Goal: Task Accomplishment & Management: Manage account settings

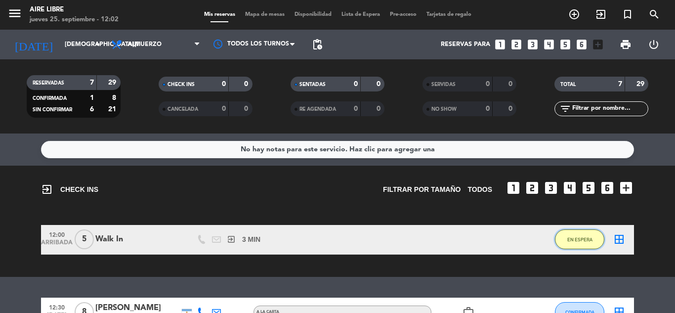
click at [576, 239] on span "EN ESPERA" at bounding box center [579, 239] width 25 height 5
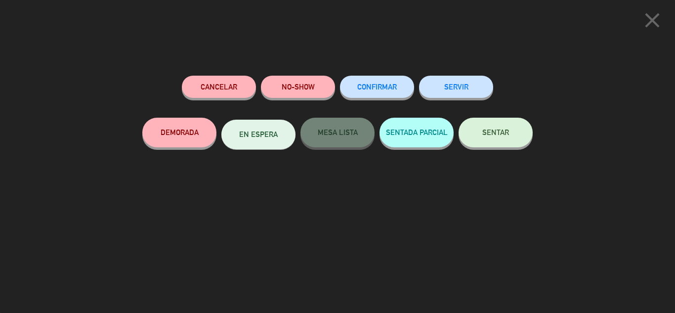
click at [501, 142] on button "SENTAR" at bounding box center [496, 133] width 74 height 30
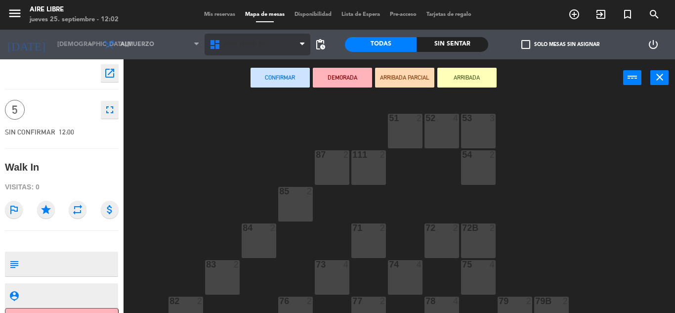
click at [286, 42] on span "Aire Libre 1P" at bounding box center [258, 45] width 106 height 22
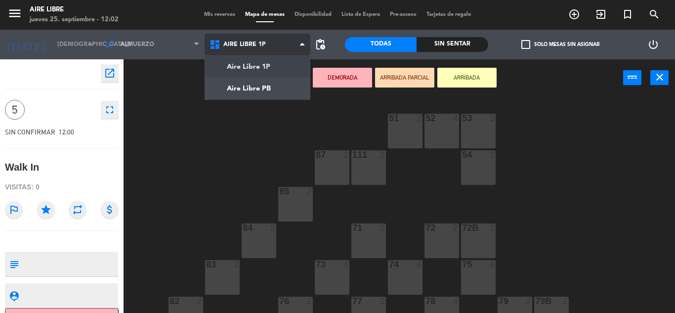
click at [275, 90] on ng-component "menu Aire Libre jueves 25. septiembre - 12:02 Mis reservas Mapa de mesas Dispon…" at bounding box center [337, 156] width 675 height 313
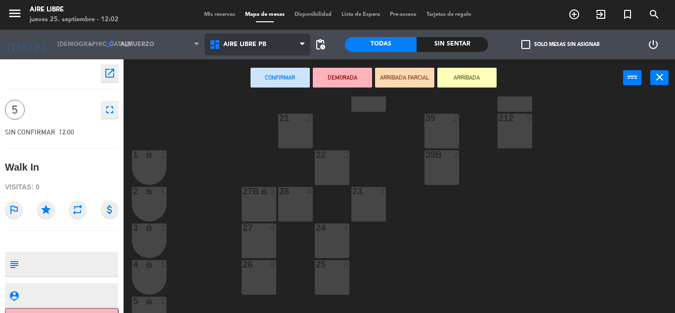
scroll to position [149, 0]
click at [296, 216] on div "28 4" at bounding box center [295, 201] width 35 height 35
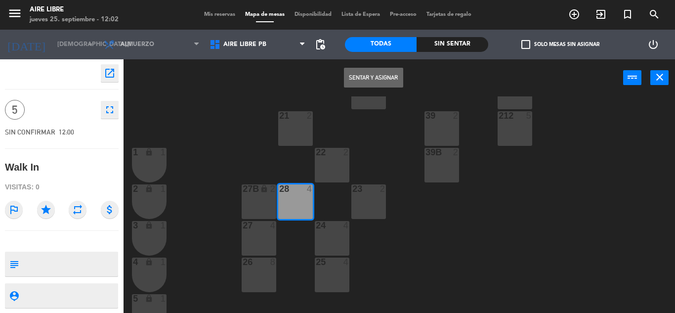
click at [385, 80] on button "Sentar y Asignar" at bounding box center [373, 78] width 59 height 20
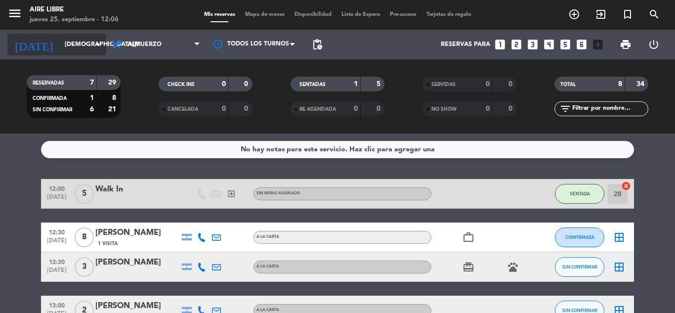
click at [66, 39] on input "[DEMOGRAPHIC_DATA][DATE]" at bounding box center [102, 44] width 84 height 17
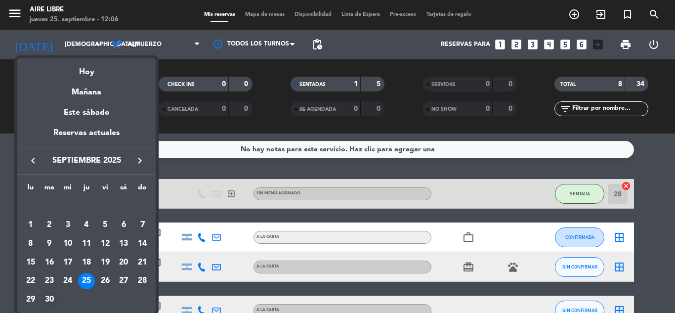
click at [46, 299] on div "30" at bounding box center [49, 299] width 17 height 17
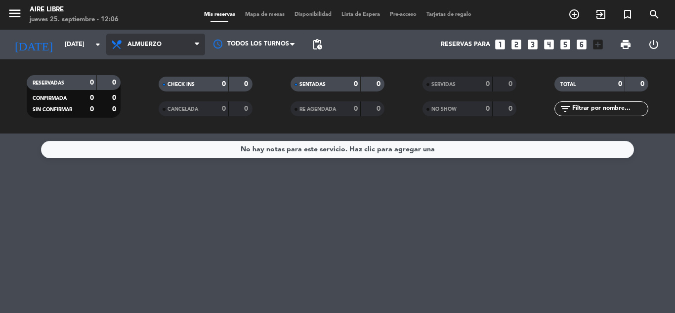
click at [182, 43] on span "Almuerzo" at bounding box center [155, 45] width 99 height 22
click at [132, 152] on ng-component "menu Aire Libre jueves 25. septiembre - 12:06 Mis reservas Mapa de mesas Dispon…" at bounding box center [337, 156] width 675 height 313
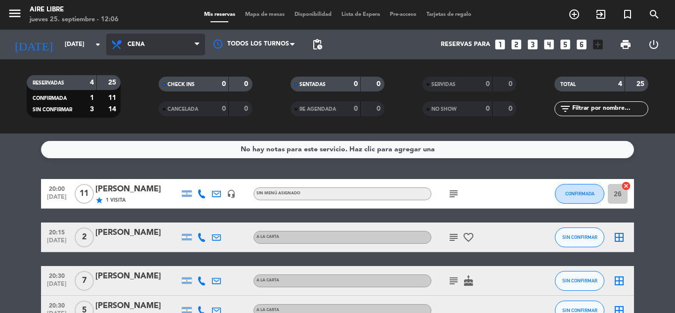
click at [179, 42] on span "Cena" at bounding box center [155, 45] width 99 height 22
click at [146, 106] on div "menu Aire Libre jueves 25. septiembre - 12:06 Mis reservas Mapa de mesas Dispon…" at bounding box center [337, 66] width 675 height 133
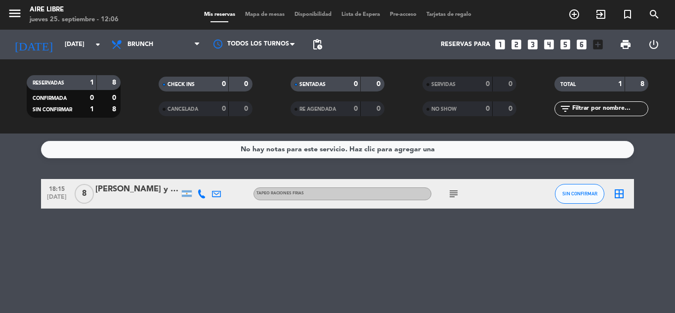
click at [457, 195] on icon "subject" at bounding box center [454, 194] width 12 height 12
click at [83, 48] on input "mar. 30 sep." at bounding box center [102, 44] width 84 height 17
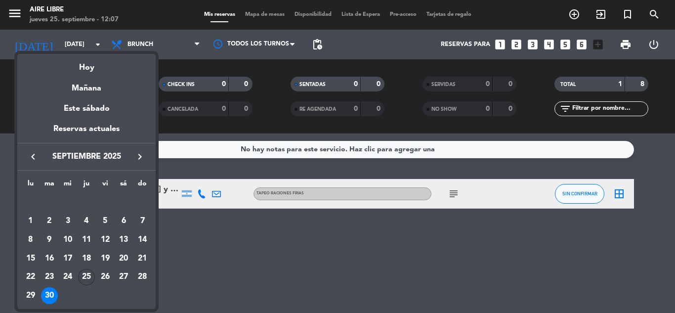
click at [88, 272] on div "25" at bounding box center [86, 277] width 17 height 17
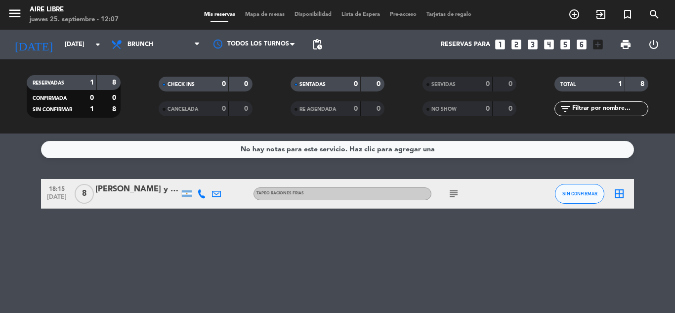
type input "[DEMOGRAPHIC_DATA][DATE]"
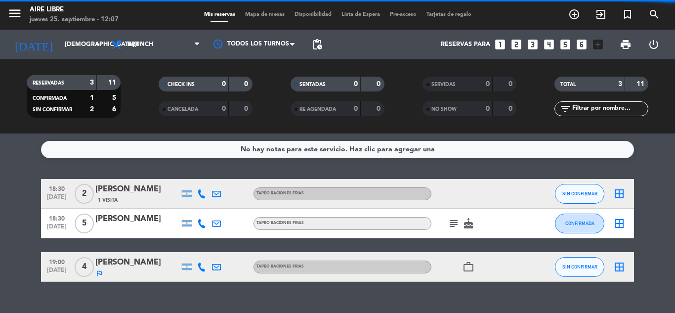
click at [180, 47] on span "Brunch" at bounding box center [155, 45] width 99 height 22
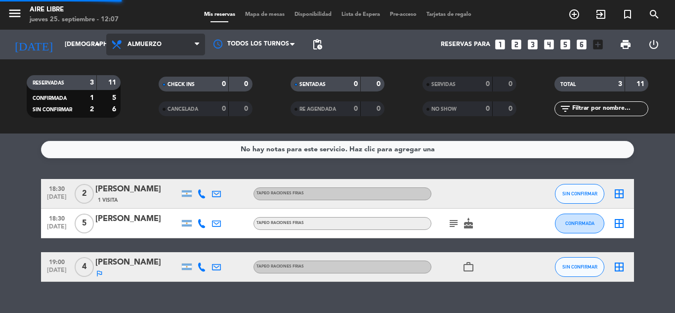
click at [153, 132] on div "menu Aire Libre jueves 25. septiembre - 12:07 Mis reservas Mapa de mesas Dispon…" at bounding box center [337, 66] width 675 height 133
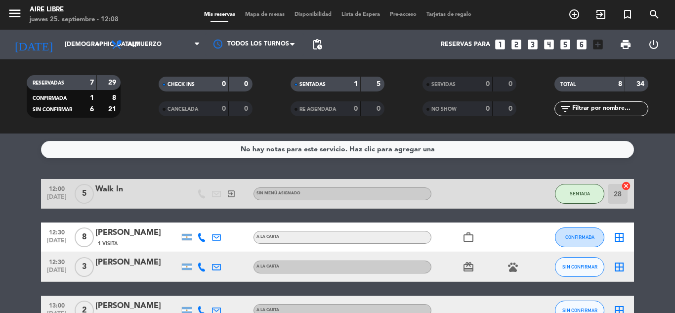
scroll to position [97, 0]
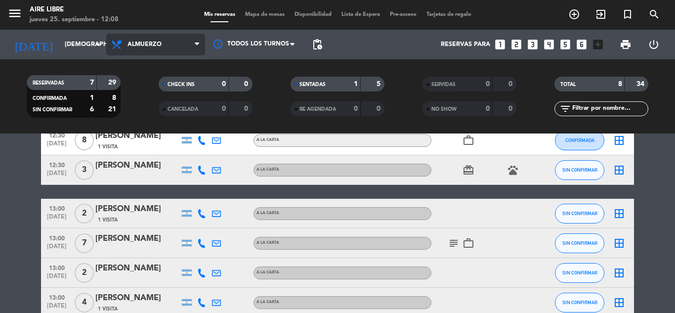
click at [164, 38] on span "Almuerzo" at bounding box center [155, 45] width 99 height 22
click at [124, 156] on ng-component "menu Aire Libre jueves 25. septiembre - 12:08 Mis reservas Mapa de mesas Dispon…" at bounding box center [337, 156] width 675 height 313
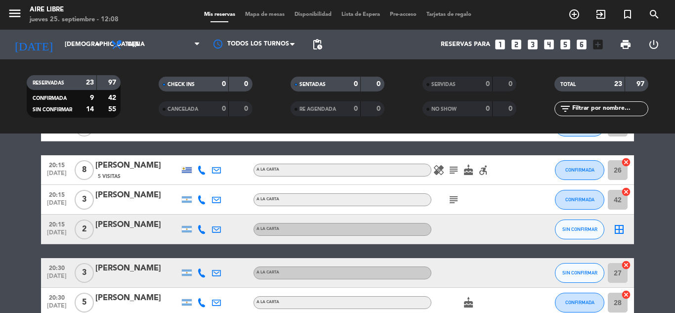
scroll to position [186, 0]
click at [447, 170] on span "subject" at bounding box center [453, 170] width 15 height 12
click at [450, 170] on icon "subject" at bounding box center [454, 170] width 12 height 12
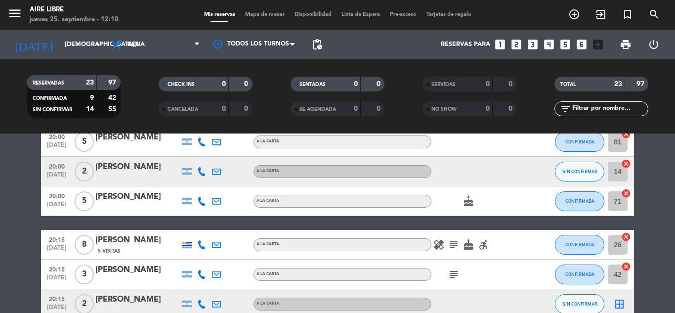
scroll to position [0, 0]
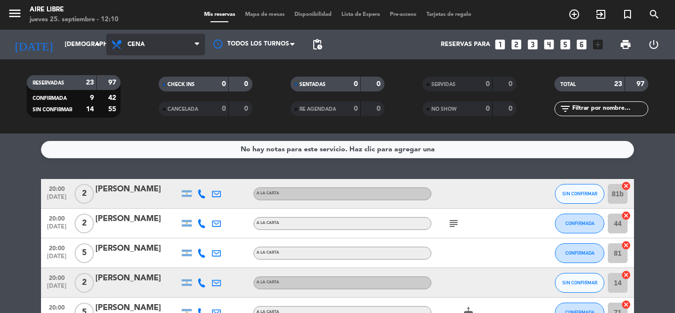
click at [177, 45] on span "Cena" at bounding box center [155, 45] width 99 height 22
click at [154, 127] on div "menu Aire Libre jueves 25. septiembre - 12:10 Mis reservas Mapa de mesas Dispon…" at bounding box center [337, 66] width 675 height 133
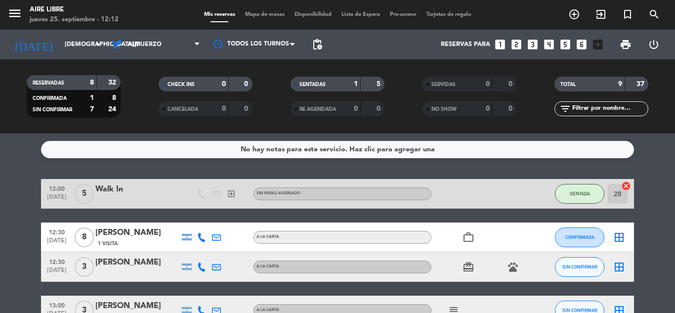
click at [604, 11] on icon "exit_to_app" at bounding box center [601, 14] width 12 height 12
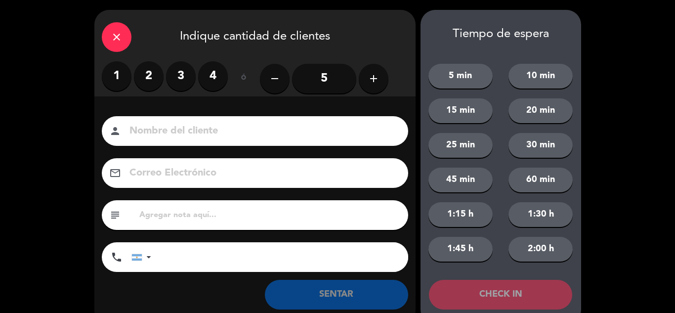
click at [142, 76] on label "2" at bounding box center [149, 76] width 30 height 30
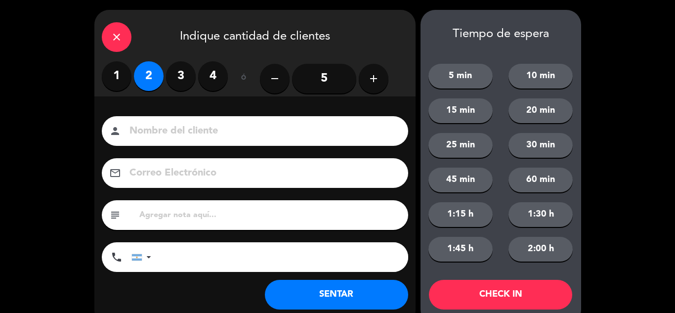
click at [316, 292] on button "SENTAR" at bounding box center [336, 295] width 143 height 30
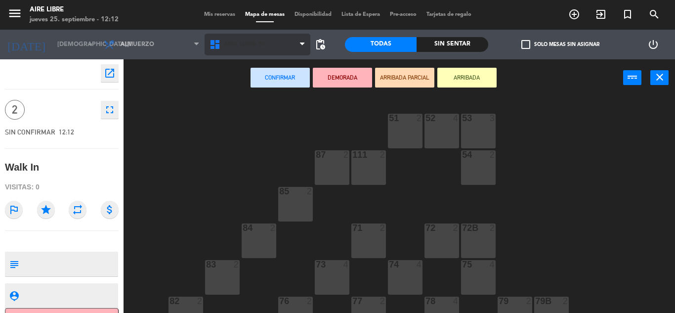
click at [285, 42] on span "Aire Libre 1P" at bounding box center [258, 45] width 106 height 22
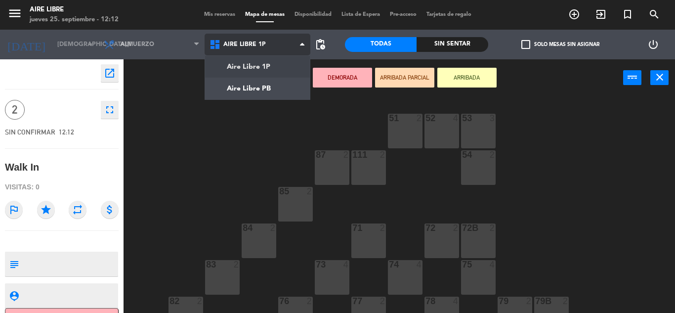
click at [268, 92] on ng-component "menu Aire Libre jueves 25. septiembre - 12:12 Mis reservas Mapa de mesas Dispon…" at bounding box center [337, 156] width 675 height 313
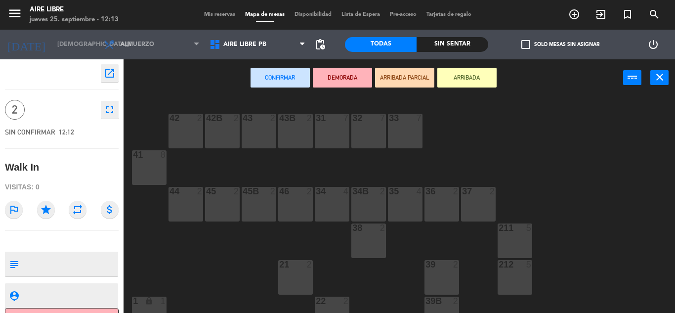
click at [359, 200] on div "34B 2" at bounding box center [368, 204] width 35 height 35
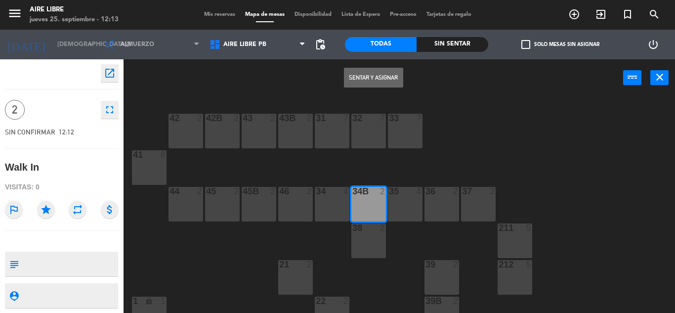
click at [369, 76] on button "Sentar y Asignar" at bounding box center [373, 78] width 59 height 20
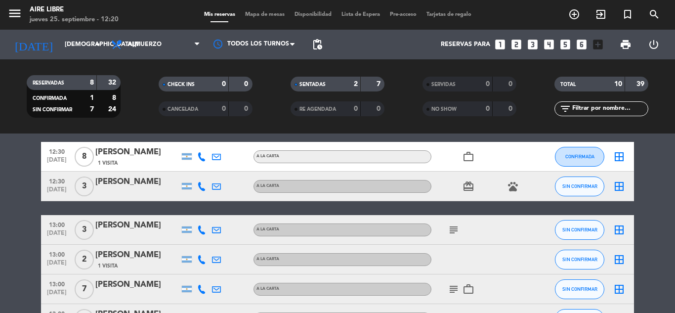
scroll to position [123, 0]
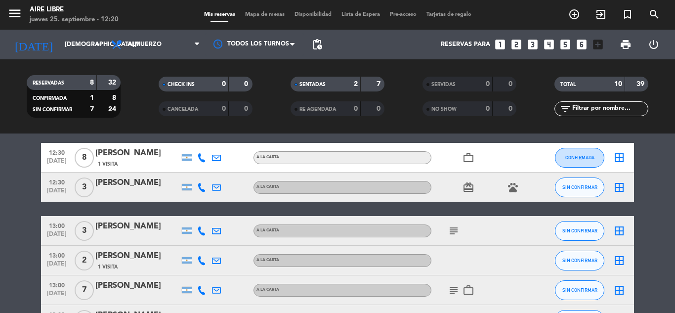
click at [580, 187] on span "SIN CONFIRMAR" at bounding box center [579, 186] width 35 height 5
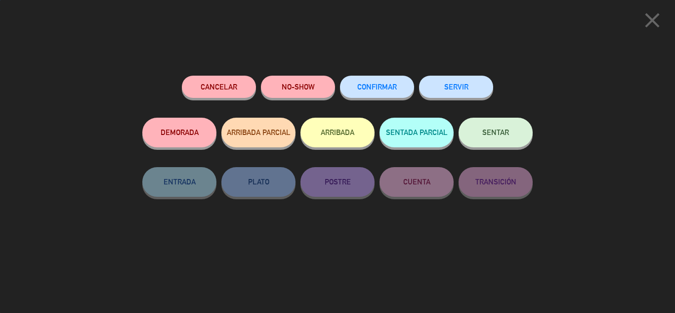
click at [340, 132] on button "ARRIBADA" at bounding box center [337, 133] width 74 height 30
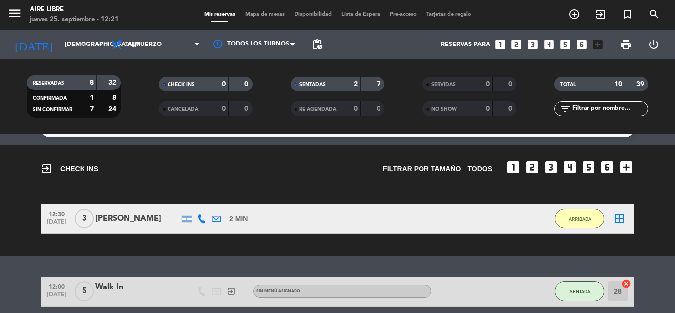
scroll to position [0, 0]
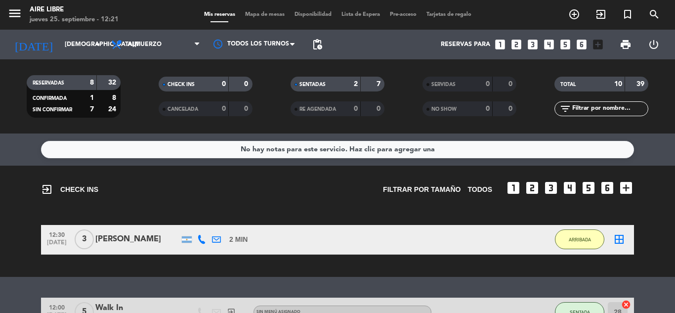
click at [574, 244] on button "ARRIBADA" at bounding box center [579, 239] width 49 height 20
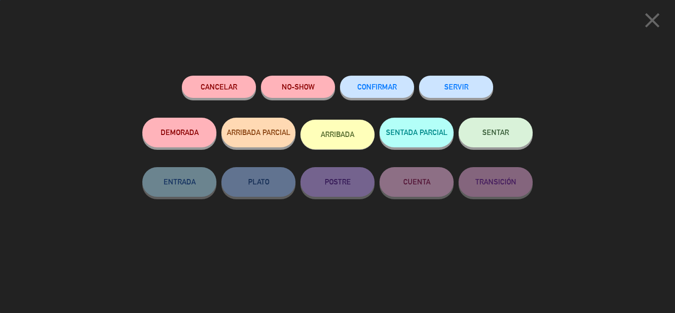
click at [492, 130] on span "SENTAR" at bounding box center [495, 132] width 27 height 8
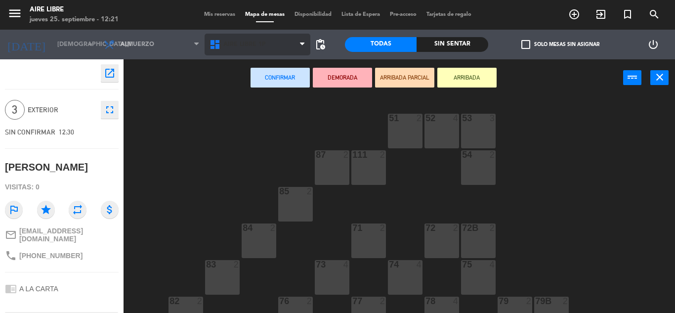
click at [284, 45] on span "Aire Libre 1P" at bounding box center [258, 45] width 106 height 22
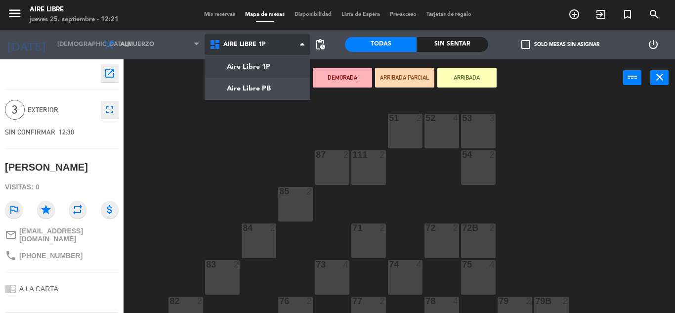
click at [269, 87] on ng-component "menu Aire Libre jueves 25. septiembre - 12:21 Mis reservas Mapa de mesas Dispon…" at bounding box center [337, 156] width 675 height 313
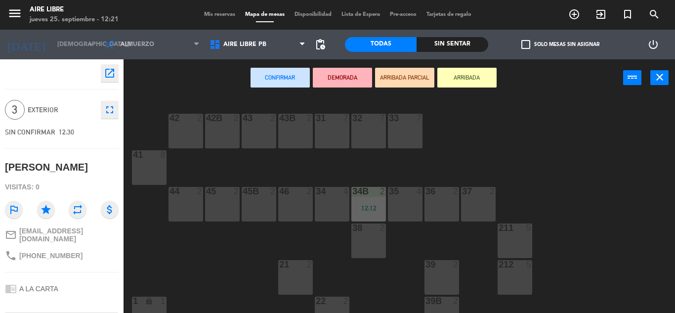
click at [255, 130] on div "43 2" at bounding box center [259, 131] width 35 height 35
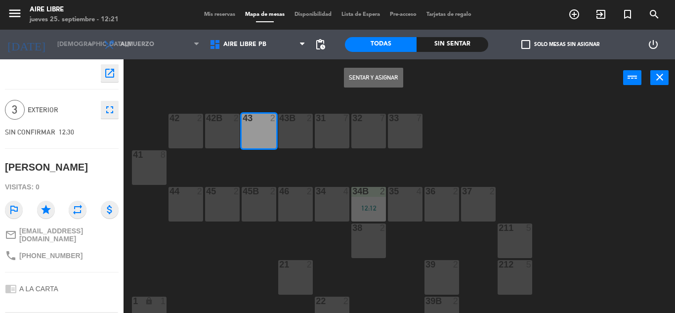
click at [298, 128] on div "43B 2" at bounding box center [295, 131] width 35 height 35
click at [368, 86] on button "Sentar y Asignar" at bounding box center [373, 78] width 59 height 20
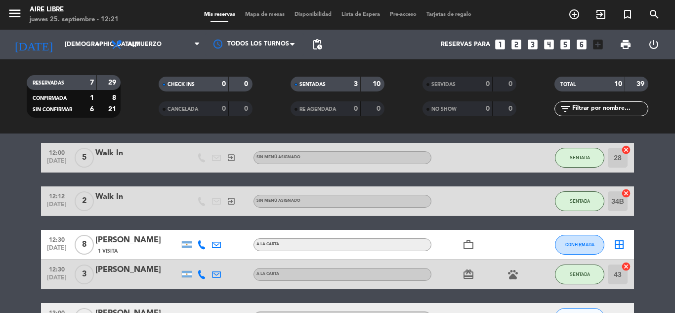
scroll to position [27, 0]
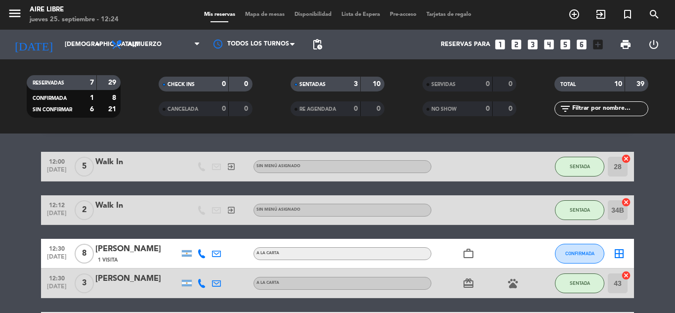
click at [604, 17] on icon "exit_to_app" at bounding box center [601, 14] width 12 height 12
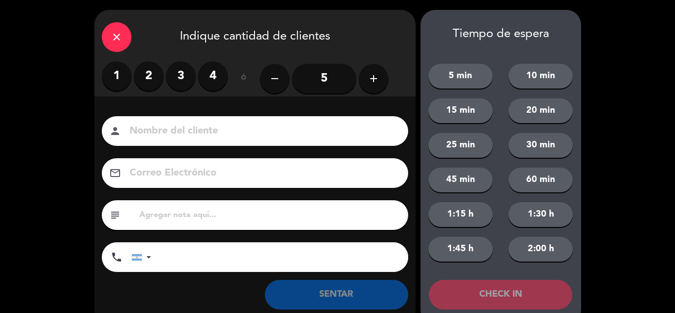
click at [143, 72] on label "2" at bounding box center [149, 76] width 30 height 30
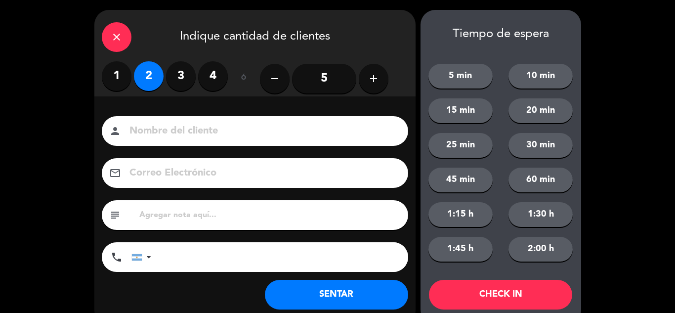
click at [197, 132] on input at bounding box center [261, 131] width 267 height 17
type input "guillermo"
click at [344, 303] on button "SENTAR" at bounding box center [336, 295] width 143 height 30
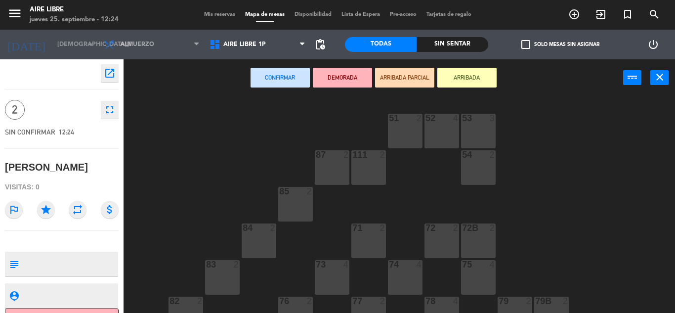
click at [467, 76] on button "ARRIBADA" at bounding box center [466, 78] width 59 height 20
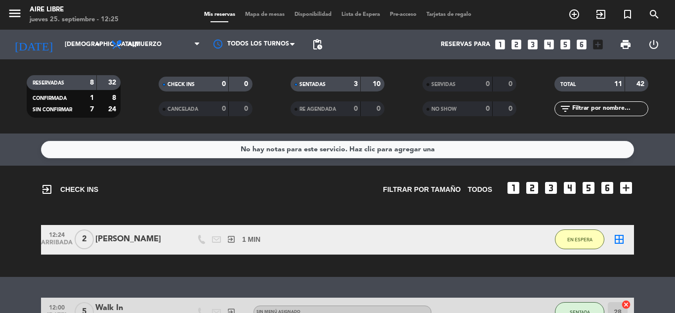
click at [573, 232] on button "EN ESPERA" at bounding box center [579, 239] width 49 height 20
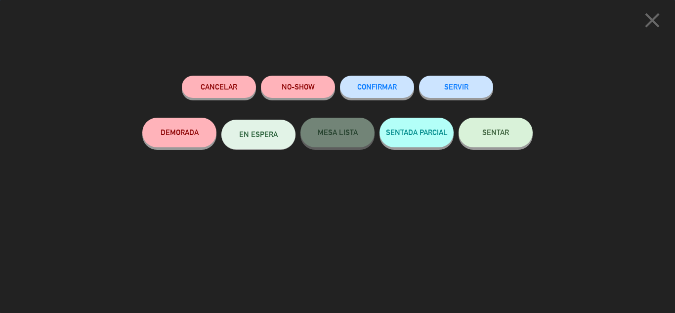
click at [493, 136] on span "SENTAR" at bounding box center [495, 132] width 27 height 8
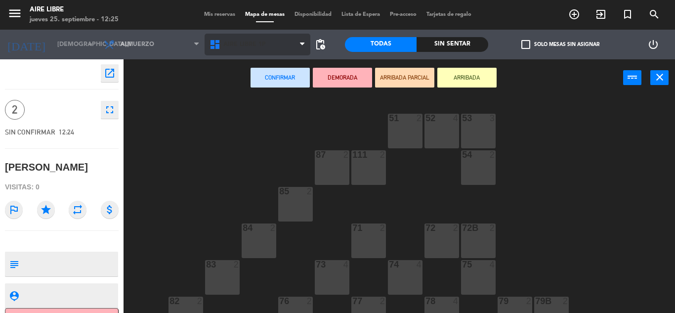
click at [282, 42] on span "Aire Libre 1P" at bounding box center [258, 45] width 106 height 22
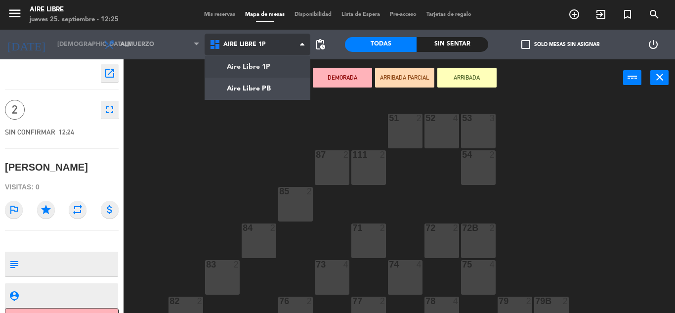
click at [260, 86] on ng-component "menu Aire Libre jueves 25. septiembre - 12:25 Mis reservas Mapa de mesas Dispon…" at bounding box center [337, 156] width 675 height 313
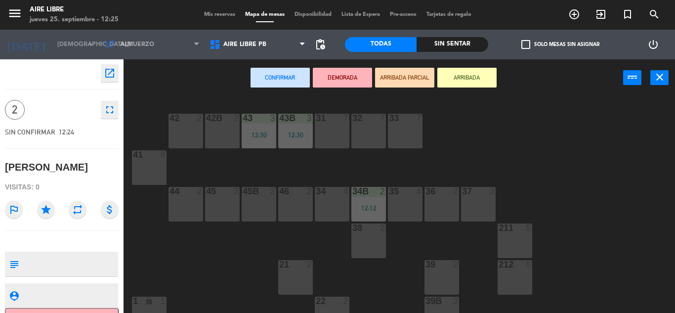
click at [260, 213] on div "45B 2" at bounding box center [259, 204] width 35 height 35
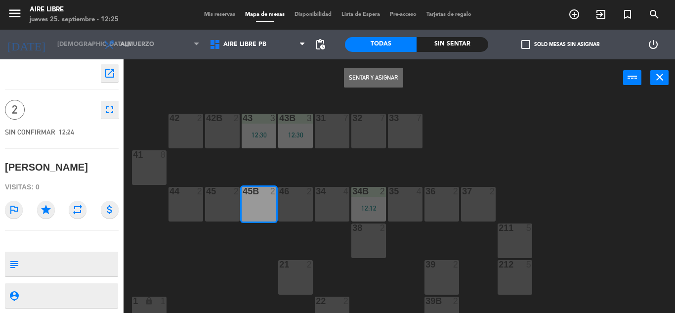
click at [378, 80] on button "Sentar y Asignar" at bounding box center [373, 78] width 59 height 20
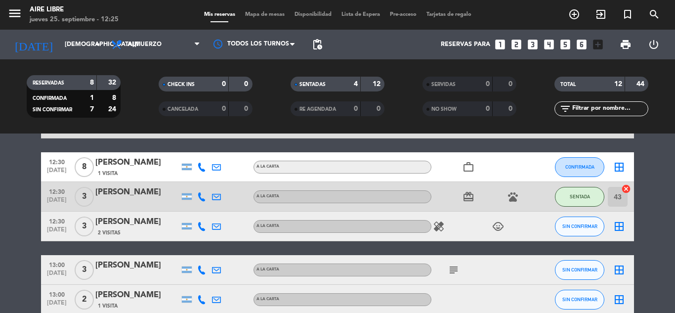
scroll to position [155, 0]
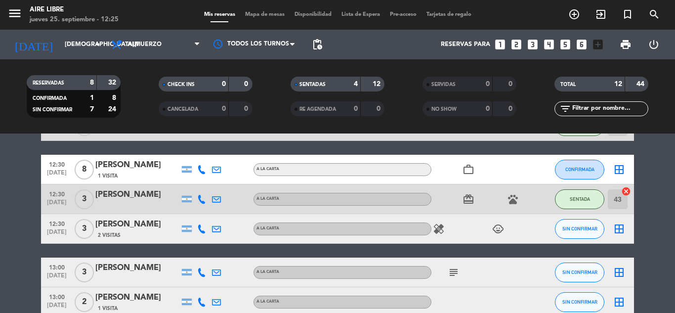
click at [438, 233] on icon "healing" at bounding box center [439, 229] width 12 height 12
click at [502, 230] on icon "child_care" at bounding box center [498, 229] width 12 height 12
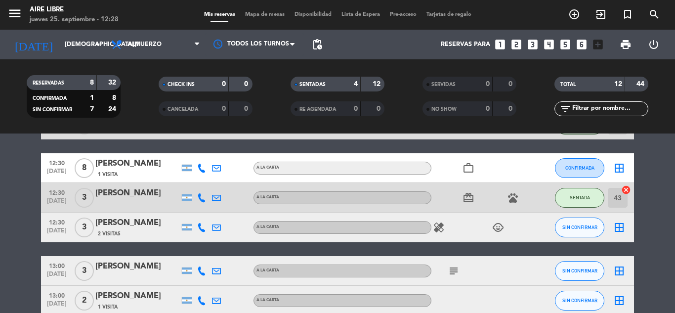
scroll to position [158, 0]
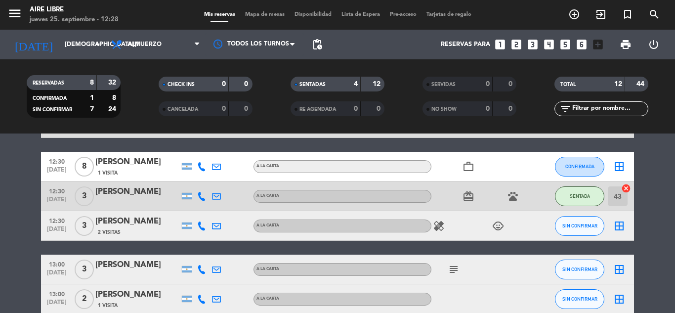
click at [597, 17] on icon "exit_to_app" at bounding box center [601, 14] width 12 height 12
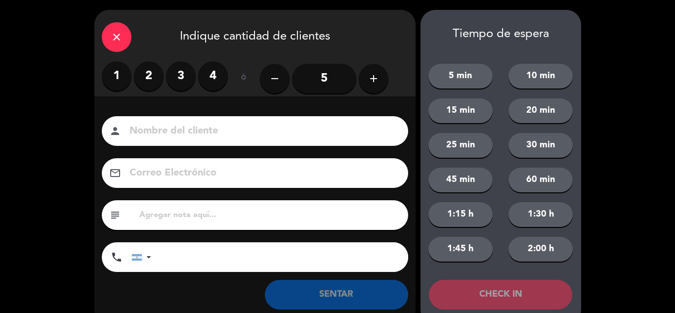
click at [211, 76] on label "4" at bounding box center [213, 76] width 30 height 30
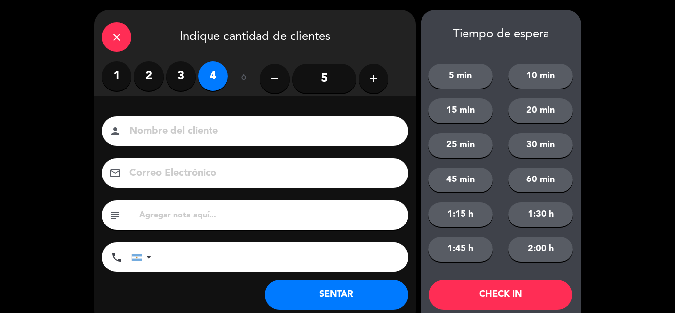
click at [204, 130] on input at bounding box center [261, 131] width 267 height 17
type input "francisco"
click at [318, 286] on button "SENTAR" at bounding box center [336, 295] width 143 height 30
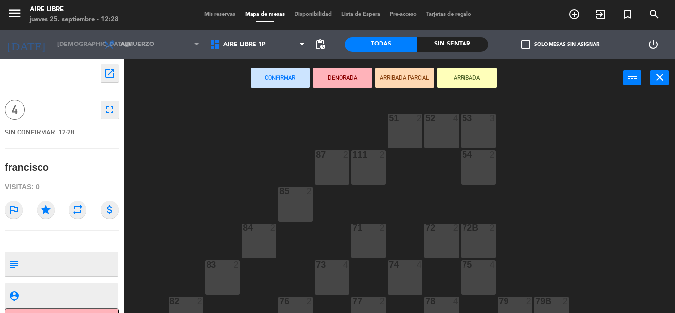
click at [477, 72] on button "ARRIBADA" at bounding box center [466, 78] width 59 height 20
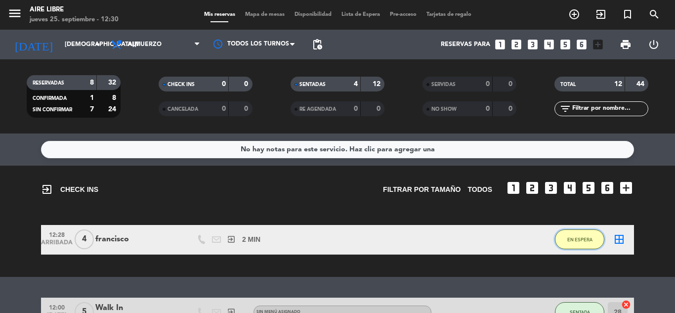
click at [577, 239] on span "EN ESPERA" at bounding box center [579, 239] width 25 height 5
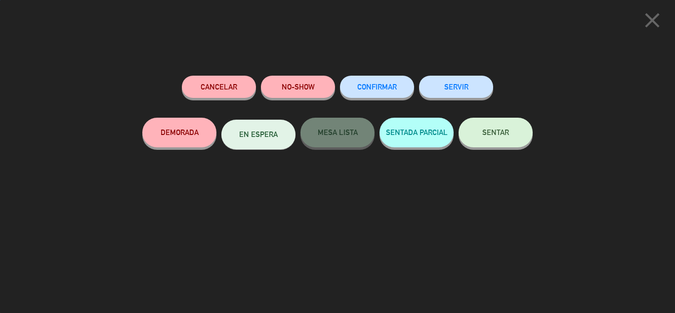
click at [484, 136] on span "SENTAR" at bounding box center [495, 132] width 27 height 8
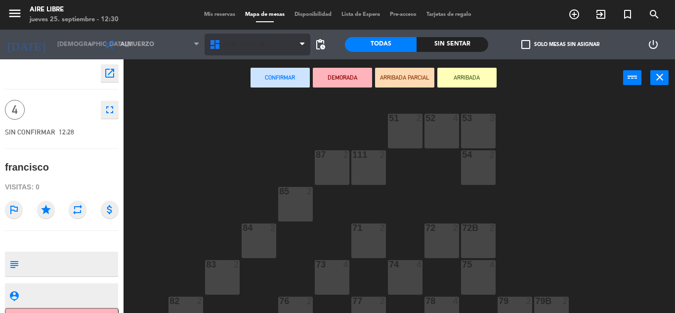
click at [276, 39] on span "Aire Libre 1P" at bounding box center [258, 45] width 106 height 22
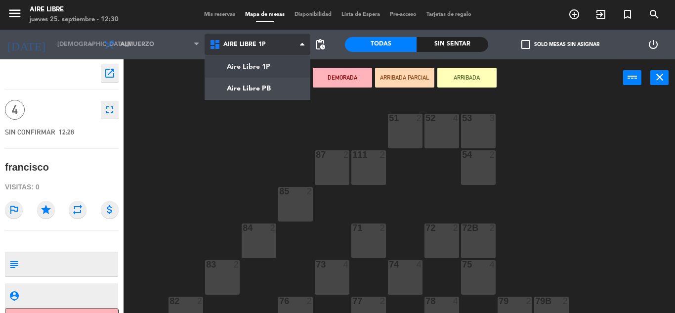
click at [264, 81] on ng-component "menu Aire Libre jueves 25. septiembre - 12:30 Mis reservas Mapa de mesas Dispon…" at bounding box center [337, 156] width 675 height 313
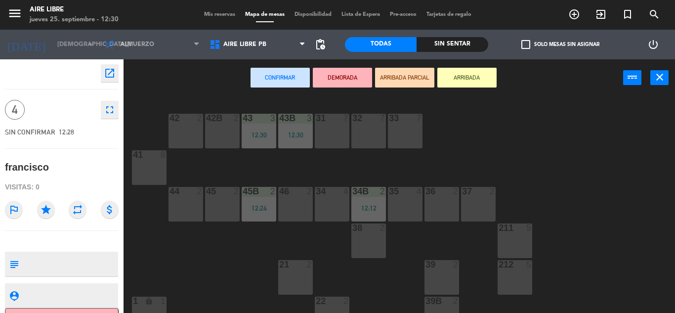
click at [397, 207] on div "35 4" at bounding box center [405, 204] width 35 height 35
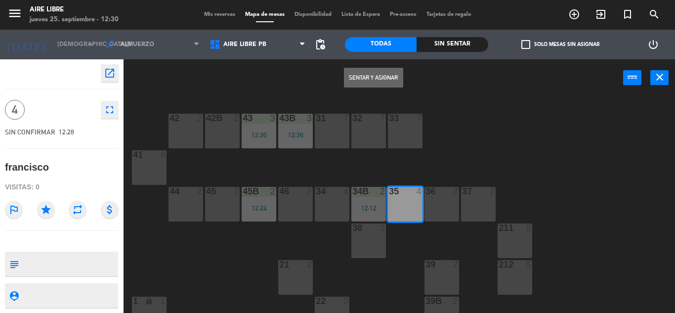
click at [377, 77] on button "Sentar y Asignar" at bounding box center [373, 78] width 59 height 20
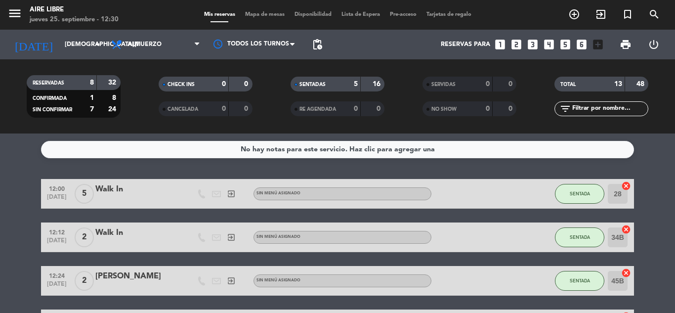
click at [595, 17] on icon "exit_to_app" at bounding box center [601, 14] width 12 height 12
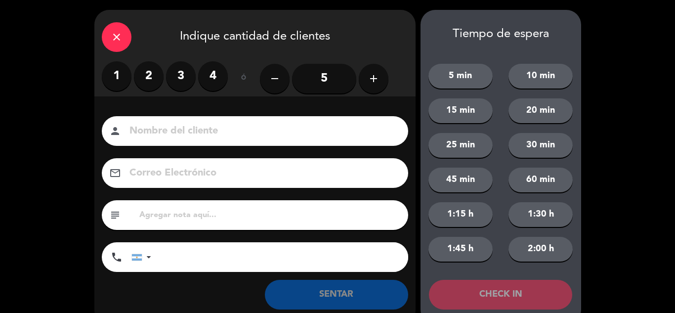
click at [111, 69] on label "1" at bounding box center [117, 76] width 30 height 30
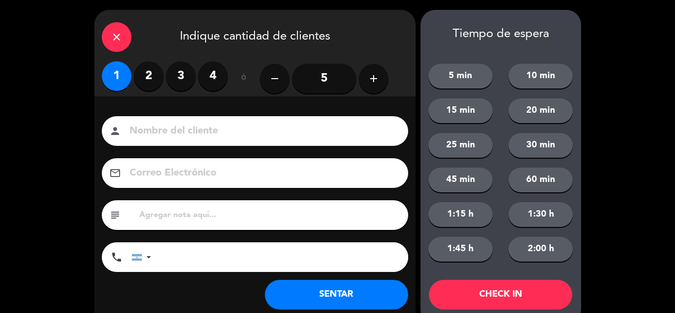
click at [309, 298] on button "SENTAR" at bounding box center [336, 295] width 143 height 30
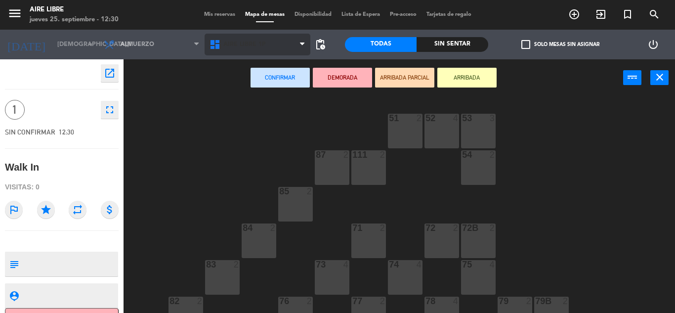
click at [279, 42] on span "Aire Libre 1P" at bounding box center [258, 45] width 106 height 22
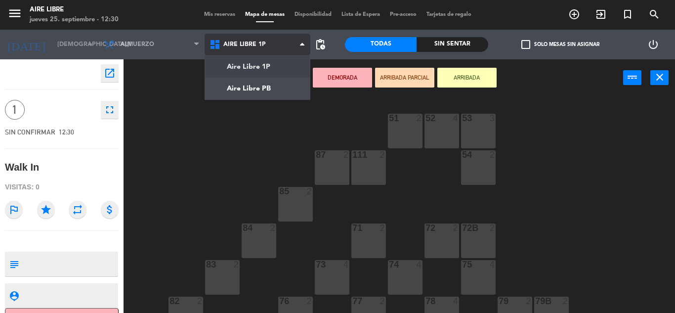
click at [265, 77] on ng-component "menu Aire Libre jueves 25. septiembre - 12:30 Mis reservas Mapa de mesas Dispon…" at bounding box center [337, 156] width 675 height 313
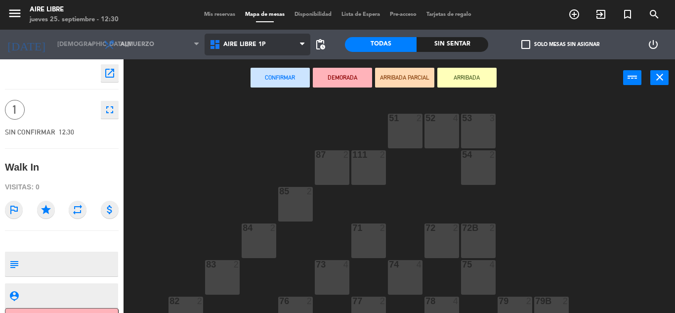
click at [289, 43] on span "Aire Libre 1P" at bounding box center [258, 45] width 106 height 22
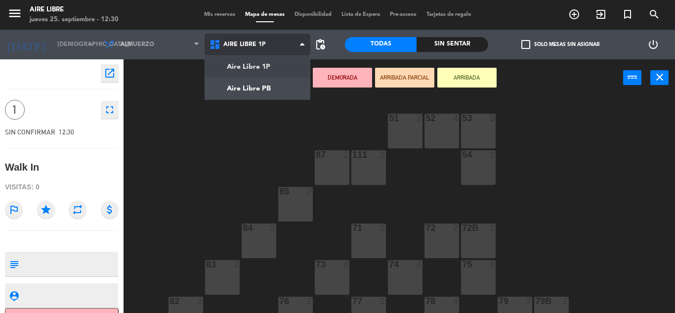
click at [271, 87] on ng-component "menu Aire Libre jueves 25. septiembre - 12:30 Mis reservas Mapa de mesas Dispon…" at bounding box center [337, 156] width 675 height 313
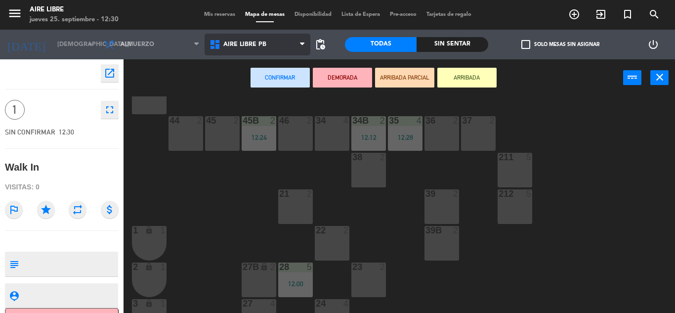
scroll to position [84, 0]
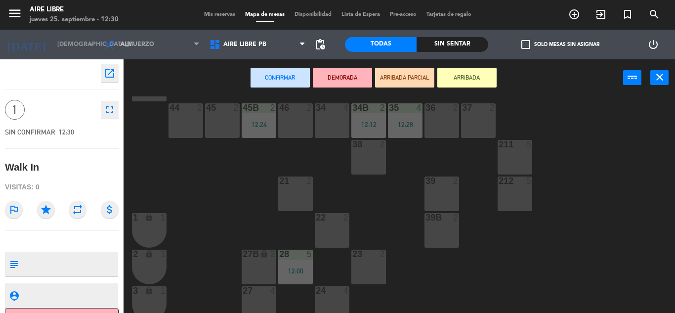
click at [360, 272] on div "23 2" at bounding box center [368, 267] width 35 height 35
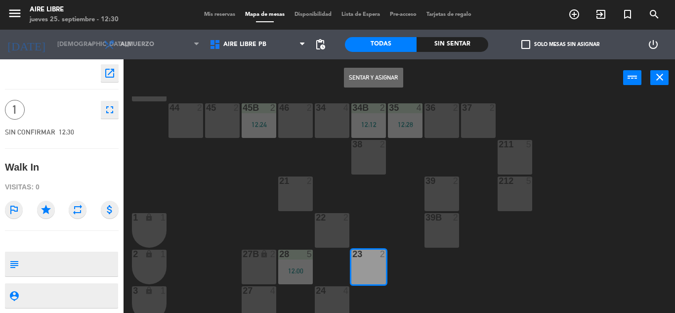
click at [374, 75] on button "Sentar y Asignar" at bounding box center [373, 78] width 59 height 20
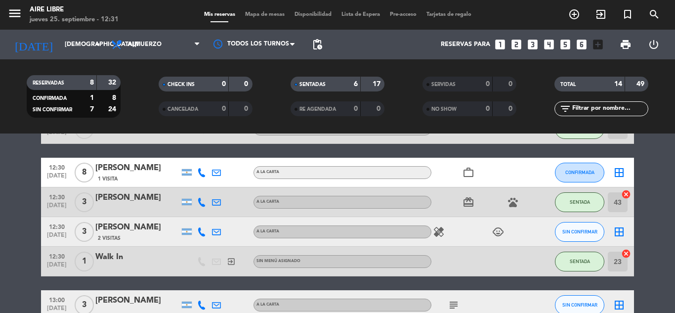
scroll to position [196, 0]
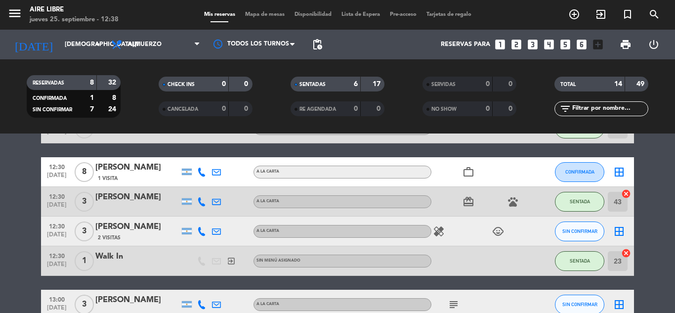
click at [599, 16] on icon "exit_to_app" at bounding box center [601, 14] width 12 height 12
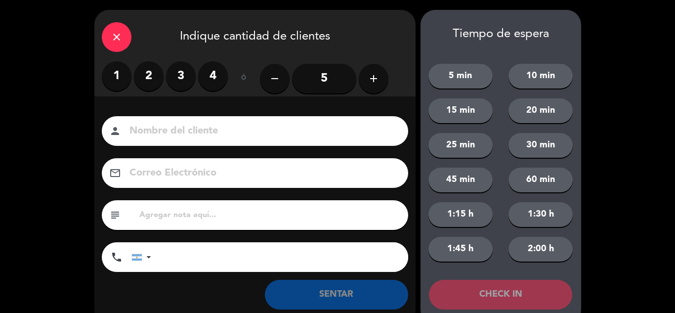
click at [147, 78] on label "2" at bounding box center [149, 76] width 30 height 30
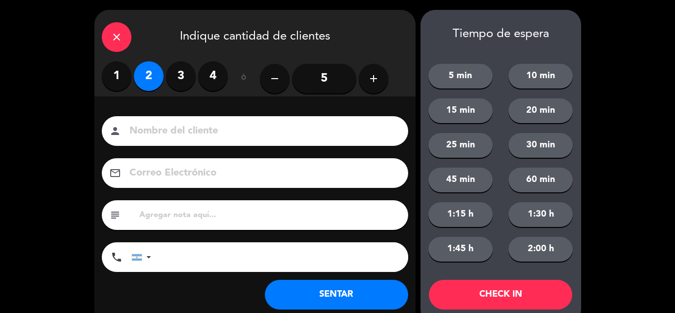
click at [347, 292] on button "SENTAR" at bounding box center [336, 295] width 143 height 30
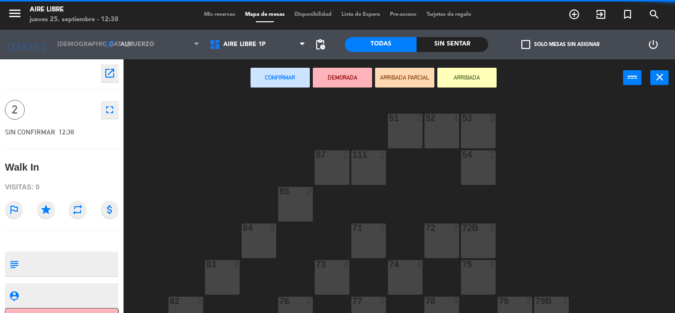
click at [469, 80] on button "ARRIBADA" at bounding box center [466, 78] width 59 height 20
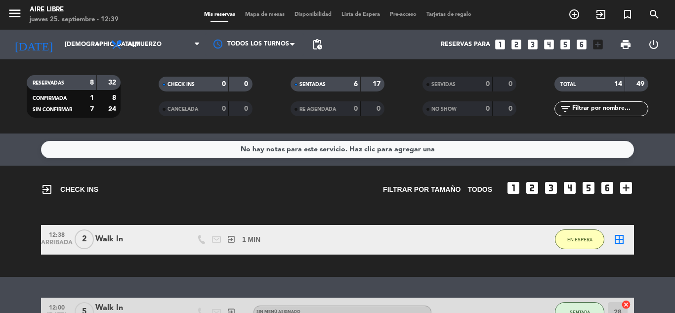
click at [660, 197] on div "exit_to_app CHECK INS Filtrar por tamaño TODOS looks_one looks_two looks_3 look…" at bounding box center [337, 221] width 675 height 111
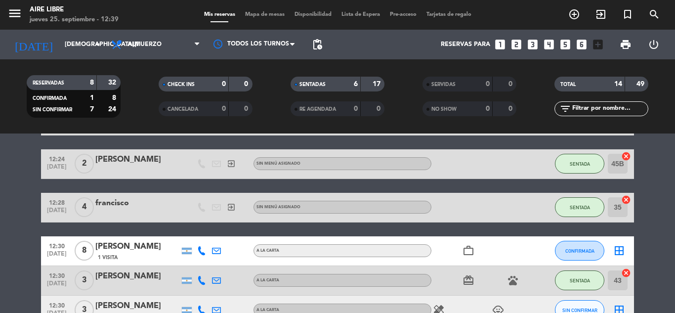
scroll to position [237, 0]
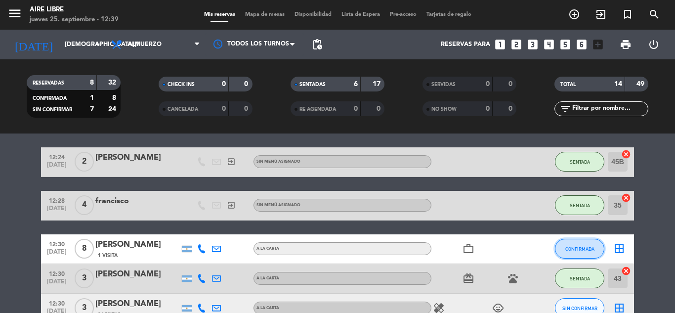
click at [584, 249] on span "CONFIRMADA" at bounding box center [579, 248] width 29 height 5
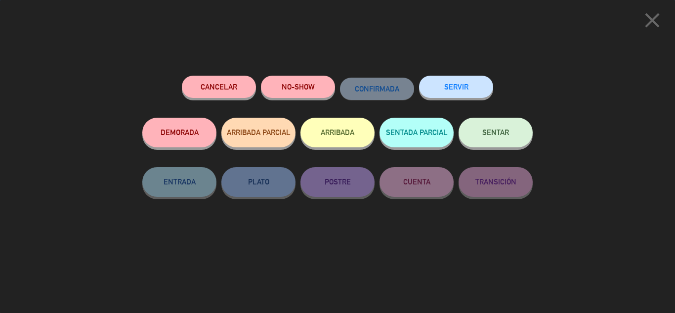
click at [339, 127] on button "ARRIBADA" at bounding box center [337, 133] width 74 height 30
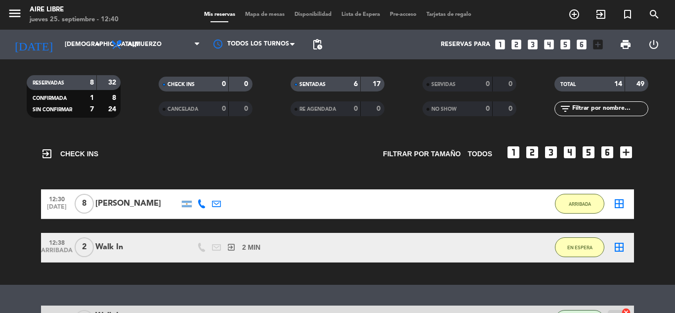
scroll to position [0, 0]
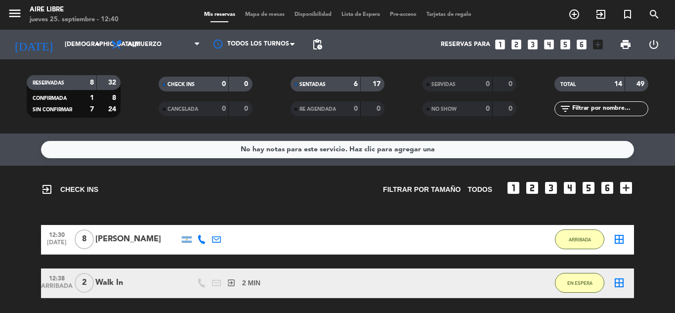
click at [586, 284] on span "EN ESPERA" at bounding box center [579, 282] width 25 height 5
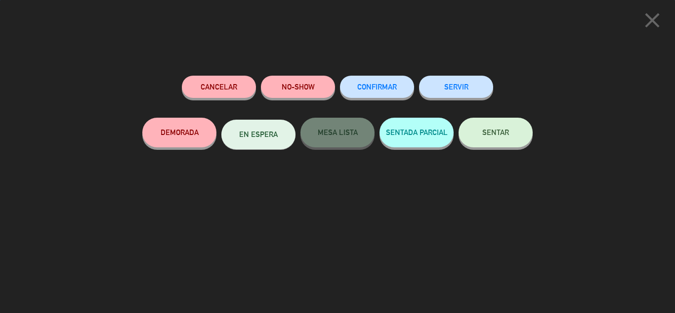
click at [519, 126] on button "SENTAR" at bounding box center [496, 133] width 74 height 30
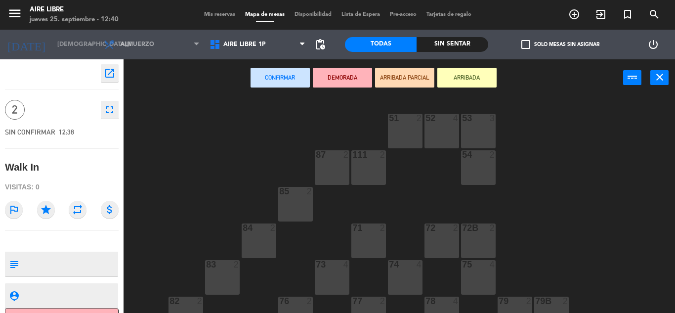
click at [295, 208] on div "85 2" at bounding box center [295, 204] width 35 height 35
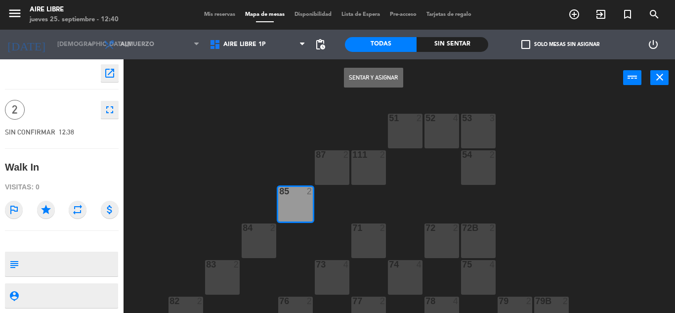
click at [368, 77] on button "Sentar y Asignar" at bounding box center [373, 78] width 59 height 20
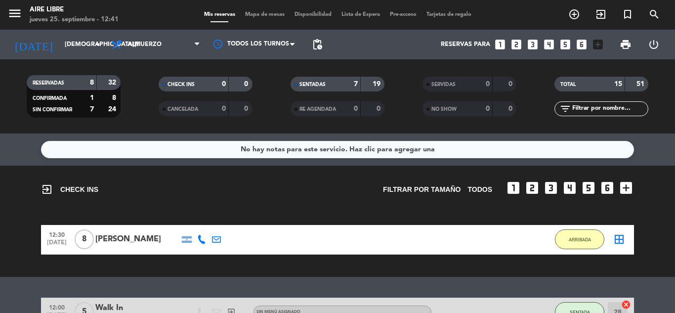
click at [609, 105] on input "text" at bounding box center [609, 108] width 77 height 11
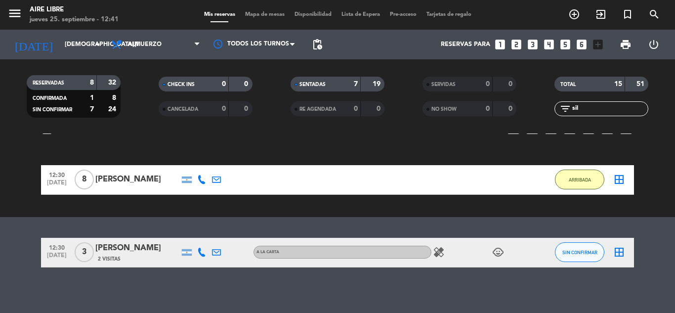
scroll to position [64, 0]
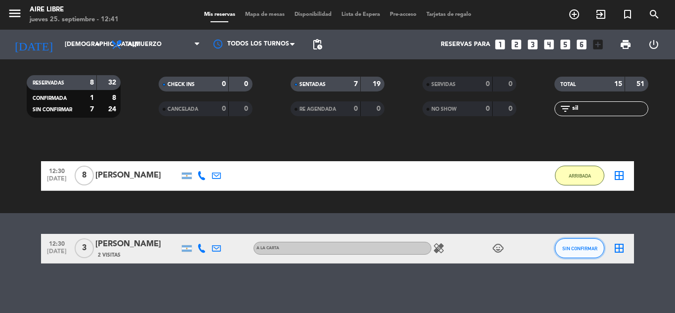
click at [582, 246] on span "SIN CONFIRMAR" at bounding box center [579, 248] width 35 height 5
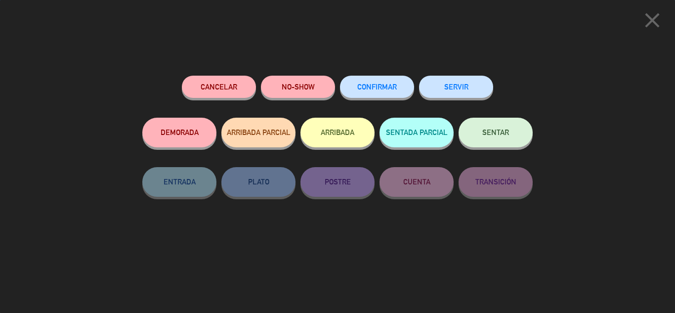
click at [318, 128] on button "ARRIBADA" at bounding box center [337, 133] width 74 height 30
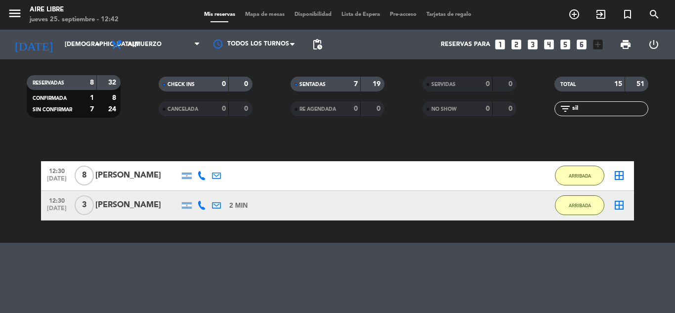
click at [594, 110] on input "sil" at bounding box center [609, 108] width 77 height 11
type input "s"
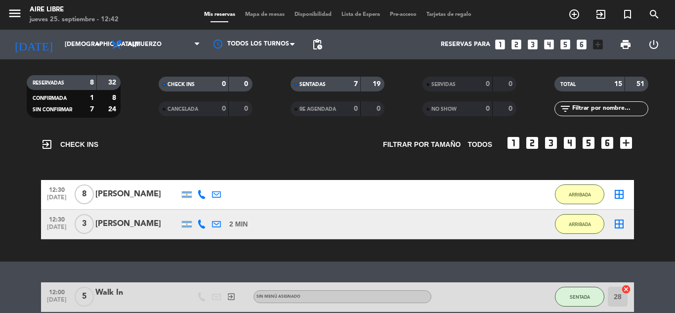
scroll to position [44, 0]
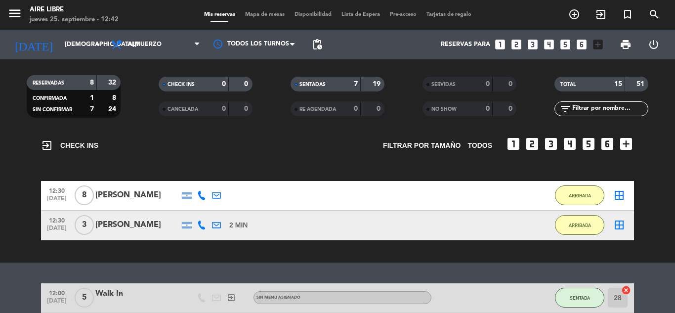
click at [580, 226] on span "ARRIBADA" at bounding box center [580, 224] width 22 height 5
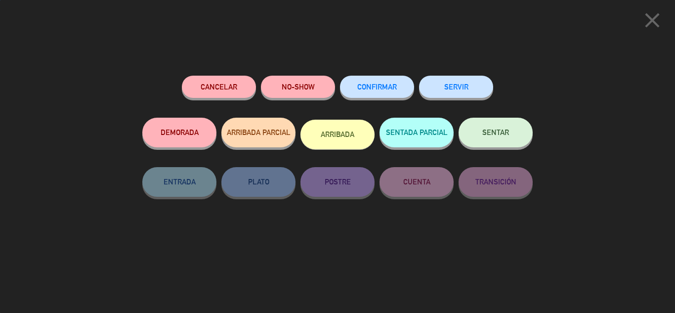
click at [487, 134] on span "SENTAR" at bounding box center [495, 132] width 27 height 8
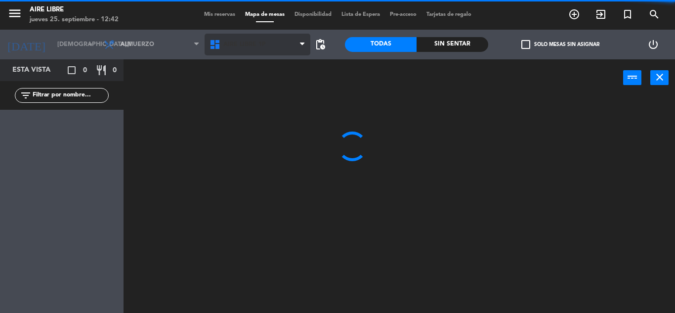
click at [291, 40] on span "Aire Libre 1P" at bounding box center [258, 45] width 106 height 22
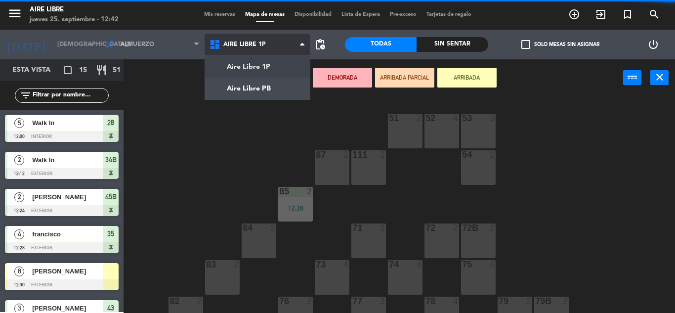
click at [274, 87] on ng-component "menu Aire Libre jueves 25. septiembre - 12:42 Mis reservas Mapa de mesas Dispon…" at bounding box center [337, 156] width 675 height 313
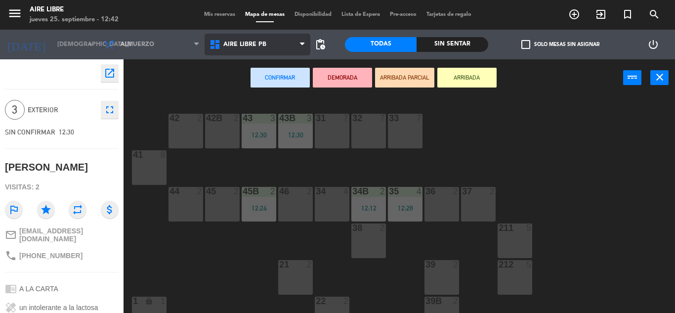
click at [287, 44] on span "Aire Libre PB" at bounding box center [258, 45] width 106 height 22
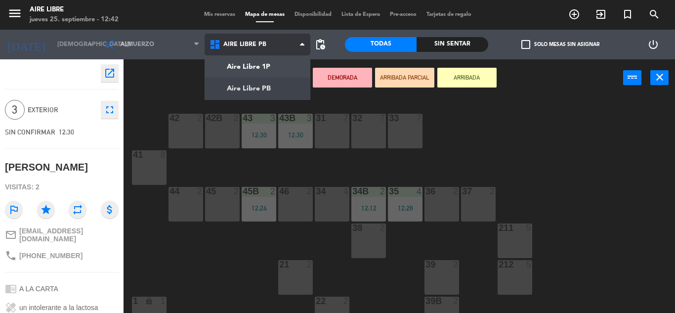
click at [277, 59] on div "Aire Libre 1P Aire Libre PB Aire Libre PB Aire Libre 1P Aire Libre PB" at bounding box center [258, 45] width 106 height 30
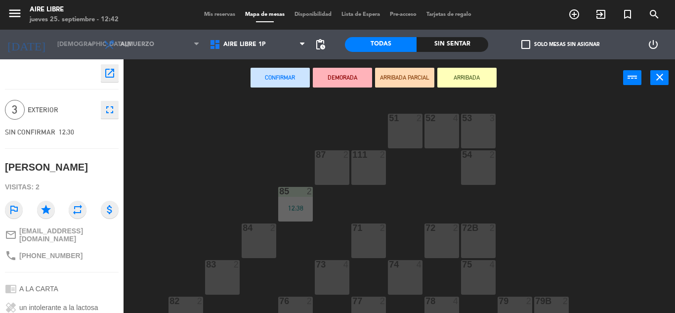
click at [399, 274] on div "74 4" at bounding box center [405, 277] width 35 height 35
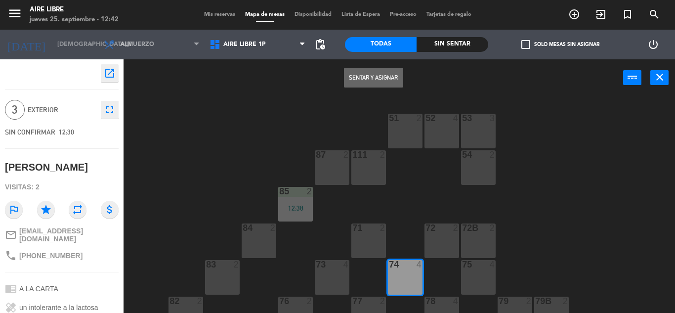
click at [376, 70] on button "Sentar y Asignar" at bounding box center [373, 78] width 59 height 20
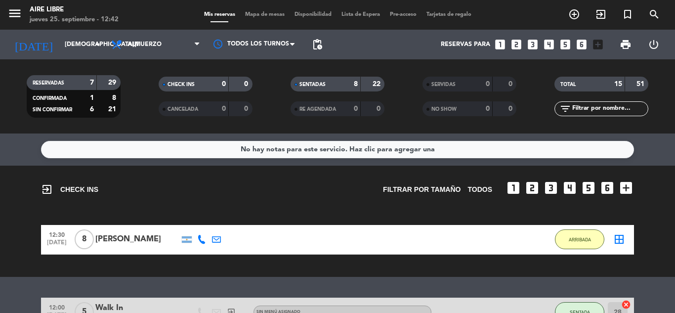
click at [582, 239] on span "ARRIBADA" at bounding box center [580, 239] width 22 height 5
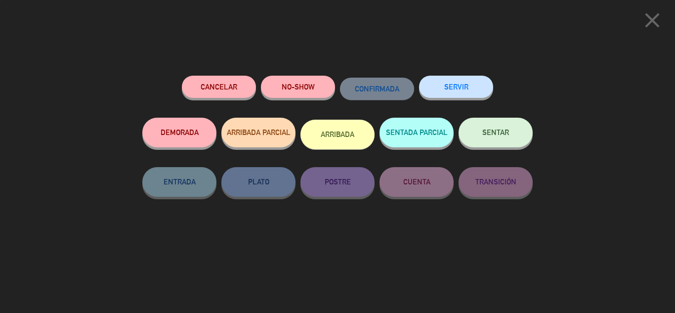
click at [493, 136] on span "SENTAR" at bounding box center [495, 132] width 27 height 8
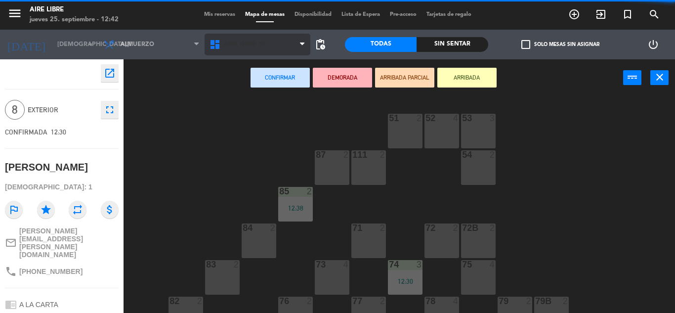
click at [282, 39] on span "Aire Libre 1P" at bounding box center [258, 45] width 106 height 22
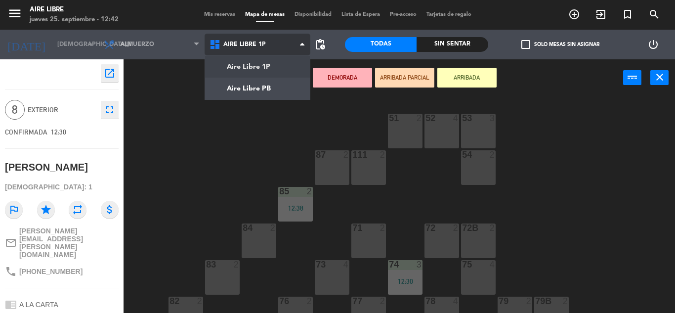
click at [258, 90] on ng-component "menu Aire Libre jueves 25. septiembre - 12:42 Mis reservas Mapa de mesas Dispon…" at bounding box center [337, 156] width 675 height 313
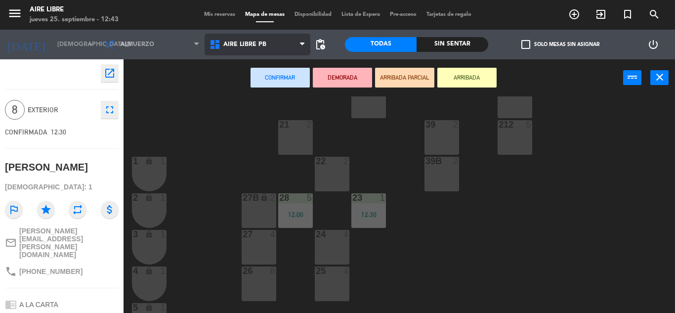
scroll to position [146, 0]
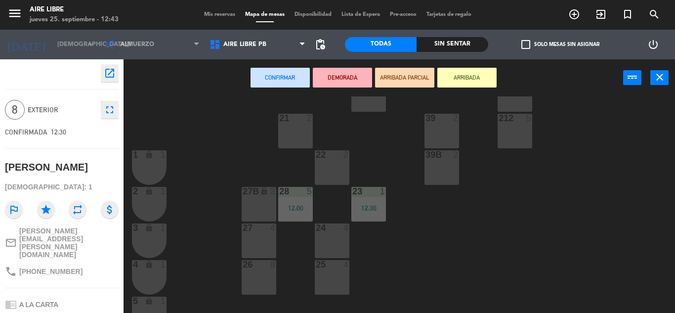
click at [259, 273] on div "26 8" at bounding box center [259, 277] width 35 height 35
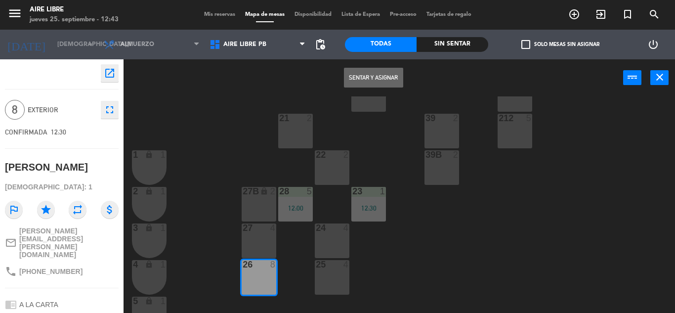
click at [382, 75] on button "Sentar y Asignar" at bounding box center [373, 78] width 59 height 20
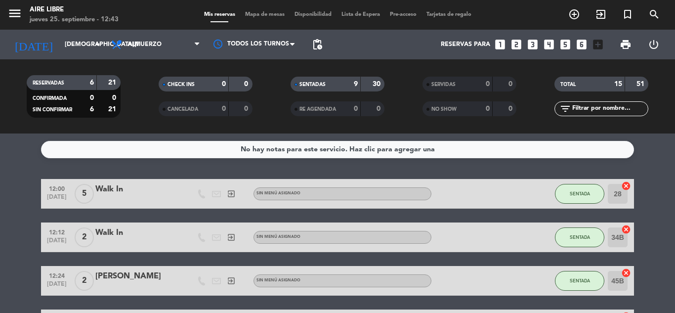
click at [614, 112] on input "text" at bounding box center [609, 108] width 77 height 11
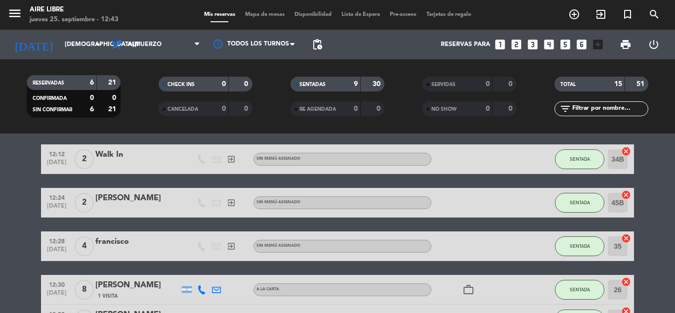
scroll to position [81, 0]
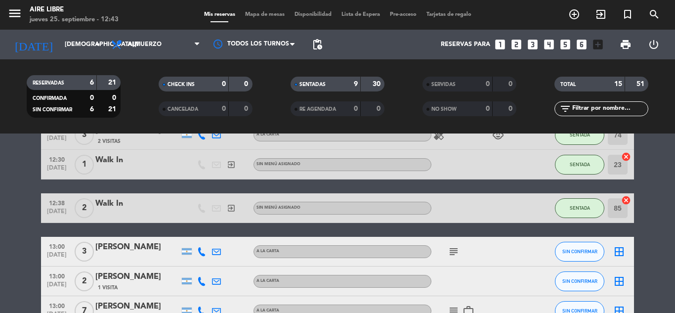
scroll to position [291, 0]
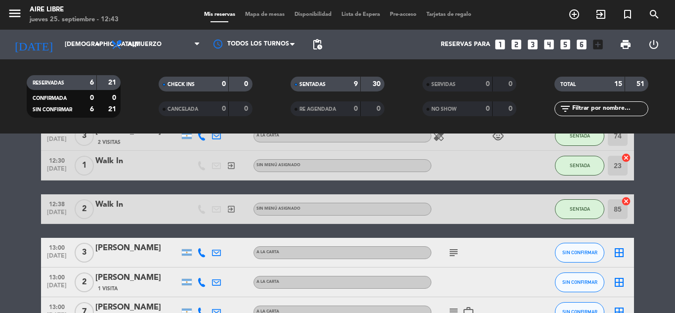
click at [602, 13] on icon "exit_to_app" at bounding box center [601, 14] width 12 height 12
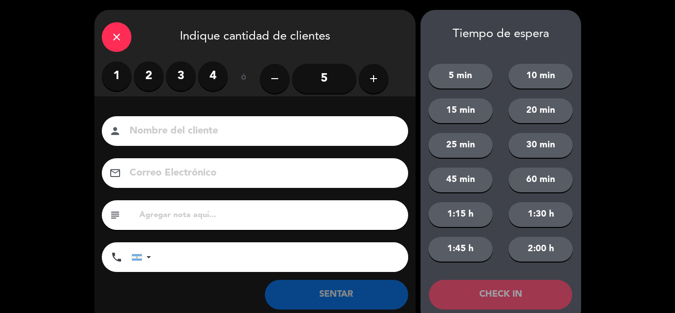
click at [179, 78] on label "3" at bounding box center [181, 76] width 30 height 30
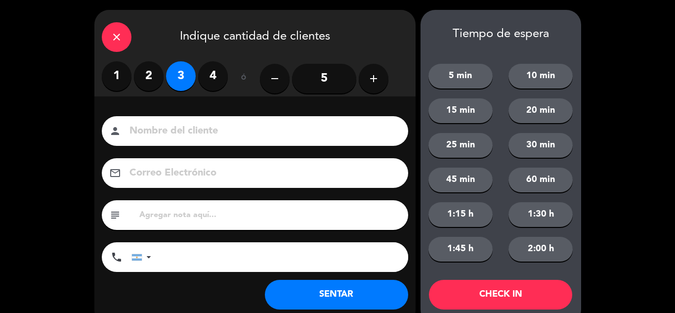
click at [294, 290] on button "SENTAR" at bounding box center [336, 295] width 143 height 30
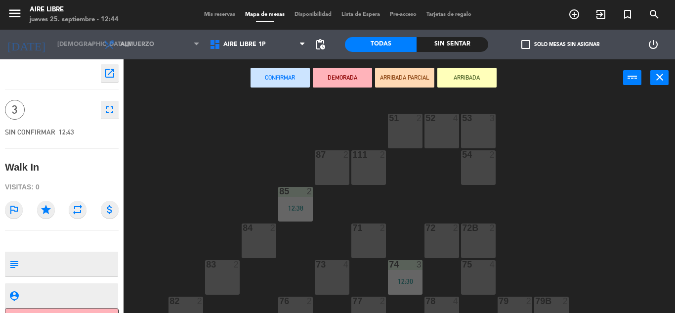
click at [477, 80] on button "ARRIBADA" at bounding box center [466, 78] width 59 height 20
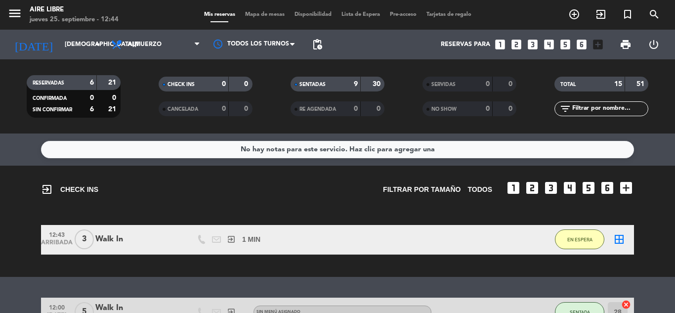
click at [589, 249] on button "EN ESPERA" at bounding box center [579, 239] width 49 height 20
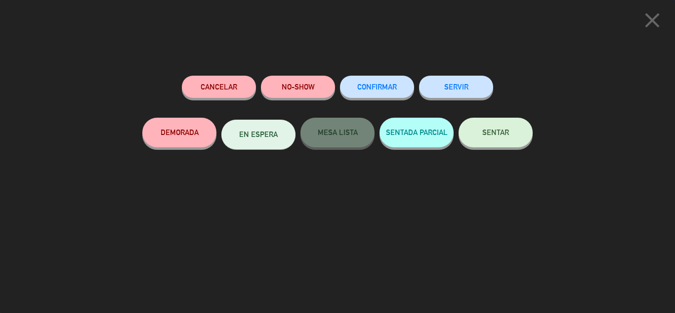
click at [494, 131] on span "SENTAR" at bounding box center [495, 132] width 27 height 8
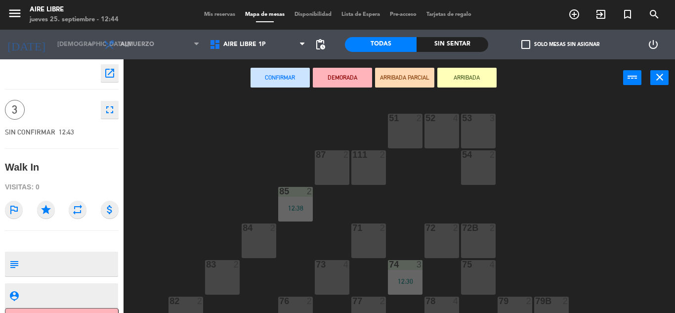
click at [655, 78] on icon "close" at bounding box center [660, 77] width 12 height 12
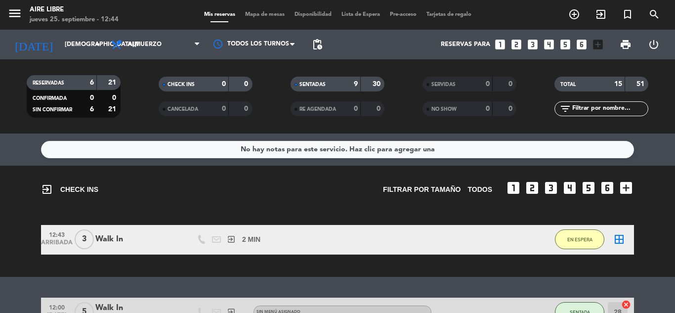
click at [601, 14] on icon "exit_to_app" at bounding box center [601, 14] width 12 height 12
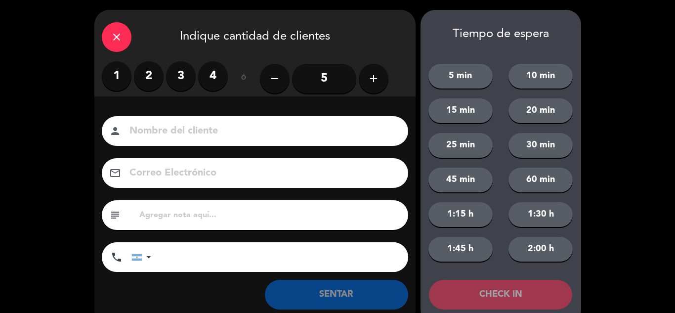
click at [118, 40] on icon "close" at bounding box center [117, 37] width 12 height 12
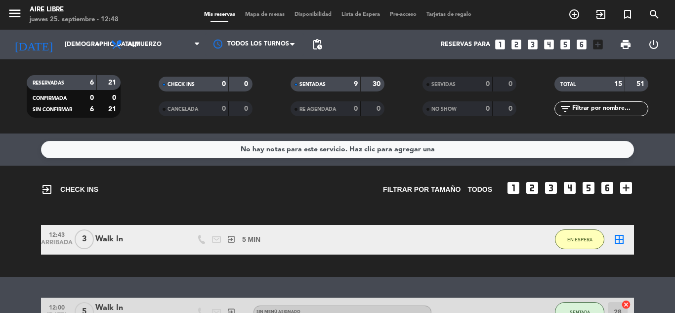
click at [602, 109] on input "text" at bounding box center [609, 108] width 77 height 11
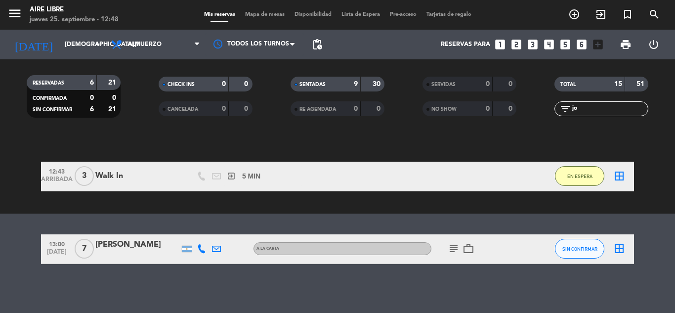
scroll to position [64, 0]
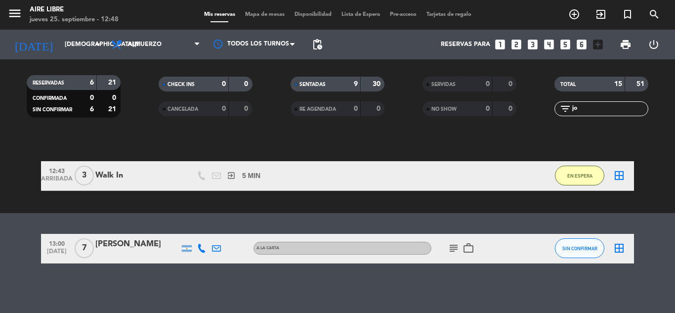
click at [458, 252] on icon "subject" at bounding box center [454, 248] width 12 height 12
click at [452, 249] on icon "subject" at bounding box center [454, 248] width 12 height 12
click at [598, 287] on div "No hay notas para este servicio. Haz clic para agregar una exit_to_app CHECK IN…" at bounding box center [337, 222] width 675 height 179
click at [601, 104] on input "jo" at bounding box center [609, 108] width 77 height 11
type input "j"
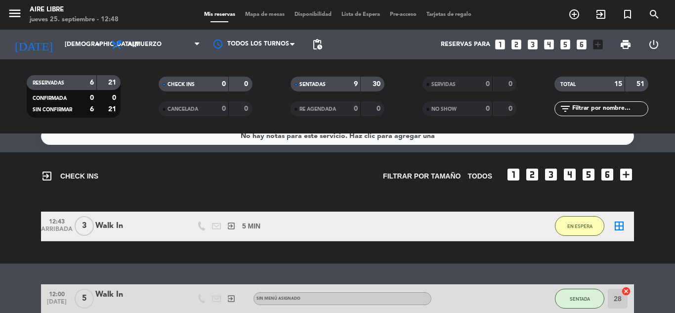
scroll to position [0, 0]
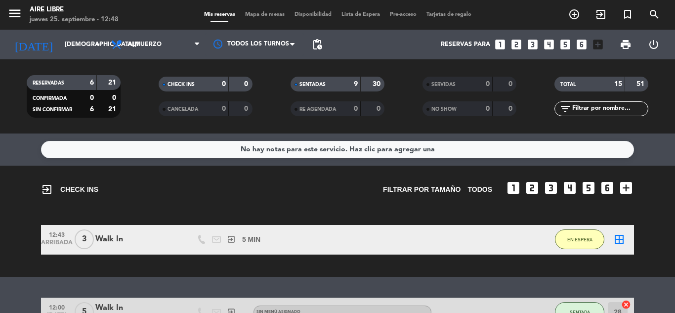
click at [573, 244] on button "EN ESPERA" at bounding box center [579, 239] width 49 height 20
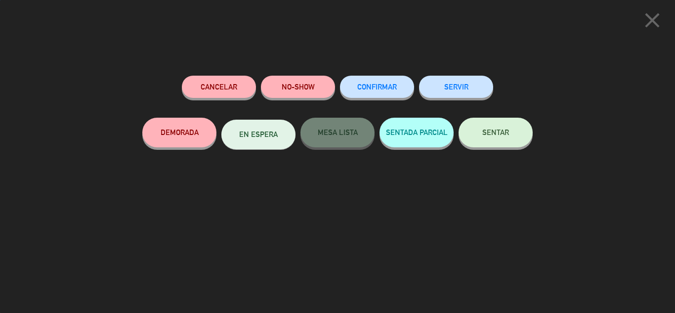
click at [497, 131] on span "SENTAR" at bounding box center [495, 132] width 27 height 8
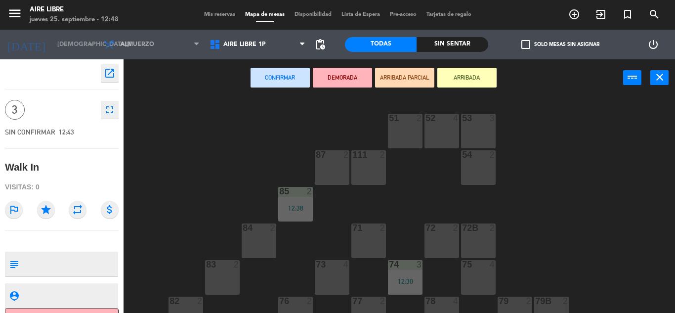
click at [218, 278] on div "83 2" at bounding box center [222, 277] width 35 height 35
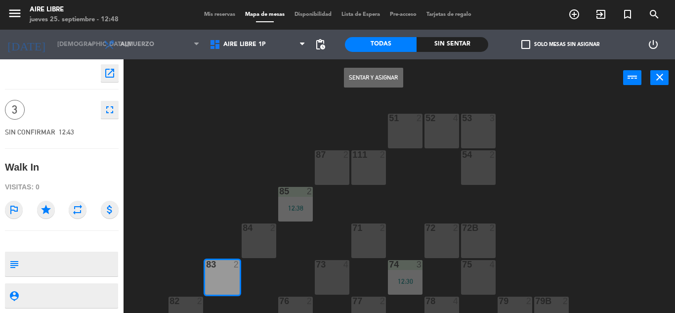
click at [362, 78] on button "Sentar y Asignar" at bounding box center [373, 78] width 59 height 20
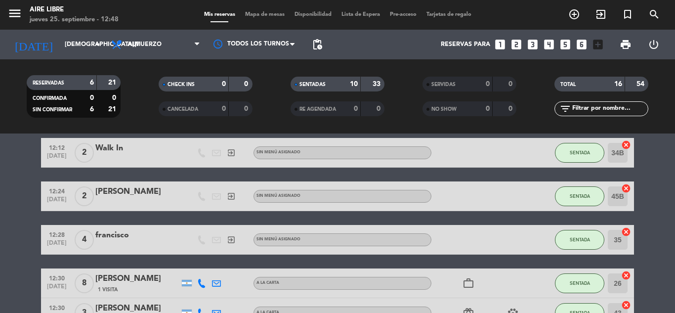
scroll to position [85, 0]
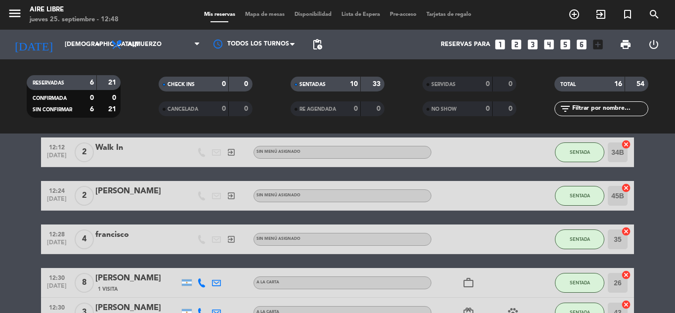
click at [627, 234] on icon "cancel" at bounding box center [626, 231] width 10 height 10
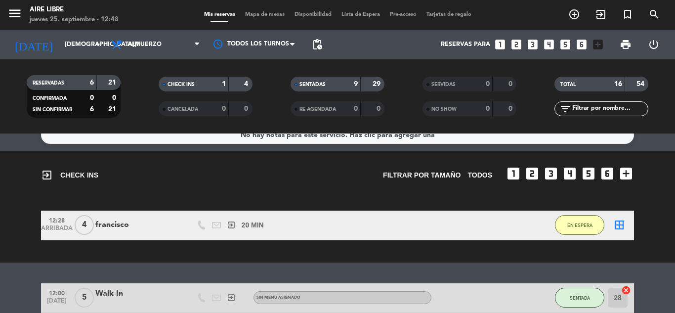
scroll to position [0, 0]
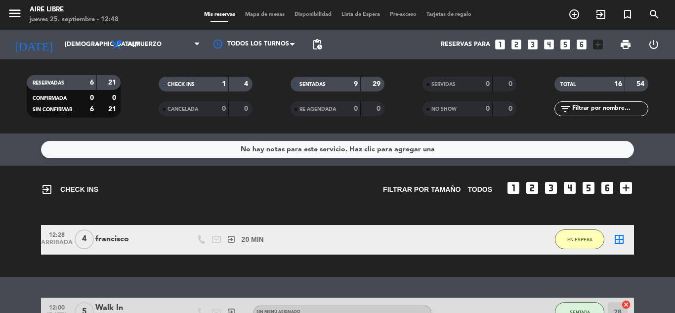
click at [584, 242] on span "EN ESPERA" at bounding box center [579, 239] width 25 height 5
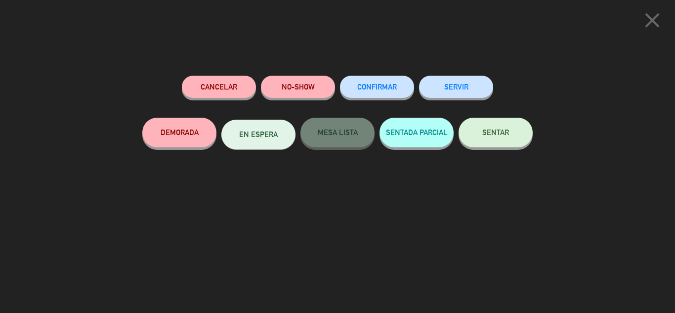
click at [504, 127] on button "SENTAR" at bounding box center [496, 133] width 74 height 30
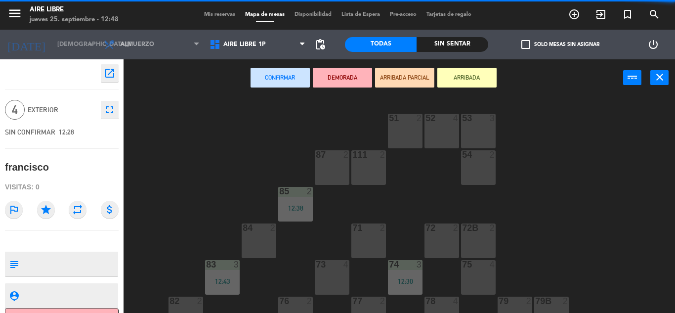
click at [329, 280] on div "73 4" at bounding box center [332, 277] width 35 height 35
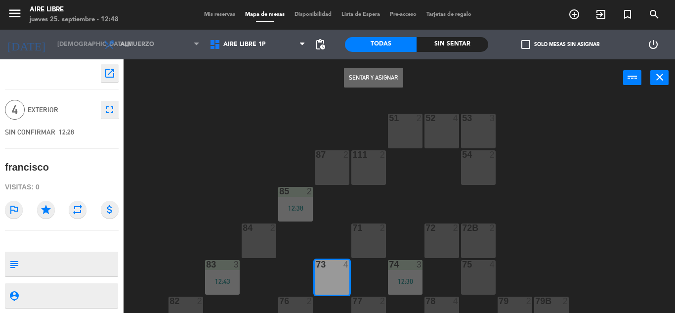
click at [372, 74] on button "Sentar y Asignar" at bounding box center [373, 78] width 59 height 20
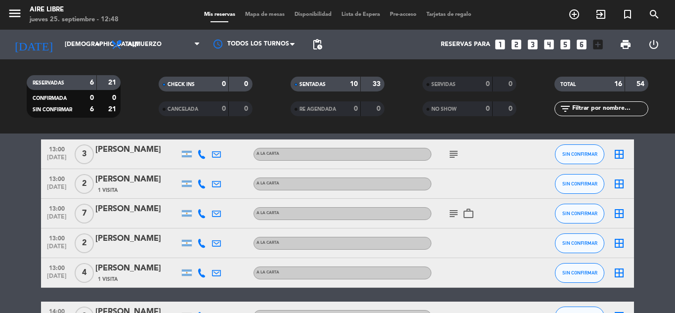
scroll to position [439, 0]
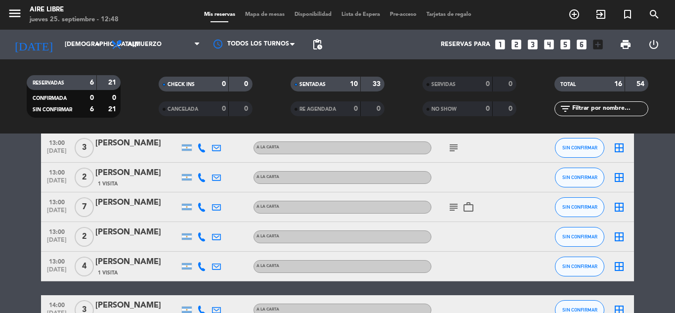
click at [596, 208] on span "SIN CONFIRMAR" at bounding box center [579, 206] width 35 height 5
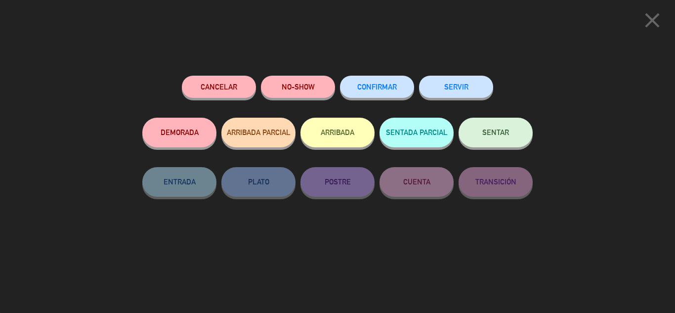
click at [344, 137] on button "ARRIBADA" at bounding box center [337, 133] width 74 height 30
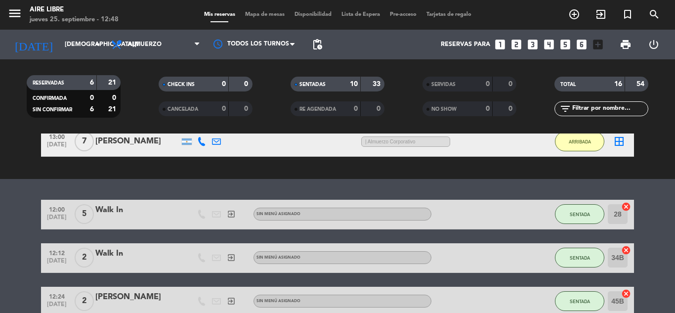
scroll to position [0, 0]
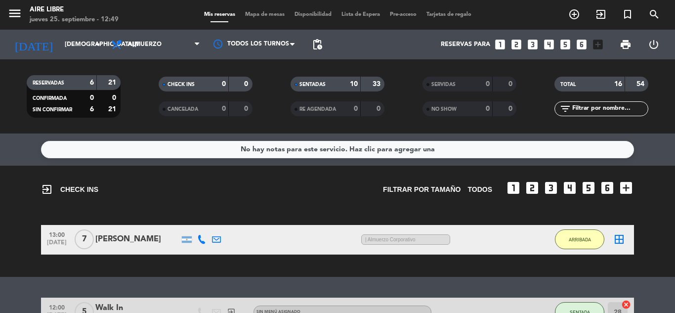
click at [596, 110] on input "text" at bounding box center [609, 108] width 77 height 11
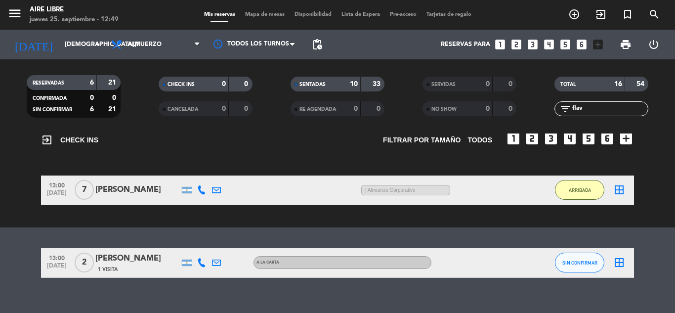
scroll to position [64, 0]
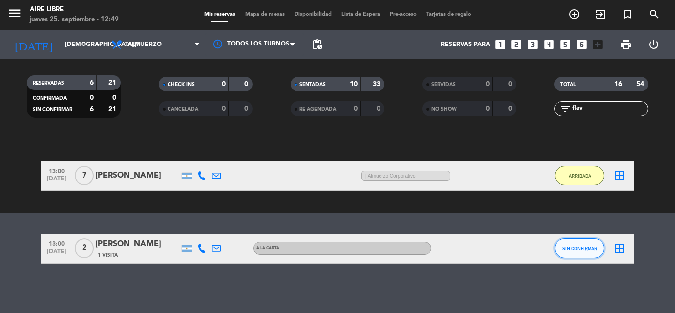
click at [562, 255] on button "SIN CONFIRMAR" at bounding box center [579, 248] width 49 height 20
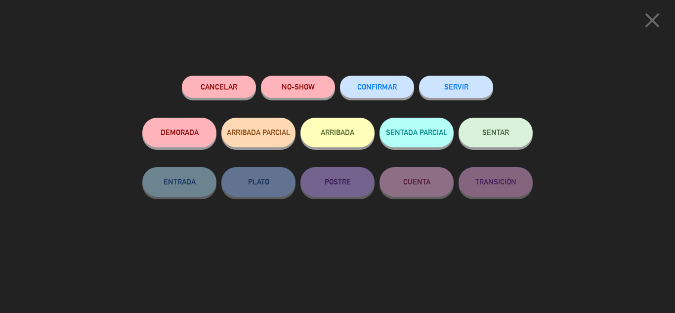
click at [339, 130] on button "ARRIBADA" at bounding box center [337, 133] width 74 height 30
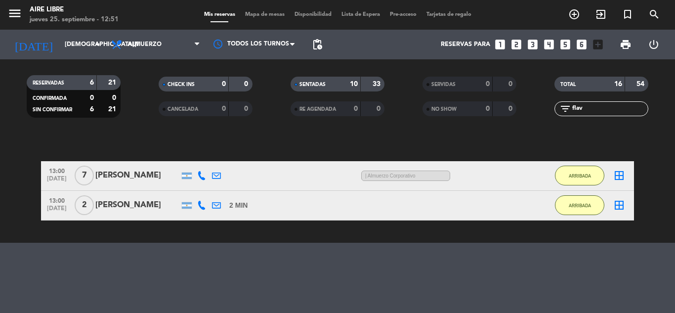
click at [592, 110] on input "flav" at bounding box center [609, 108] width 77 height 11
type input "f"
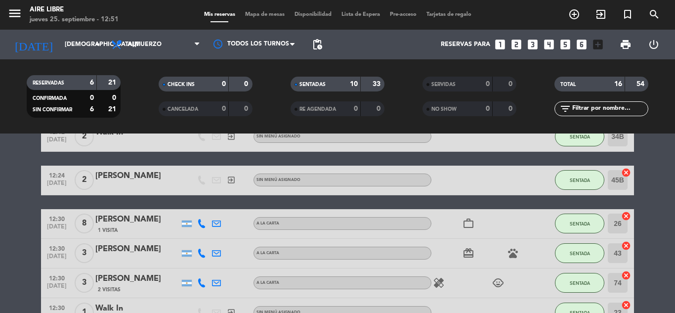
scroll to position [0, 0]
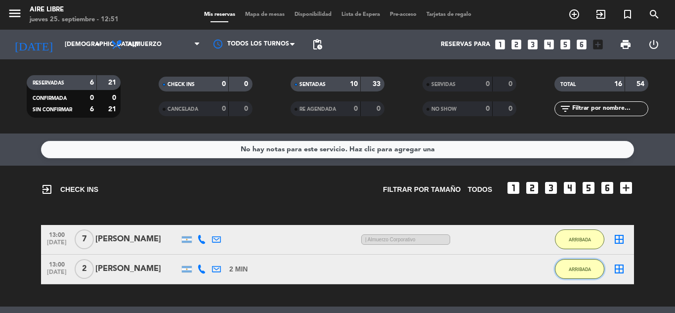
click at [579, 269] on span "ARRIBADA" at bounding box center [580, 268] width 22 height 5
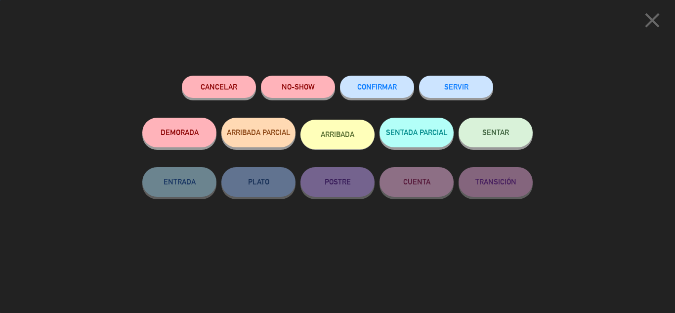
click at [486, 129] on span "SENTAR" at bounding box center [495, 132] width 27 height 8
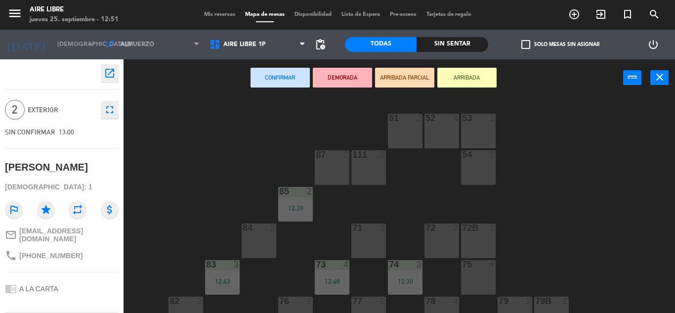
click at [324, 171] on div "87 2" at bounding box center [332, 167] width 35 height 35
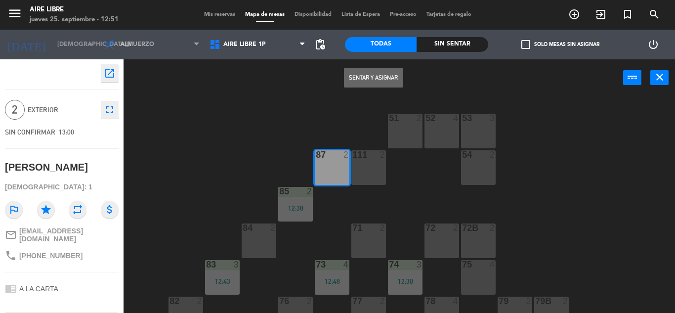
click at [368, 77] on button "Sentar y Asignar" at bounding box center [373, 78] width 59 height 20
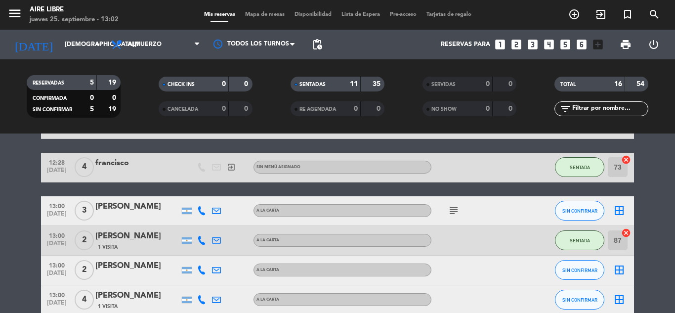
scroll to position [475, 0]
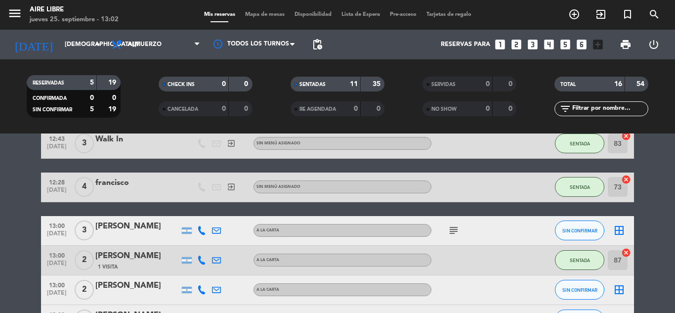
click at [601, 16] on icon "exit_to_app" at bounding box center [601, 14] width 12 height 12
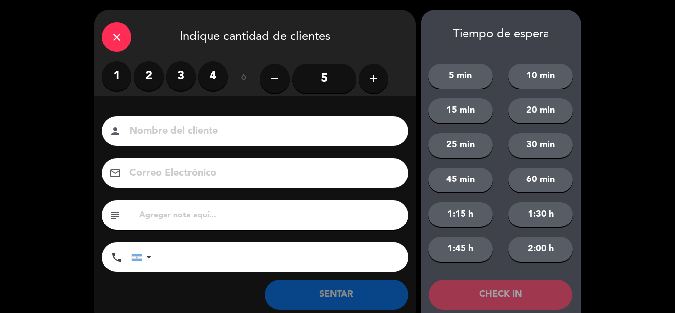
click at [314, 76] on input "5" at bounding box center [324, 79] width 64 height 30
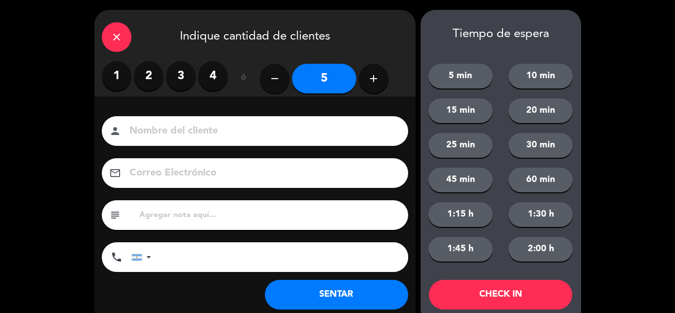
click at [351, 289] on button "SENTAR" at bounding box center [336, 295] width 143 height 30
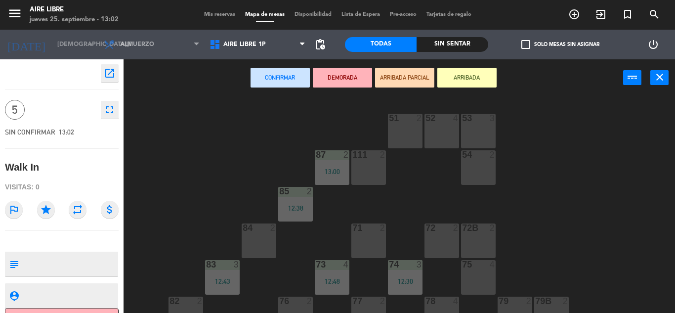
click at [456, 68] on button "ARRIBADA" at bounding box center [466, 78] width 59 height 20
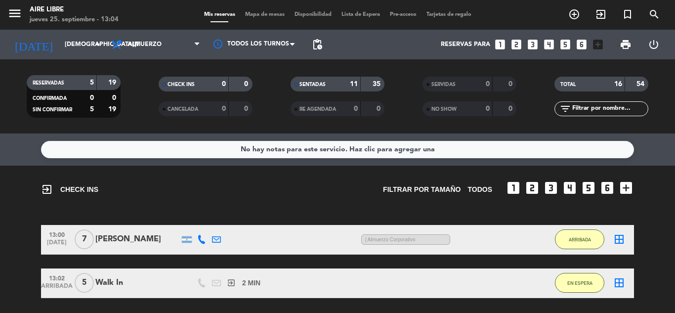
click at [604, 18] on icon "exit_to_app" at bounding box center [601, 14] width 12 height 12
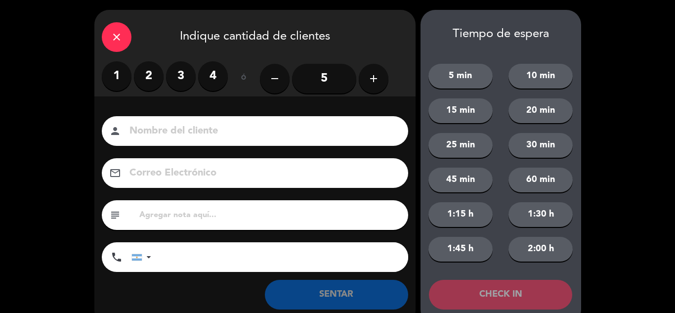
click at [124, 43] on div "close" at bounding box center [117, 37] width 30 height 30
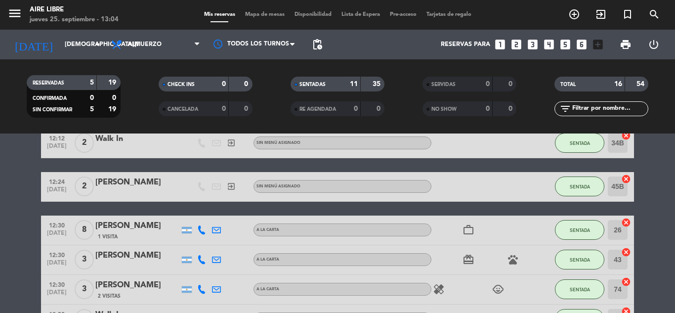
scroll to position [107, 0]
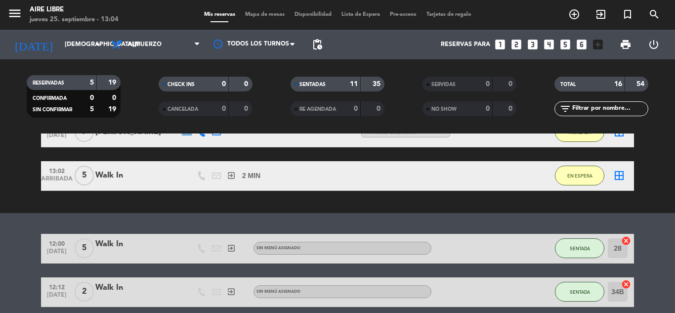
click at [602, 18] on icon "exit_to_app" at bounding box center [601, 14] width 12 height 12
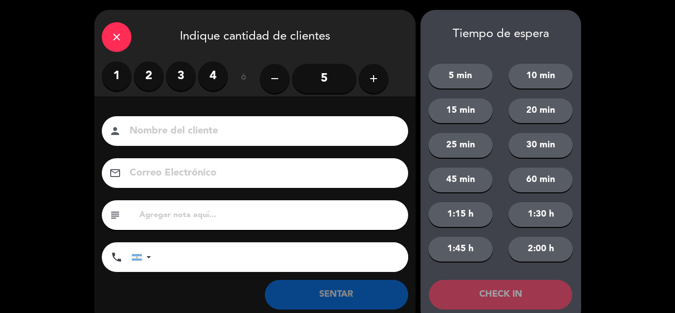
click at [213, 74] on label "4" at bounding box center [213, 76] width 30 height 30
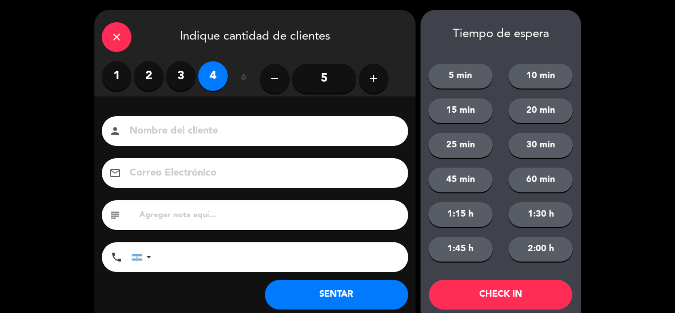
click at [203, 131] on input at bounding box center [261, 131] width 267 height 17
type input "carlos"
click at [327, 294] on button "SENTAR" at bounding box center [336, 295] width 143 height 30
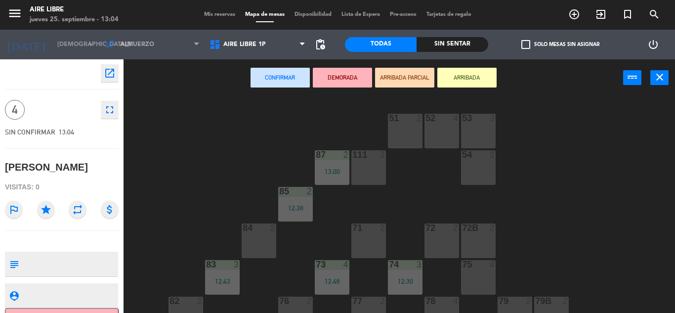
click at [465, 85] on button "ARRIBADA" at bounding box center [466, 78] width 59 height 20
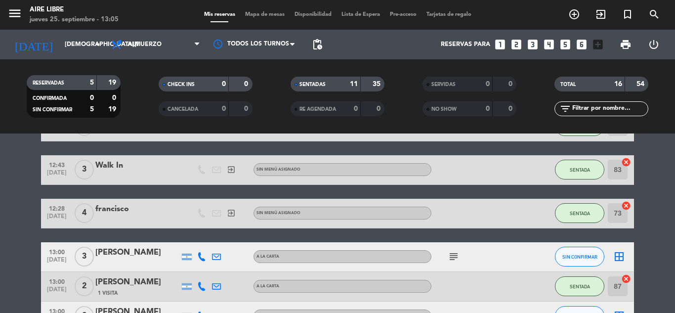
scroll to position [534, 0]
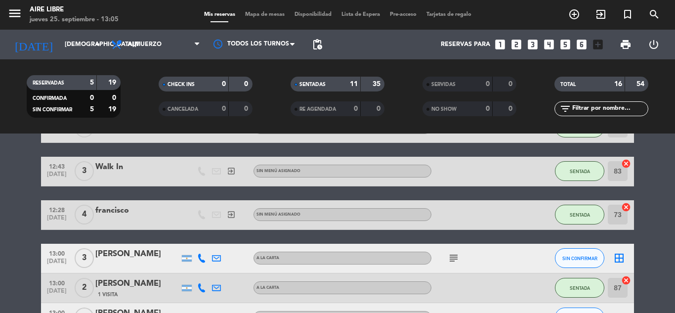
click at [601, 13] on icon "exit_to_app" at bounding box center [601, 14] width 12 height 12
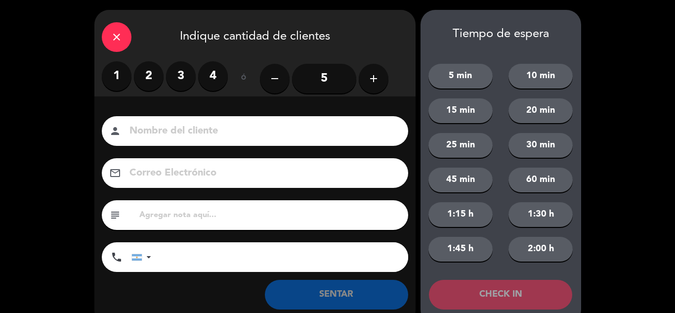
click at [169, 77] on label "3" at bounding box center [181, 76] width 30 height 30
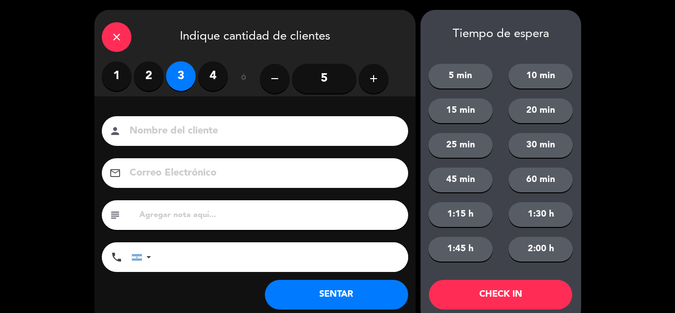
click at [201, 132] on input at bounding box center [261, 131] width 267 height 17
type input "laura / nora"
click at [316, 297] on button "SENTAR" at bounding box center [336, 295] width 143 height 30
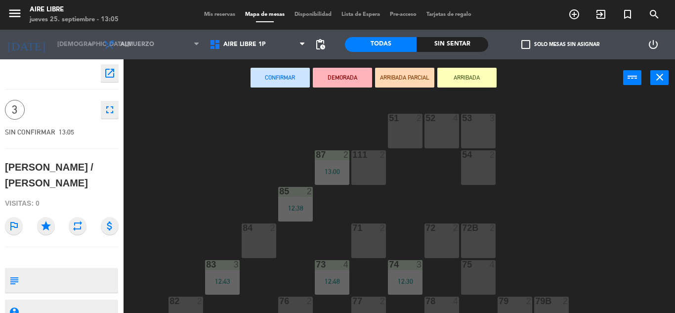
click at [459, 74] on button "ARRIBADA" at bounding box center [466, 78] width 59 height 20
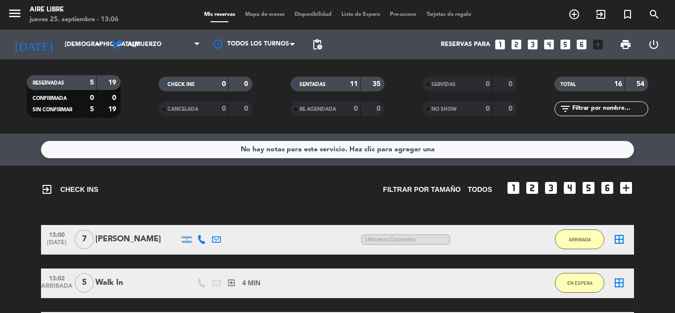
click at [603, 109] on input "text" at bounding box center [609, 108] width 77 height 11
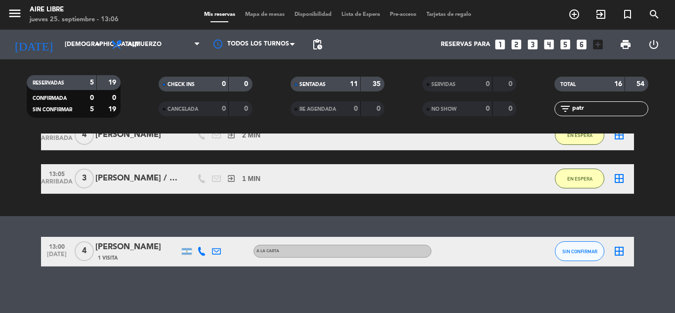
scroll to position [194, 0]
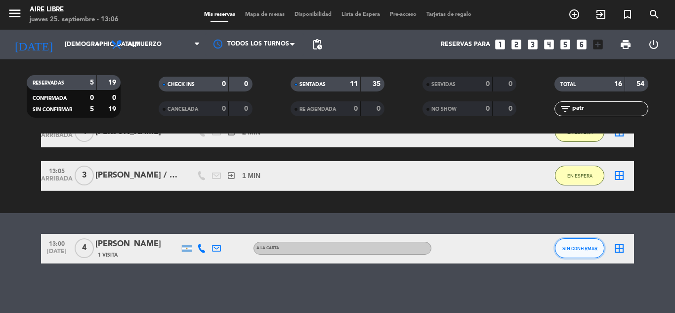
click at [569, 249] on span "SIN CONFIRMAR" at bounding box center [579, 248] width 35 height 5
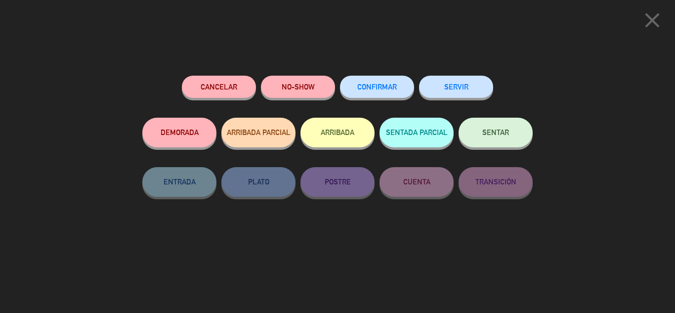
click at [342, 133] on button "ARRIBADA" at bounding box center [337, 133] width 74 height 30
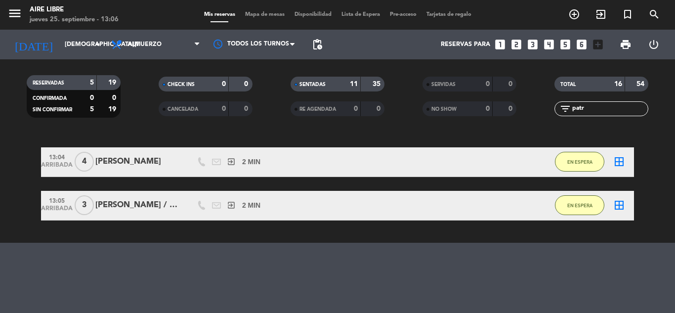
scroll to position [160, 0]
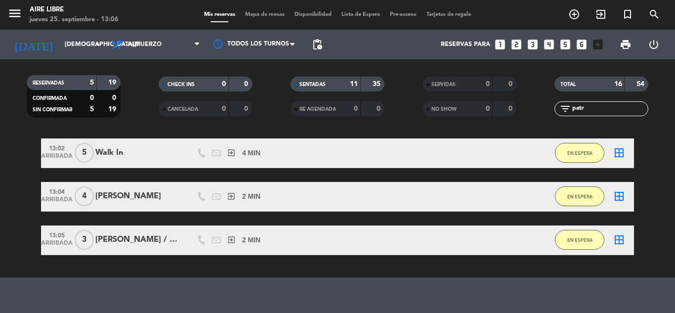
click at [610, 107] on input "patr" at bounding box center [609, 108] width 77 height 11
type input "p"
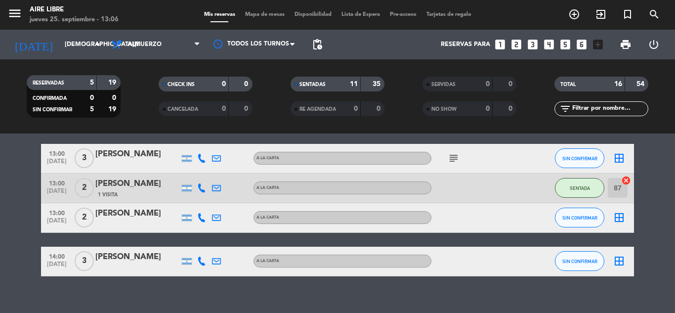
scroll to position [703, 0]
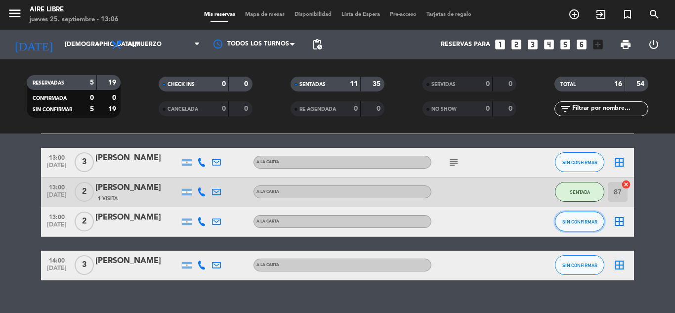
click at [584, 229] on button "SIN CONFIRMAR" at bounding box center [579, 222] width 49 height 20
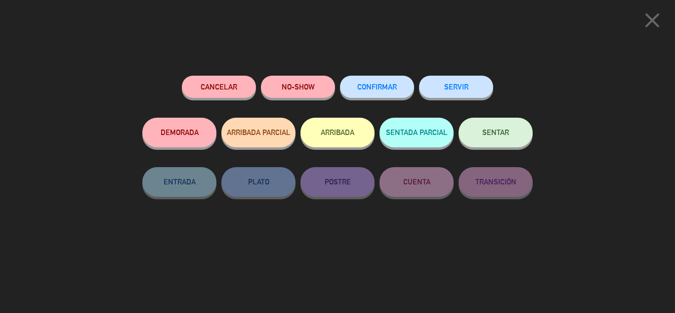
click at [341, 130] on button "ARRIBADA" at bounding box center [337, 133] width 74 height 30
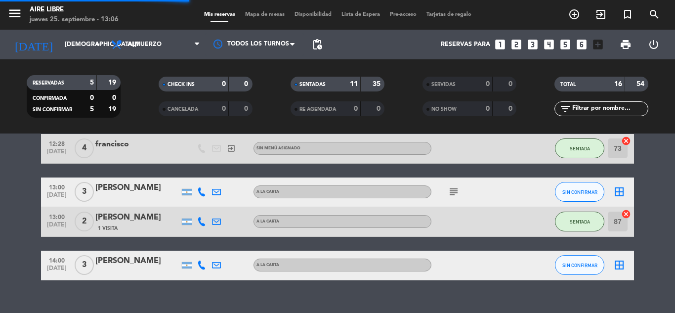
scroll to position [720, 0]
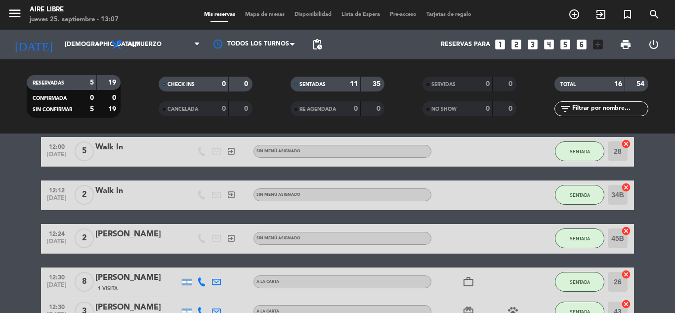
click at [602, 13] on icon "exit_to_app" at bounding box center [601, 14] width 12 height 12
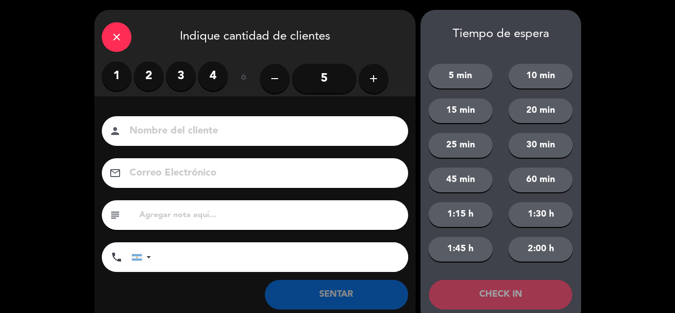
click at [139, 71] on label "2" at bounding box center [149, 76] width 30 height 30
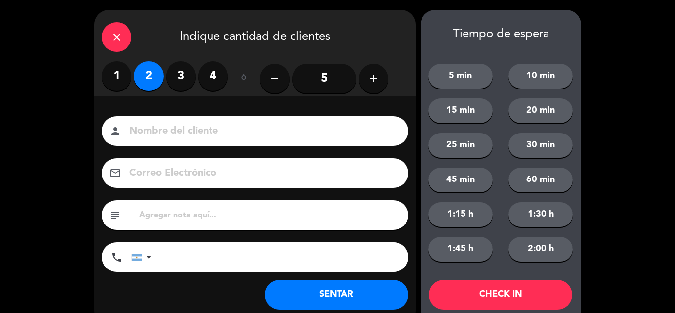
click at [307, 285] on button "SENTAR" at bounding box center [336, 295] width 143 height 30
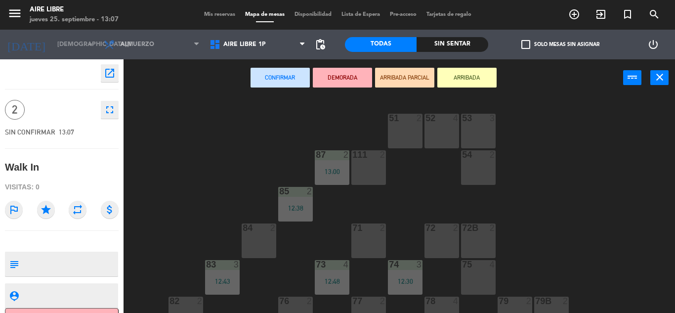
click at [464, 80] on button "ARRIBADA" at bounding box center [466, 78] width 59 height 20
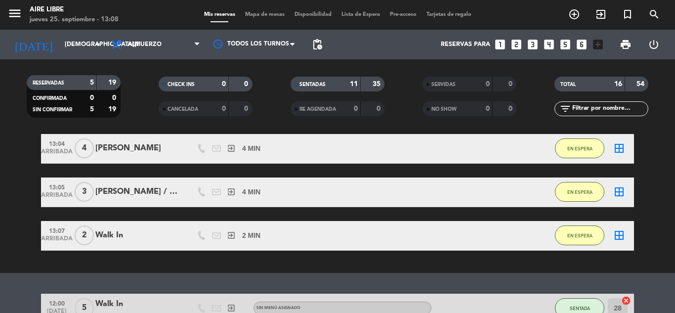
scroll to position [234, 0]
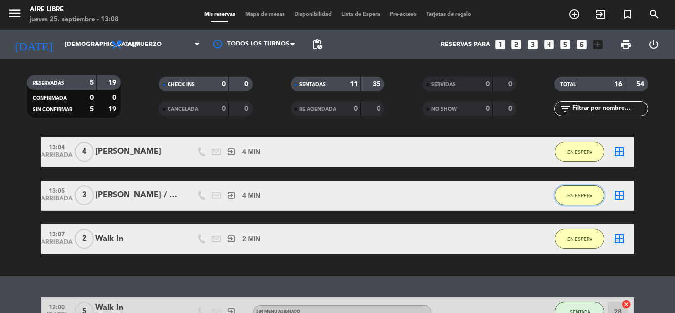
click at [584, 195] on span "EN ESPERA" at bounding box center [579, 195] width 25 height 5
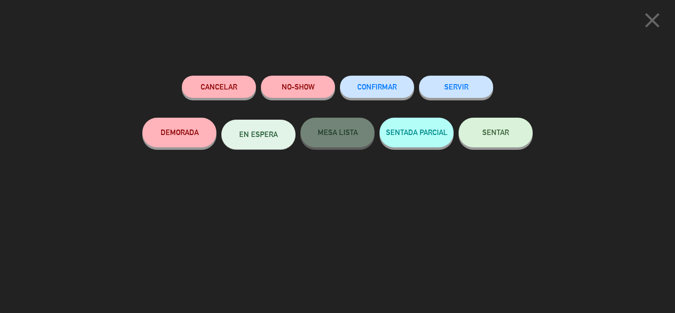
click at [497, 133] on span "SENTAR" at bounding box center [495, 132] width 27 height 8
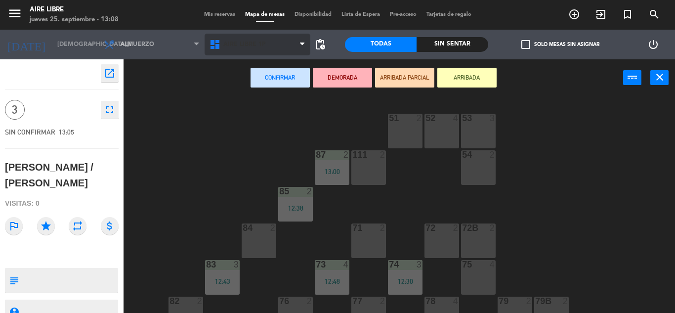
click at [282, 43] on span "Aire Libre 1P" at bounding box center [258, 45] width 106 height 22
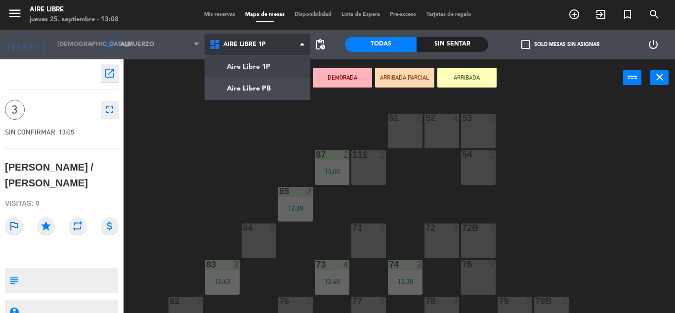
click at [256, 90] on ng-component "menu Aire Libre jueves 25. septiembre - 13:08 Mis reservas Mapa de mesas Dispon…" at bounding box center [337, 156] width 675 height 313
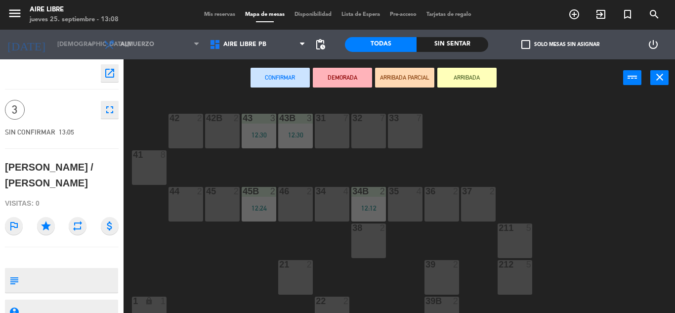
click at [222, 201] on div "45 2" at bounding box center [222, 204] width 35 height 35
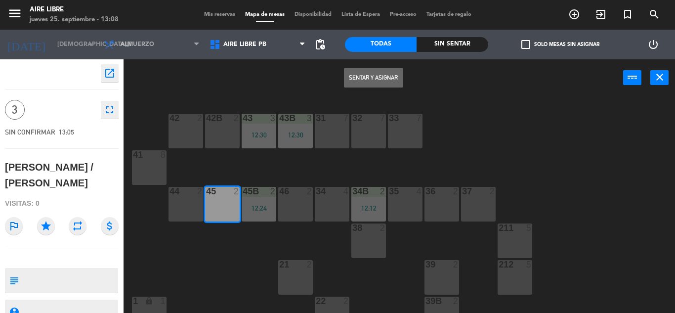
click at [373, 78] on button "Sentar y Asignar" at bounding box center [373, 78] width 59 height 20
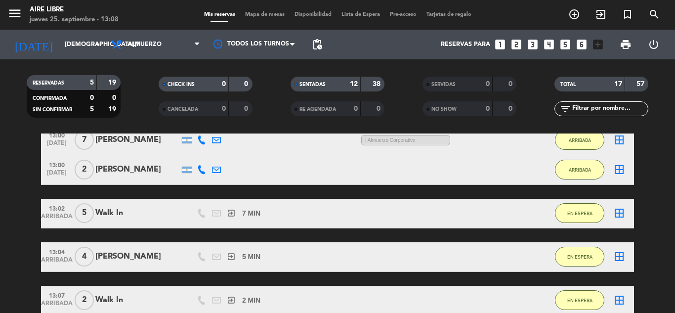
scroll to position [128, 0]
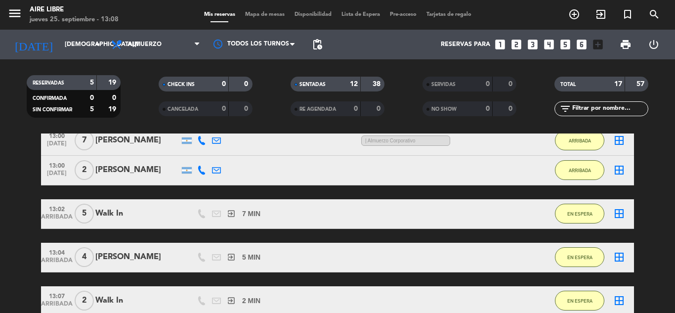
click at [587, 219] on button "EN ESPERA" at bounding box center [579, 214] width 49 height 20
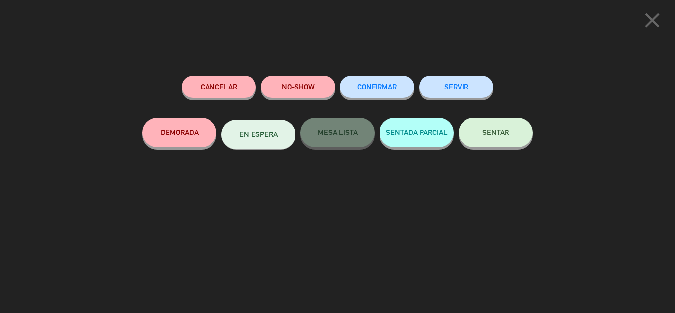
click at [502, 136] on span "SENTAR" at bounding box center [495, 132] width 27 height 8
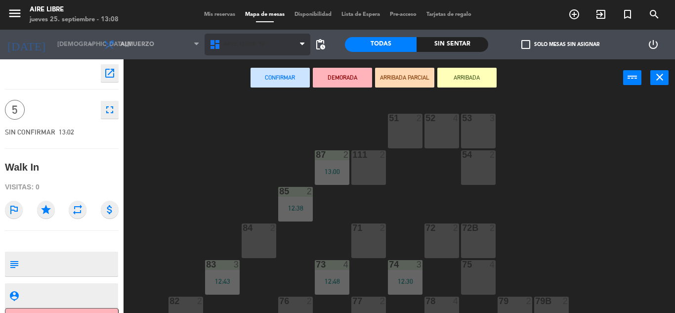
click at [285, 42] on span "Aire Libre 1P" at bounding box center [258, 45] width 106 height 22
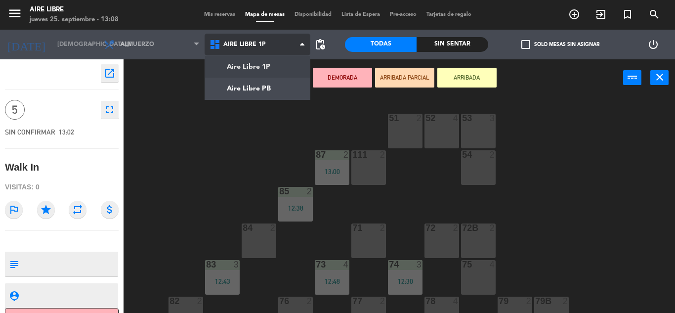
click at [274, 89] on ng-component "menu Aire Libre jueves 25. septiembre - 13:08 Mis reservas Mapa de mesas Dispon…" at bounding box center [337, 156] width 675 height 313
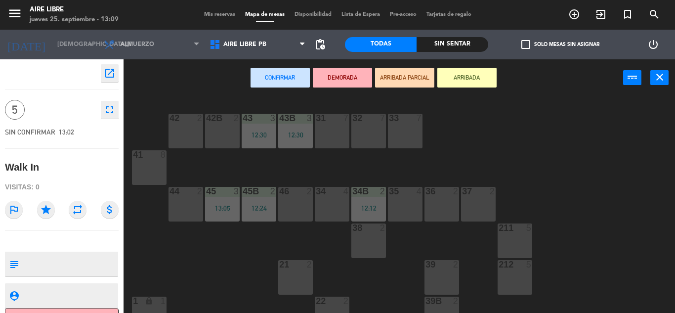
click at [330, 130] on div "31 7" at bounding box center [332, 131] width 35 height 35
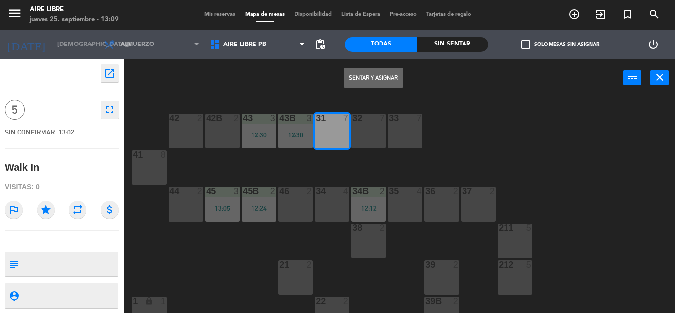
click at [333, 136] on div "31 7" at bounding box center [332, 131] width 35 height 35
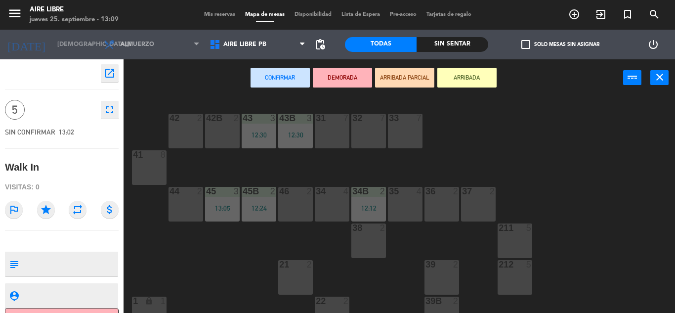
click at [374, 139] on div "32 7" at bounding box center [368, 131] width 35 height 35
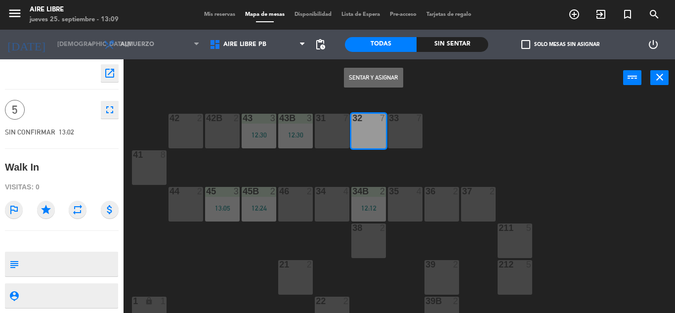
click at [375, 75] on button "Sentar y Asignar" at bounding box center [373, 78] width 59 height 20
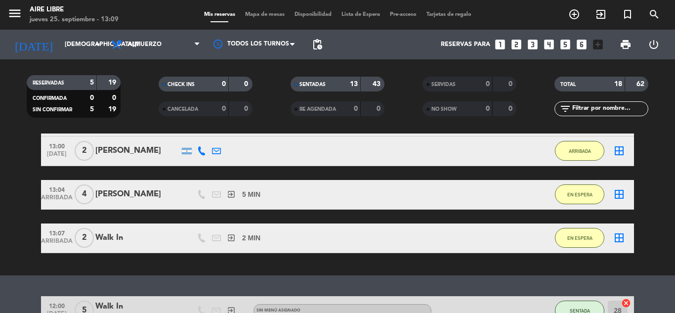
scroll to position [142, 0]
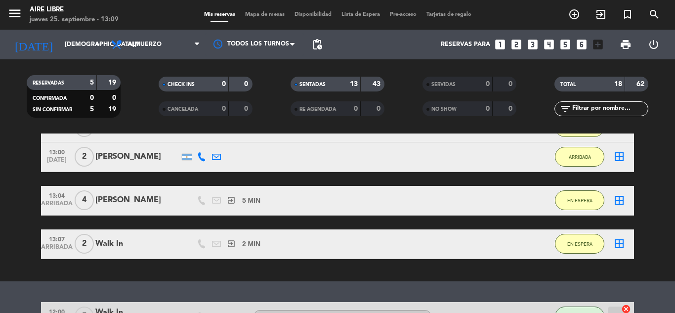
click at [578, 199] on span "EN ESPERA" at bounding box center [579, 200] width 25 height 5
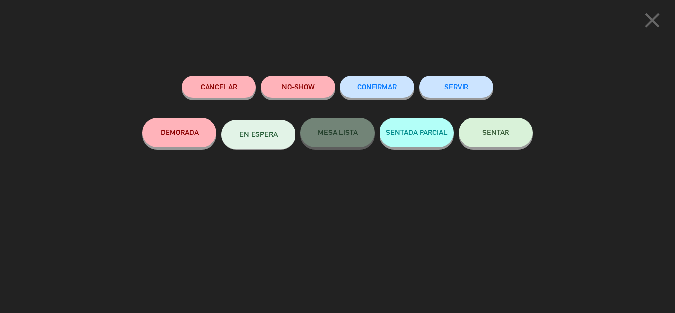
click at [485, 131] on span "SENTAR" at bounding box center [495, 132] width 27 height 8
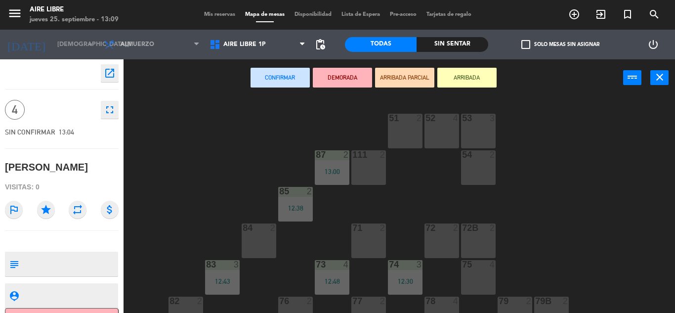
click at [471, 276] on div "75 4" at bounding box center [478, 277] width 35 height 35
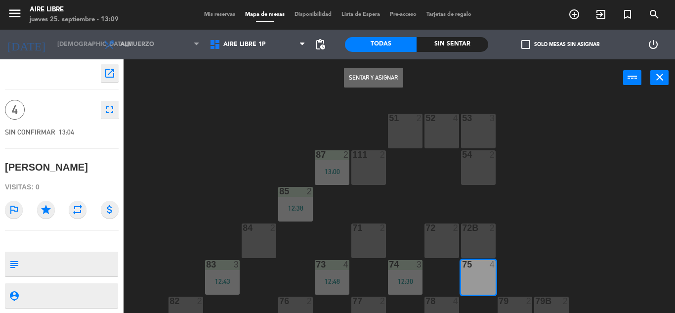
click at [383, 77] on button "Sentar y Asignar" at bounding box center [373, 78] width 59 height 20
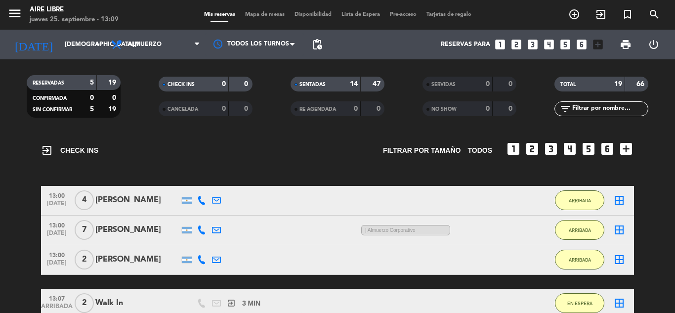
scroll to position [43, 0]
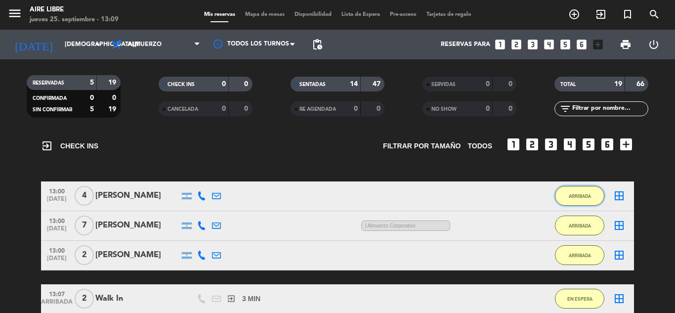
click at [585, 203] on button "ARRIBADA" at bounding box center [579, 196] width 49 height 20
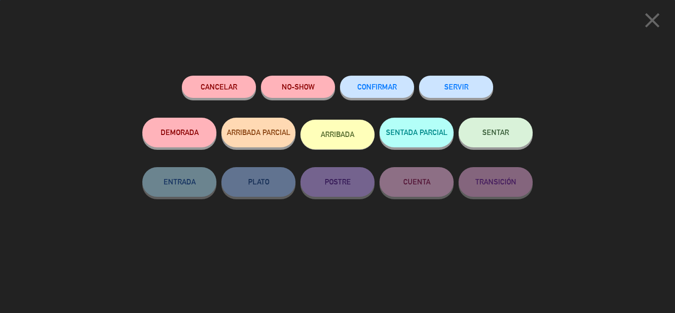
click at [495, 132] on span "SENTAR" at bounding box center [495, 132] width 27 height 8
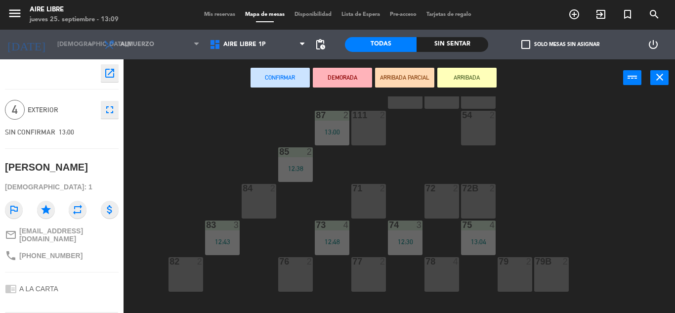
scroll to position [44, 0]
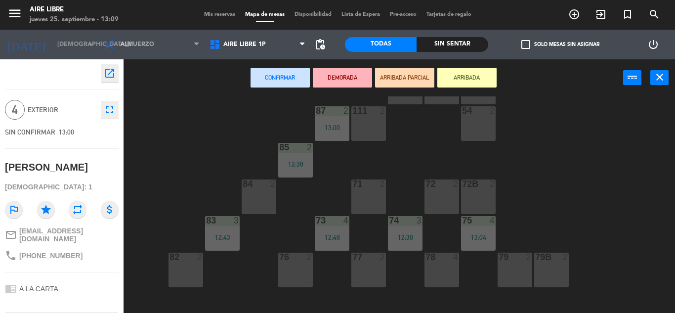
click at [363, 277] on div "77 2" at bounding box center [368, 270] width 35 height 35
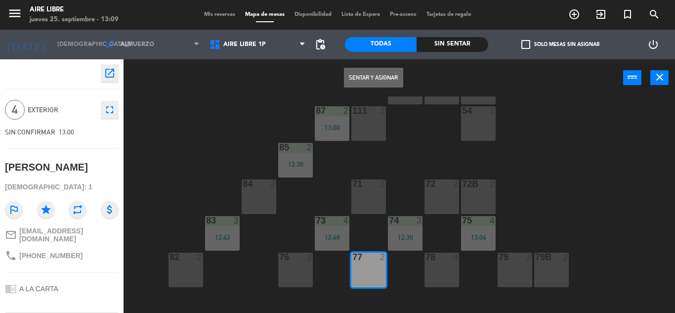
click at [373, 79] on button "Sentar y Asignar" at bounding box center [373, 78] width 59 height 20
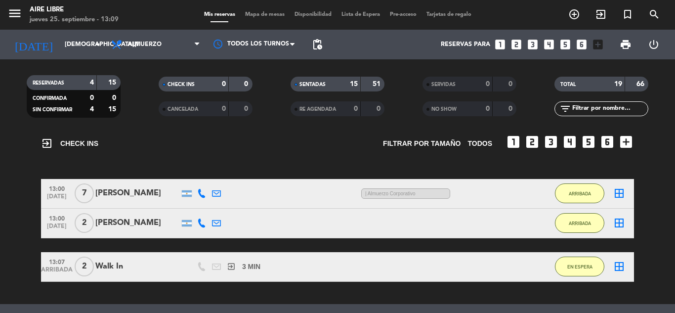
scroll to position [45, 0]
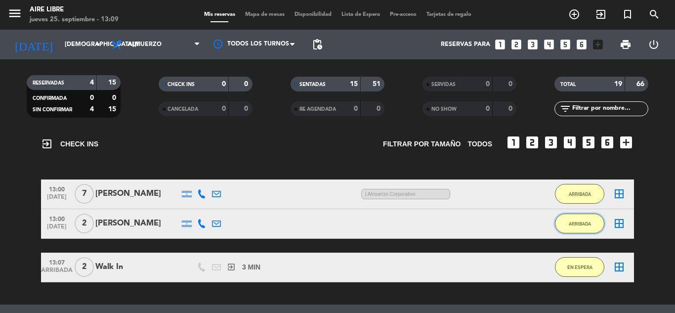
click at [583, 223] on span "ARRIBADA" at bounding box center [580, 223] width 22 height 5
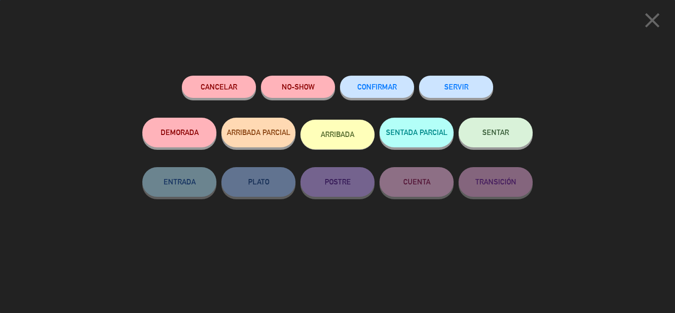
click at [502, 133] on span "SENTAR" at bounding box center [495, 132] width 27 height 8
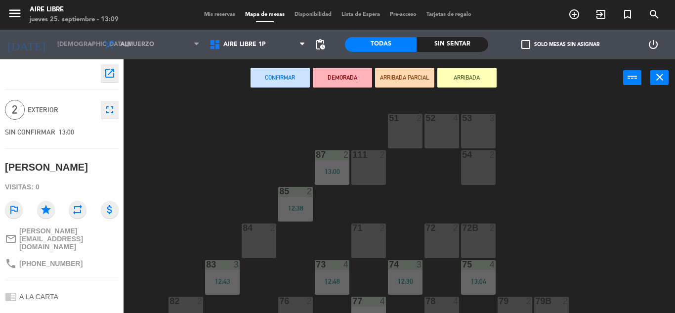
click at [263, 239] on div "84 2" at bounding box center [259, 240] width 35 height 35
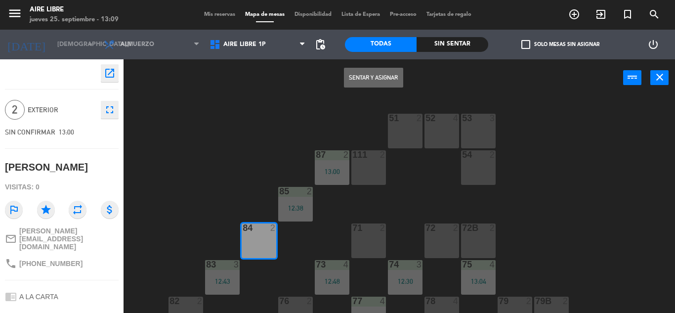
click at [377, 76] on button "Sentar y Asignar" at bounding box center [373, 78] width 59 height 20
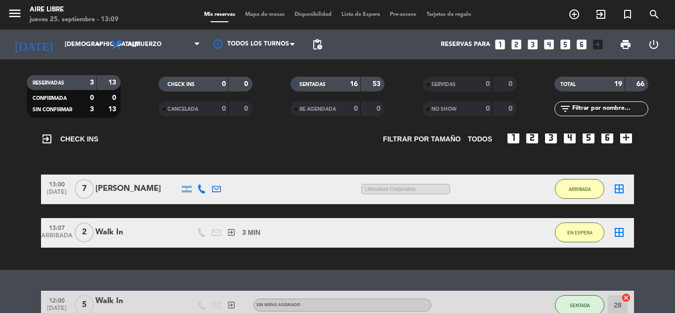
scroll to position [65, 0]
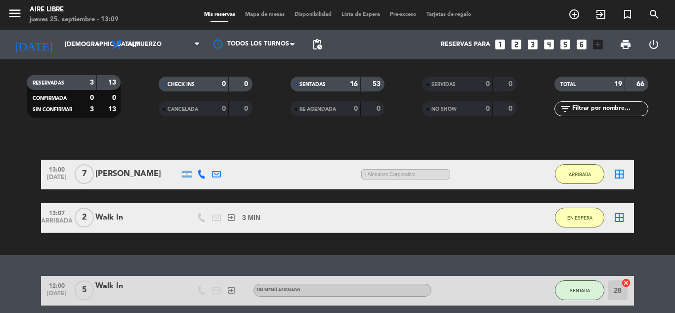
click at [573, 223] on button "EN ESPERA" at bounding box center [579, 218] width 49 height 20
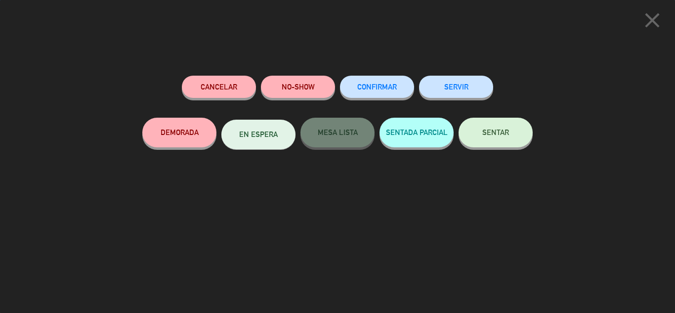
click at [504, 132] on span "SENTAR" at bounding box center [495, 132] width 27 height 8
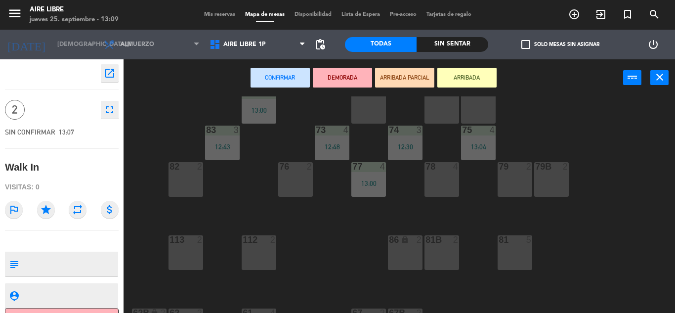
scroll to position [144, 0]
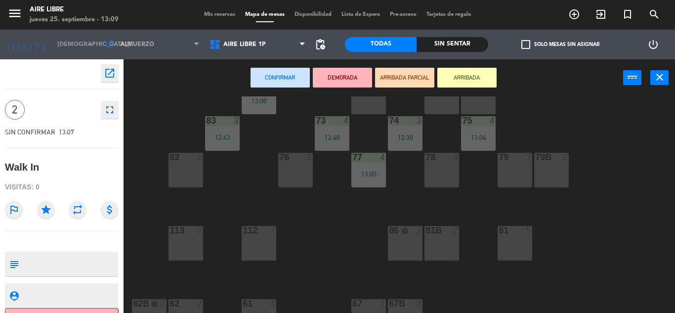
click at [406, 248] on div "86 lock 2" at bounding box center [405, 243] width 35 height 35
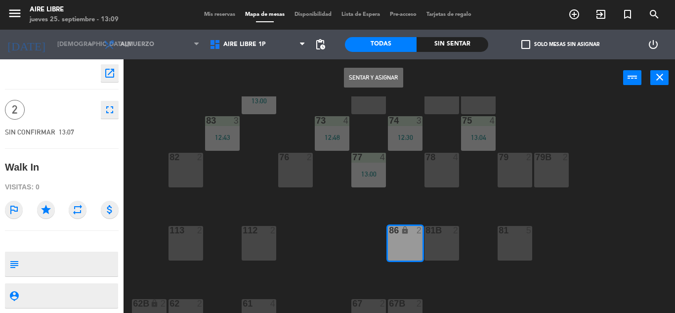
click at [457, 243] on div "81b 2" at bounding box center [442, 243] width 35 height 35
click at [391, 248] on div "86 lock 2" at bounding box center [405, 243] width 35 height 35
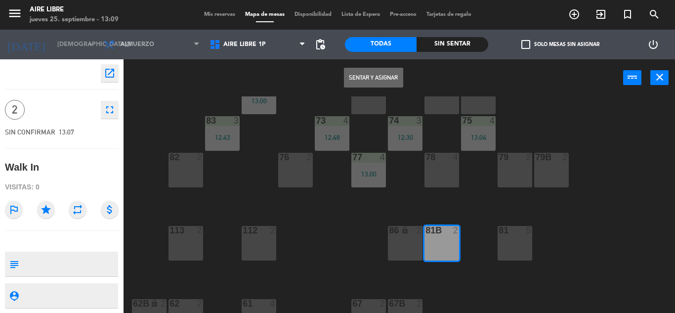
click at [378, 78] on button "Sentar y Asignar" at bounding box center [373, 78] width 59 height 20
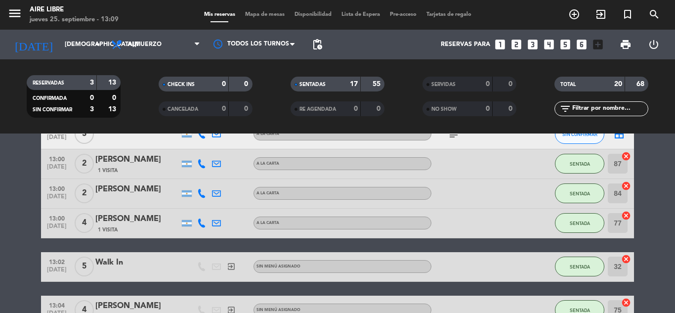
scroll to position [573, 0]
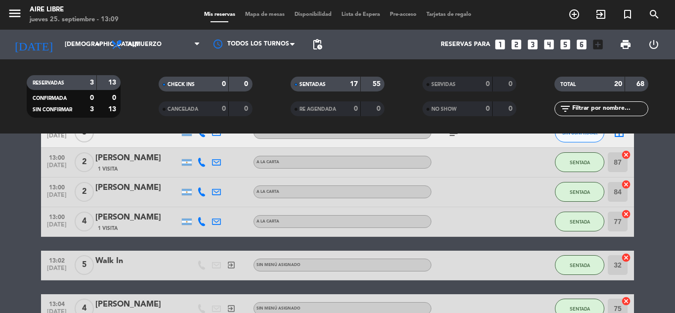
click at [655, 271] on bookings-row "12:00 sep. 25 5 Walk In exit_to_app Sin menú asignado SENTADA 28 cancel 12:12 s…" at bounding box center [337, 89] width 675 height 729
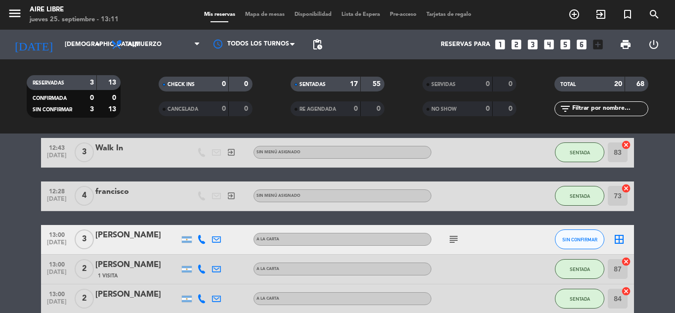
scroll to position [457, 0]
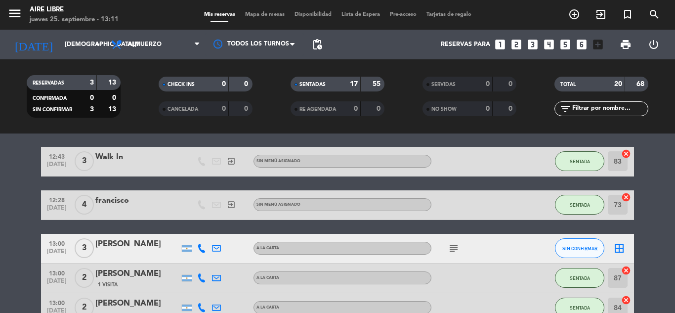
click at [603, 10] on icon "exit_to_app" at bounding box center [601, 14] width 12 height 12
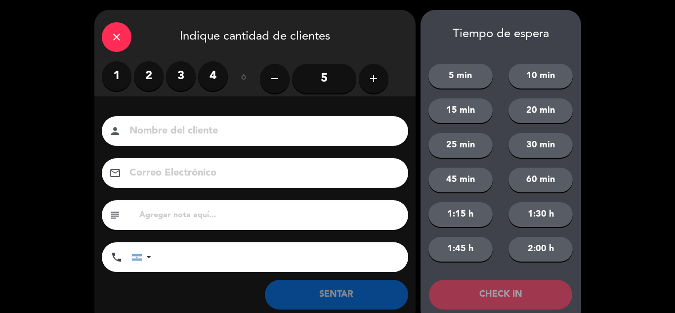
click at [370, 80] on icon "add" at bounding box center [374, 79] width 12 height 12
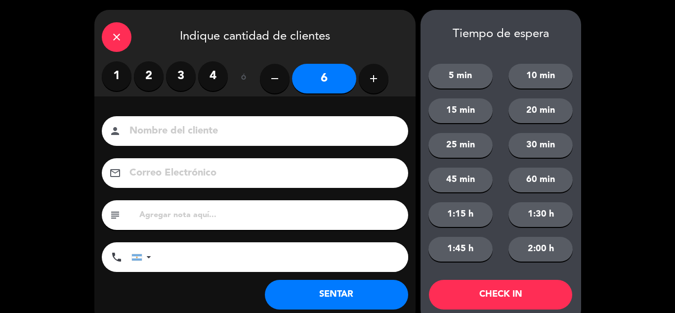
click at [313, 298] on button "SENTAR" at bounding box center [336, 295] width 143 height 30
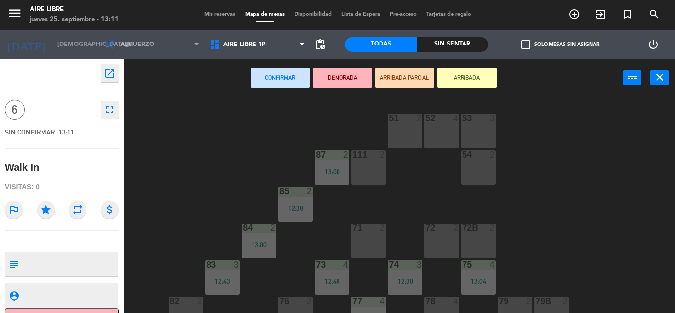
click at [465, 71] on button "ARRIBADA" at bounding box center [466, 78] width 59 height 20
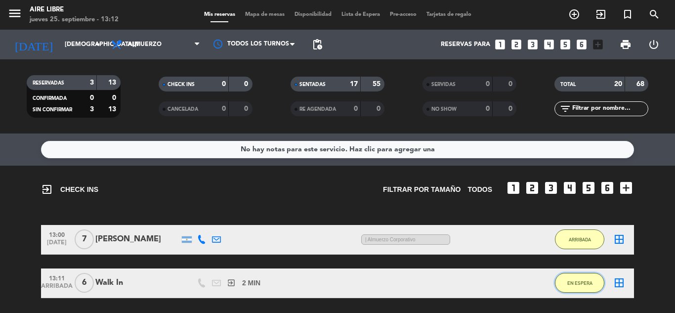
click at [583, 282] on span "EN ESPERA" at bounding box center [579, 282] width 25 height 5
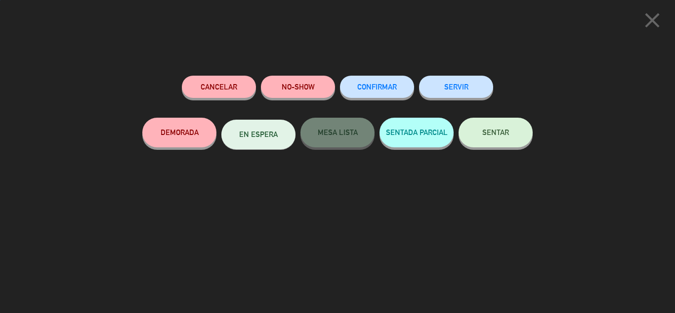
click at [492, 136] on span "SENTAR" at bounding box center [495, 132] width 27 height 8
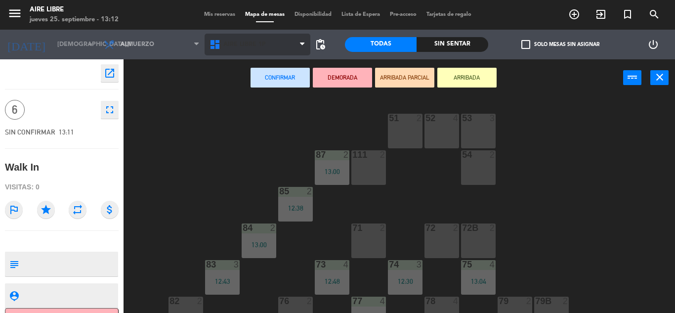
click at [291, 46] on span "Aire Libre 1P" at bounding box center [258, 45] width 106 height 22
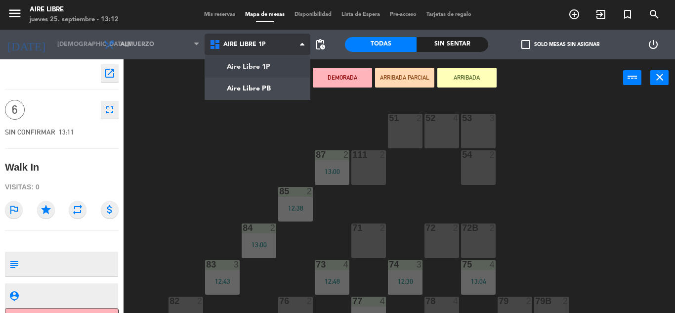
click at [267, 83] on ng-component "menu Aire Libre jueves 25. septiembre - 13:12 Mis reservas Mapa de mesas Dispon…" at bounding box center [337, 156] width 675 height 313
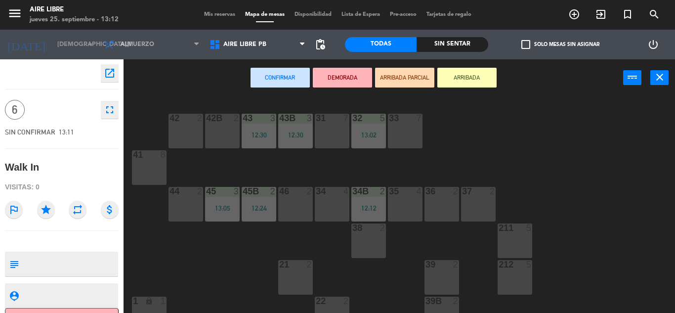
click at [326, 136] on div "31 7" at bounding box center [332, 131] width 35 height 35
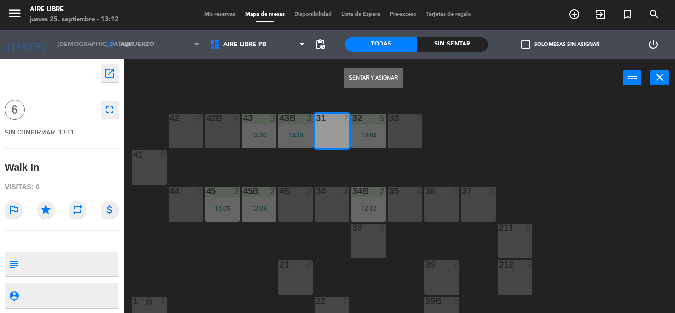
click at [364, 84] on button "Sentar y Asignar" at bounding box center [373, 78] width 59 height 20
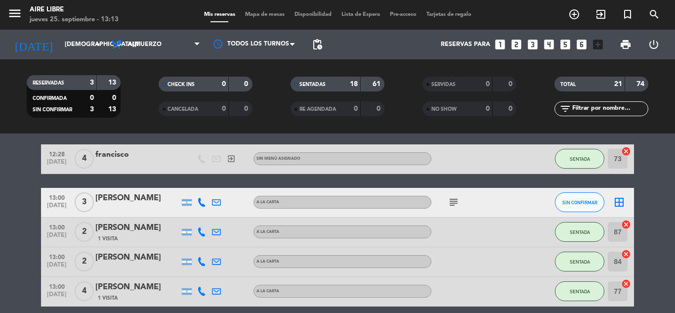
scroll to position [504, 0]
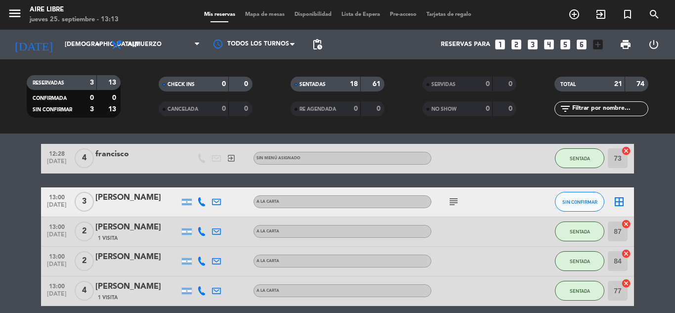
click at [456, 200] on icon "subject" at bounding box center [454, 202] width 12 height 12
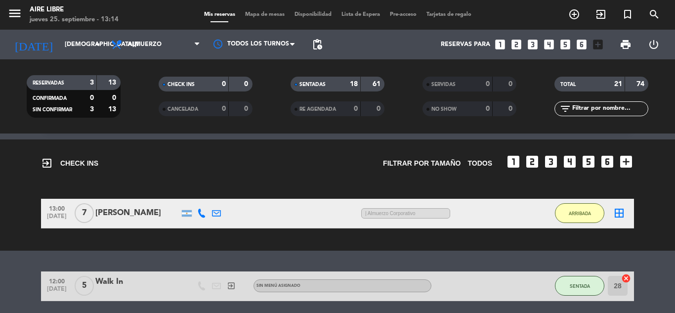
scroll to position [0, 0]
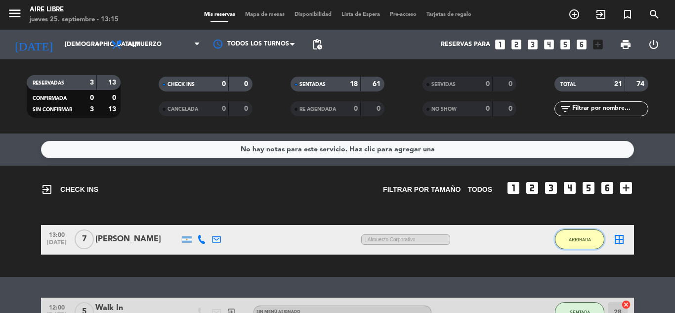
click at [584, 239] on span "ARRIBADA" at bounding box center [580, 239] width 22 height 5
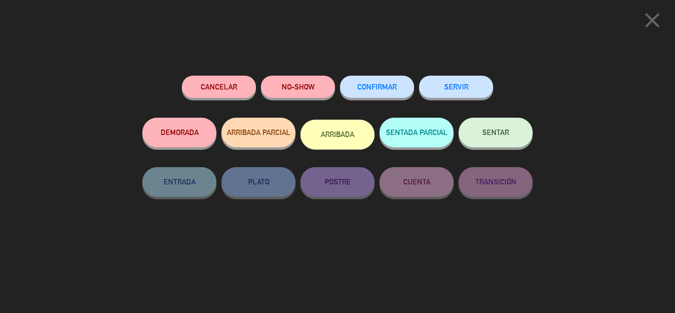
click at [501, 128] on button "SENTAR" at bounding box center [496, 133] width 74 height 30
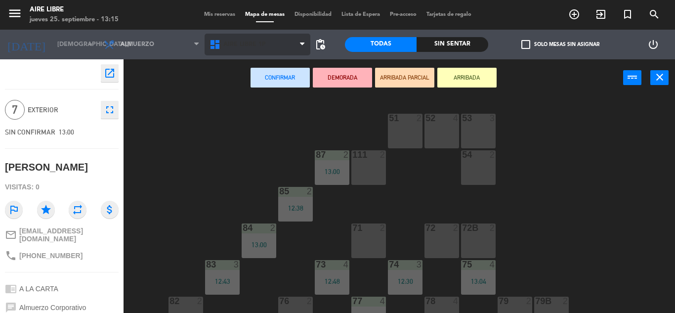
click at [279, 50] on span "Aire Libre 1P" at bounding box center [258, 45] width 106 height 22
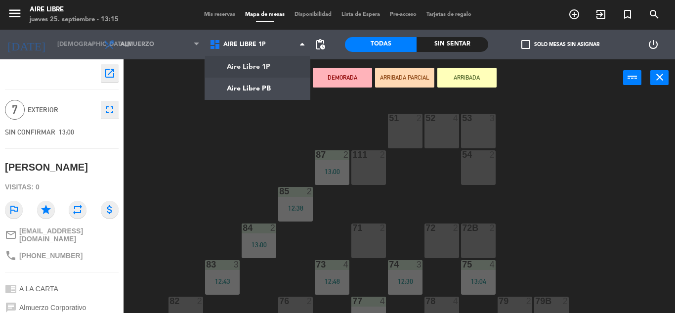
click at [566, 150] on div "51 2 52 4 53 3 111 2 54 2 87 2 13:00 85 2 12:38 72 2 84 2 13:00 71 2 72B 2 83 3…" at bounding box center [402, 204] width 545 height 216
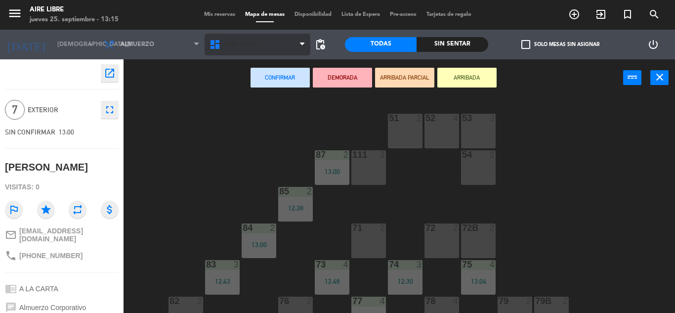
click at [277, 44] on span "Aire Libre 1P" at bounding box center [258, 45] width 106 height 22
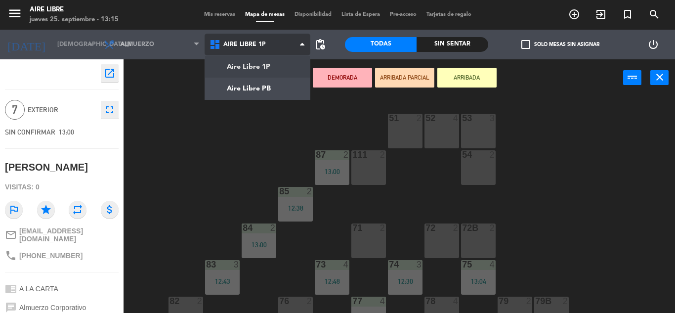
click at [261, 88] on ng-component "menu Aire Libre jueves 25. septiembre - 13:15 Mis reservas Mapa de mesas Dispon…" at bounding box center [337, 156] width 675 height 313
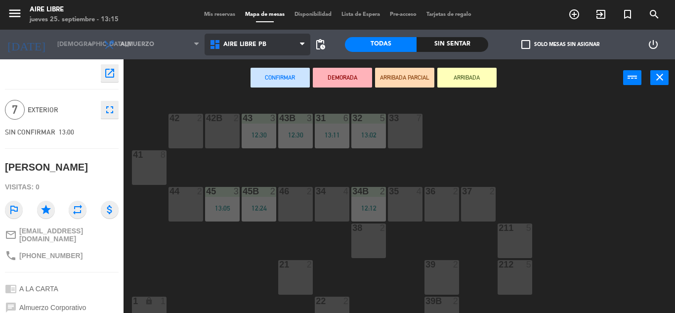
scroll to position [21, 0]
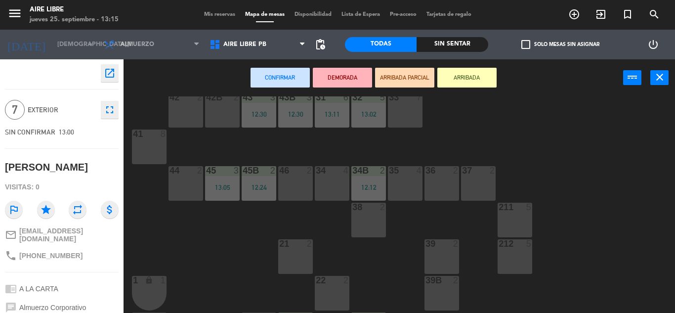
click at [154, 151] on div "41 8" at bounding box center [149, 146] width 35 height 35
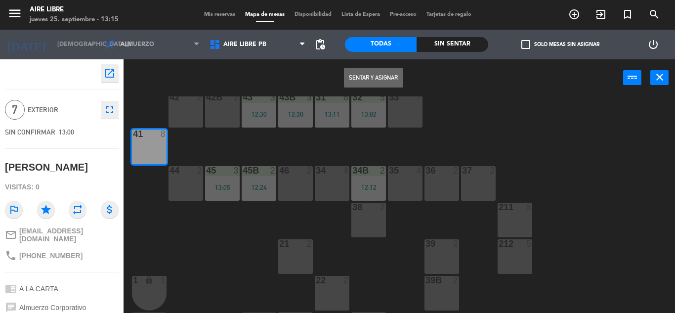
click at [363, 78] on button "Sentar y Asignar" at bounding box center [373, 78] width 59 height 20
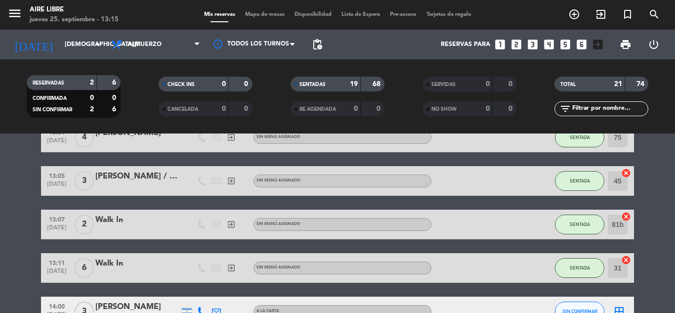
scroll to position [718, 0]
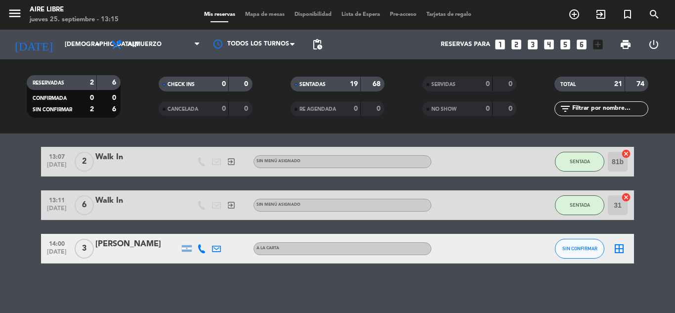
click at [600, 16] on icon "exit_to_app" at bounding box center [601, 14] width 12 height 12
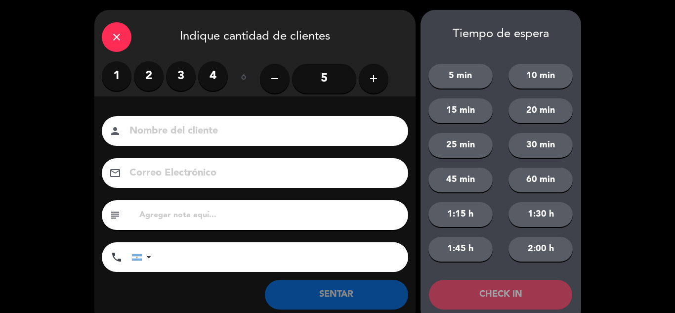
click at [143, 80] on label "2" at bounding box center [149, 76] width 30 height 30
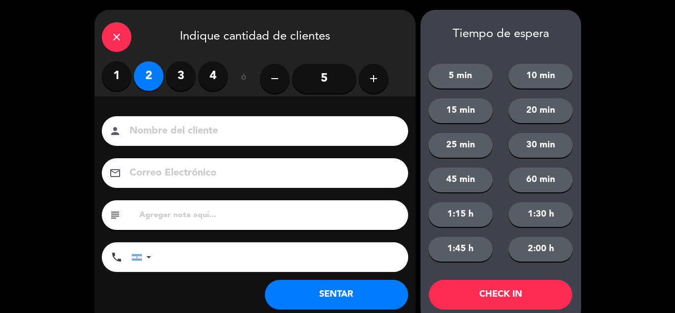
click at [293, 288] on button "SENTAR" at bounding box center [336, 295] width 143 height 30
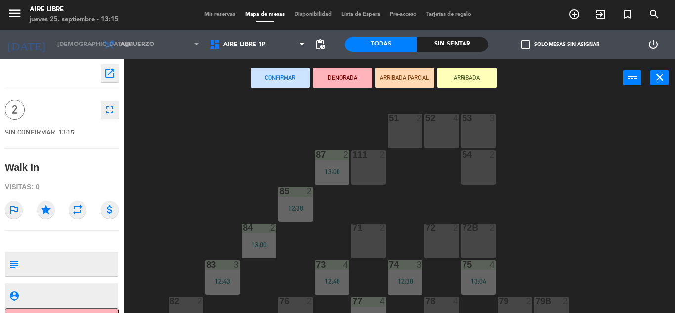
click at [468, 74] on button "ARRIBADA" at bounding box center [466, 78] width 59 height 20
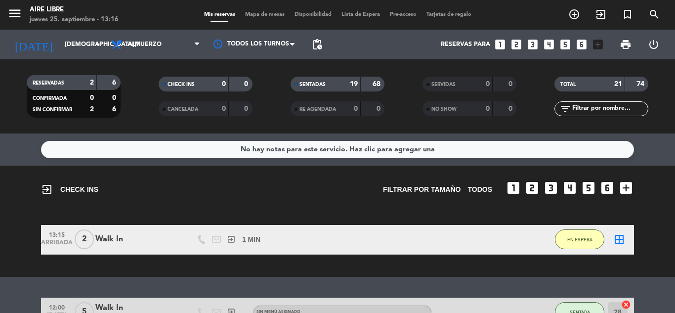
click at [660, 247] on bookings-row "13:15 ARRIBADA 2 Walk In exit_to_app 1 MIN / 0 MIN sms EN ESPERA border_all" at bounding box center [337, 240] width 675 height 30
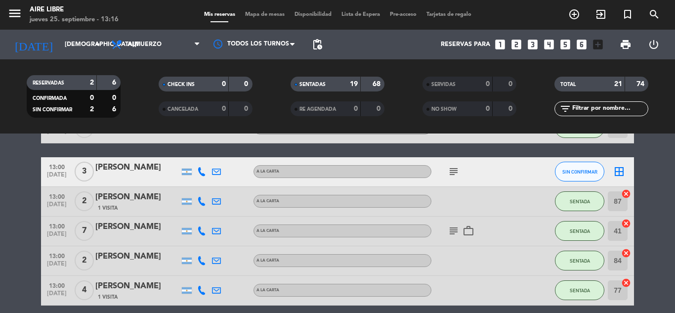
scroll to position [474, 0]
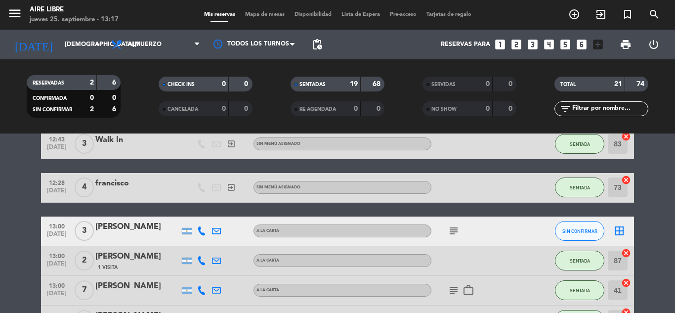
click at [459, 234] on icon "subject" at bounding box center [454, 231] width 12 height 12
click at [588, 233] on span "SIN CONFIRMAR" at bounding box center [579, 230] width 35 height 5
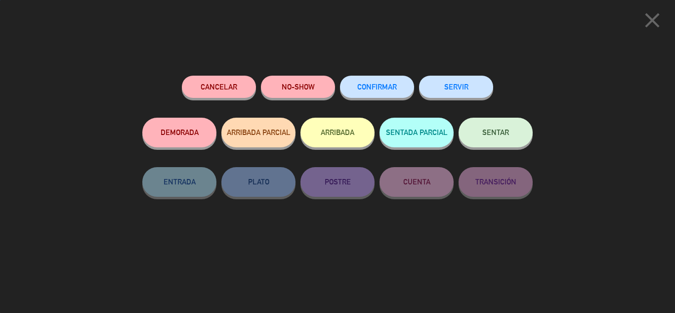
click at [339, 143] on button "ARRIBADA" at bounding box center [337, 133] width 74 height 30
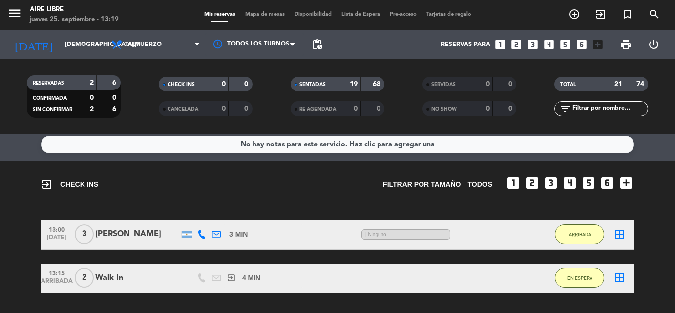
scroll to position [0, 0]
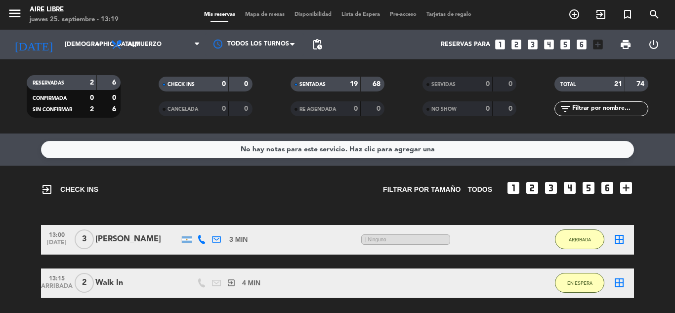
click at [571, 233] on button "ARRIBADA" at bounding box center [579, 239] width 49 height 20
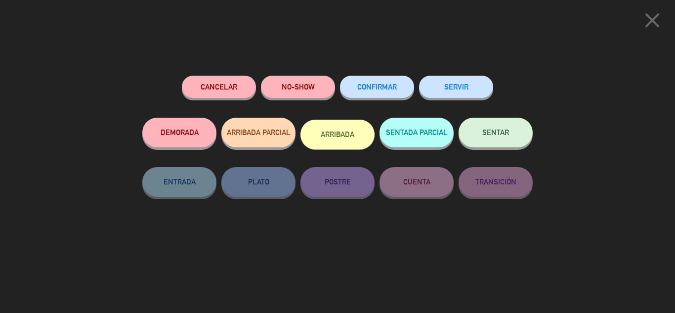
click at [503, 131] on span "SENTAR" at bounding box center [495, 132] width 27 height 8
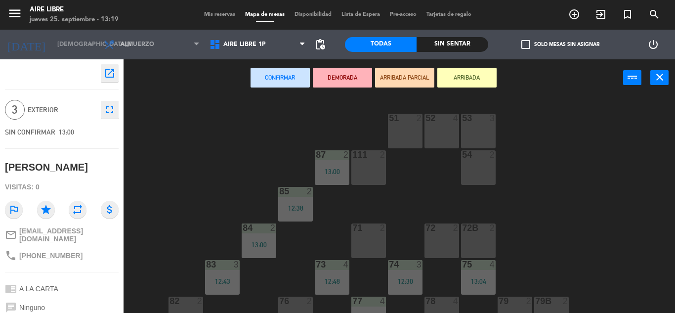
click at [284, 22] on span at bounding box center [264, 21] width 49 height 1
click at [288, 47] on span "Aire Libre 1P" at bounding box center [258, 45] width 106 height 22
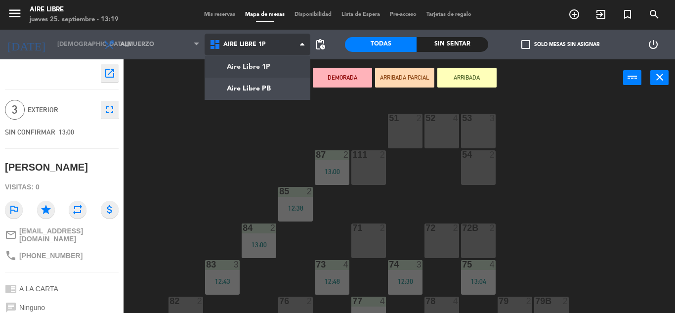
click at [279, 90] on ng-component "menu Aire Libre jueves 25. septiembre - 13:19 Mis reservas Mapa de mesas Dispon…" at bounding box center [337, 156] width 675 height 313
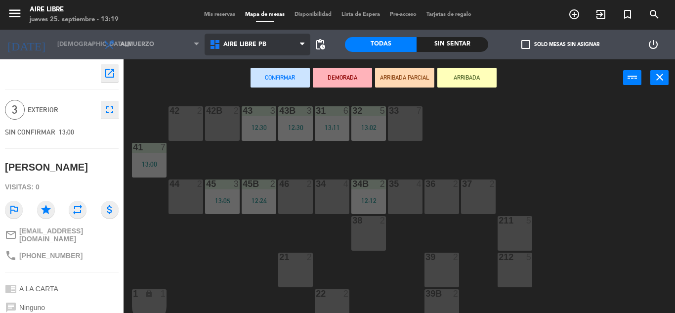
scroll to position [9, 0]
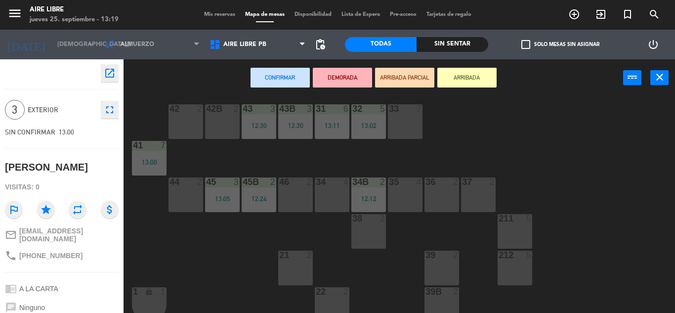
click at [406, 191] on div "35 4" at bounding box center [405, 194] width 35 height 35
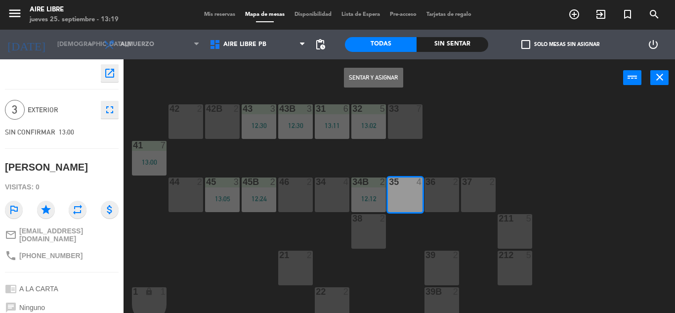
click at [382, 78] on button "Sentar y Asignar" at bounding box center [373, 78] width 59 height 20
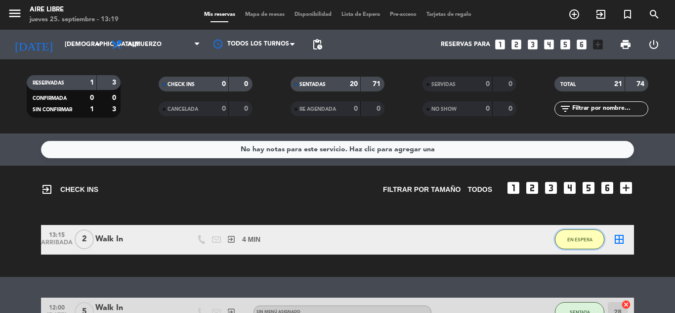
click at [581, 239] on span "EN ESPERA" at bounding box center [579, 239] width 25 height 5
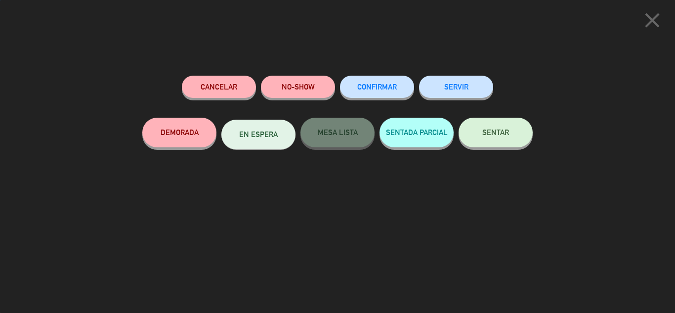
click at [505, 136] on span "SENTAR" at bounding box center [495, 132] width 27 height 8
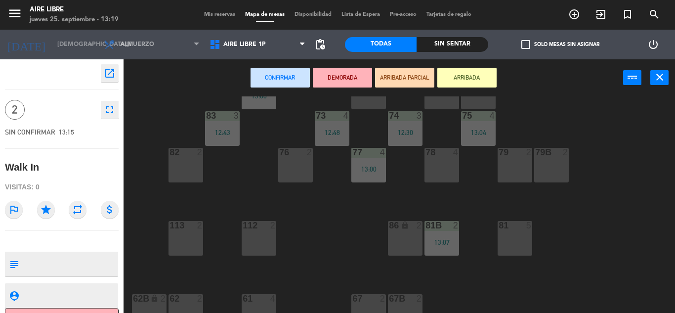
scroll to position [153, 0]
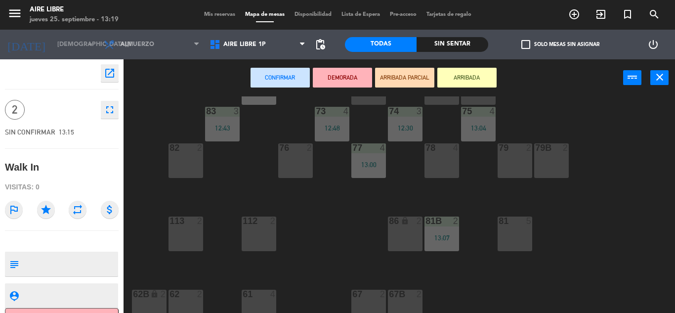
click at [407, 236] on div "86 lock 2" at bounding box center [405, 233] width 35 height 35
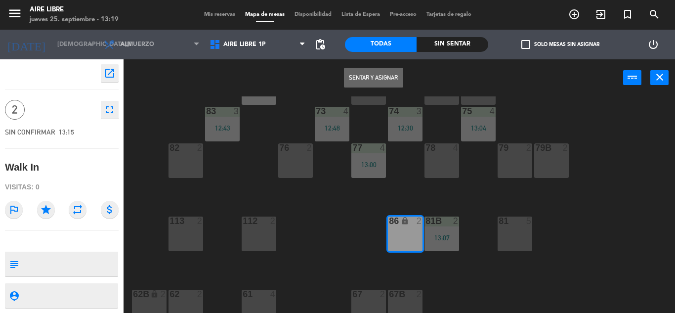
click at [397, 237] on div "86 lock 2" at bounding box center [405, 233] width 35 height 35
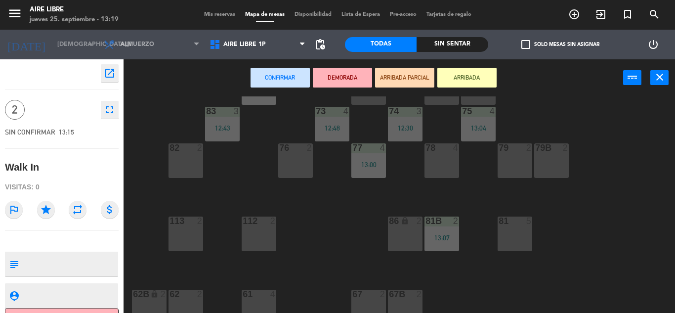
click at [397, 237] on div "86 lock 2" at bounding box center [405, 233] width 35 height 35
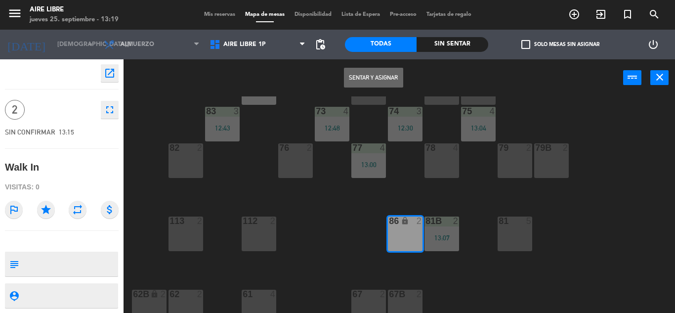
click at [383, 75] on button "Sentar y Asignar" at bounding box center [373, 78] width 59 height 20
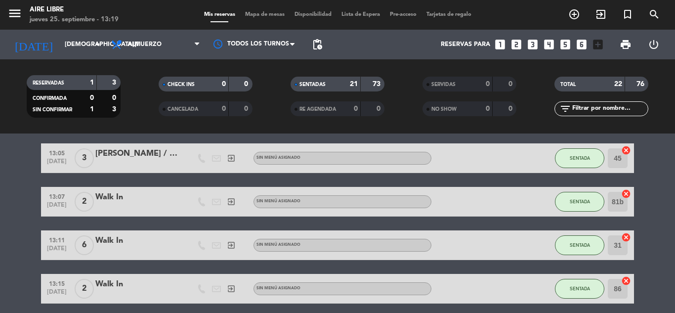
scroll to position [692, 0]
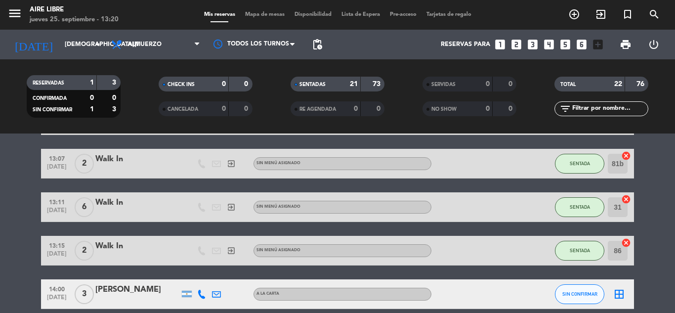
scroll to position [762, 0]
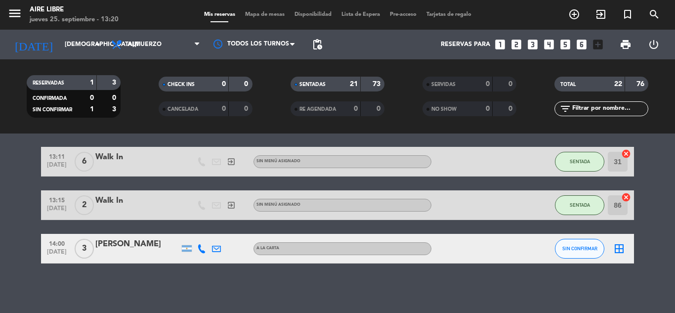
click at [607, 108] on input "text" at bounding box center [609, 108] width 77 height 11
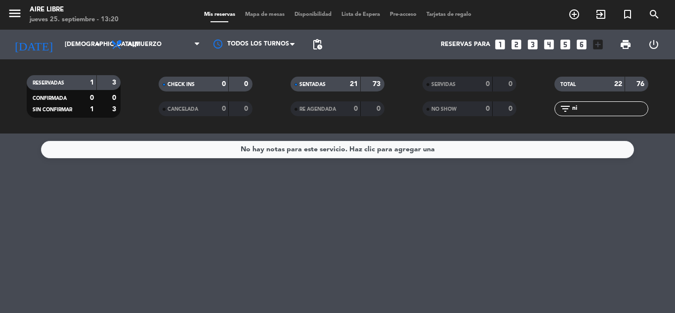
scroll to position [0, 0]
type input "n"
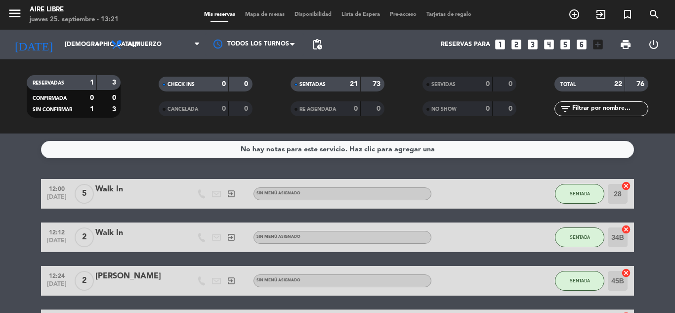
click at [601, 12] on icon "exit_to_app" at bounding box center [601, 14] width 12 height 12
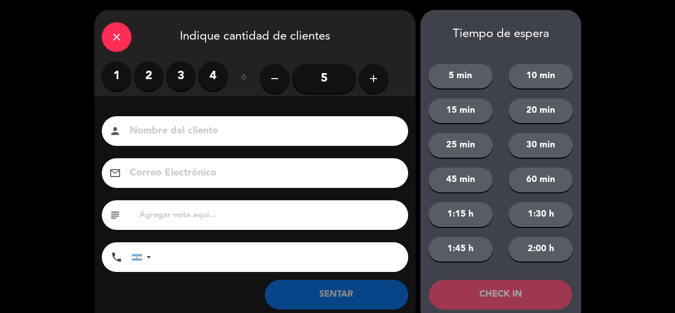
click at [110, 70] on label "1" at bounding box center [117, 76] width 30 height 30
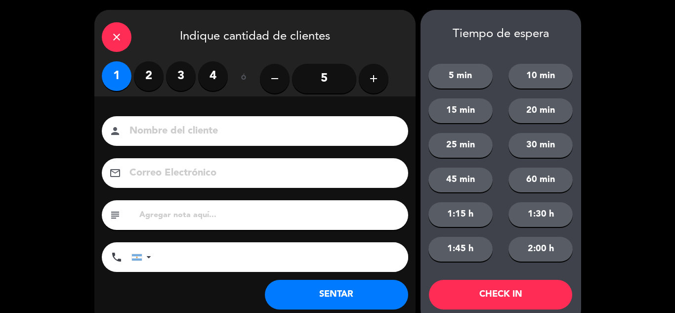
click at [322, 300] on button "SENTAR" at bounding box center [336, 295] width 143 height 30
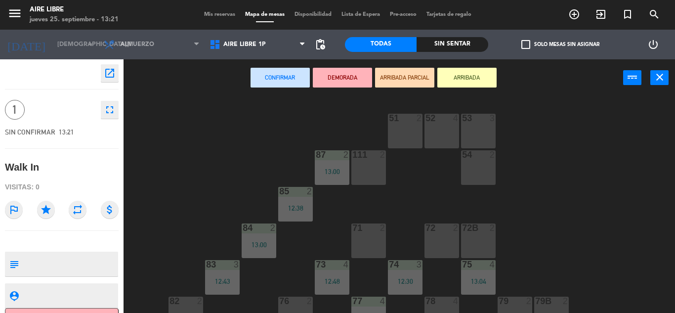
scroll to position [49, 0]
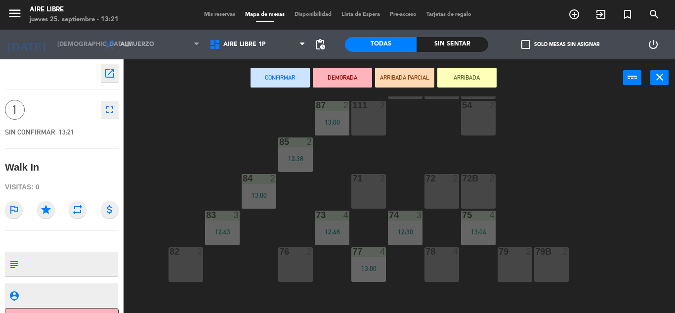
click at [184, 268] on div "82 2" at bounding box center [186, 264] width 35 height 35
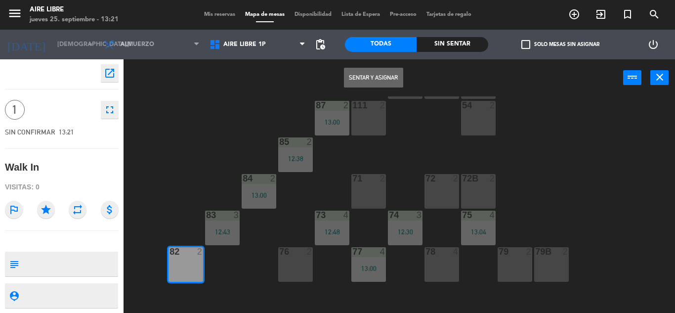
click at [381, 78] on button "Sentar y Asignar" at bounding box center [373, 78] width 59 height 20
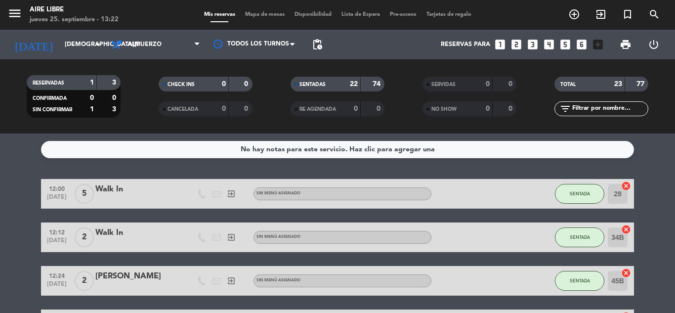
click at [604, 11] on icon "exit_to_app" at bounding box center [601, 14] width 12 height 12
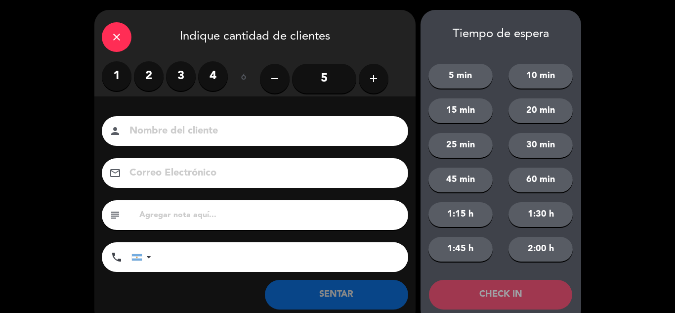
click at [209, 73] on label "4" at bounding box center [213, 76] width 30 height 30
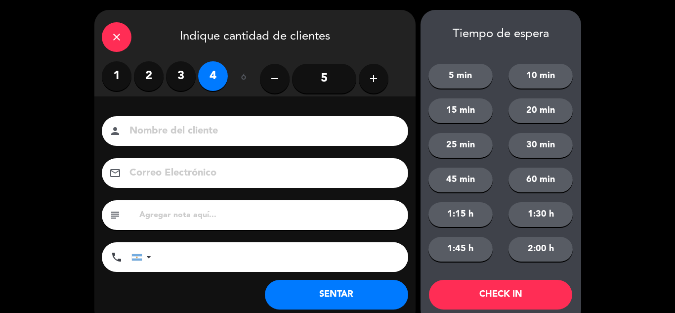
click at [304, 304] on button "SENTAR" at bounding box center [336, 295] width 143 height 30
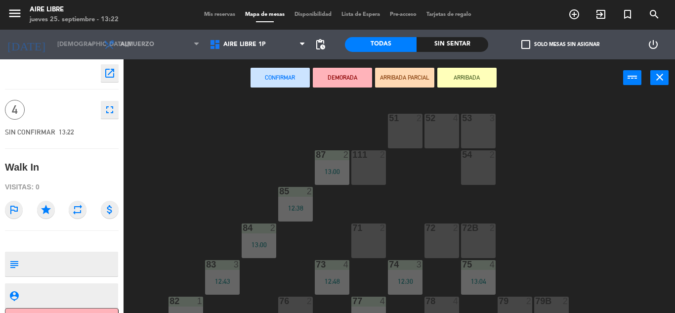
click at [470, 76] on button "ARRIBADA" at bounding box center [466, 78] width 59 height 20
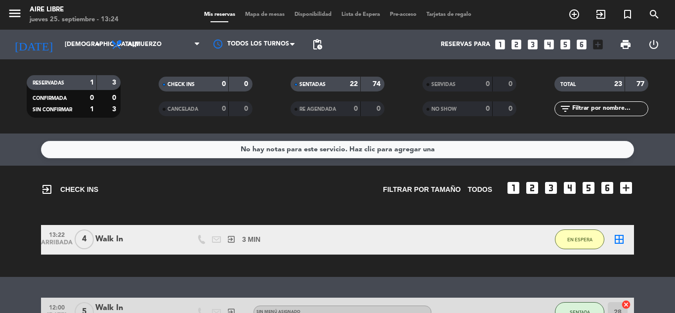
click at [596, 107] on input "text" at bounding box center [609, 108] width 77 height 11
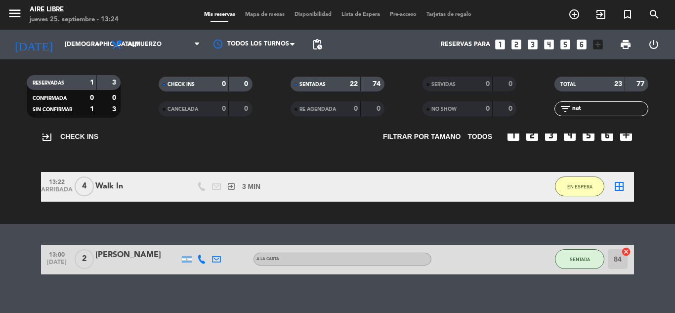
scroll to position [62, 0]
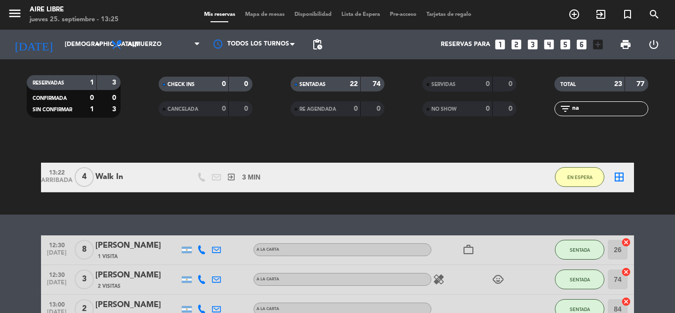
type input "n"
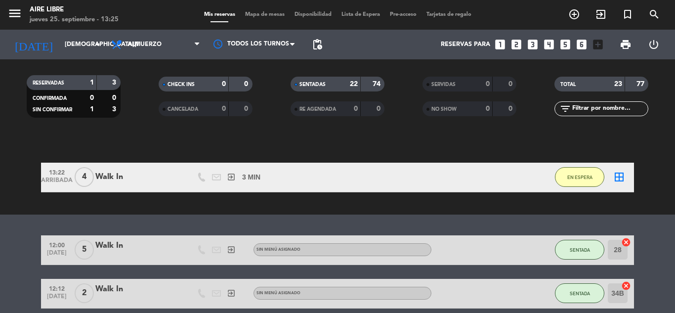
click at [574, 174] on span "EN ESPERA" at bounding box center [579, 176] width 25 height 5
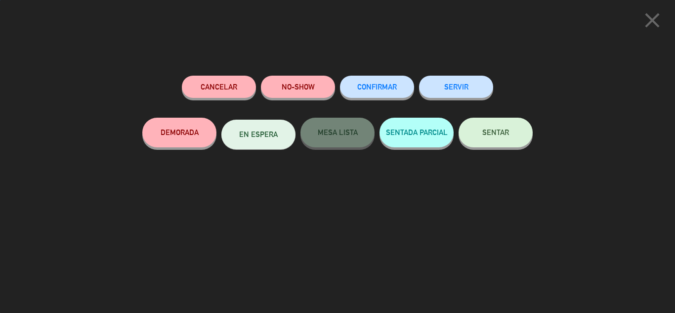
click at [490, 127] on button "SENTAR" at bounding box center [496, 133] width 74 height 30
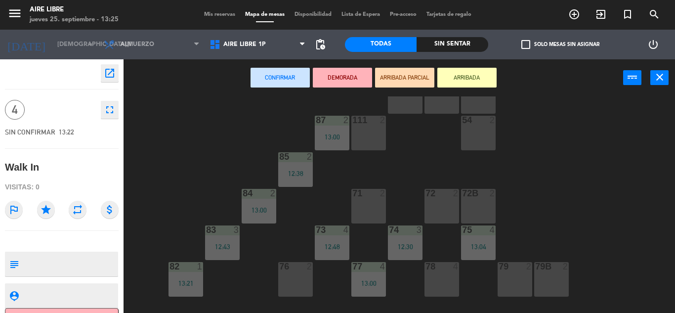
scroll to position [39, 0]
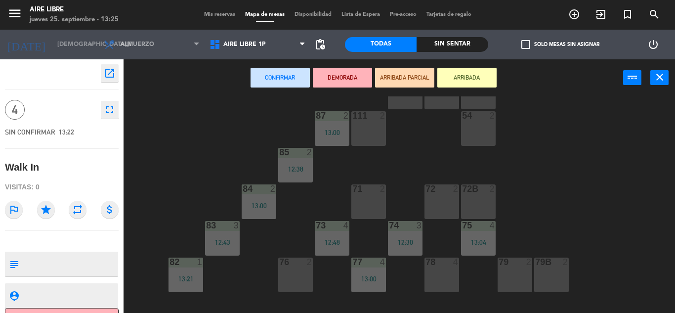
click at [518, 274] on div "79 2" at bounding box center [515, 274] width 35 height 35
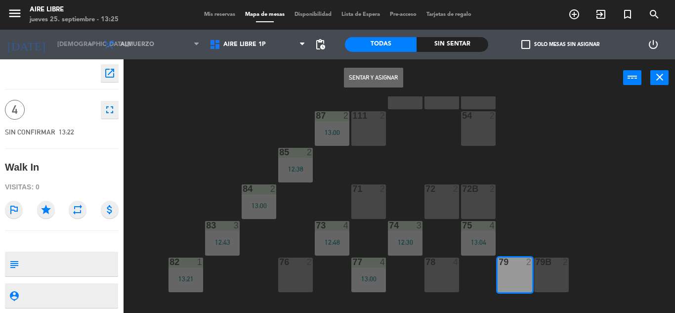
click at [557, 280] on div "79B 2" at bounding box center [551, 274] width 35 height 35
click at [385, 77] on button "Sentar y Asignar" at bounding box center [373, 78] width 59 height 20
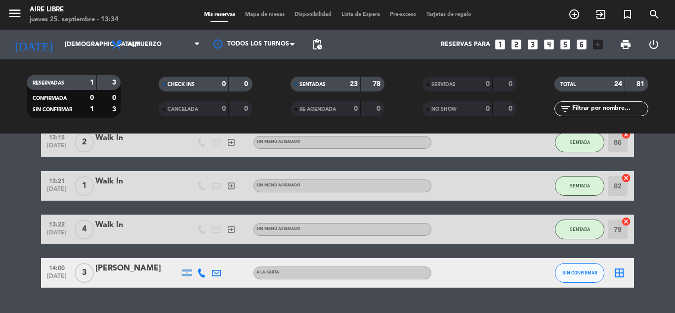
scroll to position [849, 0]
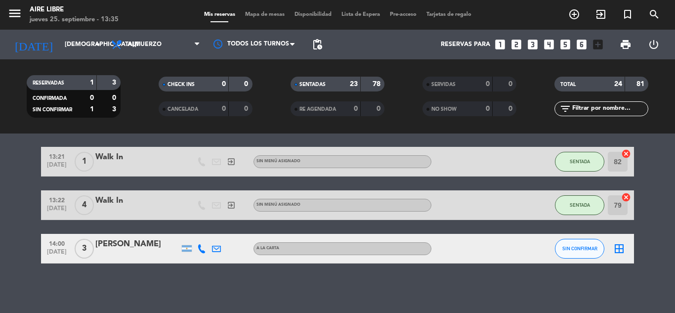
click at [605, 14] on icon "exit_to_app" at bounding box center [601, 14] width 12 height 12
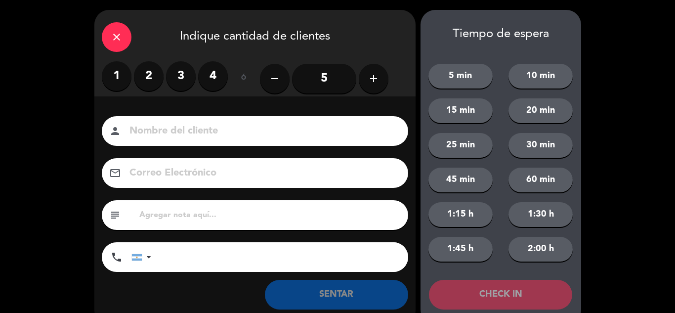
click at [210, 68] on label "4" at bounding box center [213, 76] width 30 height 30
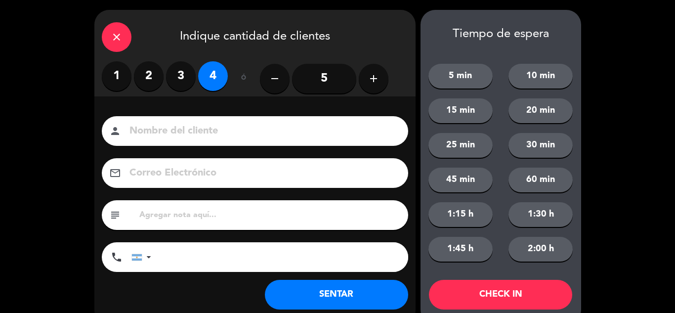
click at [305, 282] on button "SENTAR" at bounding box center [336, 295] width 143 height 30
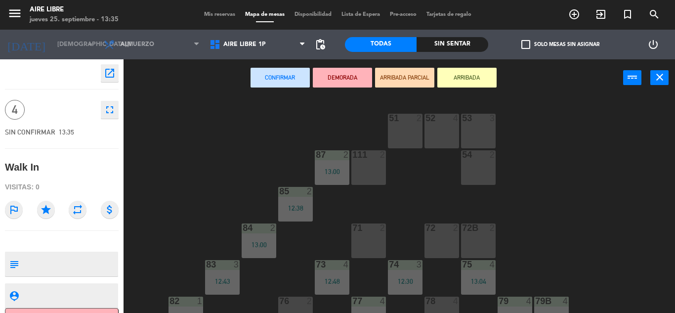
click at [461, 77] on button "ARRIBADA" at bounding box center [466, 78] width 59 height 20
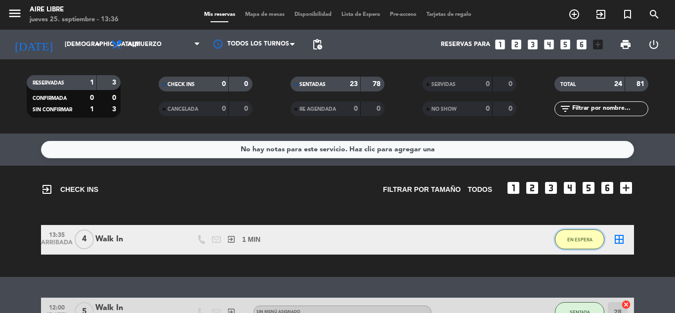
click at [576, 239] on span "EN ESPERA" at bounding box center [579, 239] width 25 height 5
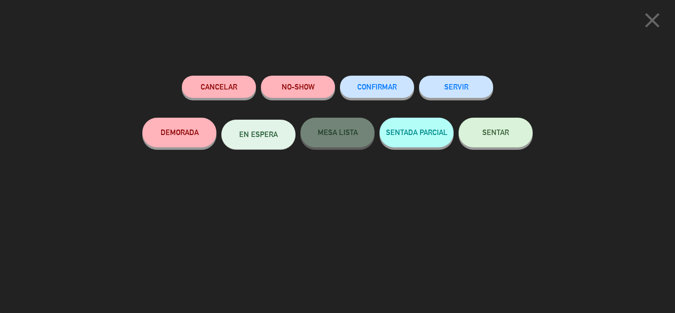
click at [485, 133] on span "SENTAR" at bounding box center [495, 132] width 27 height 8
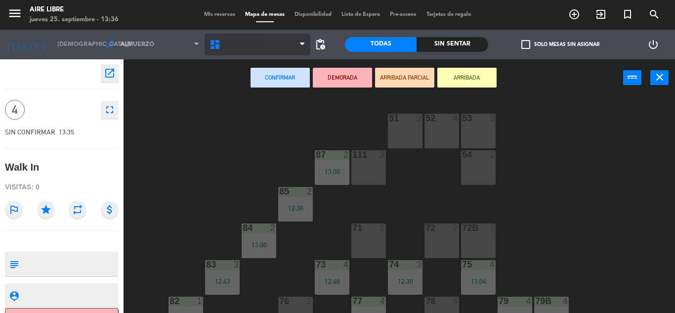
click at [292, 41] on span "Aire Libre 1P" at bounding box center [258, 45] width 106 height 22
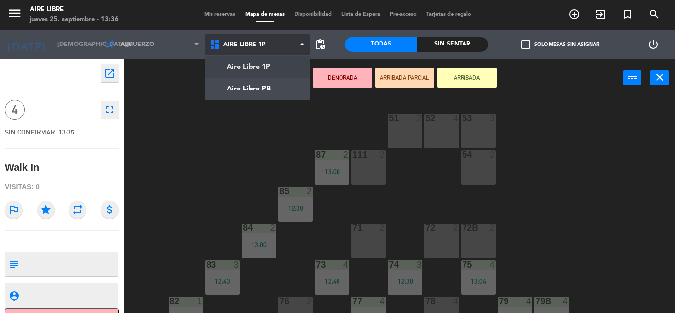
click at [275, 88] on ng-component "menu Aire Libre jueves 25. septiembre - 13:36 Mis reservas Mapa de mesas Dispon…" at bounding box center [337, 156] width 675 height 313
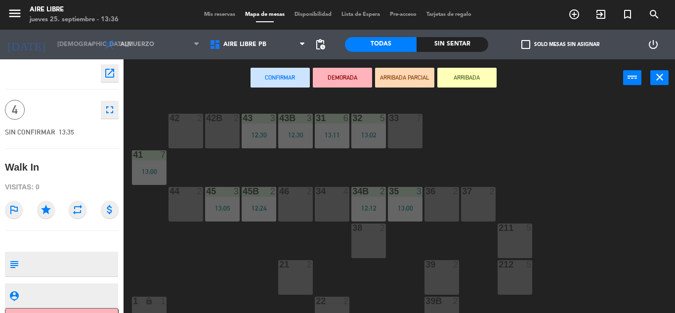
click at [339, 204] on div "34 4" at bounding box center [332, 204] width 35 height 35
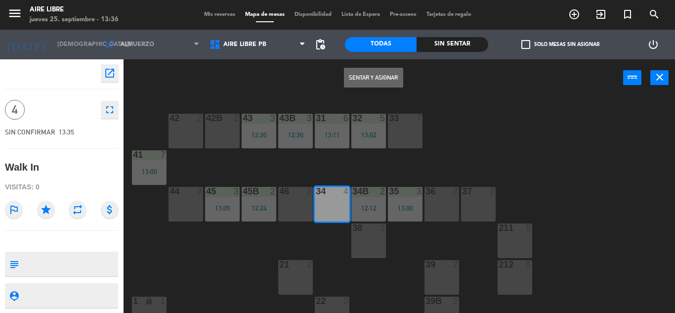
click at [370, 80] on button "Sentar y Asignar" at bounding box center [373, 78] width 59 height 20
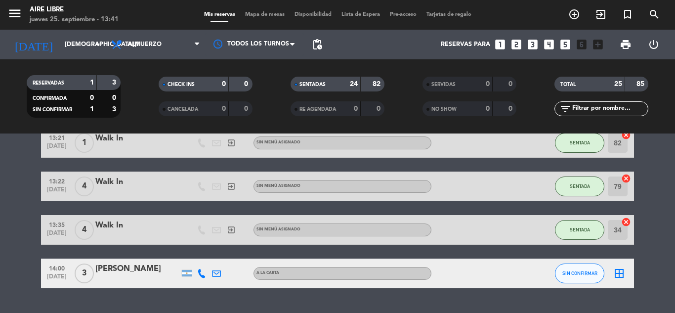
scroll to position [892, 0]
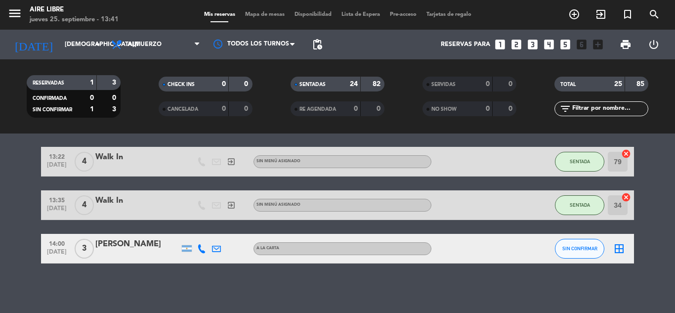
click at [601, 16] on icon "exit_to_app" at bounding box center [601, 14] width 12 height 12
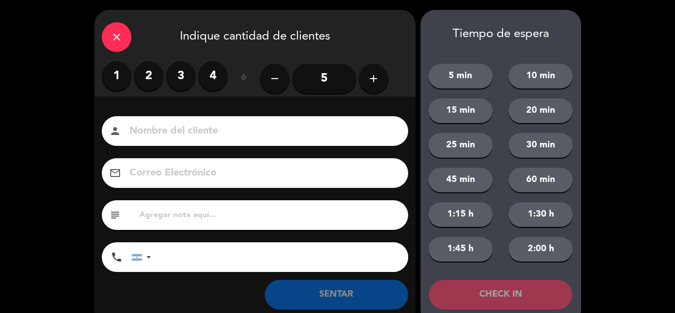
click at [153, 77] on label "2" at bounding box center [149, 76] width 30 height 30
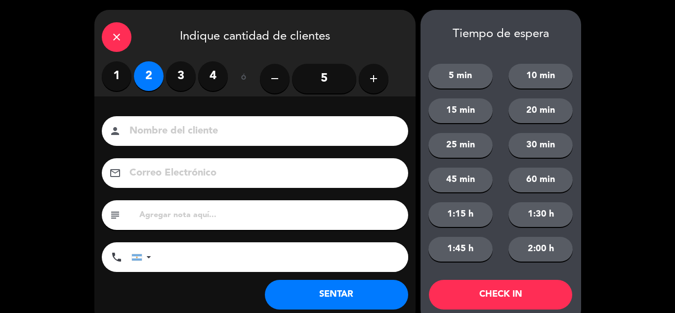
click at [332, 299] on button "SENTAR" at bounding box center [336, 295] width 143 height 30
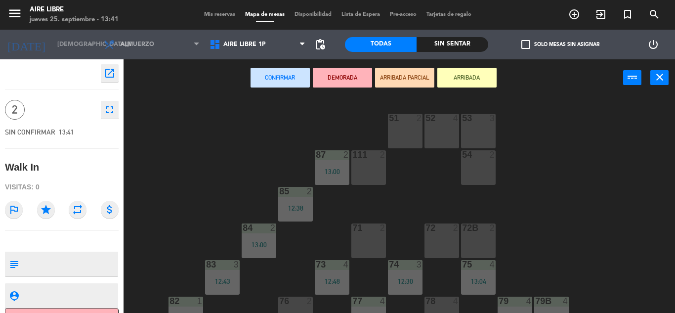
click at [465, 86] on button "ARRIBADA" at bounding box center [466, 78] width 59 height 20
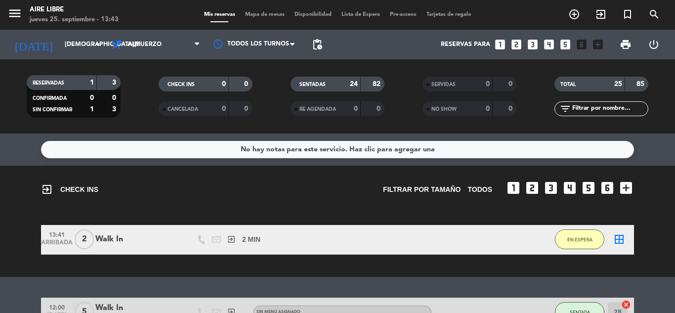
click at [585, 249] on button "EN ESPERA" at bounding box center [579, 239] width 49 height 20
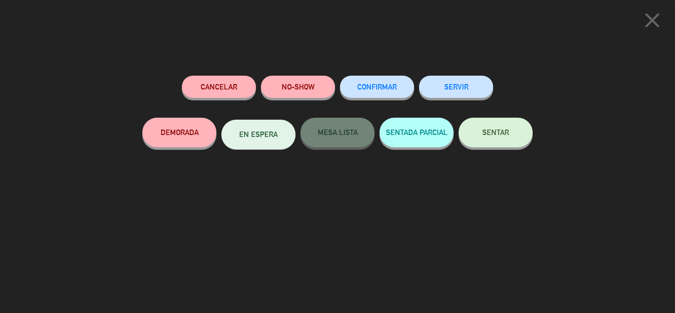
click at [497, 139] on button "SENTAR" at bounding box center [496, 133] width 74 height 30
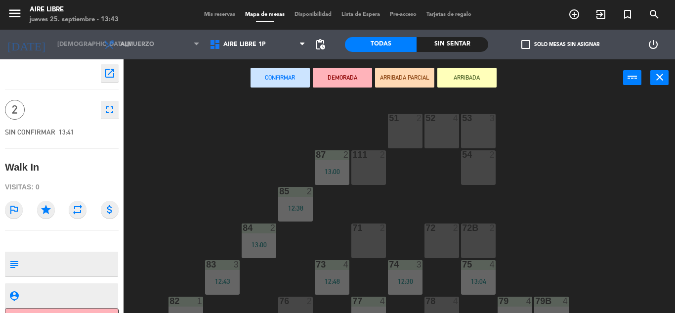
click at [438, 244] on div "72 2" at bounding box center [442, 240] width 35 height 35
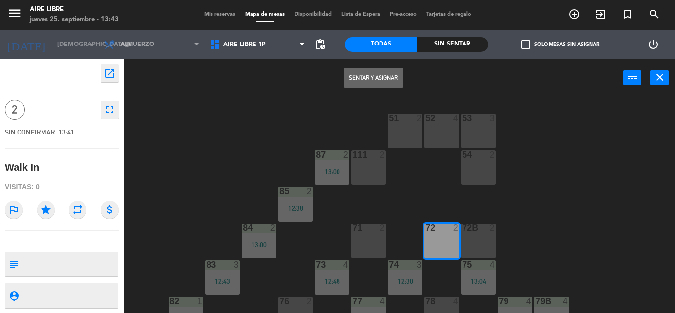
click at [382, 69] on button "Sentar y Asignar" at bounding box center [373, 78] width 59 height 20
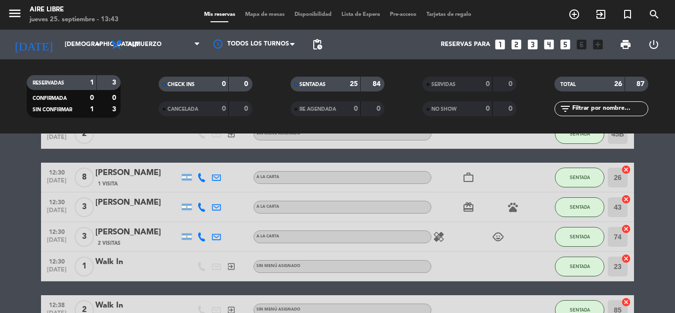
scroll to position [150, 0]
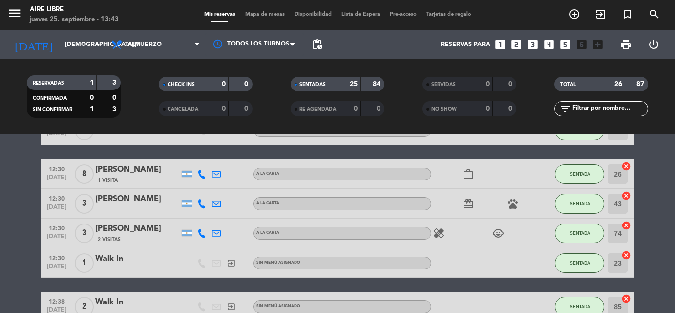
click at [585, 232] on span "SENTADA" at bounding box center [580, 232] width 20 height 5
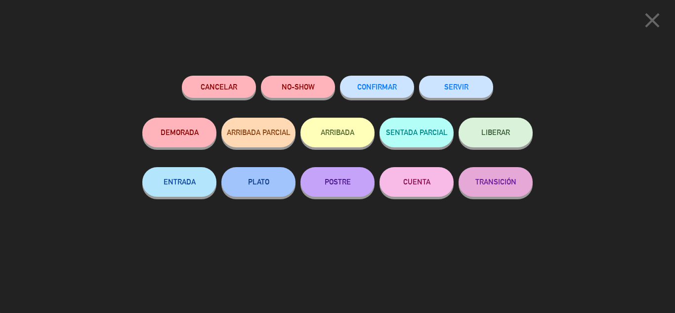
click at [462, 87] on button "SERVIR" at bounding box center [456, 87] width 74 height 22
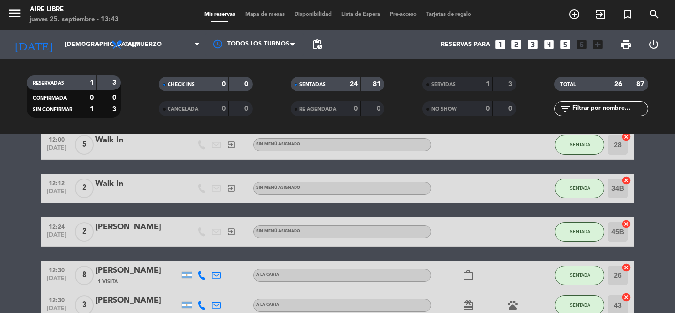
scroll to position [0, 0]
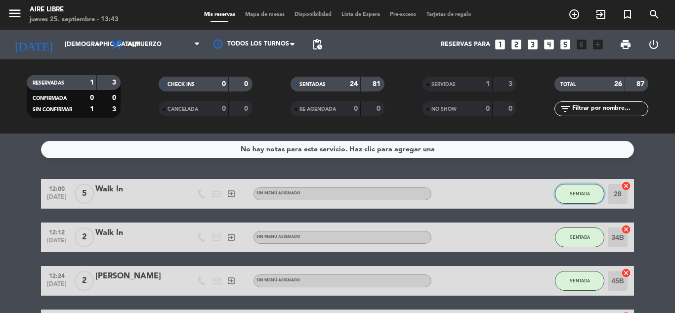
click at [579, 193] on span "SENTADA" at bounding box center [580, 193] width 20 height 5
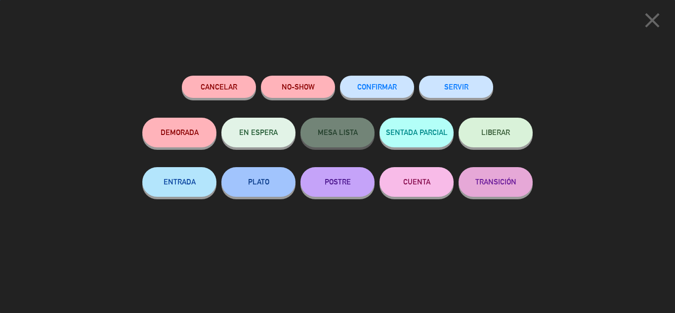
click at [457, 88] on button "SERVIR" at bounding box center [456, 87] width 74 height 22
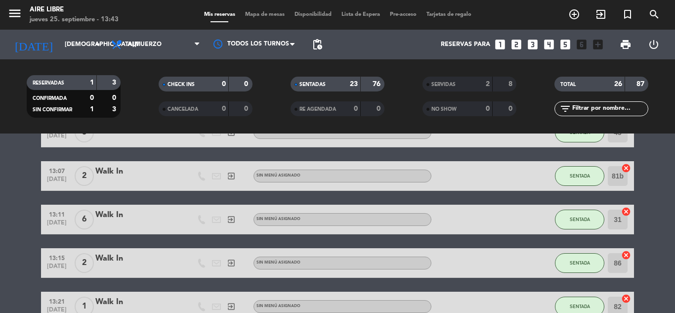
scroll to position [631, 0]
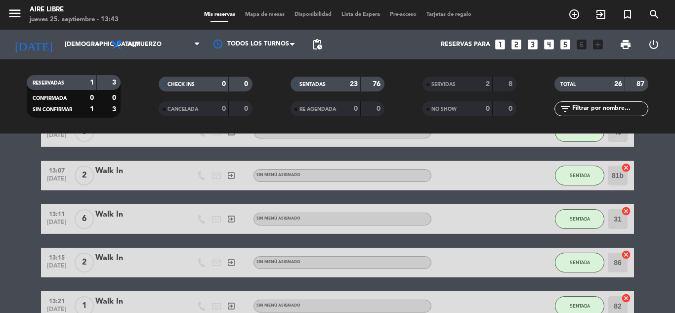
click at [584, 261] on span "SENTADA" at bounding box center [580, 261] width 20 height 5
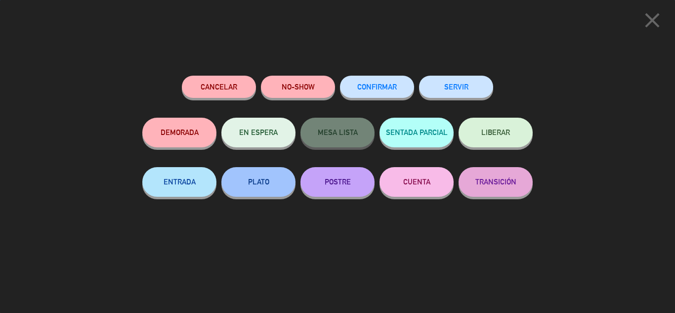
click at [450, 90] on button "SERVIR" at bounding box center [456, 87] width 74 height 22
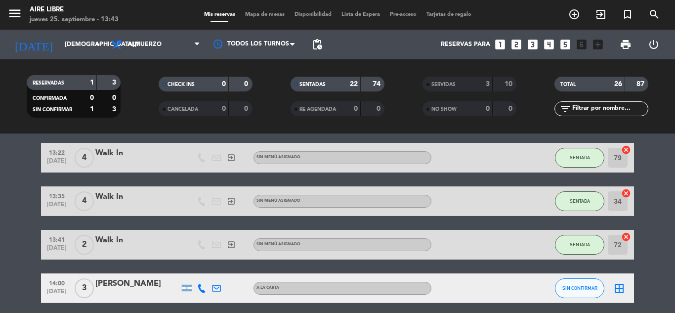
scroll to position [819, 0]
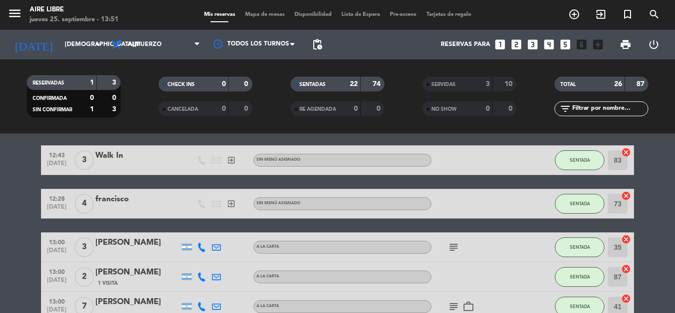
scroll to position [263, 0]
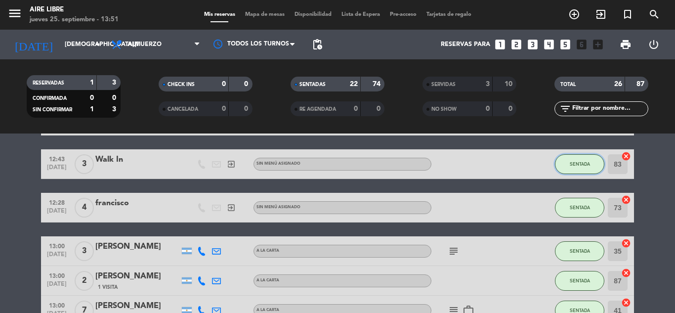
click at [582, 166] on span "SENTADA" at bounding box center [580, 163] width 20 height 5
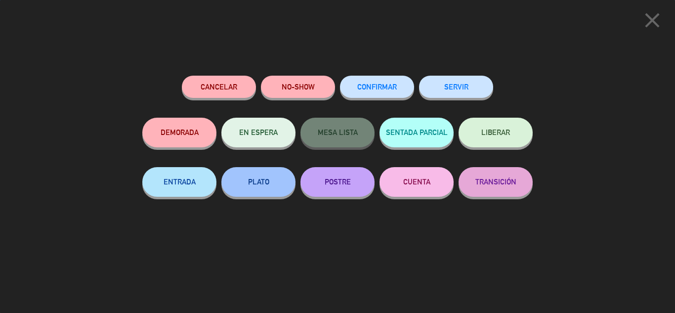
click at [459, 83] on button "SERVIR" at bounding box center [456, 87] width 74 height 22
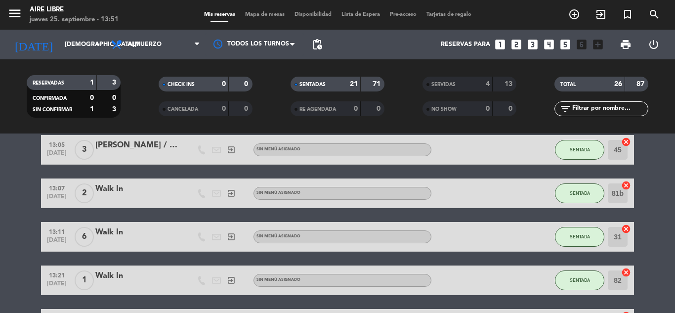
scroll to position [775, 0]
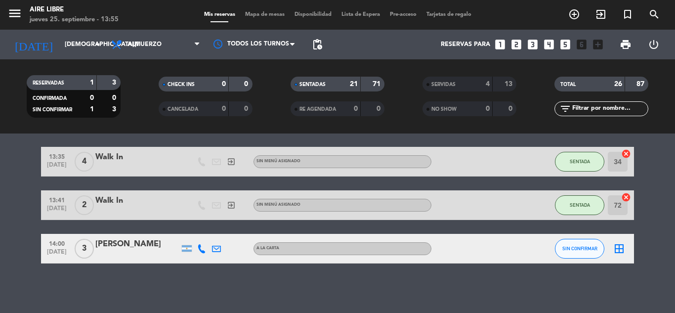
click at [602, 17] on icon "exit_to_app" at bounding box center [601, 14] width 12 height 12
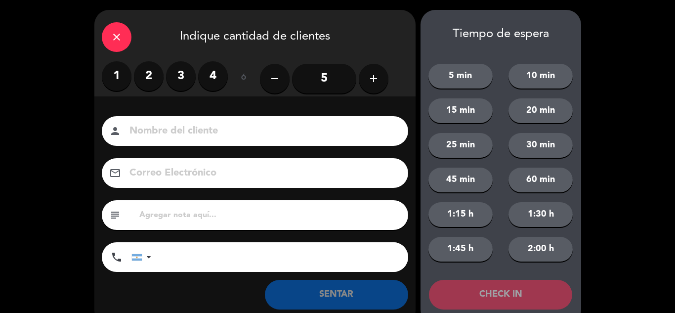
click at [185, 83] on label "3" at bounding box center [181, 76] width 30 height 30
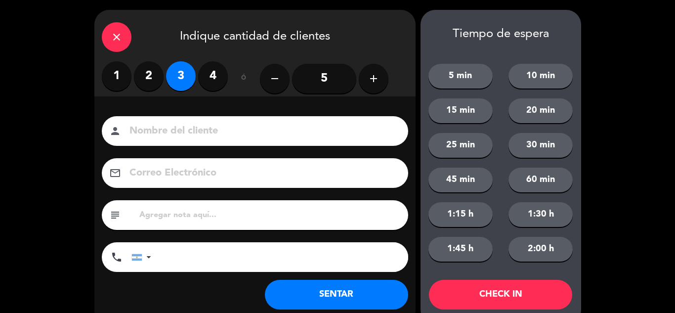
click at [336, 296] on button "SENTAR" at bounding box center [336, 295] width 143 height 30
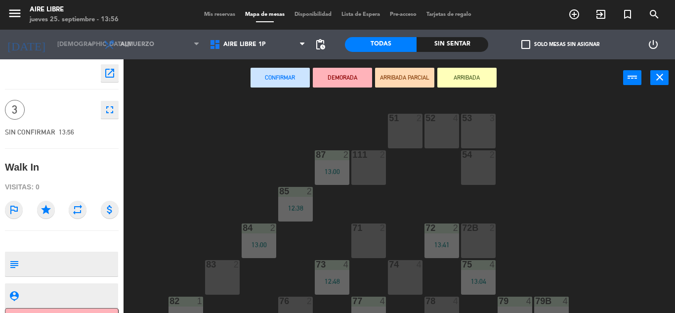
click at [471, 78] on button "ARRIBADA" at bounding box center [466, 78] width 59 height 20
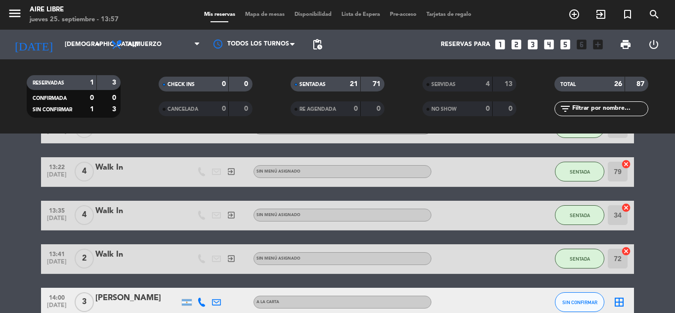
scroll to position [840, 0]
click at [598, 15] on icon "exit_to_app" at bounding box center [601, 14] width 12 height 12
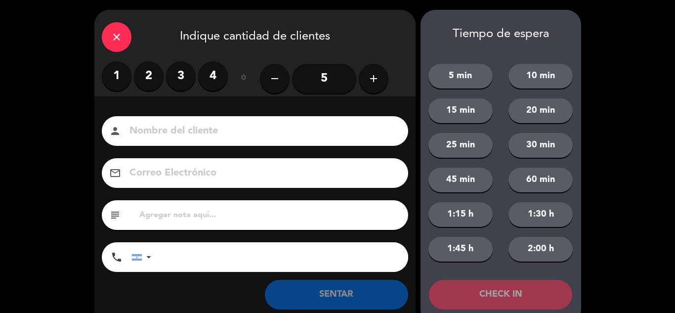
click at [111, 74] on label "1" at bounding box center [117, 76] width 30 height 30
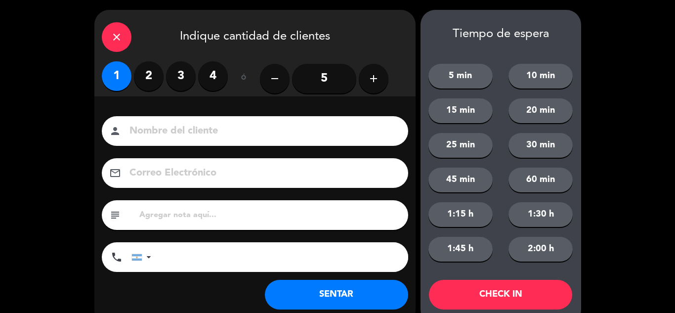
click at [320, 304] on button "SENTAR" at bounding box center [336, 295] width 143 height 30
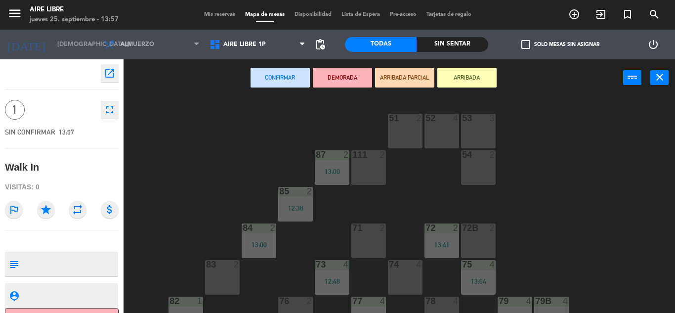
click at [364, 177] on div "111 2" at bounding box center [368, 167] width 35 height 35
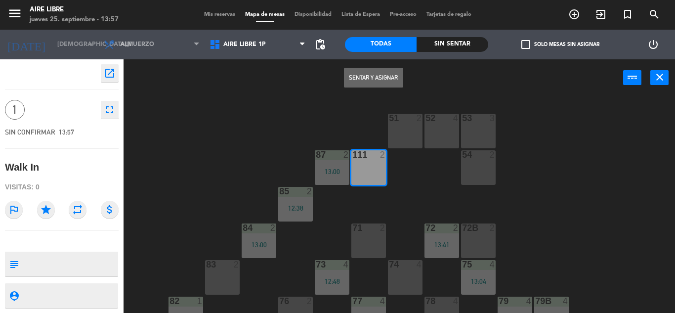
click at [380, 77] on button "Sentar y Asignar" at bounding box center [373, 78] width 59 height 20
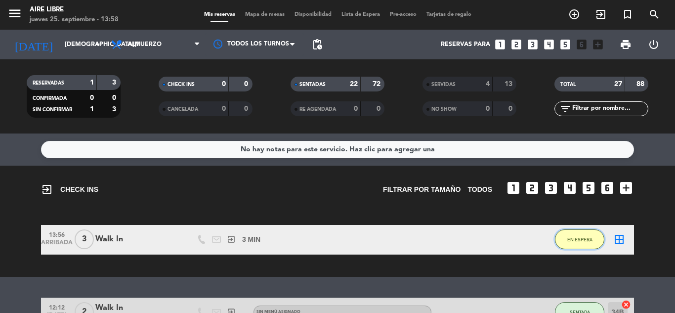
click at [584, 246] on button "EN ESPERA" at bounding box center [579, 239] width 49 height 20
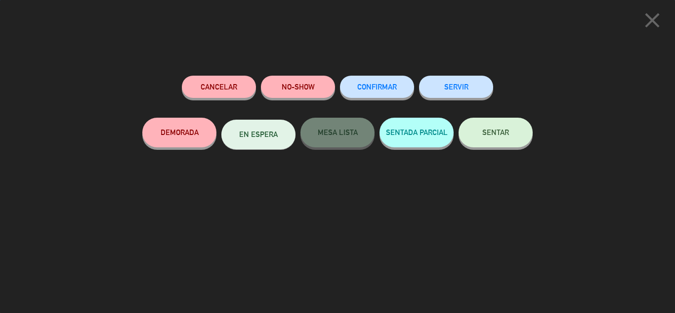
click at [499, 132] on span "SENTAR" at bounding box center [495, 132] width 27 height 8
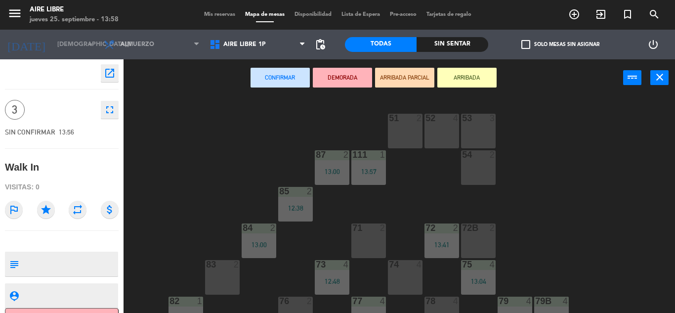
click at [411, 281] on div "74 4" at bounding box center [405, 277] width 35 height 35
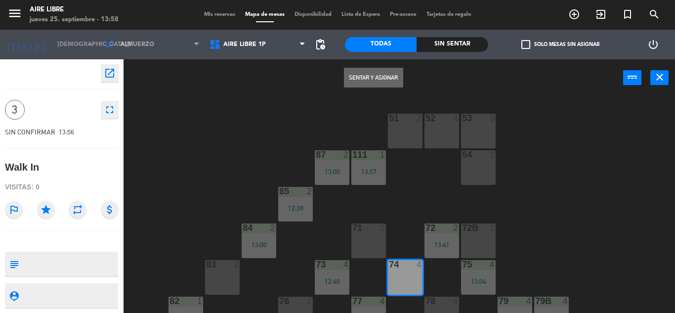
click at [361, 74] on button "Sentar y Asignar" at bounding box center [373, 78] width 59 height 20
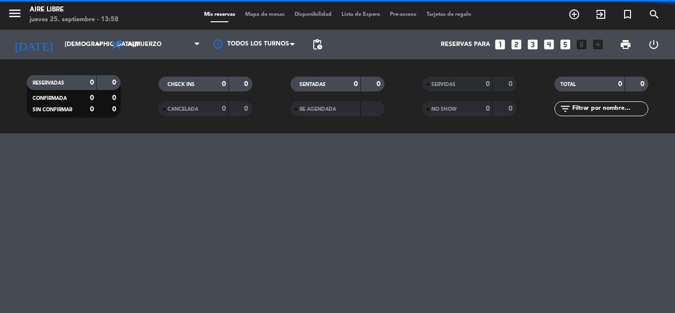
click at [573, 18] on icon "add_circle_outline" at bounding box center [574, 14] width 12 height 12
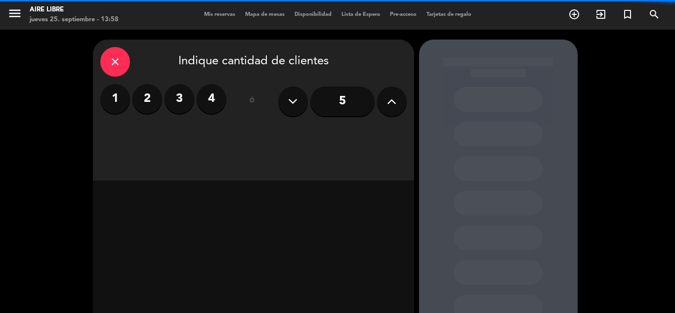
click at [437, 122] on div at bounding box center [498, 207] width 159 height 334
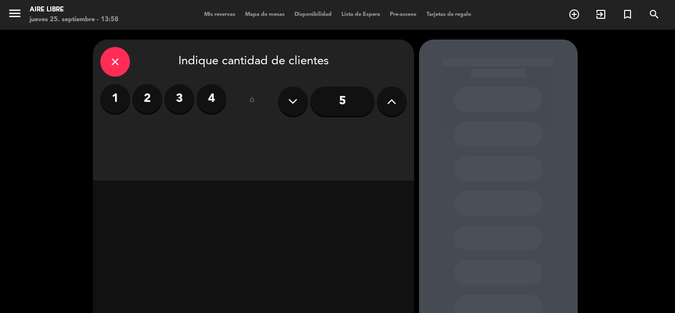
click at [151, 103] on label "2" at bounding box center [147, 99] width 30 height 30
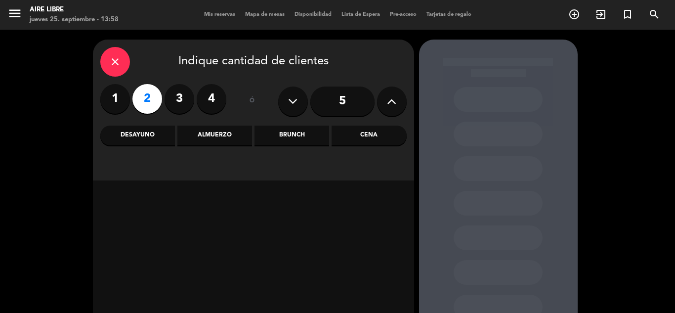
click at [370, 133] on div "Cena" at bounding box center [369, 136] width 75 height 20
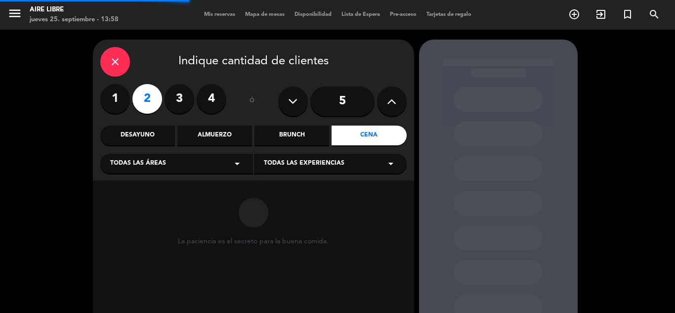
click at [102, 74] on div "close Indique cantidad de clientes" at bounding box center [253, 62] width 306 height 30
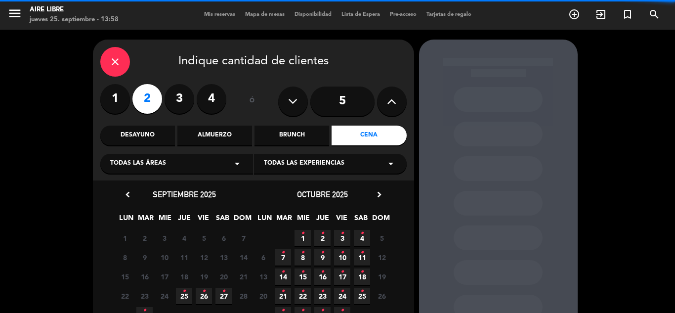
click at [115, 57] on icon "close" at bounding box center [115, 62] width 12 height 12
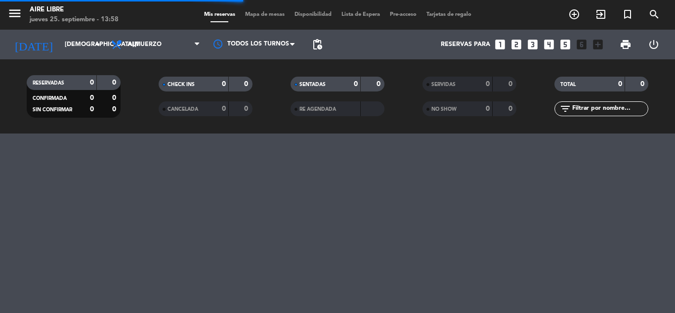
click at [570, 13] on icon "add_circle_outline" at bounding box center [574, 14] width 12 height 12
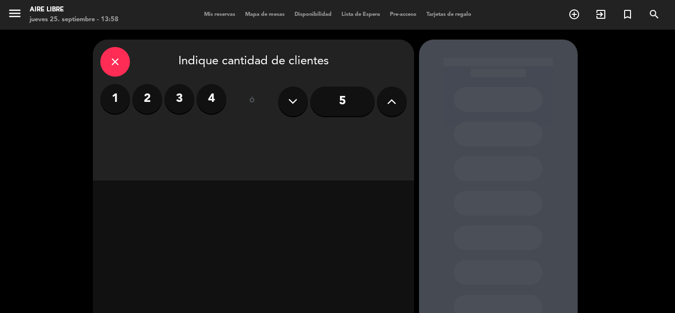
click at [110, 63] on icon "close" at bounding box center [115, 62] width 12 height 12
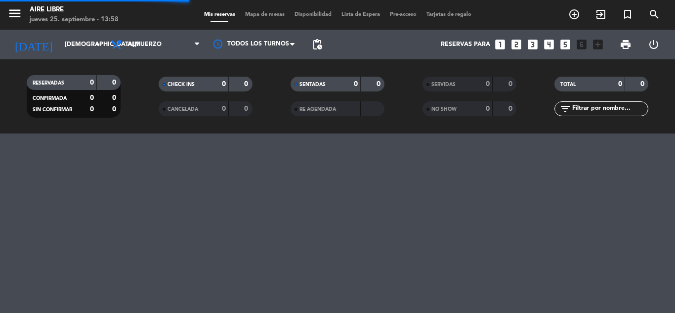
click at [595, 15] on icon "exit_to_app" at bounding box center [601, 14] width 12 height 12
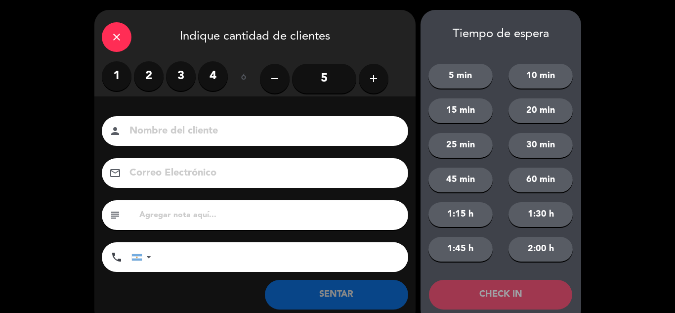
click at [141, 73] on label "2" at bounding box center [149, 76] width 30 height 30
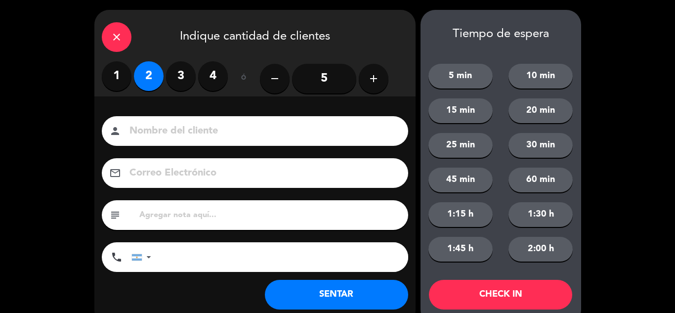
click at [338, 291] on button "SENTAR" at bounding box center [336, 295] width 143 height 30
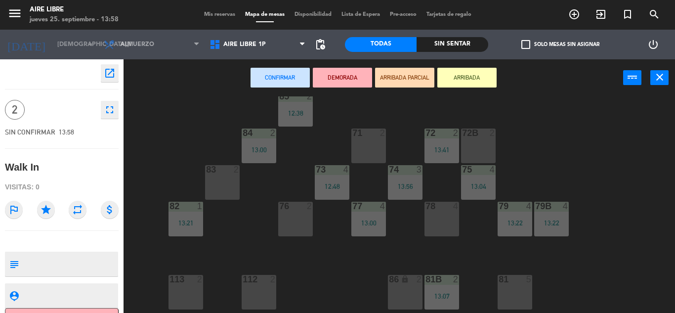
scroll to position [84, 0]
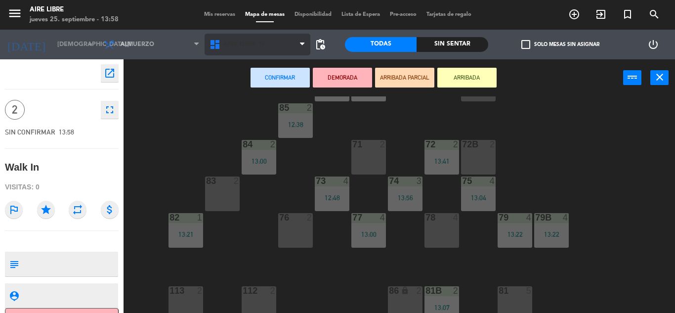
click at [282, 42] on span "Aire Libre 1P" at bounding box center [258, 45] width 106 height 22
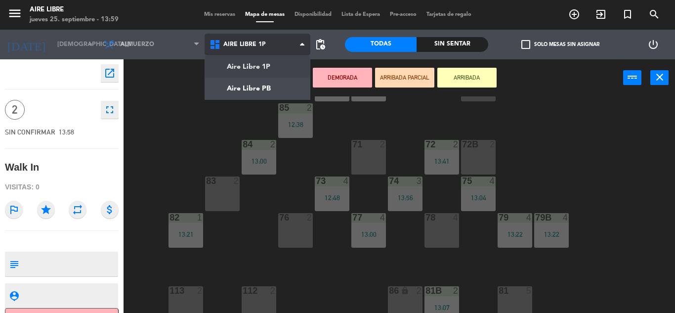
click at [257, 91] on ng-component "menu Aire Libre jueves 25. septiembre - 13:59 Mis reservas Mapa de mesas Dispon…" at bounding box center [337, 156] width 675 height 313
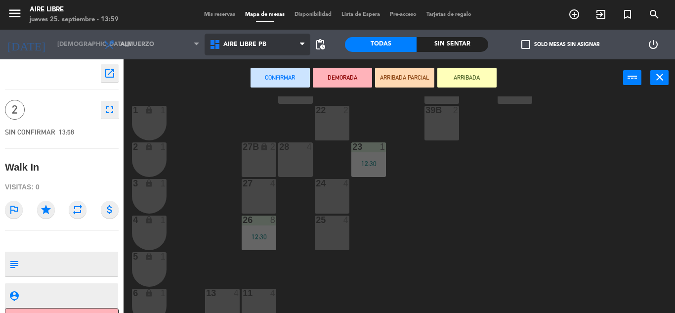
scroll to position [195, 0]
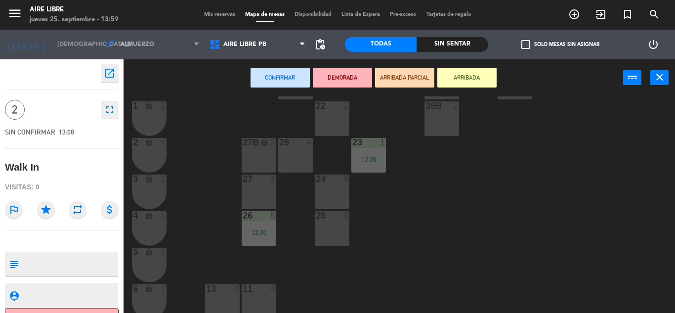
click at [257, 187] on div "27 4" at bounding box center [259, 191] width 35 height 35
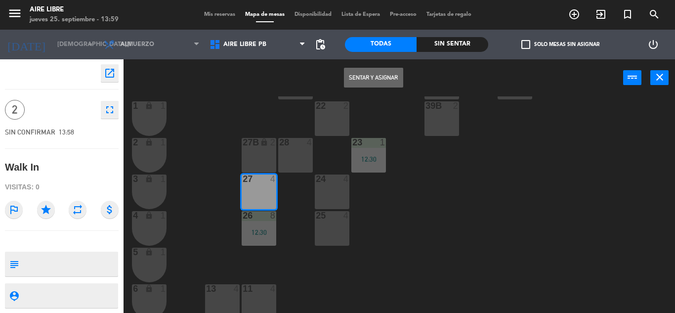
click at [382, 76] on button "Sentar y Asignar" at bounding box center [373, 78] width 59 height 20
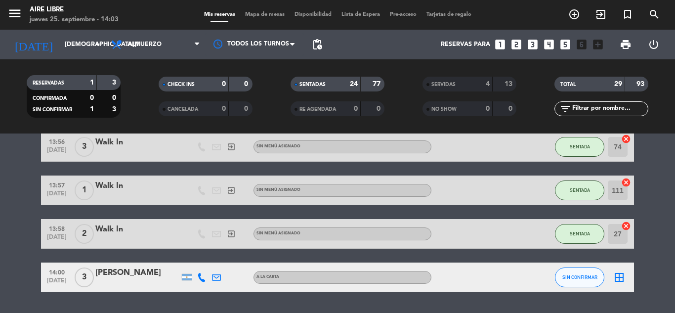
scroll to position [880, 0]
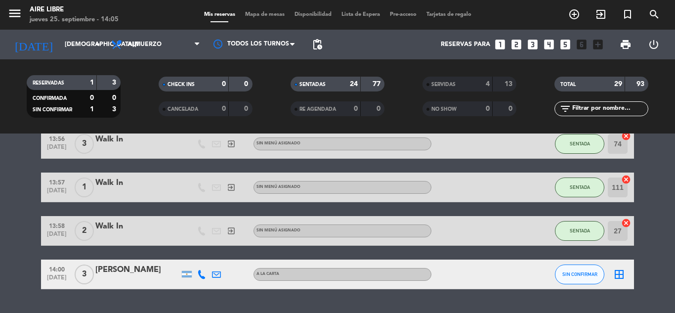
click at [597, 19] on icon "exit_to_app" at bounding box center [601, 14] width 12 height 12
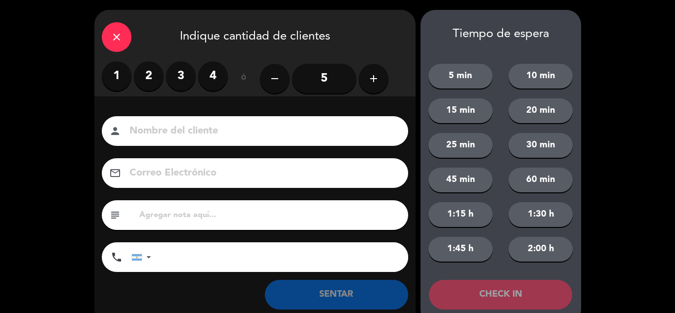
click at [213, 77] on label "4" at bounding box center [213, 76] width 30 height 30
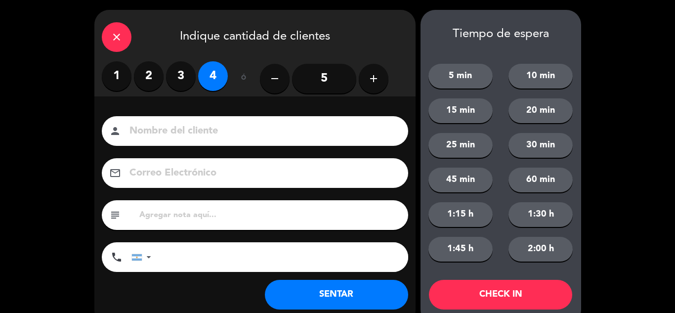
click at [304, 294] on button "SENTAR" at bounding box center [336, 295] width 143 height 30
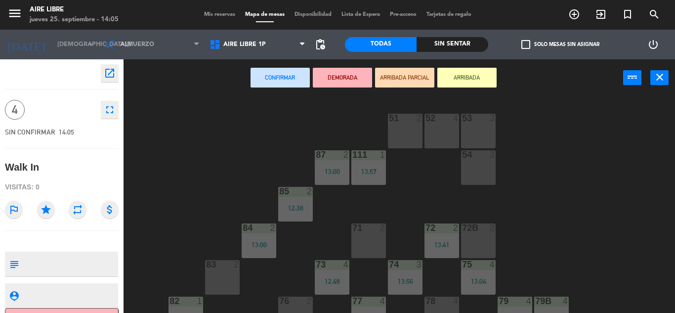
click at [469, 78] on button "ARRIBADA" at bounding box center [466, 78] width 59 height 20
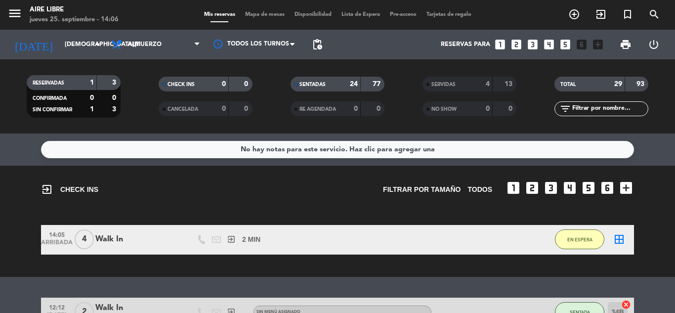
click at [592, 245] on button "EN ESPERA" at bounding box center [579, 239] width 49 height 20
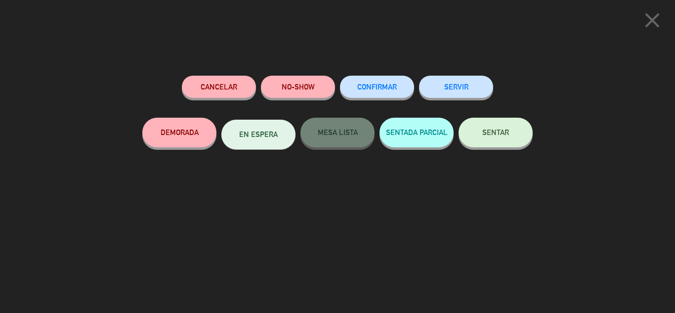
click at [506, 136] on span "SENTAR" at bounding box center [495, 132] width 27 height 8
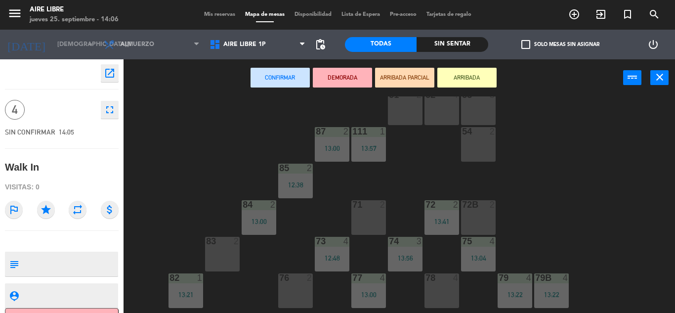
scroll to position [34, 0]
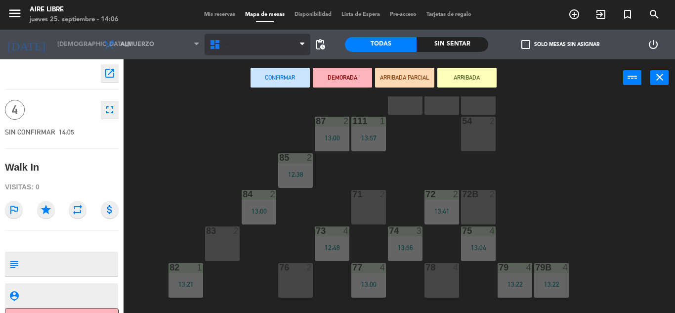
click at [284, 51] on span "Aire Libre 1P" at bounding box center [258, 45] width 106 height 22
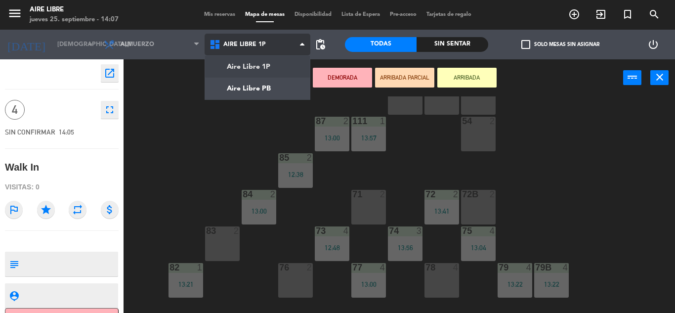
click at [267, 85] on ng-component "menu Aire Libre jueves 25. septiembre - 14:07 Mis reservas Mapa de mesas Dispon…" at bounding box center [337, 156] width 675 height 313
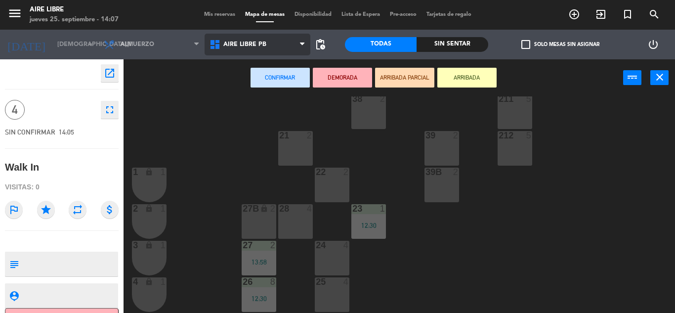
scroll to position [130, 0]
click at [334, 295] on div "25 4" at bounding box center [332, 293] width 35 height 35
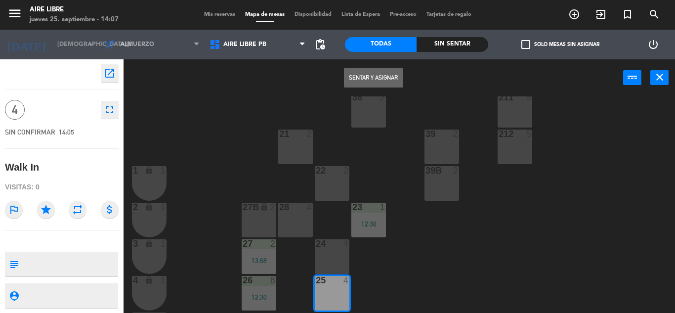
click at [380, 77] on button "Sentar y Asignar" at bounding box center [373, 78] width 59 height 20
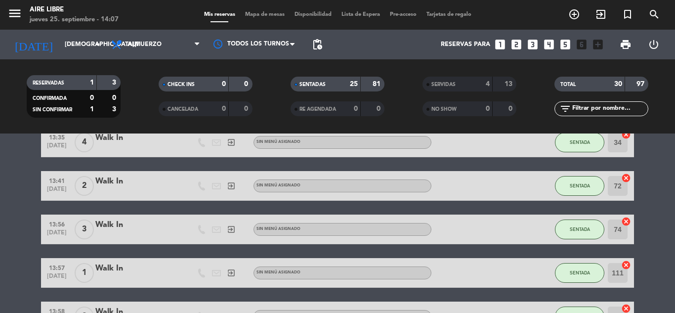
scroll to position [949, 0]
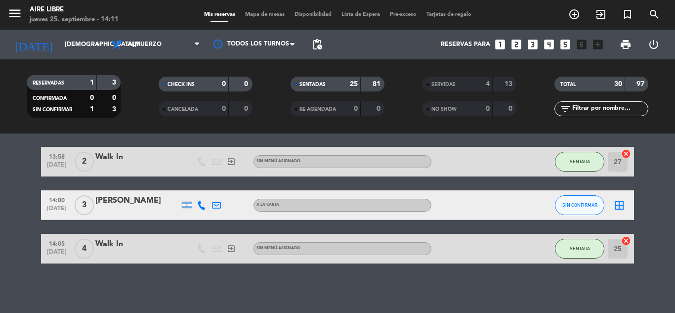
click at [605, 17] on icon "exit_to_app" at bounding box center [601, 14] width 12 height 12
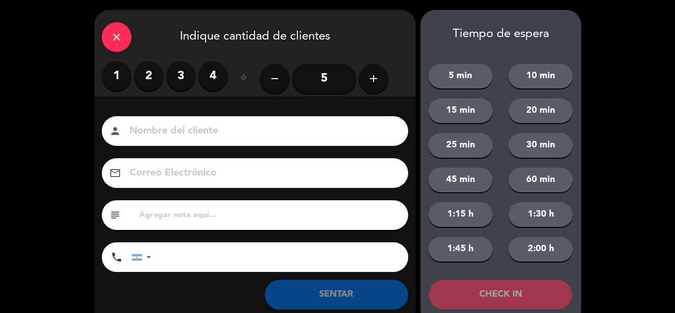
click at [154, 71] on label "2" at bounding box center [149, 76] width 30 height 30
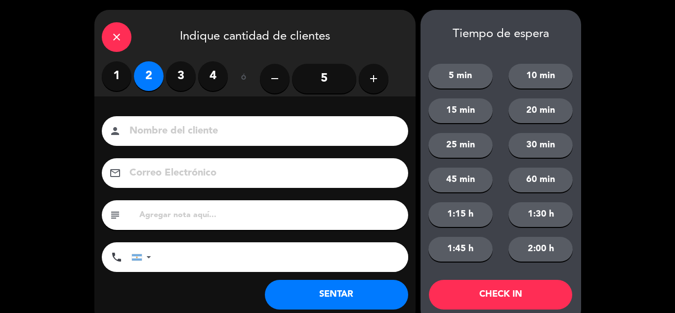
click at [200, 133] on input at bounding box center [261, 131] width 267 height 17
type input "h"
type input "jorge"
click at [334, 294] on button "SENTAR" at bounding box center [336, 295] width 143 height 30
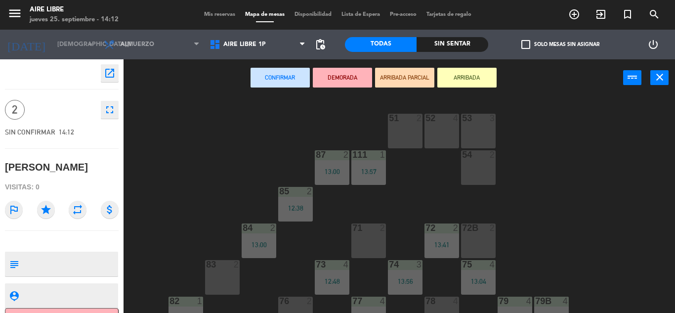
click at [458, 74] on button "ARRIBADA" at bounding box center [466, 78] width 59 height 20
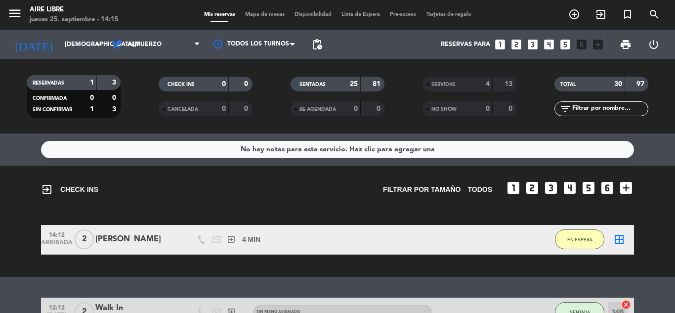
click at [581, 237] on span "EN ESPERA" at bounding box center [579, 239] width 25 height 5
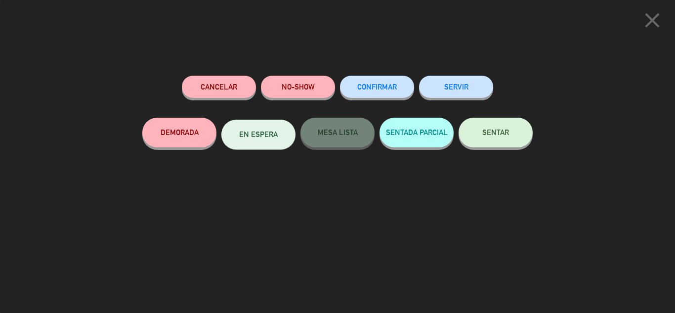
click at [488, 136] on span "SENTAR" at bounding box center [495, 132] width 27 height 8
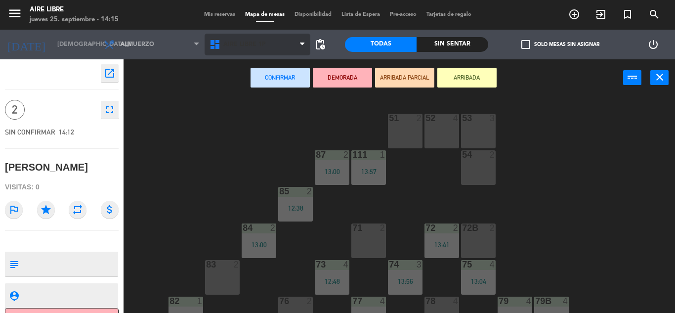
click at [282, 43] on span "Aire Libre 1P" at bounding box center [258, 45] width 106 height 22
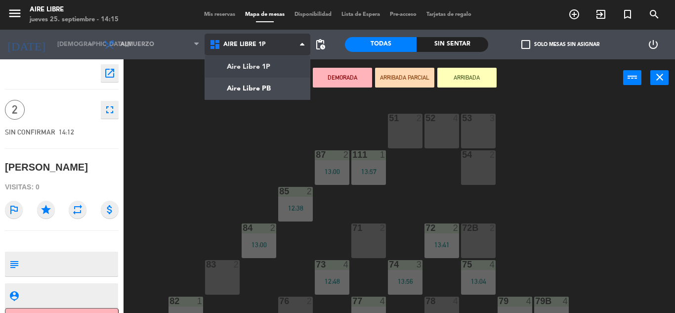
click at [259, 90] on ng-component "menu Aire Libre jueves 25. septiembre - 14:15 Mis reservas Mapa de mesas Dispon…" at bounding box center [337, 156] width 675 height 313
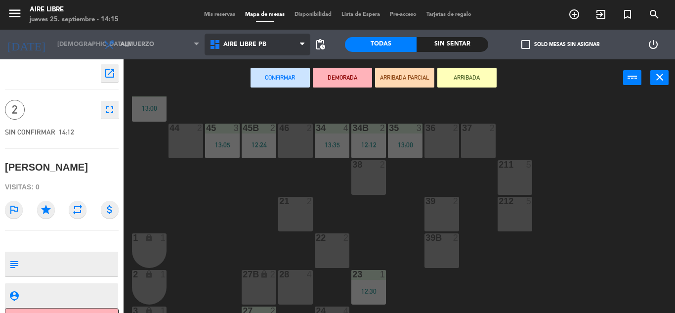
scroll to position [77, 0]
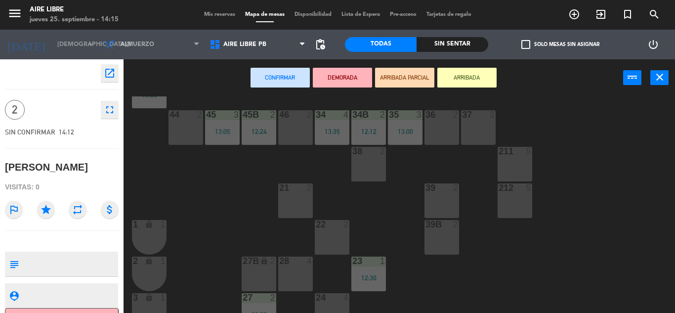
click at [325, 237] on div "22 2" at bounding box center [332, 237] width 35 height 35
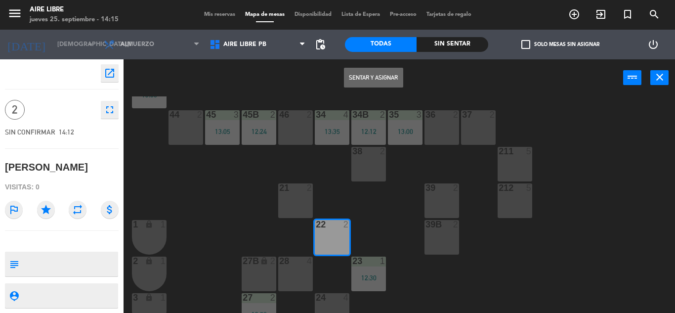
click at [382, 77] on button "Sentar y Asignar" at bounding box center [373, 78] width 59 height 20
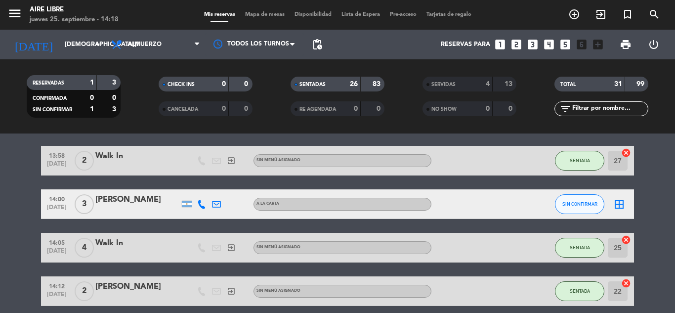
scroll to position [949, 0]
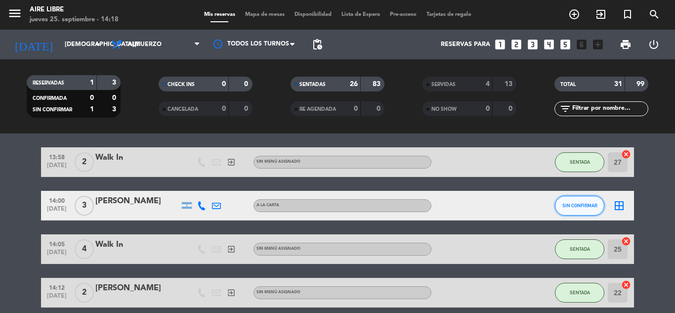
click at [572, 204] on span "SIN CONFIRMAR" at bounding box center [579, 205] width 35 height 5
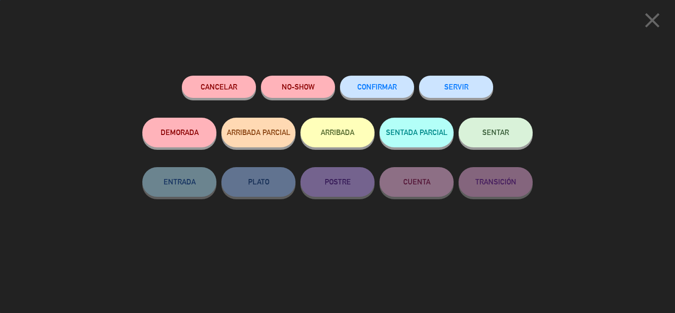
click at [334, 142] on button "ARRIBADA" at bounding box center [337, 133] width 74 height 30
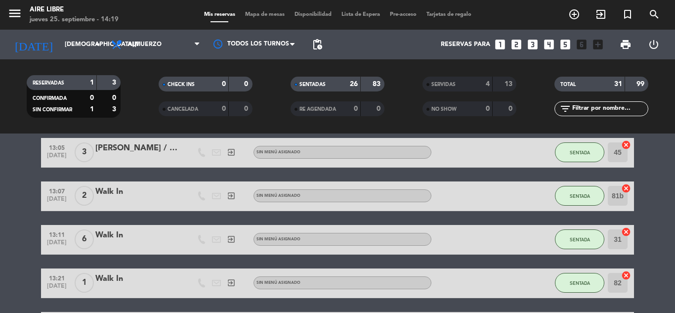
scroll to position [683, 0]
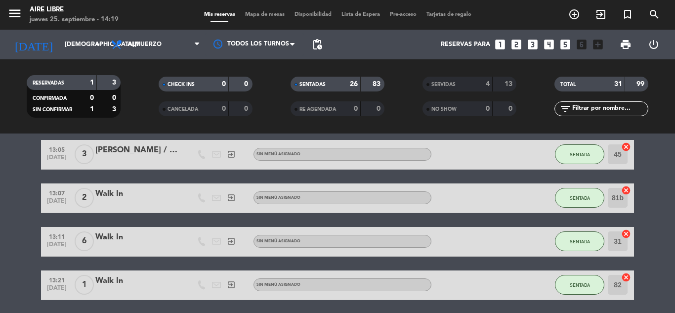
click at [603, 18] on icon "exit_to_app" at bounding box center [601, 14] width 12 height 12
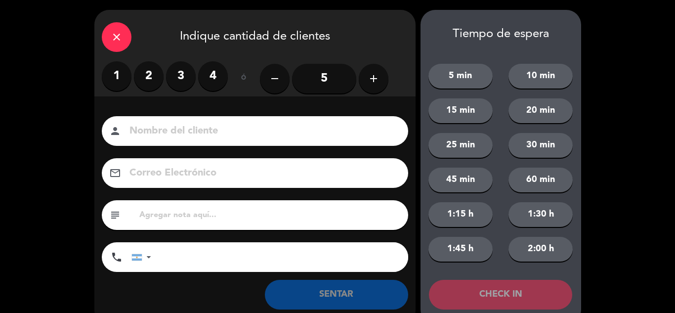
click at [115, 74] on label "1" at bounding box center [117, 76] width 30 height 30
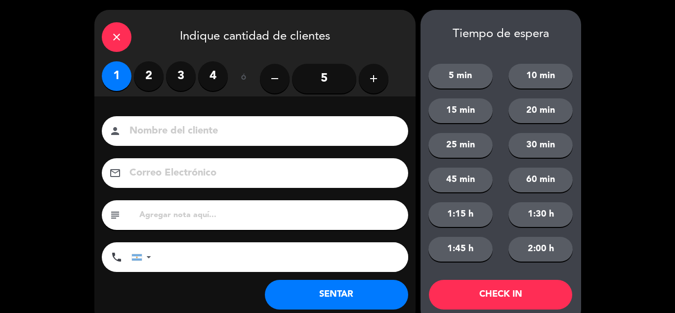
click at [318, 292] on button "SENTAR" at bounding box center [336, 295] width 143 height 30
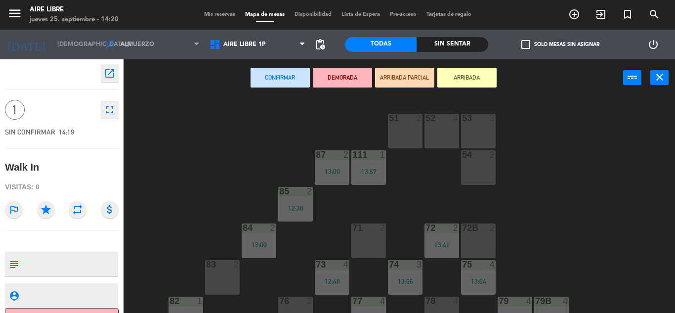
click at [482, 77] on button "ARRIBADA" at bounding box center [466, 78] width 59 height 20
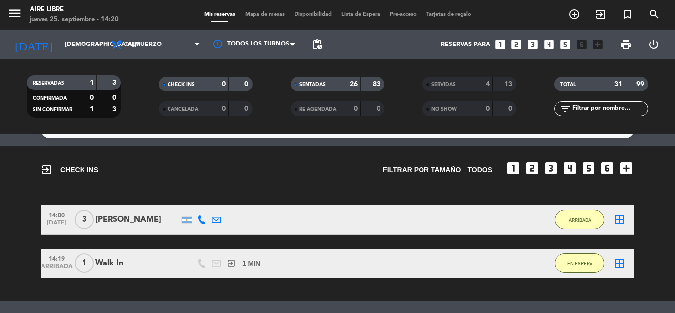
scroll to position [13, 0]
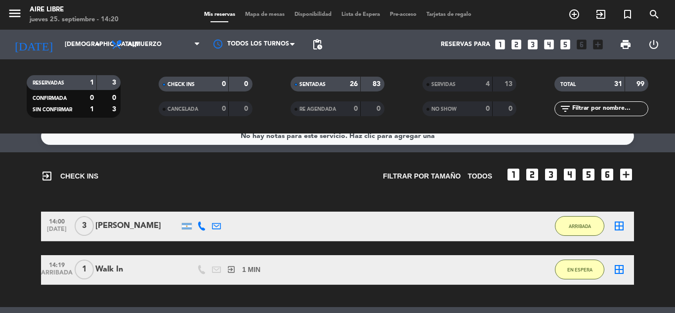
click at [587, 224] on span "ARRIBADA" at bounding box center [580, 225] width 22 height 5
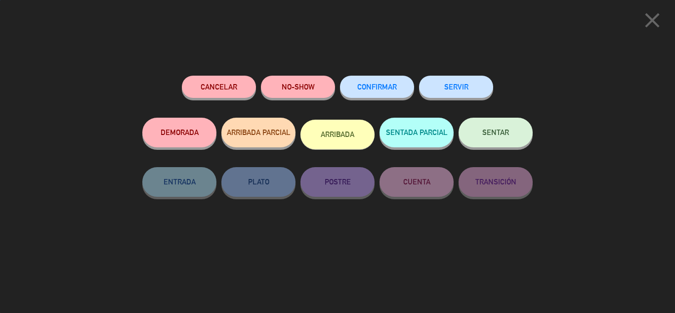
click at [493, 136] on span "SENTAR" at bounding box center [495, 132] width 27 height 8
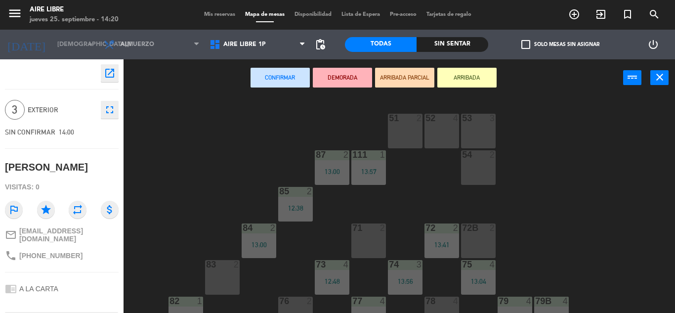
click at [662, 76] on icon "close" at bounding box center [660, 77] width 12 height 12
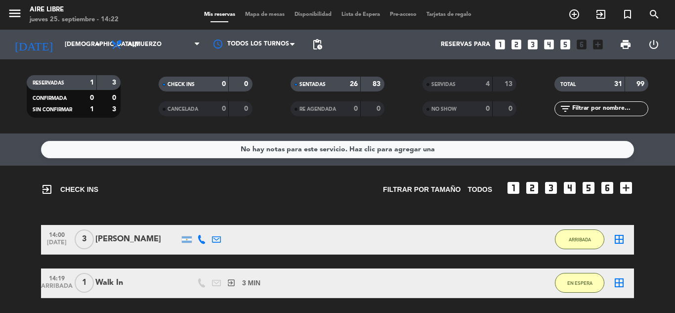
click at [596, 16] on icon "exit_to_app" at bounding box center [601, 14] width 12 height 12
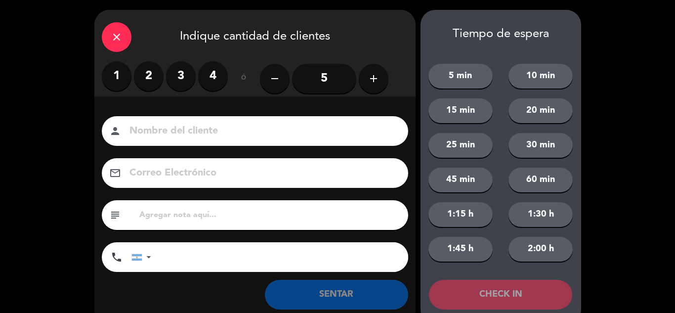
click at [206, 74] on label "4" at bounding box center [213, 76] width 30 height 30
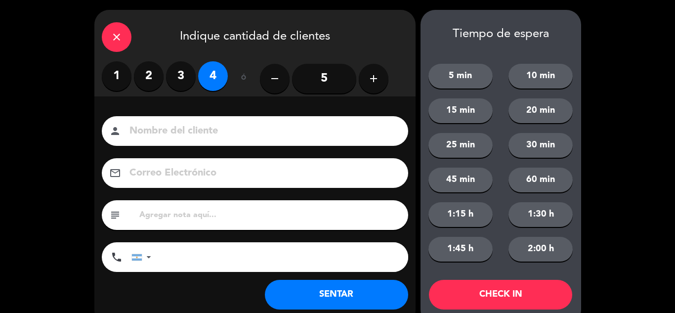
click at [303, 295] on button "SENTAR" at bounding box center [336, 295] width 143 height 30
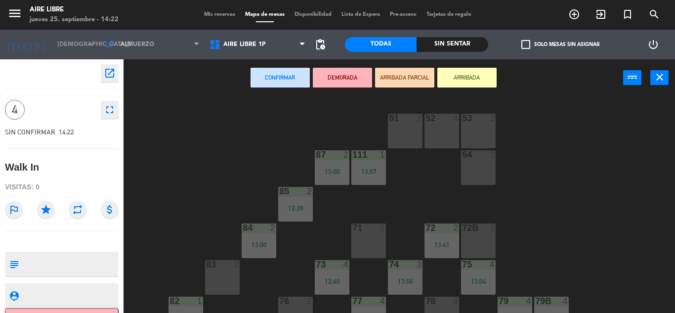
click at [470, 78] on button "ARRIBADA" at bounding box center [466, 78] width 59 height 20
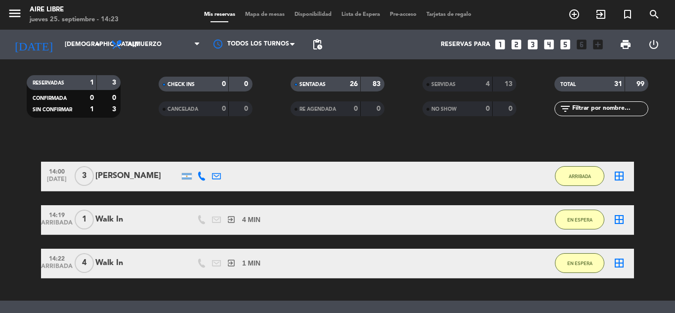
scroll to position [60, 0]
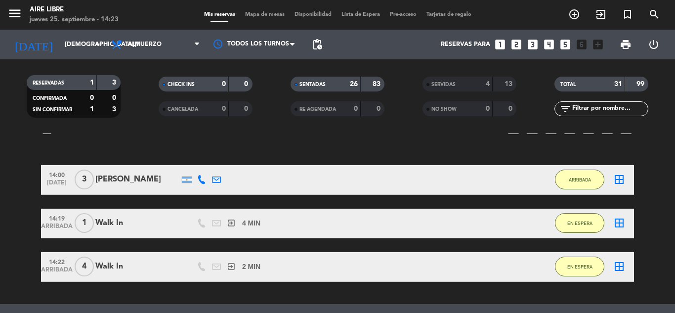
click at [581, 265] on span "EN ESPERA" at bounding box center [579, 266] width 25 height 5
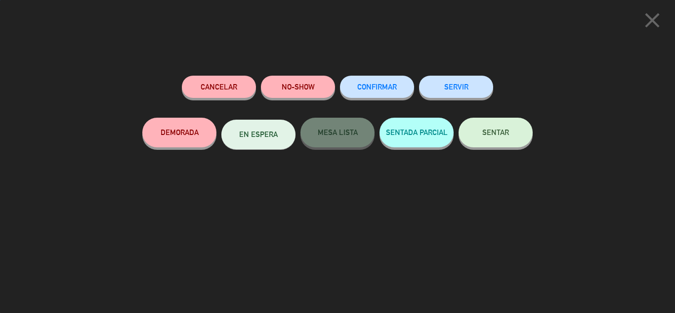
click at [498, 133] on span "SENTAR" at bounding box center [495, 132] width 27 height 8
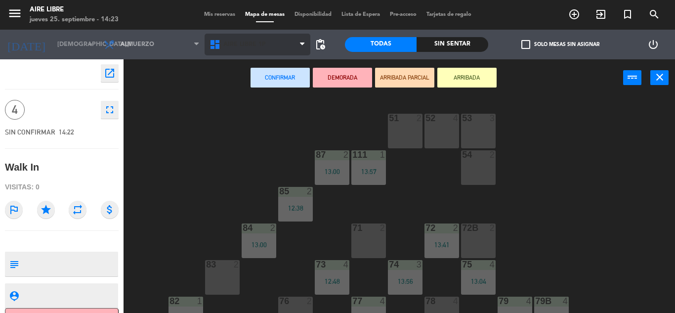
click at [289, 50] on span "Aire Libre 1P" at bounding box center [258, 45] width 106 height 22
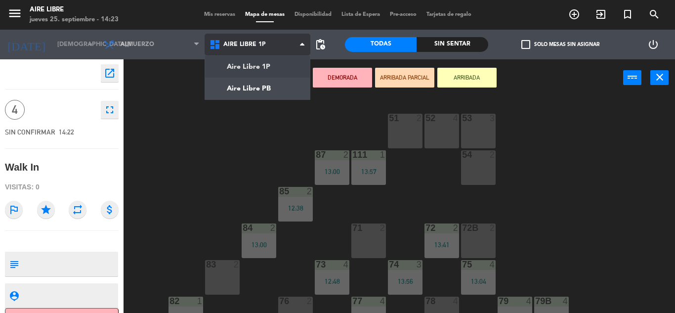
click at [272, 83] on ng-component "menu Aire Libre jueves 25. septiembre - 14:23 Mis reservas Mapa de mesas Dispon…" at bounding box center [337, 156] width 675 height 313
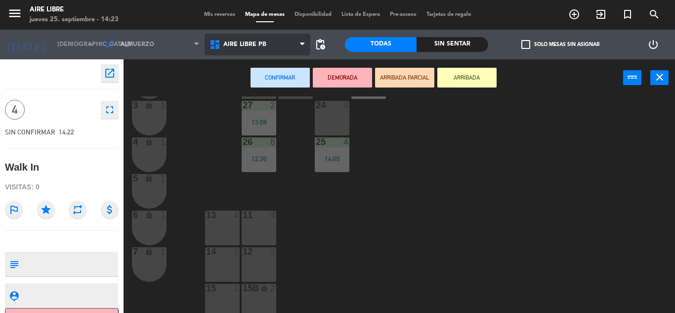
scroll to position [274, 0]
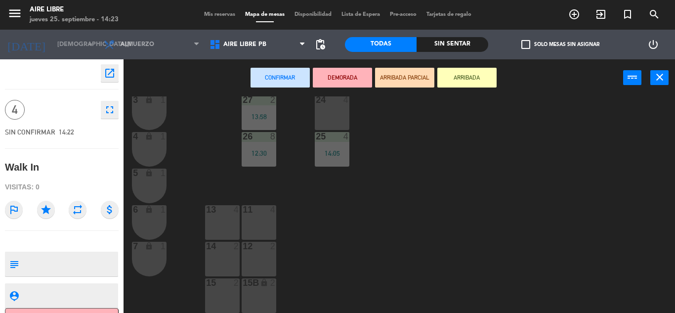
click at [222, 222] on div "13 4" at bounding box center [222, 222] width 35 height 35
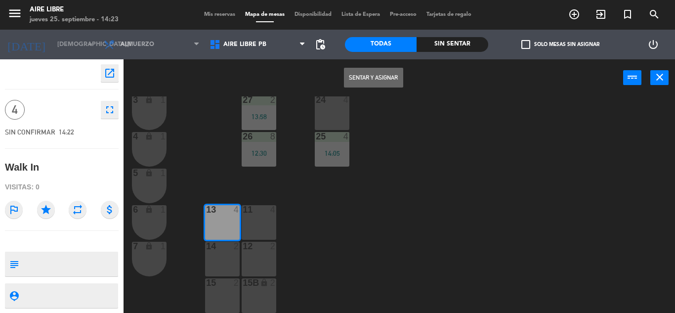
click at [378, 75] on button "Sentar y Asignar" at bounding box center [373, 78] width 59 height 20
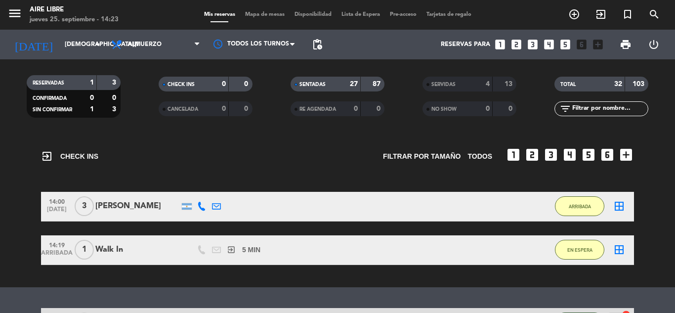
scroll to position [34, 0]
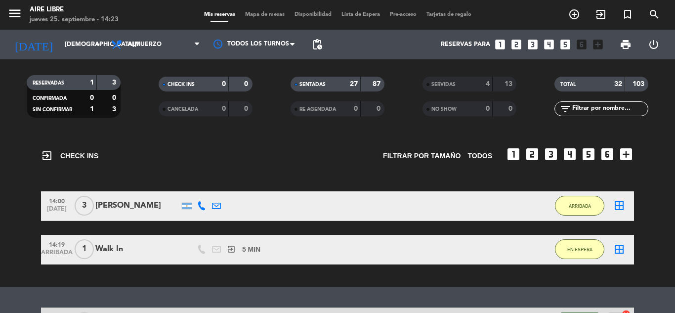
click at [587, 255] on button "EN ESPERA" at bounding box center [579, 249] width 49 height 20
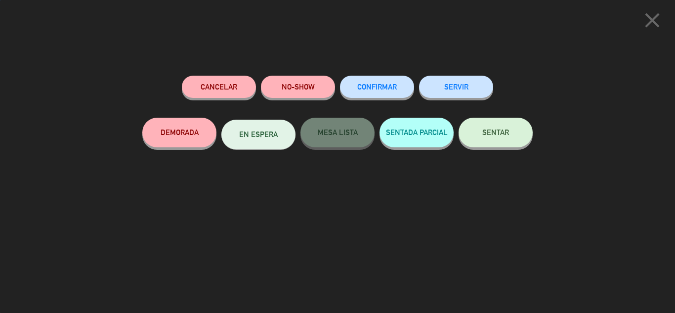
click at [499, 141] on button "SENTAR" at bounding box center [496, 133] width 74 height 30
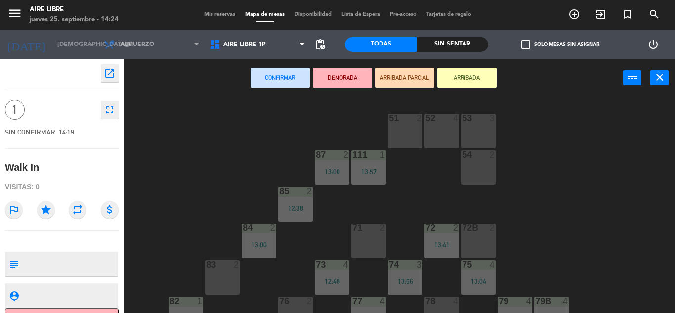
click at [224, 279] on div "83 2" at bounding box center [222, 277] width 35 height 35
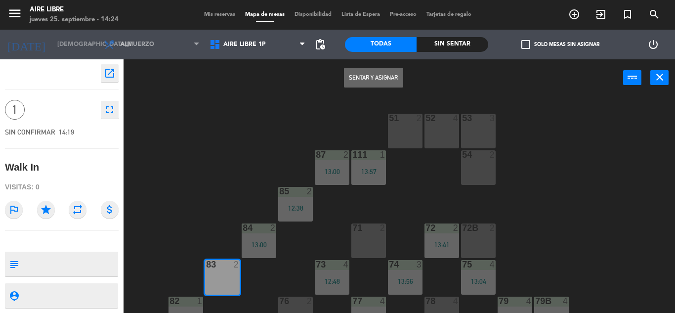
click at [379, 81] on button "Sentar y Asignar" at bounding box center [373, 78] width 59 height 20
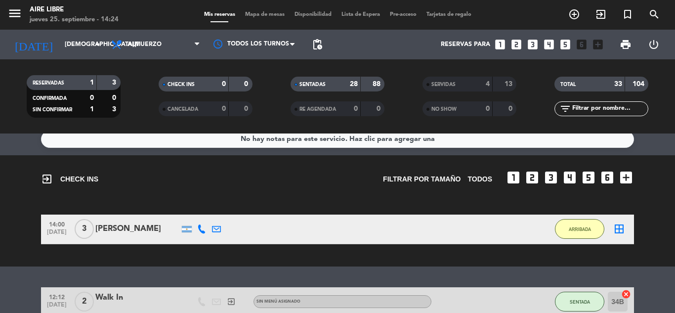
scroll to position [12, 0]
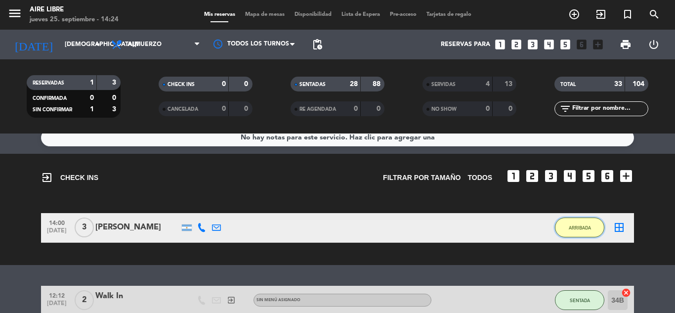
click at [582, 227] on span "ARRIBADA" at bounding box center [580, 227] width 22 height 5
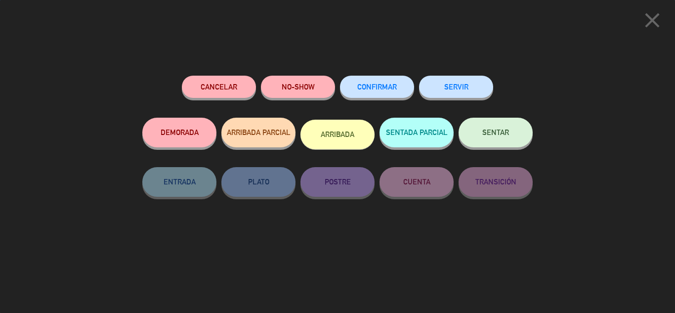
click at [508, 140] on button "SENTAR" at bounding box center [496, 133] width 74 height 30
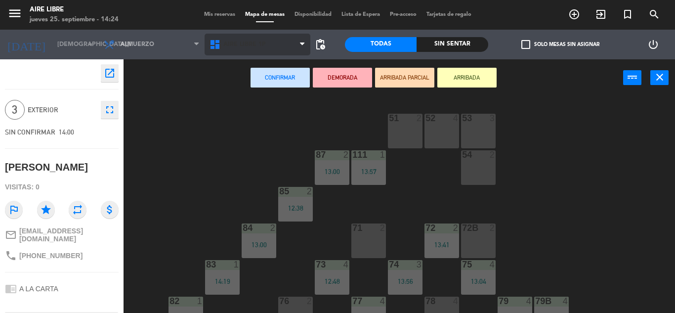
click at [289, 47] on span "Aire Libre 1P" at bounding box center [258, 45] width 106 height 22
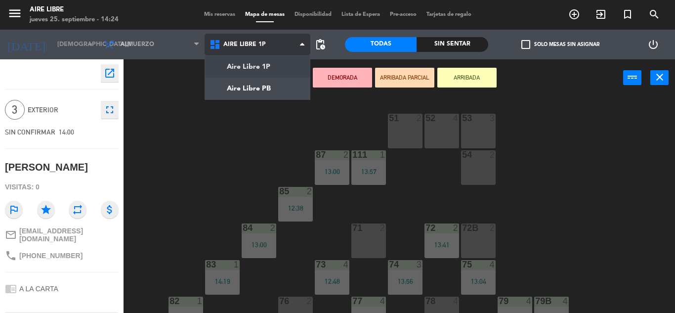
click at [284, 94] on ng-component "menu Aire Libre jueves 25. septiembre - 14:24 Mis reservas Mapa de mesas Dispon…" at bounding box center [337, 156] width 675 height 313
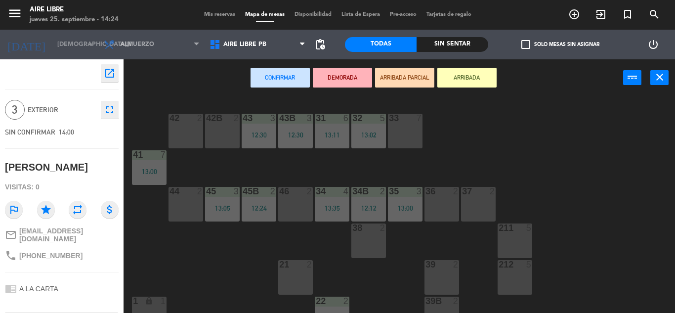
click at [185, 136] on div "42 2" at bounding box center [186, 131] width 35 height 35
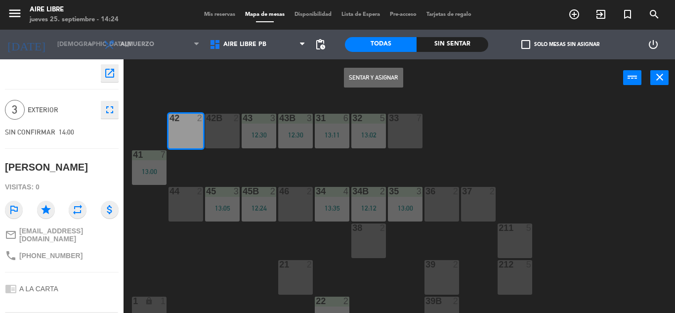
click at [222, 135] on div "42B 2" at bounding box center [222, 131] width 35 height 35
click at [401, 75] on button "Sentar y Asignar" at bounding box center [373, 78] width 59 height 20
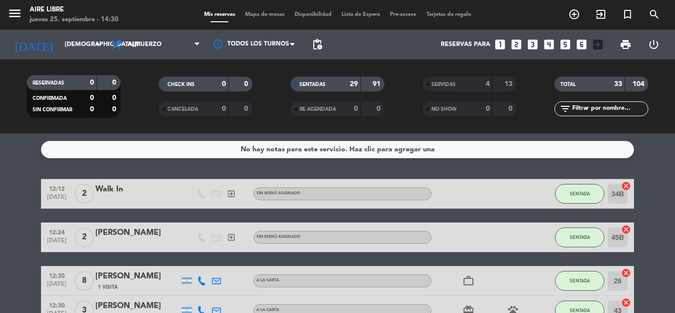
click at [596, 192] on button "SENTADA" at bounding box center [579, 194] width 49 height 20
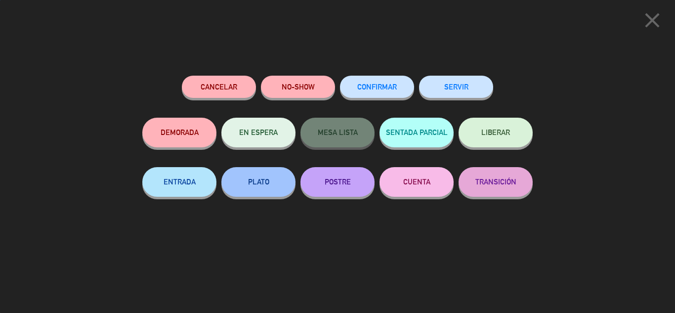
click at [457, 83] on button "SERVIR" at bounding box center [456, 87] width 74 height 22
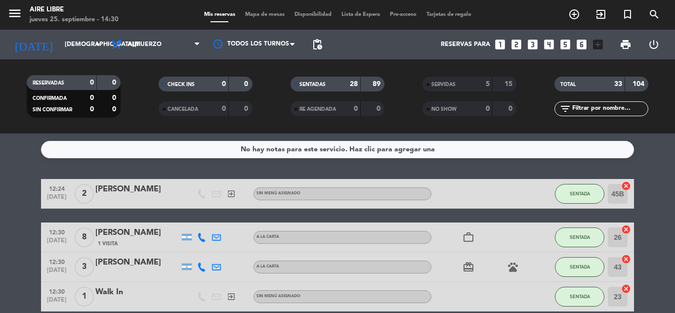
click at [576, 194] on span "SENTADA" at bounding box center [580, 193] width 20 height 5
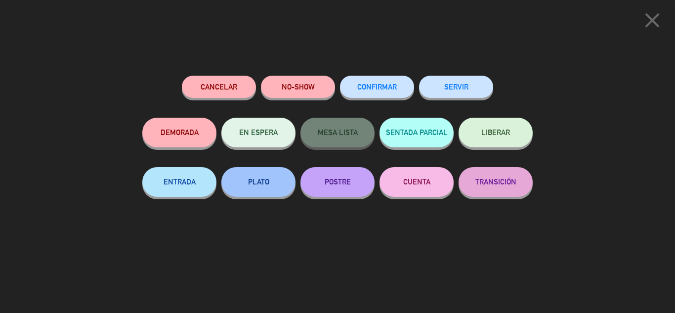
click at [468, 92] on button "SERVIR" at bounding box center [456, 87] width 74 height 22
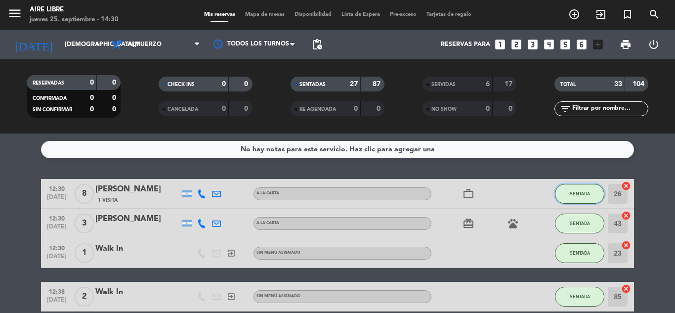
click at [575, 195] on span "SENTADA" at bounding box center [580, 193] width 20 height 5
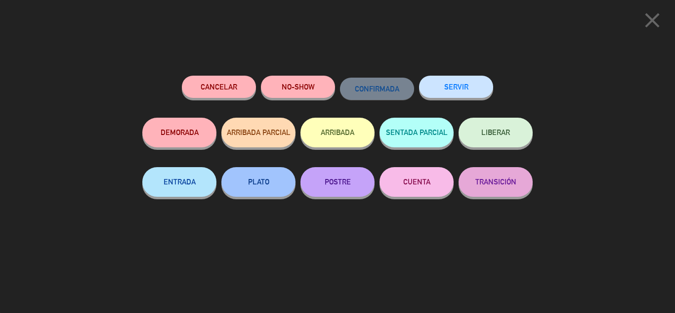
click at [455, 93] on button "SERVIR" at bounding box center [456, 87] width 74 height 22
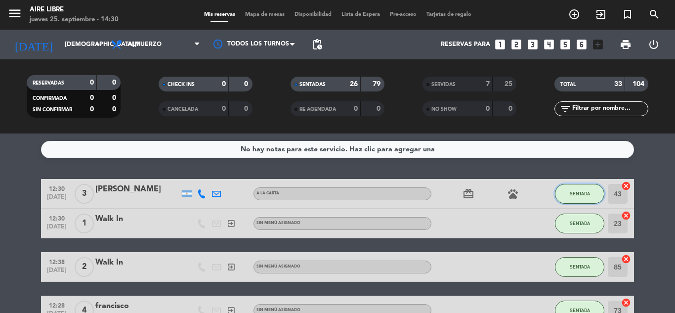
click at [576, 193] on span "SENTADA" at bounding box center [580, 193] width 20 height 5
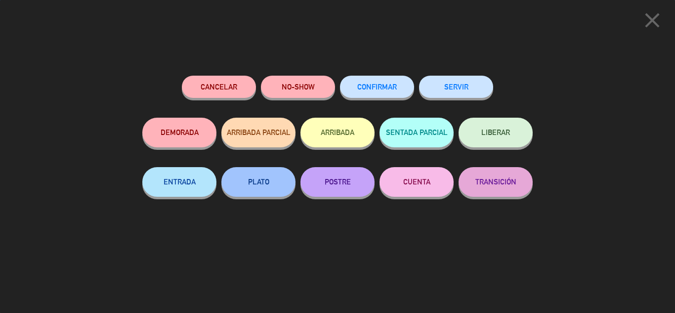
click at [452, 95] on button "SERVIR" at bounding box center [456, 87] width 74 height 22
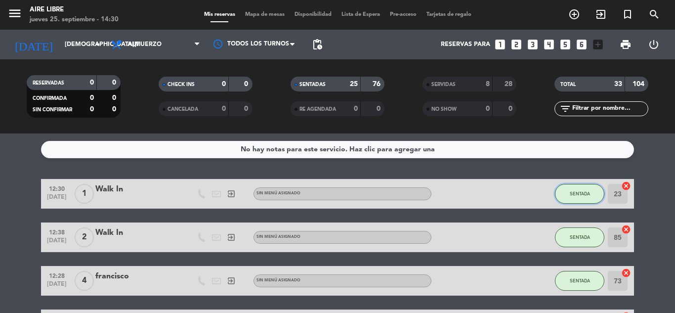
click at [575, 195] on span "SENTADA" at bounding box center [580, 193] width 20 height 5
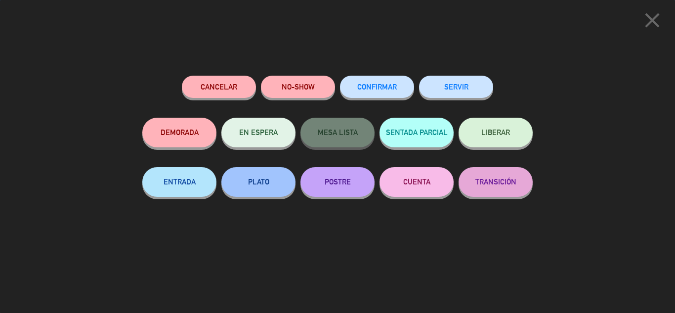
click at [462, 94] on button "SERVIR" at bounding box center [456, 87] width 74 height 22
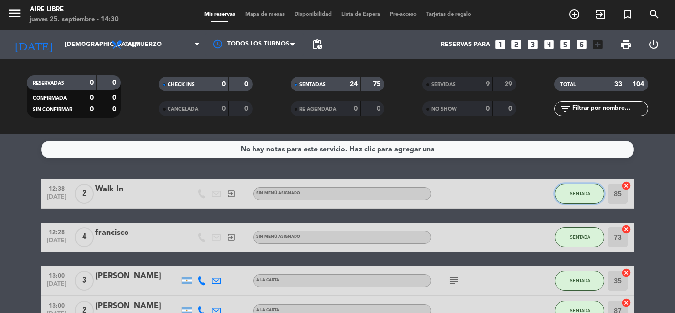
click at [570, 198] on button "SENTADA" at bounding box center [579, 194] width 49 height 20
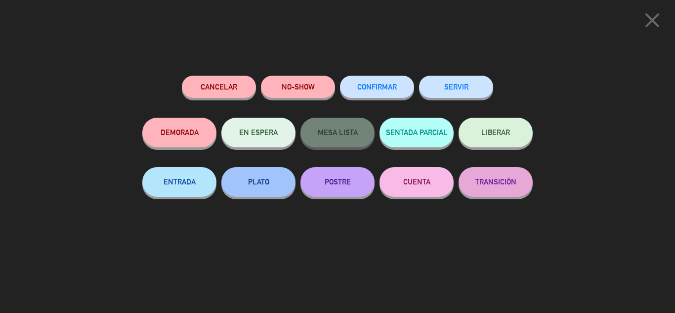
click at [451, 91] on button "SERVIR" at bounding box center [456, 87] width 74 height 22
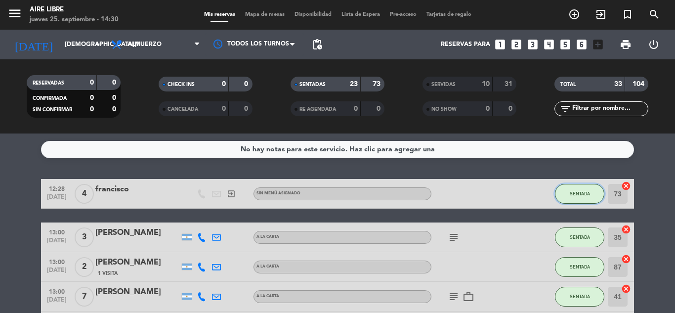
click at [572, 195] on span "SENTADA" at bounding box center [580, 193] width 20 height 5
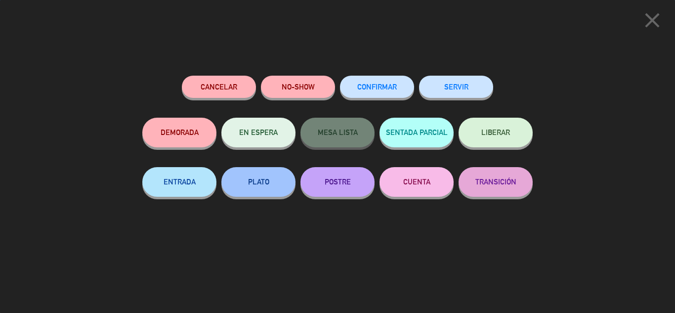
click at [456, 94] on button "SERVIR" at bounding box center [456, 87] width 74 height 22
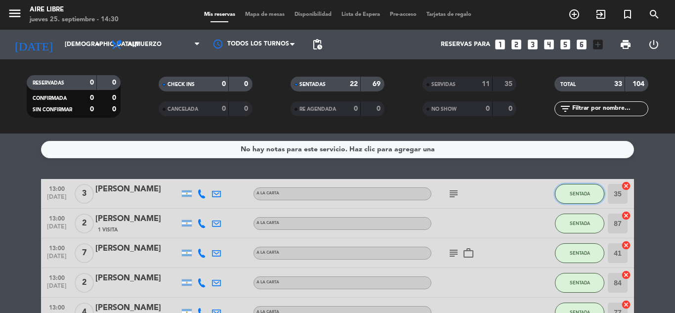
click at [578, 195] on span "SENTADA" at bounding box center [580, 193] width 20 height 5
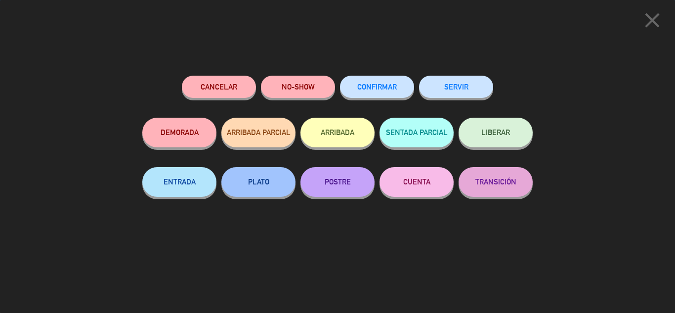
click at [456, 84] on button "SERVIR" at bounding box center [456, 87] width 74 height 22
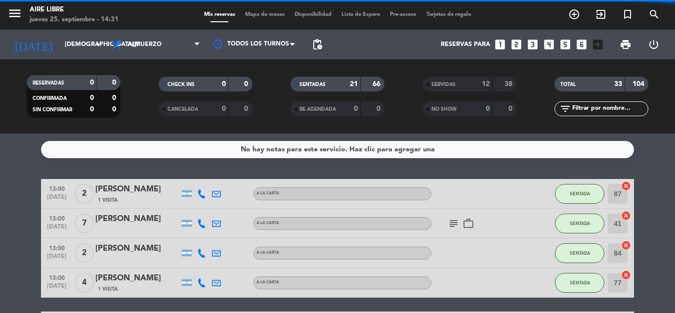
click at [578, 194] on span "SENTADA" at bounding box center [580, 193] width 20 height 5
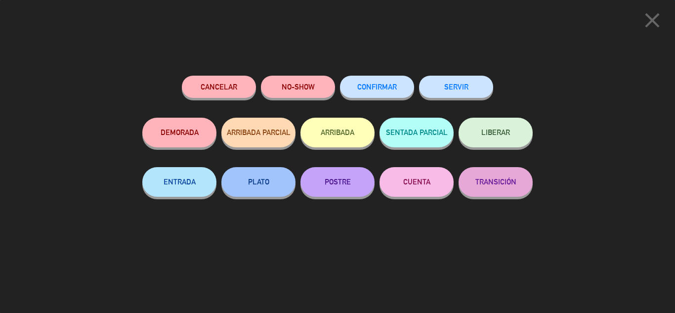
click at [461, 81] on button "SERVIR" at bounding box center [456, 87] width 74 height 22
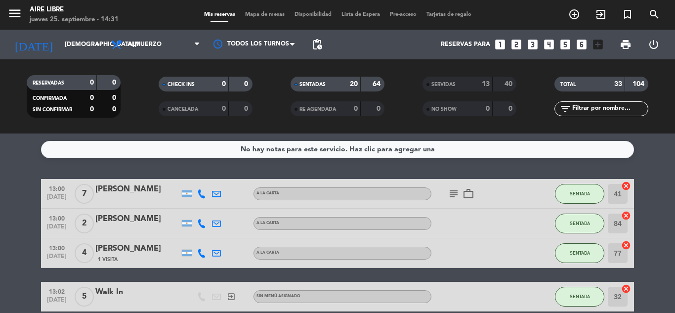
click at [577, 193] on span "SENTADA" at bounding box center [580, 193] width 20 height 5
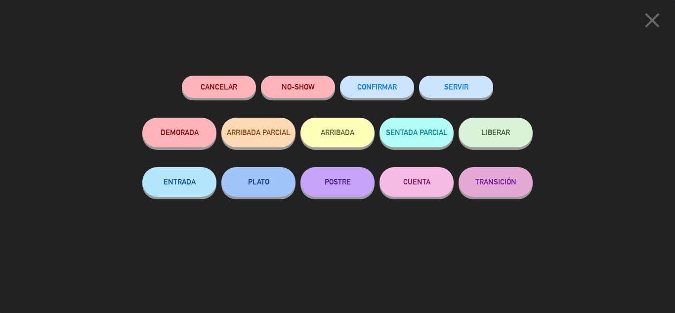
click at [448, 79] on button "SERVIR" at bounding box center [456, 87] width 74 height 22
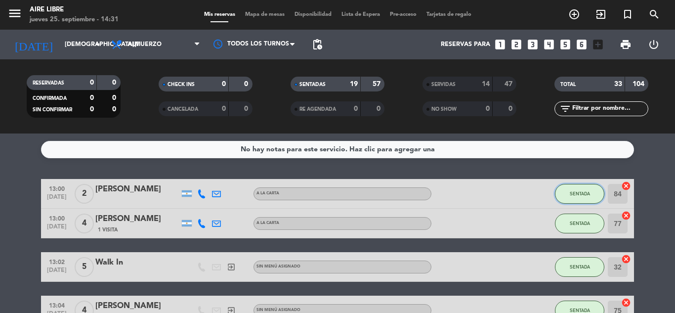
click at [587, 198] on button "SENTADA" at bounding box center [579, 194] width 49 height 20
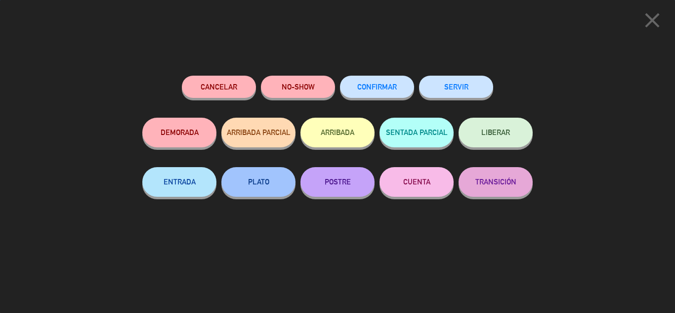
click at [463, 89] on button "SERVIR" at bounding box center [456, 87] width 74 height 22
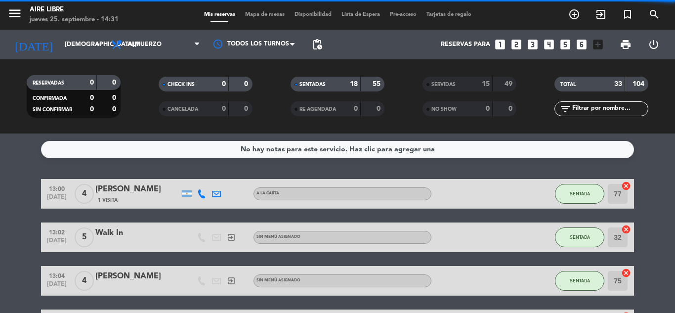
click at [588, 194] on span "SENTADA" at bounding box center [580, 193] width 20 height 5
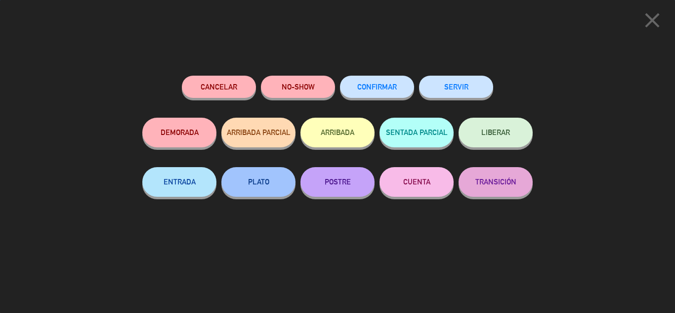
click at [459, 97] on button "SERVIR" at bounding box center [456, 87] width 74 height 22
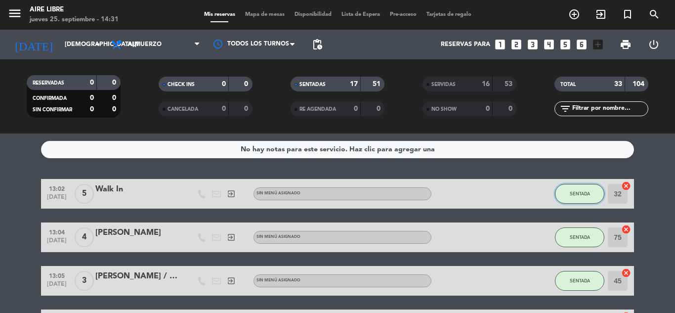
click at [577, 192] on span "SENTADA" at bounding box center [580, 193] width 20 height 5
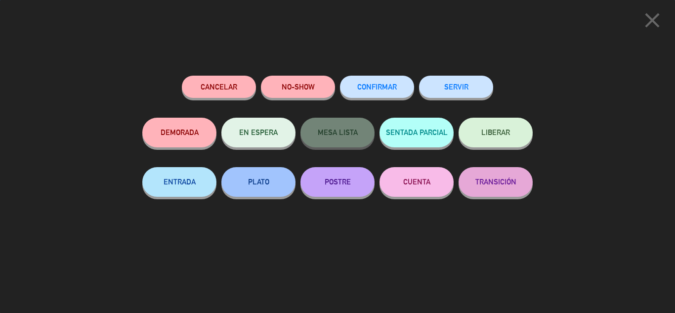
click at [463, 85] on button "SERVIR" at bounding box center [456, 87] width 74 height 22
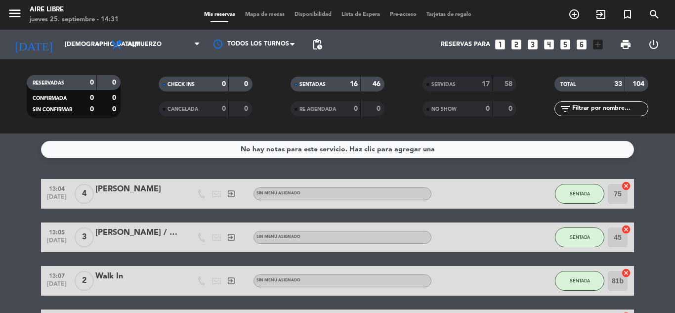
click at [583, 194] on span "SENTADA" at bounding box center [580, 193] width 20 height 5
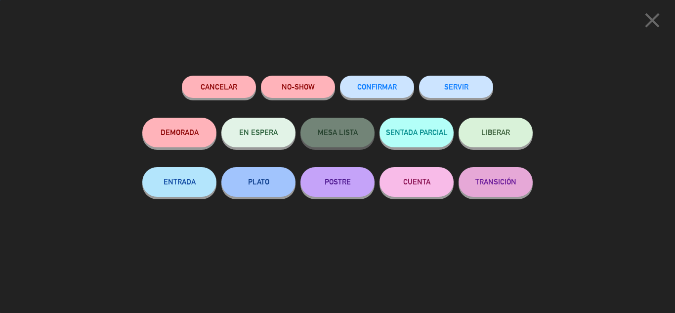
click at [469, 86] on button "SERVIR" at bounding box center [456, 87] width 74 height 22
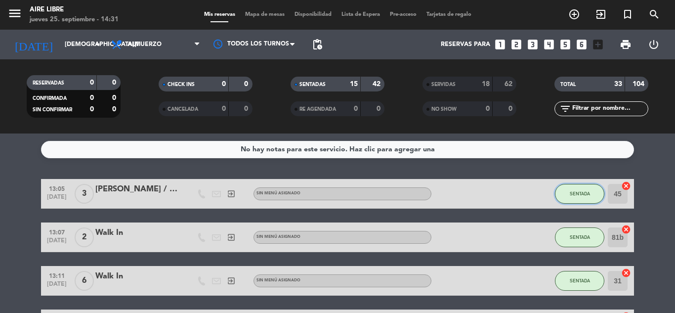
click at [576, 194] on span "SENTADA" at bounding box center [580, 193] width 20 height 5
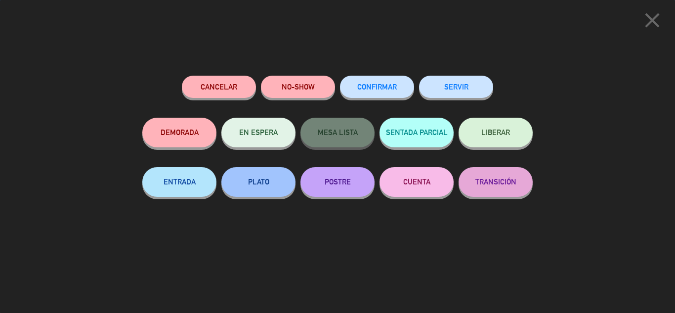
click at [458, 86] on button "SERVIR" at bounding box center [456, 87] width 74 height 22
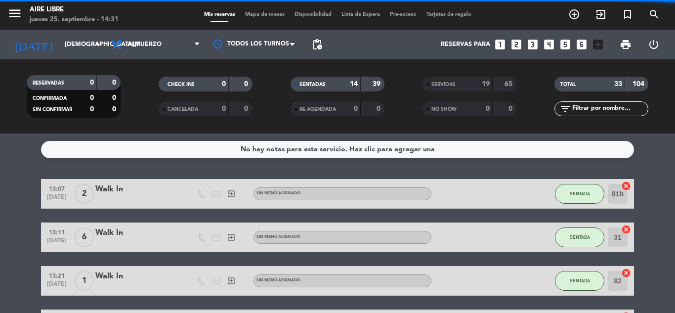
click at [582, 193] on span "SENTADA" at bounding box center [580, 193] width 20 height 5
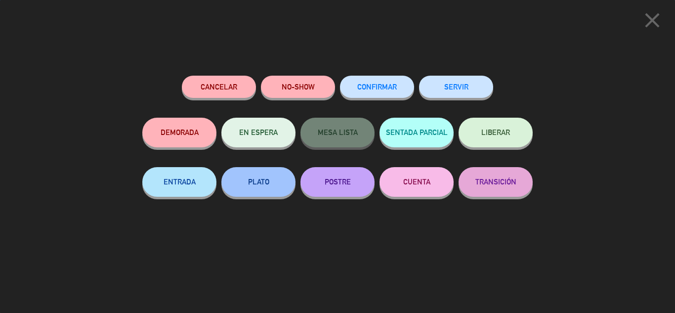
click at [467, 88] on button "SERVIR" at bounding box center [456, 87] width 74 height 22
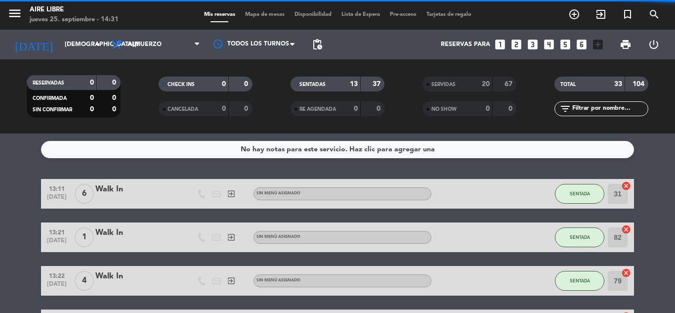
click at [580, 193] on span "SENTADA" at bounding box center [580, 193] width 20 height 5
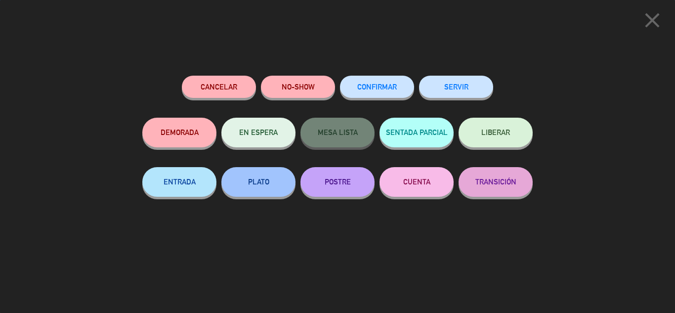
click at [464, 86] on button "SERVIR" at bounding box center [456, 87] width 74 height 22
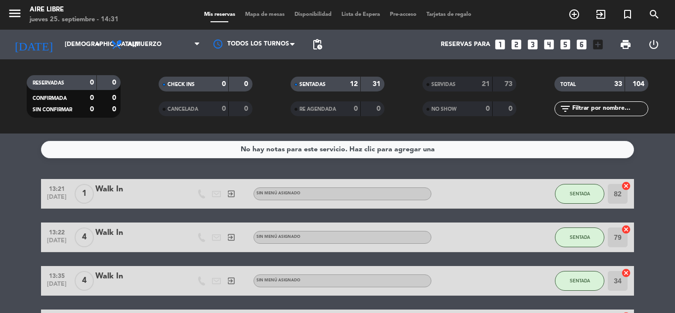
click at [585, 196] on button "SENTADA" at bounding box center [579, 194] width 49 height 20
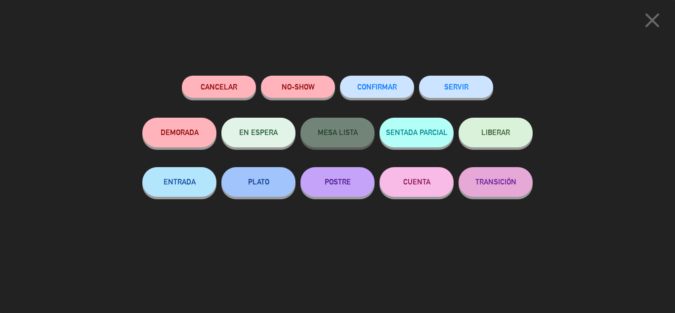
click at [475, 88] on button "SERVIR" at bounding box center [456, 87] width 74 height 22
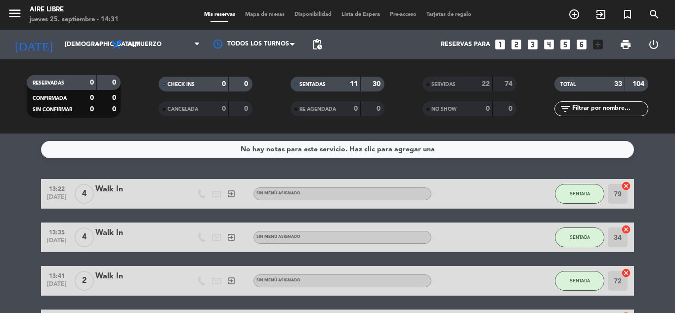
click at [578, 194] on span "SENTADA" at bounding box center [580, 193] width 20 height 5
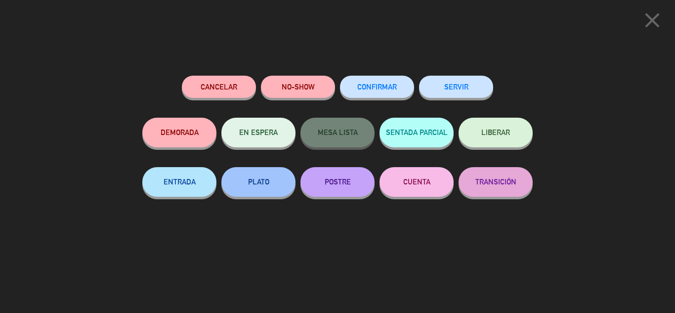
click at [481, 88] on button "SERVIR" at bounding box center [456, 87] width 74 height 22
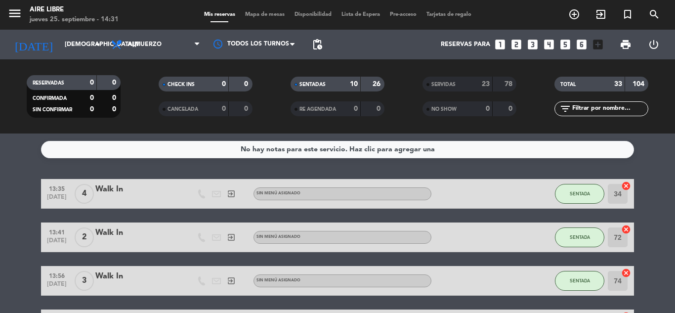
click at [581, 194] on span "SENTADA" at bounding box center [580, 193] width 20 height 5
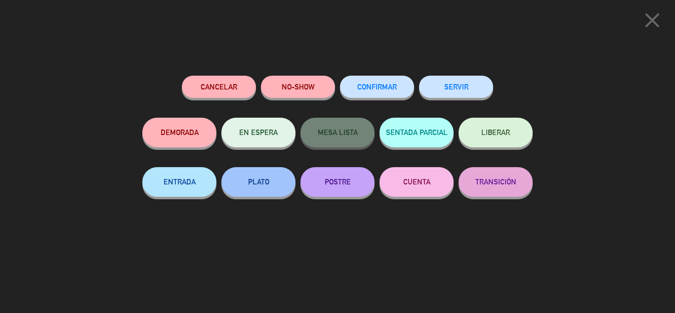
click at [479, 85] on button "SERVIR" at bounding box center [456, 87] width 74 height 22
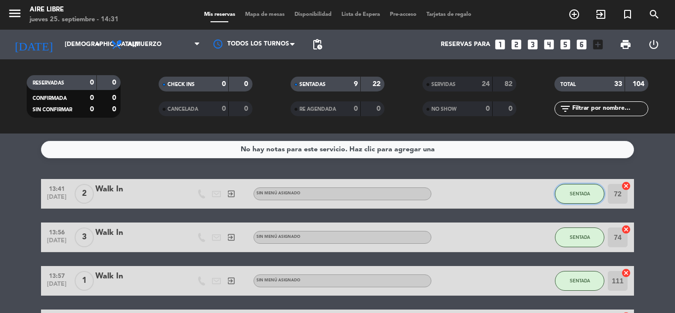
click at [588, 194] on span "SENTADA" at bounding box center [580, 193] width 20 height 5
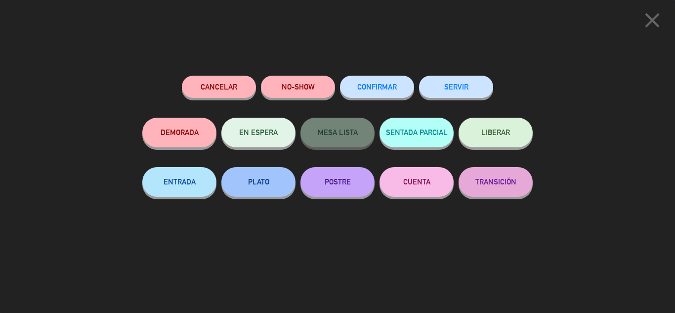
click at [464, 91] on button "SERVIR" at bounding box center [456, 87] width 74 height 22
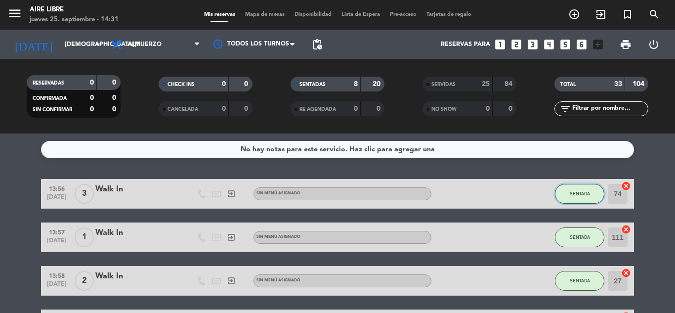
click at [567, 198] on button "SENTADA" at bounding box center [579, 194] width 49 height 20
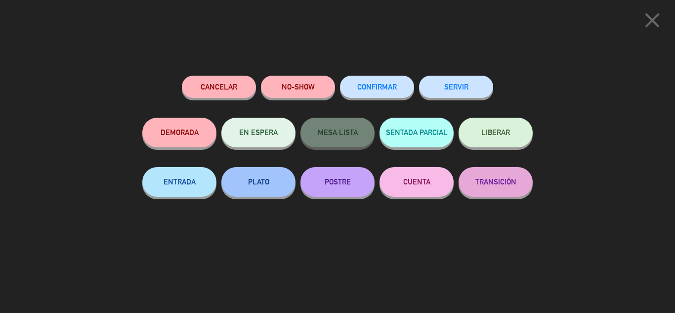
click at [469, 91] on button "SERVIR" at bounding box center [456, 87] width 74 height 22
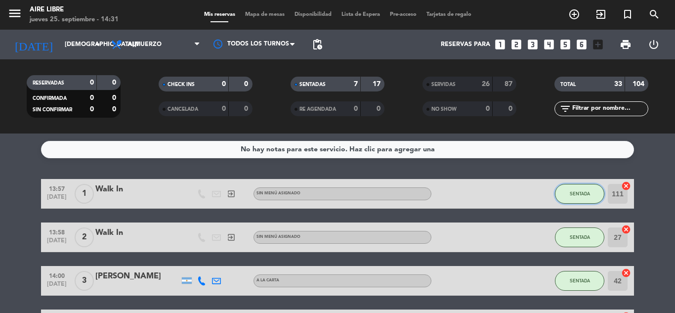
click at [585, 197] on button "SENTADA" at bounding box center [579, 194] width 49 height 20
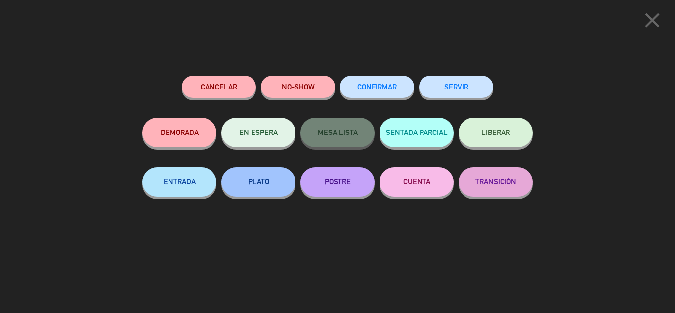
click at [457, 83] on button "SERVIR" at bounding box center [456, 87] width 74 height 22
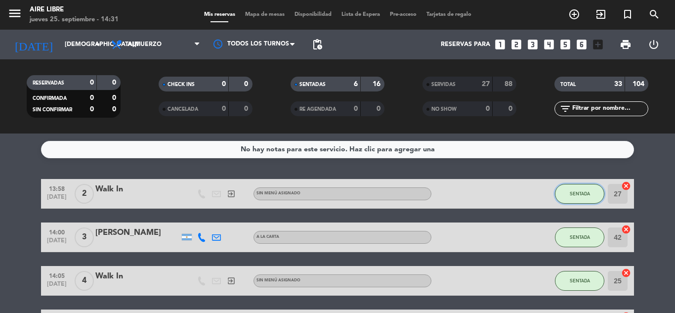
click at [585, 198] on button "SENTADA" at bounding box center [579, 194] width 49 height 20
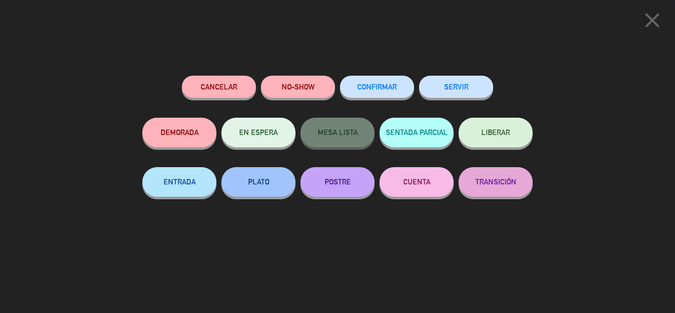
click at [481, 90] on button "SERVIR" at bounding box center [456, 87] width 74 height 22
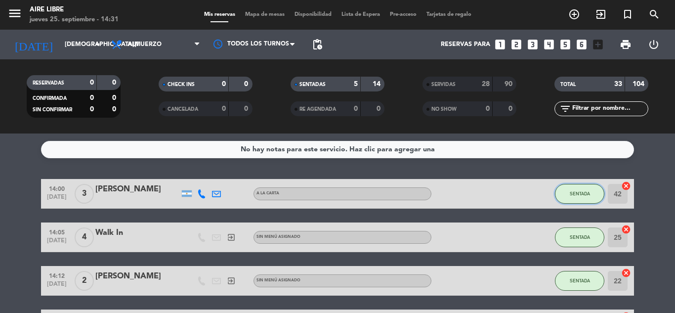
click at [585, 195] on span "SENTADA" at bounding box center [580, 193] width 20 height 5
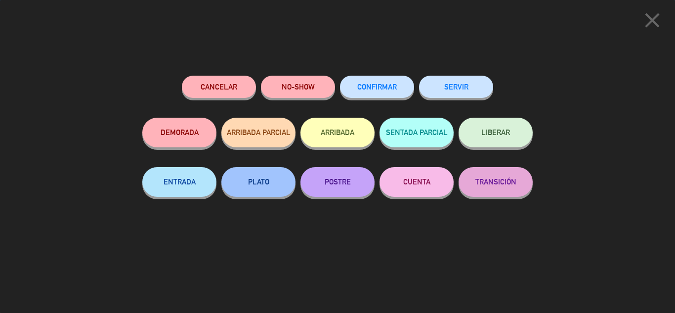
click at [471, 86] on button "SERVIR" at bounding box center [456, 87] width 74 height 22
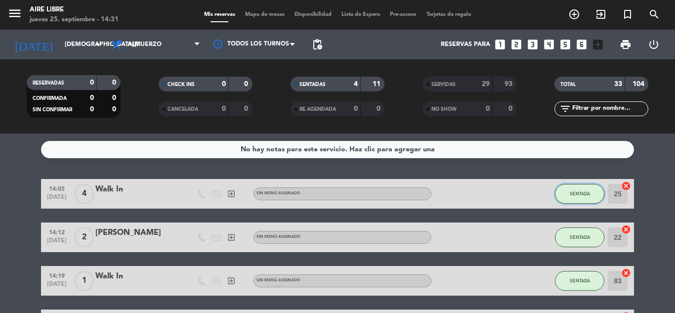
click at [583, 193] on span "SENTADA" at bounding box center [580, 193] width 20 height 5
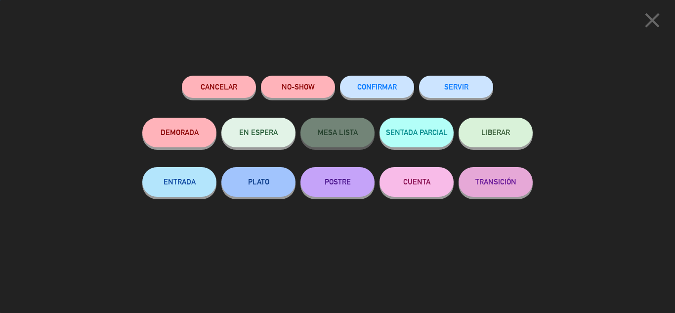
click at [475, 86] on button "SERVIR" at bounding box center [456, 87] width 74 height 22
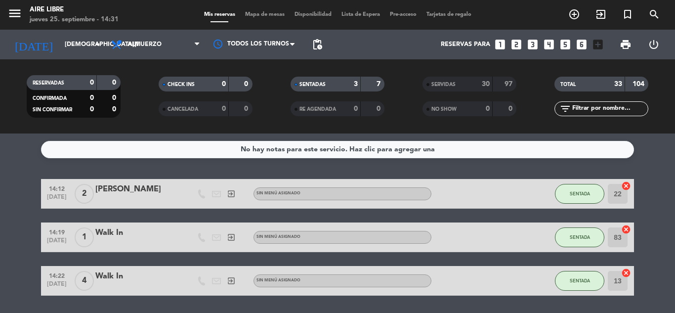
click at [597, 193] on button "SENTADA" at bounding box center [579, 194] width 49 height 20
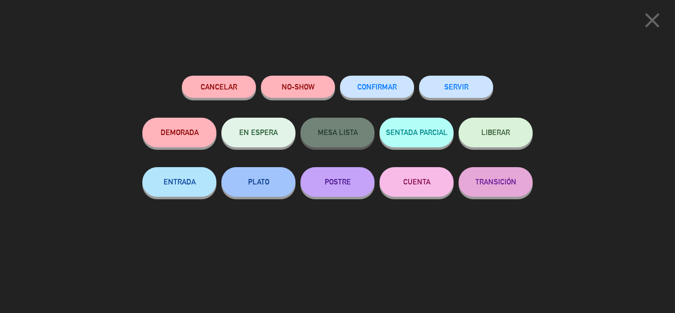
click at [477, 85] on button "SERVIR" at bounding box center [456, 87] width 74 height 22
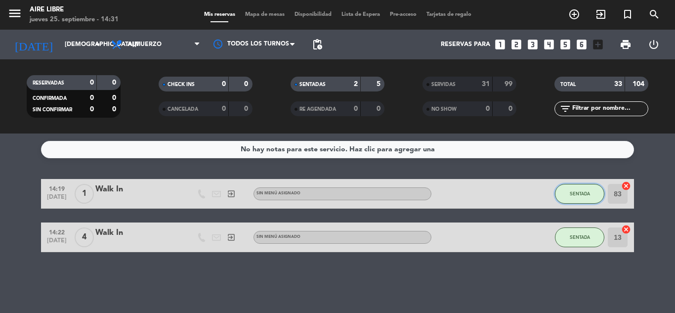
click at [579, 200] on button "SENTADA" at bounding box center [579, 194] width 49 height 20
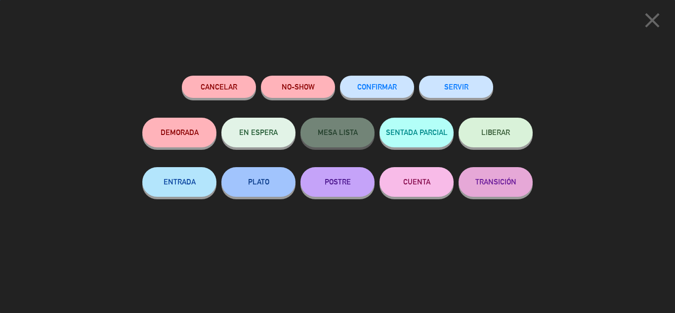
click at [462, 90] on button "SERVIR" at bounding box center [456, 87] width 74 height 22
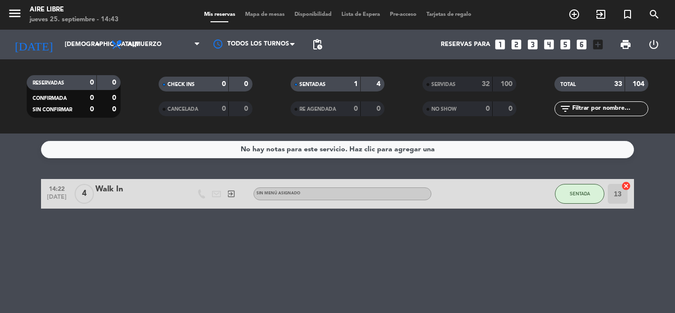
click at [575, 19] on icon "add_circle_outline" at bounding box center [574, 14] width 12 height 12
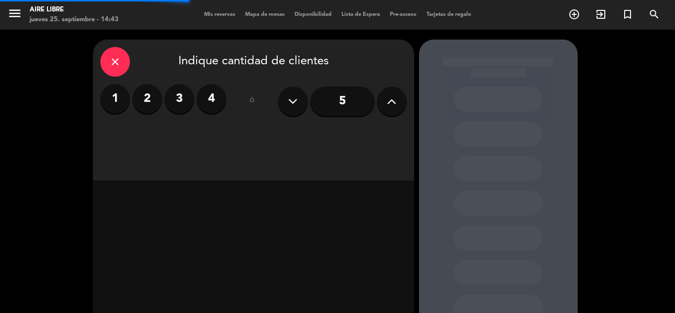
click at [399, 105] on button at bounding box center [392, 101] width 30 height 30
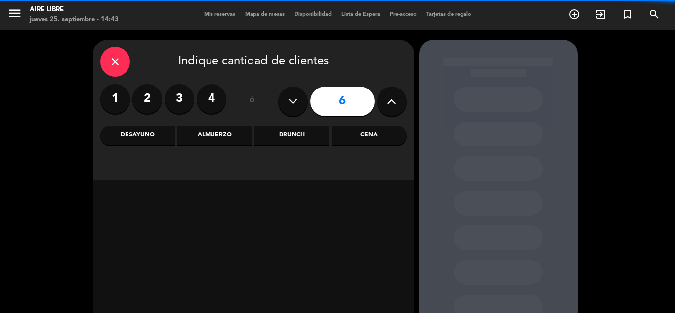
click at [371, 135] on div "Cena" at bounding box center [369, 136] width 75 height 20
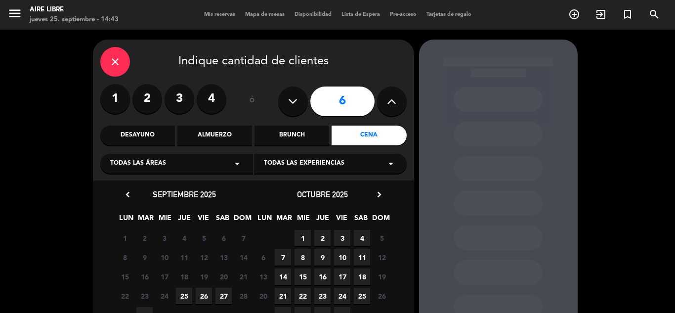
click at [206, 297] on span "26" at bounding box center [204, 296] width 16 height 16
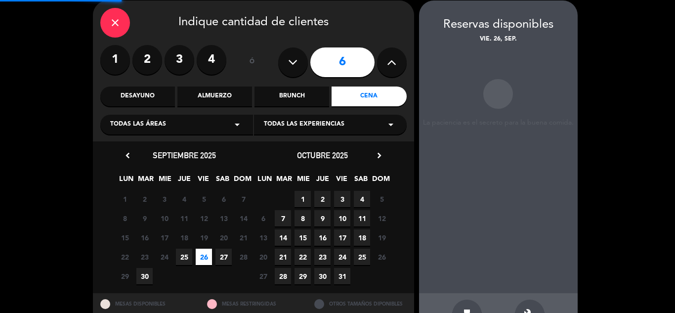
scroll to position [40, 0]
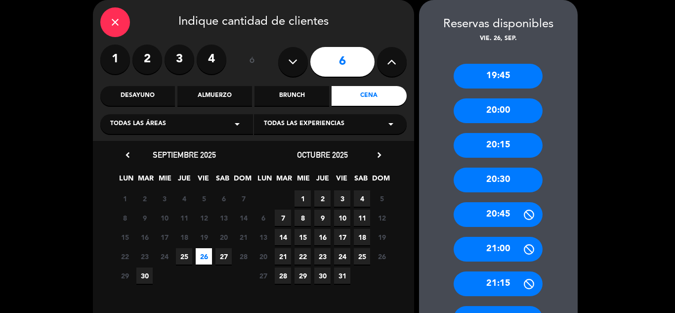
click at [496, 182] on div "20:30" at bounding box center [498, 180] width 89 height 25
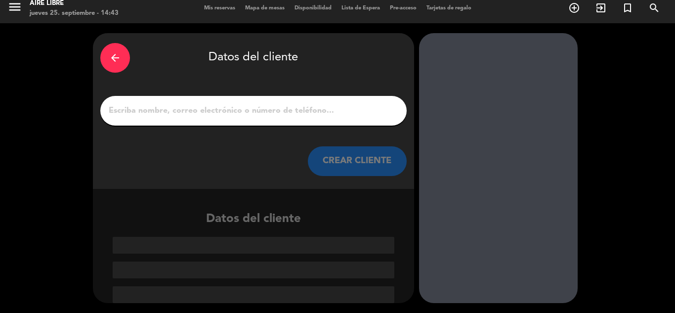
scroll to position [6, 0]
click at [298, 104] on input "1" at bounding box center [254, 111] width 292 height 14
paste input "Tonia Abit"
type input "Tonia Abit"
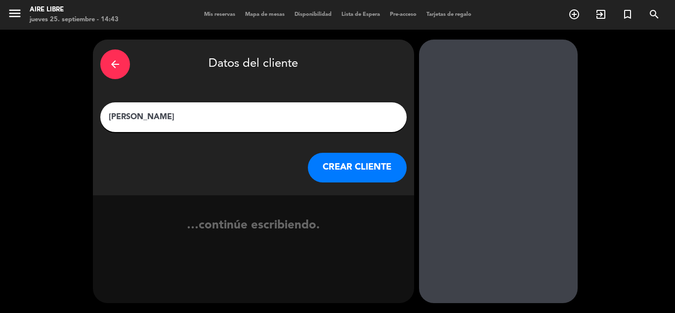
scroll to position [0, 0]
click at [357, 173] on button "CREAR CLIENTE" at bounding box center [357, 168] width 99 height 30
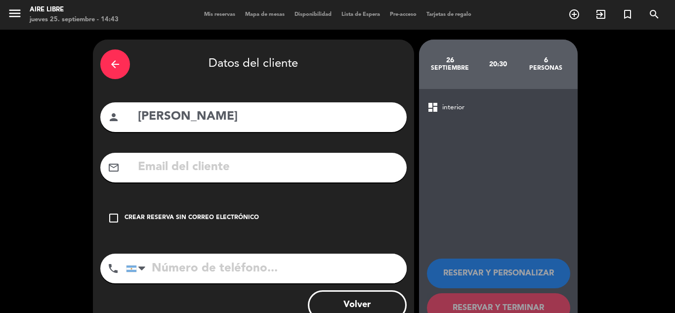
click at [228, 166] on input "text" at bounding box center [268, 167] width 262 height 20
click at [199, 262] on input "tel" at bounding box center [266, 269] width 281 height 30
paste input "+54 9 11 4170-7000"
type input "+54 9 11 4170-7000"
click at [163, 170] on input "text" at bounding box center [268, 167] width 262 height 20
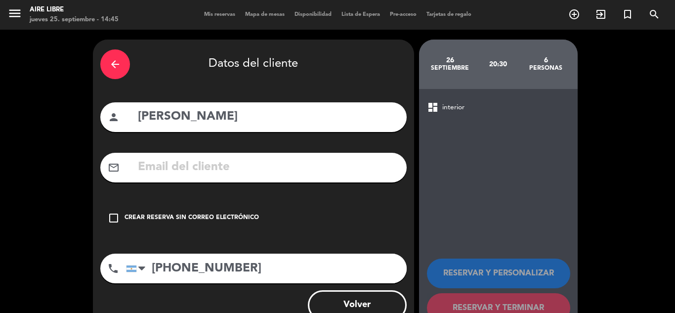
paste input "toniaabit@ gmail. com"
click at [238, 170] on input "toniaabit@ gmail. com" at bounding box center [268, 167] width 262 height 20
click at [139, 166] on input "toniaabit@ gmail.com" at bounding box center [268, 167] width 262 height 20
click at [297, 170] on input "toniaabit@ gmail.com" at bounding box center [268, 167] width 262 height 20
click at [201, 168] on input "toniaabit@ gmail.com" at bounding box center [268, 167] width 262 height 20
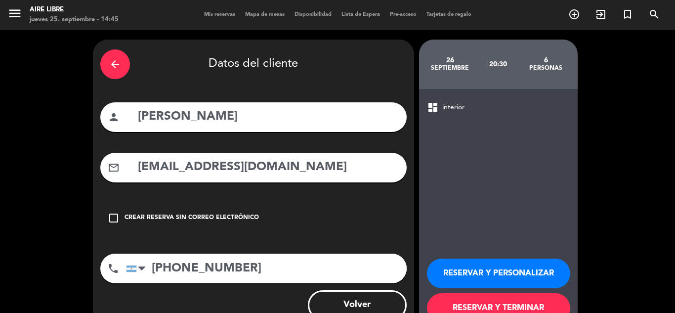
type input "toniaabit@gmail.com"
click at [468, 275] on button "RESERVAR Y PERSONALIZAR" at bounding box center [498, 273] width 143 height 30
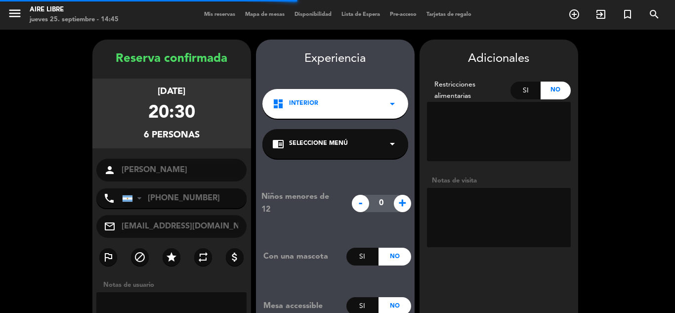
scroll to position [40, 0]
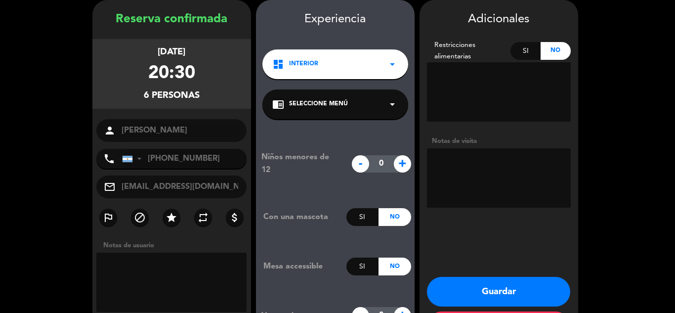
click at [513, 289] on button "Guardar" at bounding box center [498, 292] width 143 height 30
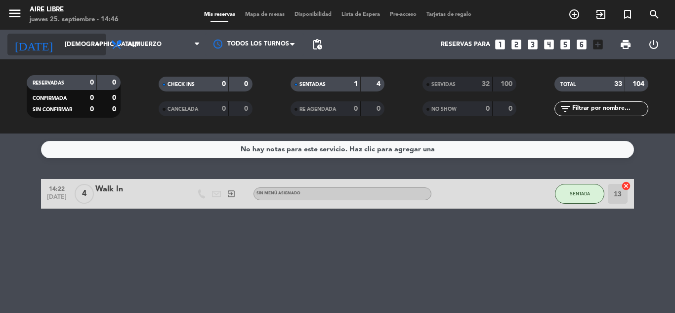
drag, startPoint x: 83, startPoint y: 32, endPoint x: 81, endPoint y: 51, distance: 19.4
click at [81, 51] on div "today jue. 25 sep. arrow_drop_down" at bounding box center [56, 45] width 99 height 30
click at [81, 51] on input "[DEMOGRAPHIC_DATA][DATE]" at bounding box center [102, 44] width 84 height 17
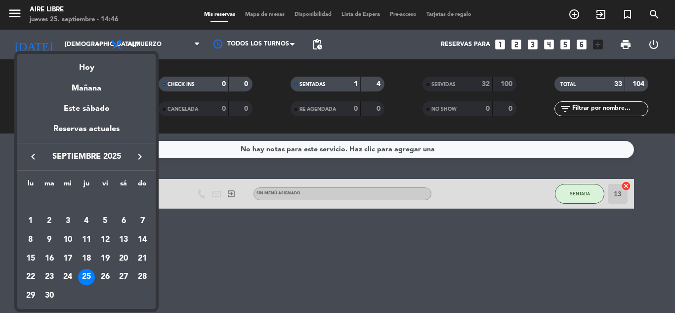
click at [632, 263] on div at bounding box center [337, 156] width 675 height 313
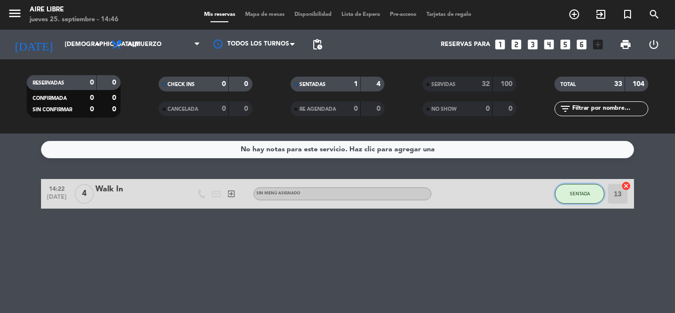
click at [579, 186] on button "SENTADA" at bounding box center [579, 194] width 49 height 20
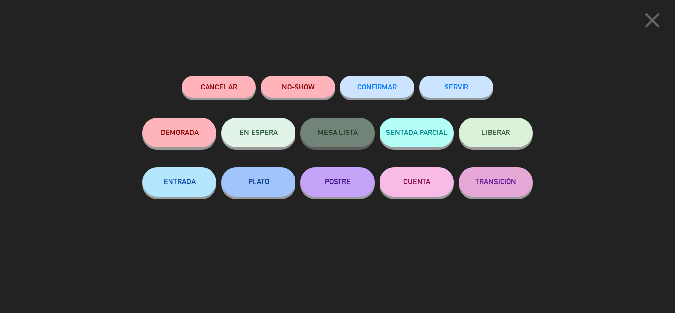
click at [651, 21] on icon "close" at bounding box center [652, 20] width 25 height 25
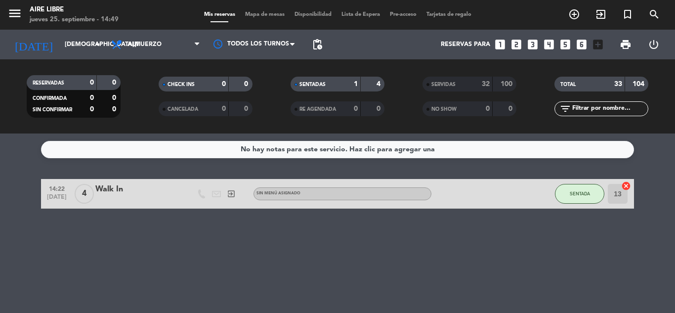
click at [600, 17] on icon "exit_to_app" at bounding box center [601, 14] width 12 height 12
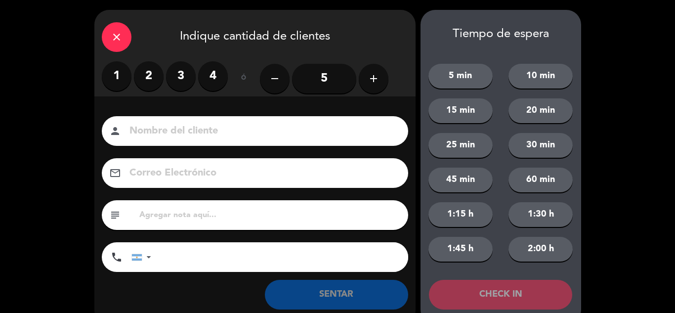
click at [121, 46] on div "close" at bounding box center [117, 37] width 30 height 30
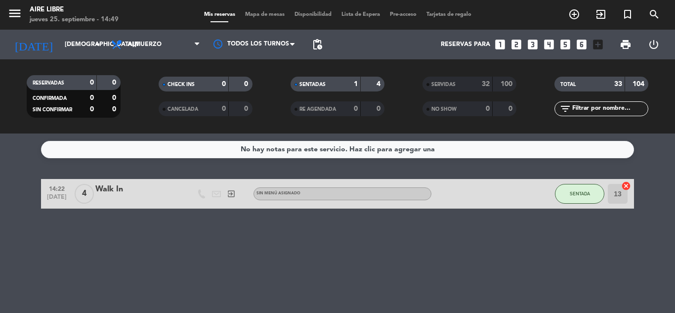
click at [599, 15] on icon "exit_to_app" at bounding box center [601, 14] width 12 height 12
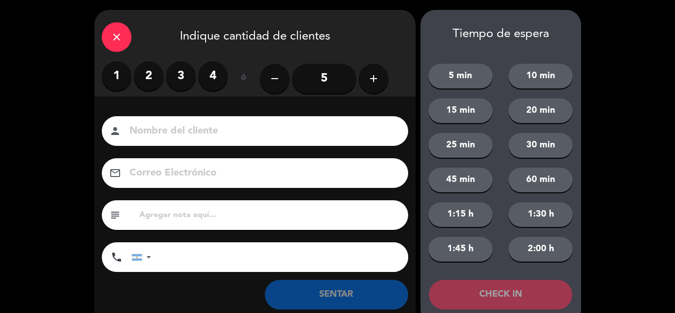
click at [111, 79] on label "1" at bounding box center [117, 76] width 30 height 30
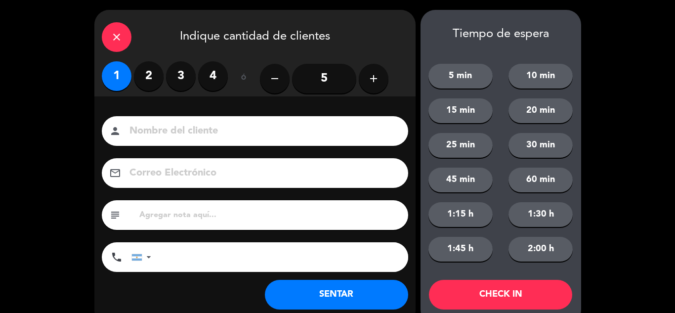
click at [295, 283] on button "SENTAR" at bounding box center [336, 295] width 143 height 30
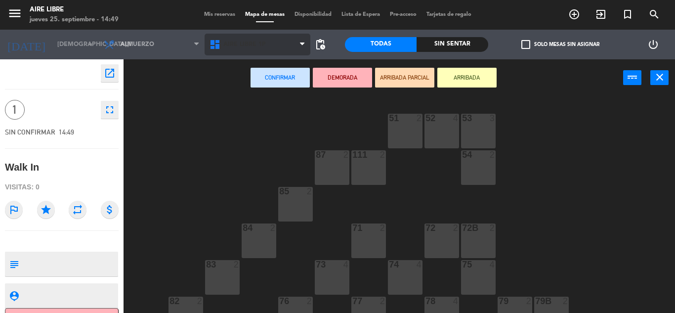
click at [303, 35] on span "Aire Libre 1P" at bounding box center [258, 45] width 106 height 22
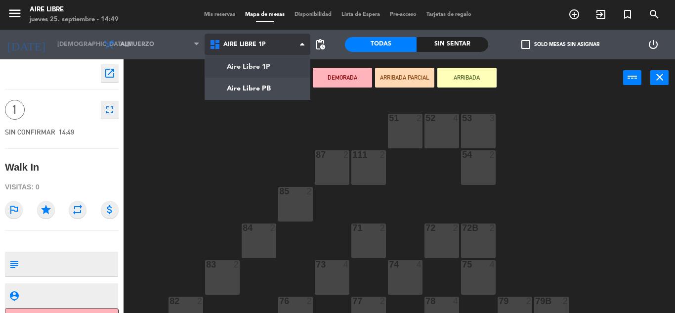
click at [284, 87] on ng-component "menu Aire Libre jueves 25. septiembre - 14:49 Mis reservas Mapa de mesas Dispon…" at bounding box center [337, 156] width 675 height 313
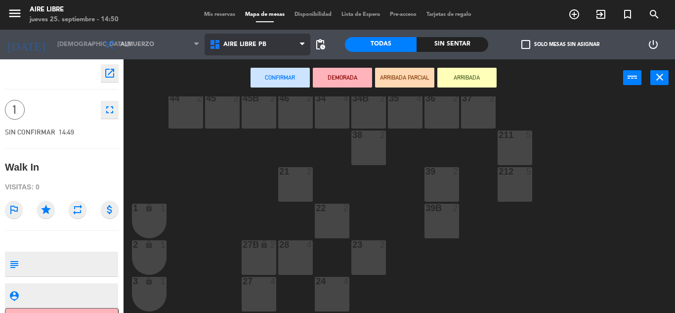
scroll to position [99, 0]
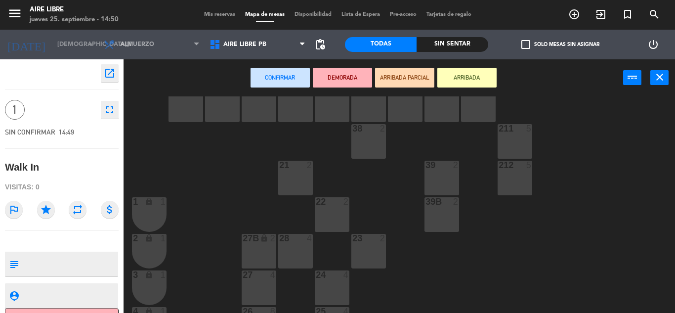
click at [328, 278] on div at bounding box center [332, 274] width 16 height 9
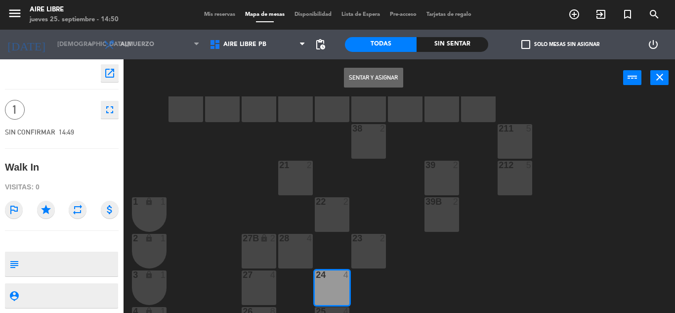
click at [374, 70] on button "Sentar y Asignar" at bounding box center [373, 78] width 59 height 20
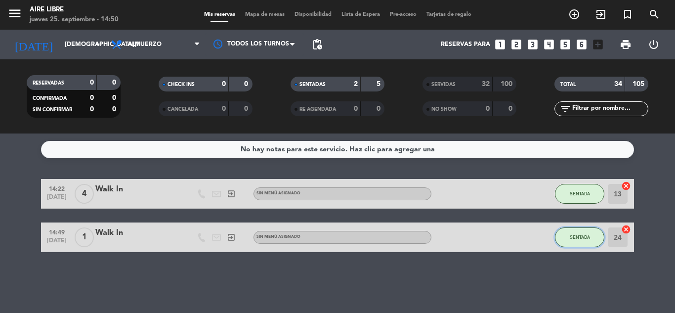
click at [566, 243] on button "SENTADA" at bounding box center [579, 237] width 49 height 20
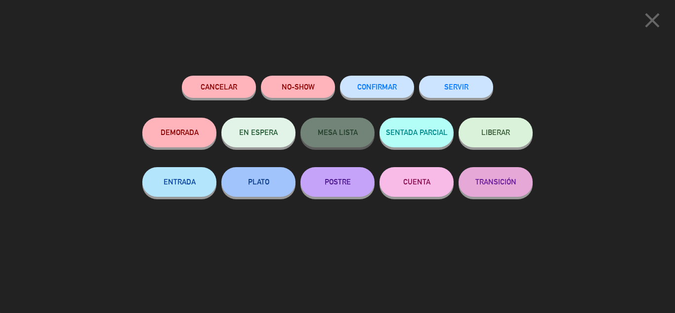
click at [462, 88] on button "SERVIR" at bounding box center [456, 87] width 74 height 22
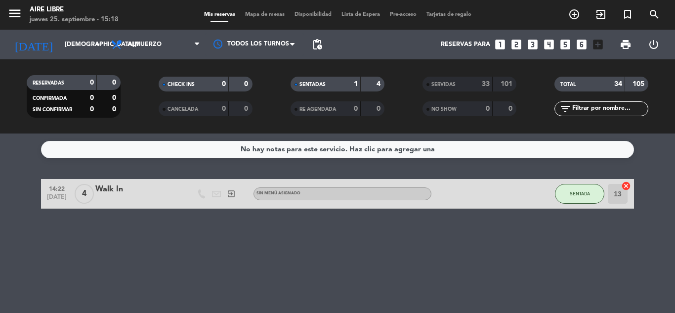
click at [598, 14] on icon "exit_to_app" at bounding box center [601, 14] width 12 height 12
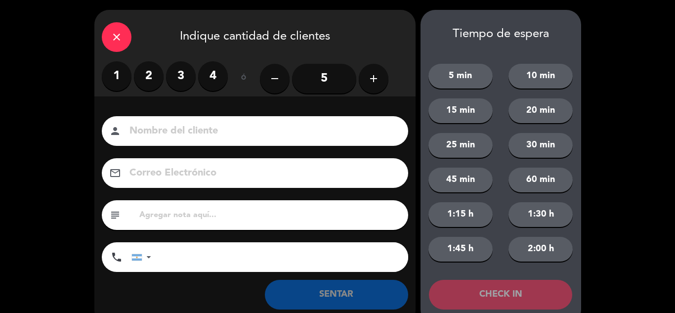
click at [113, 73] on label "1" at bounding box center [117, 76] width 30 height 30
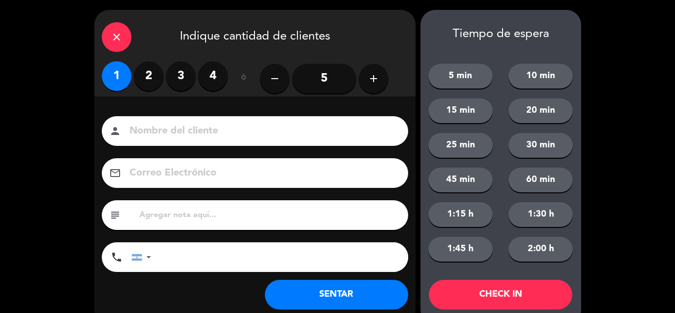
click at [312, 294] on button "SENTAR" at bounding box center [336, 295] width 143 height 30
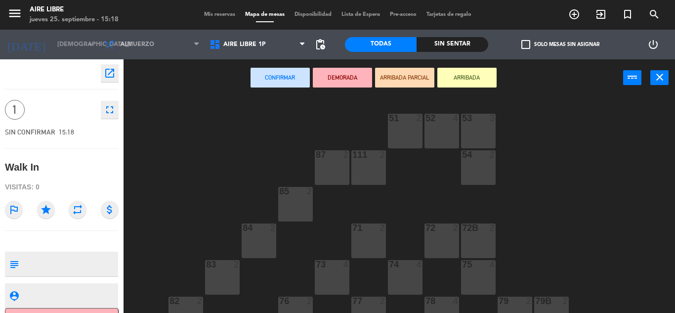
click at [473, 84] on button "ARRIBADA" at bounding box center [466, 78] width 59 height 20
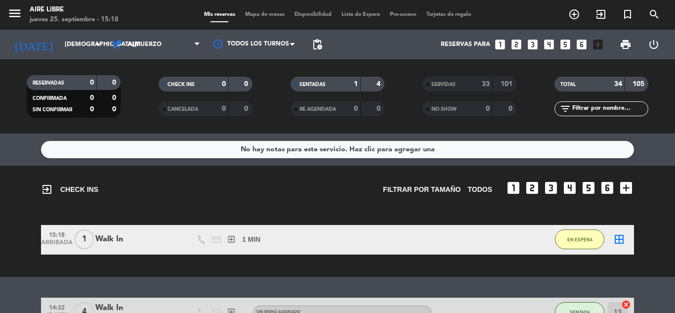
scroll to position [21, 0]
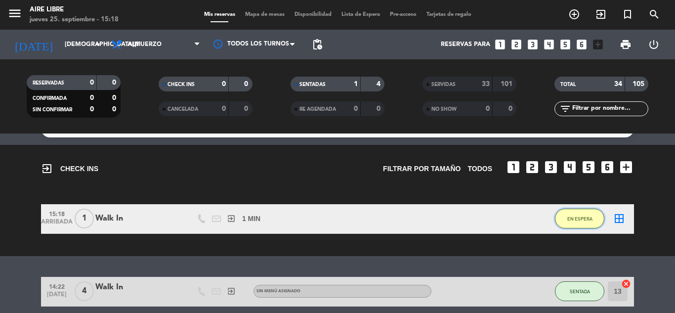
click at [586, 219] on span "EN ESPERA" at bounding box center [579, 218] width 25 height 5
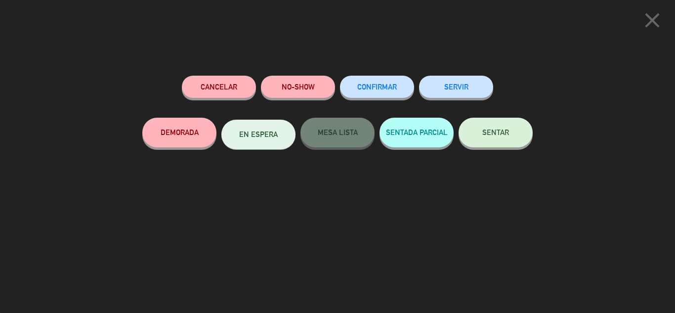
click at [485, 133] on span "SENTAR" at bounding box center [495, 132] width 27 height 8
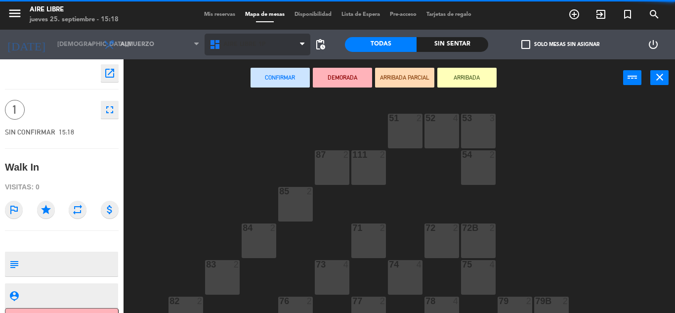
click at [277, 44] on span "Aire Libre 1P" at bounding box center [258, 45] width 106 height 22
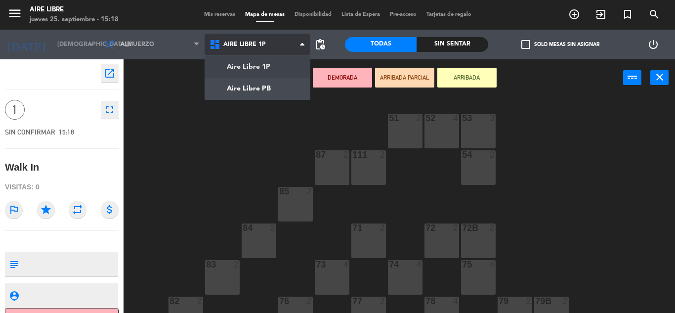
click at [271, 84] on ng-component "menu Aire Libre jueves 25. septiembre - 15:18 Mis reservas Mapa de mesas Dispon…" at bounding box center [337, 156] width 675 height 313
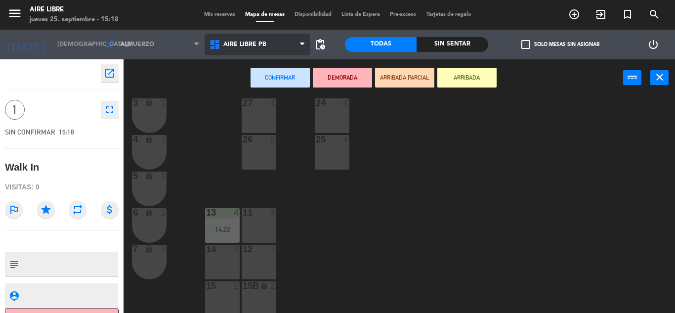
scroll to position [274, 0]
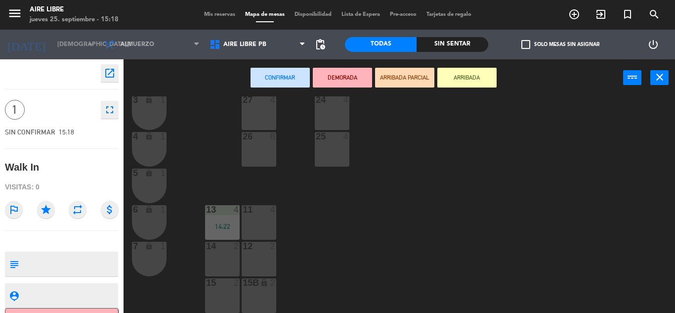
click at [260, 229] on div "11 4" at bounding box center [259, 222] width 35 height 35
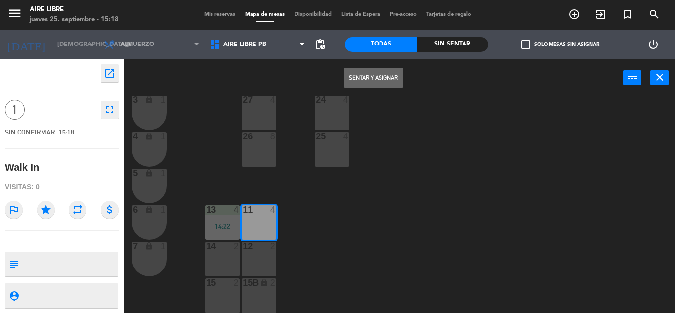
click at [262, 222] on div "11 4" at bounding box center [259, 222] width 35 height 35
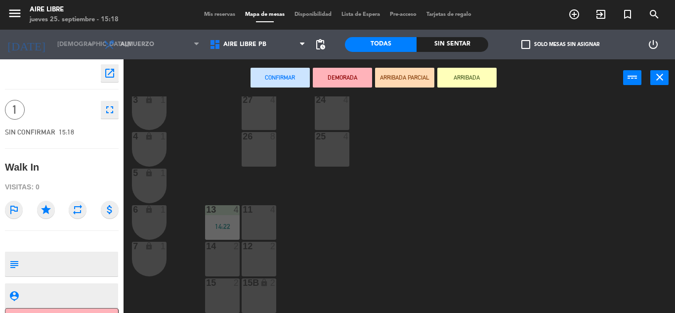
click at [255, 270] on div "12 2" at bounding box center [259, 259] width 35 height 35
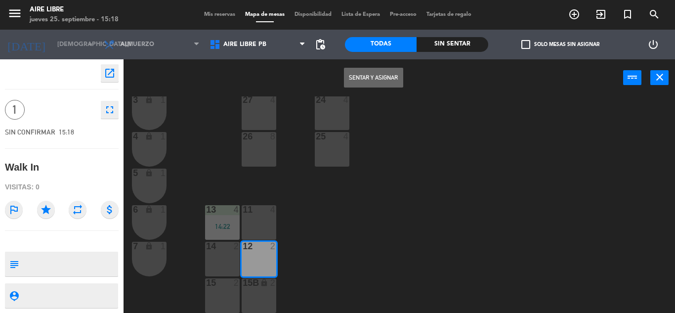
click at [380, 79] on button "Sentar y Asignar" at bounding box center [373, 78] width 59 height 20
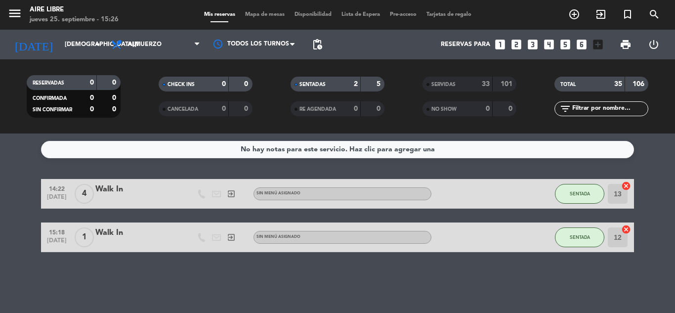
click at [597, 18] on icon "exit_to_app" at bounding box center [601, 14] width 12 height 12
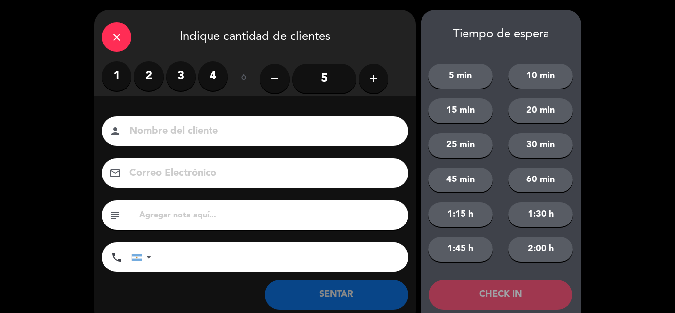
click at [116, 40] on icon "close" at bounding box center [117, 37] width 12 height 12
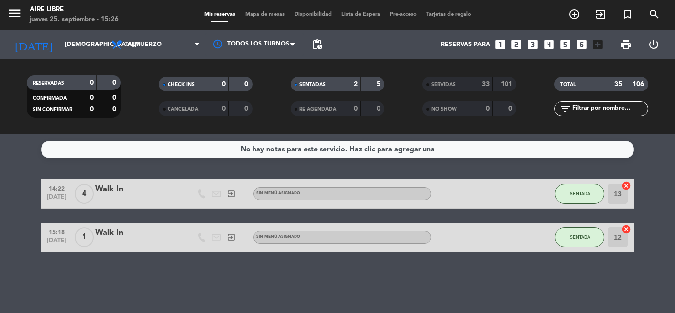
click at [577, 16] on icon "add_circle_outline" at bounding box center [574, 14] width 12 height 12
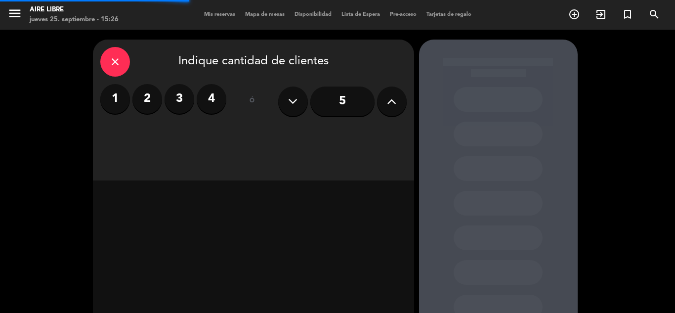
click at [383, 107] on button at bounding box center [392, 101] width 30 height 30
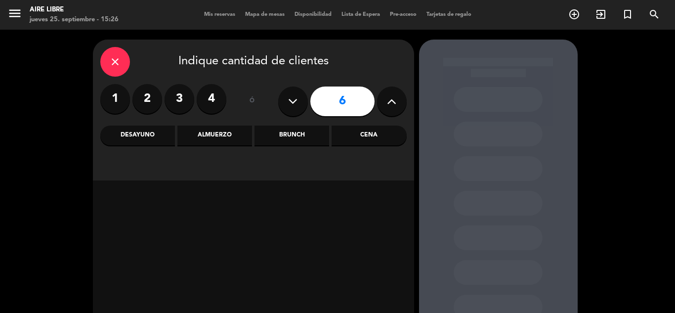
click at [211, 133] on div "Almuerzo" at bounding box center [214, 136] width 75 height 20
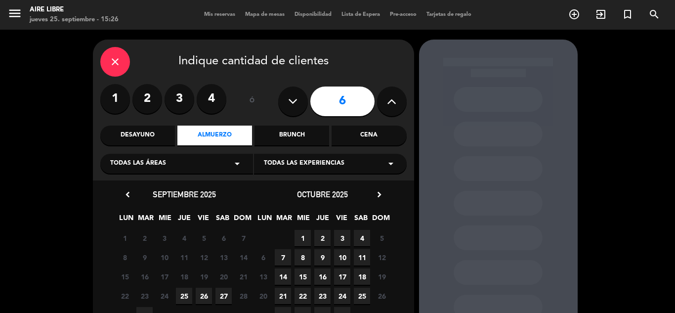
click at [224, 297] on span "27" at bounding box center [223, 296] width 16 height 16
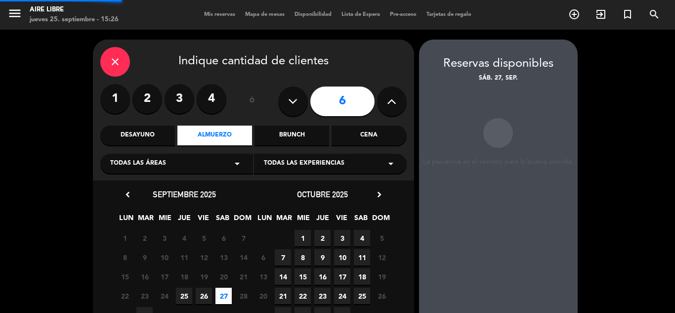
scroll to position [40, 0]
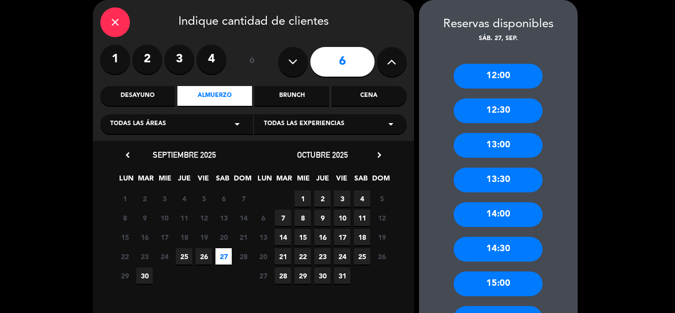
click at [489, 183] on div "13:30" at bounding box center [498, 180] width 89 height 25
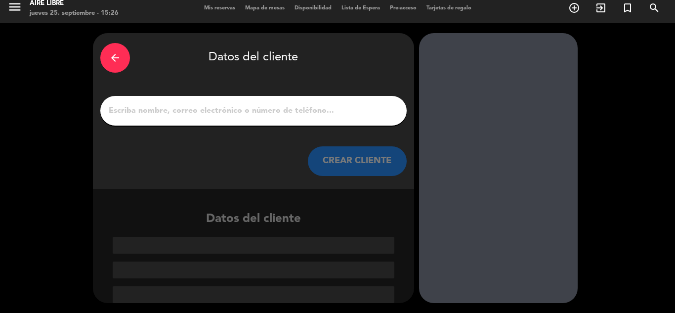
scroll to position [6, 0]
click at [323, 108] on input "1" at bounding box center [254, 111] width 292 height 14
paste input "Beatriz Lovotti"
type input "Beatriz Lovotti"
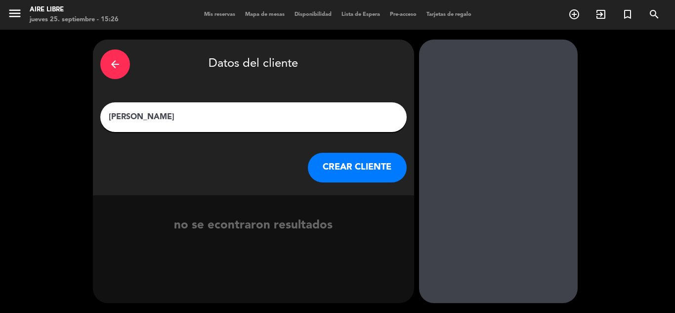
click at [351, 165] on button "CREAR CLIENTE" at bounding box center [357, 168] width 99 height 30
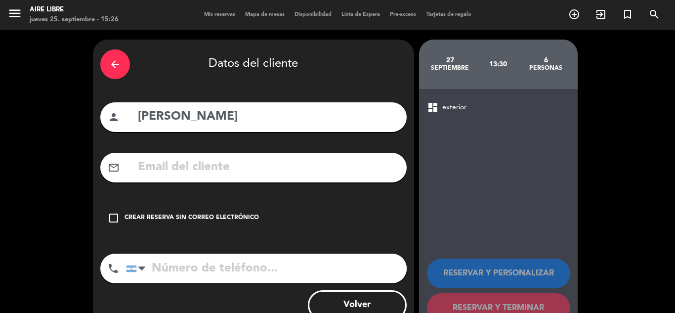
click at [218, 163] on input "text" at bounding box center [268, 167] width 262 height 20
paste input "beatrizlovotti@hotmail.com"
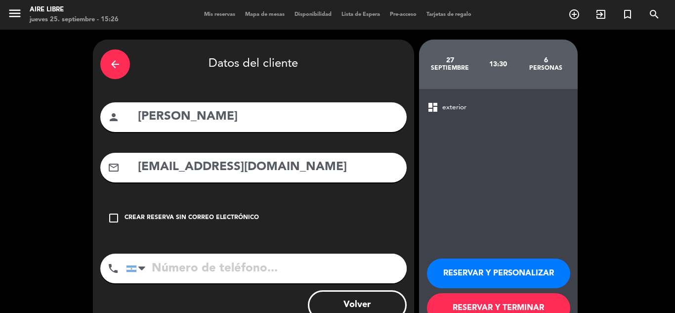
type input "beatrizlovotti@hotmail.com"
click at [206, 264] on input "tel" at bounding box center [266, 269] width 281 height 30
paste input "1166050794"
type input "1166050794"
click at [484, 277] on button "RESERVAR Y PERSONALIZAR" at bounding box center [498, 273] width 143 height 30
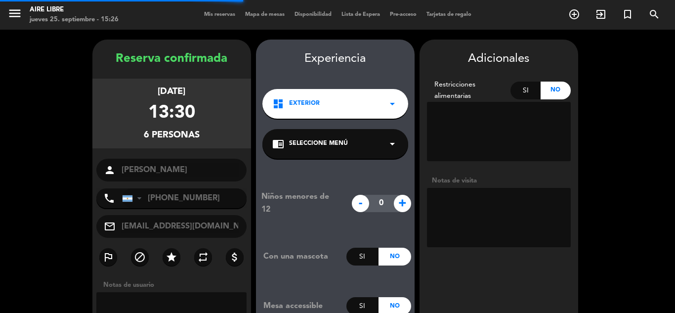
scroll to position [40, 0]
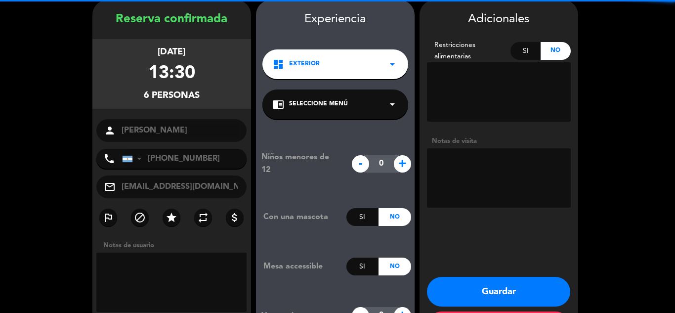
click at [483, 284] on button "Guardar" at bounding box center [498, 292] width 143 height 30
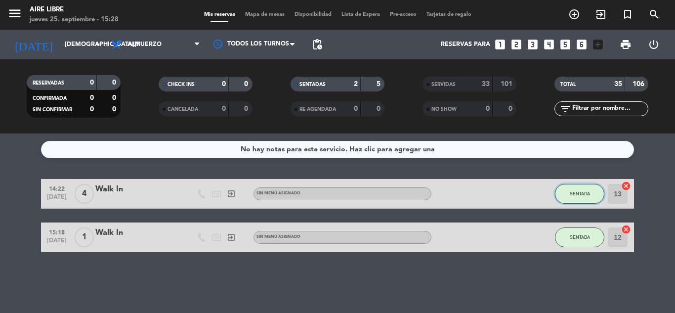
click at [581, 193] on span "SENTADA" at bounding box center [580, 193] width 20 height 5
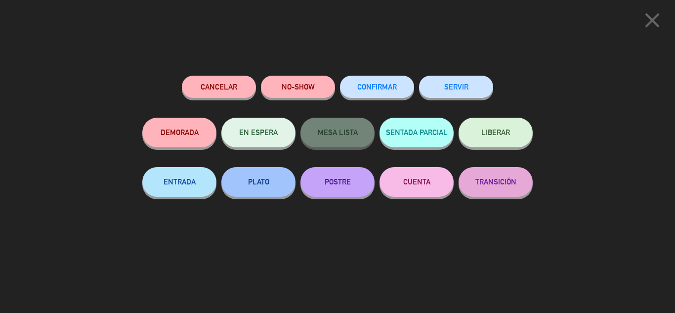
click at [458, 87] on button "SERVIR" at bounding box center [456, 87] width 74 height 22
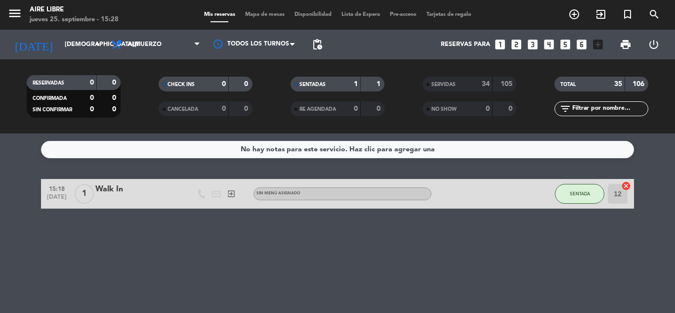
click at [576, 193] on span "SENTADA" at bounding box center [580, 193] width 20 height 5
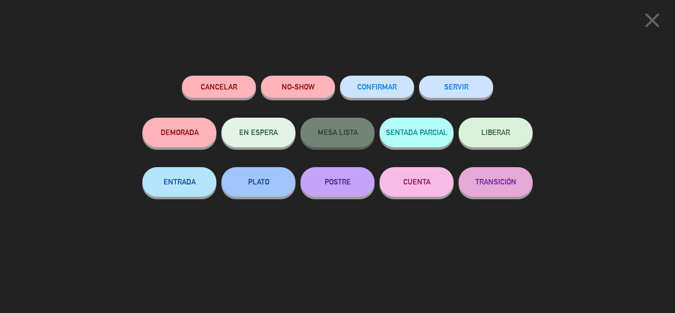
click at [467, 86] on button "SERVIR" at bounding box center [456, 87] width 74 height 22
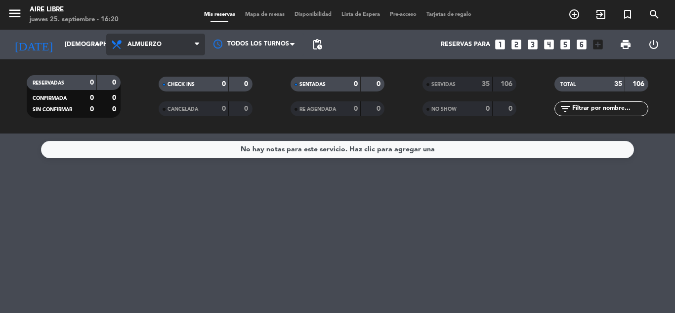
click at [151, 41] on span "Almuerzo" at bounding box center [144, 44] width 34 height 7
click at [149, 153] on ng-component "menu Aire Libre jueves 25. septiembre - 16:20 Mis reservas Mapa de mesas Dispon…" at bounding box center [337, 156] width 675 height 313
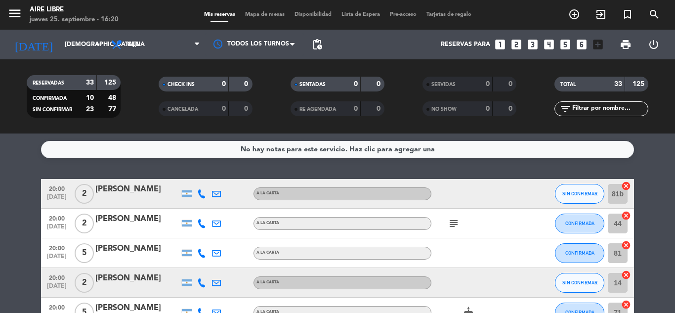
click at [167, 46] on span "Cena" at bounding box center [155, 45] width 99 height 22
click at [154, 127] on div "menu Aire Libre jueves 25. septiembre - 16:20 Mis reservas Mapa de mesas Dispon…" at bounding box center [337, 66] width 675 height 133
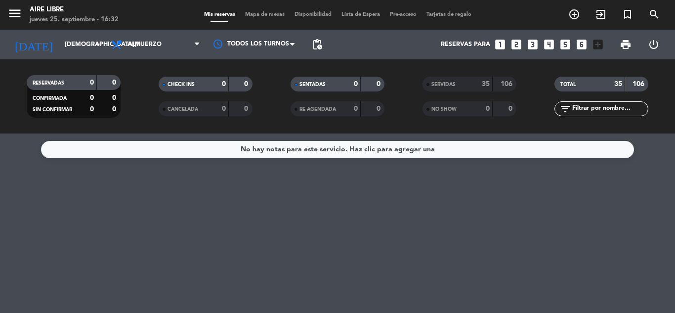
click at [106, 257] on div "No hay notas para este servicio. Haz clic para agregar una" at bounding box center [337, 222] width 675 height 179
click at [675, 114] on div "RESERVADAS 0 0 CONFIRMADA 0 0 SIN CONFIRMAR 0 0 CHECK INS 0 0 CANCELADA 0 0 SEN…" at bounding box center [337, 96] width 675 height 54
click at [146, 36] on span "Almuerzo" at bounding box center [155, 45] width 99 height 22
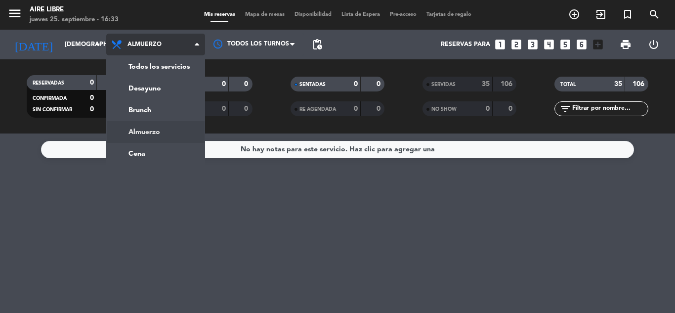
click at [140, 154] on ng-component "menu Aire Libre jueves 25. septiembre - 16:33 Mis reservas Mapa de mesas Dispon…" at bounding box center [337, 156] width 675 height 313
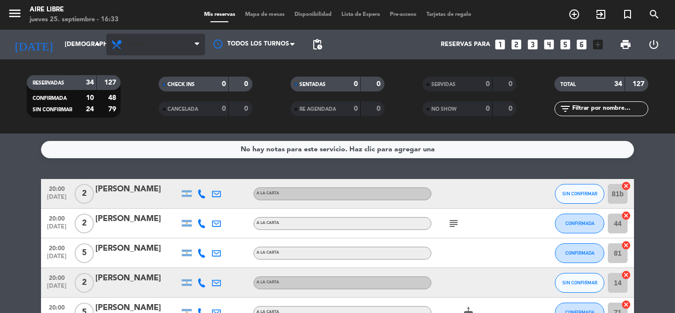
click at [138, 46] on span "Cena" at bounding box center [135, 44] width 17 height 7
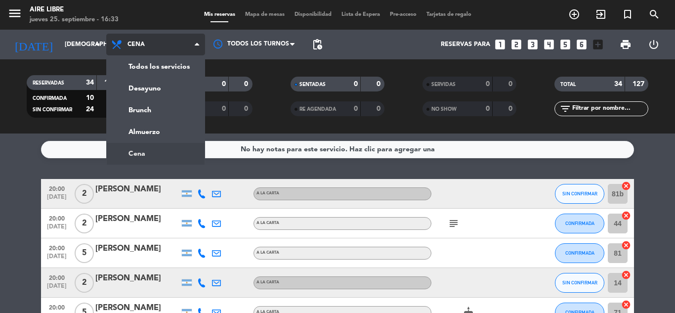
click at [147, 110] on div "menu Aire Libre jueves 25. septiembre - 16:33 Mis reservas Mapa de mesas Dispon…" at bounding box center [337, 66] width 675 height 133
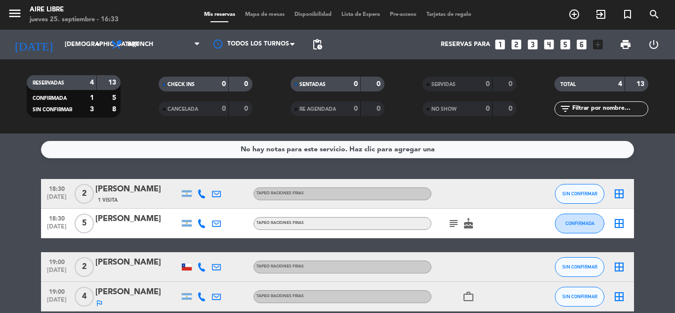
click at [622, 192] on icon "border_all" at bounding box center [619, 194] width 12 height 12
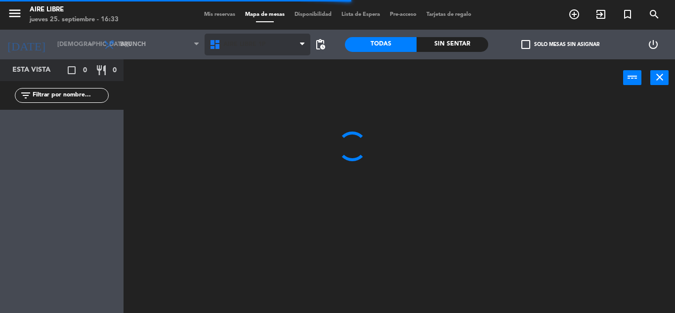
click at [245, 44] on span "Aire Libre 1P" at bounding box center [244, 44] width 42 height 7
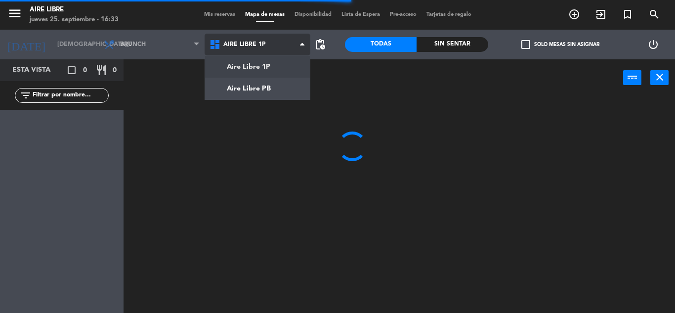
click at [254, 88] on ng-component "menu Aire Libre jueves 25. septiembre - 16:33 Mis reservas Mapa de mesas Dispon…" at bounding box center [337, 156] width 675 height 313
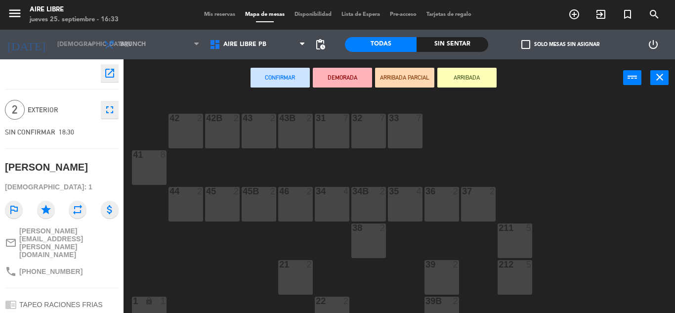
click at [179, 205] on div "44 2" at bounding box center [186, 204] width 35 height 35
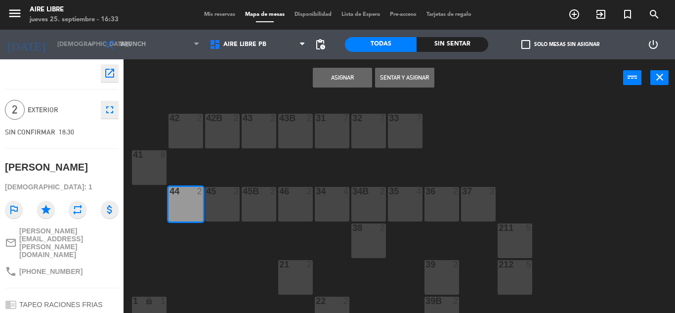
click at [349, 78] on button "Asignar" at bounding box center [342, 78] width 59 height 20
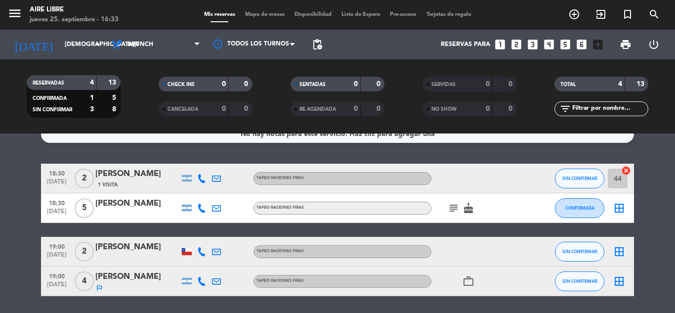
scroll to position [18, 0]
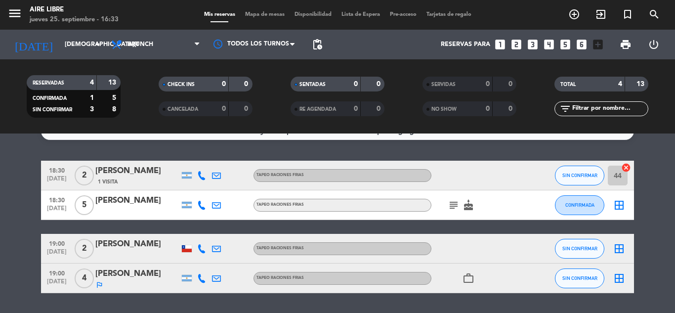
click at [455, 210] on icon "subject" at bounding box center [454, 205] width 12 height 12
click at [620, 208] on icon "border_all" at bounding box center [619, 205] width 12 height 12
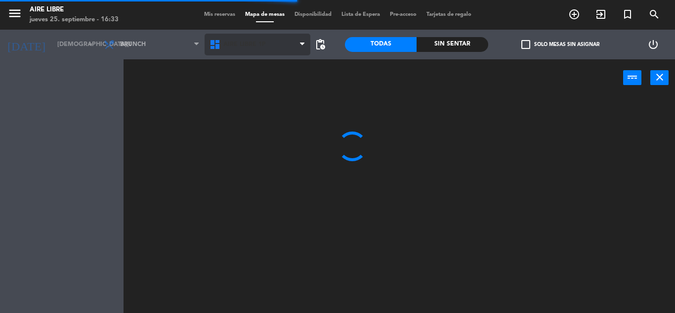
click at [235, 43] on span "Aire Libre 1P" at bounding box center [244, 44] width 42 height 7
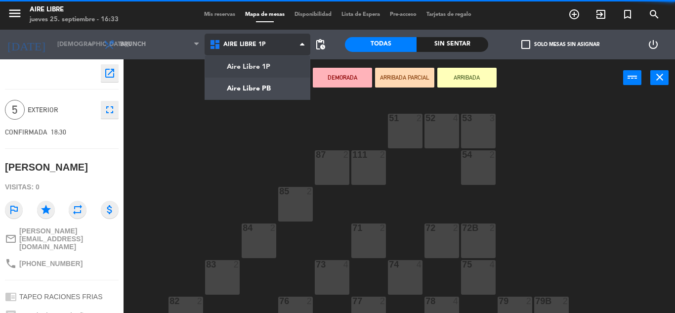
click at [254, 91] on ng-component "menu Aire Libre jueves 25. septiembre - 16:33 Mis reservas Mapa de mesas Dispon…" at bounding box center [337, 156] width 675 height 313
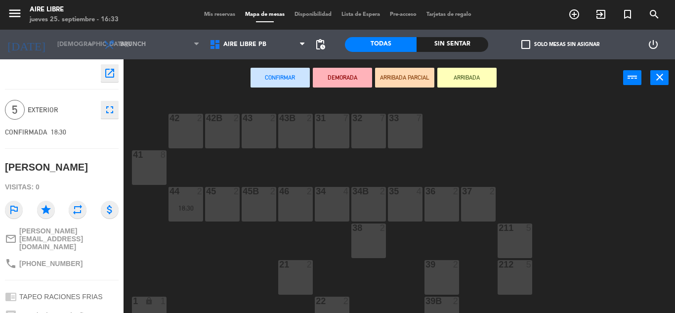
click at [333, 131] on div "31 7" at bounding box center [332, 131] width 35 height 35
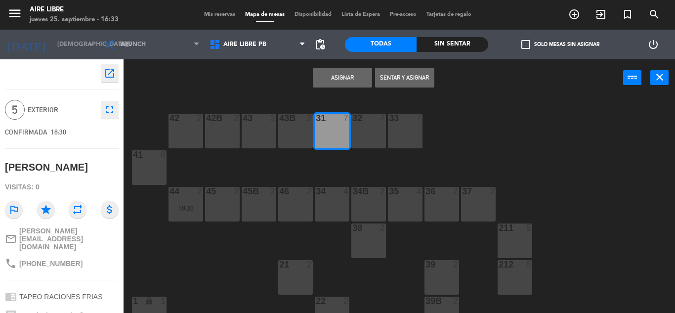
click at [343, 78] on button "Asignar" at bounding box center [342, 78] width 59 height 20
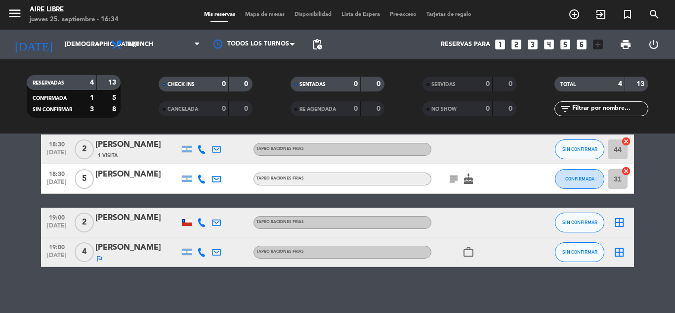
scroll to position [46, 0]
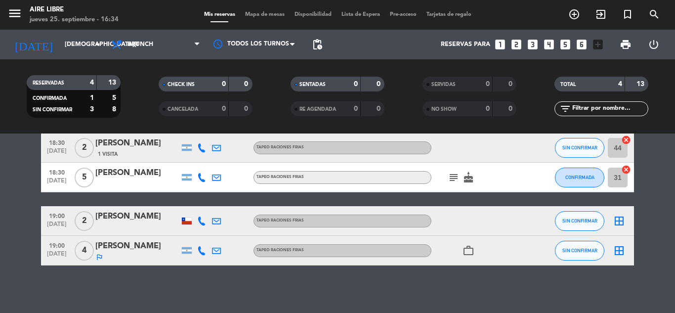
click at [623, 221] on icon "border_all" at bounding box center [619, 221] width 12 height 12
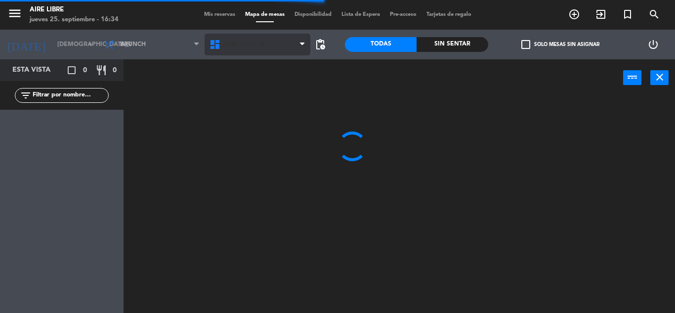
click at [240, 43] on span "Aire Libre 1P" at bounding box center [244, 44] width 42 height 7
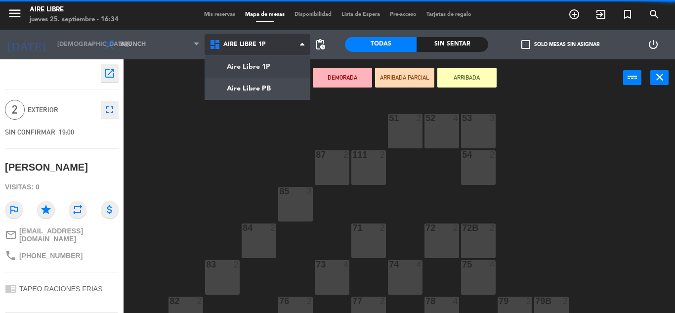
click at [242, 89] on ng-component "menu Aire Libre jueves 25. septiembre - 16:34 Mis reservas Mapa de mesas Dispon…" at bounding box center [337, 156] width 675 height 313
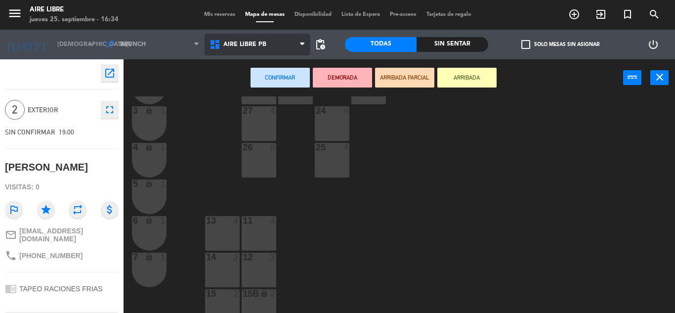
scroll to position [274, 0]
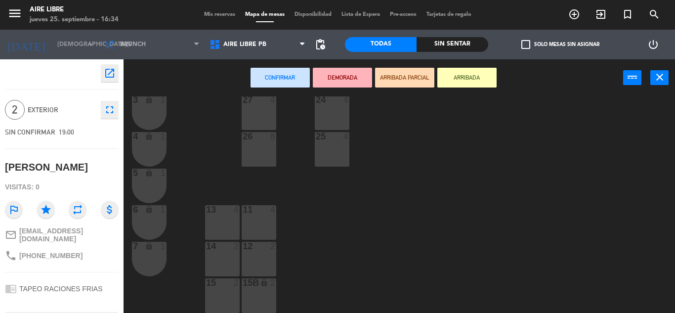
click at [227, 265] on div "14 2" at bounding box center [222, 259] width 35 height 35
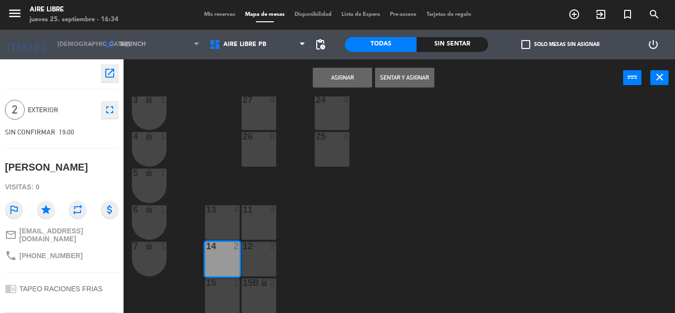
click at [343, 80] on button "Asignar" at bounding box center [342, 78] width 59 height 20
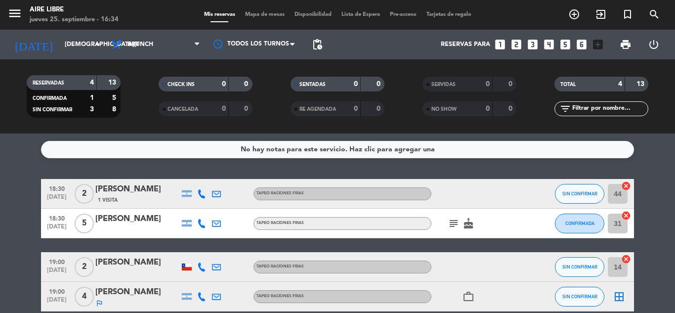
scroll to position [48, 0]
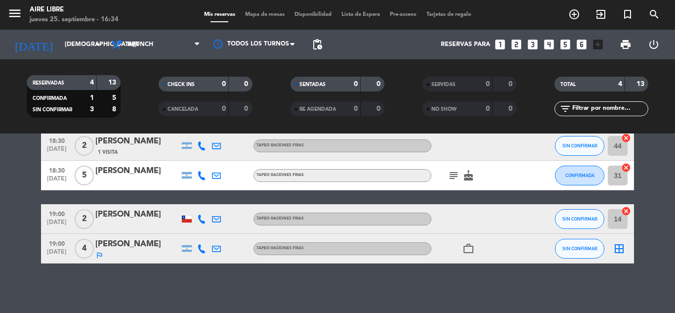
click at [624, 245] on icon "border_all" at bounding box center [619, 249] width 12 height 12
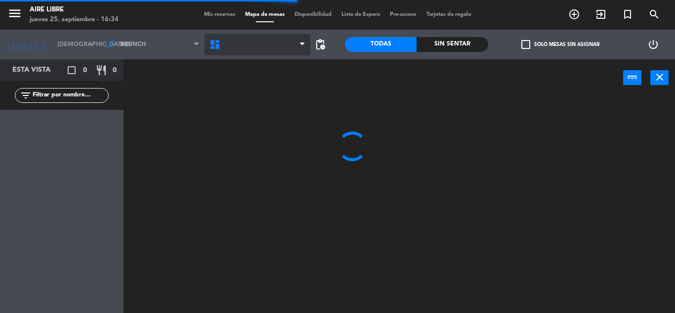
click at [243, 46] on span "Aire Libre 1P" at bounding box center [244, 44] width 42 height 7
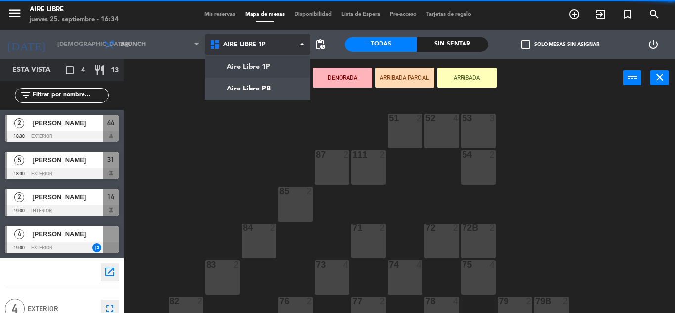
click at [240, 87] on ng-component "menu Aire Libre jueves 25. septiembre - 16:34 Mis reservas Mapa de mesas Dispon…" at bounding box center [337, 156] width 675 height 313
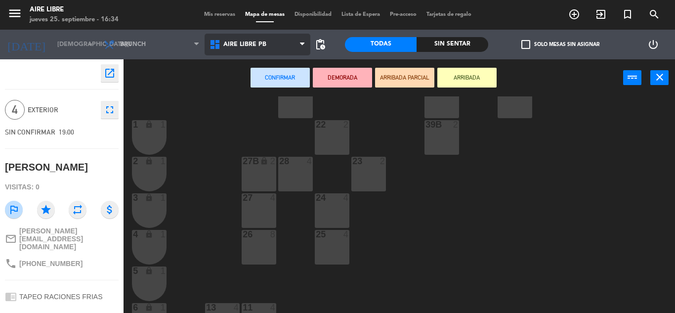
scroll to position [182, 0]
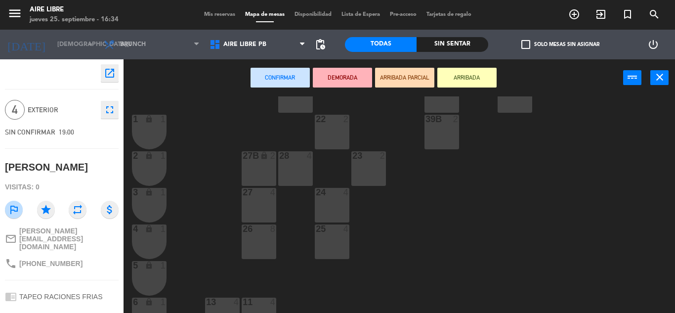
click at [334, 240] on div "25 4" at bounding box center [332, 241] width 35 height 35
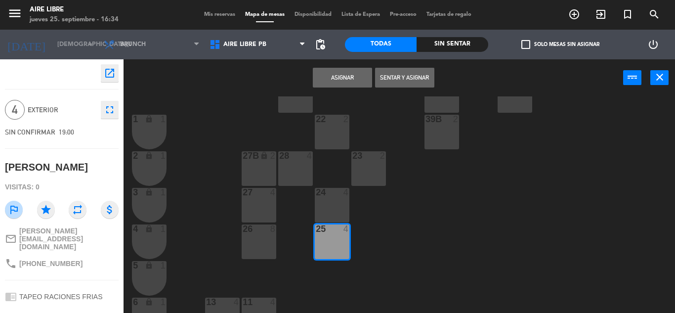
click at [345, 71] on button "Asignar" at bounding box center [342, 78] width 59 height 20
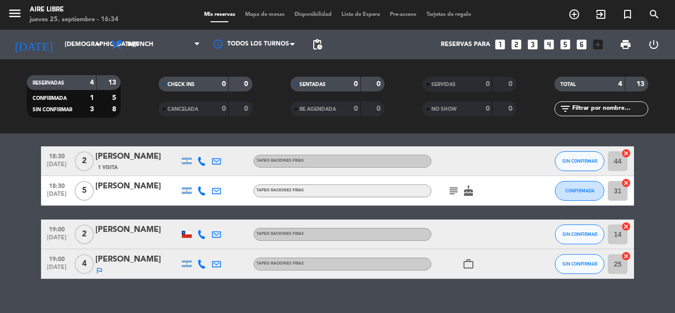
scroll to position [48, 0]
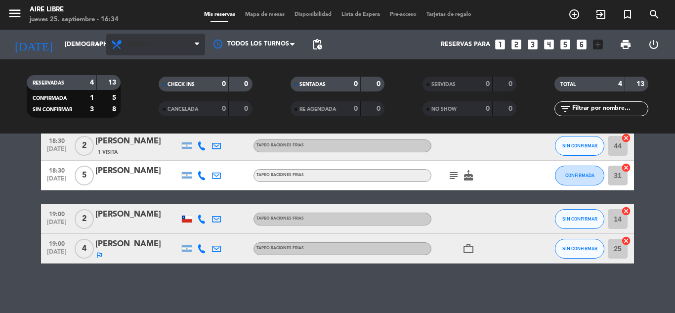
click at [137, 47] on span "Brunch" at bounding box center [140, 44] width 26 height 7
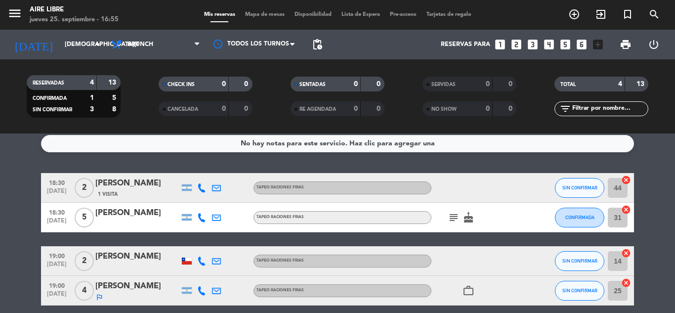
scroll to position [0, 0]
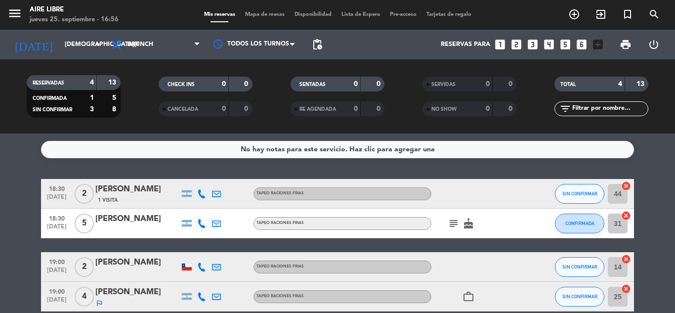
click at [454, 221] on icon "subject" at bounding box center [454, 223] width 12 height 12
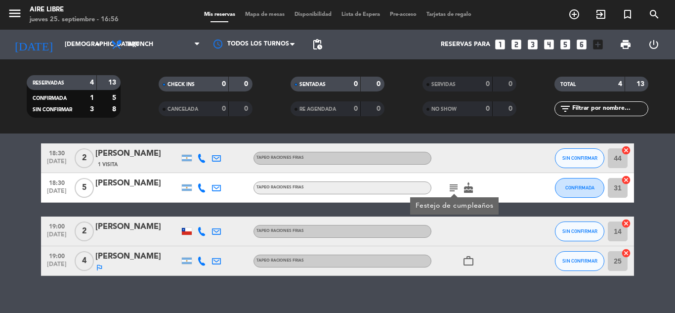
scroll to position [48, 0]
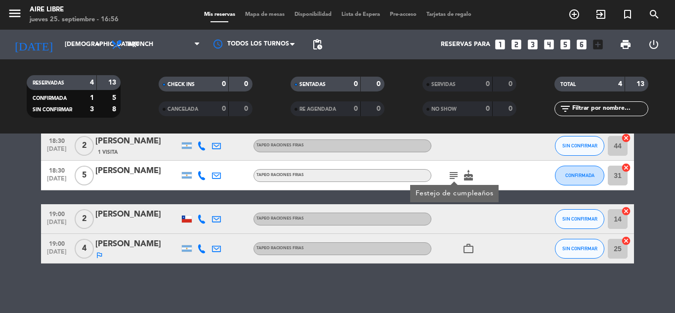
click at [655, 209] on bookings-row "18:30 sep. 25 2 Tamara corti 1 Visita TAPEO RACIONES FRIAS SIN CONFIRMAR 44 can…" at bounding box center [337, 197] width 675 height 132
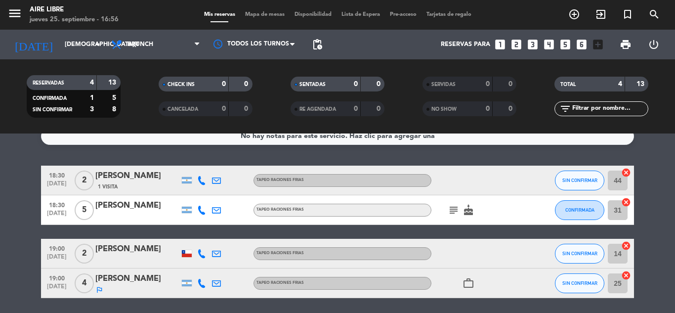
scroll to position [0, 0]
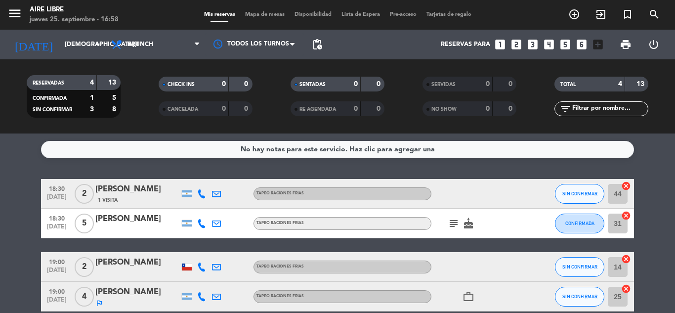
click at [454, 223] on icon "subject" at bounding box center [454, 223] width 12 height 12
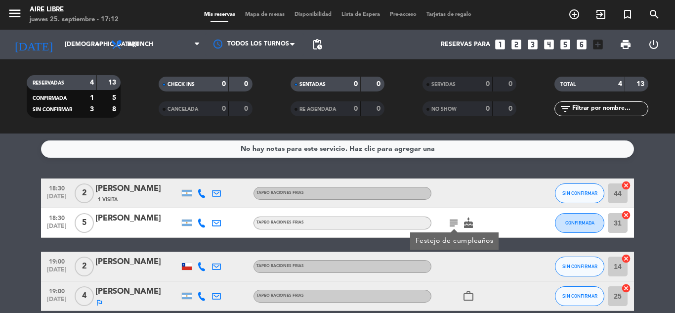
click at [202, 192] on icon at bounding box center [201, 193] width 9 height 9
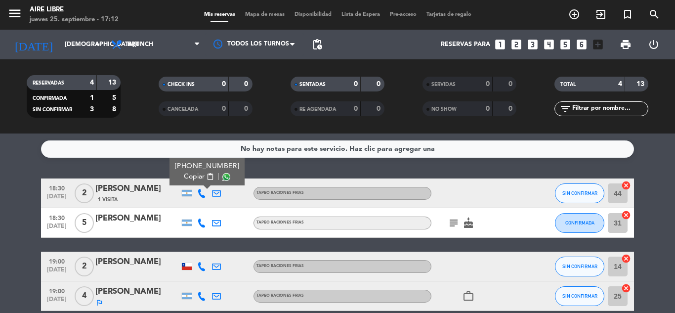
click at [207, 176] on span "content_paste" at bounding box center [210, 176] width 7 height 7
click at [201, 224] on icon at bounding box center [201, 222] width 9 height 9
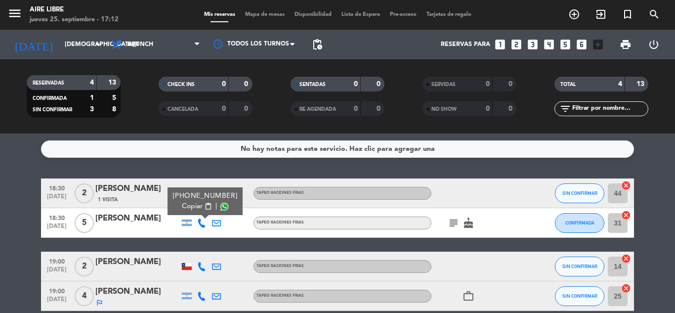
click at [205, 206] on span "content_paste" at bounding box center [208, 206] width 7 height 7
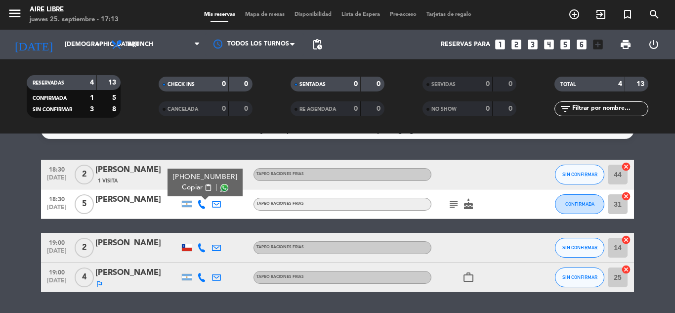
scroll to position [48, 0]
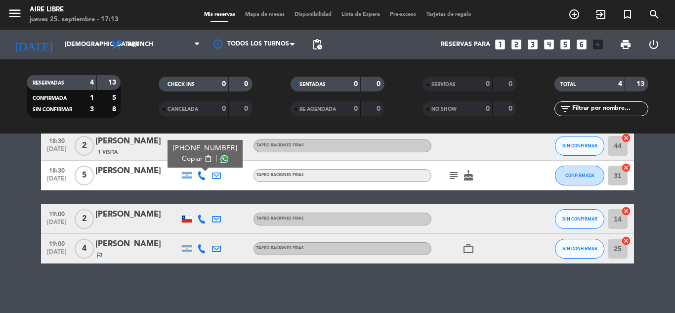
click at [201, 218] on icon at bounding box center [201, 218] width 9 height 9
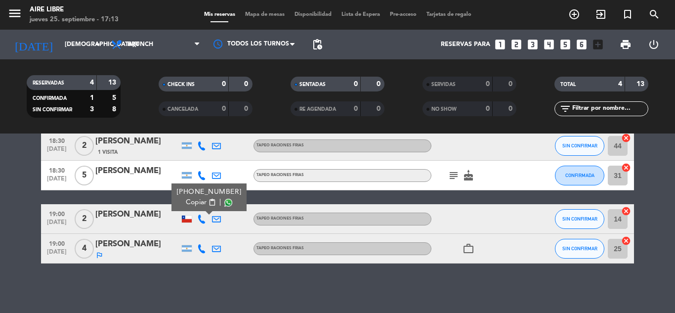
click at [209, 201] on span "content_paste" at bounding box center [212, 202] width 7 height 7
click at [200, 249] on icon at bounding box center [201, 248] width 9 height 9
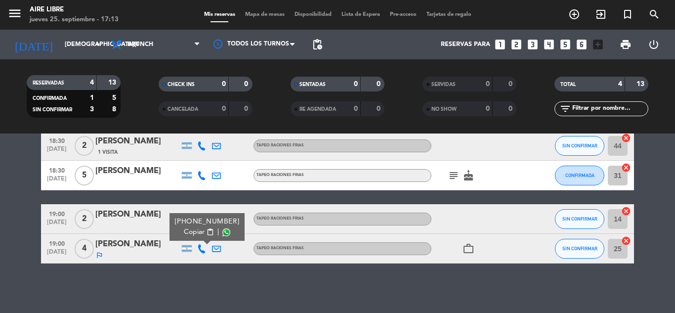
click at [207, 231] on span "content_paste" at bounding box center [210, 231] width 7 height 7
click at [403, 282] on div "No hay notas para este servicio. Haz clic para agregar una 18:30 sep. 25 2 Tama…" at bounding box center [337, 222] width 675 height 179
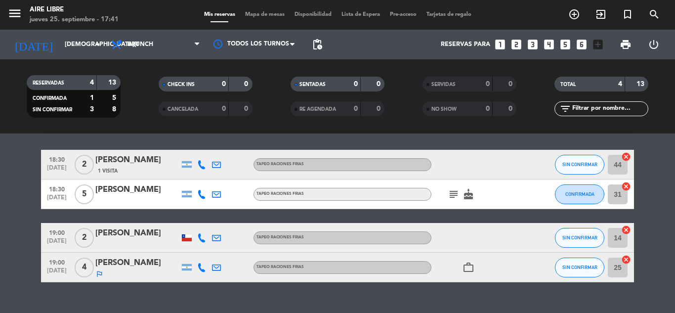
scroll to position [29, 0]
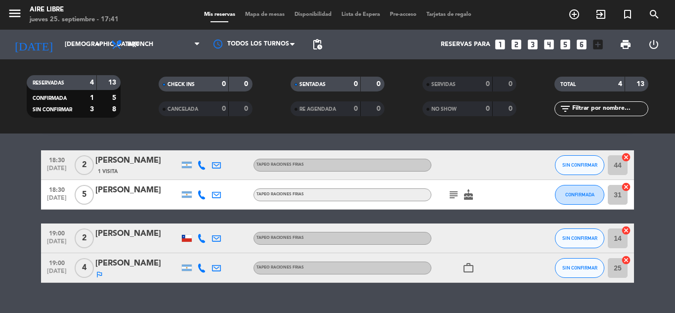
click at [126, 232] on div "Florencia Paredes" at bounding box center [137, 233] width 84 height 13
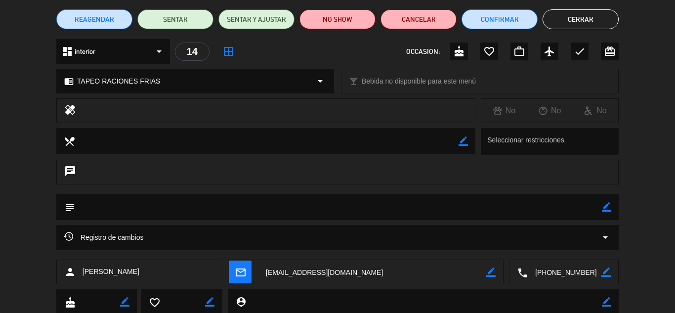
scroll to position [79, 0]
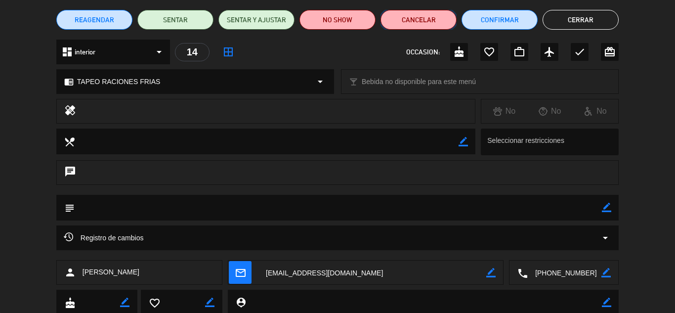
click at [420, 22] on button "Cancelar" at bounding box center [419, 20] width 76 height 20
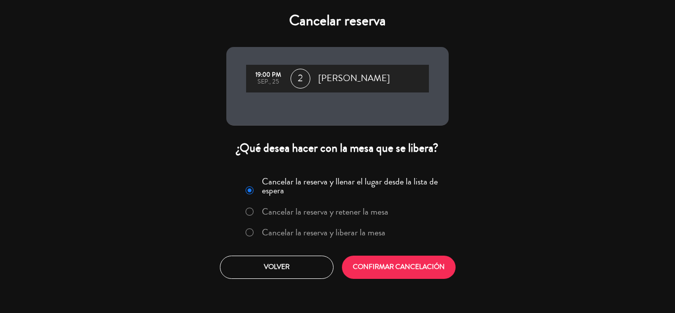
click at [296, 230] on label "Cancelar la reserva y liberar la mesa" at bounding box center [324, 232] width 124 height 9
click at [409, 260] on button "CONFIRMAR CANCELACIÓN" at bounding box center [399, 266] width 114 height 23
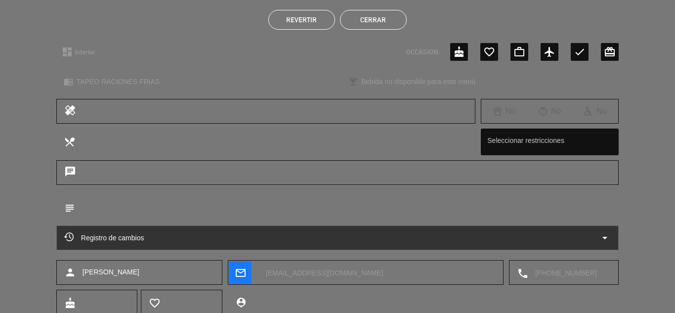
click at [374, 14] on button "Cerrar" at bounding box center [373, 20] width 67 height 20
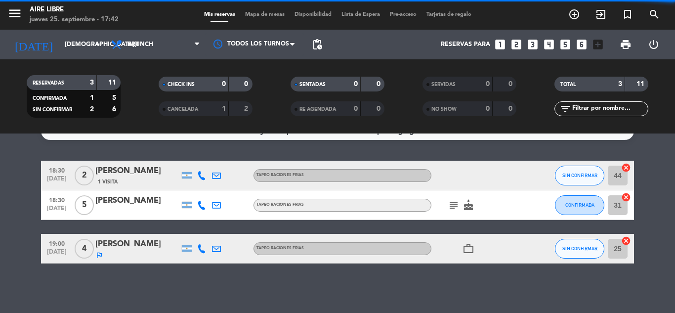
scroll to position [18, 0]
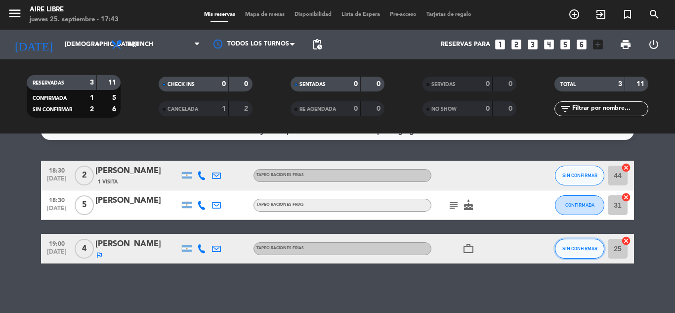
click at [585, 248] on span "SIN CONFIRMAR" at bounding box center [579, 248] width 35 height 5
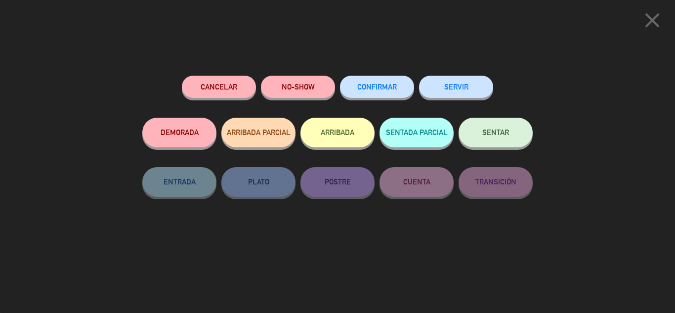
click at [219, 82] on button "Cancelar" at bounding box center [219, 87] width 74 height 22
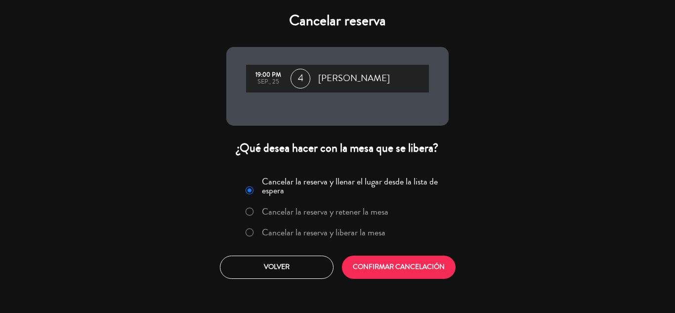
click at [342, 228] on label "Cancelar la reserva y liberar la mesa" at bounding box center [324, 232] width 124 height 9
click at [409, 262] on button "CONFIRMAR CANCELACIÓN" at bounding box center [399, 266] width 114 height 23
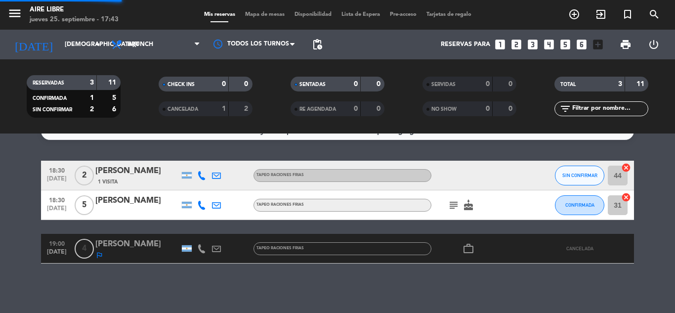
scroll to position [0, 0]
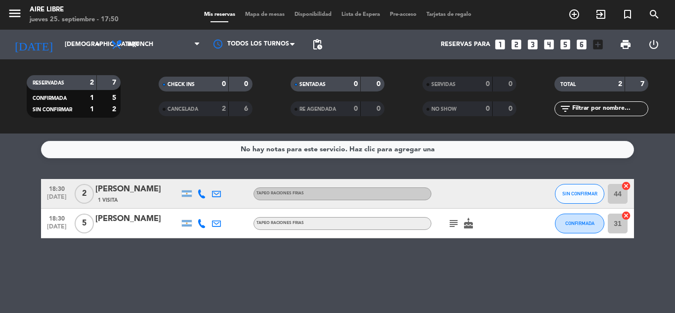
click at [270, 13] on span "Mapa de mesas" at bounding box center [264, 14] width 49 height 5
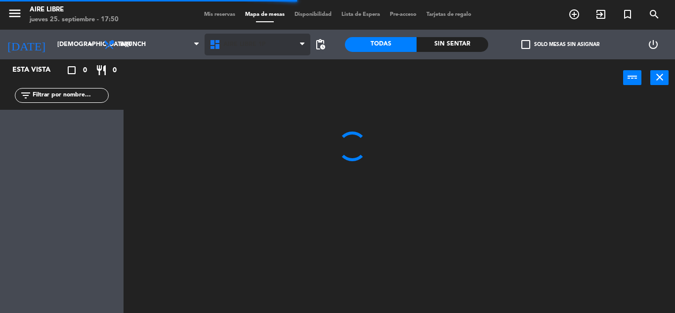
click at [242, 44] on span "Aire Libre 1P" at bounding box center [244, 44] width 42 height 7
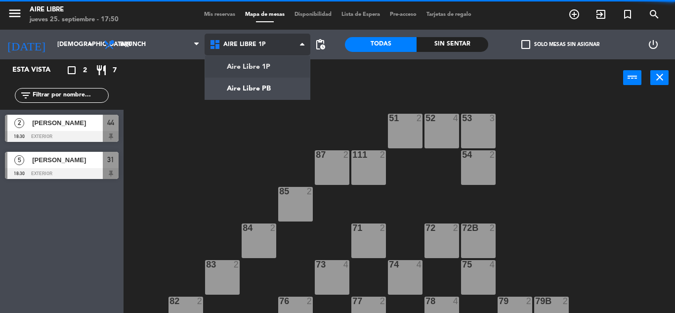
click at [251, 88] on ng-component "menu Aire Libre jueves 25. septiembre - 17:50 Mis reservas Mapa de mesas Dispon…" at bounding box center [337, 156] width 675 height 313
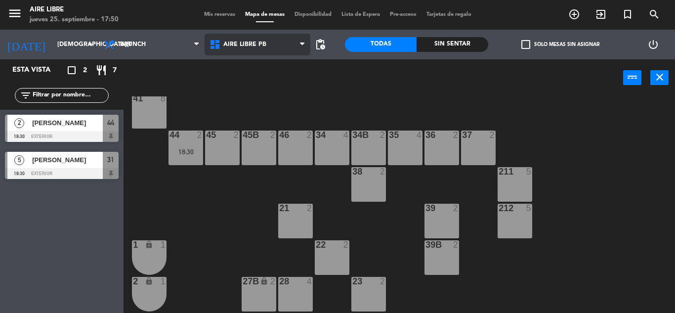
scroll to position [85, 0]
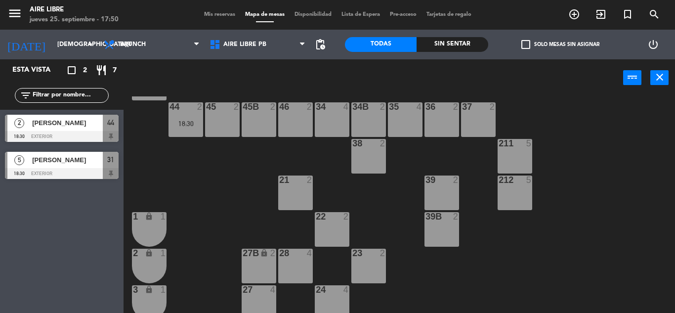
click at [338, 228] on div "22 2" at bounding box center [332, 229] width 35 height 35
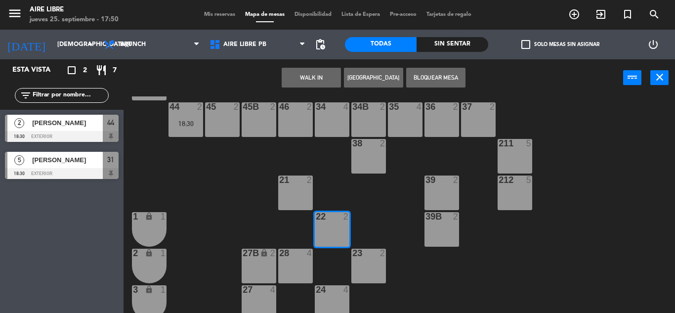
click at [306, 77] on button "WALK IN" at bounding box center [311, 78] width 59 height 20
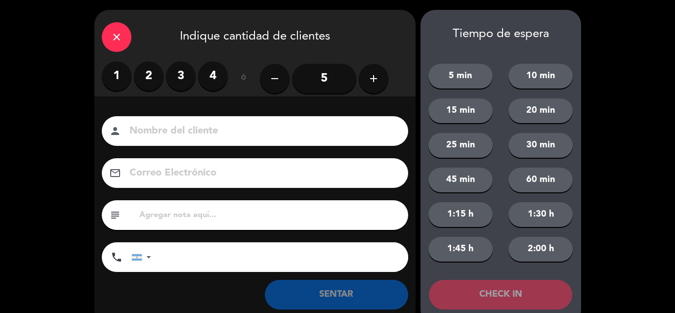
click at [154, 85] on label "2" at bounding box center [149, 76] width 30 height 30
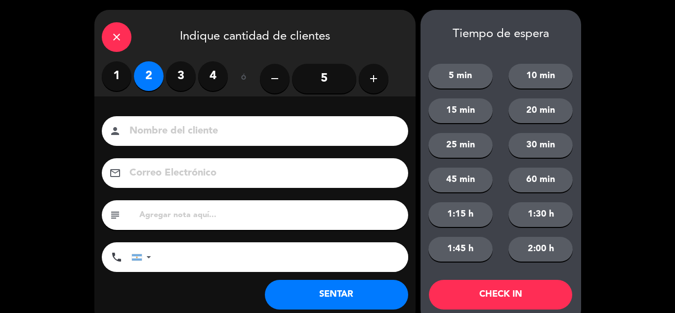
click at [358, 289] on button "SENTAR" at bounding box center [336, 295] width 143 height 30
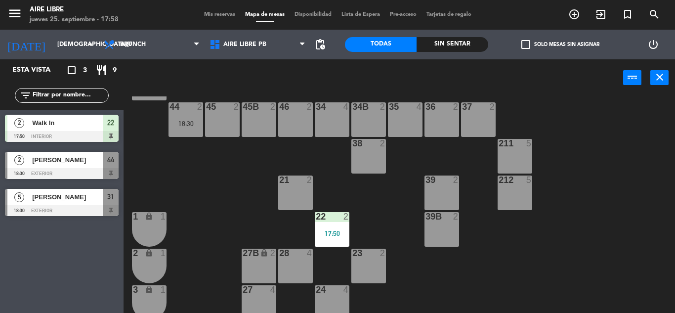
click at [337, 114] on div "34 4" at bounding box center [332, 119] width 35 height 35
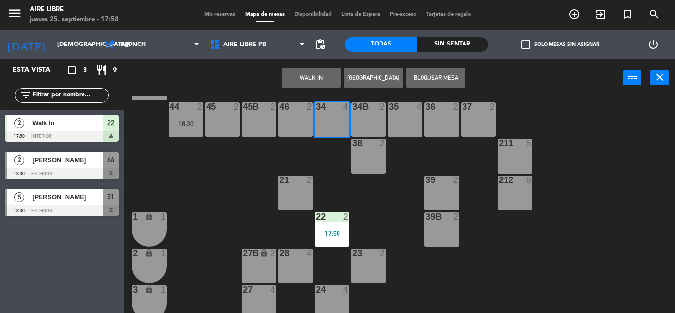
click at [309, 77] on button "WALK IN" at bounding box center [311, 78] width 59 height 20
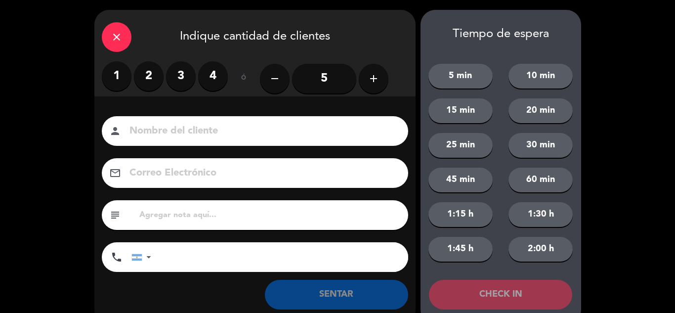
click at [149, 81] on label "2" at bounding box center [149, 76] width 30 height 30
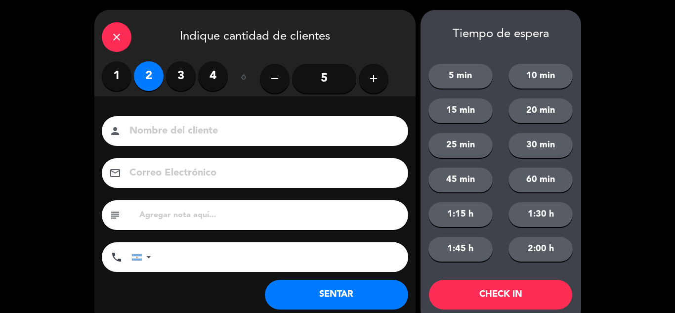
click at [309, 289] on button "SENTAR" at bounding box center [336, 295] width 143 height 30
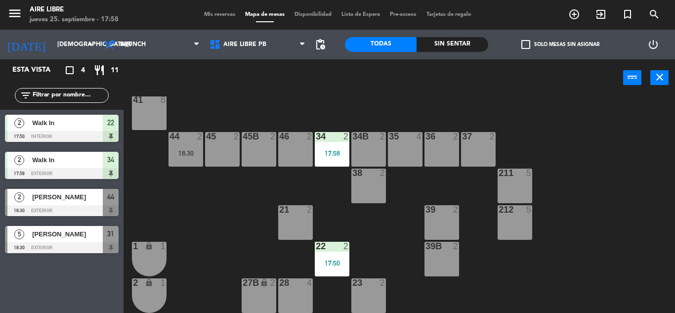
scroll to position [54, 0]
click at [73, 247] on div at bounding box center [62, 247] width 114 height 11
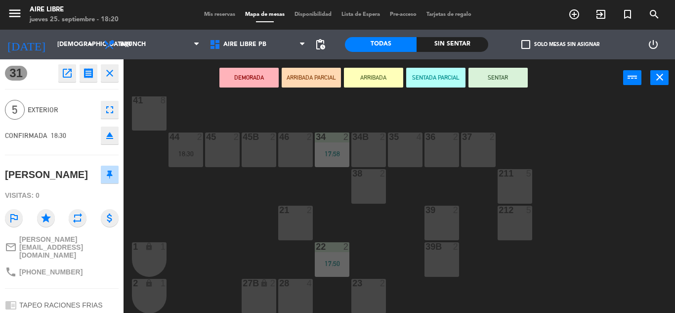
click at [246, 80] on button "DEMORADA" at bounding box center [248, 78] width 59 height 20
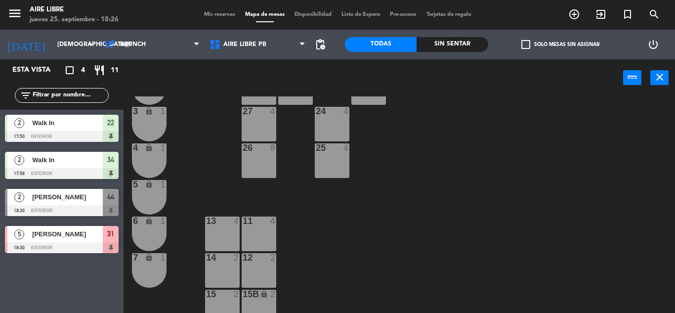
scroll to position [274, 0]
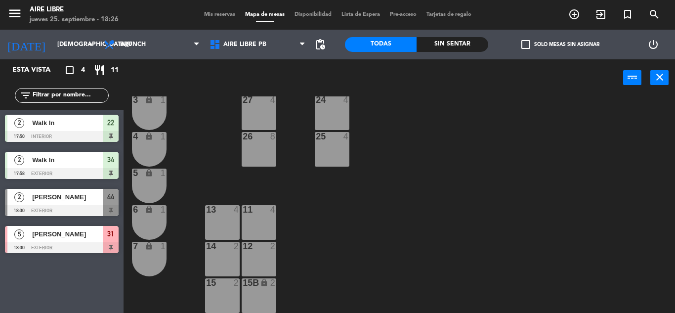
click at [217, 265] on div "14 2" at bounding box center [222, 259] width 35 height 35
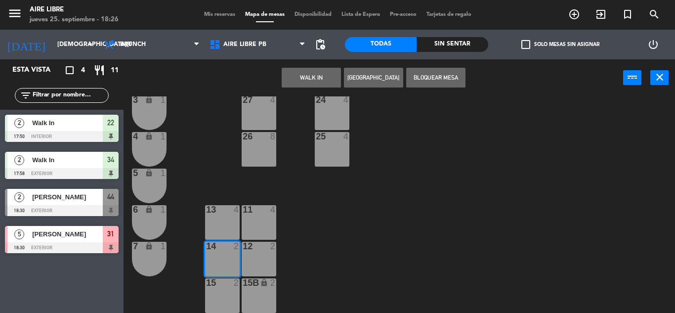
click at [297, 74] on button "WALK IN" at bounding box center [311, 78] width 59 height 20
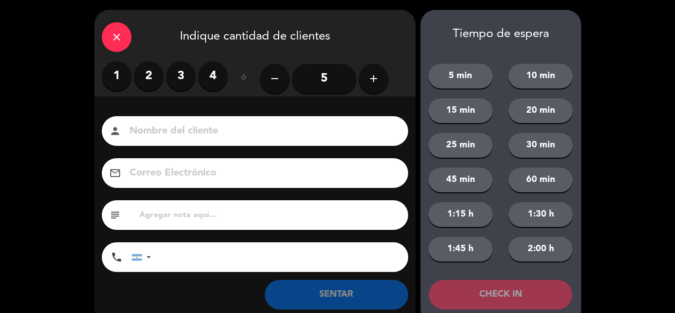
click at [148, 79] on label "2" at bounding box center [149, 76] width 30 height 30
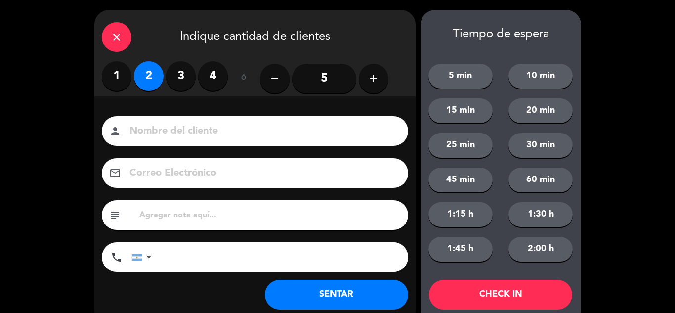
click at [303, 300] on button "SENTAR" at bounding box center [336, 295] width 143 height 30
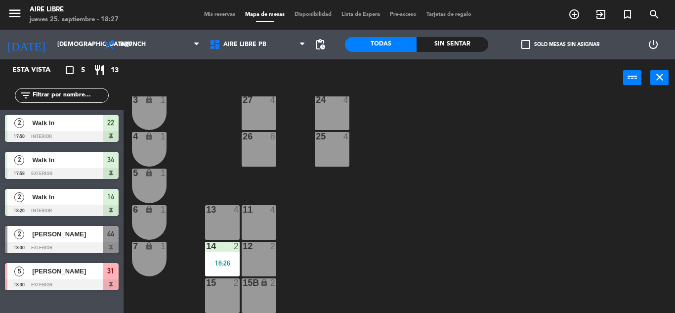
click at [218, 18] on div "Mis reservas Mapa de mesas Disponibilidad Lista de Espera Pre-acceso Tarjetas d…" at bounding box center [337, 14] width 277 height 9
click at [252, 50] on span "Aire Libre PB" at bounding box center [258, 45] width 106 height 22
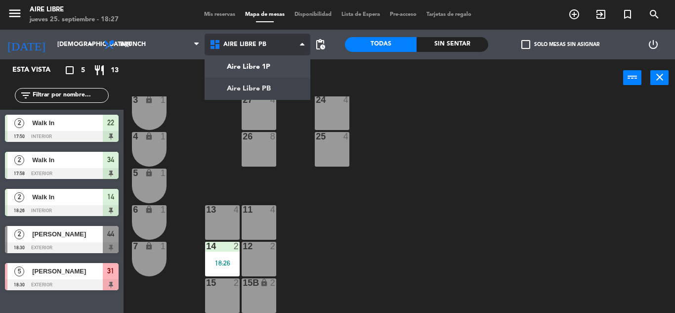
click at [252, 50] on span "Aire Libre PB" at bounding box center [258, 45] width 106 height 22
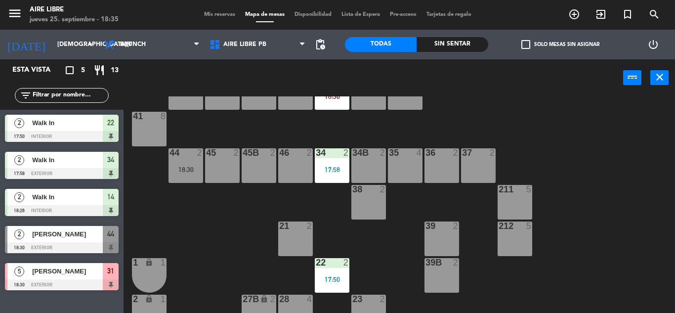
scroll to position [2, 0]
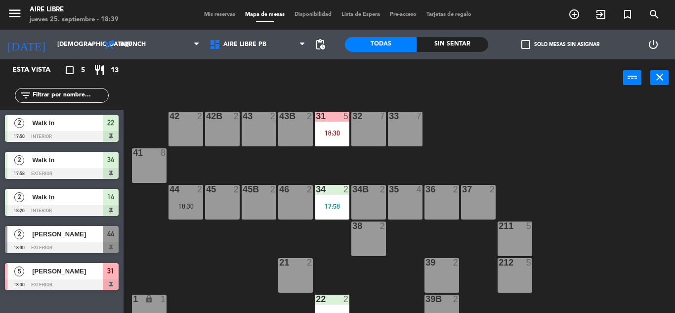
click at [92, 96] on input "text" at bounding box center [70, 95] width 77 height 11
click at [302, 265] on div at bounding box center [295, 262] width 16 height 9
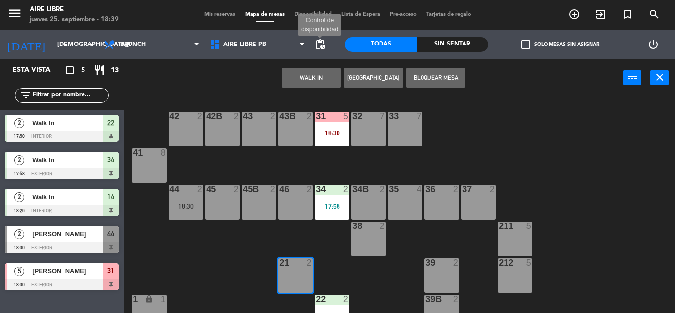
click at [305, 69] on button "WALK IN" at bounding box center [311, 78] width 59 height 20
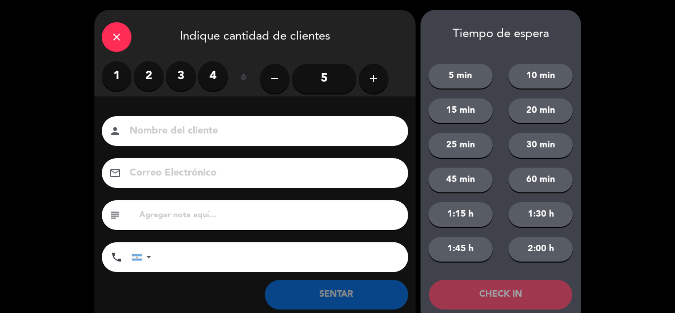
click at [146, 84] on label "2" at bounding box center [149, 76] width 30 height 30
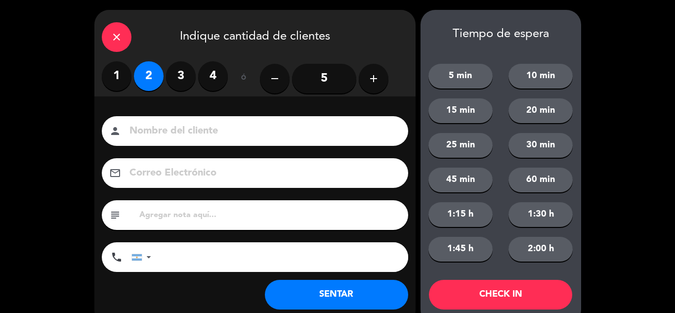
click at [325, 292] on button "SENTAR" at bounding box center [336, 295] width 143 height 30
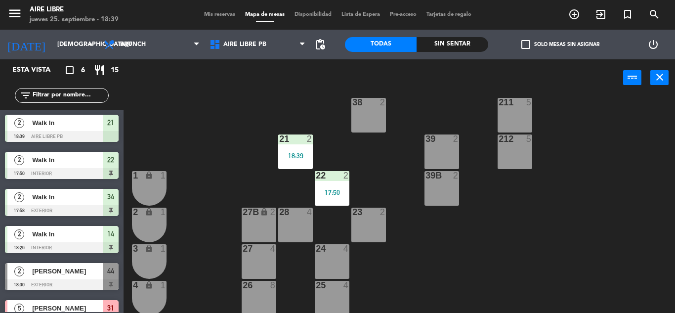
scroll to position [126, 0]
click at [340, 203] on div "22 2 17:50" at bounding box center [332, 187] width 35 height 35
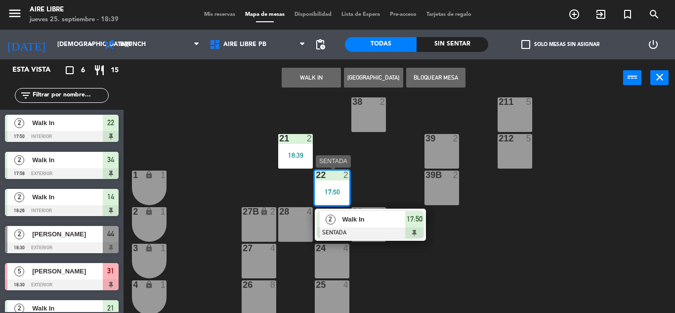
click at [375, 226] on div "Walk In" at bounding box center [373, 219] width 64 height 16
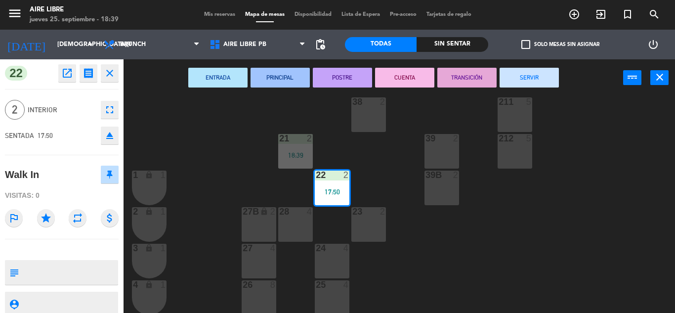
click at [527, 82] on button "SERVIR" at bounding box center [529, 78] width 59 height 20
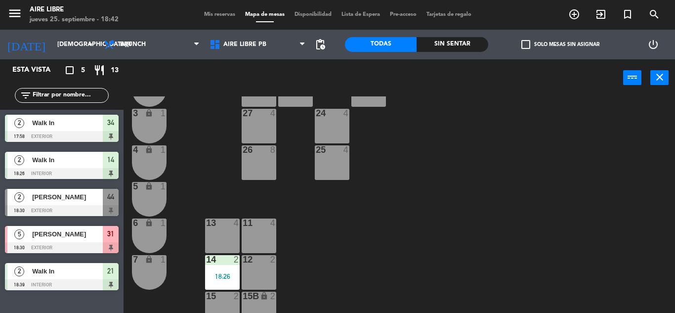
scroll to position [261, 0]
click at [80, 193] on span "Tamara corti" at bounding box center [67, 197] width 71 height 10
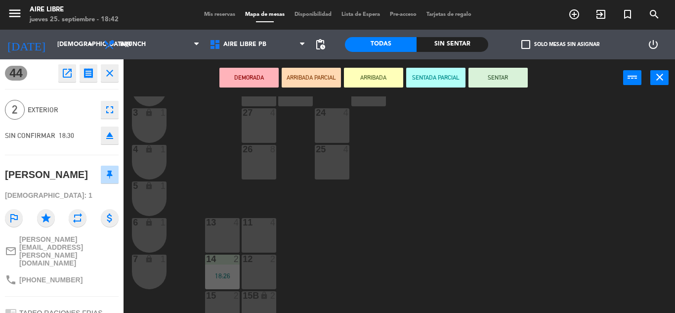
click at [59, 276] on span "+543493441905" at bounding box center [50, 280] width 63 height 8
copy div "phone"
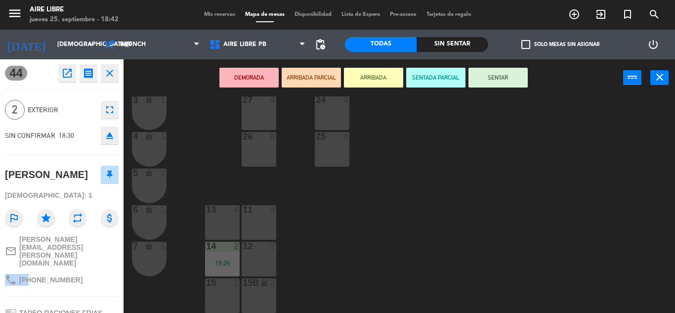
scroll to position [87, 0]
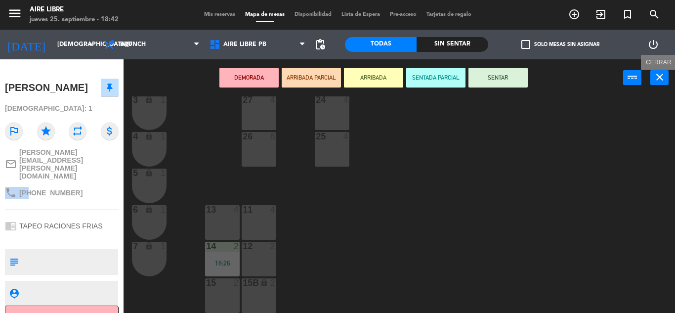
click at [656, 77] on icon "close" at bounding box center [660, 77] width 12 height 12
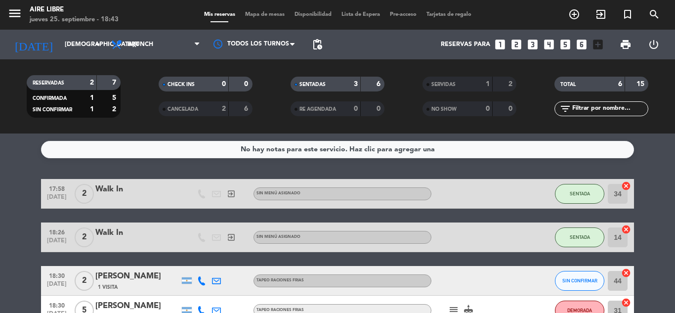
scroll to position [105, 0]
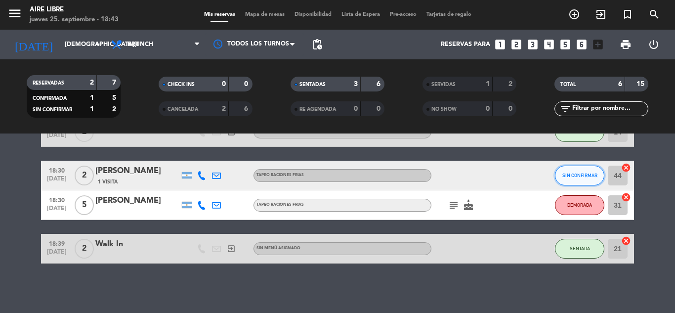
click at [560, 175] on button "SIN CONFIRMAR" at bounding box center [579, 176] width 49 height 20
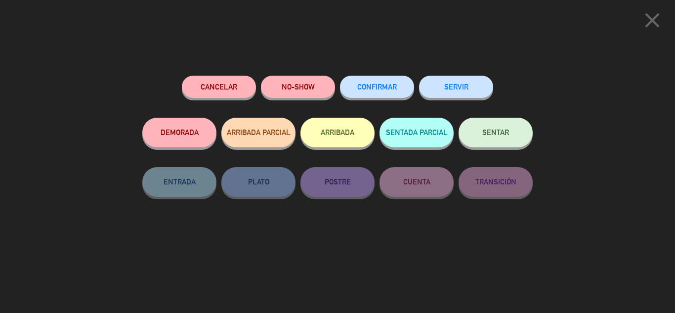
click at [319, 78] on button "NO-SHOW" at bounding box center [298, 87] width 74 height 22
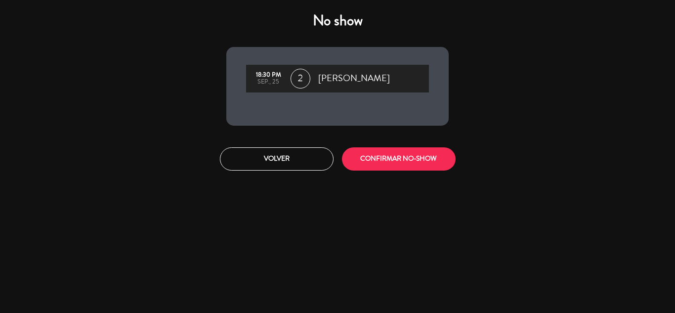
click at [395, 170] on div "Volver CONFIRMAR NO-SHOW" at bounding box center [337, 158] width 237 height 37
click at [393, 164] on button "CONFIRMAR NO-SHOW" at bounding box center [399, 158] width 114 height 23
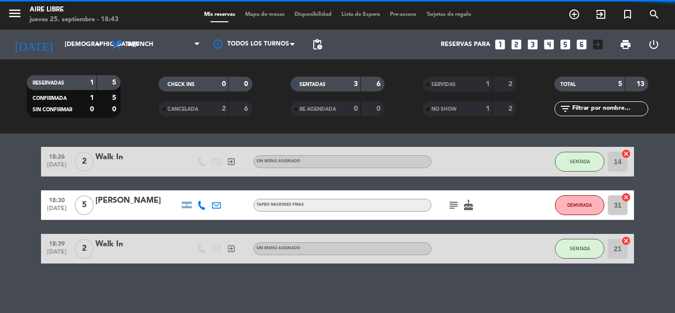
scroll to position [76, 0]
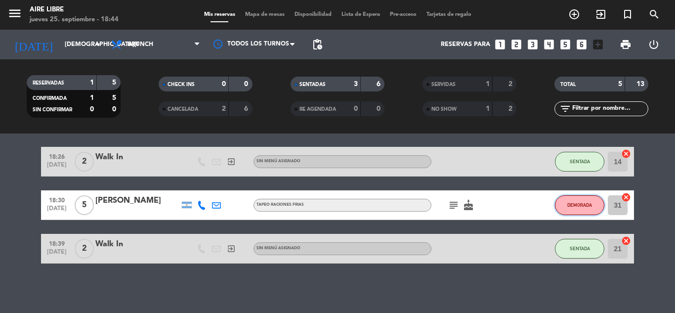
click at [585, 202] on button "DEMORADA" at bounding box center [579, 205] width 49 height 20
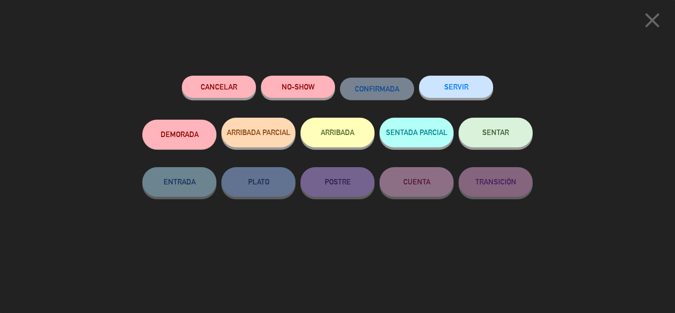
click at [338, 133] on button "ARRIBADA" at bounding box center [337, 133] width 74 height 30
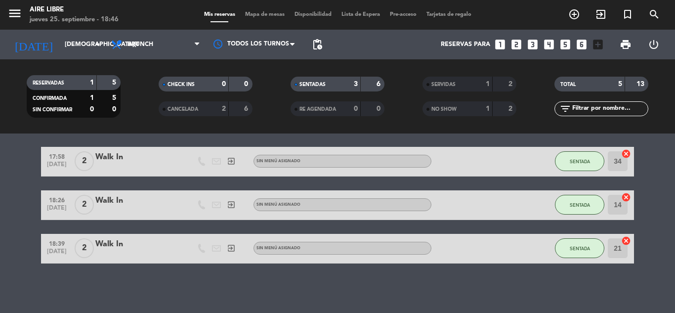
scroll to position [0, 0]
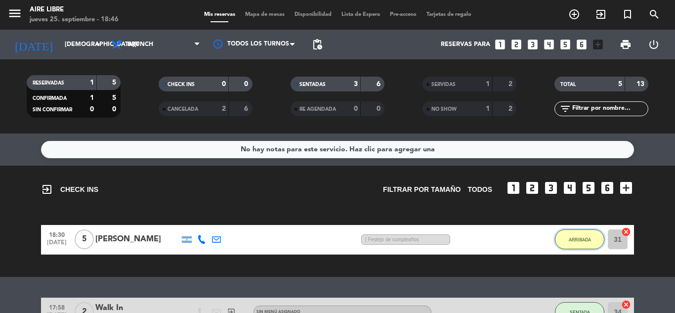
click at [579, 243] on button "ARRIBADA" at bounding box center [579, 239] width 49 height 20
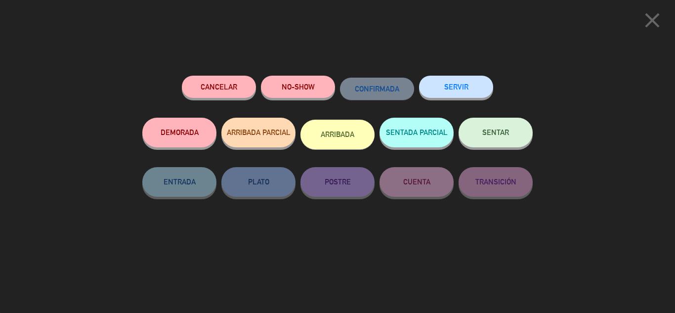
click at [498, 130] on span "SENTAR" at bounding box center [495, 132] width 27 height 8
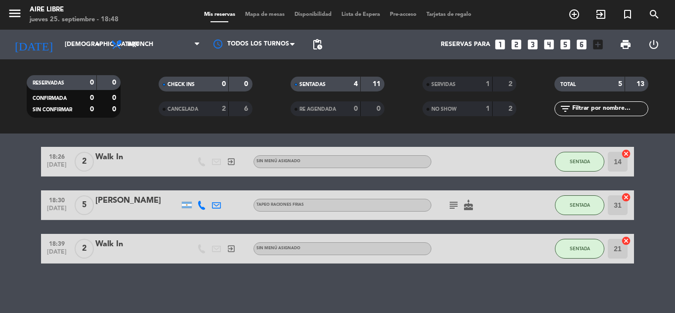
scroll to position [52, 0]
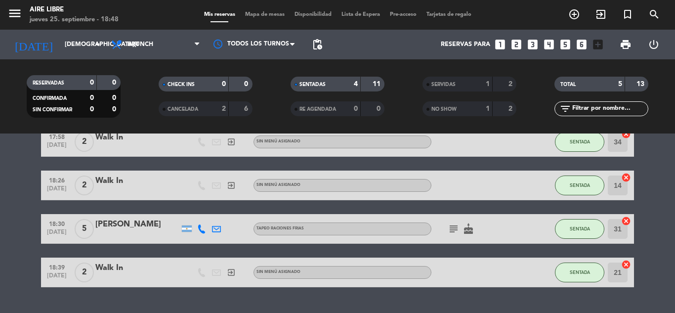
click at [455, 227] on icon "subject" at bounding box center [454, 229] width 12 height 12
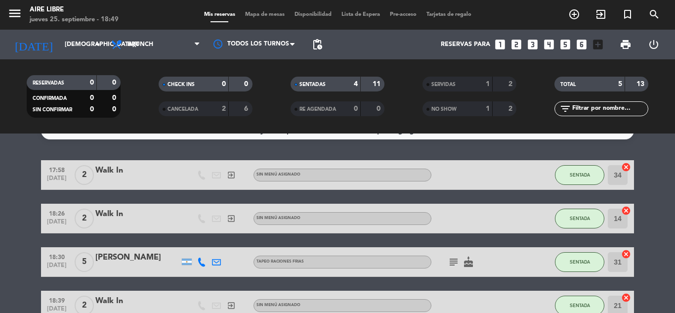
scroll to position [0, 0]
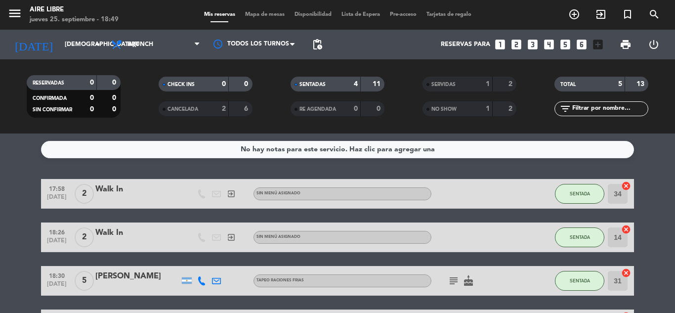
click at [274, 13] on span "Mapa de mesas" at bounding box center [264, 14] width 49 height 5
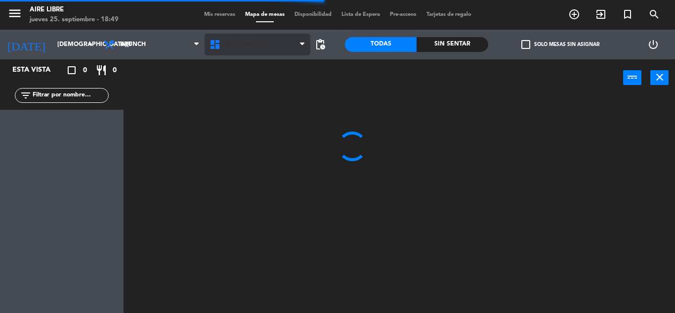
click at [284, 45] on span "Aire Libre 1P" at bounding box center [258, 45] width 106 height 22
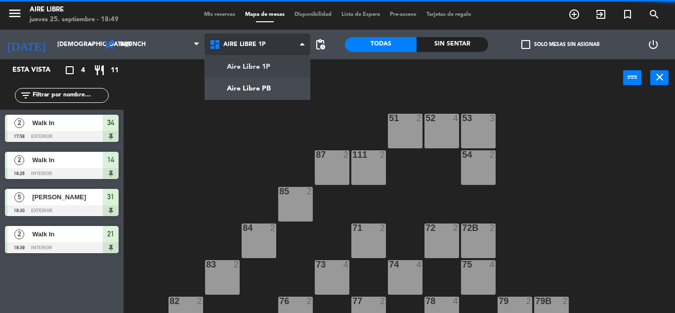
click at [295, 93] on ng-component "menu Aire Libre jueves 25. septiembre - 18:49 Mis reservas Mapa de mesas Dispon…" at bounding box center [337, 156] width 675 height 313
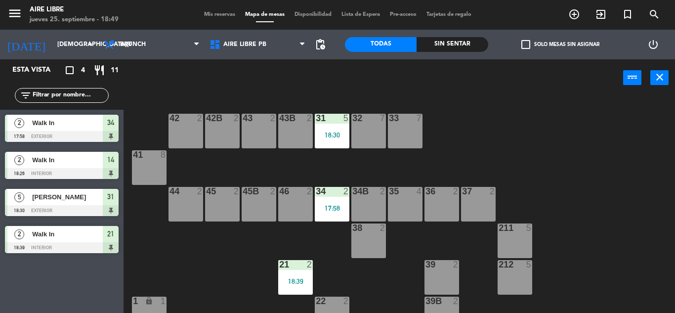
click at [409, 209] on div "35 4" at bounding box center [405, 204] width 35 height 35
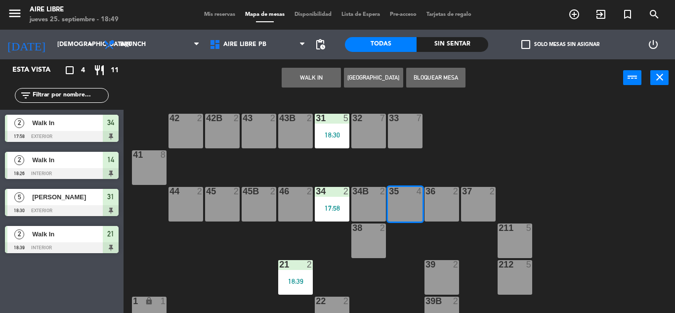
click at [311, 69] on button "WALK IN" at bounding box center [311, 78] width 59 height 20
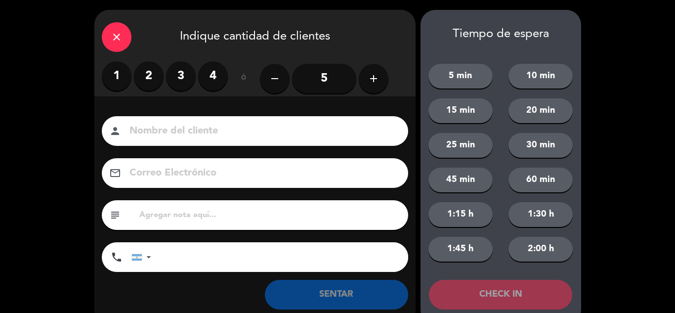
click at [184, 78] on label "3" at bounding box center [181, 76] width 30 height 30
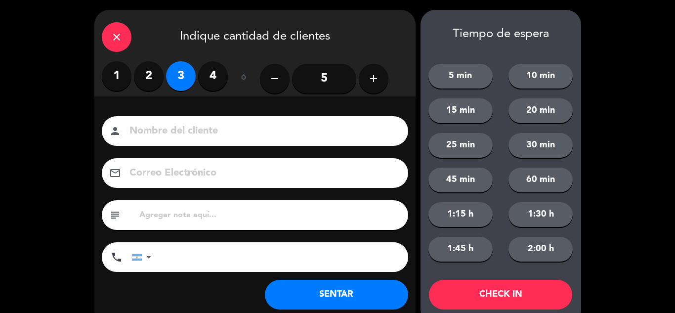
click at [386, 288] on button "SENTAR" at bounding box center [336, 295] width 143 height 30
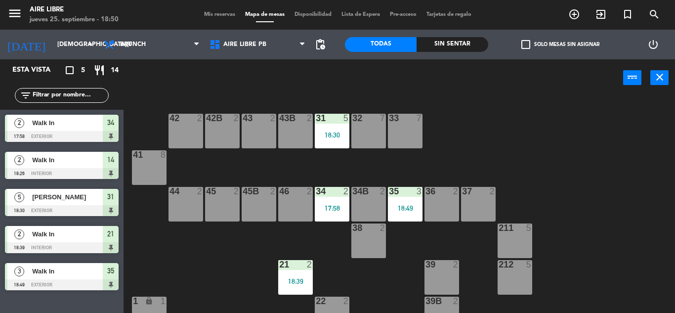
click at [588, 179] on div "42 2 43 2 31 5 18:30 32 7 33 7 42B 2 43B 2 41 8 44 2 45 2 46 2 35 3 18:49 34 2 …" at bounding box center [402, 204] width 545 height 216
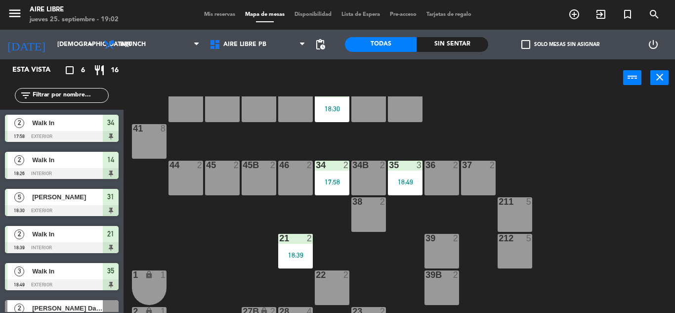
scroll to position [36, 0]
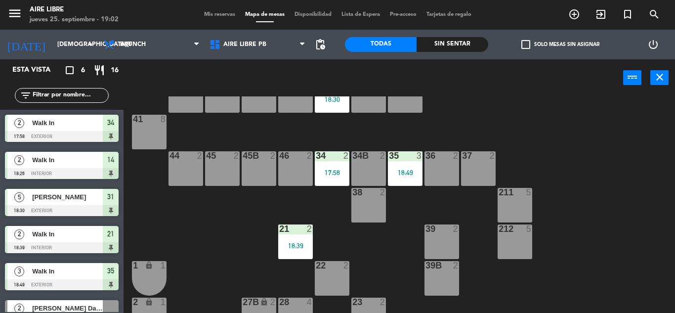
click at [332, 99] on div "18:30" at bounding box center [332, 99] width 35 height 7
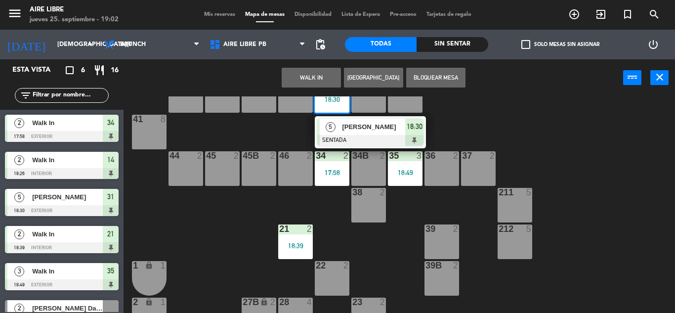
click at [297, 307] on div "28 4" at bounding box center [295, 302] width 35 height 10
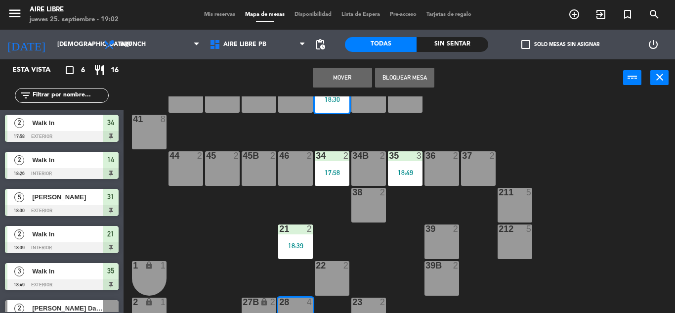
click at [348, 76] on button "Mover" at bounding box center [342, 78] width 59 height 20
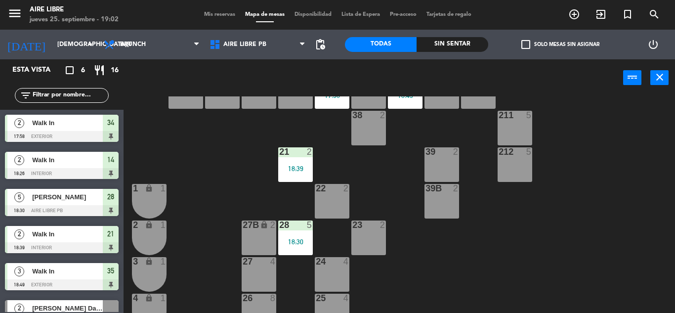
scroll to position [114, 0]
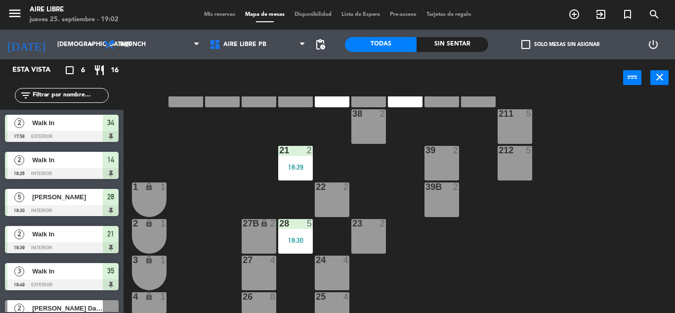
click at [297, 243] on div "18:30" at bounding box center [295, 240] width 35 height 7
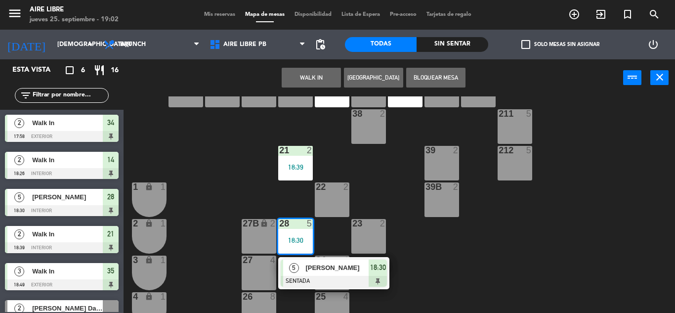
click at [308, 273] on span "Tamara Mori" at bounding box center [336, 267] width 63 height 10
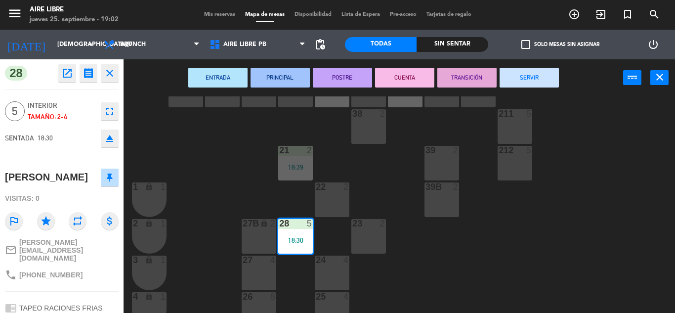
click at [115, 103] on button "fullscreen" at bounding box center [110, 111] width 18 height 18
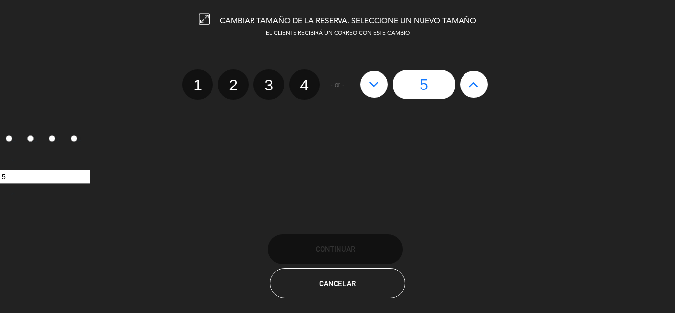
click at [308, 87] on label "4" at bounding box center [304, 84] width 31 height 31
click at [306, 80] on input "4" at bounding box center [303, 76] width 6 height 6
radio input "true"
radio input "false"
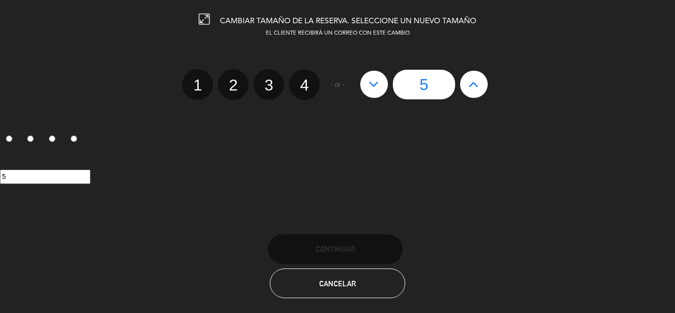
radio input "false"
radio input "true"
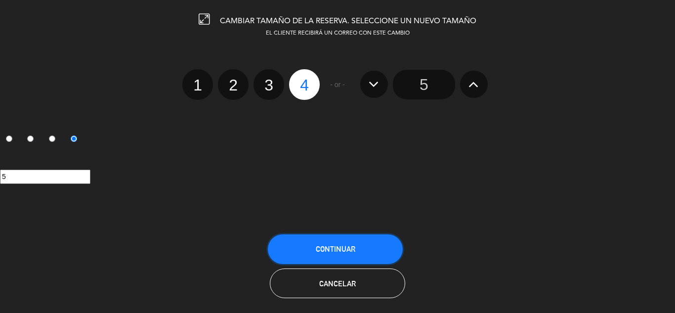
click at [353, 249] on span "Continuar" at bounding box center [336, 249] width 40 height 8
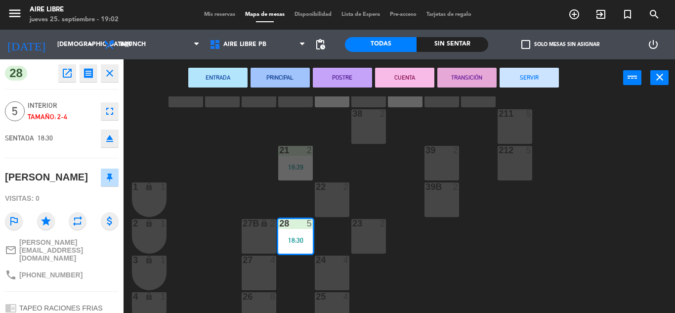
click at [637, 218] on div "42 2 43 2 31 7 32 7 33 7 42B 2 43B 2 41 8 44 2 45 2 46 2 35 3 18:49 34 2 17:58 …" at bounding box center [402, 204] width 545 height 216
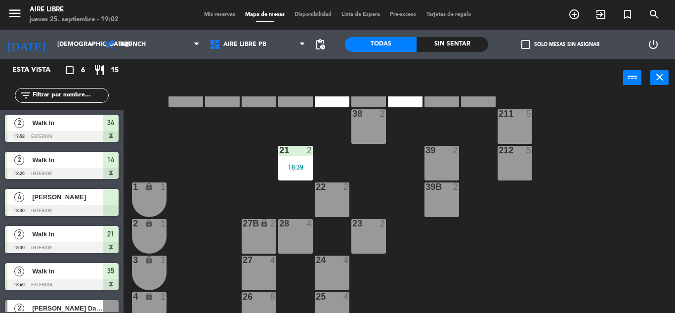
click at [88, 198] on span "Tamara Mori" at bounding box center [67, 197] width 71 height 10
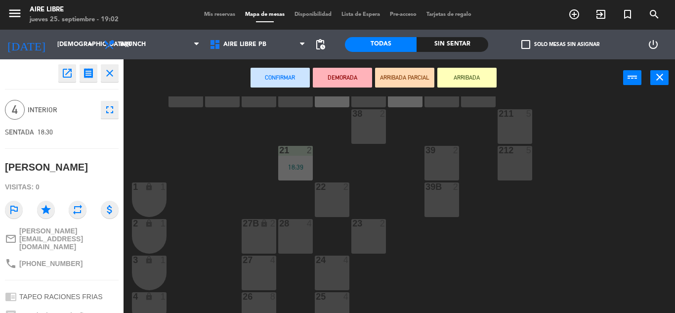
click at [291, 242] on div "28 4" at bounding box center [295, 236] width 35 height 35
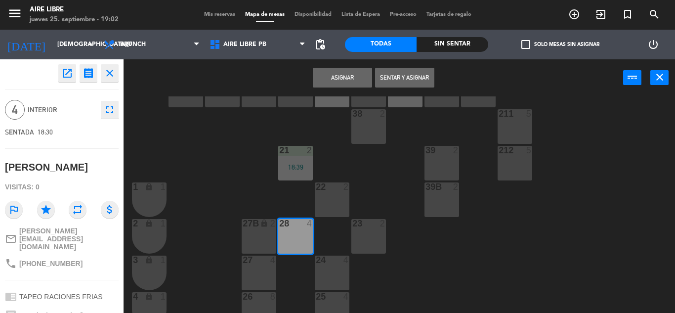
click at [408, 77] on button "Sentar y Asignar" at bounding box center [404, 78] width 59 height 20
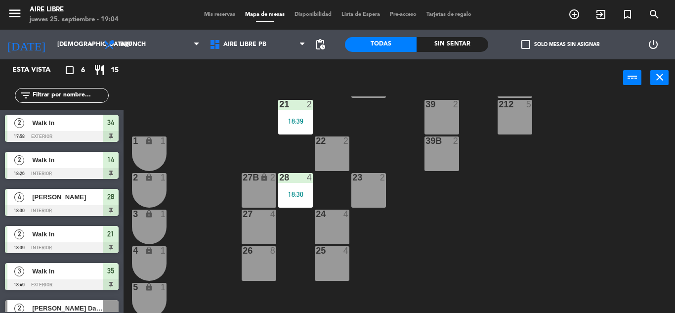
scroll to position [161, 0]
click at [297, 190] on div "18:30" at bounding box center [295, 193] width 35 height 7
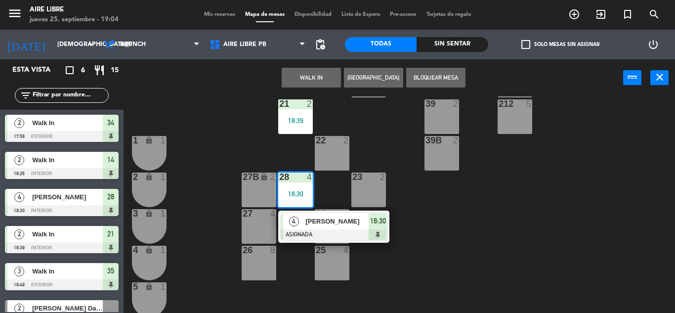
click at [320, 230] on div at bounding box center [334, 234] width 106 height 11
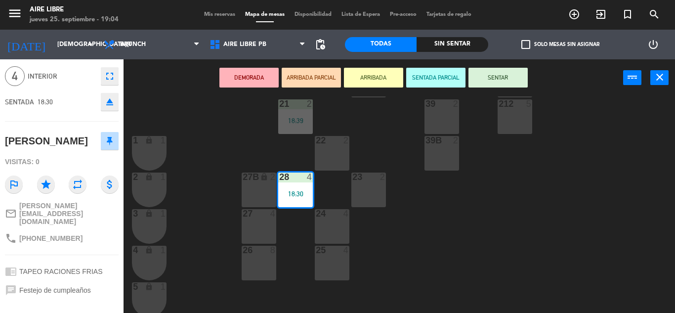
scroll to position [0, 0]
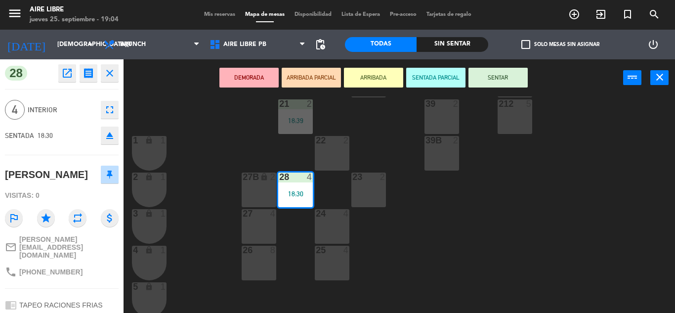
click at [210, 149] on div "42 2 43 2 31 7 32 7 33 7 42B 2 43B 2 41 8 44 2 45 2 46 2 35 3 18:49 34 2 17:58 …" at bounding box center [402, 204] width 545 height 216
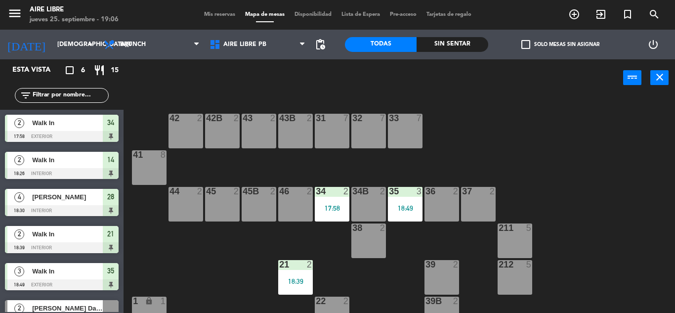
click at [602, 12] on icon "exit_to_app" at bounding box center [601, 14] width 12 height 12
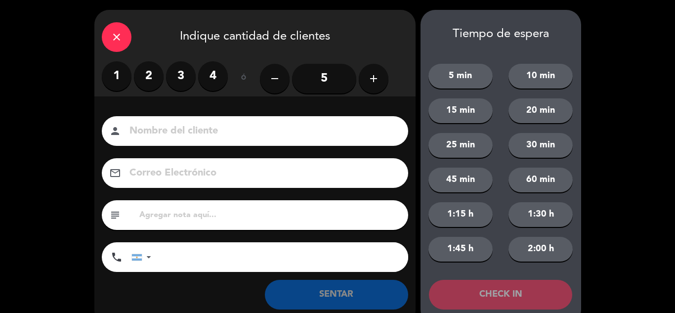
click at [179, 79] on label "3" at bounding box center [181, 76] width 30 height 30
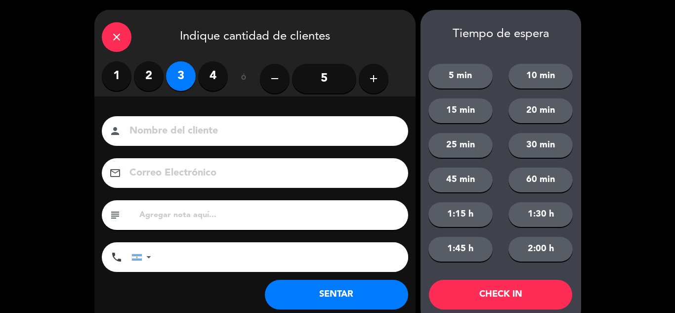
click at [237, 127] on input at bounding box center [261, 131] width 267 height 17
type input "Fernando, Francisco y Tony"
click at [328, 295] on button "SENTAR" at bounding box center [336, 295] width 143 height 30
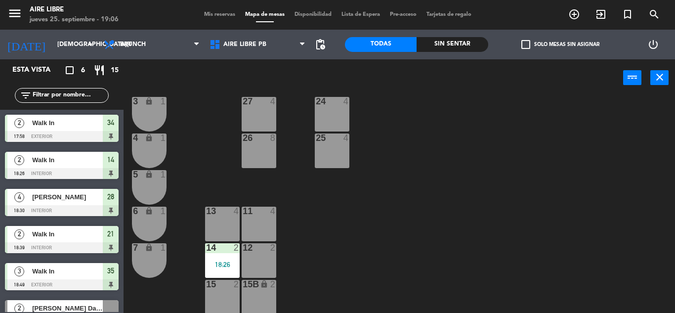
scroll to position [274, 0]
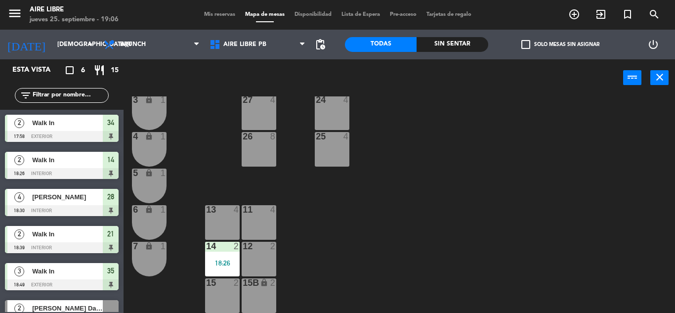
click at [263, 211] on div at bounding box center [259, 209] width 16 height 9
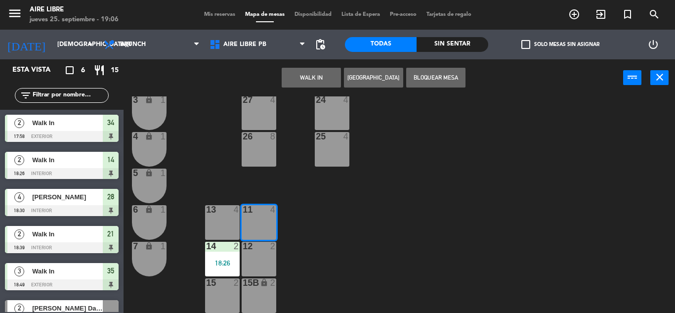
click at [469, 182] on div "42 2 43 2 31 7 32 7 33 7 42B 2 43B 2 41 8 44 2 45 2 46 2 35 3 18:49 34 2 17:58 …" at bounding box center [402, 204] width 545 height 216
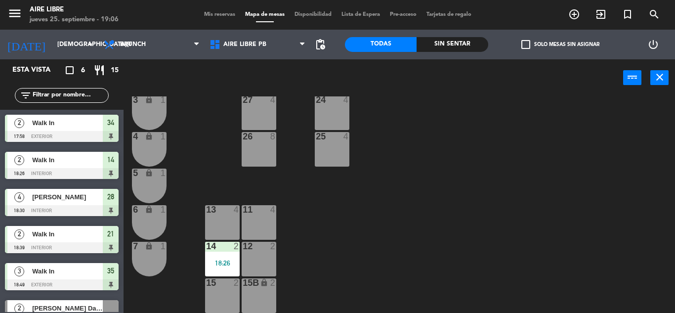
click at [196, 142] on div "42 2 43 2 31 7 32 7 33 7 42B 2 43B 2 41 8 44 2 45 2 46 2 35 3 18:49 34 2 17:58 …" at bounding box center [402, 204] width 545 height 216
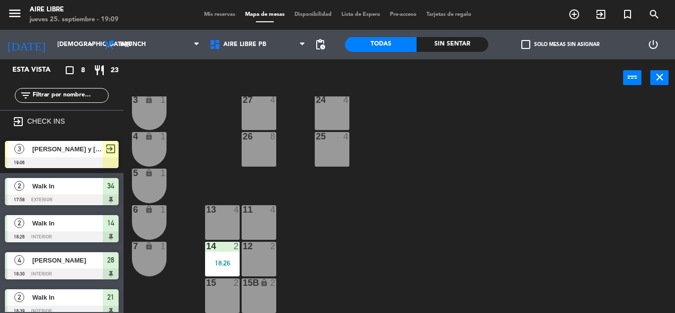
click at [92, 152] on span "Fernando, Francisco y Tony" at bounding box center [67, 149] width 71 height 10
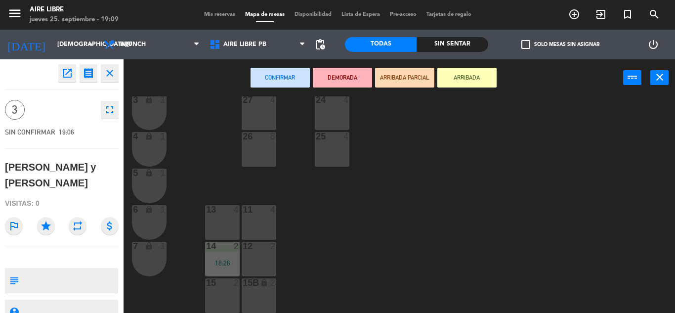
click at [264, 223] on div "11 4" at bounding box center [259, 222] width 35 height 35
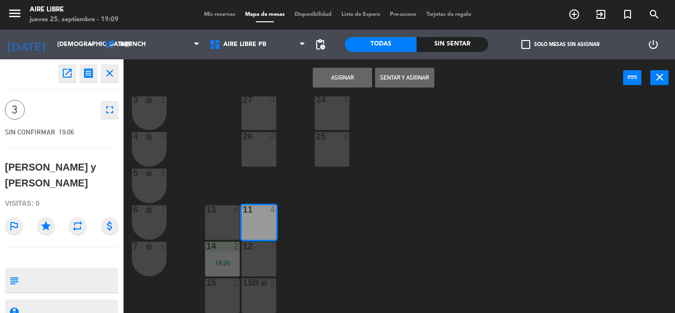
click at [412, 80] on button "Sentar y Asignar" at bounding box center [404, 78] width 59 height 20
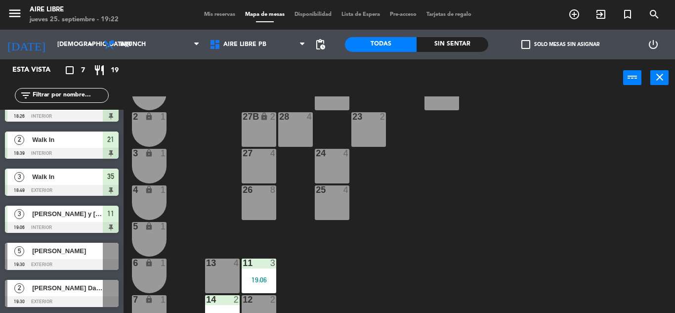
scroll to position [220, 0]
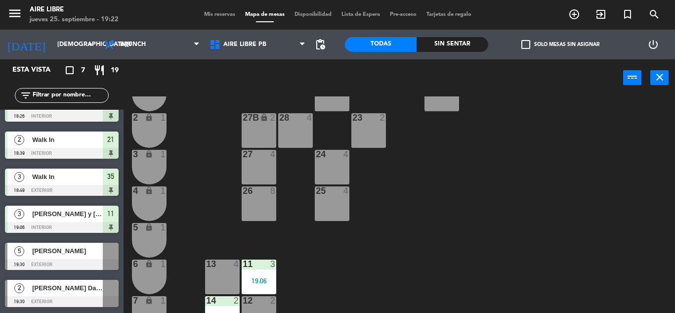
click at [72, 280] on div "Karina Da Silva" at bounding box center [67, 288] width 72 height 16
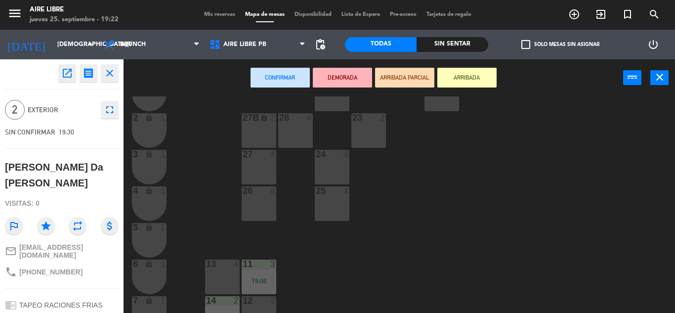
click at [531, 193] on div "42 2 43 2 31 7 32 7 33 7 42B 2 43B 2 41 8 44 2 45 2 46 2 35 3 18:49 34 2 17:58 …" at bounding box center [402, 204] width 545 height 216
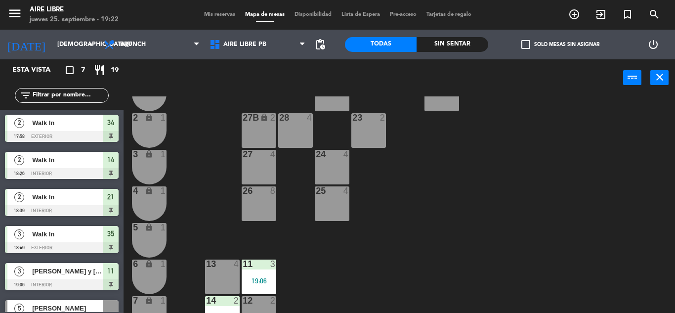
scroll to position [57, 0]
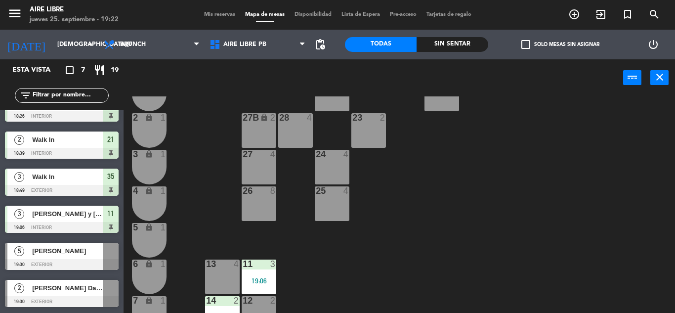
click at [81, 255] on span "[PERSON_NAME]" at bounding box center [67, 251] width 71 height 10
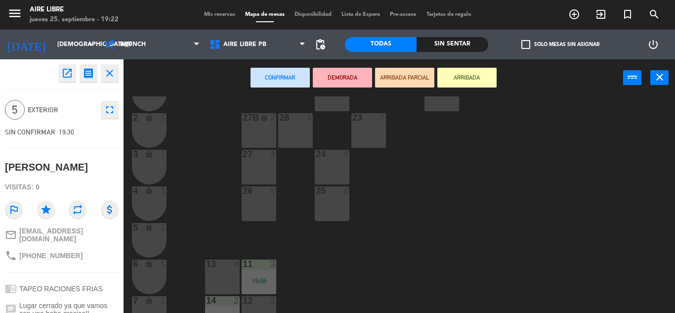
click at [302, 132] on div "28 4" at bounding box center [295, 130] width 35 height 35
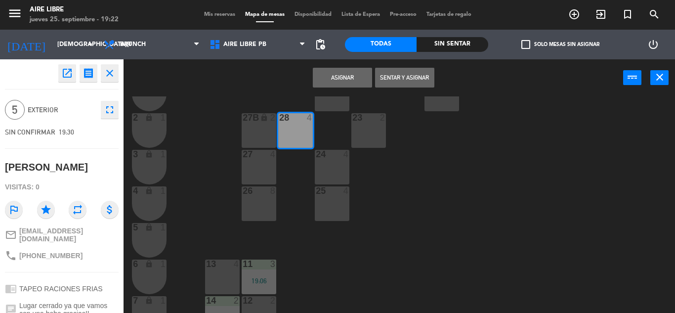
click at [351, 75] on button "Asignar" at bounding box center [342, 78] width 59 height 20
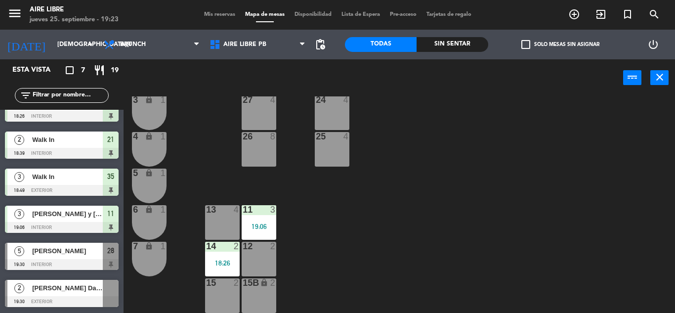
click at [95, 289] on span "Karina Da Silva" at bounding box center [67, 288] width 71 height 10
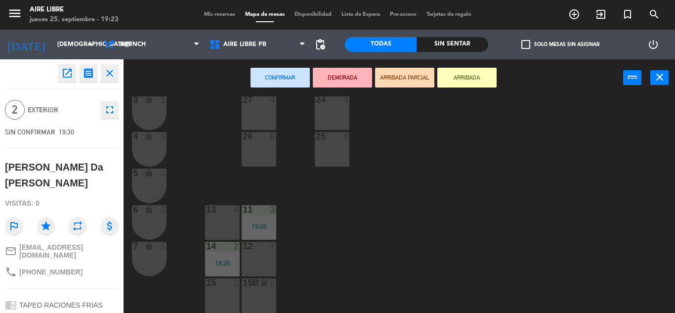
click at [219, 296] on div "15 2" at bounding box center [222, 295] width 35 height 35
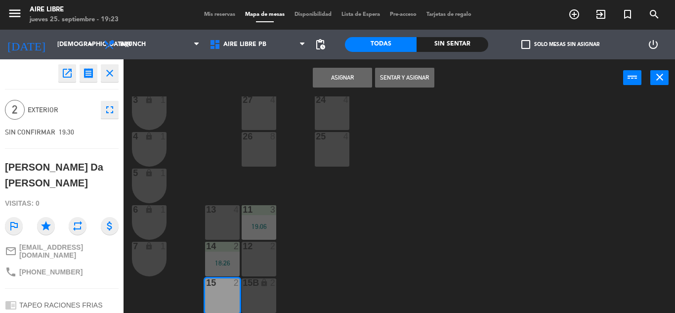
click at [348, 73] on button "Asignar" at bounding box center [342, 78] width 59 height 20
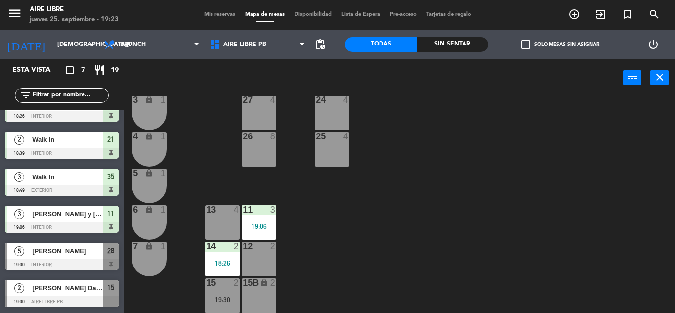
click at [214, 13] on span "Mis reservas" at bounding box center [219, 14] width 41 height 5
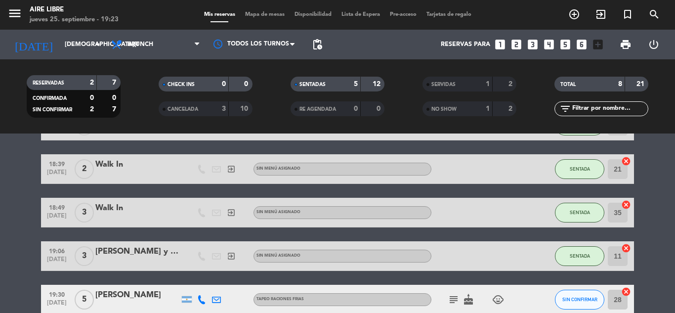
scroll to position [192, 0]
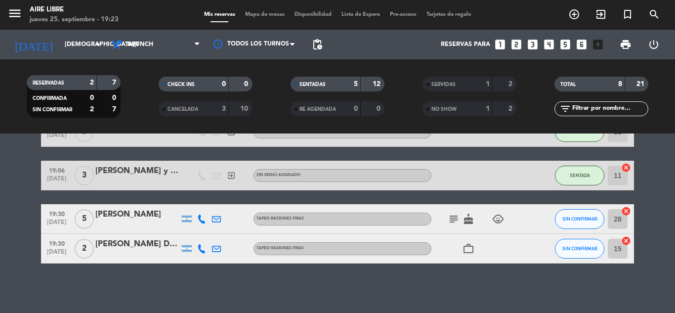
click at [455, 222] on icon "subject" at bounding box center [454, 219] width 12 height 12
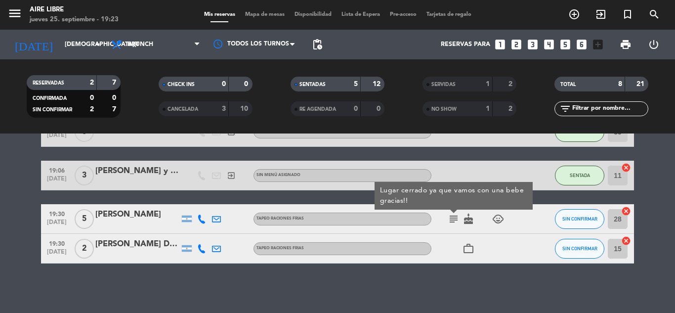
click at [499, 286] on div "No hay notas para este servicio. Haz clic para agregar una 17:58 sep. 25 2 Walk…" at bounding box center [337, 222] width 675 height 179
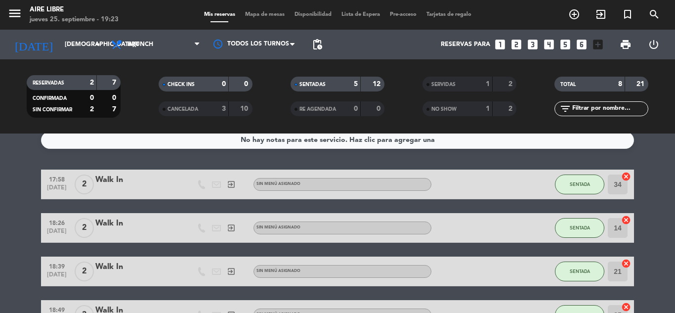
scroll to position [0, 0]
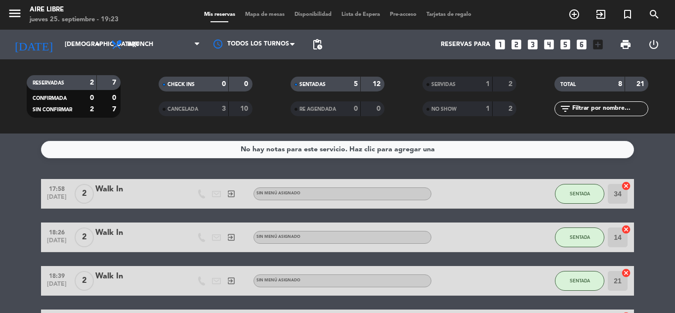
click at [261, 12] on span "Mapa de mesas" at bounding box center [264, 14] width 49 height 5
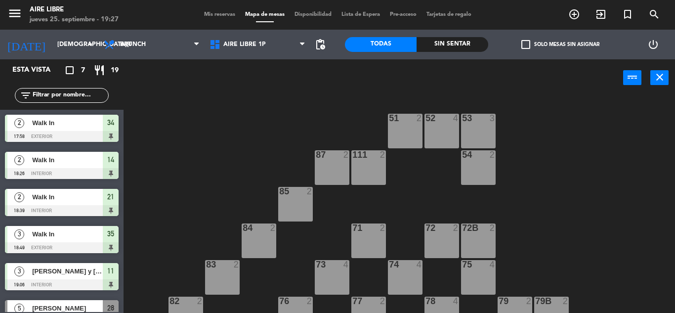
scroll to position [57, 0]
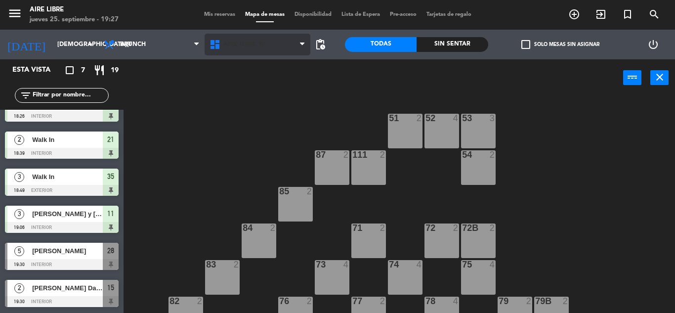
click at [246, 46] on span "Aire Libre 1P" at bounding box center [244, 44] width 42 height 7
click at [49, 218] on span "Fernando, Francisco y Tony" at bounding box center [67, 214] width 71 height 10
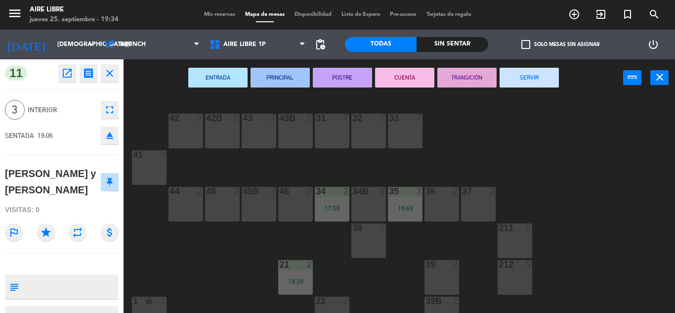
click at [113, 73] on icon "close" at bounding box center [110, 73] width 12 height 12
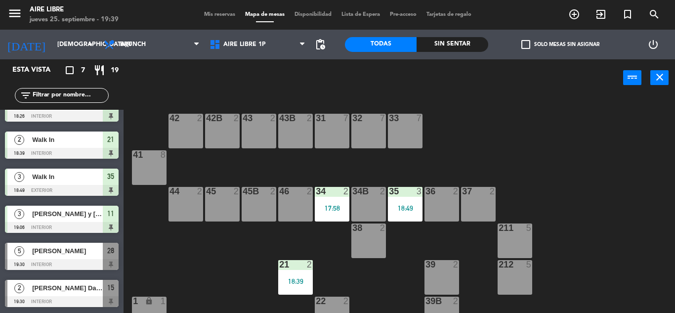
click at [61, 95] on input "text" at bounding box center [70, 95] width 77 height 11
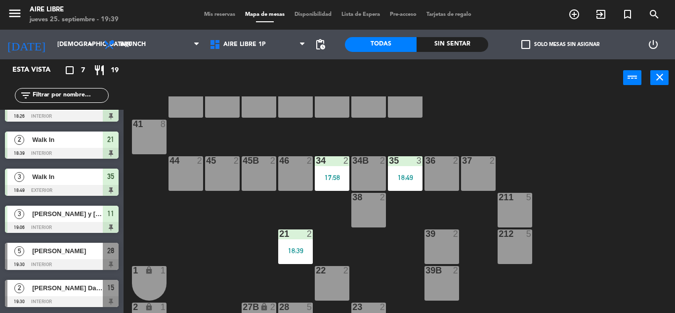
scroll to position [48, 0]
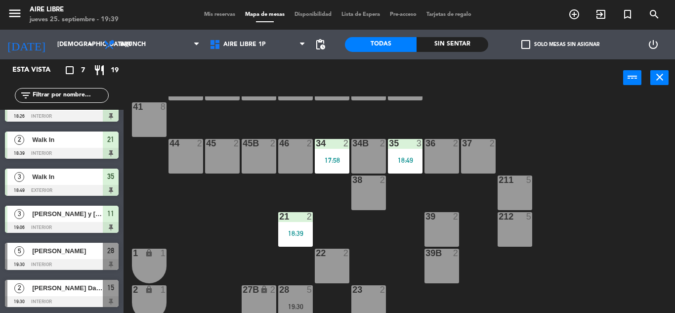
click at [291, 215] on div at bounding box center [295, 216] width 16 height 9
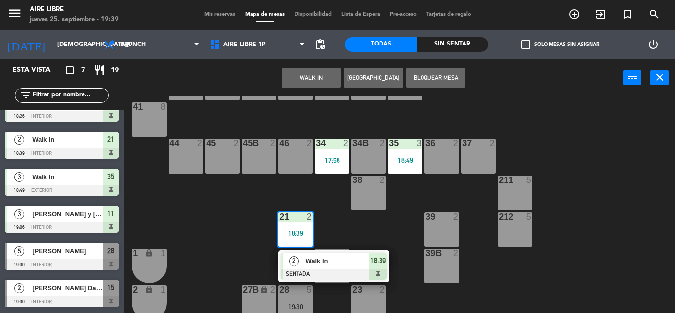
click at [312, 258] on span "Walk In" at bounding box center [336, 260] width 63 height 10
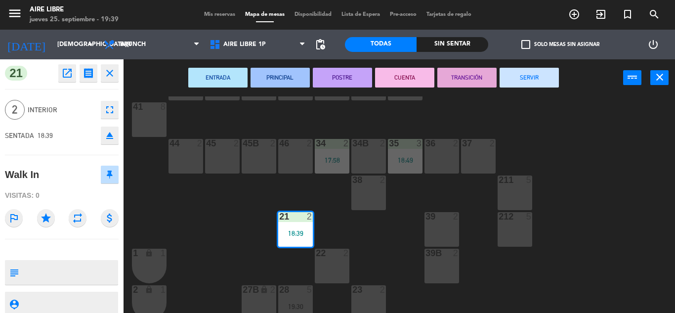
click at [529, 77] on button "SERVIR" at bounding box center [529, 78] width 59 height 20
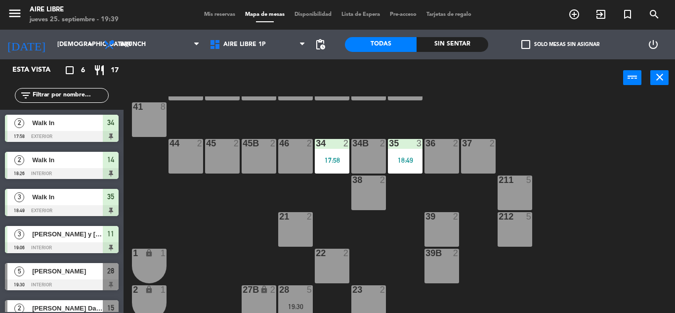
click at [295, 227] on div "21 2" at bounding box center [295, 229] width 35 height 35
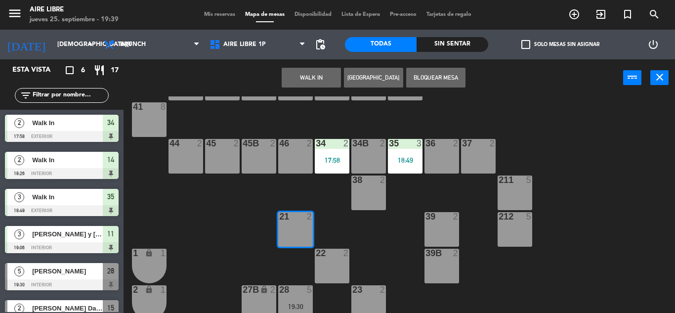
click at [314, 72] on button "WALK IN" at bounding box center [311, 78] width 59 height 20
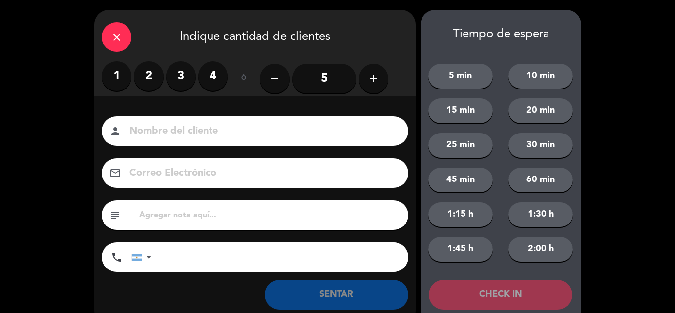
click at [147, 75] on label "2" at bounding box center [149, 76] width 30 height 30
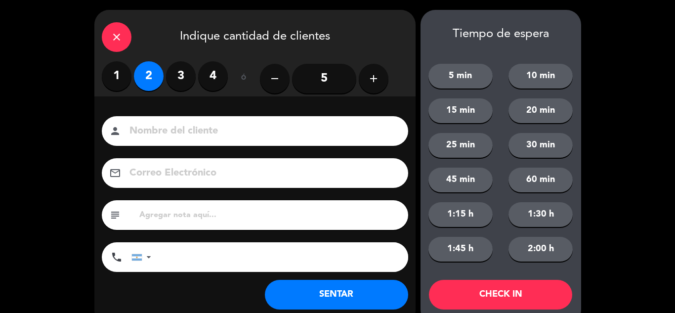
click at [301, 287] on button "SENTAR" at bounding box center [336, 295] width 143 height 30
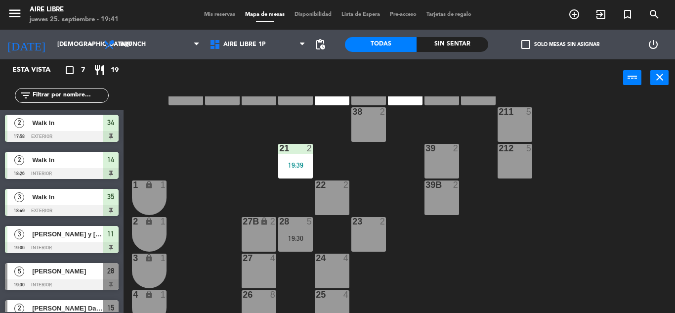
scroll to position [57, 0]
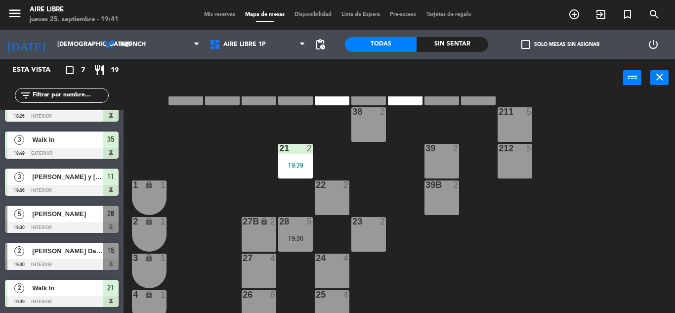
click at [61, 220] on div "[PERSON_NAME]" at bounding box center [67, 214] width 72 height 16
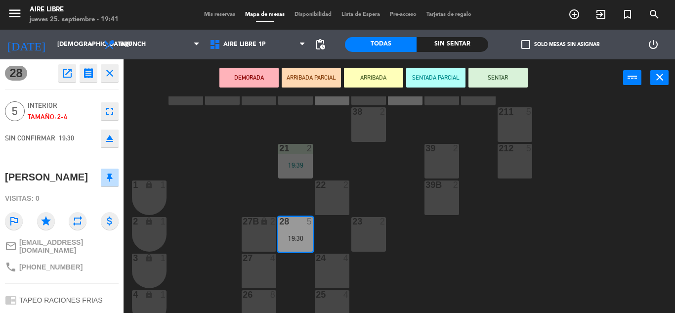
click at [370, 78] on button "ARRIBADA" at bounding box center [373, 78] width 59 height 20
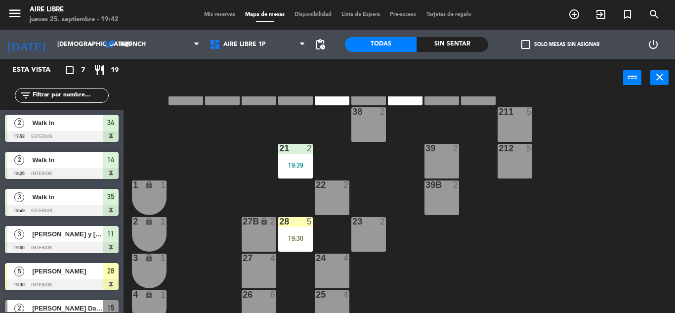
click at [281, 232] on div "28 5 19:30" at bounding box center [295, 234] width 35 height 35
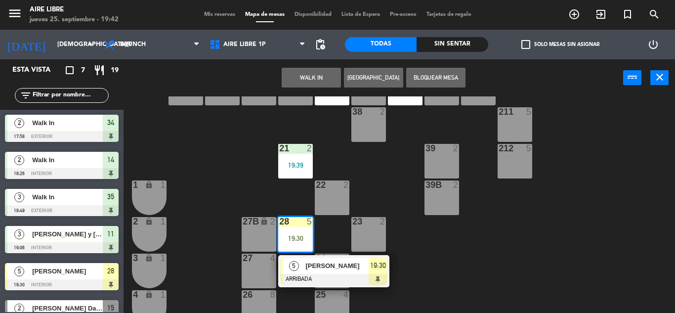
click at [316, 264] on span "[PERSON_NAME]" at bounding box center [336, 265] width 63 height 10
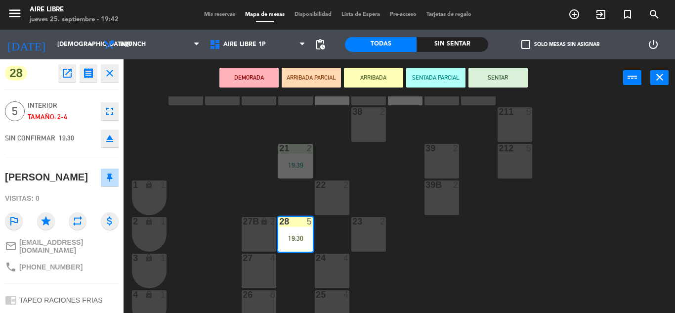
click at [511, 74] on button "SENTAR" at bounding box center [497, 78] width 59 height 20
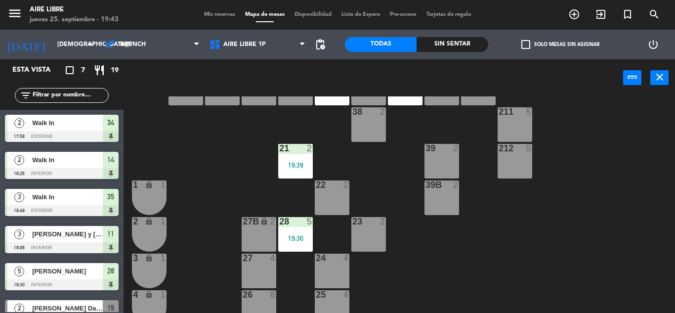
click at [53, 96] on input "text" at bounding box center [70, 95] width 77 height 11
click at [600, 10] on icon "exit_to_app" at bounding box center [601, 14] width 12 height 12
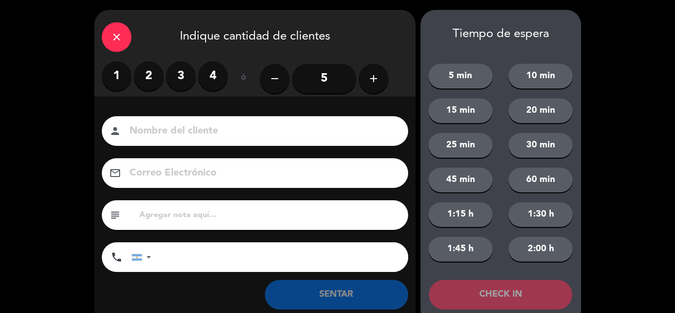
click at [150, 78] on label "2" at bounding box center [149, 76] width 30 height 30
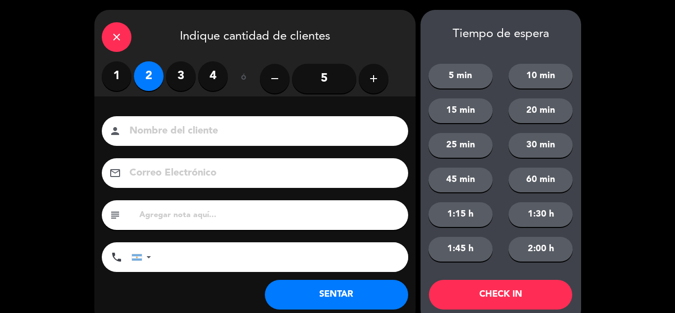
click at [302, 292] on button "SENTAR" at bounding box center [336, 295] width 143 height 30
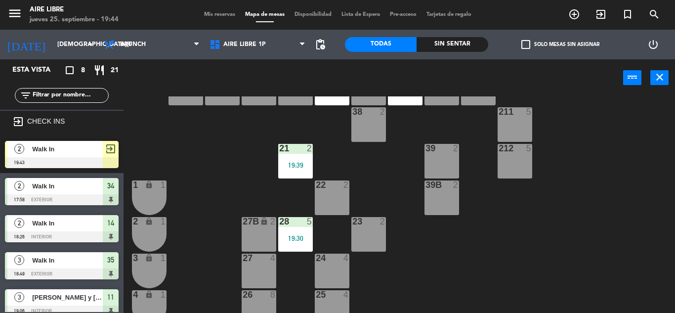
click at [68, 149] on span "Walk In" at bounding box center [67, 149] width 71 height 10
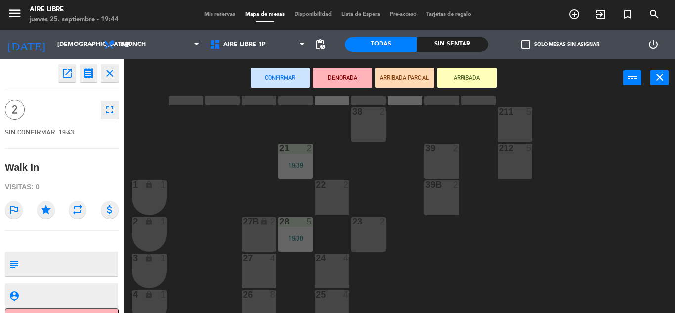
click at [452, 202] on div "39B 2" at bounding box center [442, 197] width 35 height 35
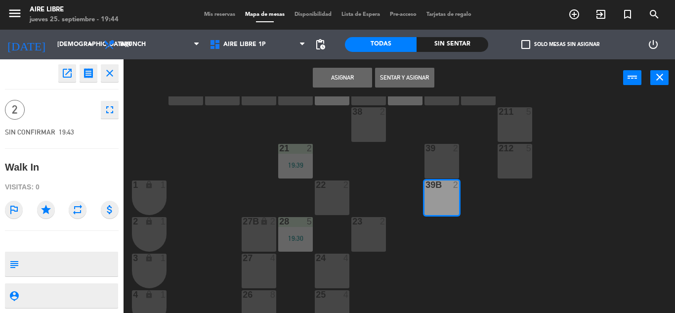
click at [415, 77] on button "Sentar y Asignar" at bounding box center [404, 78] width 59 height 20
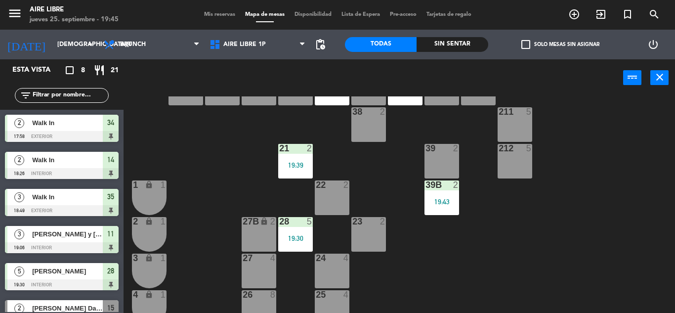
click at [55, 97] on input "text" at bounding box center [70, 95] width 77 height 11
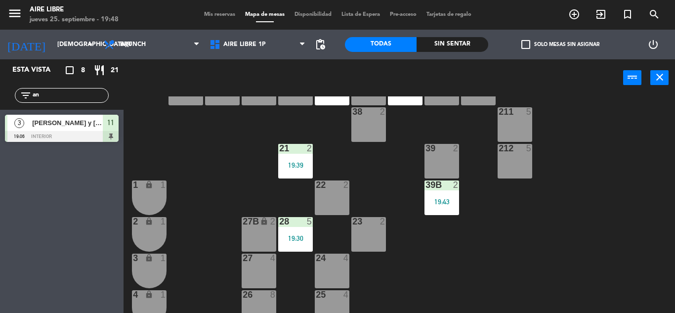
type input "a"
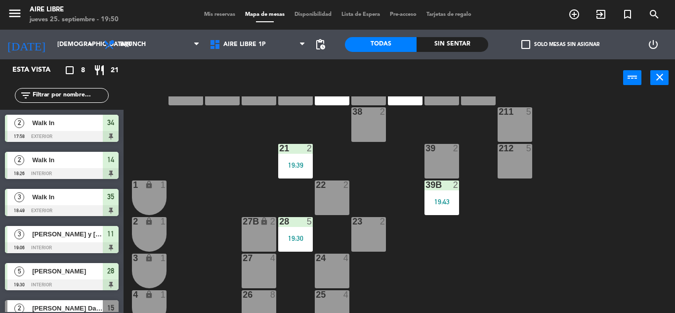
scroll to position [94, 0]
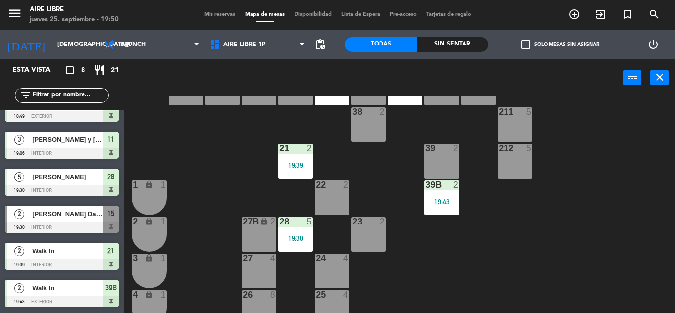
click at [38, 211] on span "Karina Da Silva" at bounding box center [67, 214] width 71 height 10
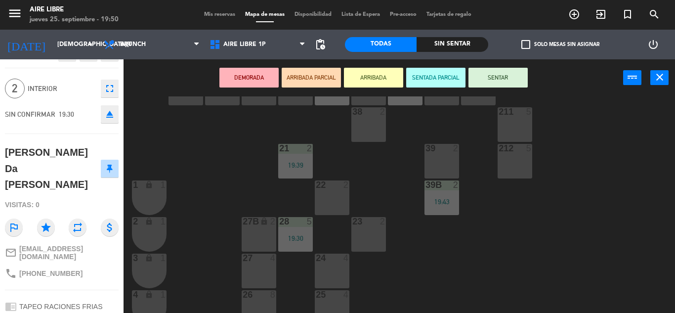
scroll to position [0, 0]
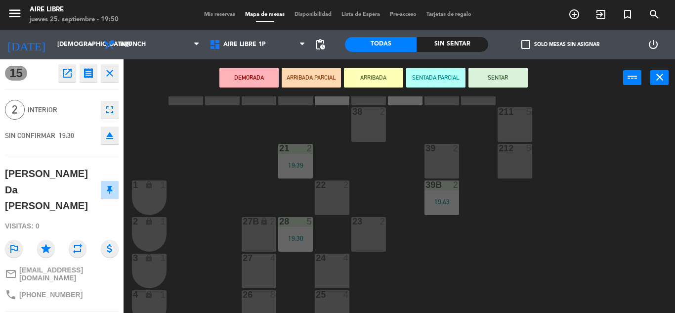
click at [209, 154] on div "42 2 43 2 31 7 32 7 33 7 42B 2 43B 2 41 8 44 2 45 2 46 2 35 3 18:49 34 2 17:58 …" at bounding box center [402, 204] width 545 height 216
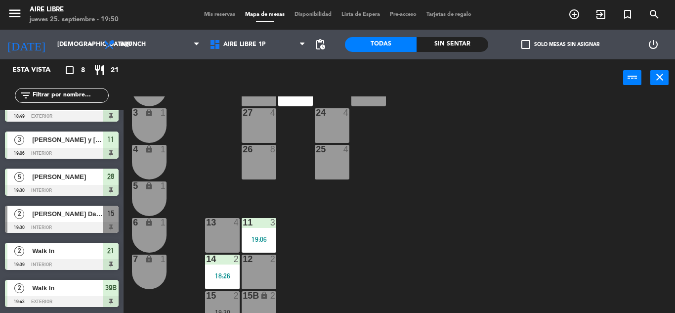
scroll to position [274, 0]
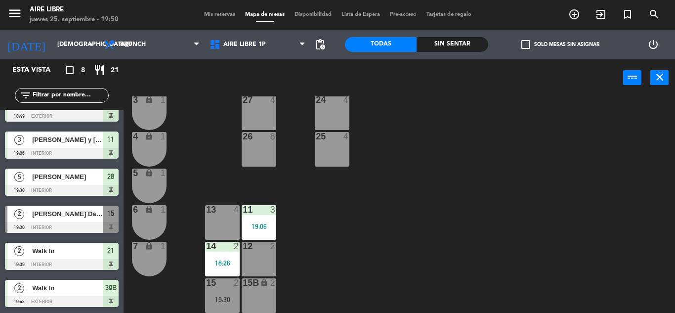
click at [218, 304] on div "15 2 19:30" at bounding box center [222, 295] width 35 height 35
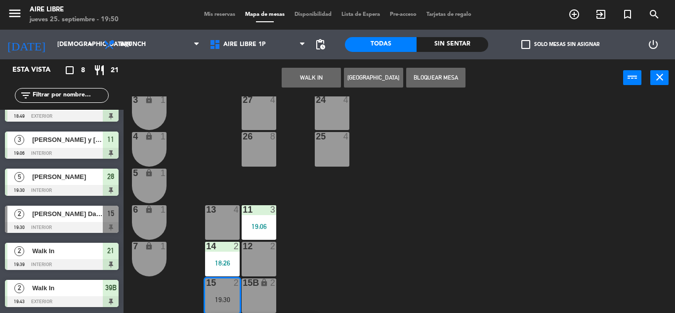
click at [143, 223] on div "6 lock 1" at bounding box center [149, 222] width 35 height 35
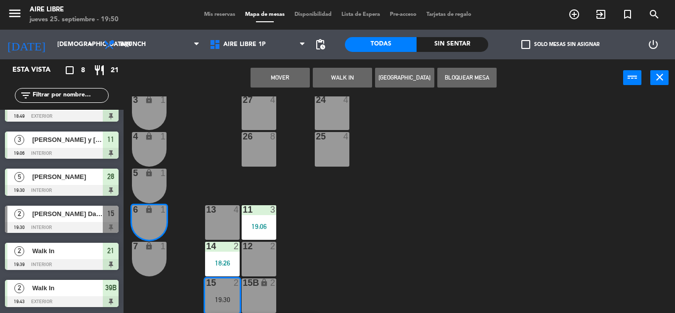
click at [284, 75] on button "Mover" at bounding box center [280, 78] width 59 height 20
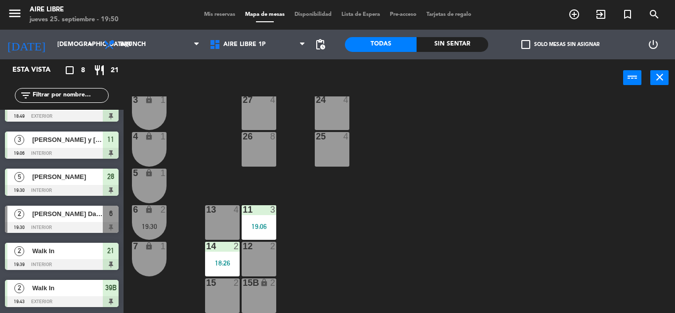
click at [148, 215] on div "6 lock 2" at bounding box center [149, 210] width 35 height 10
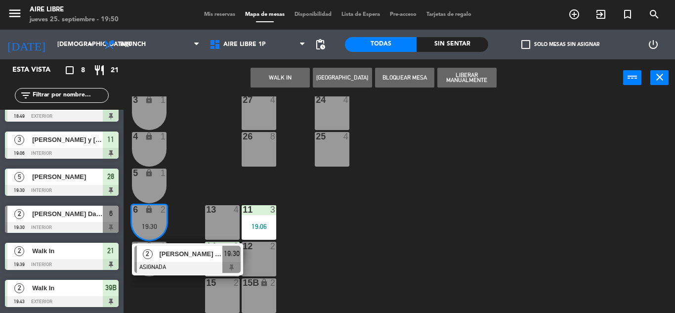
click at [179, 256] on span "Karina Da Silva" at bounding box center [190, 254] width 63 height 10
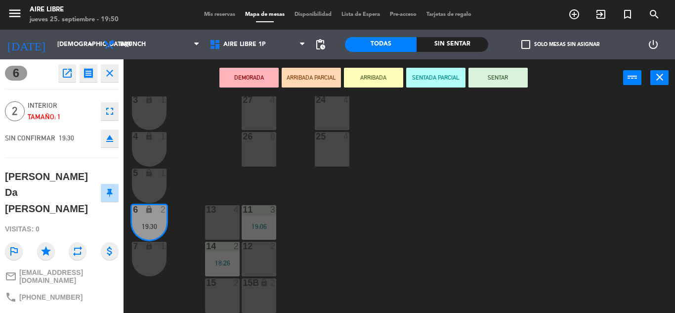
click at [59, 73] on button "open_in_new" at bounding box center [67, 73] width 18 height 18
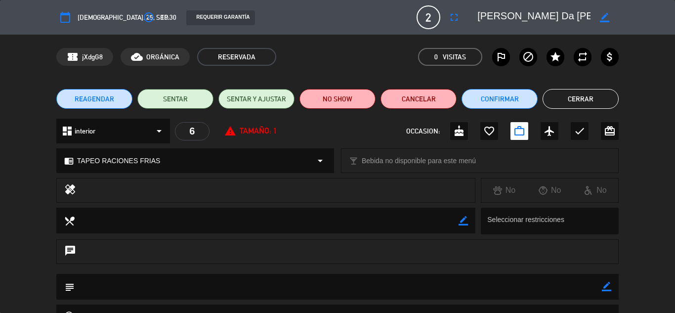
click at [504, 48] on label "outlined_flag" at bounding box center [501, 57] width 18 height 18
click at [348, 92] on button "NO SHOW" at bounding box center [337, 99] width 76 height 20
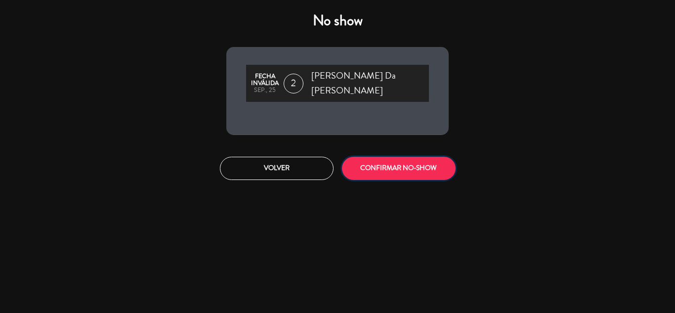
click at [392, 160] on button "CONFIRMAR NO-SHOW" at bounding box center [399, 168] width 114 height 23
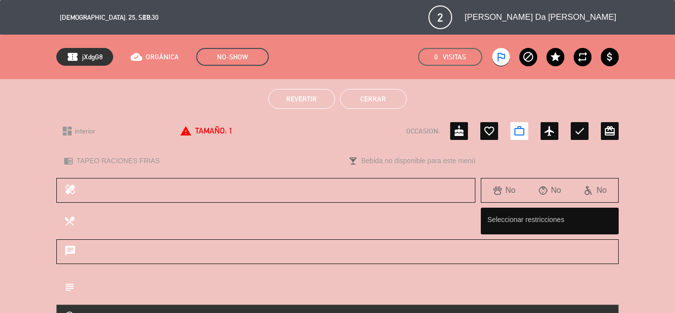
click at [378, 99] on button "Cerrar" at bounding box center [373, 99] width 67 height 20
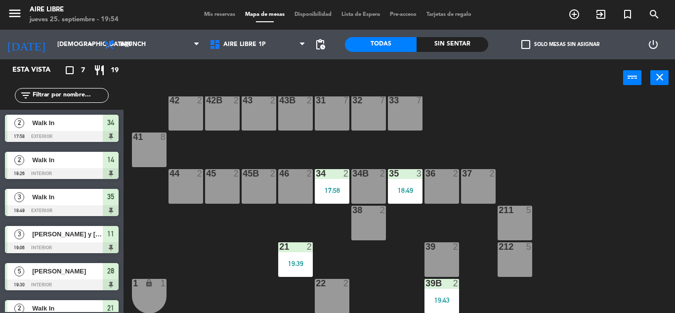
scroll to position [0, 0]
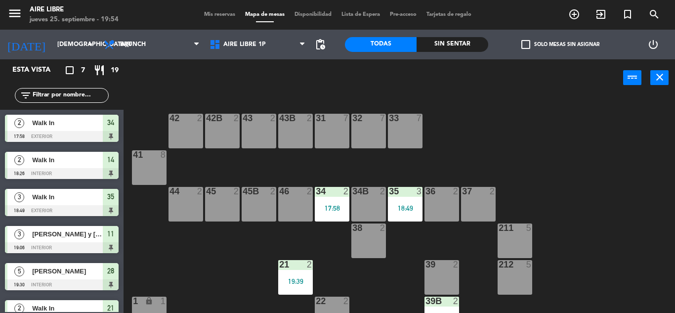
click at [213, 17] on span "Mis reservas" at bounding box center [219, 14] width 41 height 5
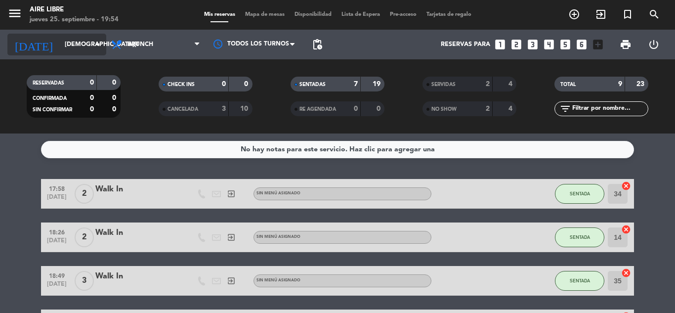
click at [60, 42] on input "[DEMOGRAPHIC_DATA][DATE]" at bounding box center [102, 44] width 84 height 17
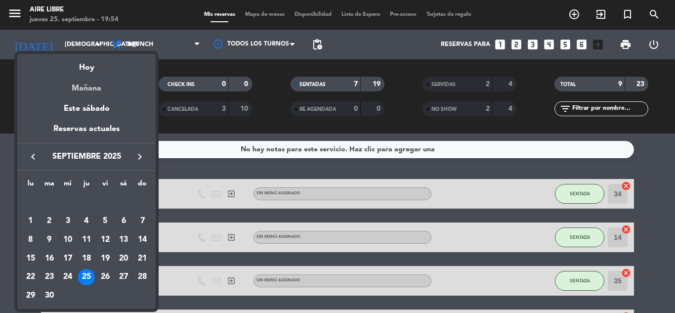
click at [86, 88] on div "Mañana" at bounding box center [86, 85] width 138 height 20
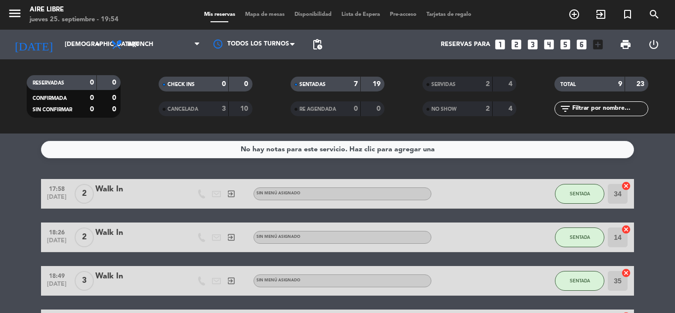
type input "vie. 26 sep."
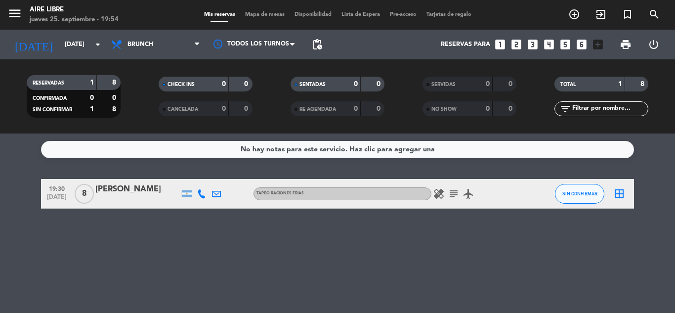
click at [456, 192] on icon "subject" at bounding box center [454, 194] width 12 height 12
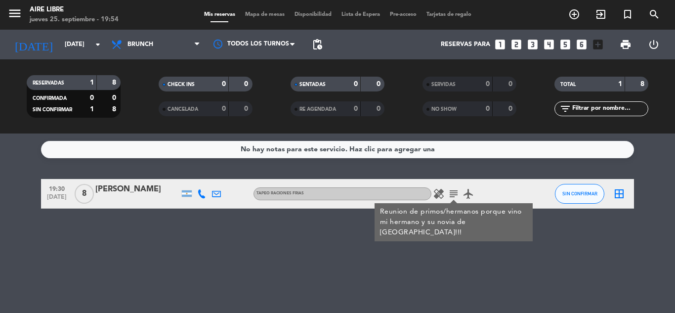
click at [621, 193] on icon "border_all" at bounding box center [619, 194] width 12 height 12
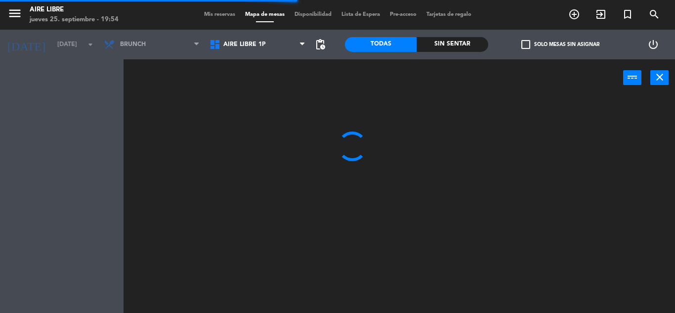
click at [233, 48] on span "Aire Libre 1P" at bounding box center [258, 45] width 106 height 22
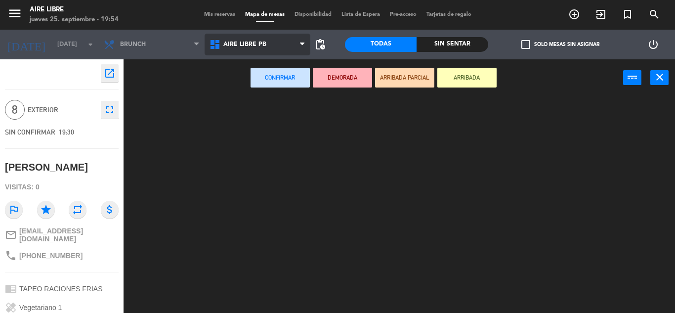
click at [232, 91] on ng-component "menu Aire Libre jueves 25. septiembre - 19:54 Mis reservas Mapa de mesas Dispon…" at bounding box center [337, 156] width 675 height 313
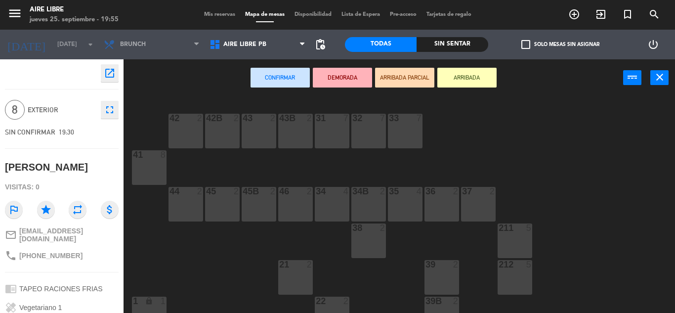
click at [147, 163] on div "41 8" at bounding box center [149, 167] width 35 height 35
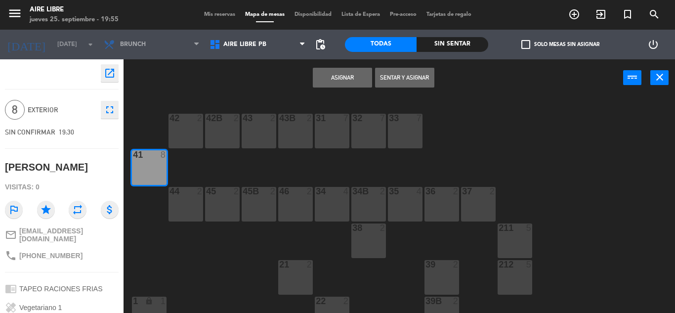
click at [335, 79] on button "Asignar" at bounding box center [342, 78] width 59 height 20
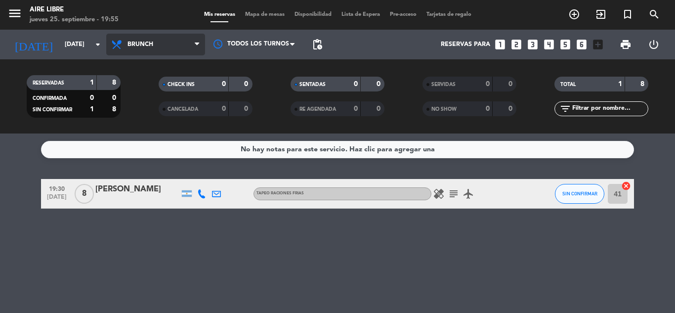
click at [143, 44] on span "Brunch" at bounding box center [140, 44] width 26 height 7
click at [135, 154] on ng-component "menu Aire Libre jueves 25. septiembre - 19:55 Mis reservas Mapa de mesas Dispon…" at bounding box center [337, 156] width 675 height 313
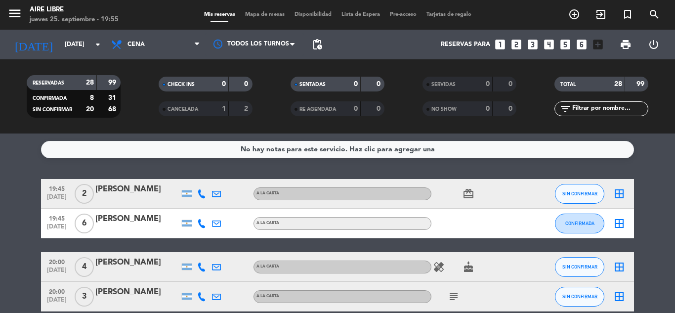
click at [171, 274] on div at bounding box center [137, 273] width 84 height 8
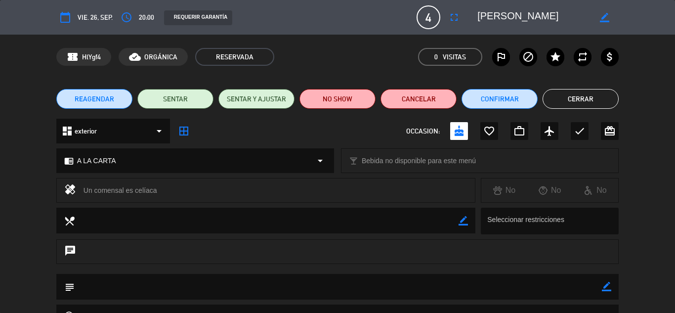
click at [582, 92] on button "Cerrar" at bounding box center [581, 99] width 76 height 20
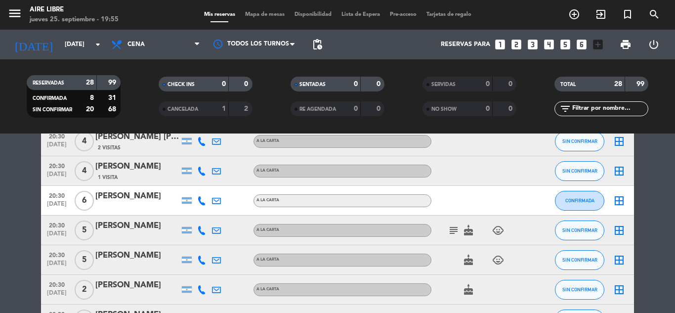
scroll to position [277, 0]
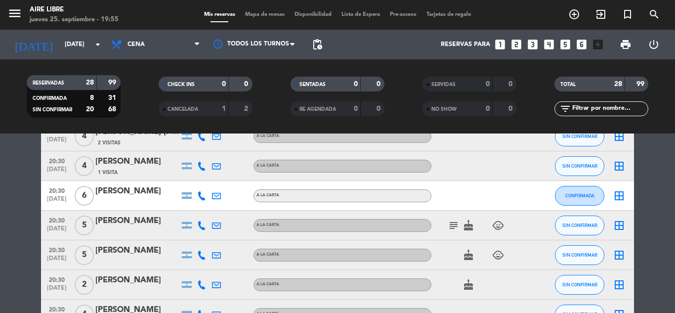
click at [458, 228] on icon "subject" at bounding box center [454, 225] width 12 height 12
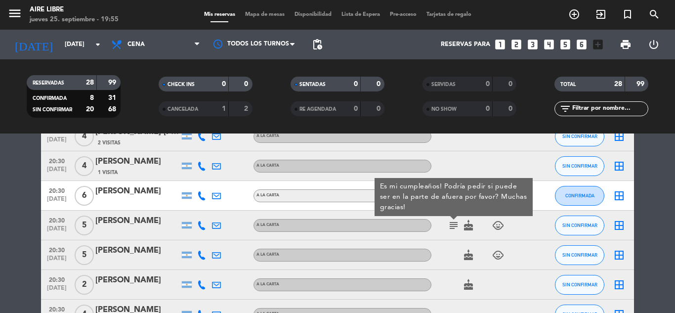
click at [615, 226] on icon "border_all" at bounding box center [619, 225] width 12 height 12
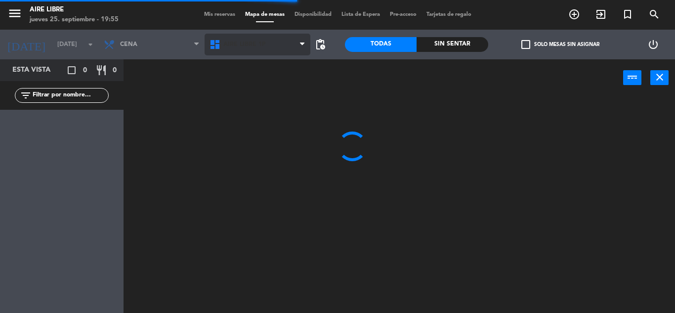
click at [243, 46] on span "Aire Libre 1P" at bounding box center [244, 44] width 42 height 7
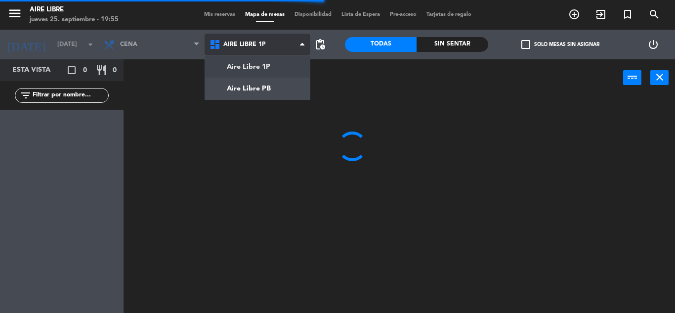
click at [252, 93] on ng-component "menu Aire Libre jueves 25. septiembre - 19:55 Mis reservas Mapa de mesas Dispon…" at bounding box center [337, 156] width 675 height 313
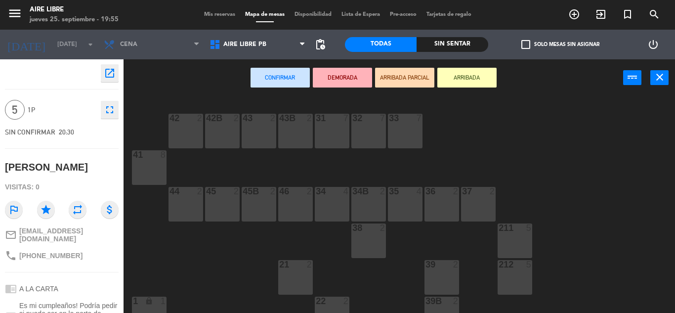
click at [328, 130] on div "31 7" at bounding box center [332, 131] width 35 height 35
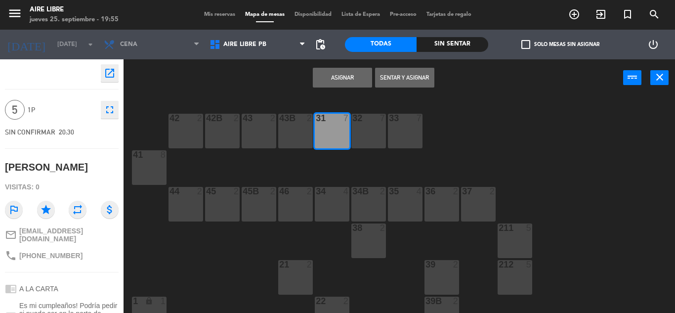
click at [345, 79] on button "Asignar" at bounding box center [342, 78] width 59 height 20
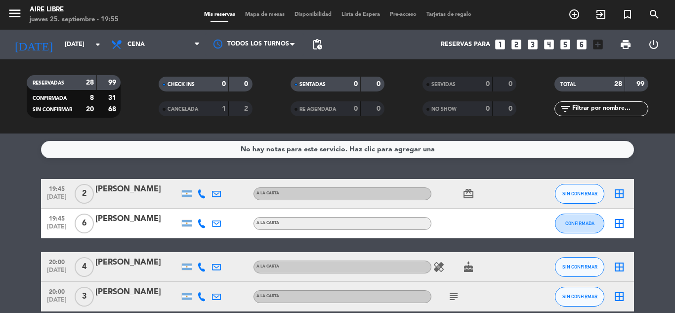
click at [615, 225] on icon "border_all" at bounding box center [619, 223] width 12 height 12
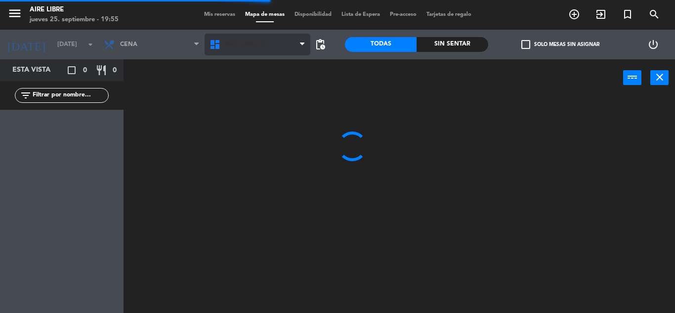
click at [234, 44] on span "Aire Libre 1P" at bounding box center [244, 44] width 42 height 7
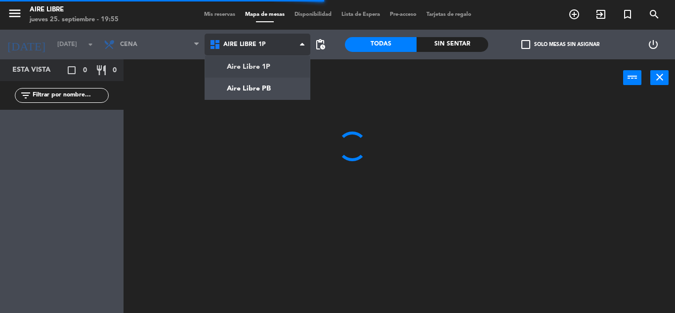
click at [252, 93] on ng-component "menu Aire Libre jueves 25. septiembre - 19:55 Mis reservas Mapa de mesas Dispon…" at bounding box center [337, 156] width 675 height 313
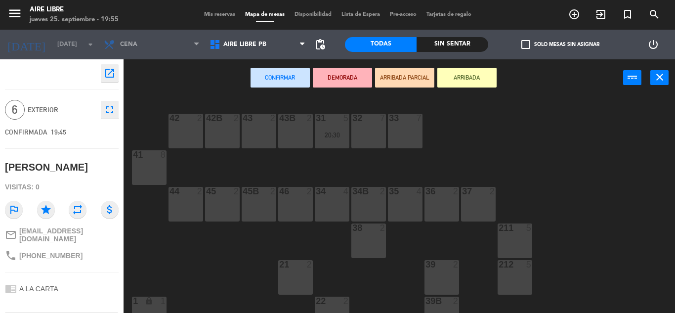
click at [364, 135] on div "32 7" at bounding box center [368, 131] width 35 height 35
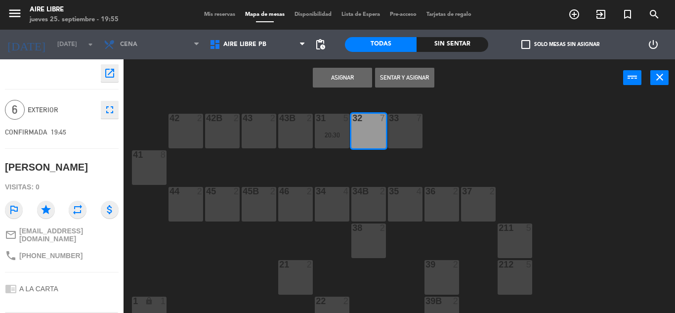
click at [343, 77] on button "Asignar" at bounding box center [342, 78] width 59 height 20
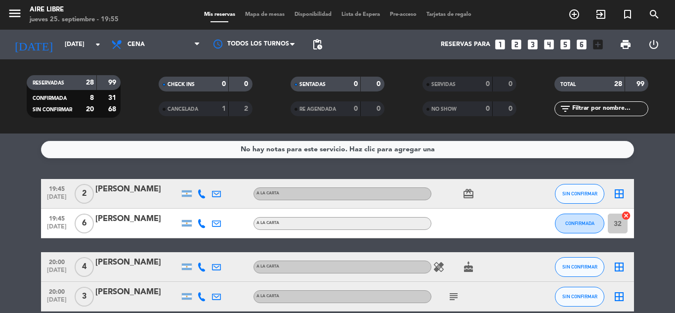
click at [621, 194] on icon "border_all" at bounding box center [619, 194] width 12 height 12
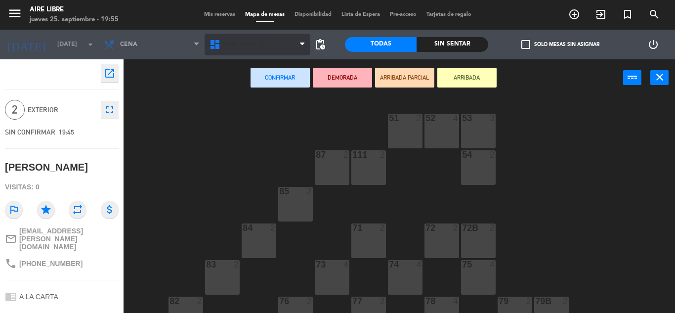
click at [234, 46] on span "Aire Libre 1P" at bounding box center [244, 44] width 42 height 7
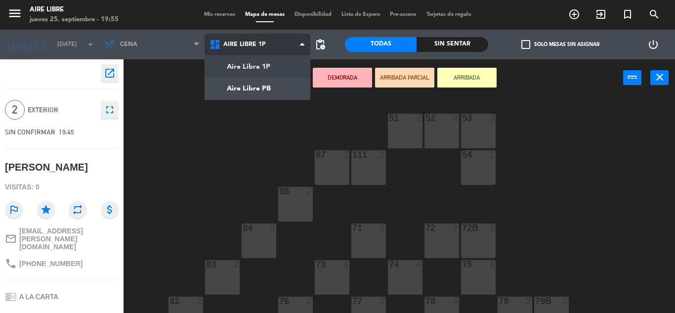
click at [241, 88] on ng-component "menu Aire Libre jueves 25. septiembre - 19:55 Mis reservas Mapa de mesas Dispon…" at bounding box center [337, 156] width 675 height 313
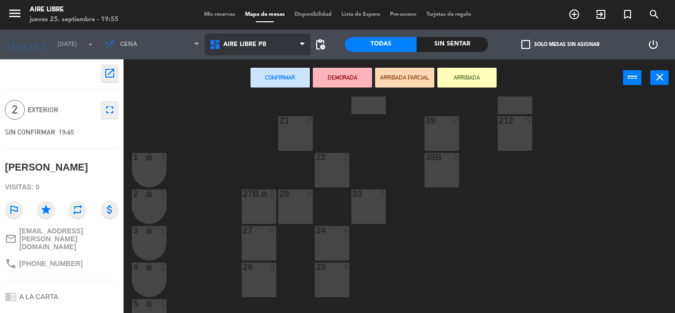
scroll to position [147, 0]
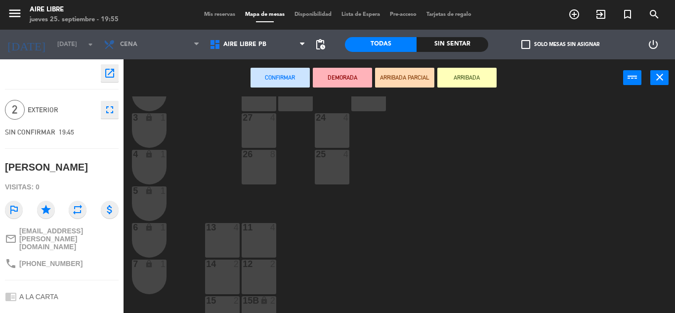
scroll to position [264, 0]
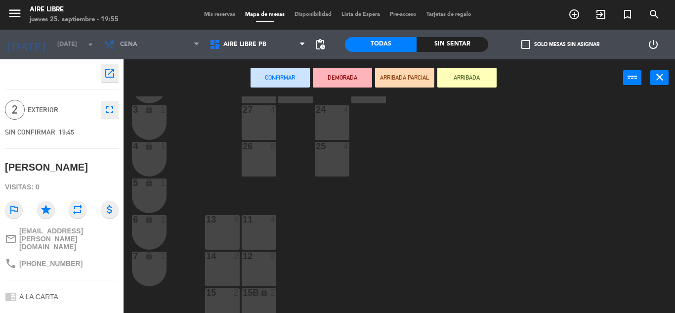
click at [221, 267] on div "14 2" at bounding box center [222, 269] width 35 height 35
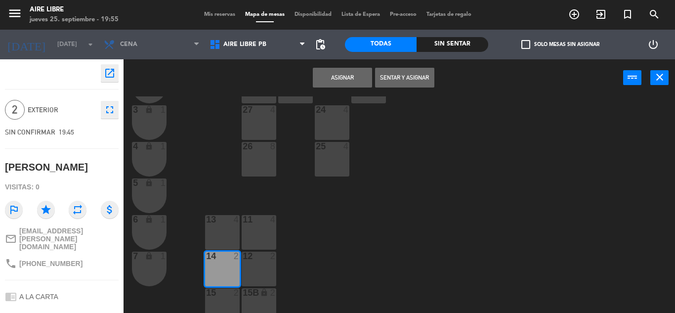
click at [342, 79] on button "Asignar" at bounding box center [342, 78] width 59 height 20
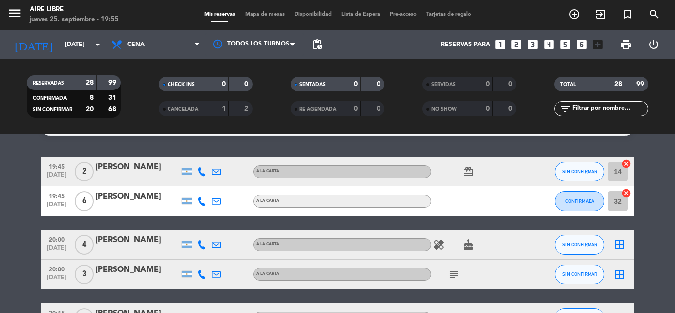
scroll to position [30, 0]
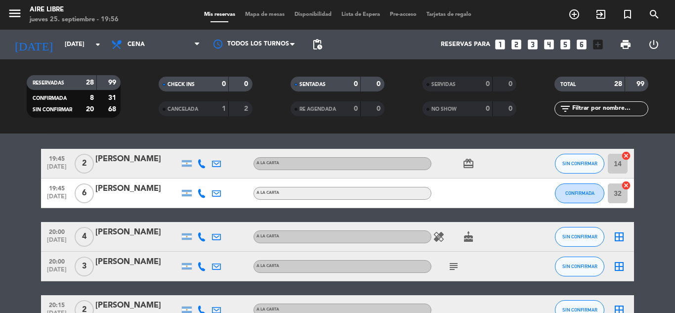
click at [456, 264] on icon "subject" at bounding box center [454, 266] width 12 height 12
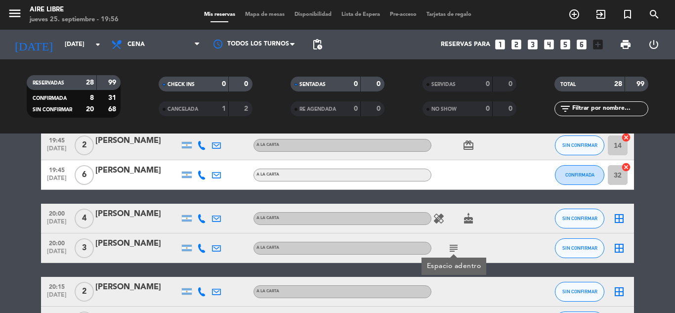
scroll to position [51, 0]
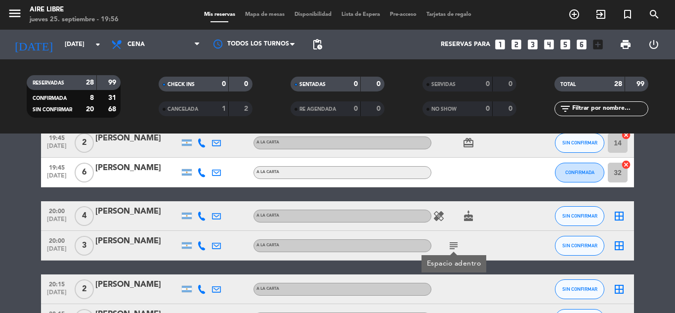
click at [616, 251] on icon "border_all" at bounding box center [619, 246] width 12 height 12
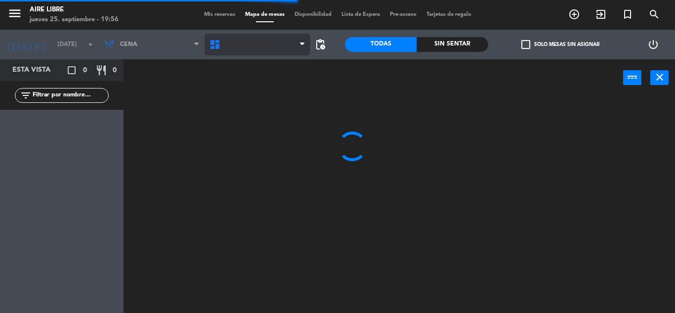
click at [240, 43] on span "Aire Libre 1P" at bounding box center [244, 44] width 42 height 7
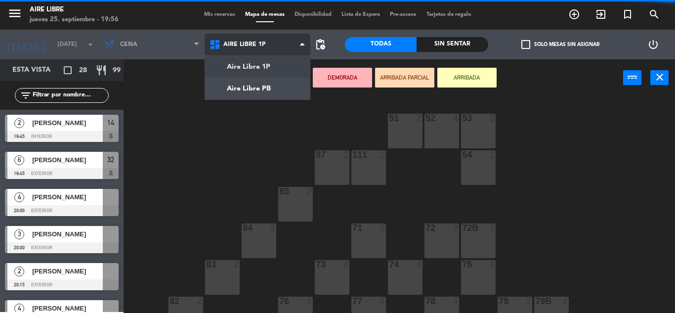
click at [253, 88] on ng-component "menu Aire Libre jueves 25. septiembre - 19:56 Mis reservas Mapa de mesas Dispon…" at bounding box center [337, 156] width 675 height 313
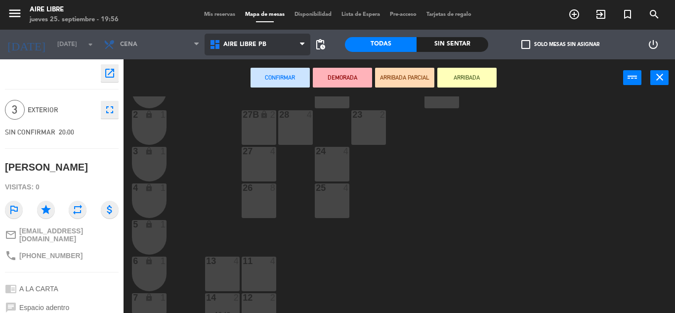
scroll to position [227, 0]
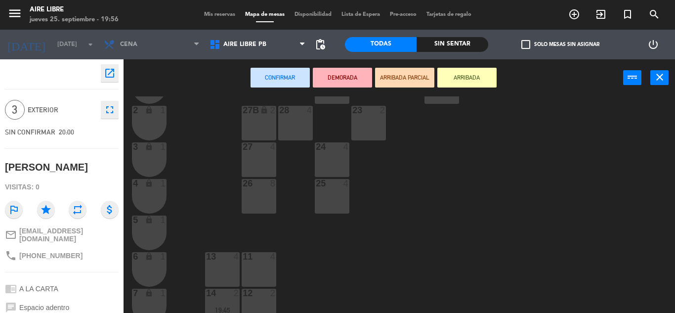
click at [261, 151] on div at bounding box center [259, 146] width 16 height 9
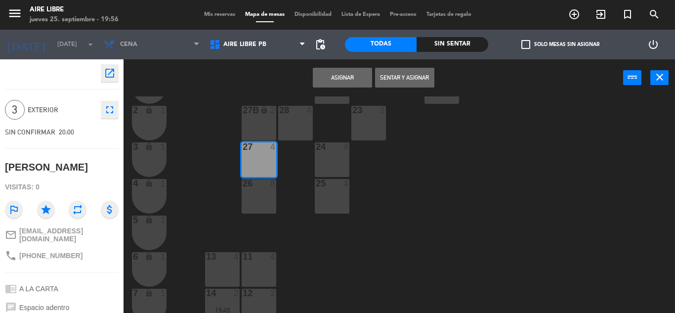
click at [350, 74] on button "Asignar" at bounding box center [342, 78] width 59 height 20
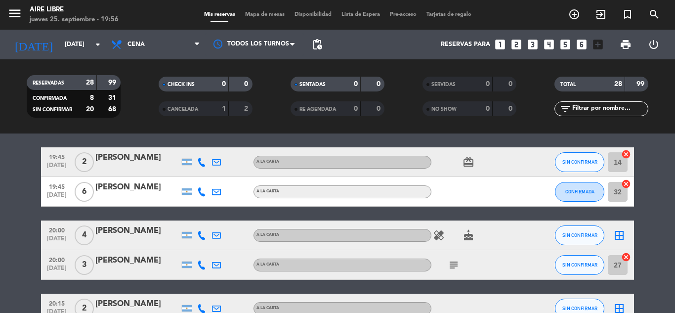
scroll to position [33, 0]
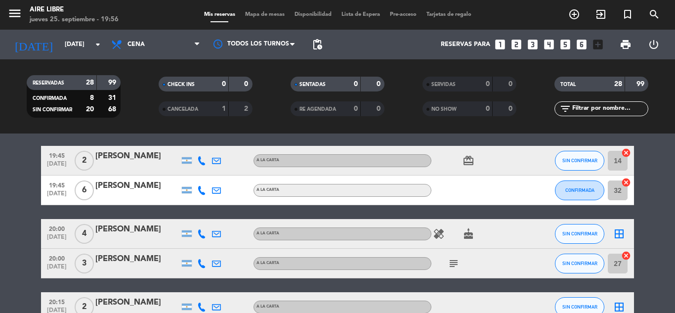
click at [616, 233] on icon "border_all" at bounding box center [619, 234] width 12 height 12
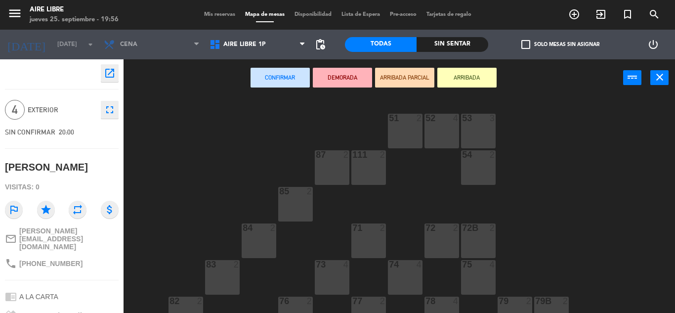
click at [225, 273] on div "83 2" at bounding box center [222, 277] width 35 height 35
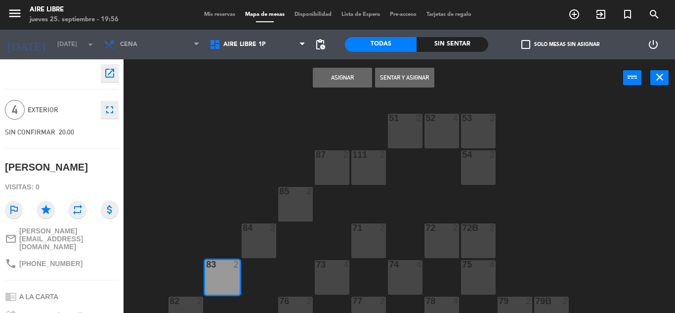
click at [343, 84] on button "Asignar" at bounding box center [342, 78] width 59 height 20
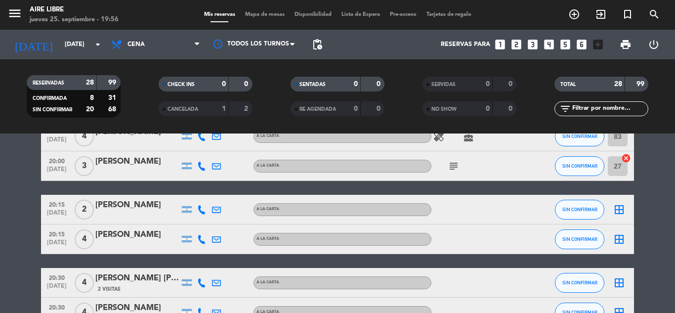
scroll to position [131, 0]
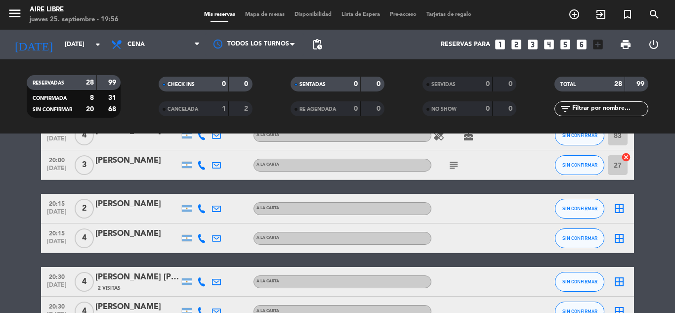
click at [618, 241] on icon "border_all" at bounding box center [619, 238] width 12 height 12
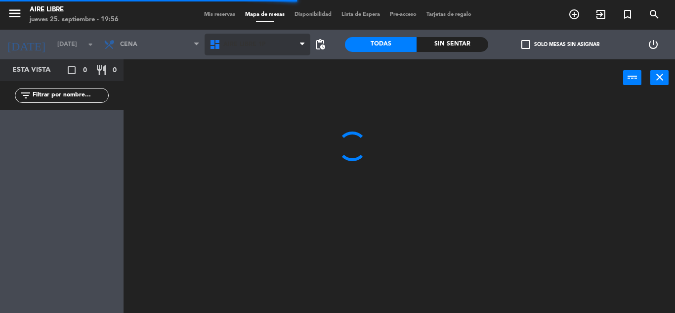
click at [237, 44] on span "Aire Libre 1P" at bounding box center [244, 44] width 42 height 7
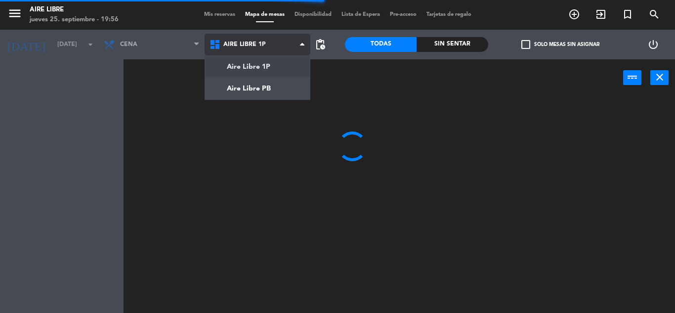
click at [253, 86] on ng-component "menu Aire Libre jueves 25. septiembre - 19:56 Mis reservas Mapa de mesas Dispon…" at bounding box center [337, 156] width 675 height 313
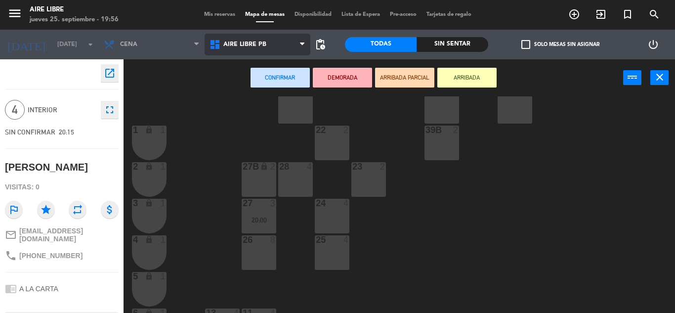
scroll to position [174, 0]
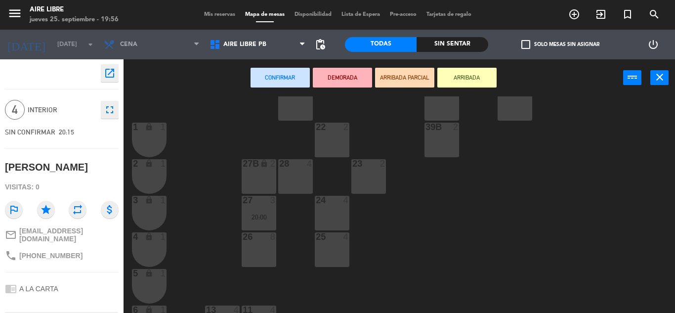
click at [341, 252] on div "25 4" at bounding box center [332, 249] width 35 height 35
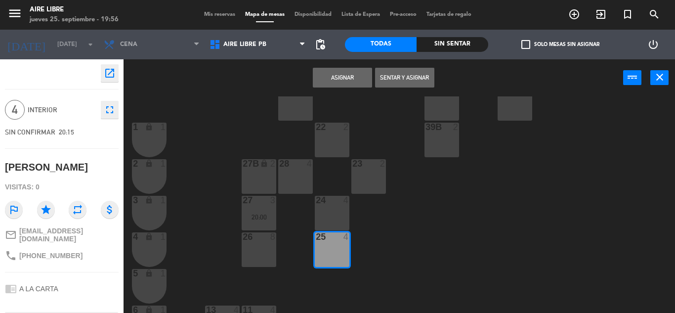
click at [344, 79] on button "Asignar" at bounding box center [342, 78] width 59 height 20
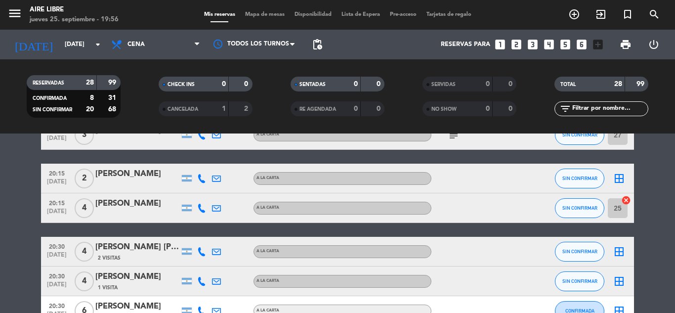
scroll to position [150, 0]
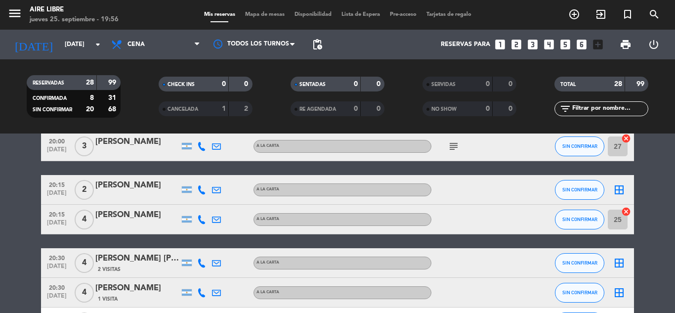
click at [618, 191] on icon "border_all" at bounding box center [619, 190] width 12 height 12
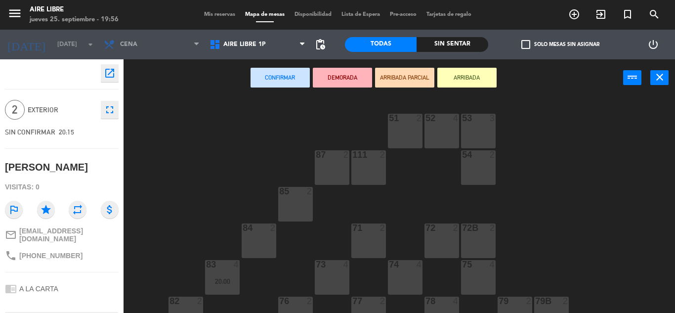
click at [295, 203] on div "85 2" at bounding box center [295, 204] width 35 height 35
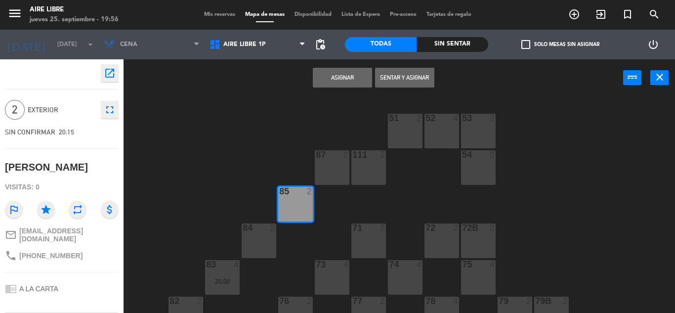
click at [346, 74] on button "Asignar" at bounding box center [342, 78] width 59 height 20
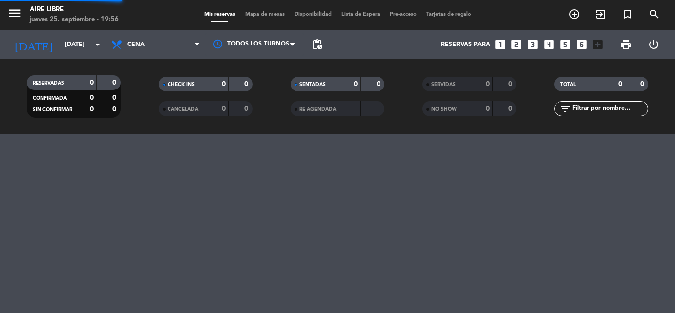
click at [657, 292] on div "menu Aire Libre jueves 25. septiembre - 19:56 Mis reservas Mapa de mesas Dispon…" at bounding box center [337, 156] width 675 height 313
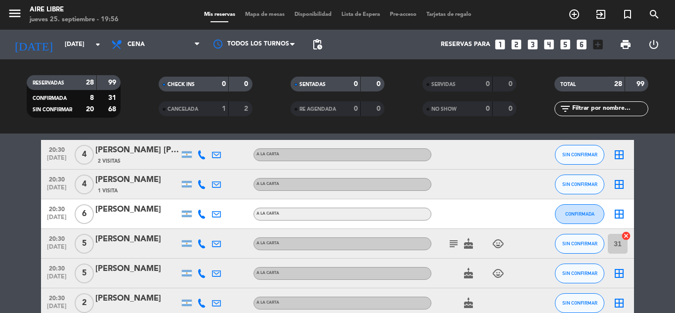
scroll to position [256, 0]
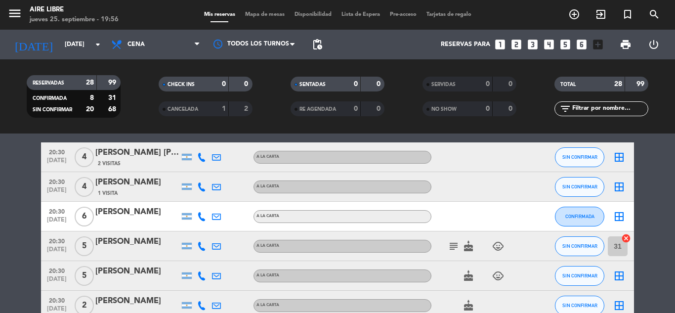
click at [621, 273] on icon "border_all" at bounding box center [619, 276] width 12 height 12
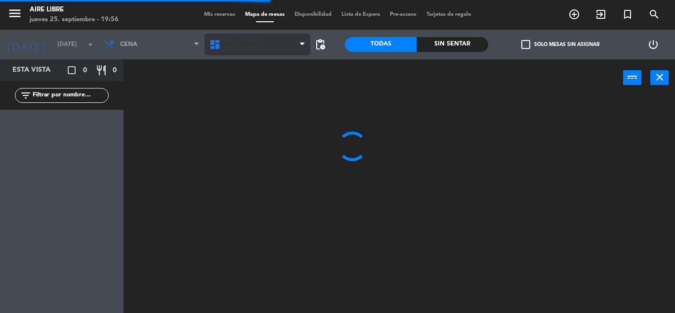
click at [237, 44] on span "Aire Libre 1P" at bounding box center [244, 44] width 42 height 7
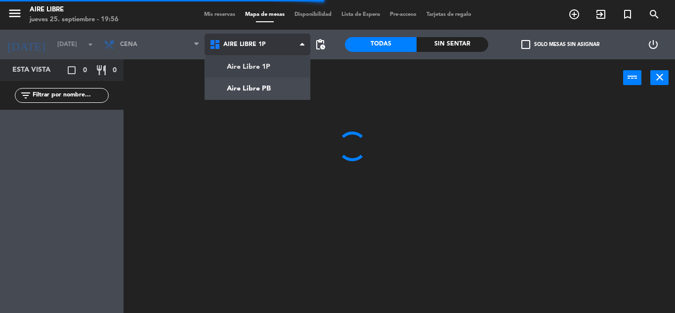
click at [260, 87] on ng-component "menu Aire Libre jueves 25. septiembre - 19:56 Mis reservas Mapa de mesas Dispon…" at bounding box center [337, 156] width 675 height 313
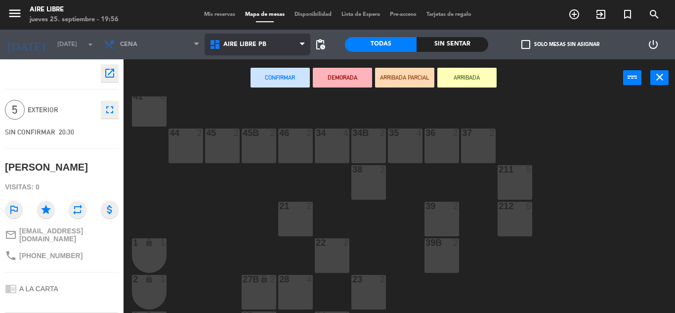
scroll to position [83, 0]
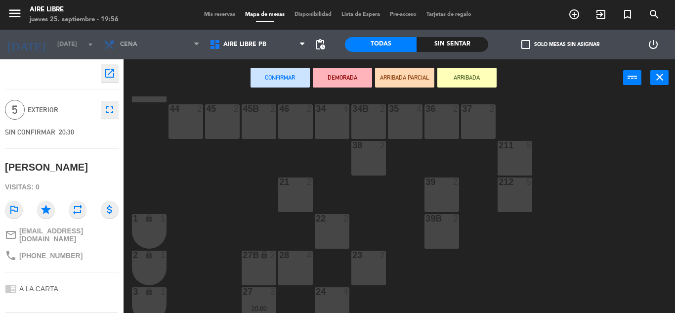
click at [295, 267] on div "28 4" at bounding box center [295, 268] width 35 height 35
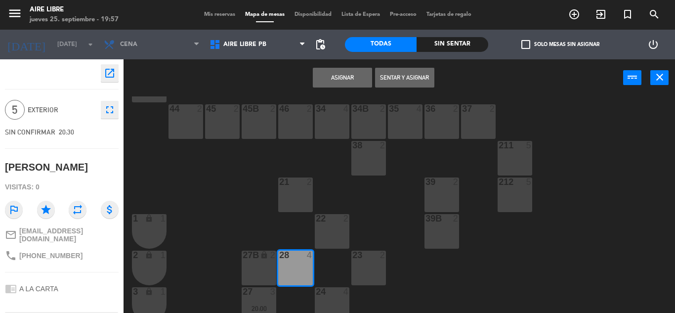
click at [347, 76] on button "Asignar" at bounding box center [342, 78] width 59 height 20
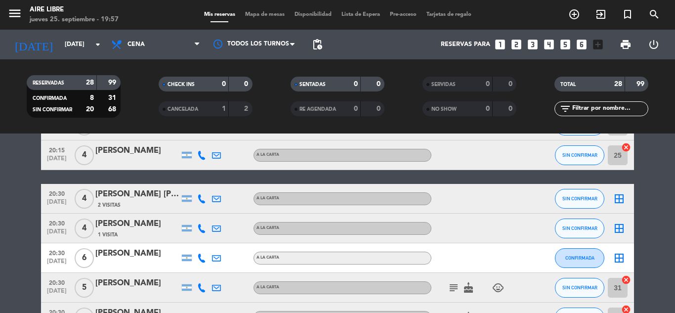
scroll to position [215, 0]
click at [617, 260] on icon "border_all" at bounding box center [619, 258] width 12 height 12
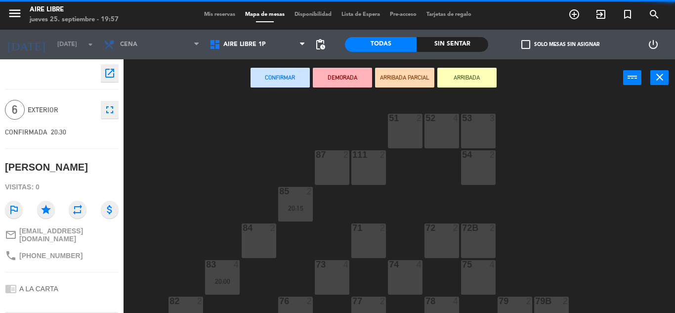
click at [372, 245] on div "71 2" at bounding box center [368, 240] width 35 height 35
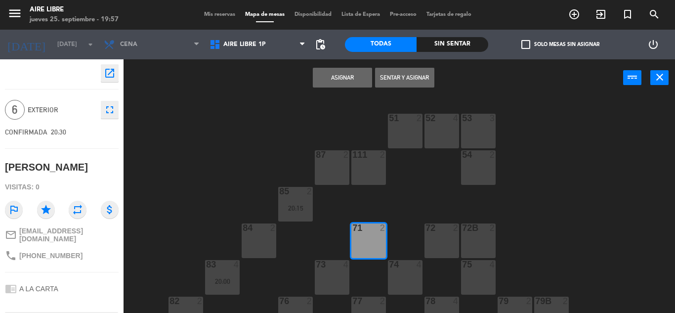
click at [343, 71] on button "Asignar" at bounding box center [342, 78] width 59 height 20
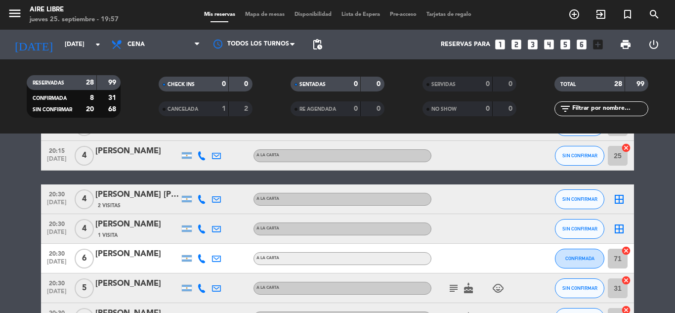
scroll to position [212, 0]
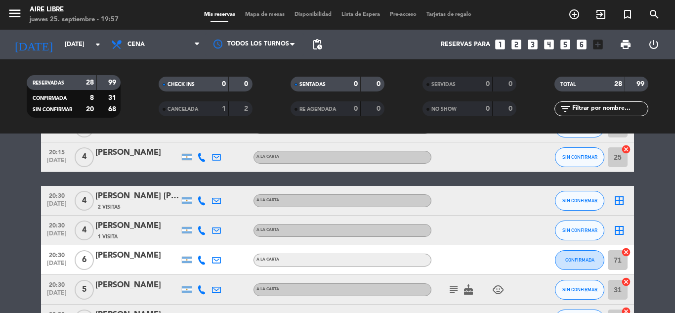
click at [621, 200] on icon "border_all" at bounding box center [619, 201] width 12 height 12
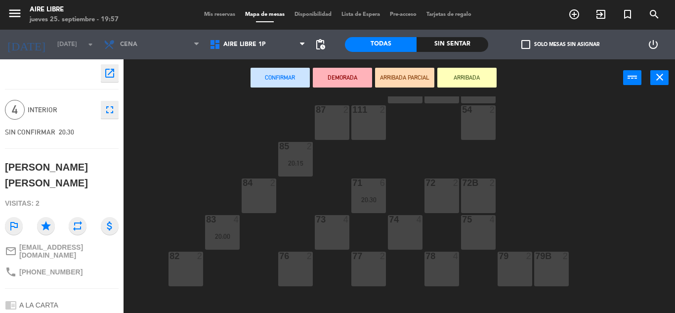
scroll to position [45, 0]
click at [184, 267] on div "82 2" at bounding box center [186, 268] width 35 height 35
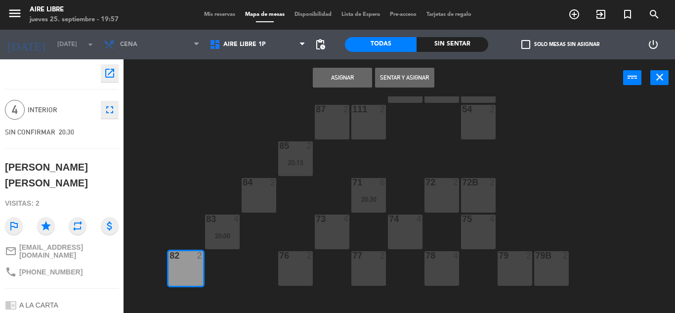
click at [341, 76] on button "Asignar" at bounding box center [342, 78] width 59 height 20
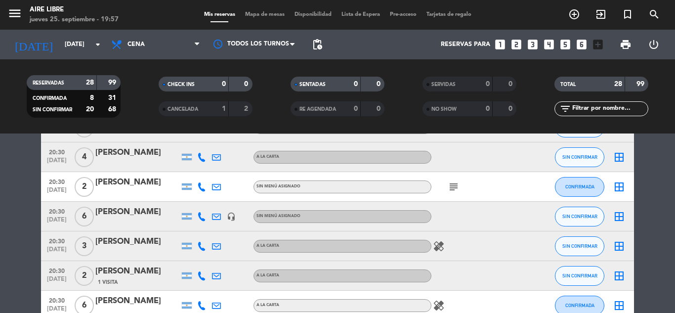
scroll to position [434, 0]
click at [619, 219] on icon "border_all" at bounding box center [619, 216] width 12 height 12
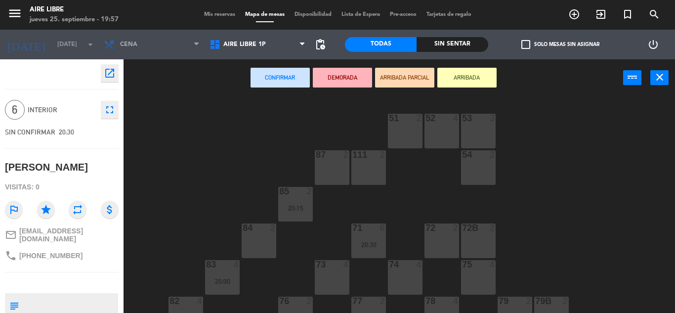
click at [366, 302] on div at bounding box center [368, 301] width 16 height 9
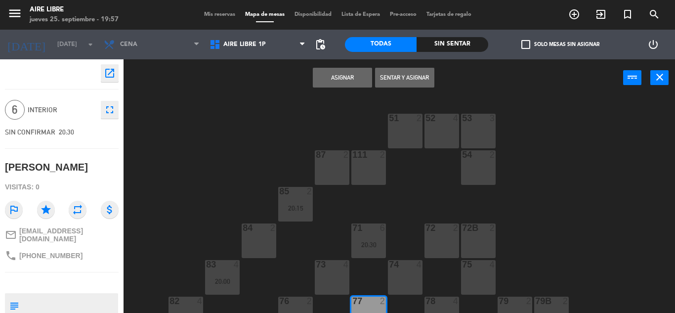
click at [440, 297] on div at bounding box center [441, 301] width 16 height 9
click at [340, 77] on button "Asignar" at bounding box center [342, 78] width 59 height 20
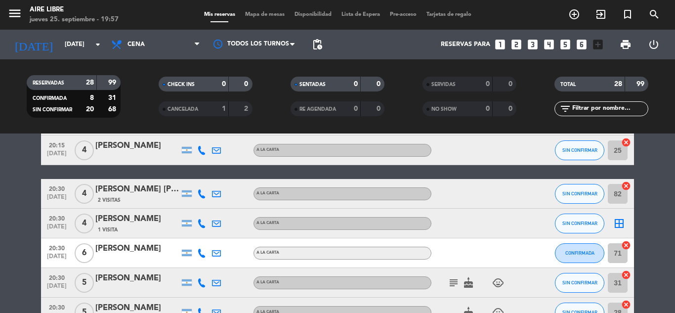
scroll to position [228, 0]
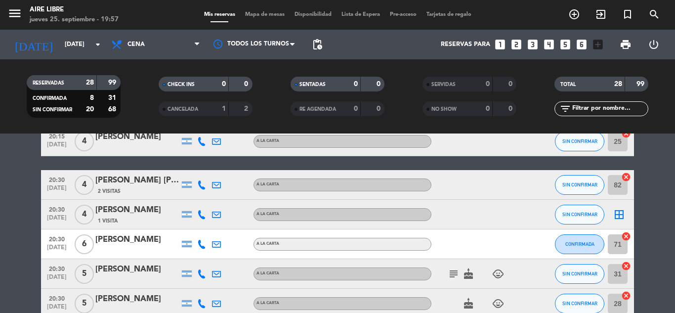
click at [621, 215] on icon "border_all" at bounding box center [619, 215] width 12 height 12
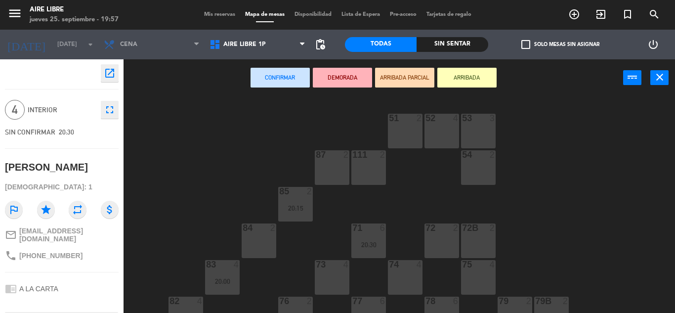
click at [326, 280] on div "73 4" at bounding box center [332, 277] width 35 height 35
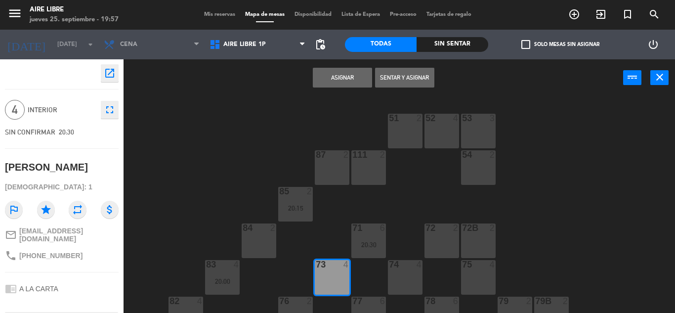
click at [327, 77] on button "Asignar" at bounding box center [342, 78] width 59 height 20
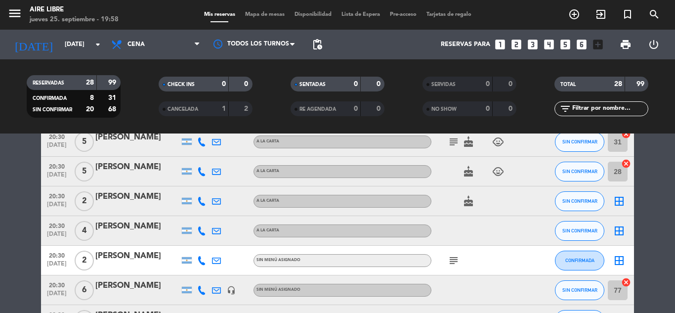
scroll to position [360, 0]
click at [620, 200] on icon "border_all" at bounding box center [619, 201] width 12 height 12
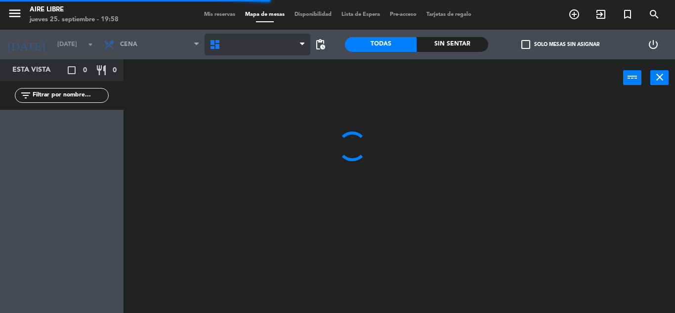
click at [238, 42] on span "Aire Libre 1P" at bounding box center [244, 44] width 42 height 7
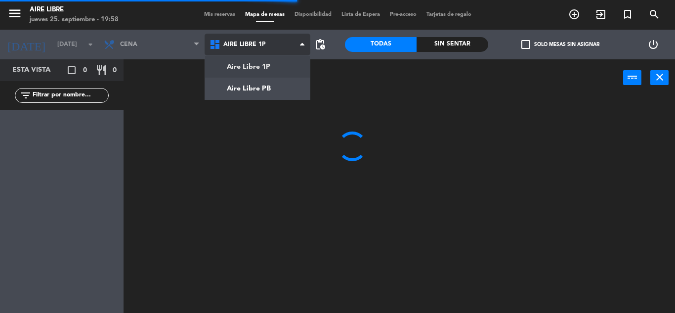
click at [241, 88] on ng-component "menu Aire Libre jueves 25. septiembre - 19:58 Mis reservas Mapa de mesas Dispon…" at bounding box center [337, 156] width 675 height 313
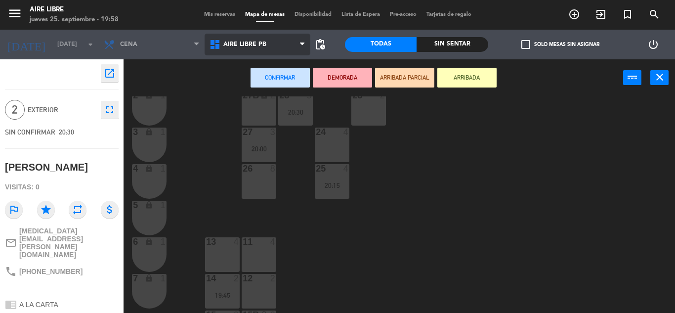
scroll to position [274, 0]
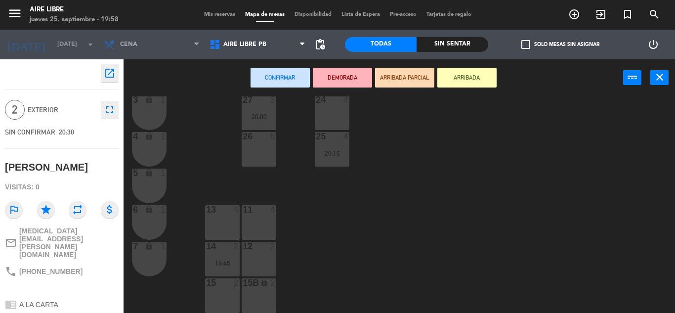
click at [218, 299] on div "15 2" at bounding box center [222, 295] width 35 height 35
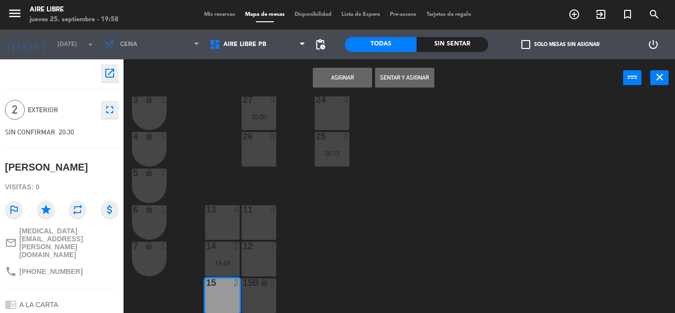
click at [341, 77] on button "Asignar" at bounding box center [342, 78] width 59 height 20
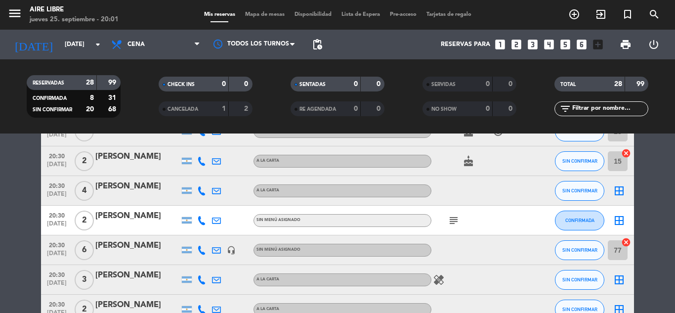
scroll to position [399, 0]
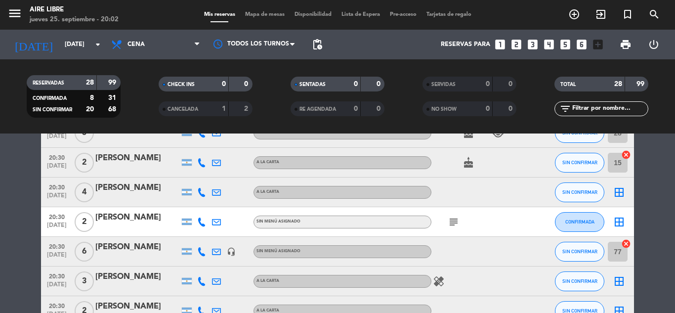
click at [618, 221] on icon "border_all" at bounding box center [619, 222] width 12 height 12
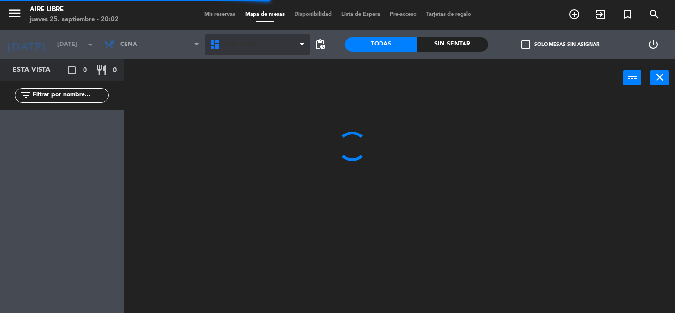
click at [239, 42] on span "Aire Libre 1P" at bounding box center [244, 44] width 42 height 7
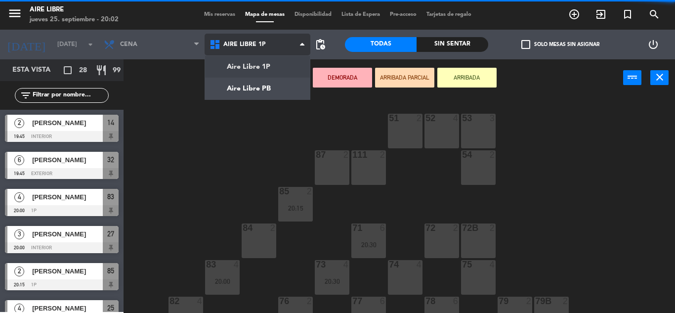
click at [248, 87] on ng-component "menu Aire Libre jueves 25. septiembre - 20:02 Mis reservas Mapa de mesas Dispon…" at bounding box center [337, 156] width 675 height 313
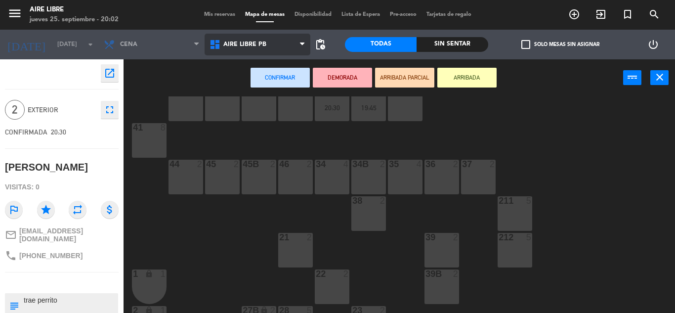
scroll to position [35, 0]
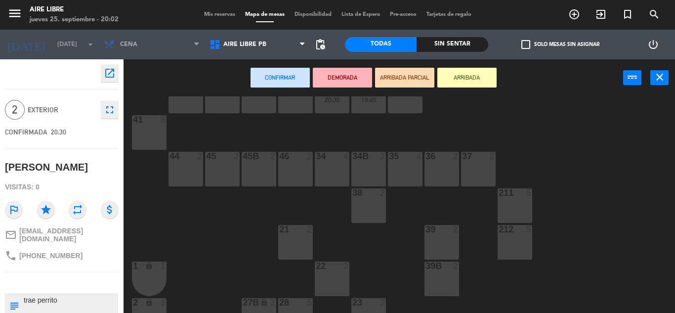
click at [353, 157] on div "34B" at bounding box center [352, 156] width 0 height 9
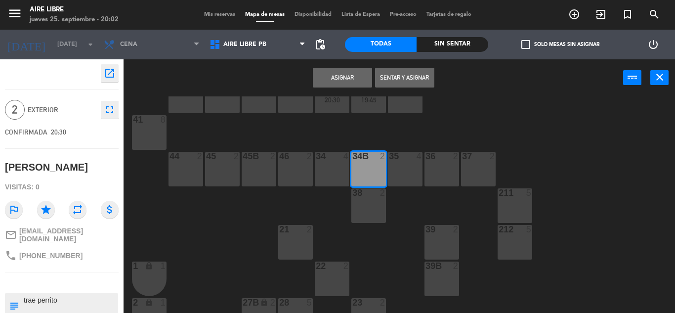
click at [337, 75] on button "Asignar" at bounding box center [342, 78] width 59 height 20
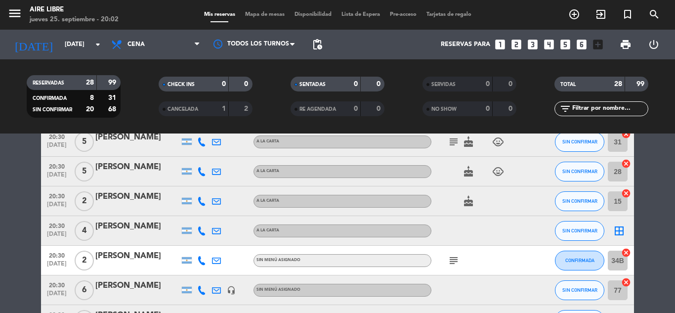
click at [657, 247] on bookings-row "19:45 sep. 26 2 Alejandro Brunello A LA CARTA card_giftcard SIN CONFIRMAR 14 ca…" at bounding box center [337, 268] width 675 height 899
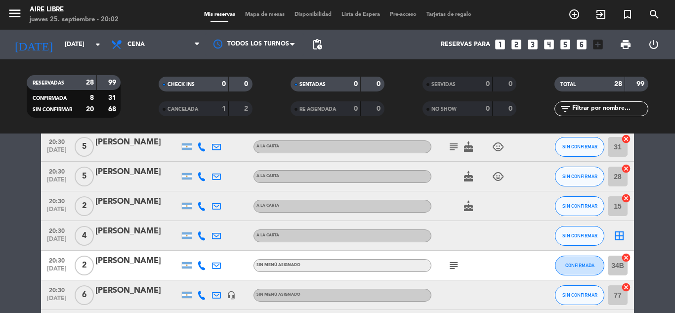
click at [618, 233] on icon "border_all" at bounding box center [619, 236] width 12 height 12
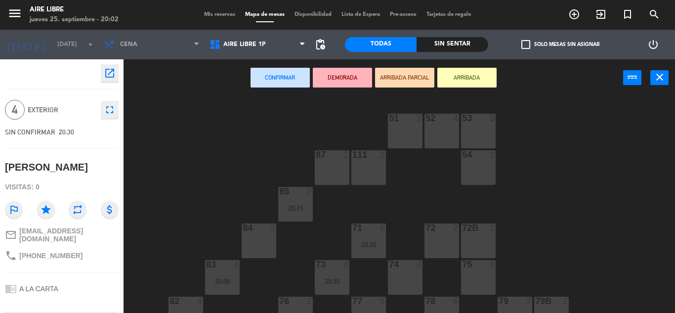
click at [409, 280] on div "74 4" at bounding box center [405, 277] width 35 height 35
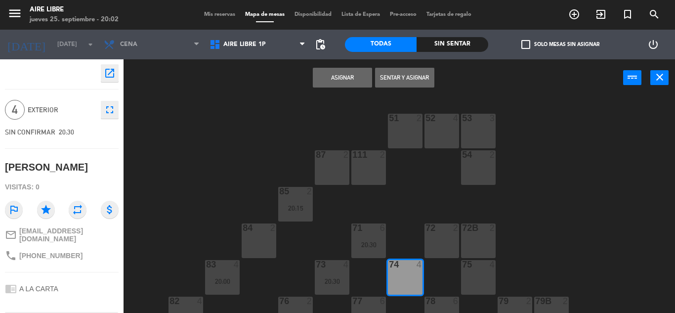
click at [335, 77] on button "Asignar" at bounding box center [342, 78] width 59 height 20
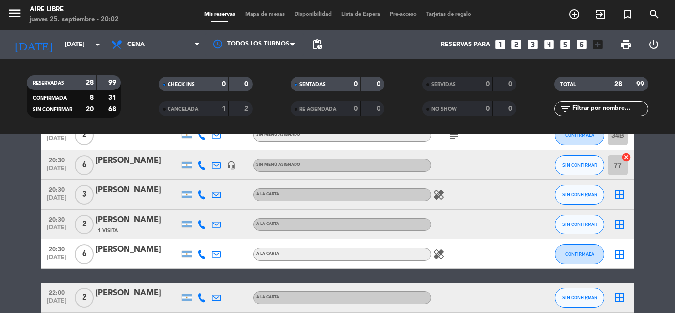
scroll to position [484, 0]
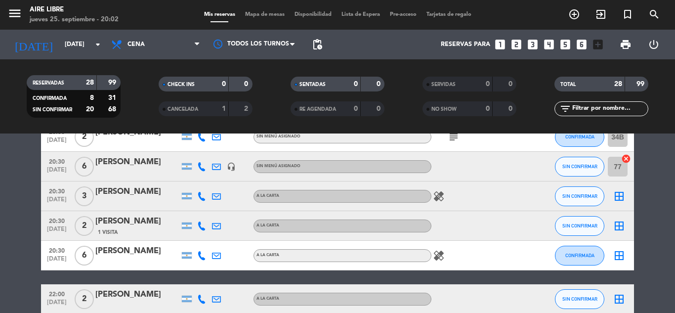
click at [255, 15] on span "Mapa de mesas" at bounding box center [264, 14] width 49 height 5
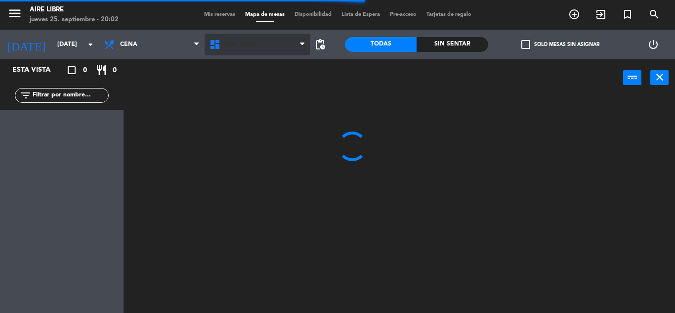
click at [237, 42] on span "Aire Libre 1P" at bounding box center [244, 44] width 42 height 7
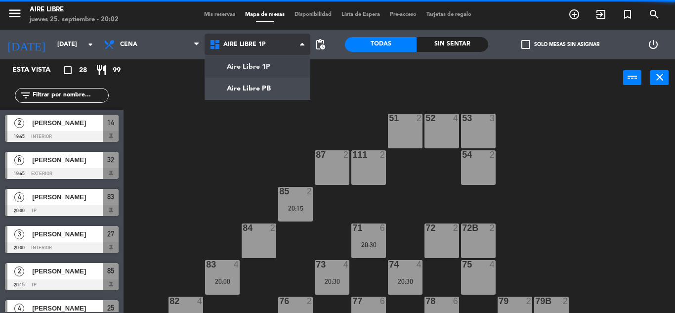
click at [269, 85] on ng-component "menu Aire Libre jueves 25. septiembre - 20:02 Mis reservas Mapa de mesas Dispon…" at bounding box center [337, 156] width 675 height 313
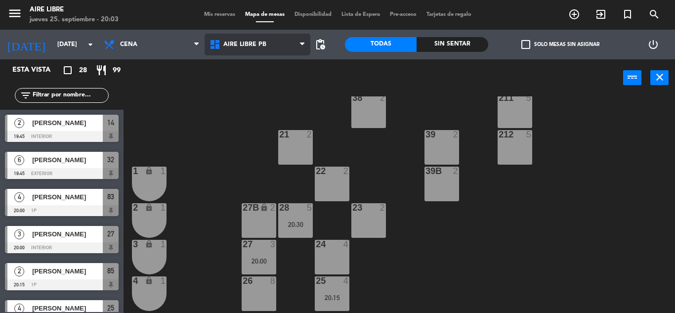
scroll to position [129, 0]
click at [247, 41] on span "Aire Libre PB" at bounding box center [244, 44] width 43 height 7
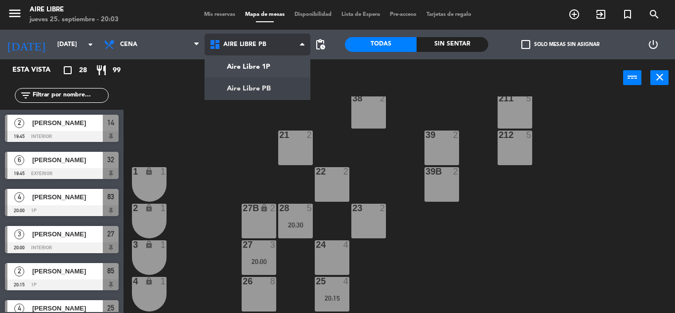
click at [262, 64] on ng-component "menu Aire Libre jueves 25. septiembre - 20:03 Mis reservas Mapa de mesas Dispon…" at bounding box center [337, 156] width 675 height 313
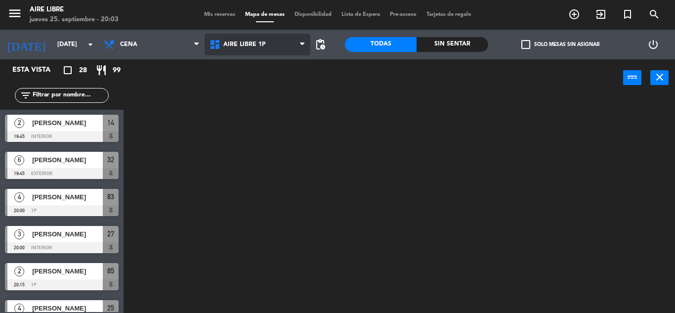
scroll to position [0, 0]
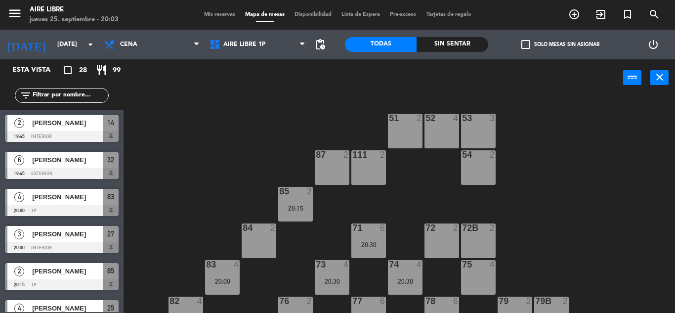
click at [525, 42] on span "check_box_outline_blank" at bounding box center [525, 44] width 9 height 9
click at [560, 44] on input "check_box_outline_blank Solo mesas sin asignar" at bounding box center [560, 44] width 0 height 0
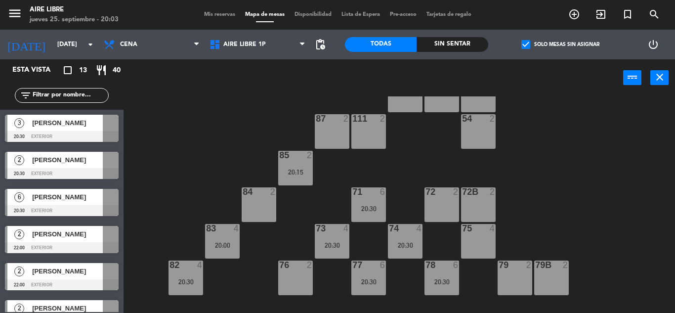
scroll to position [44, 0]
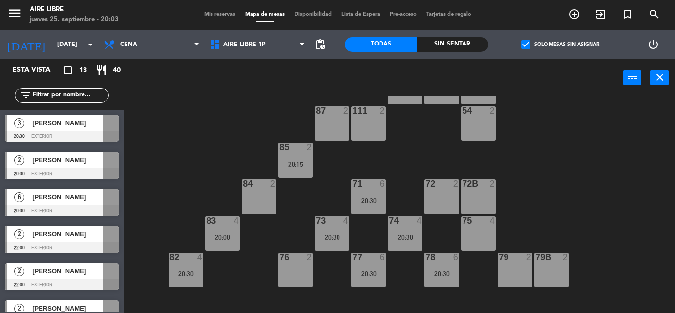
click at [83, 125] on span "Vanesa Leon" at bounding box center [67, 123] width 71 height 10
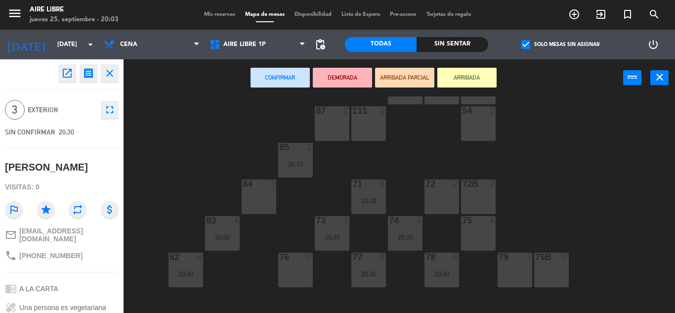
click at [477, 233] on div "75 4" at bounding box center [478, 233] width 35 height 35
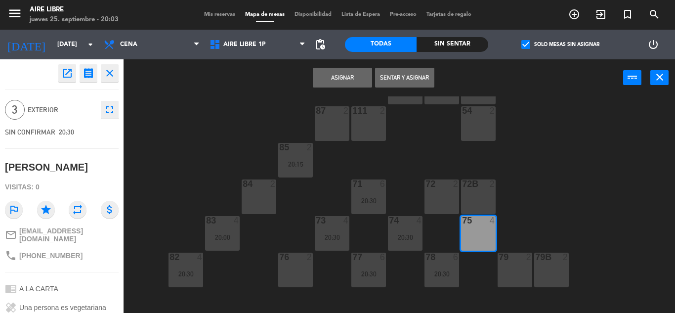
click at [324, 76] on button "Asignar" at bounding box center [342, 78] width 59 height 20
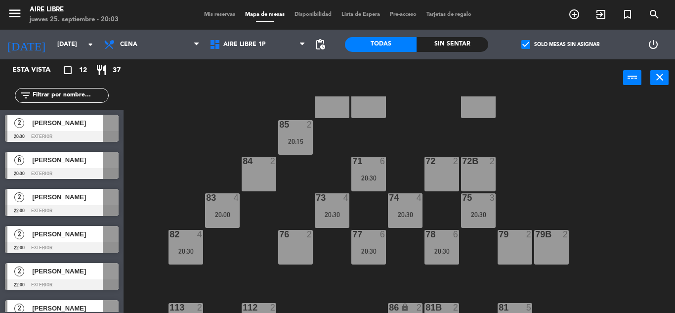
scroll to position [66, 0]
click at [81, 120] on span "Veronica Marzulli" at bounding box center [67, 123] width 71 height 10
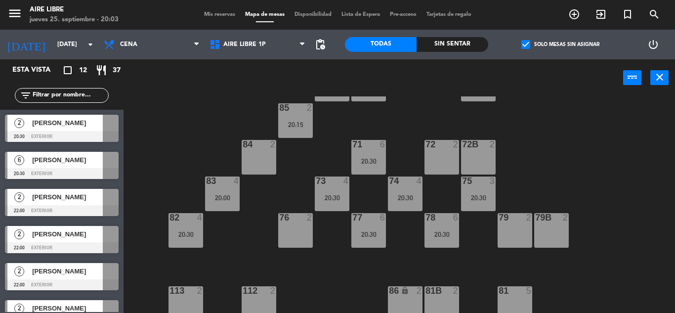
scroll to position [95, 0]
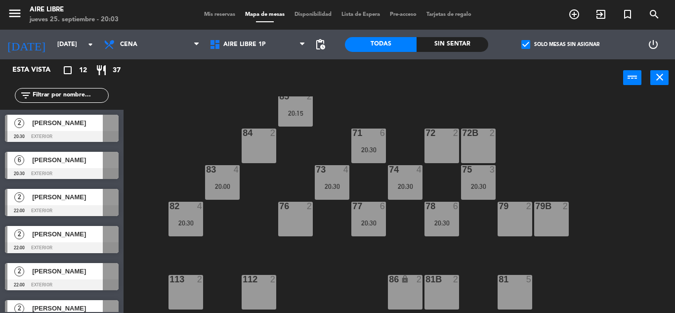
click at [84, 124] on span "Veronica Marzulli" at bounding box center [67, 123] width 71 height 10
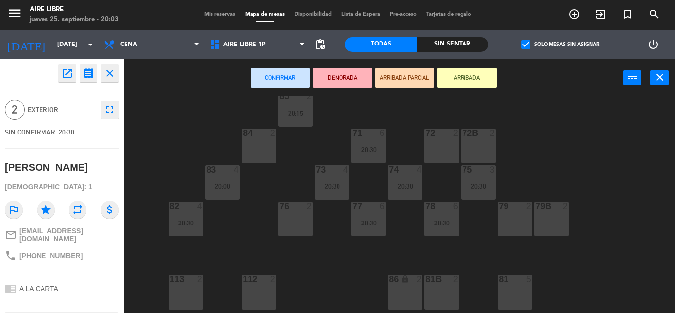
click at [403, 288] on div "86 lock 2" at bounding box center [405, 292] width 35 height 35
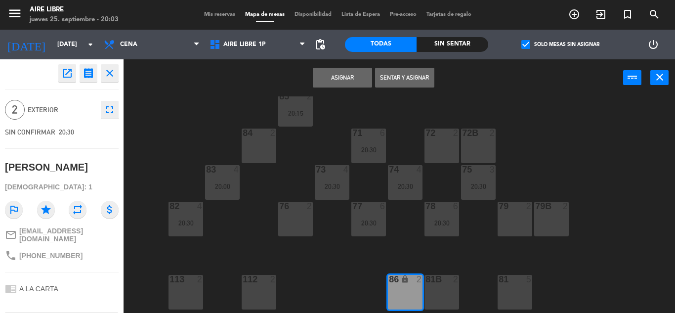
click at [340, 76] on button "Asignar" at bounding box center [342, 78] width 59 height 20
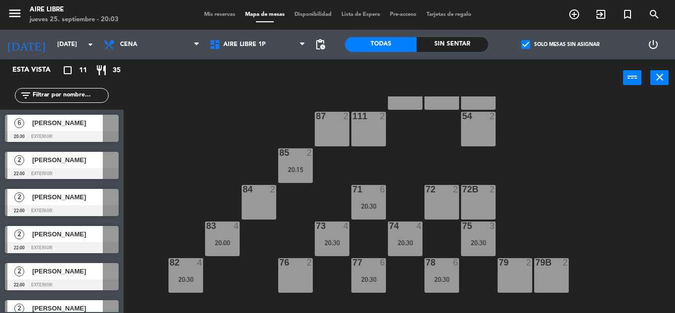
scroll to position [33, 0]
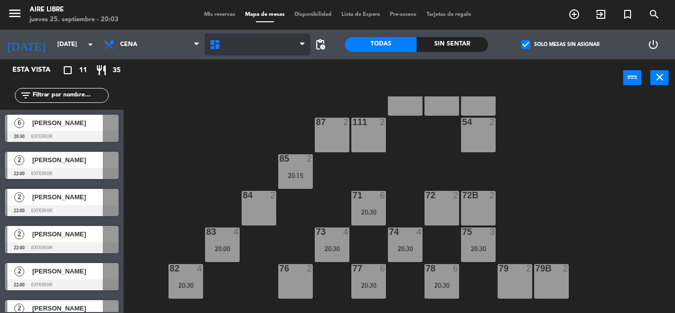
click at [233, 42] on span "Aire Libre 1P" at bounding box center [244, 44] width 42 height 7
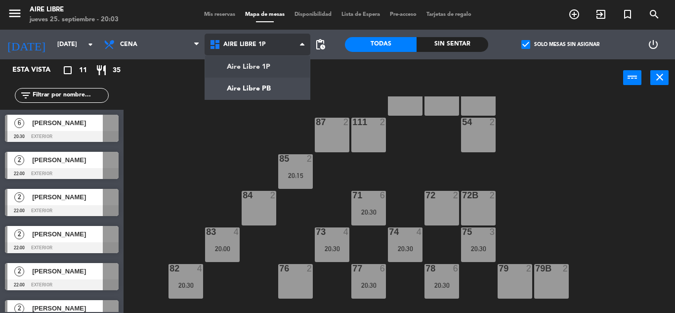
click at [260, 68] on ng-component "menu Aire Libre jueves 25. septiembre - 20:03 Mis reservas Mapa de mesas Dispon…" at bounding box center [337, 156] width 675 height 313
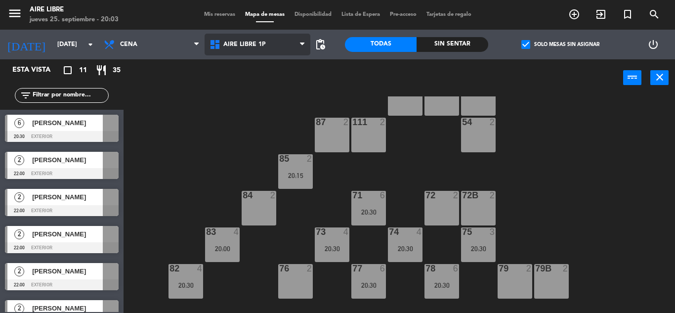
click at [241, 41] on span "Aire Libre 1P" at bounding box center [244, 44] width 42 height 7
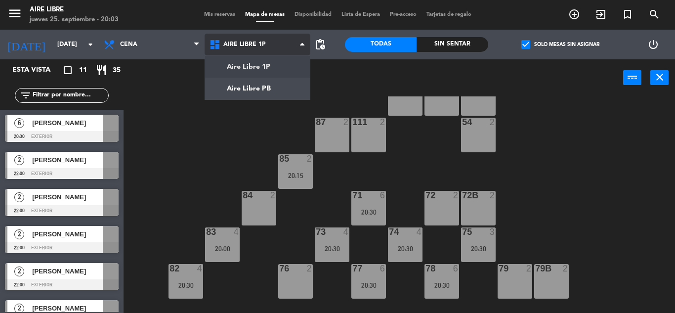
click at [261, 88] on ng-component "menu Aire Libre jueves 25. septiembre - 20:03 Mis reservas Mapa de mesas Dispon…" at bounding box center [337, 156] width 675 height 313
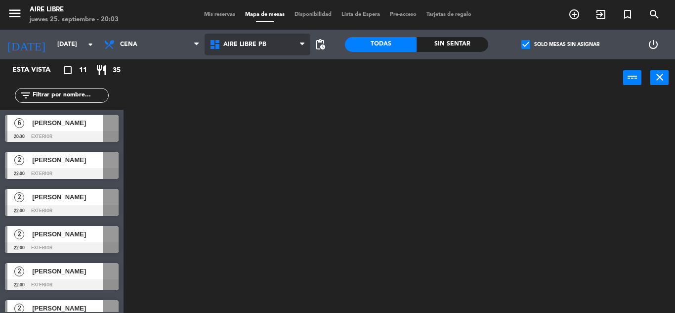
scroll to position [0, 0]
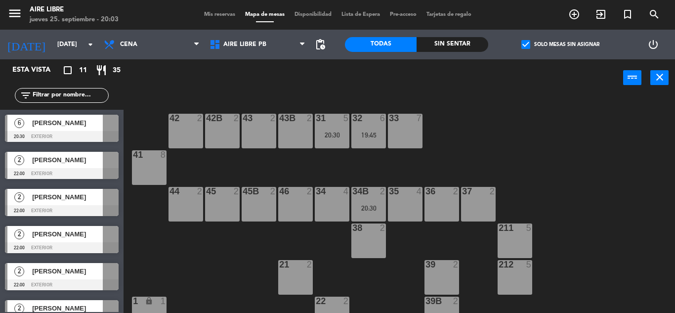
click at [61, 120] on span "Viviana" at bounding box center [67, 123] width 71 height 10
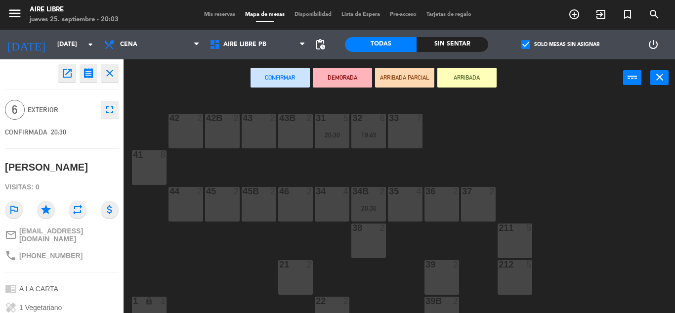
click at [151, 165] on div "41 8" at bounding box center [149, 167] width 35 height 35
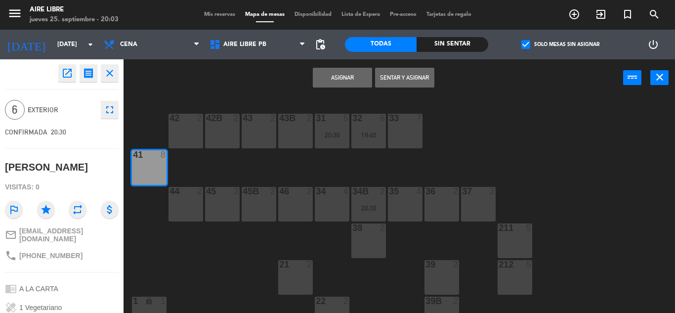
click at [353, 77] on button "Asignar" at bounding box center [342, 78] width 59 height 20
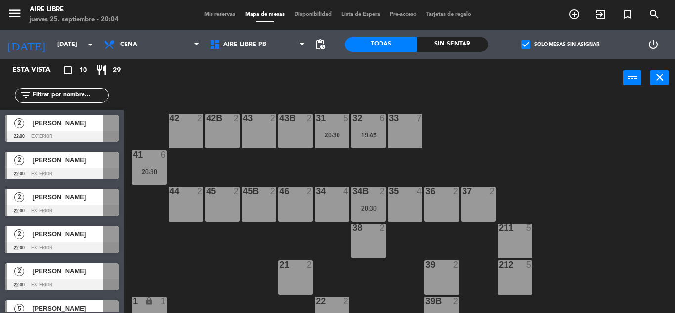
click at [364, 136] on div "19:45" at bounding box center [368, 134] width 35 height 7
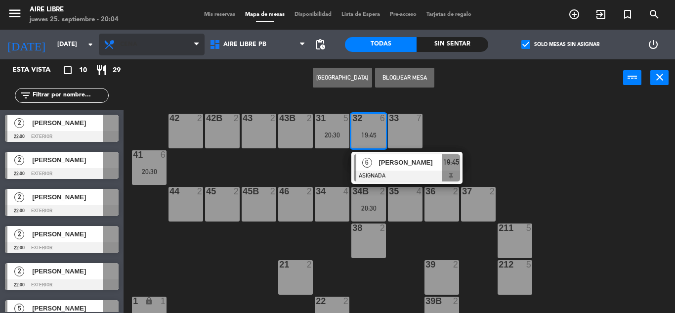
click at [132, 46] on span "Cena" at bounding box center [128, 44] width 17 height 7
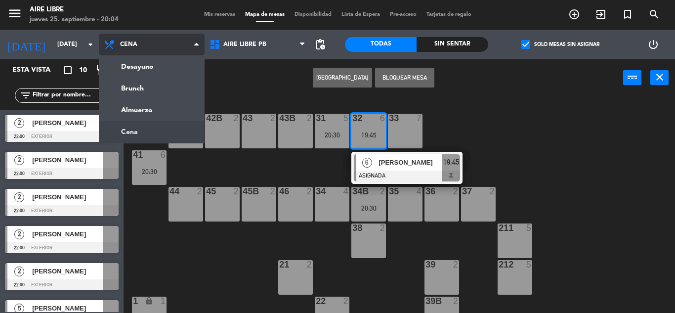
click at [139, 133] on ng-component "menu Aire Libre jueves 25. septiembre - 20:04 Mis reservas Mapa de mesas Dispon…" at bounding box center [337, 156] width 675 height 313
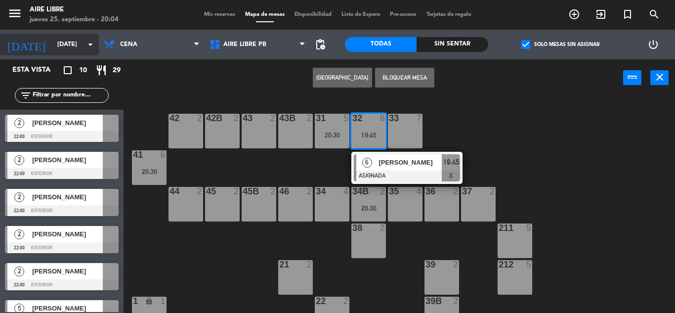
click at [58, 45] on input "vie. 26 sep." at bounding box center [94, 44] width 84 height 17
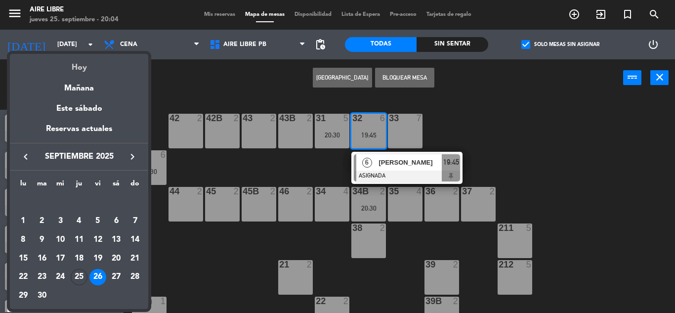
click at [85, 70] on div "Hoy" at bounding box center [79, 64] width 138 height 20
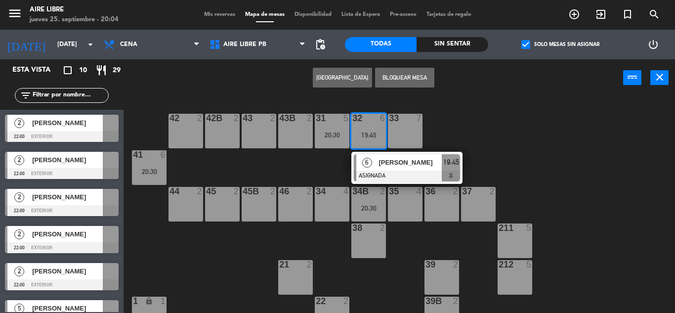
type input "[DEMOGRAPHIC_DATA][DATE]"
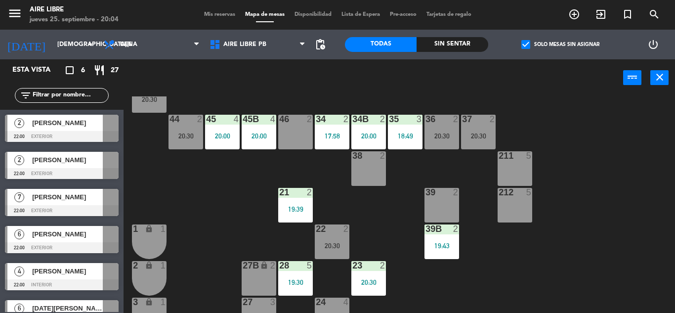
scroll to position [70, 0]
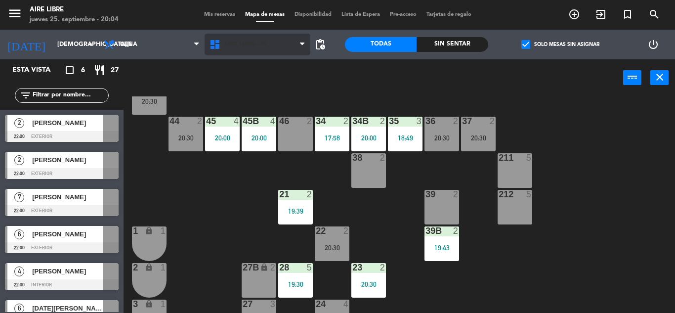
click at [243, 44] on span "Aire Libre PB" at bounding box center [244, 44] width 43 height 7
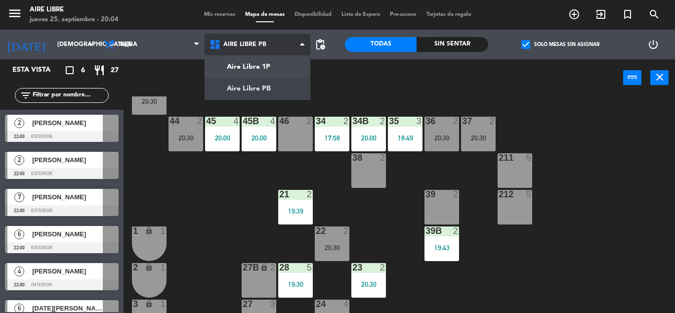
click at [253, 62] on ng-component "menu Aire Libre jueves 25. septiembre - 20:04 Mis reservas Mapa de mesas Dispon…" at bounding box center [337, 156] width 675 height 313
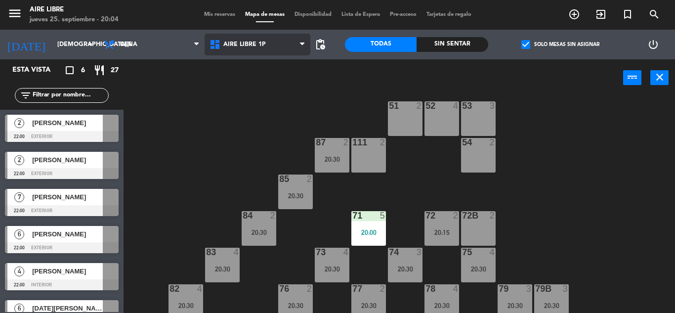
scroll to position [0, 0]
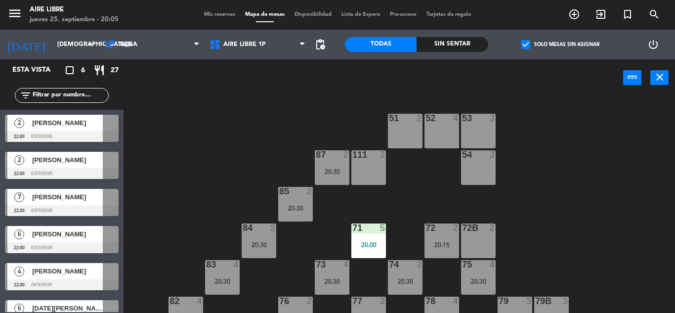
click at [526, 46] on span "check_box" at bounding box center [525, 44] width 9 height 9
click at [560, 44] on input "check_box Solo mesas sin asignar" at bounding box center [560, 44] width 0 height 0
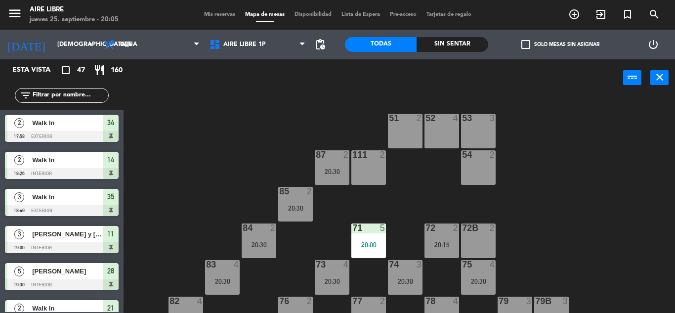
click at [61, 98] on input "text" at bounding box center [70, 95] width 77 height 11
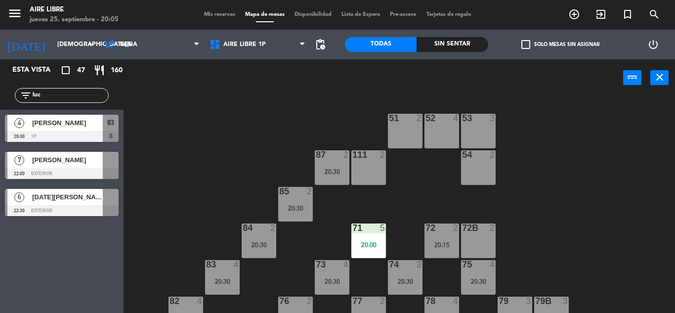
type input "luc"
click at [62, 281] on div "Esta vista crop_square 47 restaurant 160 filter_list luc 4 Luciana Fligler 20:3…" at bounding box center [62, 186] width 124 height 254
click at [76, 125] on span "Luciana Fligler" at bounding box center [67, 123] width 71 height 10
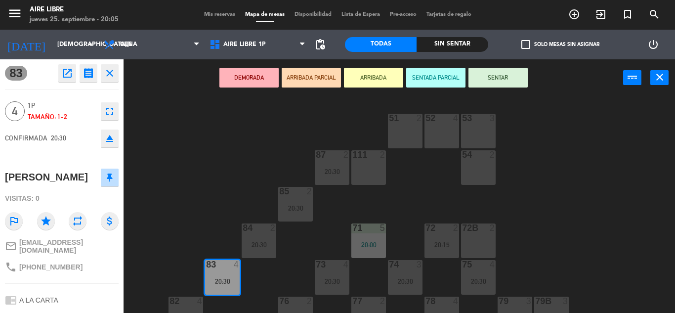
click at [63, 71] on icon "open_in_new" at bounding box center [67, 73] width 12 height 12
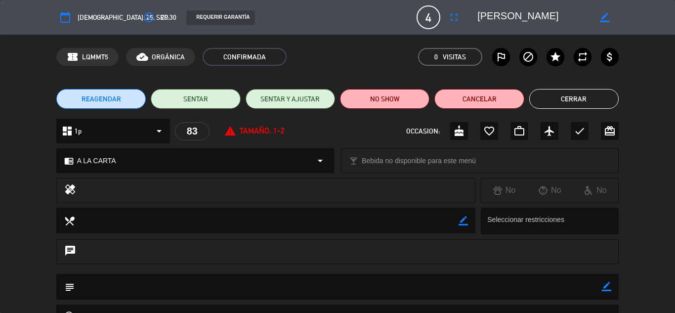
click at [486, 101] on button "Cancelar" at bounding box center [478, 99] width 89 height 20
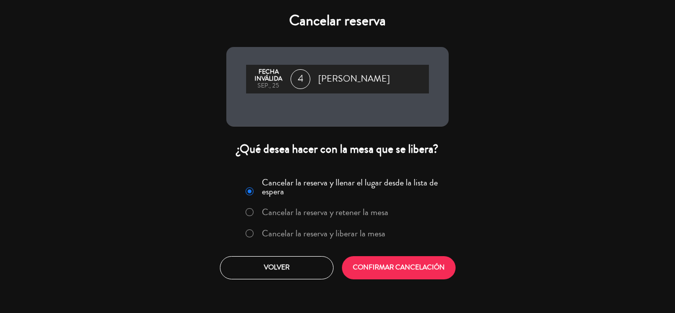
click at [300, 234] on label "Cancelar la reserva y liberar la mesa" at bounding box center [324, 233] width 124 height 9
click at [409, 265] on button "CONFIRMAR CANCELACIÓN" at bounding box center [399, 267] width 114 height 23
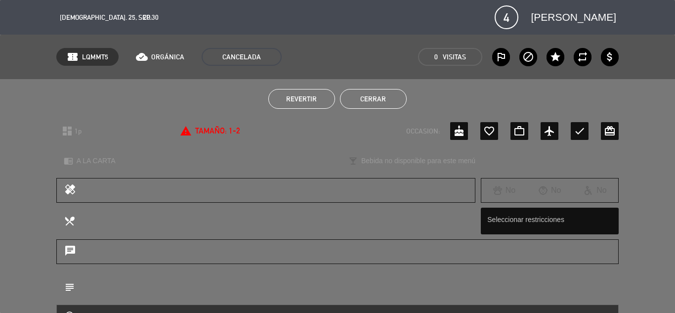
click at [388, 97] on button "Cerrar" at bounding box center [373, 99] width 67 height 20
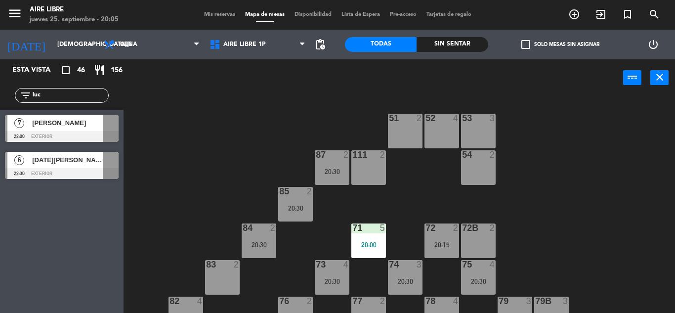
click at [58, 93] on input "luc" at bounding box center [70, 95] width 77 height 11
type input "l"
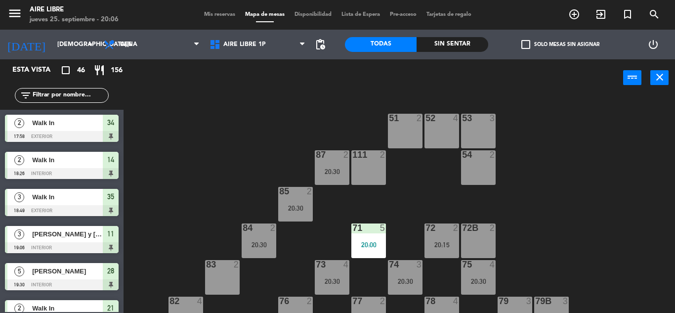
click at [208, 130] on div "51 2 52 4 53 3 111 2 54 2 87 2 20:30 85 2 20:30 72 2 20:15 84 2 20:30 71 5 20:0…" at bounding box center [402, 204] width 545 height 216
click at [217, 83] on div "power_input close" at bounding box center [374, 78] width 500 height 38
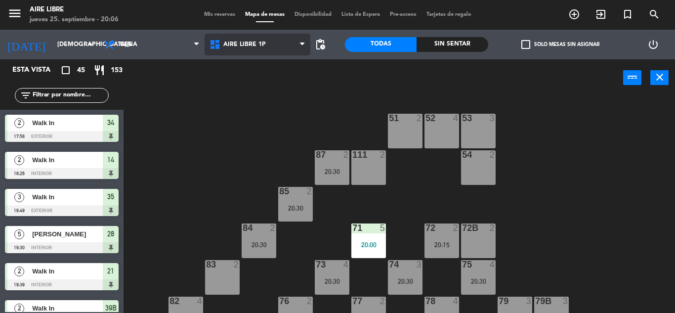
click at [249, 46] on span "Aire Libre 1P" at bounding box center [244, 44] width 42 height 7
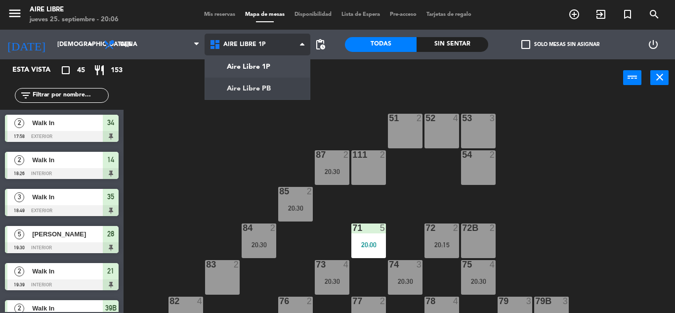
click at [251, 85] on ng-component "menu Aire Libre jueves 25. septiembre - 20:06 Mis reservas Mapa de mesas Dispon…" at bounding box center [337, 156] width 675 height 313
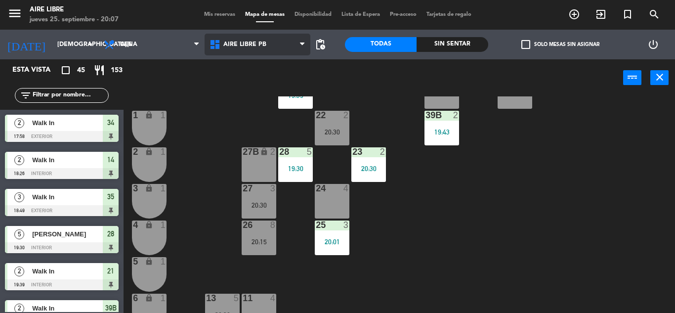
scroll to position [190, 0]
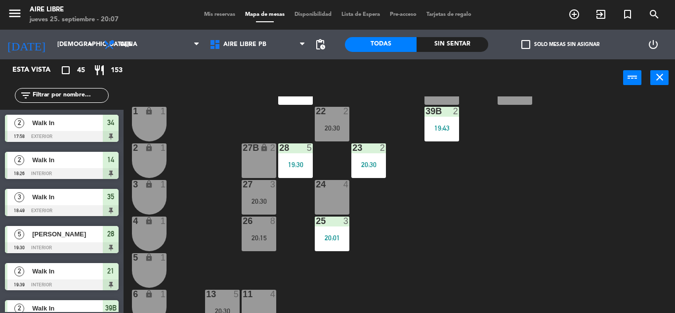
click at [333, 243] on div "25 3 20:01" at bounding box center [332, 233] width 35 height 35
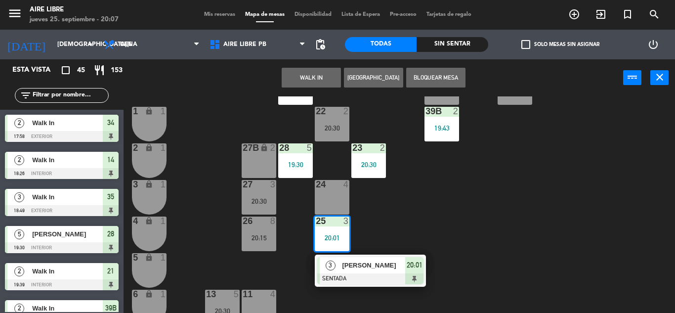
click at [359, 270] on span "[PERSON_NAME]" at bounding box center [373, 265] width 63 height 10
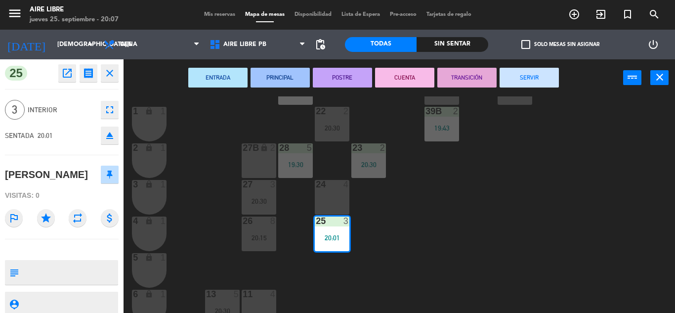
click at [107, 109] on icon "fullscreen" at bounding box center [110, 110] width 12 height 12
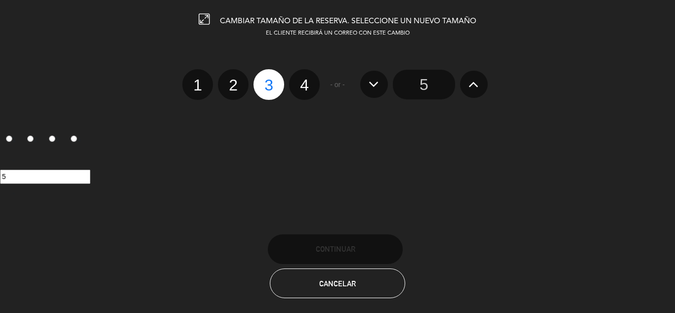
click at [303, 91] on label "4" at bounding box center [304, 84] width 31 height 31
click at [303, 80] on input "4" at bounding box center [303, 76] width 6 height 6
radio input "true"
radio input "false"
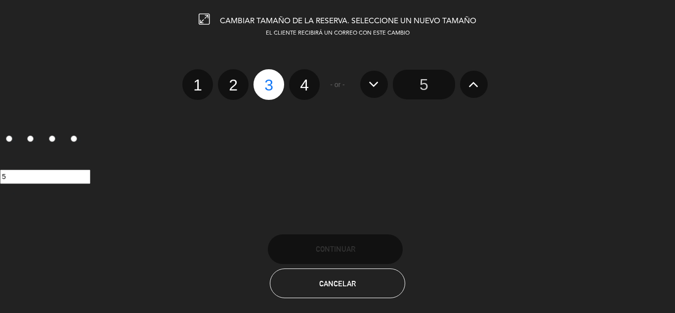
radio input "false"
radio input "true"
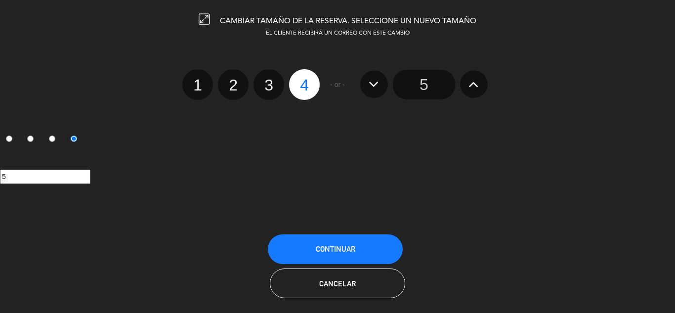
click at [350, 244] on button "Continuar" at bounding box center [335, 249] width 135 height 30
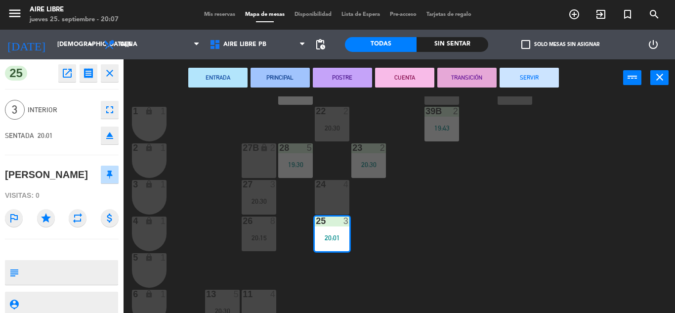
click at [603, 235] on div "menu Aire Libre jueves 25. septiembre - 20:07 Mis reservas Mapa de mesas Dispon…" at bounding box center [337, 156] width 675 height 313
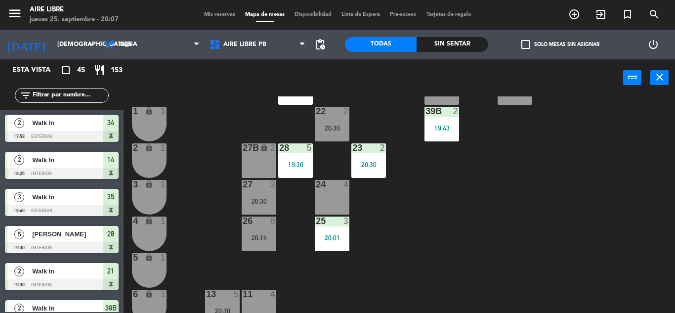
scroll to position [0, 0]
click at [480, 239] on div "42 3 20:30 43 2 31 7 20:30 32 5 20:30 33 7 42B 3 20:30 43B 2 41 8 20:30 44 2 20…" at bounding box center [402, 204] width 545 height 216
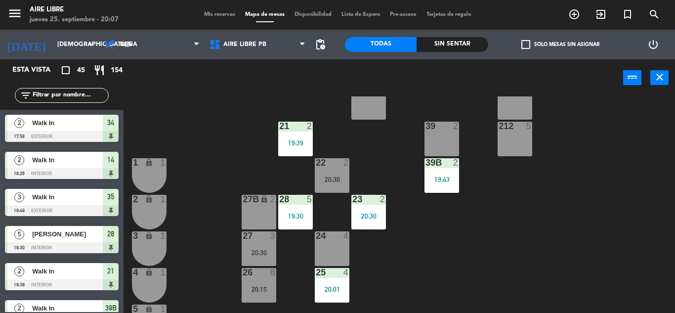
scroll to position [136, 0]
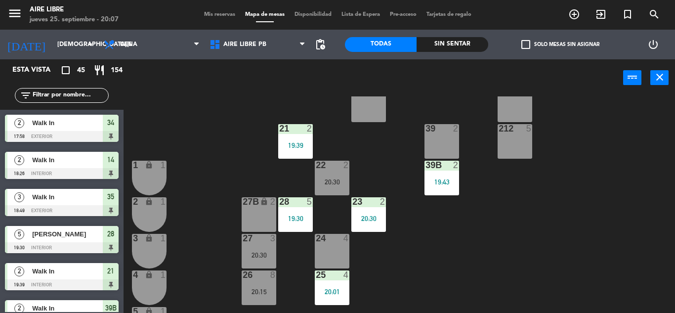
click at [77, 98] on input "text" at bounding box center [70, 95] width 77 height 11
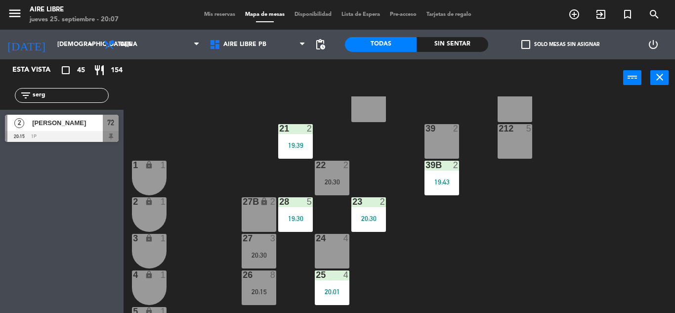
type input "serg"
click at [47, 254] on div "Esta vista crop_square 45 restaurant 154 filter_list serg 2 Sergio Boyd 20:15 1…" at bounding box center [62, 186] width 124 height 254
click at [58, 130] on div "[PERSON_NAME]" at bounding box center [67, 123] width 72 height 16
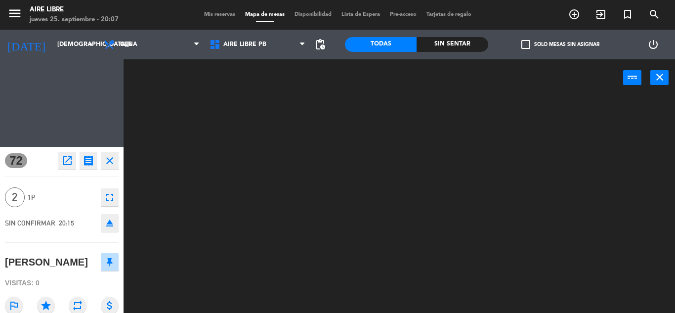
scroll to position [0, 0]
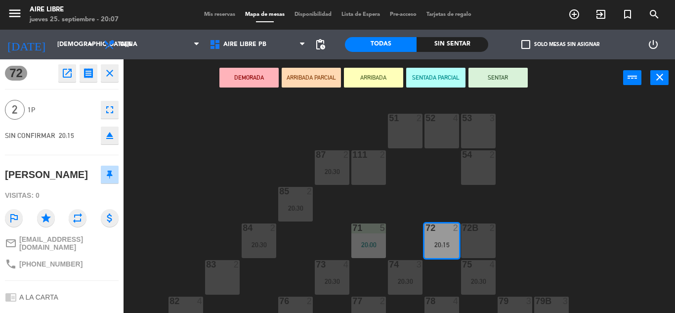
click at [379, 78] on button "ARRIBADA" at bounding box center [373, 78] width 59 height 20
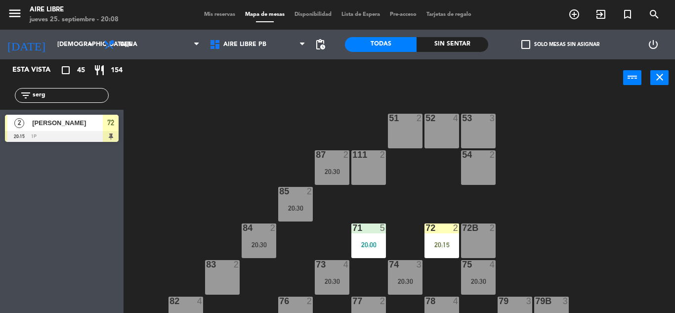
click at [70, 93] on input "serg" at bounding box center [70, 95] width 77 height 11
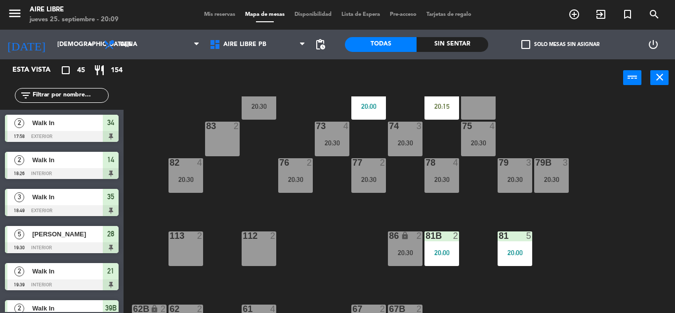
scroll to position [140, 0]
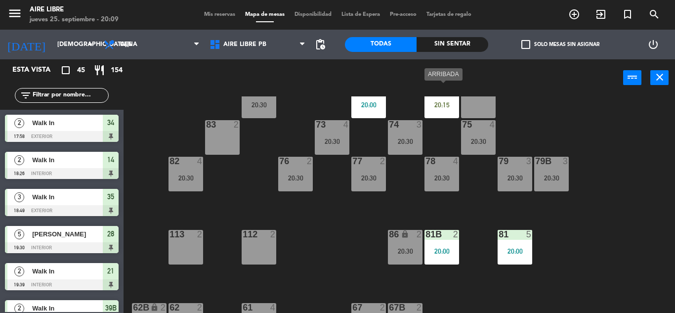
click at [441, 110] on div "72 2 20:15" at bounding box center [442, 101] width 35 height 35
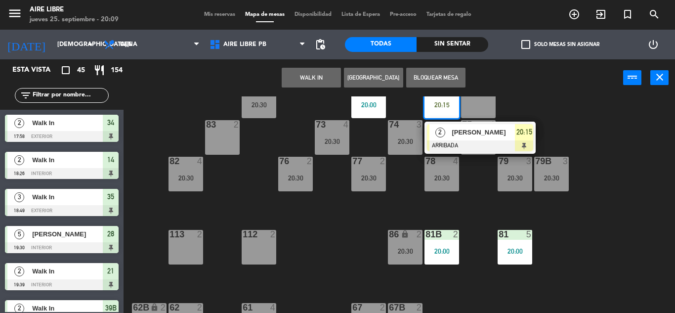
click at [484, 141] on div at bounding box center [480, 145] width 106 height 11
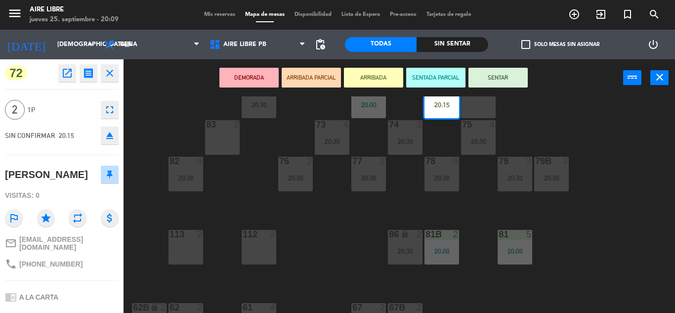
click at [497, 78] on button "SENTAR" at bounding box center [497, 78] width 59 height 20
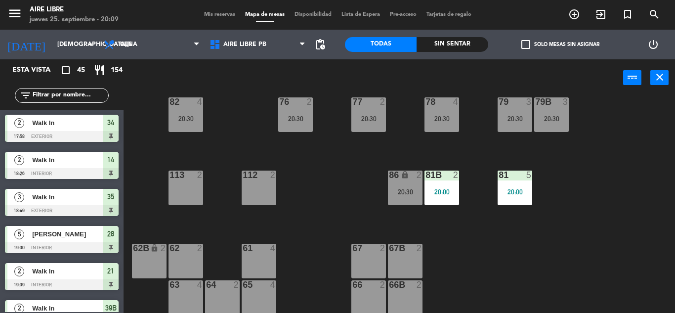
scroll to position [201, 0]
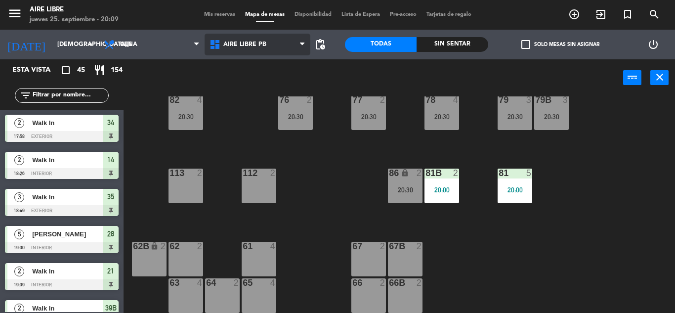
click at [264, 41] on span "Aire Libre PB" at bounding box center [258, 45] width 106 height 22
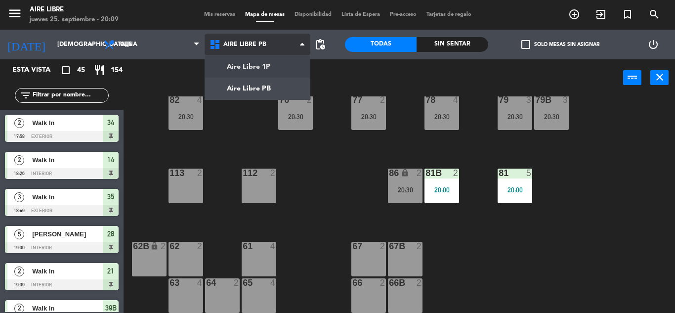
click at [266, 58] on div "Aire Libre 1P Aire Libre PB Aire Libre PB Aire Libre 1P Aire Libre PB" at bounding box center [258, 45] width 106 height 30
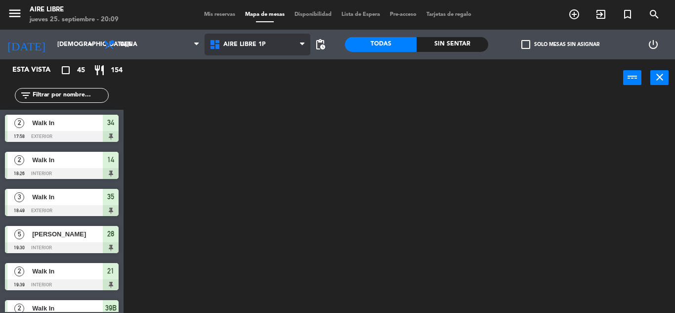
click at [274, 44] on span "Aire Libre 1P" at bounding box center [258, 45] width 106 height 22
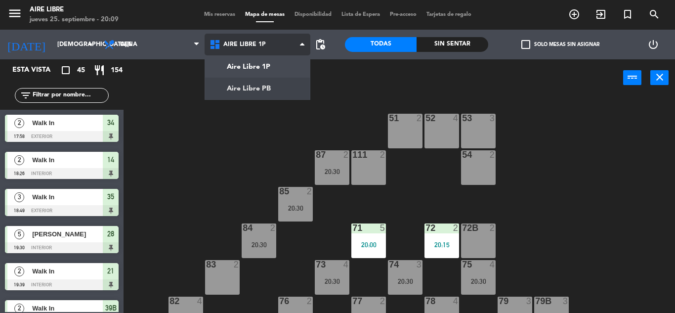
click at [263, 87] on ng-component "menu Aire Libre jueves 25. septiembre - 20:09 Mis reservas Mapa de mesas Dispon…" at bounding box center [337, 156] width 675 height 313
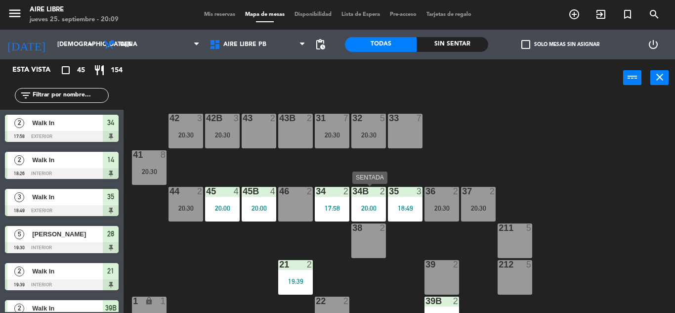
click at [370, 210] on div "20:00" at bounding box center [368, 208] width 35 height 7
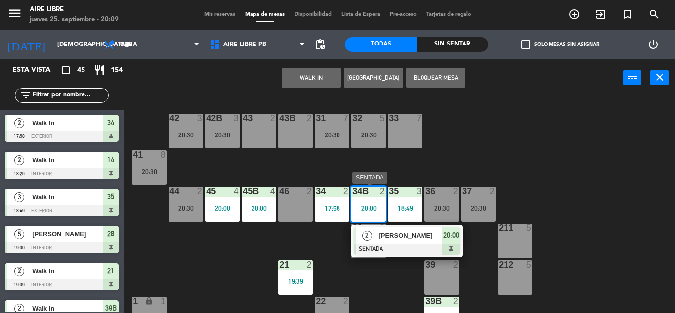
click at [378, 240] on div "[PERSON_NAME]" at bounding box center [410, 235] width 64 height 16
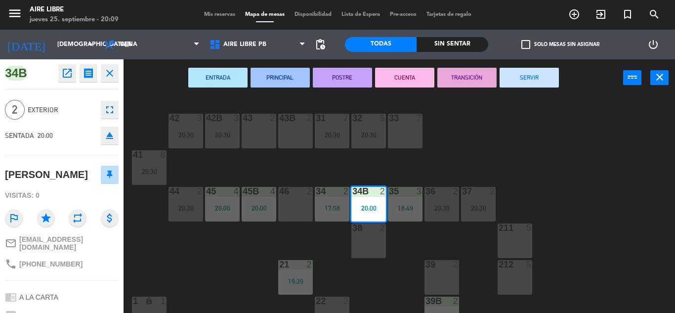
click at [362, 217] on div "34B 2 20:00" at bounding box center [368, 204] width 35 height 35
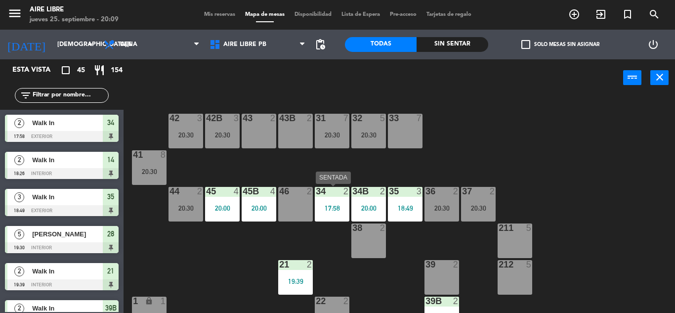
click at [332, 214] on div "34 2 17:58" at bounding box center [332, 204] width 35 height 35
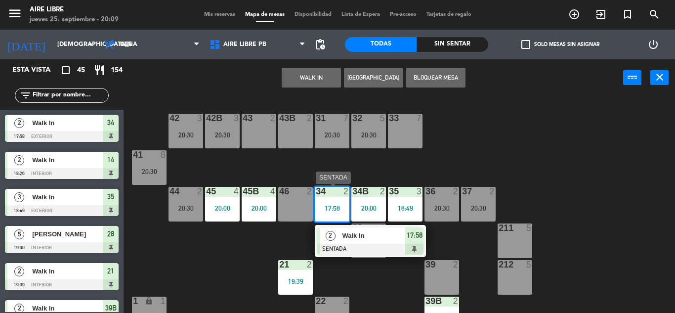
click at [381, 241] on span "Walk In" at bounding box center [373, 235] width 63 height 10
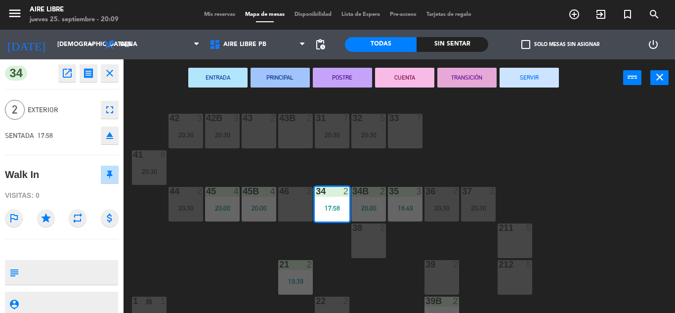
click at [528, 78] on button "SERVIR" at bounding box center [529, 78] width 59 height 20
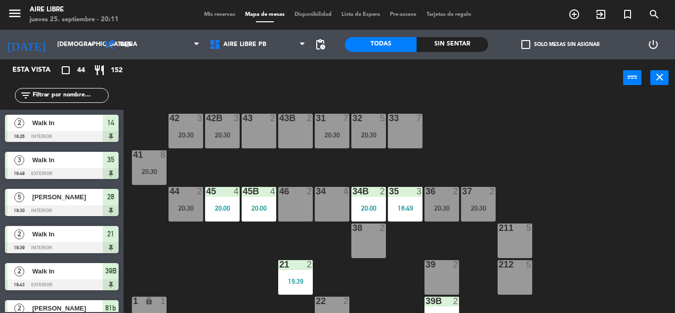
click at [523, 43] on span "check_box_outline_blank" at bounding box center [525, 44] width 9 height 9
click at [560, 44] on input "check_box_outline_blank Solo mesas sin asignar" at bounding box center [560, 44] width 0 height 0
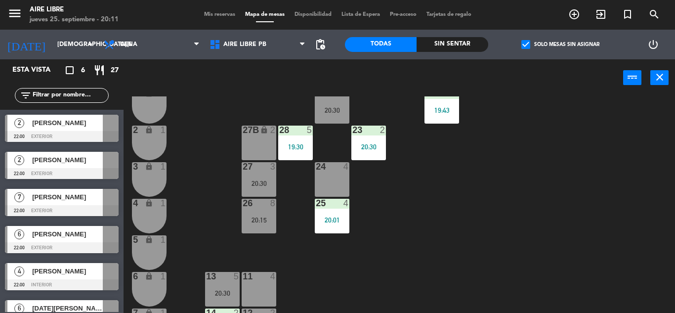
scroll to position [208, 0]
click at [261, 219] on div "20:15" at bounding box center [259, 219] width 35 height 7
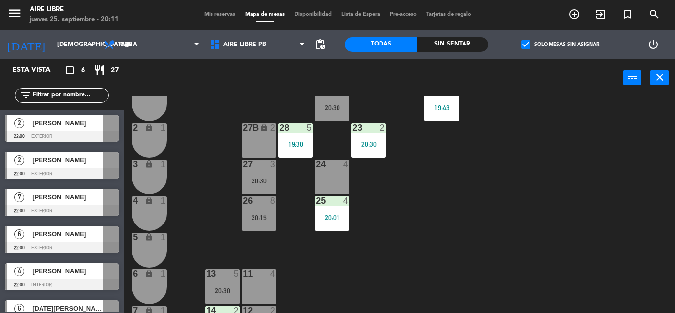
scroll to position [210, 0]
click at [525, 45] on span "check_box" at bounding box center [525, 44] width 9 height 9
click at [560, 44] on input "check_box Solo mesas sin asignar" at bounding box center [560, 44] width 0 height 0
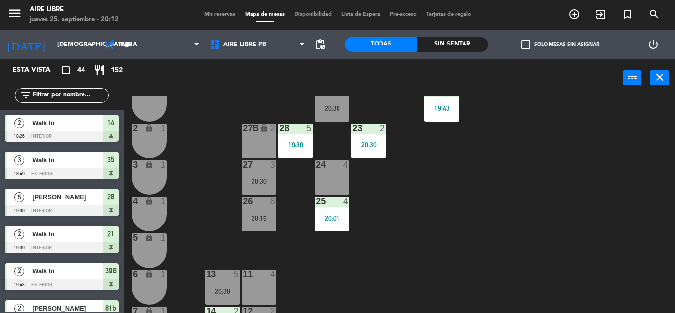
click at [80, 93] on input "text" at bounding box center [70, 95] width 77 height 11
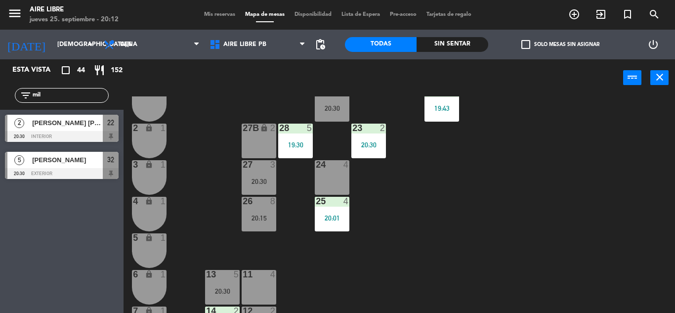
type input "mil"
click at [74, 249] on div "Esta vista crop_square 44 restaurant 152 filter_list mil 2 Mariano dupleich mil…" at bounding box center [62, 186] width 124 height 254
click at [72, 167] on div "[PERSON_NAME]" at bounding box center [67, 160] width 72 height 16
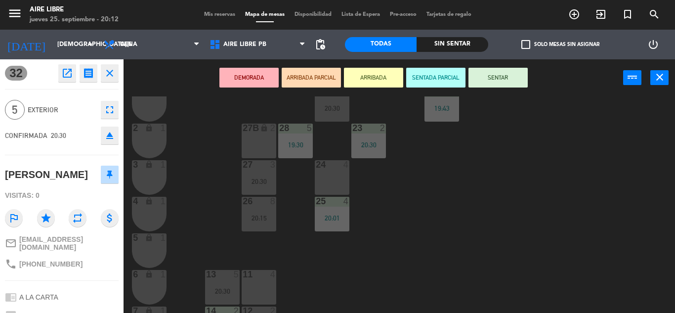
click at [379, 78] on button "ARRIBADA" at bounding box center [373, 78] width 59 height 20
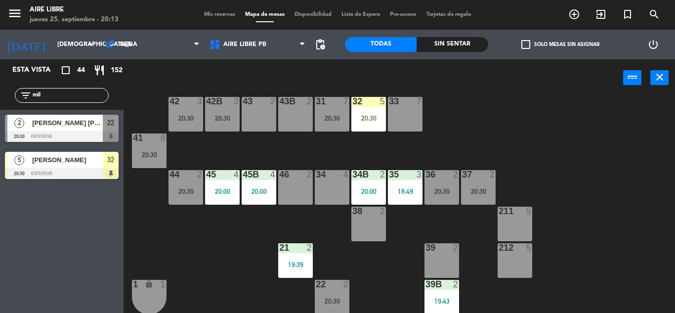
scroll to position [0, 0]
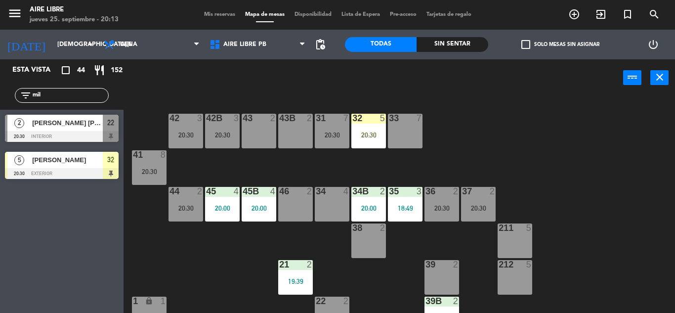
click at [368, 128] on div "32 5 20:30" at bounding box center [368, 131] width 35 height 35
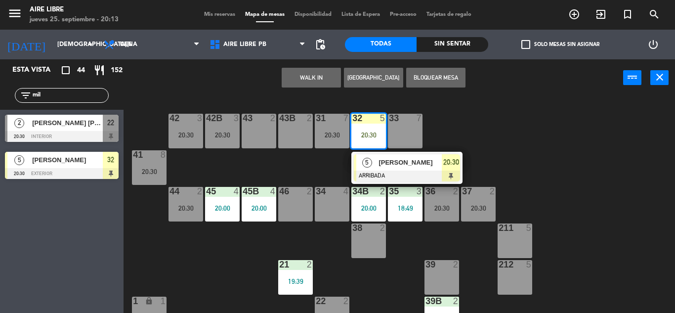
click at [393, 165] on span "[PERSON_NAME]" at bounding box center [410, 162] width 63 height 10
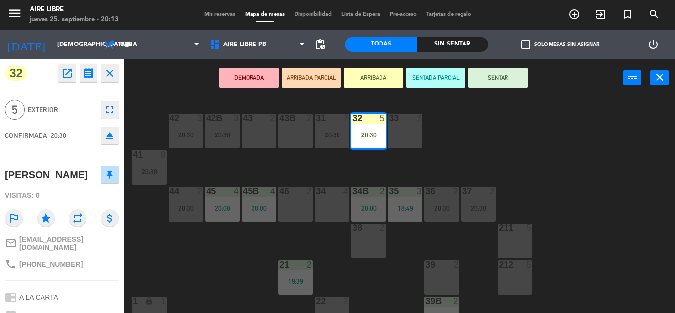
click at [496, 74] on button "SENTAR" at bounding box center [497, 78] width 59 height 20
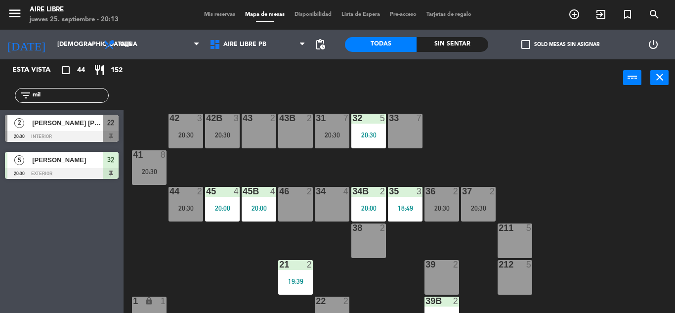
click at [147, 169] on div "20:30" at bounding box center [149, 171] width 35 height 7
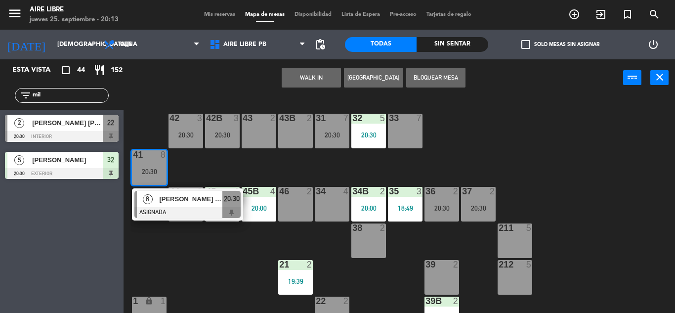
click at [196, 259] on div "42 3 20:30 43 2 31 7 20:30 32 5 20:30 33 7 42B 3 20:30 43B 2 41 8 20:30 8 Monic…" at bounding box center [402, 204] width 545 height 216
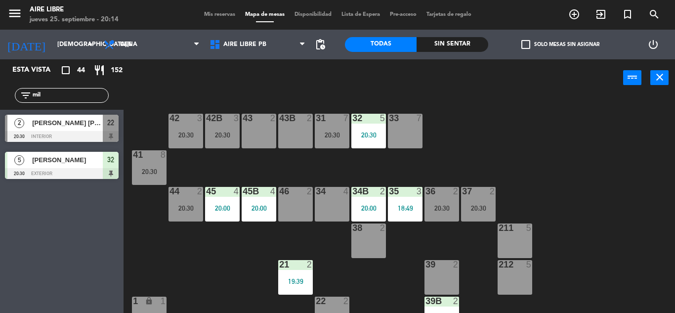
click at [47, 94] on input "mil" at bounding box center [70, 95] width 77 height 11
type input "m"
type input "agus"
click at [35, 256] on div "Esta vista crop_square 44 restaurant 152 filter_list agus 2 Agustin Fiasche 20:…" at bounding box center [62, 186] width 124 height 254
click at [57, 127] on span "[PERSON_NAME]" at bounding box center [67, 123] width 71 height 10
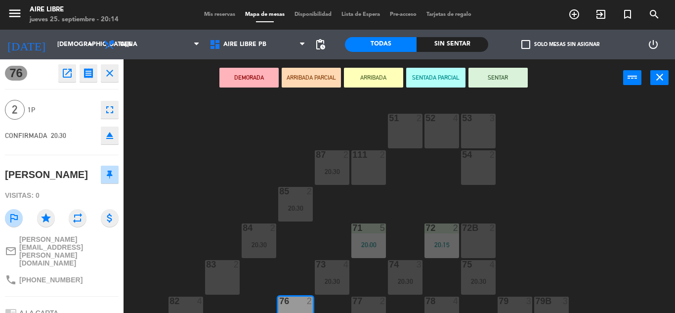
click at [248, 77] on button "DEMORADA" at bounding box center [248, 78] width 59 height 20
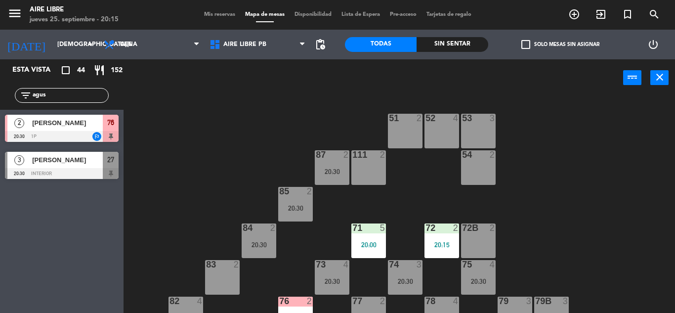
click at [65, 90] on input "agus" at bounding box center [70, 95] width 77 height 11
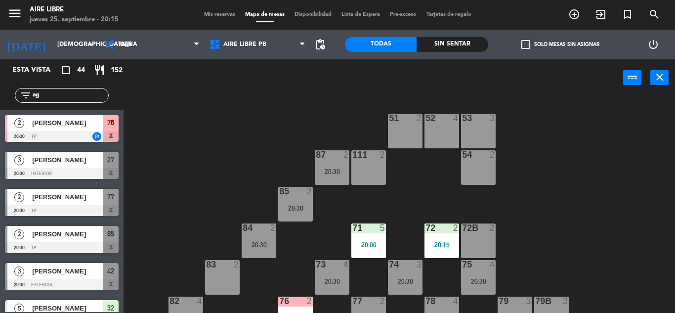
type input "a"
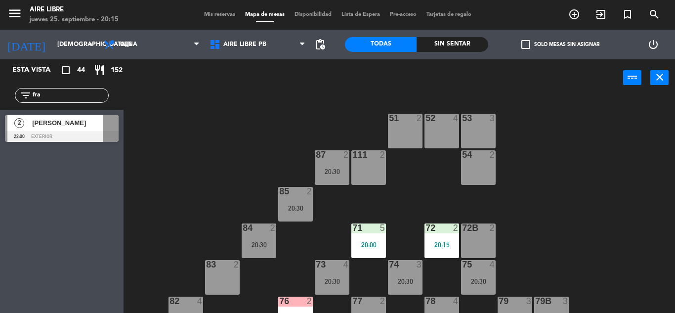
type input "fra"
click at [34, 237] on div "Esta vista crop_square 44 restaurant 152 filter_list fra 2 Francisco reiners 22…" at bounding box center [62, 186] width 124 height 254
click at [55, 125] on span "[PERSON_NAME]" at bounding box center [67, 123] width 71 height 10
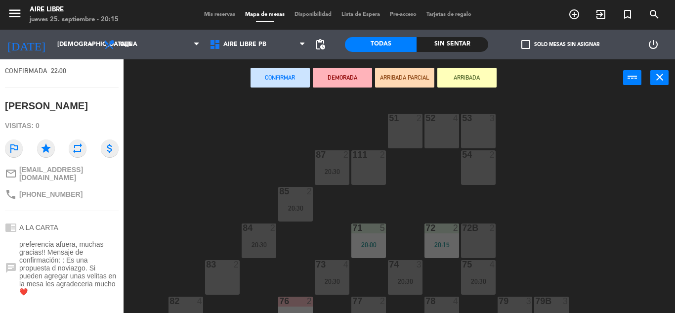
scroll to position [69, 0]
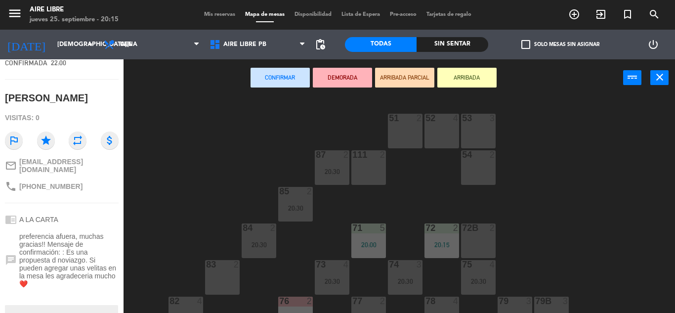
click at [187, 138] on div "51 2 52 4 53 3 111 2 54 2 87 2 20:30 85 2 20:30 72 2 20:15 84 2 20:30 71 5 20:0…" at bounding box center [402, 204] width 545 height 216
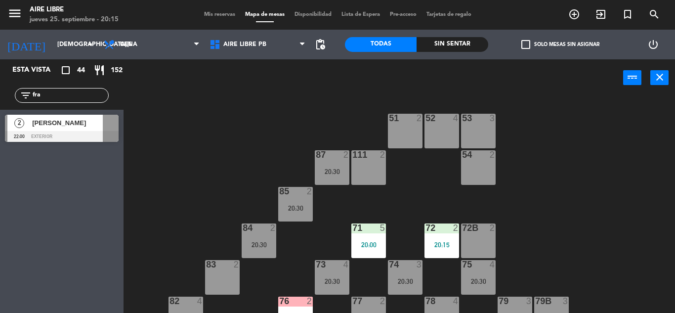
click at [62, 96] on input "fra" at bounding box center [70, 95] width 77 height 11
type input "f"
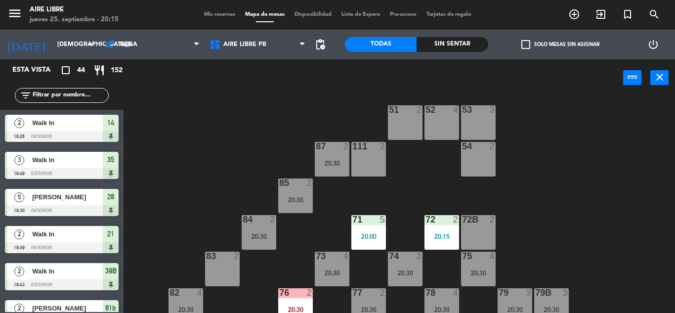
scroll to position [0, 0]
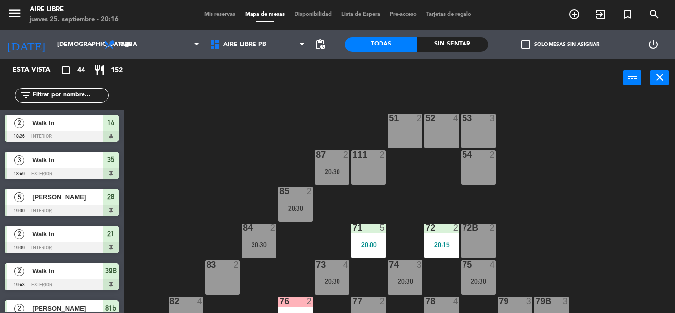
click at [526, 45] on span "check_box_outline_blank" at bounding box center [525, 44] width 9 height 9
click at [560, 44] on input "check_box_outline_blank Solo mesas sin asignar" at bounding box center [560, 44] width 0 height 0
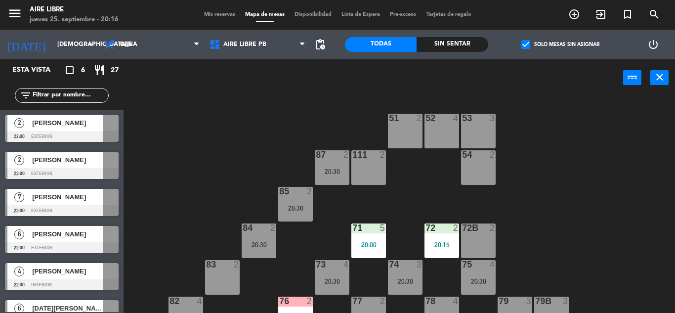
click at [526, 45] on span "check_box" at bounding box center [525, 44] width 9 height 9
click at [560, 44] on input "check_box Solo mesas sin asignar" at bounding box center [560, 44] width 0 height 0
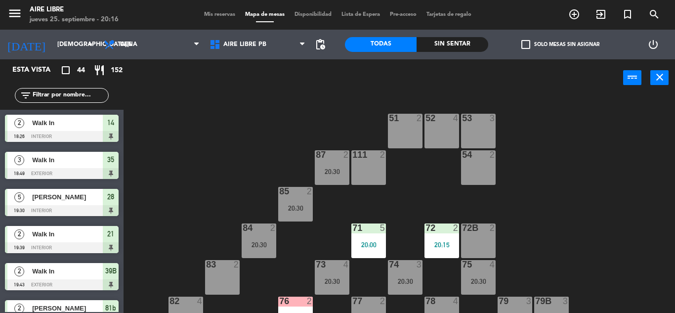
click at [526, 45] on span "check_box_outline_blank" at bounding box center [525, 44] width 9 height 9
click at [560, 44] on input "check_box_outline_blank Solo mesas sin asignar" at bounding box center [560, 44] width 0 height 0
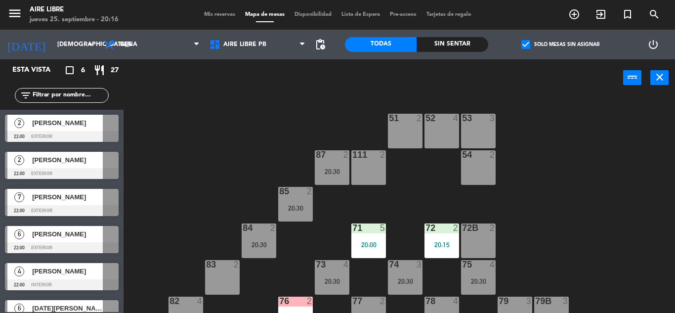
click at [525, 44] on span "check_box" at bounding box center [525, 44] width 9 height 9
click at [560, 44] on input "check_box Solo mesas sin asignar" at bounding box center [560, 44] width 0 height 0
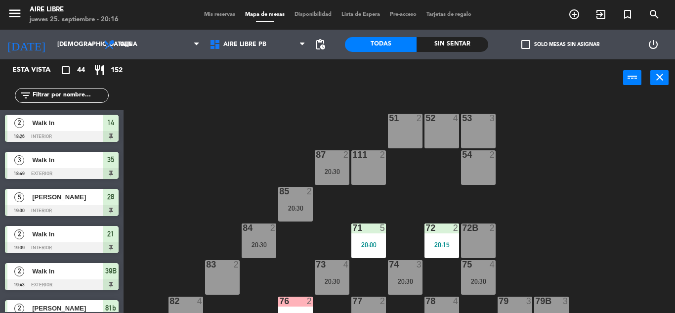
click at [35, 96] on input "text" at bounding box center [70, 95] width 77 height 11
click at [42, 96] on input "text" at bounding box center [70, 95] width 77 height 11
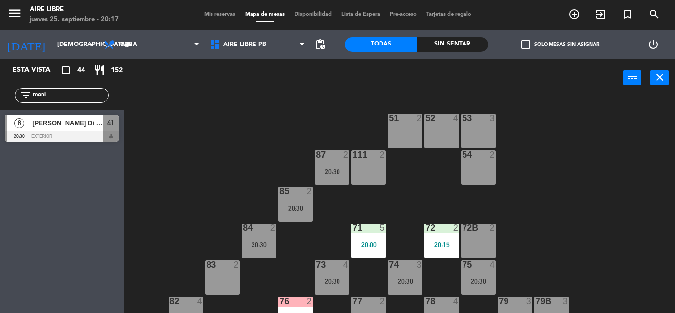
type input "moni"
click at [48, 224] on div "Esta vista crop_square 44 restaurant 152 filter_list moni 8 Monica Di Pasquale …" at bounding box center [62, 186] width 124 height 254
click at [65, 119] on span "[PERSON_NAME] Di [PERSON_NAME]" at bounding box center [67, 123] width 71 height 10
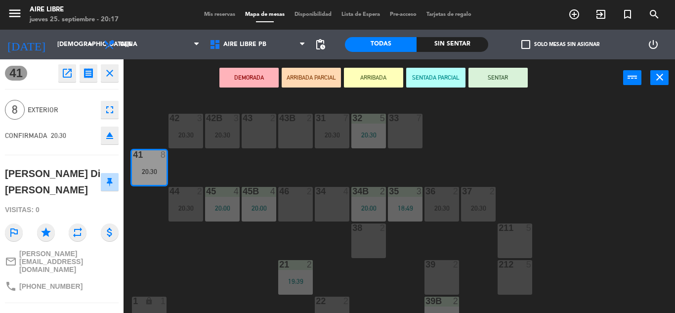
click at [372, 77] on button "ARRIBADA" at bounding box center [373, 78] width 59 height 20
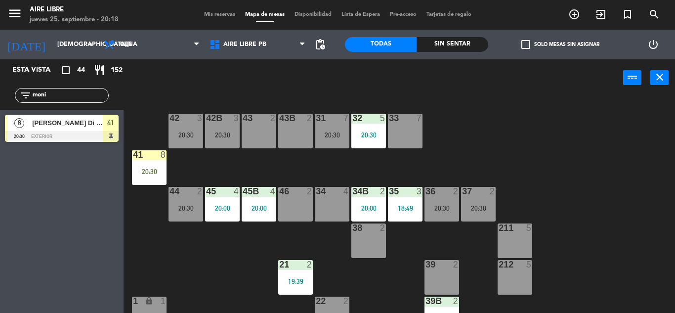
click at [139, 171] on div "20:30" at bounding box center [149, 171] width 35 height 7
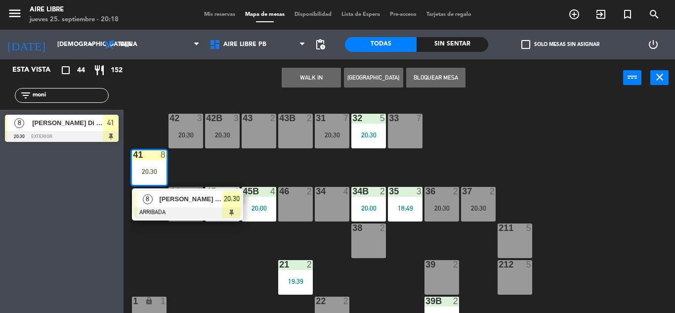
click at [186, 201] on span "[PERSON_NAME] Di [PERSON_NAME]" at bounding box center [190, 199] width 63 height 10
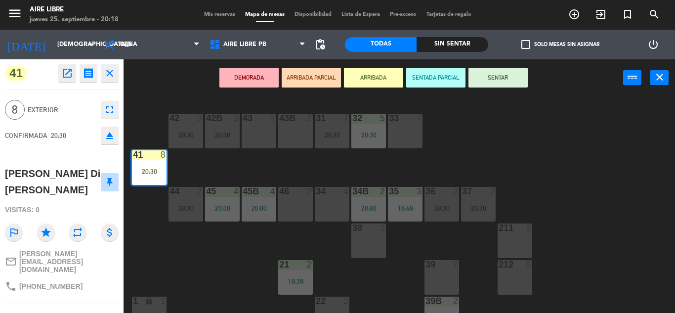
click at [503, 82] on button "SENTAR" at bounding box center [497, 78] width 59 height 20
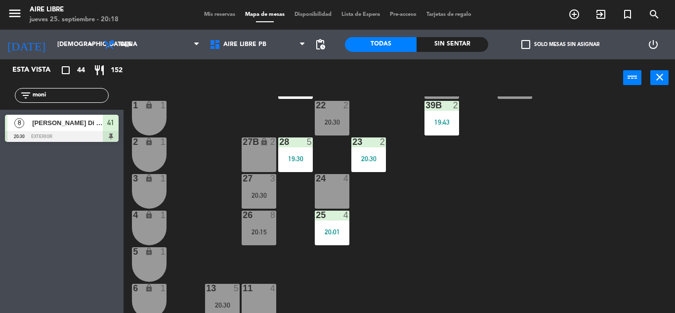
scroll to position [274, 0]
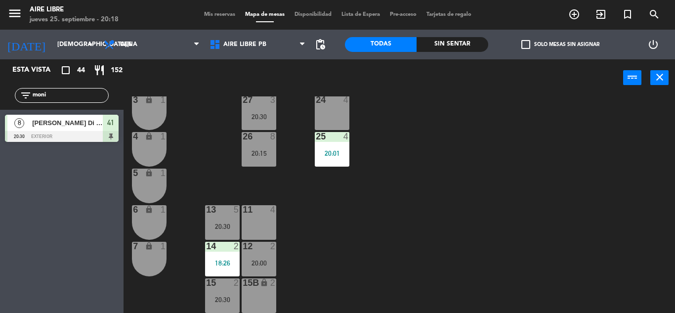
click at [264, 256] on div "12 2 20:00" at bounding box center [259, 259] width 35 height 35
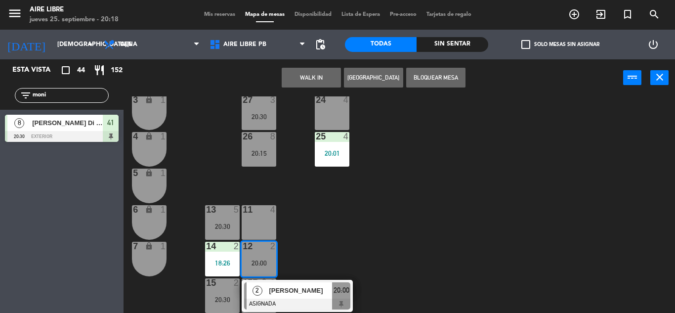
click at [298, 290] on span "[PERSON_NAME]" at bounding box center [300, 290] width 63 height 10
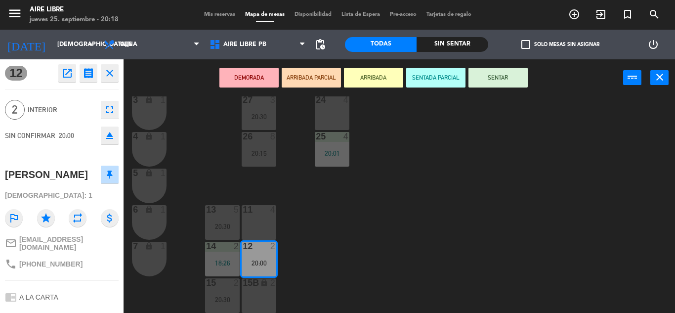
click at [370, 192] on div "42 3 20:30 43 2 31 7 20:30 32 5 20:30 33 7 42B 3 20:30 43B 2 41 8 20:30 44 2 20…" at bounding box center [402, 204] width 545 height 216
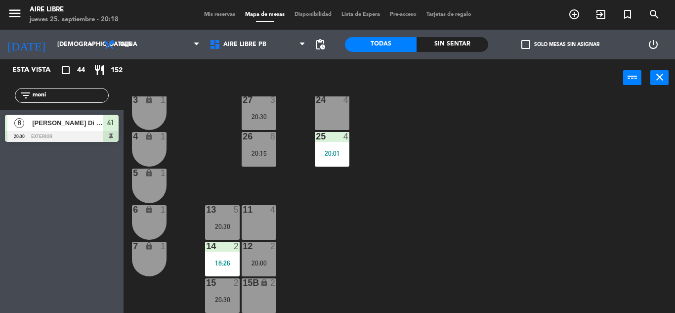
click at [258, 256] on div "12 2 20:00" at bounding box center [259, 259] width 35 height 35
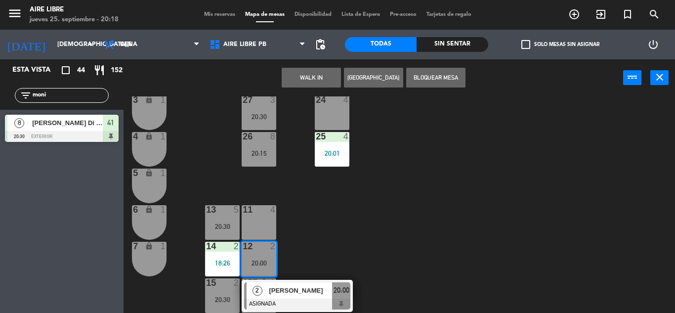
click at [295, 287] on span "[PERSON_NAME]" at bounding box center [300, 290] width 63 height 10
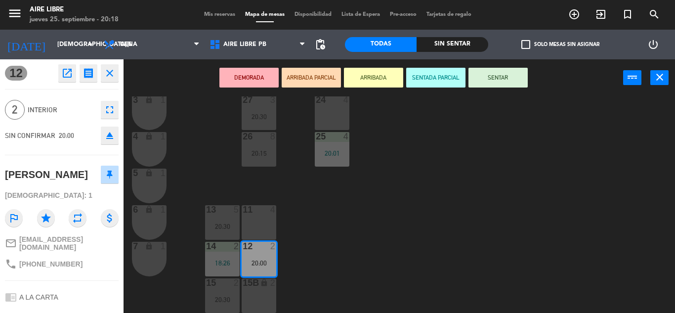
click at [112, 134] on icon "eject" at bounding box center [110, 135] width 12 height 12
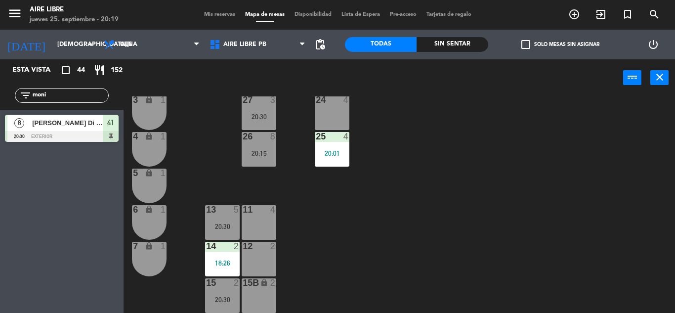
click at [59, 91] on input "moni" at bounding box center [70, 95] width 77 height 11
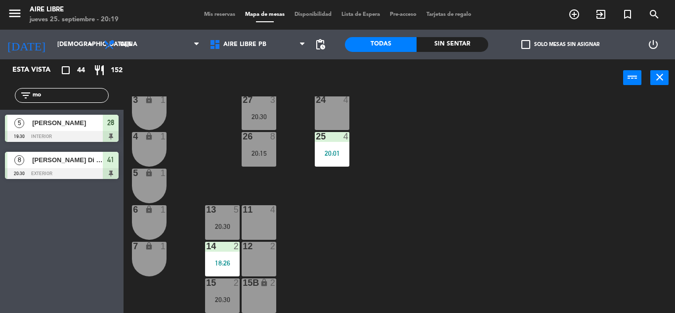
type input "m"
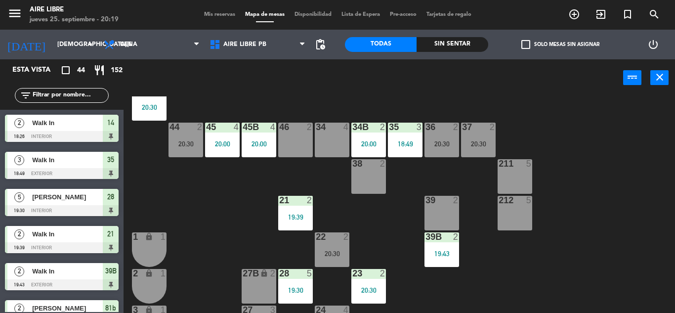
scroll to position [67, 0]
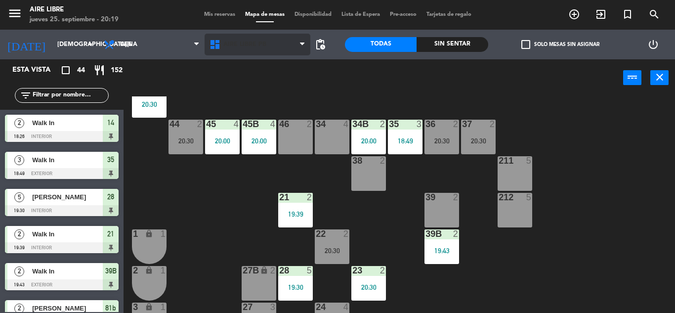
click at [236, 46] on span "Aire Libre PB" at bounding box center [244, 44] width 43 height 7
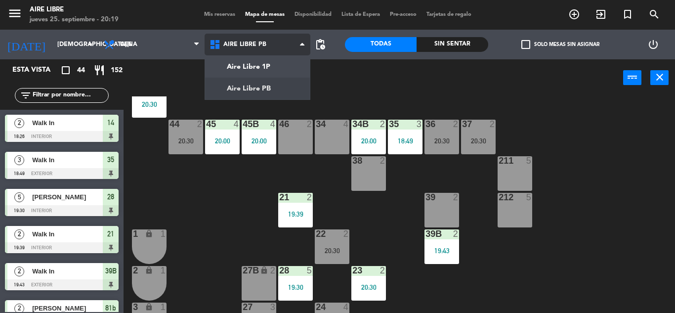
click at [245, 66] on ng-component "menu Aire Libre jueves 25. septiembre - 20:19 Mis reservas Mapa de mesas Dispon…" at bounding box center [337, 156] width 675 height 313
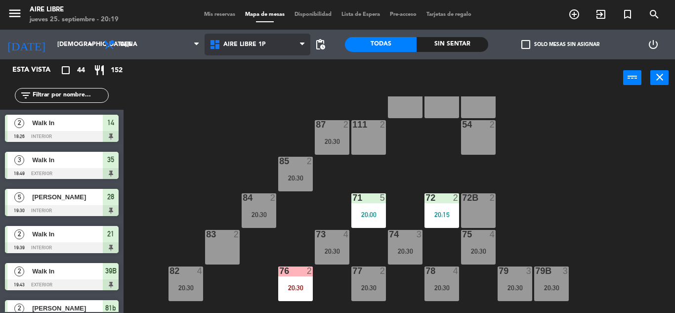
scroll to position [0, 0]
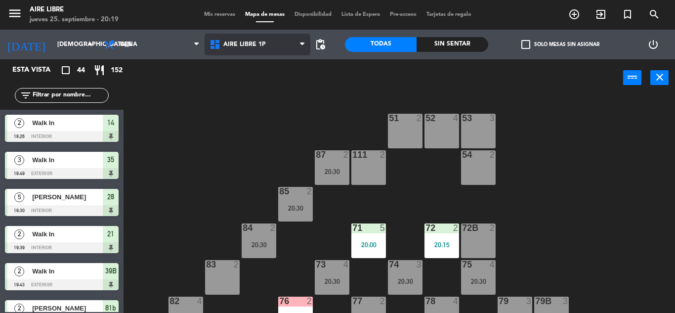
click at [235, 53] on span "Aire Libre 1P" at bounding box center [258, 45] width 106 height 22
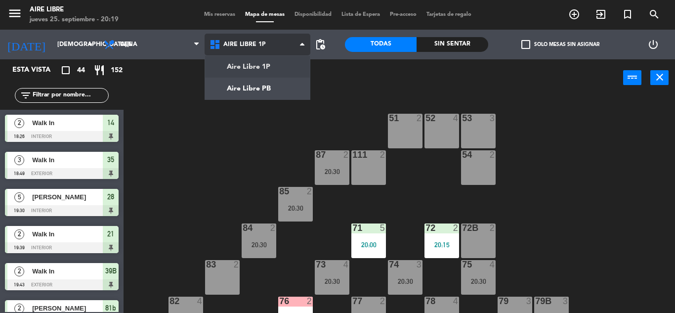
click at [236, 99] on ng-component "menu Aire Libre jueves 25. septiembre - 20:19 Mis reservas Mapa de mesas Dispon…" at bounding box center [337, 156] width 675 height 313
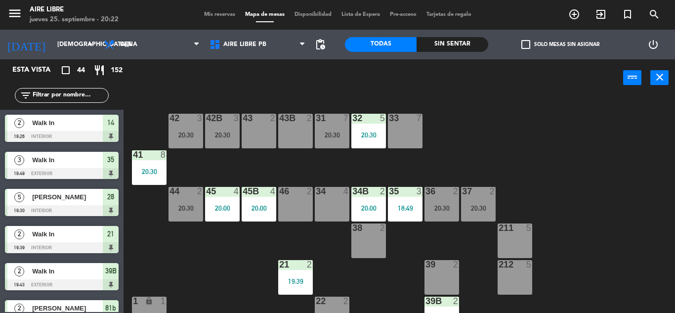
click at [44, 93] on input "text" at bounding box center [70, 95] width 77 height 11
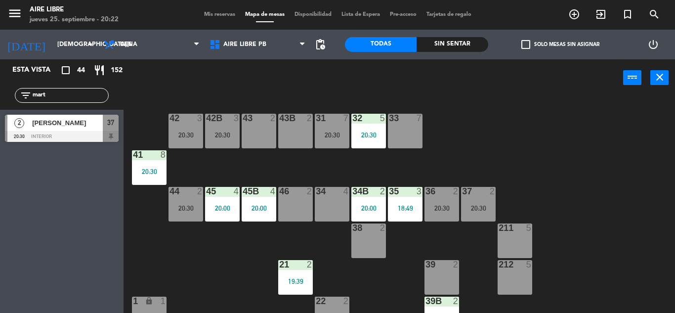
type input "mart"
click at [65, 283] on div "Esta vista crop_square 44 restaurant 152 filter_list mart 2 Martina Palma 20:30…" at bounding box center [62, 186] width 124 height 254
click at [86, 132] on div at bounding box center [62, 136] width 114 height 11
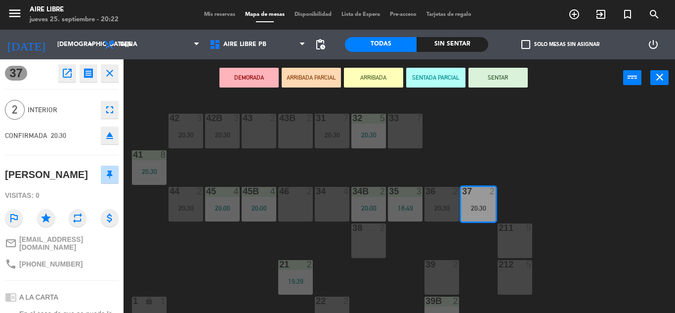
click at [382, 82] on button "ARRIBADA" at bounding box center [373, 78] width 59 height 20
click at [373, 78] on div "DEMORADA ARRIBADA PARCIAL ARRIBADA SENTADA PARCIAL SENTAR power_input close" at bounding box center [374, 78] width 500 height 38
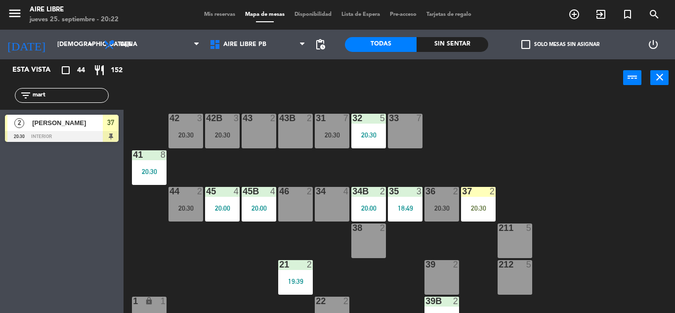
click at [491, 207] on div "20:30" at bounding box center [478, 208] width 35 height 7
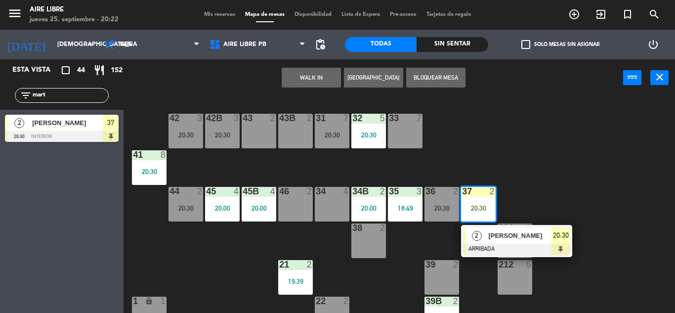
click at [495, 232] on span "[PERSON_NAME]" at bounding box center [519, 235] width 63 height 10
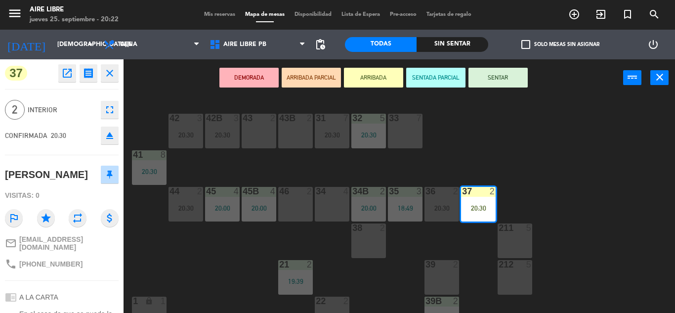
click at [499, 72] on button "SENTAR" at bounding box center [497, 78] width 59 height 20
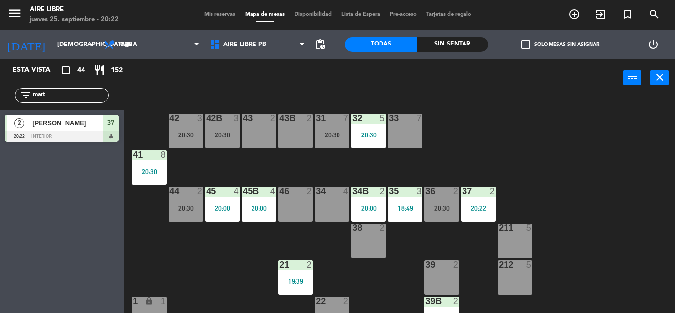
click at [70, 93] on input "mart" at bounding box center [70, 95] width 77 height 11
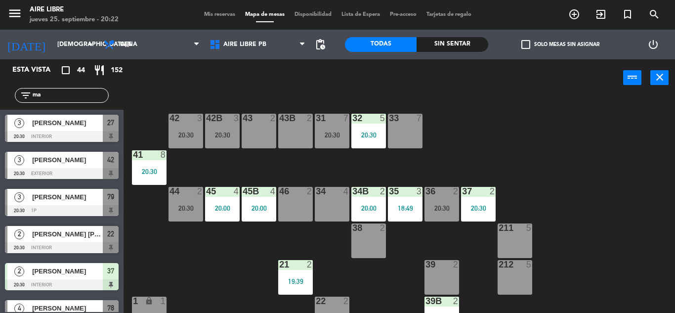
type input "m"
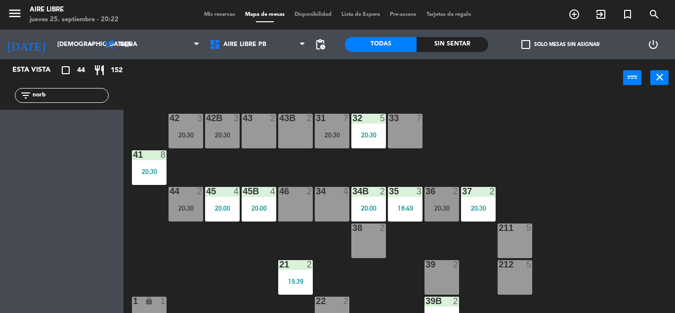
click at [70, 93] on input "norb" at bounding box center [70, 95] width 77 height 11
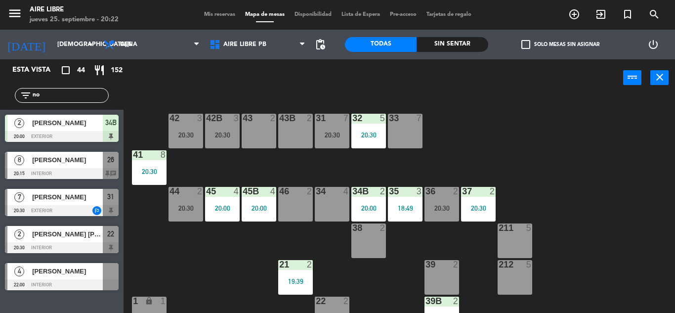
click at [173, 274] on div "42 3 20:30 43 2 31 7 20:30 32 5 20:30 33 7 42B 3 20:30 43B 2 41 8 20:30 44 2 20…" at bounding box center [402, 204] width 545 height 216
click at [60, 97] on input "no" at bounding box center [70, 95] width 77 height 11
type input "n"
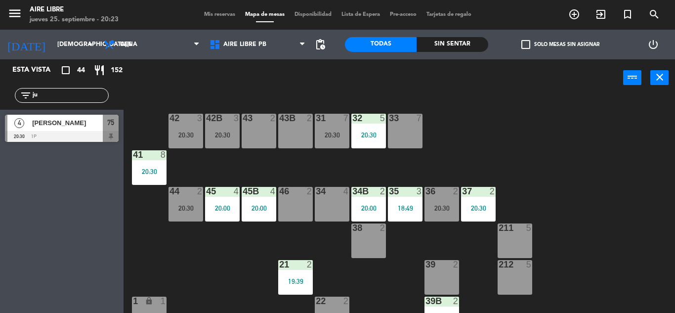
type input "ju"
click at [37, 246] on div "Esta vista crop_square 44 restaurant 152 filter_list ju 4 Julian Harf 20:30 1p …" at bounding box center [62, 186] width 124 height 254
click at [68, 125] on span "[PERSON_NAME]" at bounding box center [67, 123] width 71 height 10
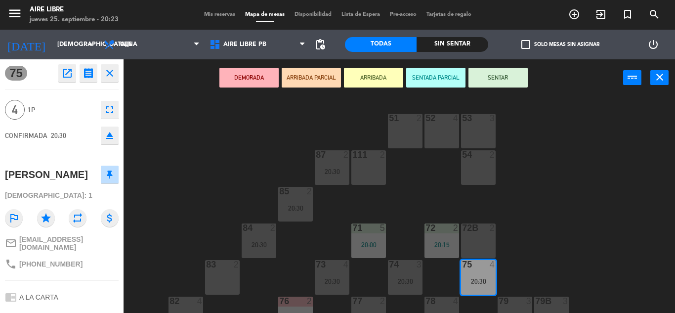
click at [371, 75] on button "ARRIBADA" at bounding box center [373, 78] width 59 height 20
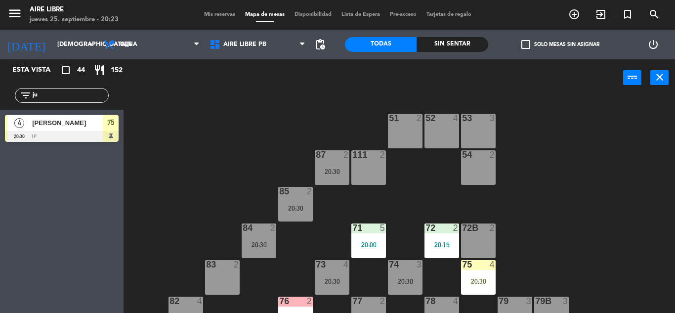
click at [61, 93] on input "ju" at bounding box center [70, 95] width 77 height 11
click at [37, 130] on div "[PERSON_NAME]" at bounding box center [67, 123] width 72 height 16
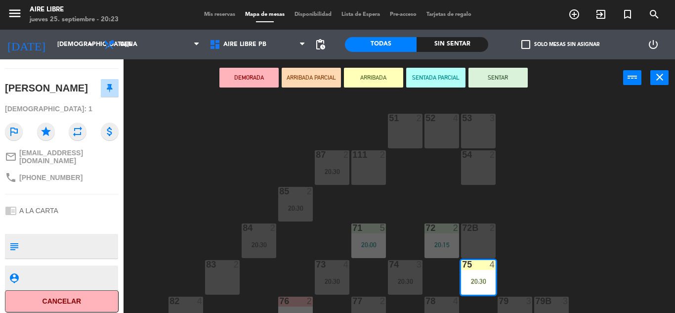
scroll to position [87, 0]
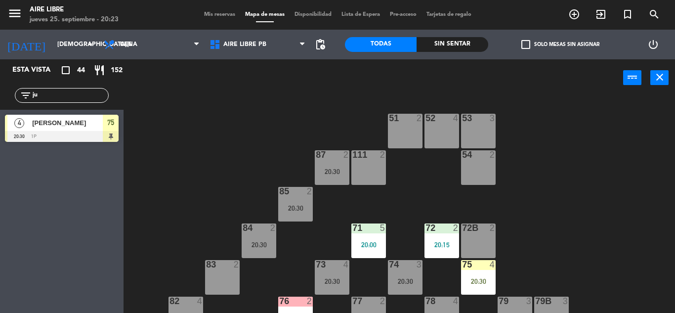
click at [60, 125] on span "[PERSON_NAME]" at bounding box center [67, 123] width 71 height 10
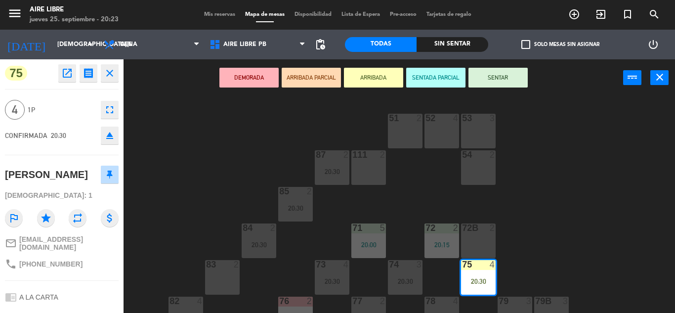
click at [66, 73] on icon "open_in_new" at bounding box center [67, 73] width 12 height 12
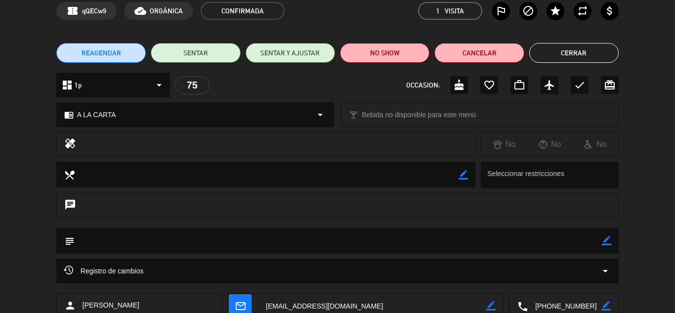
scroll to position [0, 0]
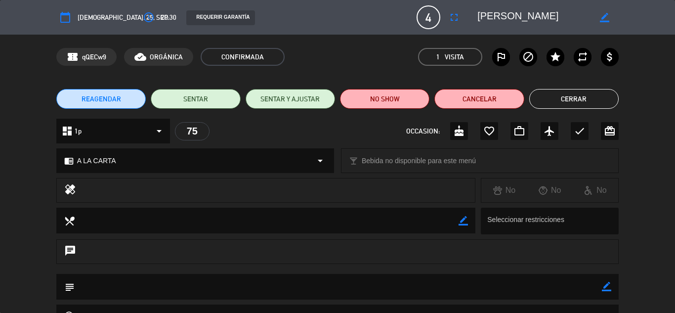
click at [576, 98] on button "Cerrar" at bounding box center [573, 99] width 89 height 20
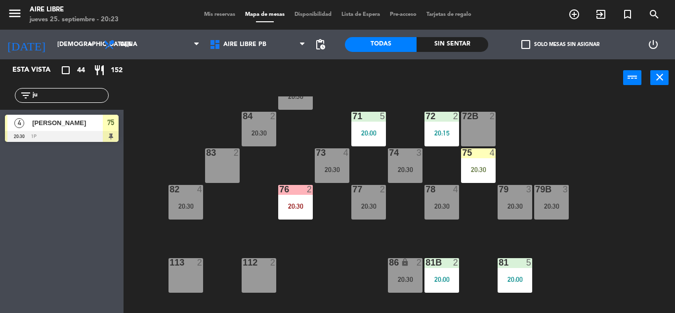
scroll to position [132, 0]
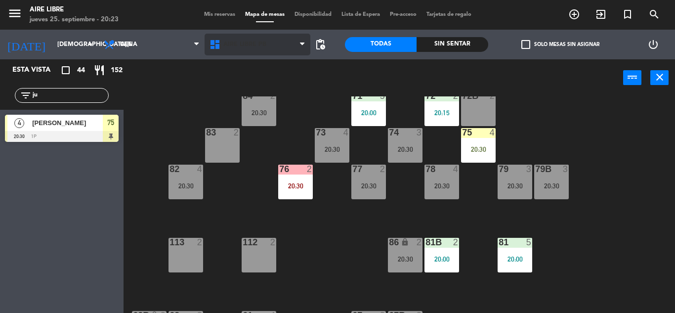
click at [246, 50] on span "Aire Libre PB" at bounding box center [258, 45] width 106 height 22
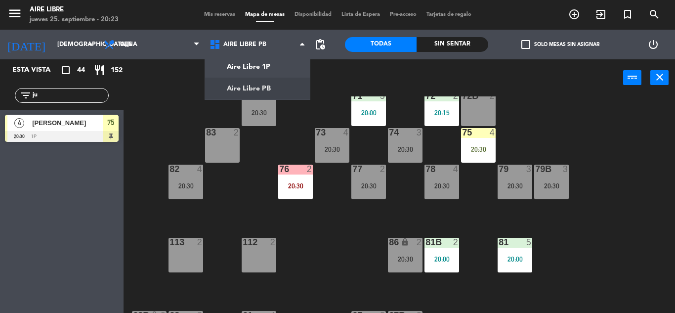
click at [480, 146] on div "20:30" at bounding box center [478, 149] width 35 height 7
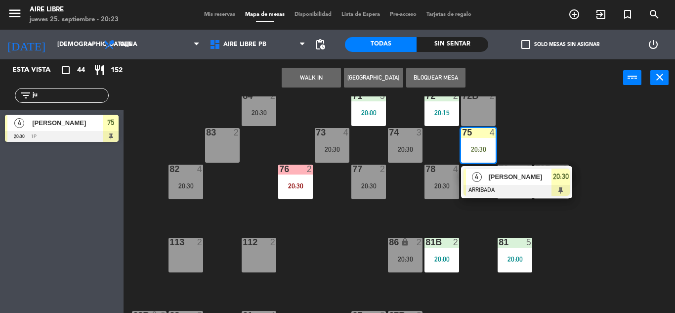
click at [498, 184] on div "[PERSON_NAME]" at bounding box center [519, 177] width 64 height 16
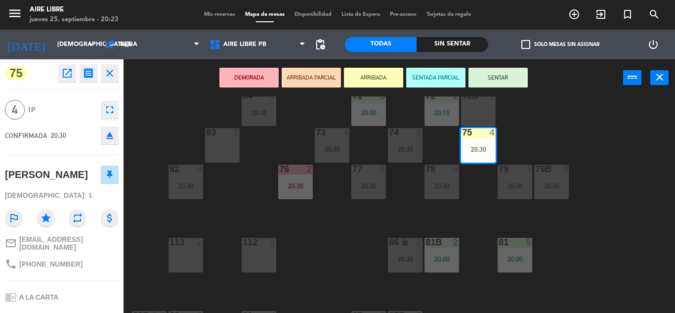
click at [116, 141] on button "eject" at bounding box center [110, 136] width 18 height 18
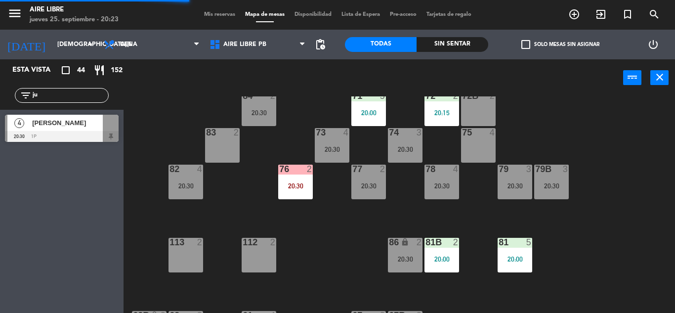
click at [70, 127] on span "[PERSON_NAME]" at bounding box center [67, 123] width 71 height 10
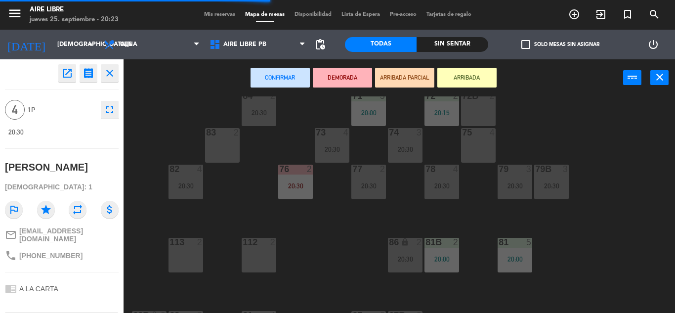
click at [470, 75] on button "ARRIBADA" at bounding box center [466, 78] width 59 height 20
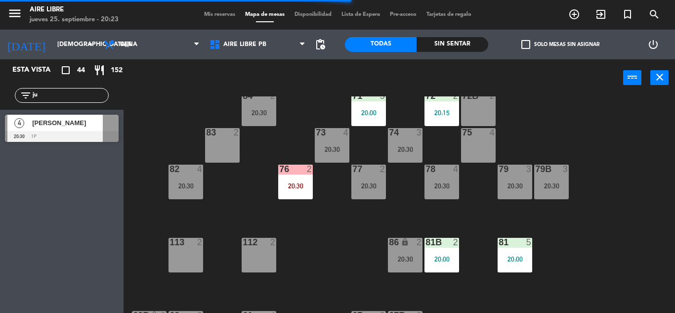
click at [76, 96] on input "ju" at bounding box center [70, 95] width 77 height 11
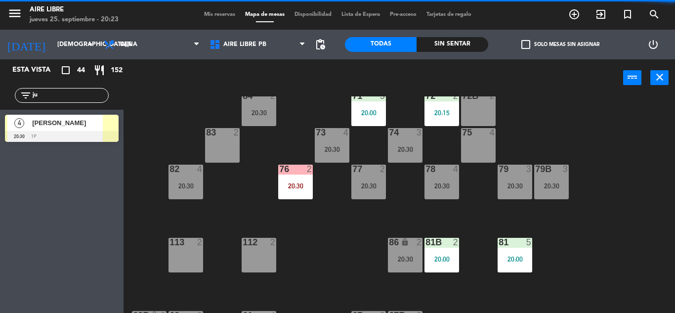
type input "j"
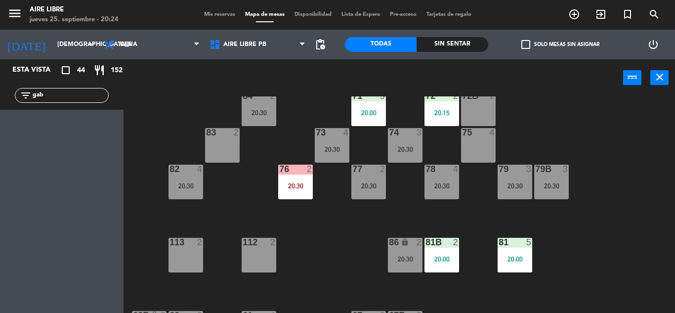
click at [49, 267] on div "Esta vista crop_square 44 restaurant 152 filter_list gab" at bounding box center [62, 186] width 124 height 254
click at [68, 97] on input "gab" at bounding box center [70, 95] width 77 height 11
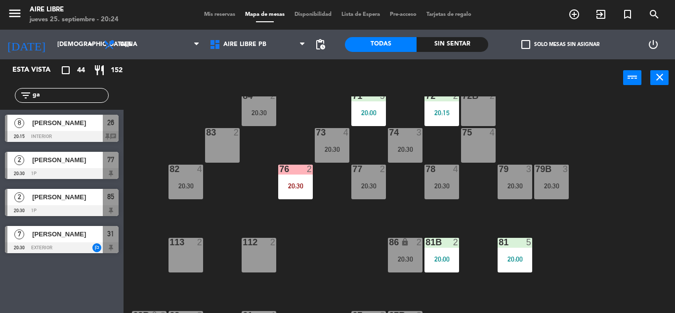
type input "g"
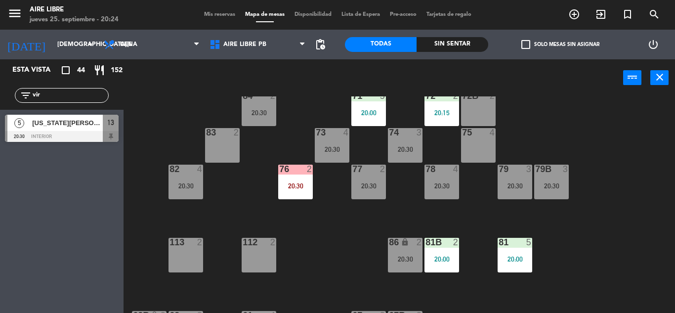
type input "vir"
click at [50, 244] on div "Esta vista crop_square 44 restaurant 152 filter_list vir 5 Virginia Zofio 20:30…" at bounding box center [62, 186] width 124 height 254
click at [82, 123] on span "[US_STATE][PERSON_NAME]" at bounding box center [67, 123] width 71 height 10
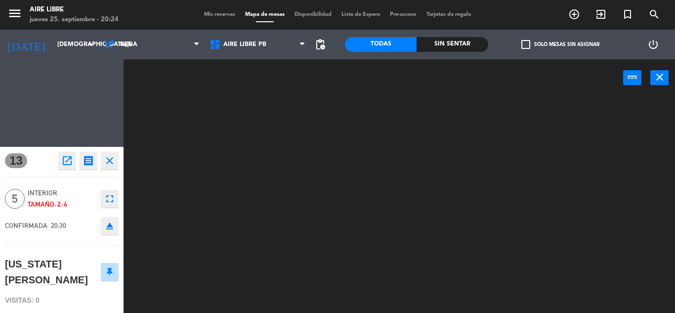
scroll to position [0, 0]
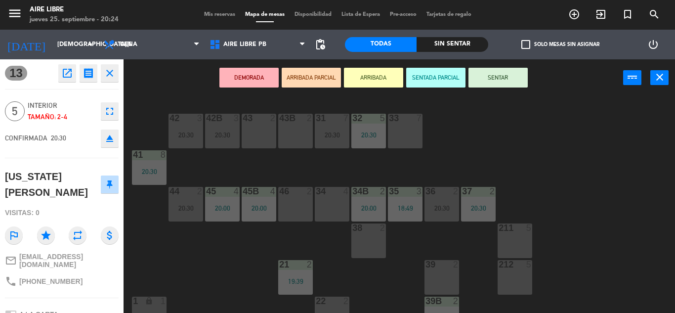
click at [385, 75] on button "ARRIBADA" at bounding box center [373, 78] width 59 height 20
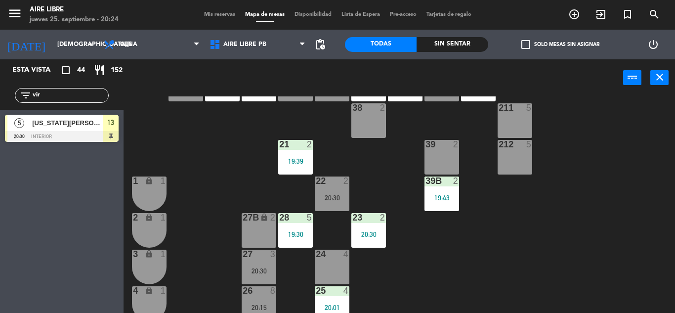
scroll to position [121, 0]
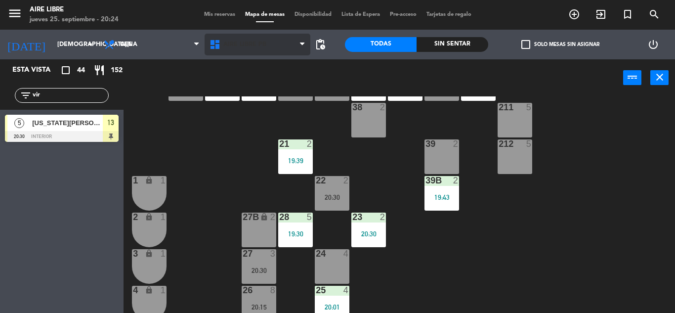
click at [248, 51] on span "Aire Libre PB" at bounding box center [258, 45] width 106 height 22
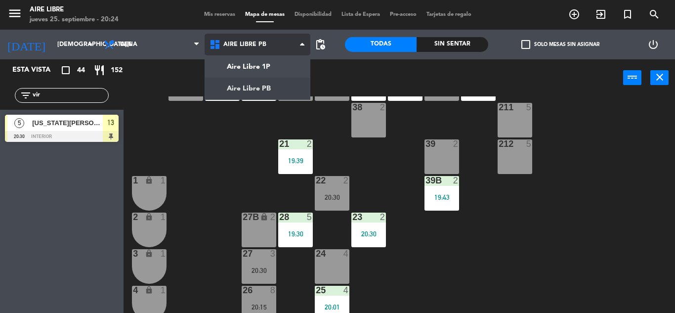
click at [254, 65] on ng-component "menu Aire Libre jueves 25. septiembre - 20:24 Mis reservas Mapa de mesas Dispon…" at bounding box center [337, 156] width 675 height 313
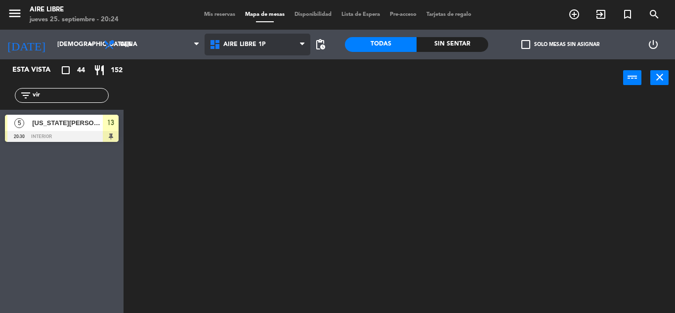
scroll to position [0, 0]
click at [253, 44] on span "Aire Libre 1P" at bounding box center [244, 44] width 42 height 7
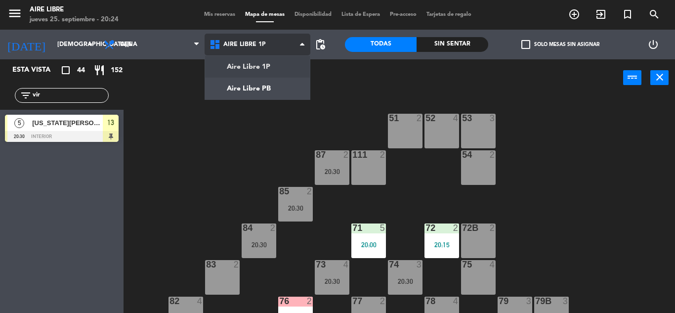
click at [253, 89] on ng-component "menu Aire Libre jueves 25. septiembre - 20:24 Mis reservas Mapa de mesas Dispon…" at bounding box center [337, 156] width 675 height 313
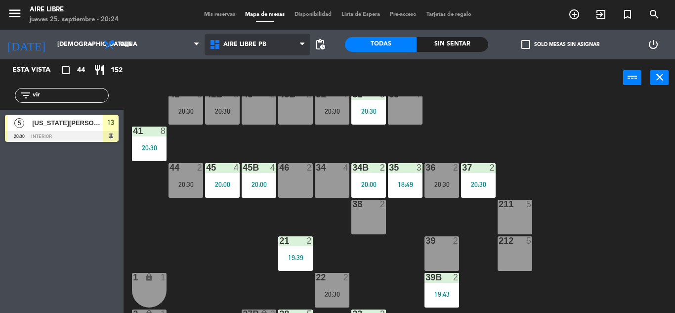
scroll to position [19, 0]
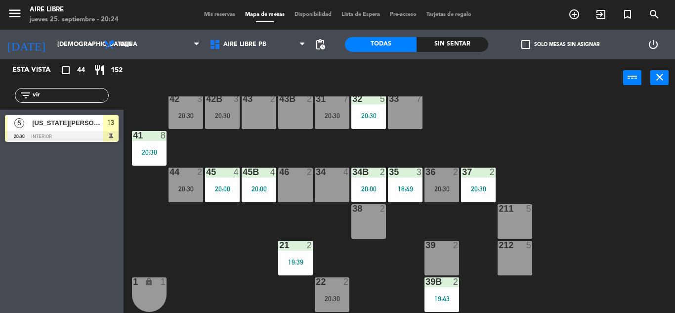
click at [61, 93] on input "vir" at bounding box center [70, 95] width 77 height 11
type input "vani"
click at [58, 255] on div "Esta vista crop_square 44 restaurant 152 filter_list vani 4 Vanina Alejandra De…" at bounding box center [62, 186] width 124 height 254
click at [75, 126] on span "[PERSON_NAME]" at bounding box center [67, 123] width 71 height 10
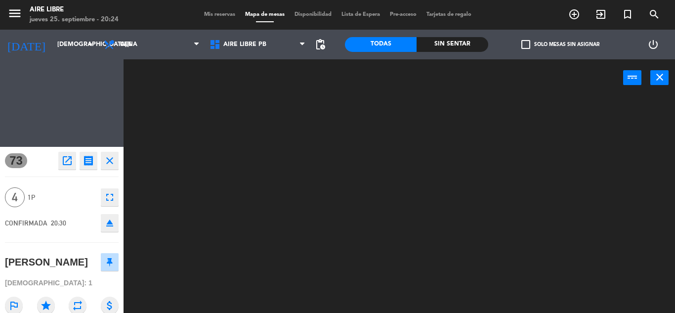
scroll to position [0, 0]
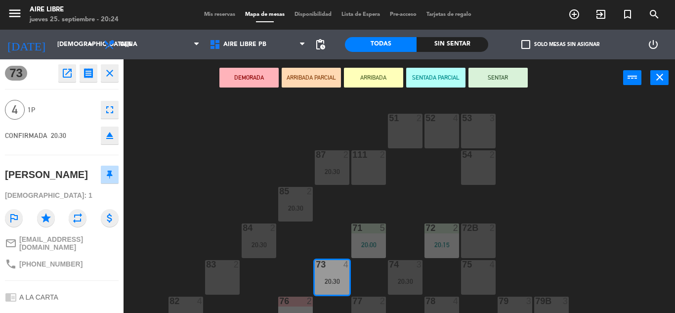
click at [375, 78] on button "ARRIBADA" at bounding box center [373, 78] width 59 height 20
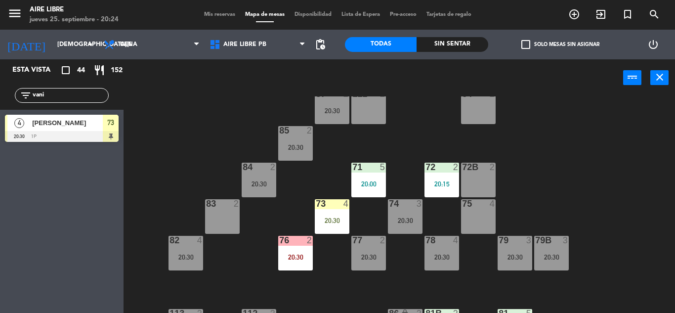
scroll to position [61, 0]
click at [69, 97] on input "vani" at bounding box center [70, 95] width 77 height 11
type input "v"
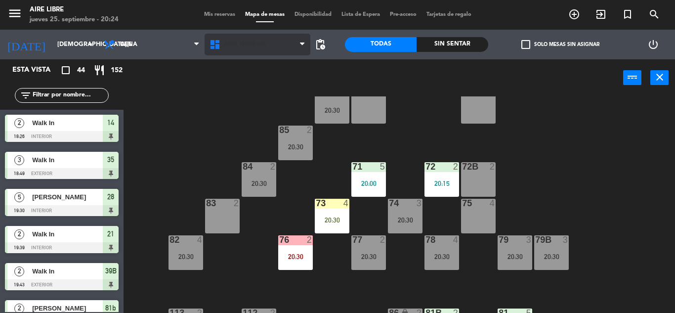
click at [246, 44] on span "Aire Libre PB" at bounding box center [244, 44] width 43 height 7
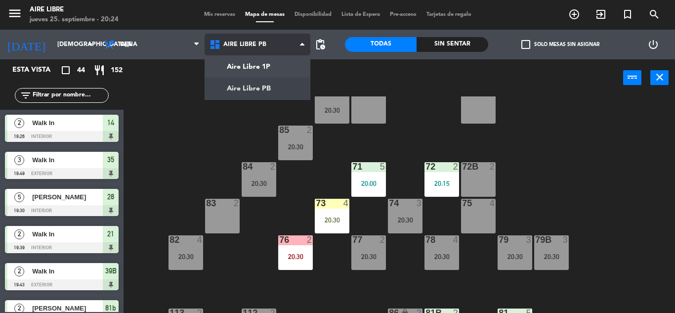
click at [256, 65] on ng-component "menu Aire Libre jueves 25. septiembre - 20:24 Mis reservas Mapa de mesas Dispon…" at bounding box center [337, 156] width 675 height 313
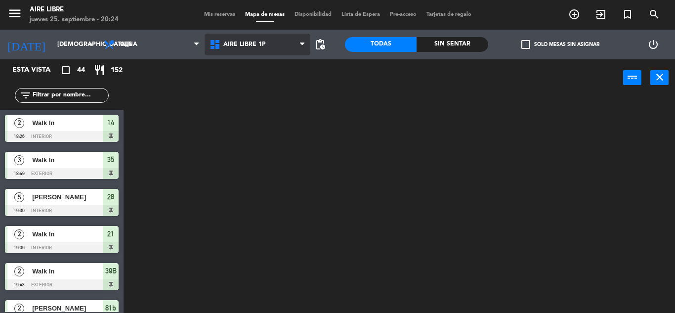
scroll to position [0, 0]
click at [241, 47] on span "Aire Libre 1P" at bounding box center [244, 44] width 42 height 7
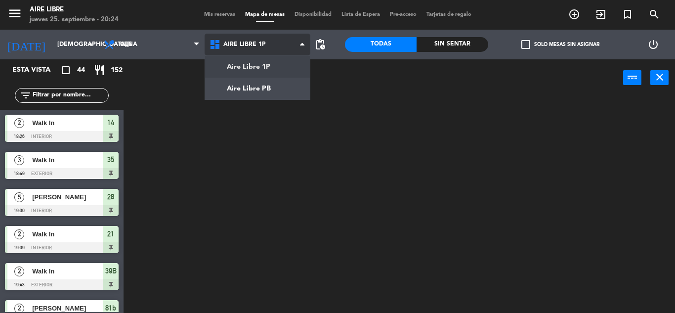
click at [246, 87] on ng-component "menu Aire Libre jueves 25. septiembre - 20:24 Mis reservas Mapa de mesas Dispon…" at bounding box center [337, 156] width 675 height 313
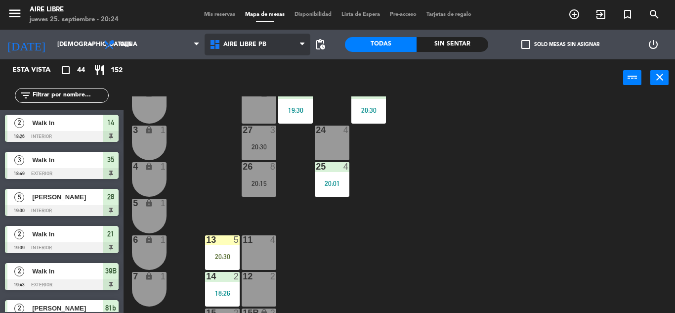
scroll to position [246, 0]
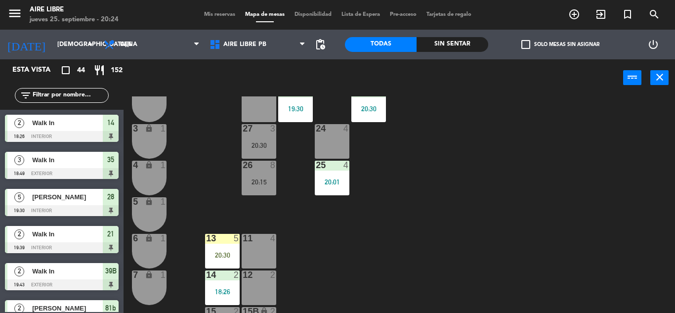
click at [258, 152] on div "27 3 20:30" at bounding box center [259, 141] width 35 height 35
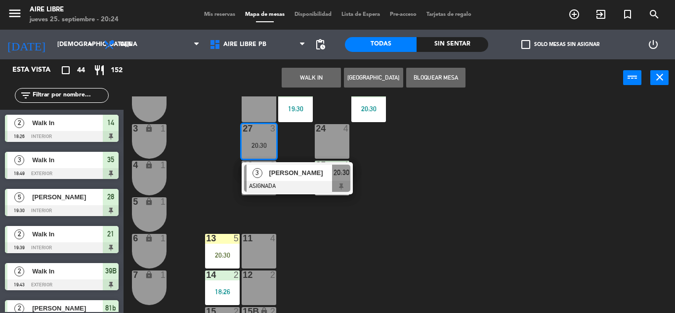
click at [275, 182] on div at bounding box center [297, 186] width 106 height 11
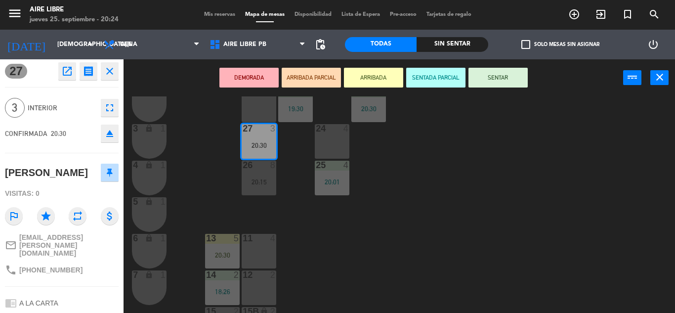
scroll to position [0, 0]
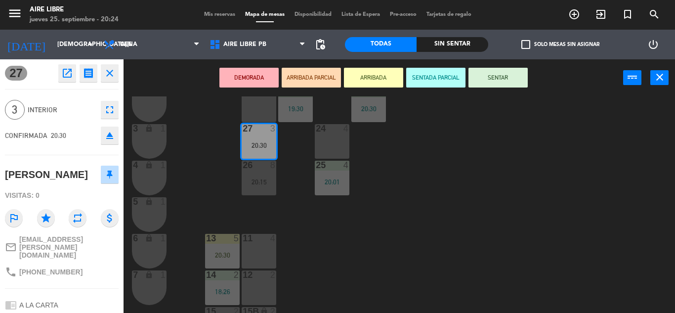
click at [115, 141] on icon "eject" at bounding box center [110, 135] width 12 height 12
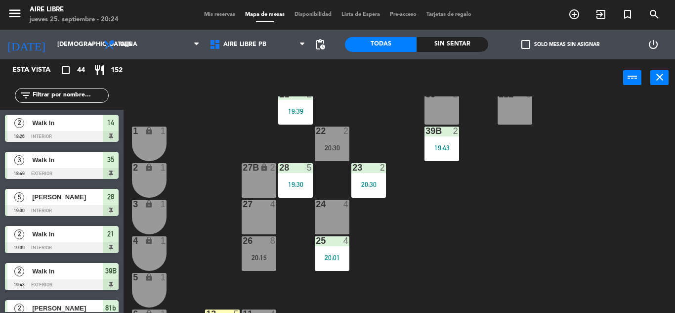
scroll to position [169, 0]
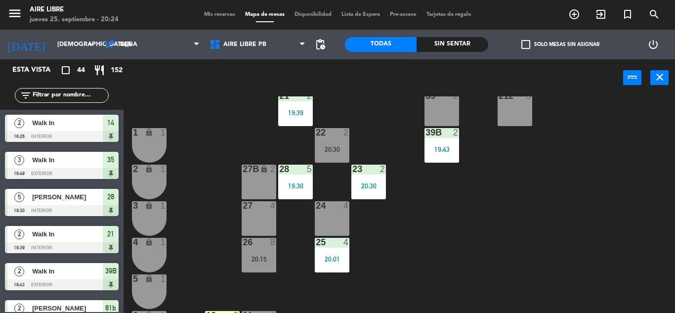
click at [525, 30] on div "check_box_outline_blank Solo mesas sin asignar" at bounding box center [559, 45] width 143 height 30
click at [532, 46] on label "check_box_outline_blank Solo mesas sin asignar" at bounding box center [560, 44] width 78 height 9
click at [560, 44] on input "check_box_outline_blank Solo mesas sin asignar" at bounding box center [560, 44] width 0 height 0
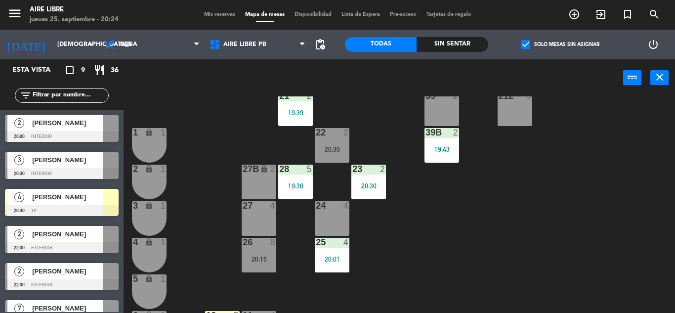
click at [49, 198] on span "[PERSON_NAME]" at bounding box center [67, 197] width 71 height 10
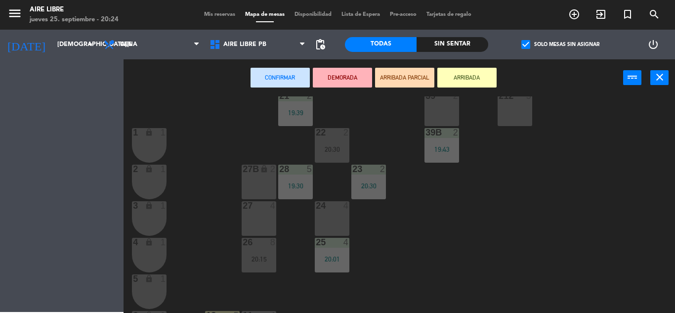
click at [262, 219] on div "27 4" at bounding box center [259, 218] width 35 height 35
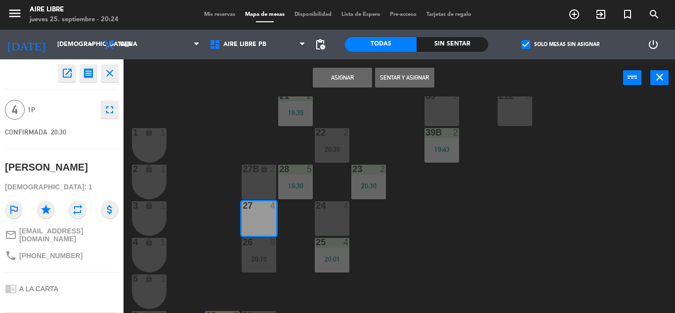
click at [401, 79] on button "Sentar y Asignar" at bounding box center [404, 78] width 59 height 20
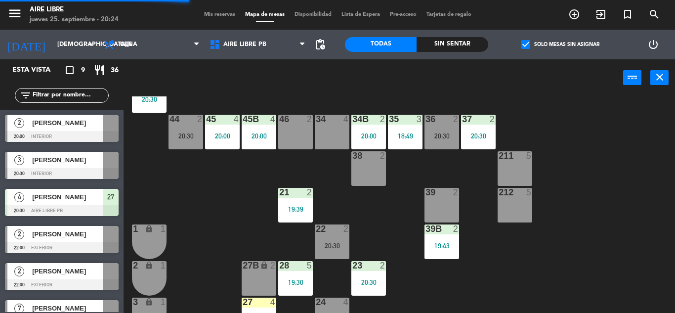
scroll to position [0, 0]
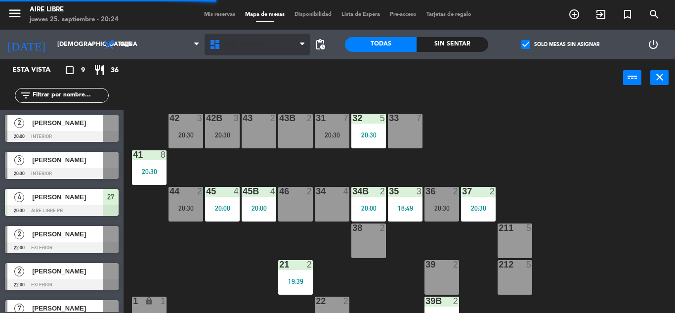
click at [245, 50] on span "Aire Libre PB" at bounding box center [258, 45] width 106 height 22
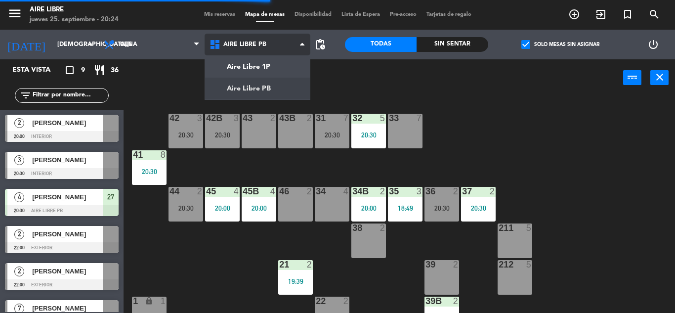
click at [260, 66] on ng-component "menu Aire Libre jueves 25. septiembre - 20:24 Mis reservas Mapa de mesas Dispon…" at bounding box center [337, 156] width 675 height 313
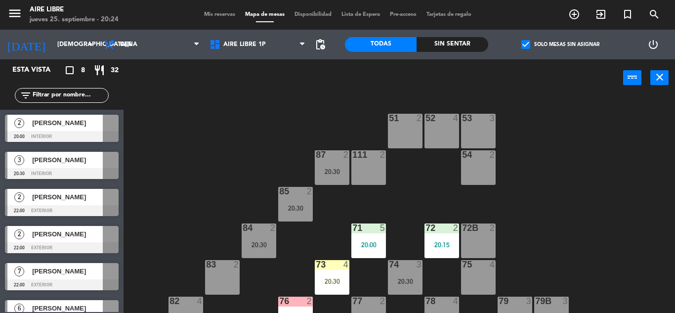
click at [43, 164] on span "[PERSON_NAME]" at bounding box center [67, 160] width 71 height 10
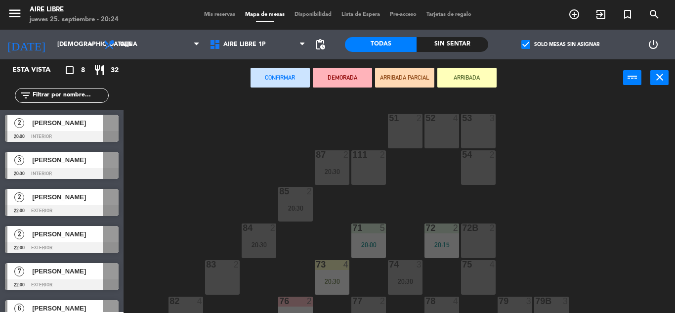
click at [479, 275] on div "75 4" at bounding box center [478, 277] width 35 height 35
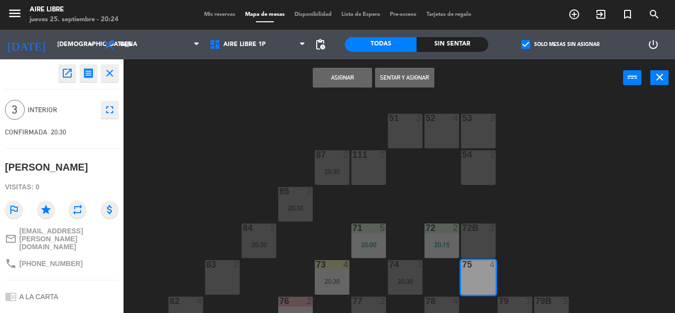
click at [334, 79] on button "Asignar" at bounding box center [342, 78] width 59 height 20
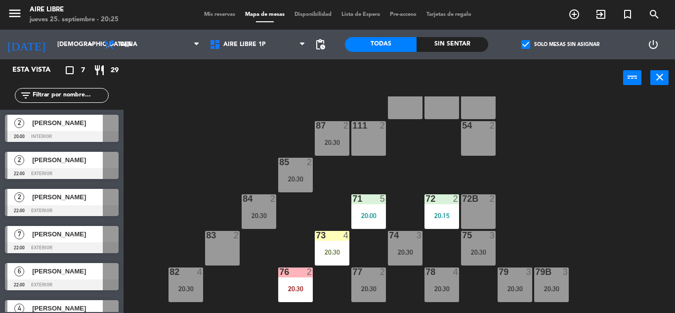
scroll to position [40, 0]
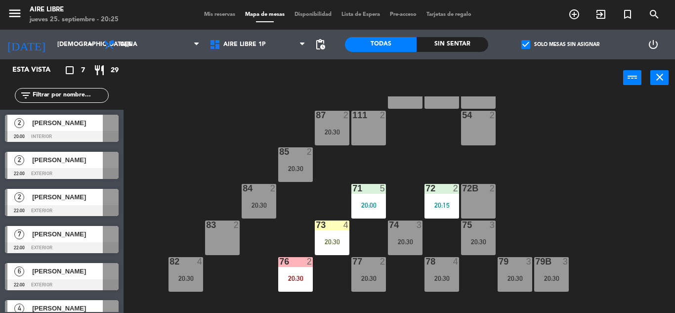
click at [50, 94] on input "text" at bounding box center [70, 95] width 77 height 11
click at [526, 41] on span "check_box" at bounding box center [525, 44] width 9 height 9
click at [560, 44] on input "check_box Solo mesas sin asignar" at bounding box center [560, 44] width 0 height 0
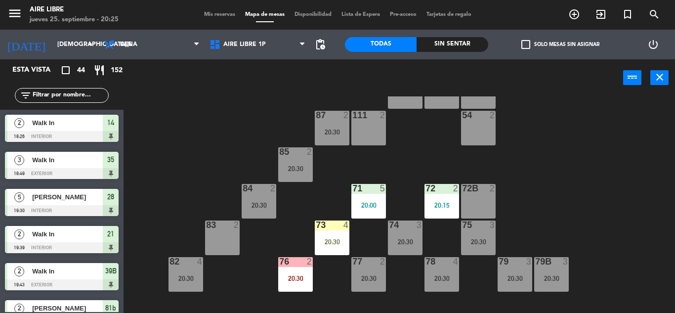
click at [55, 92] on input "text" at bounding box center [70, 95] width 77 height 11
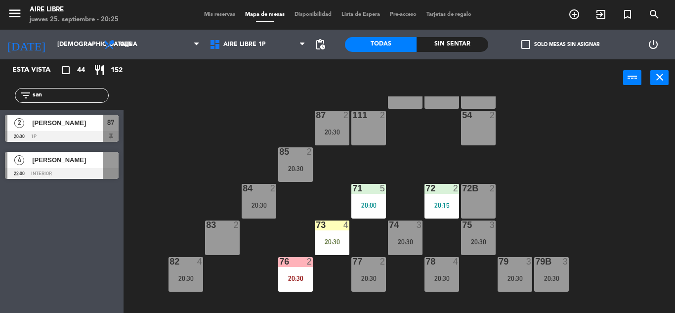
type input "san"
click at [39, 255] on div "Esta vista crop_square 44 restaurant 152 filter_list san 2 Sandra 20:30 1p 87 4…" at bounding box center [62, 186] width 124 height 254
click at [73, 131] on div at bounding box center [62, 136] width 114 height 11
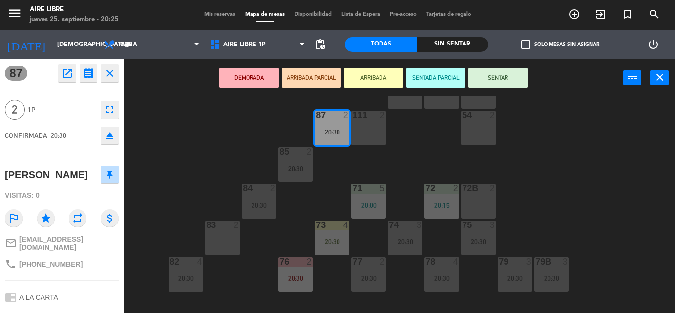
click at [372, 74] on button "ARRIBADA" at bounding box center [373, 78] width 59 height 20
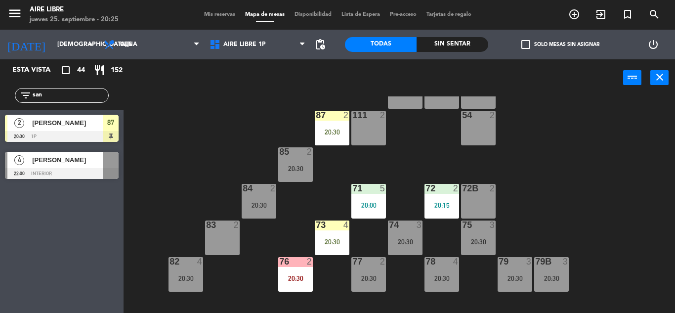
scroll to position [39, 0]
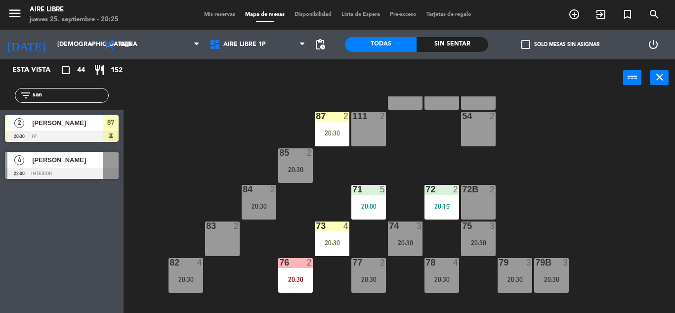
click at [56, 93] on input "san" at bounding box center [70, 95] width 77 height 11
type input "s"
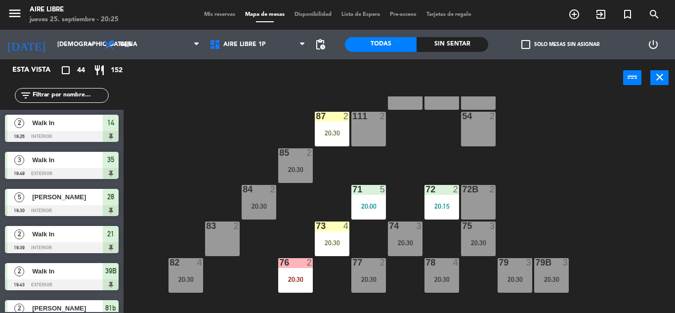
click at [56, 93] on input "text" at bounding box center [70, 95] width 77 height 11
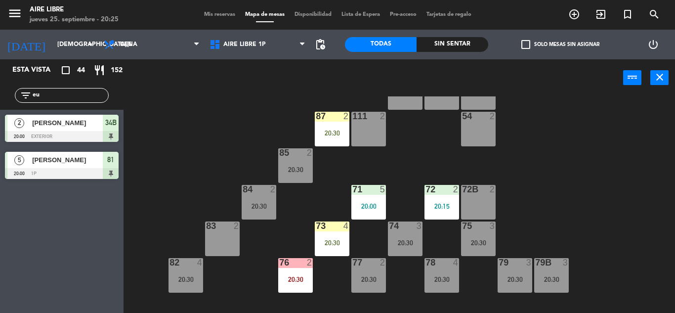
click at [47, 263] on div "Esta vista crop_square 44 restaurant 152 filter_list eu 2 Eugenia Denovi 20:00 …" at bounding box center [62, 186] width 124 height 254
click at [62, 94] on input "eu" at bounding box center [70, 95] width 77 height 11
type input "e"
type input "sha"
click at [60, 253] on div "Esta vista crop_square 44 restaurant 152 filter_list sha 4 Sharon Berman 20:30 …" at bounding box center [62, 186] width 124 height 254
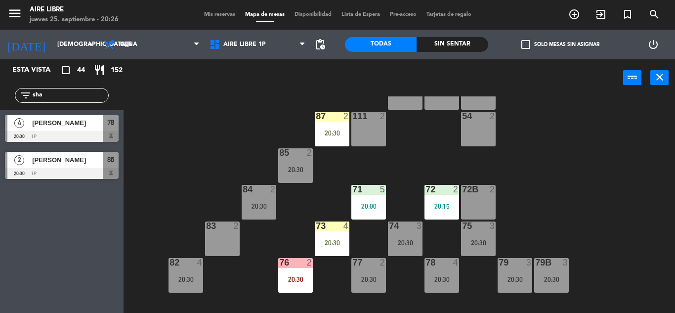
click at [78, 165] on span "[PERSON_NAME]" at bounding box center [67, 160] width 71 height 10
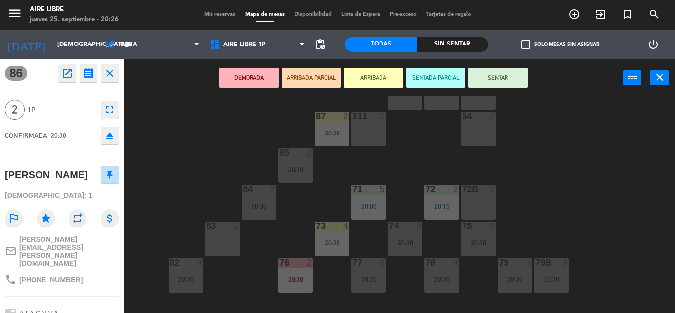
click at [377, 75] on button "ARRIBADA" at bounding box center [373, 78] width 59 height 20
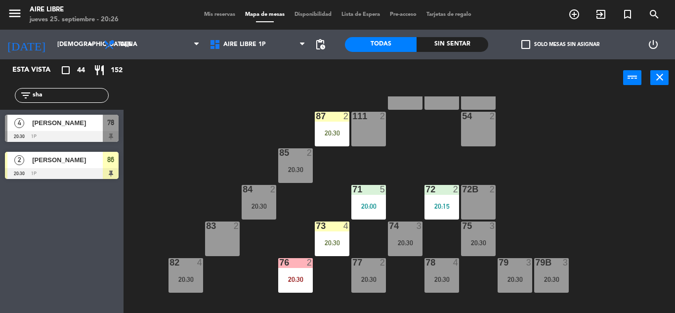
click at [70, 92] on input "sha" at bounding box center [70, 95] width 77 height 11
type input "s"
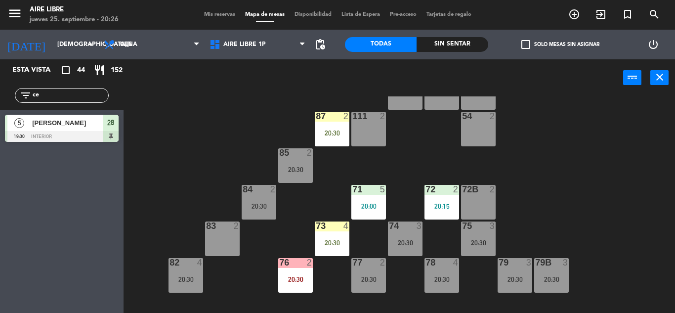
type input "c"
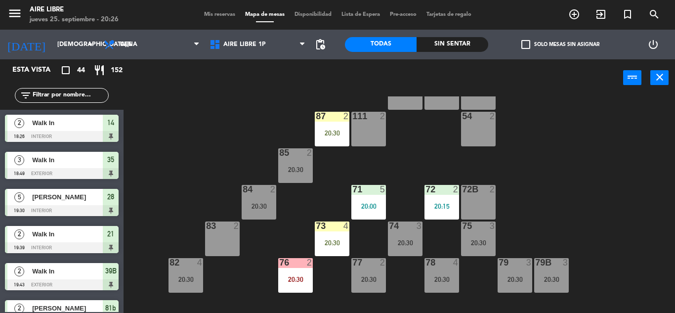
click at [58, 91] on input "text" at bounding box center [70, 95] width 77 height 11
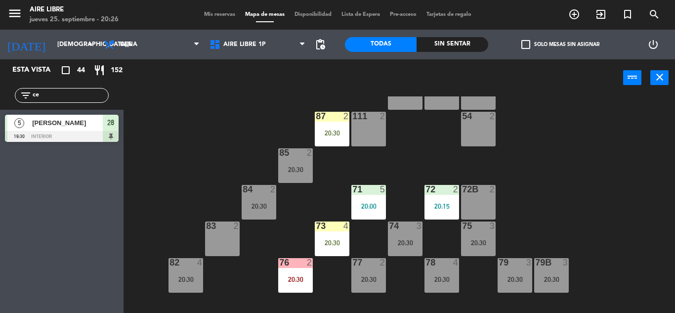
click at [29, 255] on div "Esta vista crop_square 44 restaurant 152 filter_list ce 5 Celeste Lemos 19:30 i…" at bounding box center [62, 186] width 124 height 254
click at [65, 92] on input "ce" at bounding box center [70, 95] width 77 height 11
type input "c"
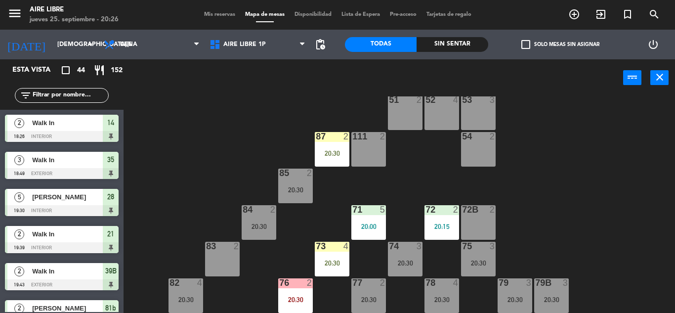
scroll to position [11, 0]
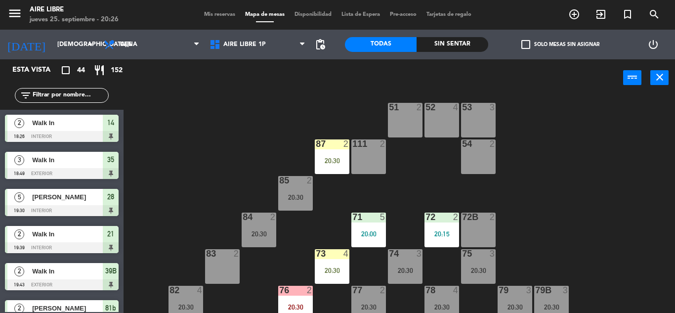
click at [66, 96] on input "text" at bounding box center [70, 95] width 77 height 11
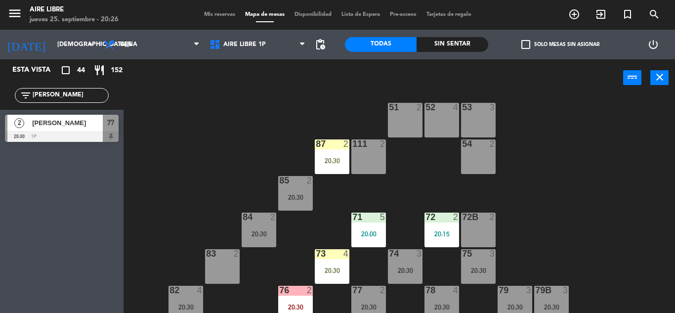
type input "raga"
click at [55, 126] on span "[PERSON_NAME]" at bounding box center [67, 123] width 71 height 10
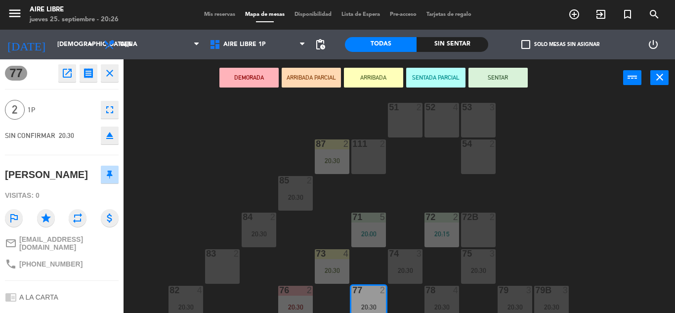
click at [377, 75] on button "ARRIBADA" at bounding box center [373, 78] width 59 height 20
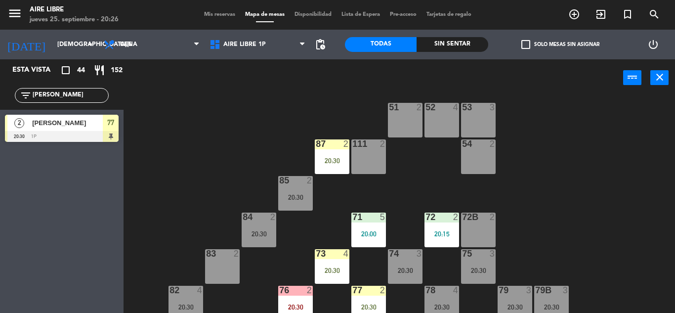
scroll to position [0, 0]
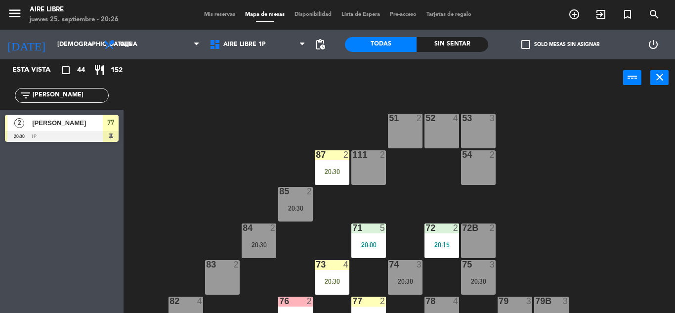
click at [328, 170] on div "20:30" at bounding box center [332, 171] width 35 height 7
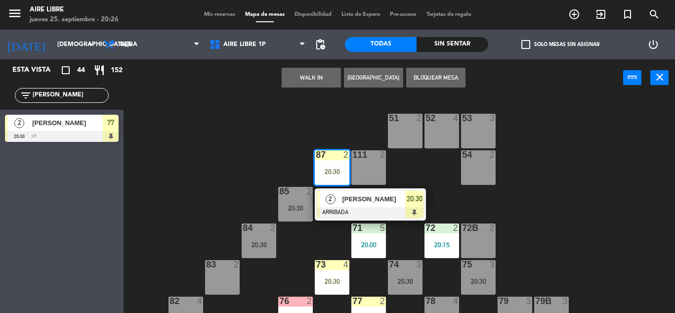
click at [355, 196] on span "[PERSON_NAME]" at bounding box center [373, 199] width 63 height 10
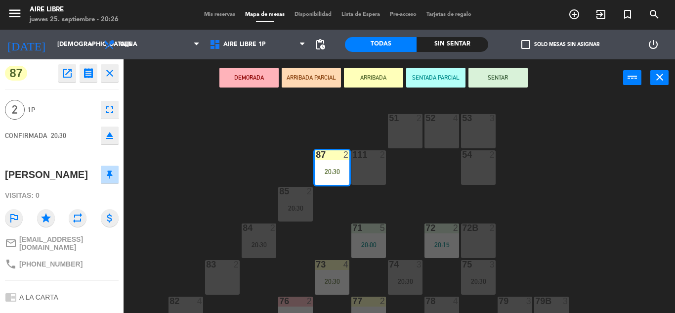
click at [487, 75] on button "SENTAR" at bounding box center [497, 78] width 59 height 20
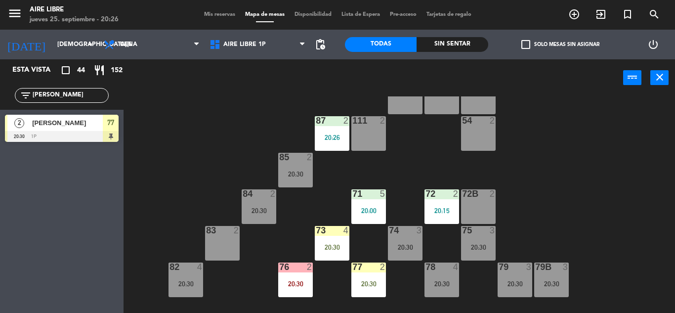
scroll to position [42, 0]
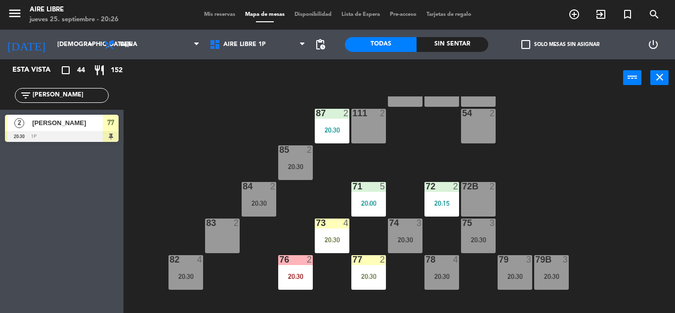
click at [329, 237] on div "20:30" at bounding box center [332, 239] width 35 height 7
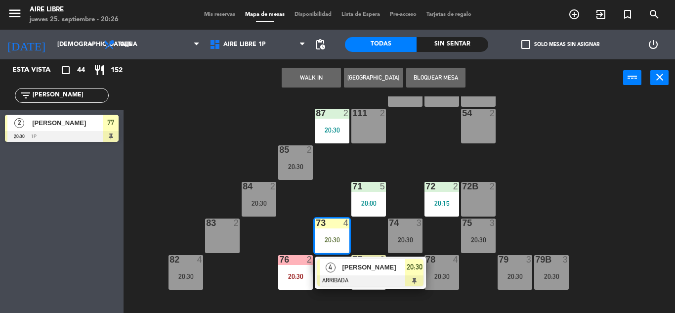
click at [340, 272] on div "4" at bounding box center [330, 267] width 21 height 16
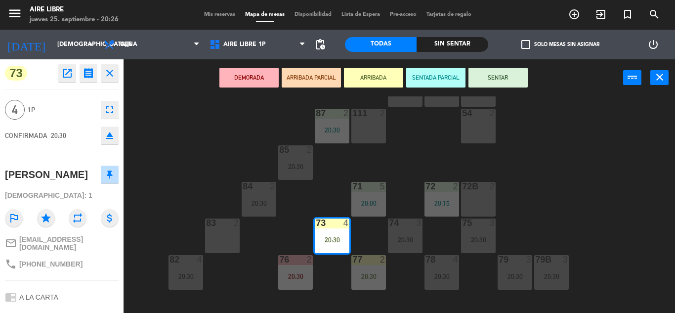
click at [493, 79] on button "SENTAR" at bounding box center [497, 78] width 59 height 20
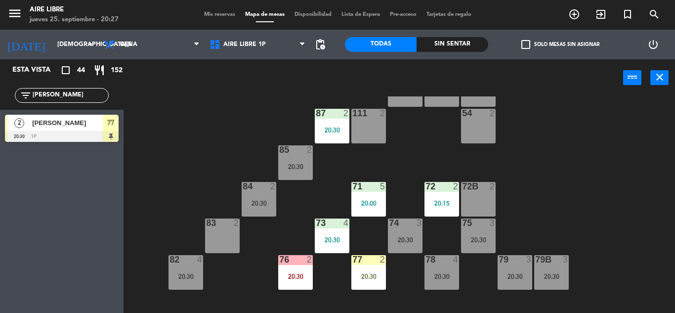
click at [675, 101] on div "51 2 52 4 53 3 111 2 54 2 87 2 20:30 85 2 20:30 72 2 20:15 84 2 20:30 71 5 20:0…" at bounding box center [402, 204] width 545 height 216
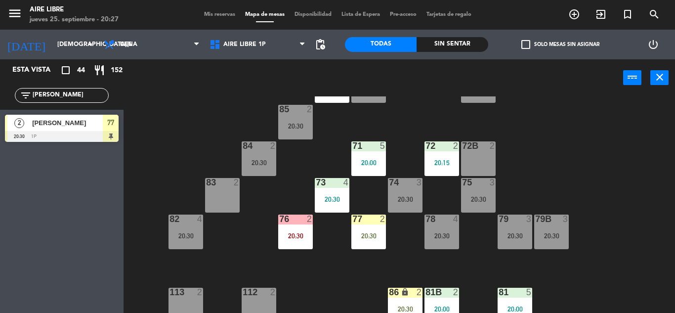
scroll to position [89, 0]
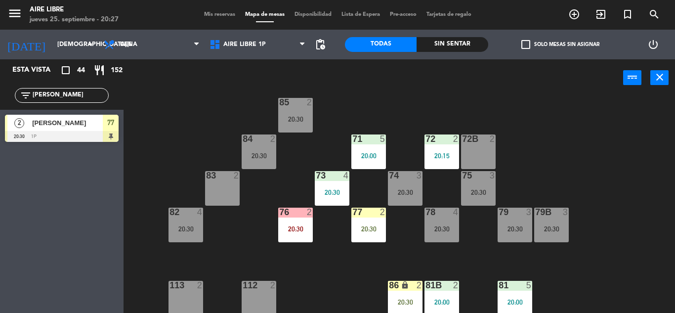
click at [365, 225] on div "20:30" at bounding box center [368, 228] width 35 height 7
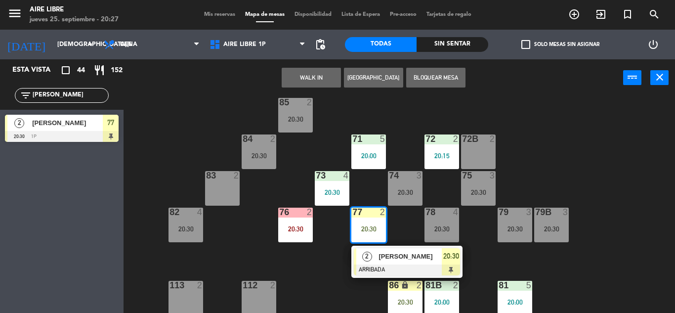
click at [376, 262] on div "2" at bounding box center [366, 256] width 21 height 16
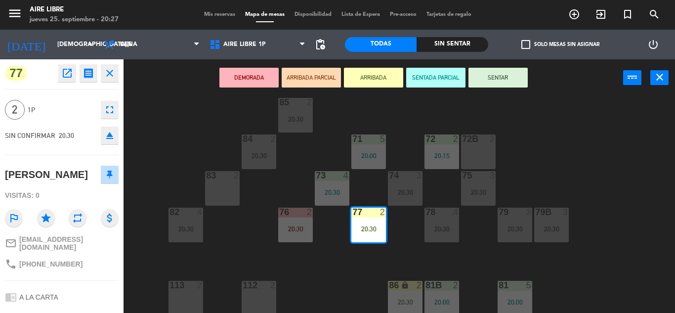
click at [505, 78] on button "SENTAR" at bounding box center [497, 78] width 59 height 20
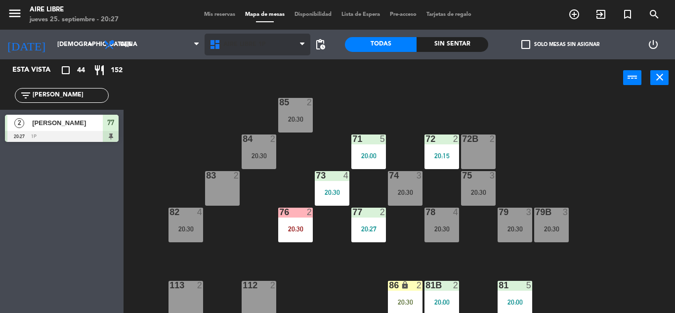
click at [241, 42] on span "Aire Libre 1P" at bounding box center [244, 44] width 42 height 7
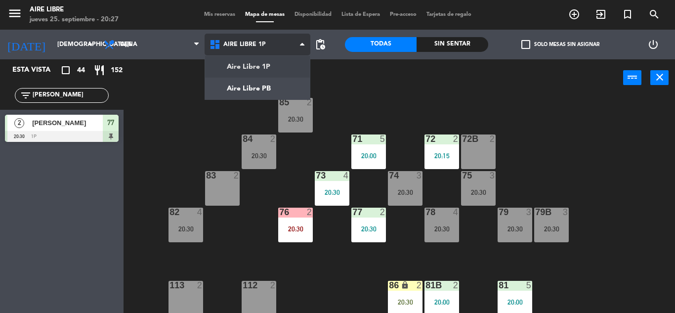
click at [261, 85] on ng-component "menu Aire Libre jueves 25. septiembre - 20:27 Mis reservas Mapa de mesas Dispon…" at bounding box center [337, 156] width 675 height 313
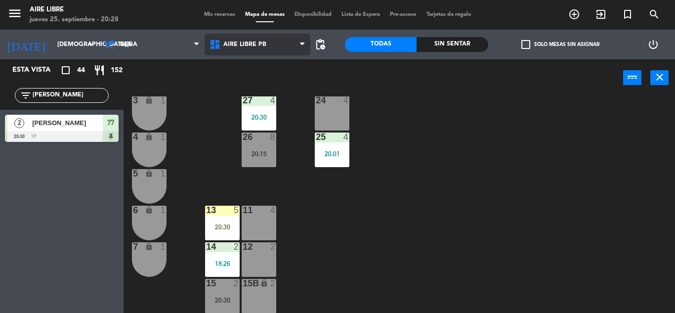
scroll to position [274, 0]
click at [227, 228] on div "20:30" at bounding box center [222, 226] width 35 height 7
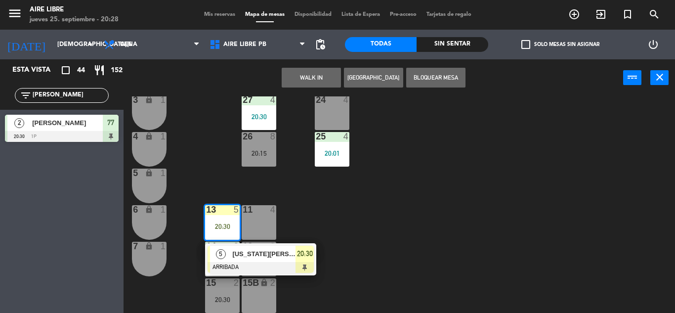
click at [268, 258] on span "[US_STATE][PERSON_NAME]" at bounding box center [263, 254] width 63 height 10
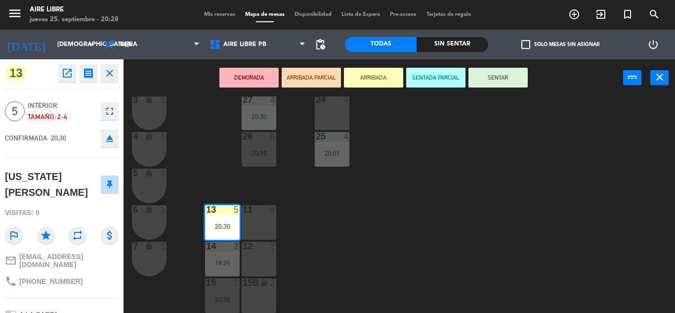
click at [508, 77] on button "SENTAR" at bounding box center [497, 78] width 59 height 20
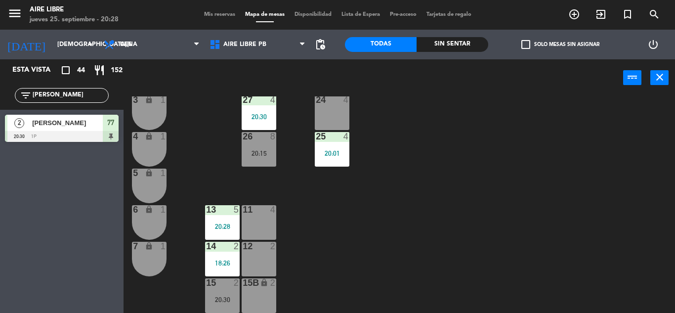
click at [266, 152] on div "20:15" at bounding box center [259, 153] width 35 height 7
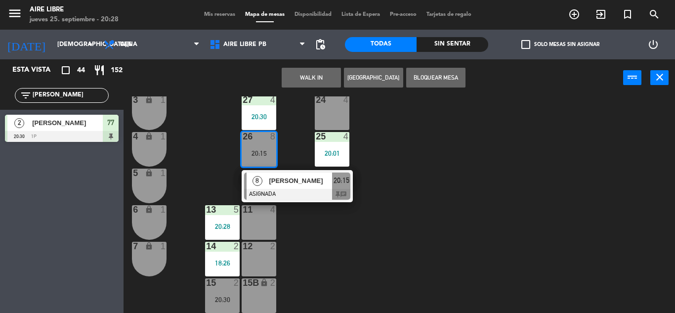
click at [294, 184] on span "[PERSON_NAME]" at bounding box center [300, 180] width 63 height 10
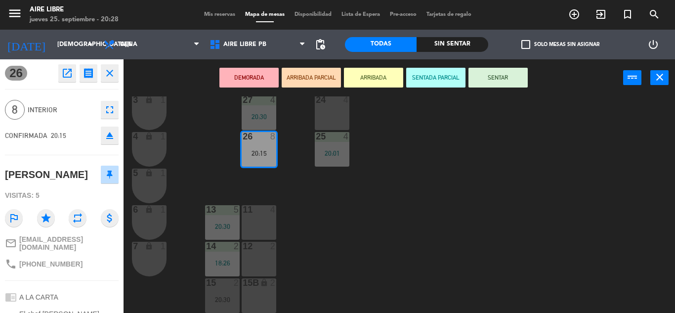
click at [498, 83] on button "SENTAR" at bounding box center [497, 78] width 59 height 20
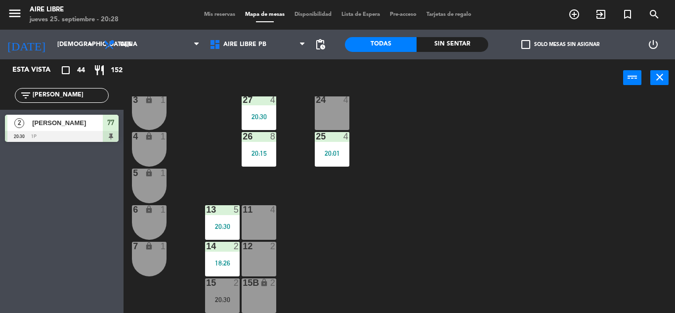
click at [68, 93] on input "raga" at bounding box center [70, 95] width 77 height 11
type input "r"
click at [53, 246] on div "Esta vista crop_square 44 restaurant 152 filter_list mon 8 Monica Di Pasquale 2…" at bounding box center [62, 186] width 124 height 254
click at [68, 91] on input "mon" at bounding box center [70, 95] width 77 height 11
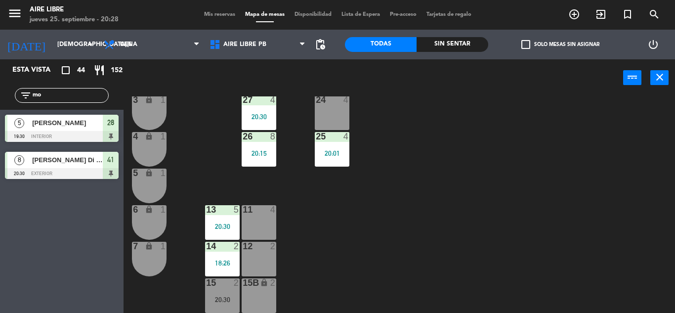
type input "m"
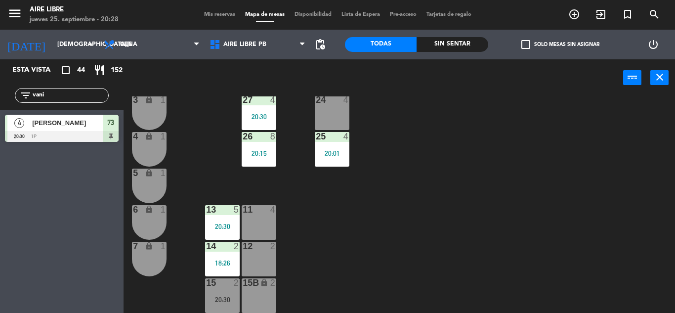
click at [42, 253] on div "Esta vista crop_square 44 restaurant 152 filter_list vani 4 Vanina Alejandra De…" at bounding box center [62, 186] width 124 height 254
click at [68, 94] on input "vani" at bounding box center [70, 95] width 77 height 11
type input "v"
type input "mag"
click at [41, 235] on div "Esta vista crop_square 44 restaurant 152 filter_list mag 3 Magdalena Calvo 20:3…" at bounding box center [62, 186] width 124 height 254
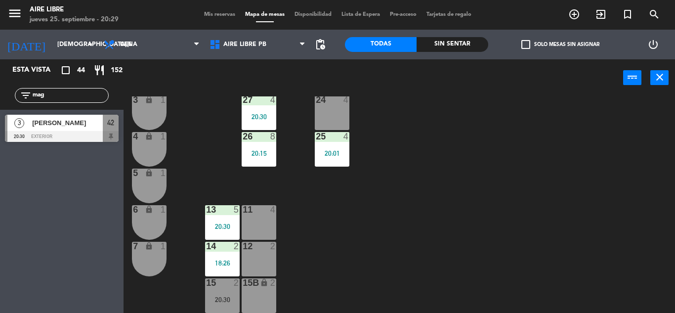
click at [72, 128] on div "[PERSON_NAME]" at bounding box center [67, 123] width 72 height 16
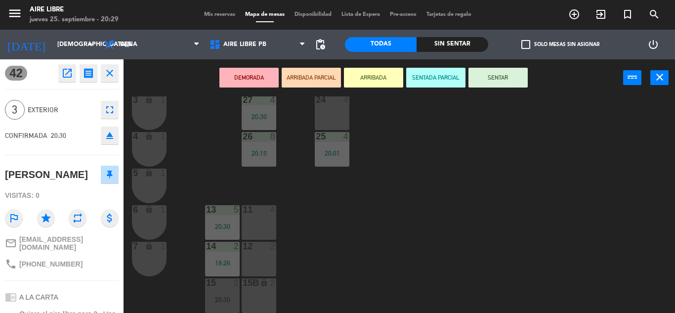
click at [377, 74] on button "ARRIBADA" at bounding box center [373, 78] width 59 height 20
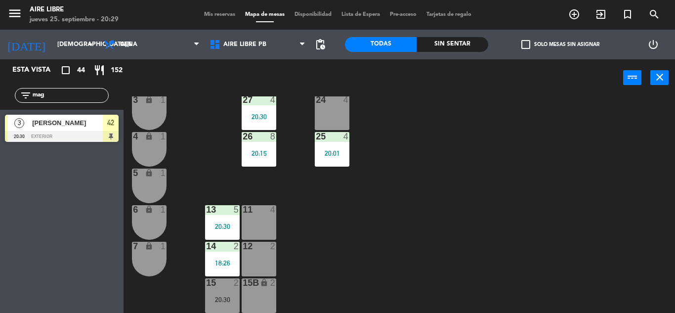
click at [70, 92] on input "mag" at bounding box center [70, 95] width 77 height 11
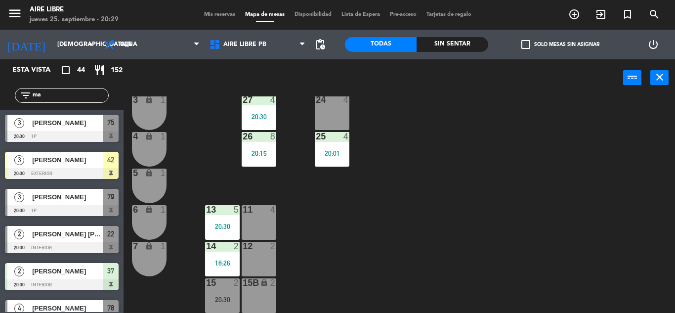
type input "m"
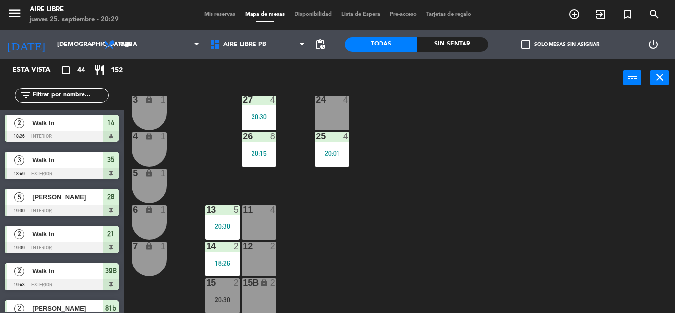
click at [59, 96] on input "text" at bounding box center [70, 95] width 77 height 11
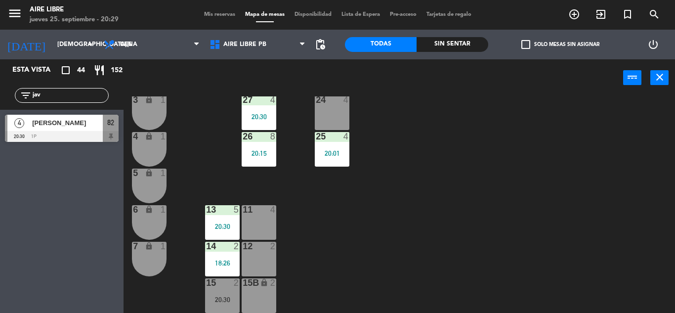
type input "jav"
click at [50, 255] on div "Esta vista crop_square 44 restaurant 152 filter_list jav 4 Javier Feijoo 20:30 …" at bounding box center [62, 186] width 124 height 254
click at [80, 130] on div "[PERSON_NAME]" at bounding box center [67, 123] width 72 height 16
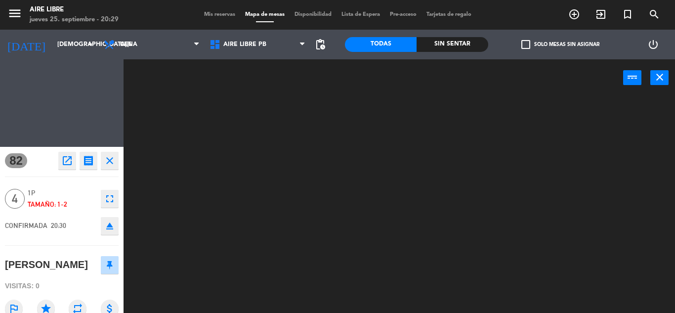
scroll to position [0, 0]
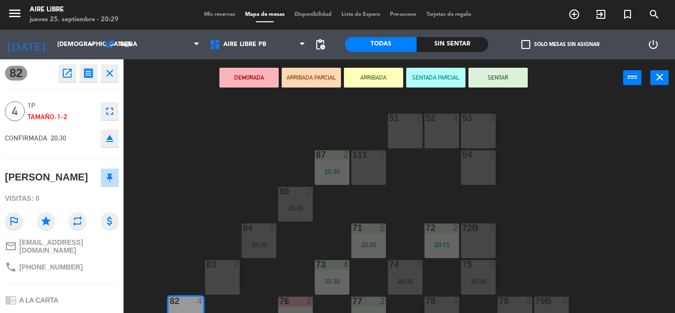
click at [369, 74] on button "ARRIBADA" at bounding box center [373, 78] width 59 height 20
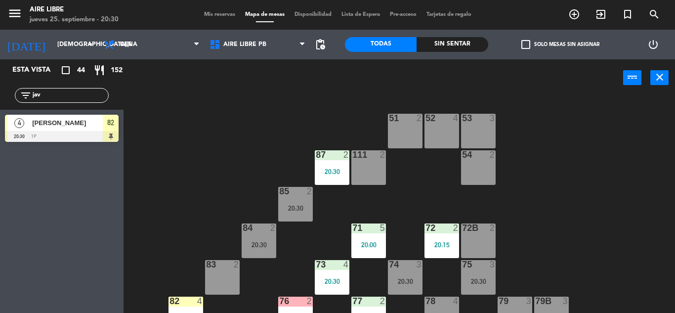
click at [63, 134] on div at bounding box center [62, 136] width 114 height 11
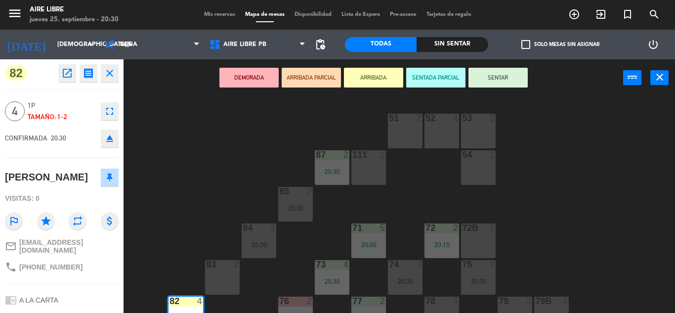
click at [502, 83] on button "SENTAR" at bounding box center [497, 78] width 59 height 20
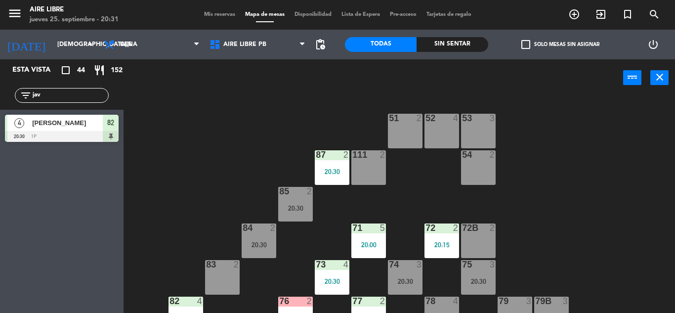
click at [317, 44] on span "pending_actions" at bounding box center [320, 45] width 12 height 12
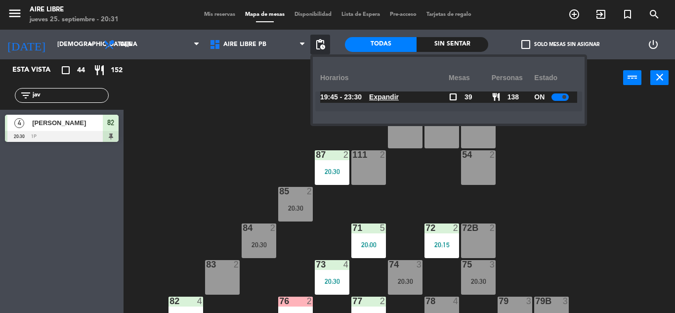
click at [386, 93] on u "Expandir" at bounding box center [384, 97] width 30 height 8
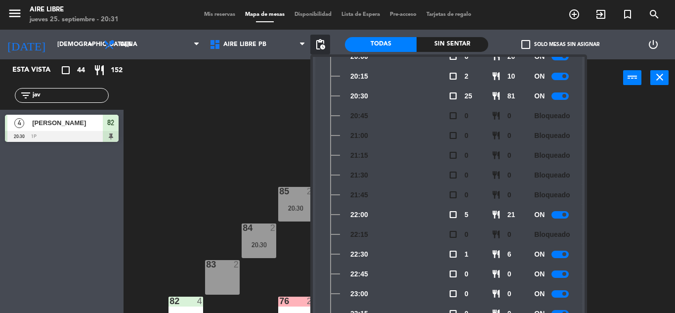
scroll to position [86, 0]
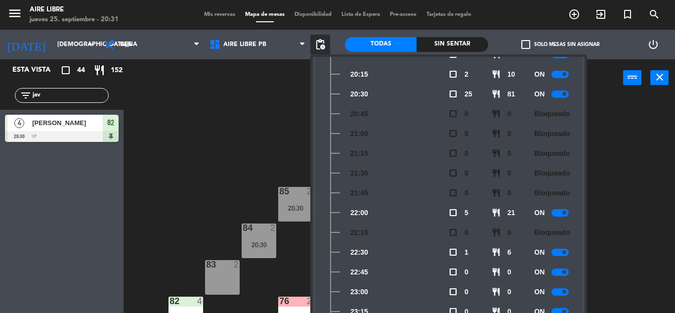
click at [194, 177] on div "51 2 52 4 53 3 111 2 54 2 87 2 20:30 85 2 20:30 72 2 20:15 84 2 20:30 71 5 20:0…" at bounding box center [402, 204] width 545 height 216
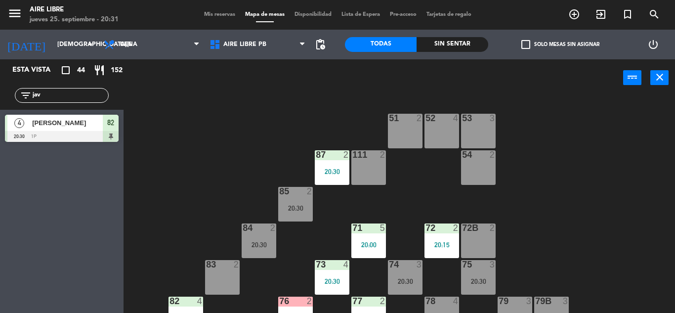
click at [72, 94] on input "jav" at bounding box center [70, 95] width 77 height 11
type input "j"
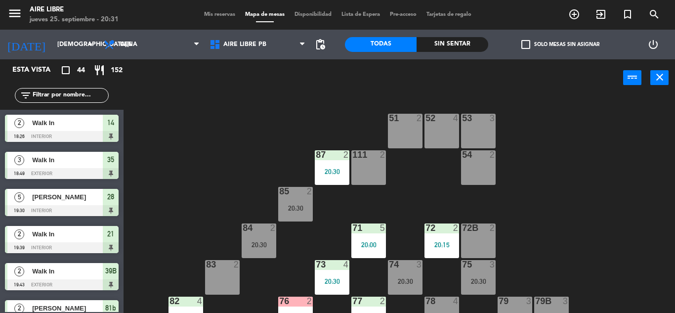
click at [55, 94] on input "text" at bounding box center [70, 95] width 77 height 11
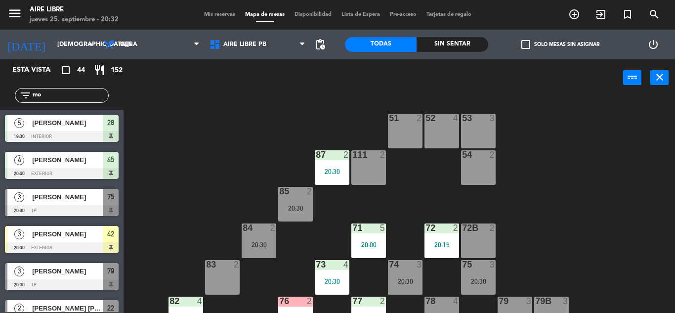
type input "m"
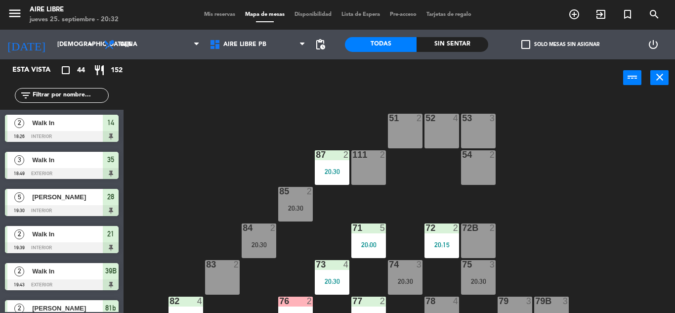
click at [61, 94] on input "text" at bounding box center [70, 95] width 77 height 11
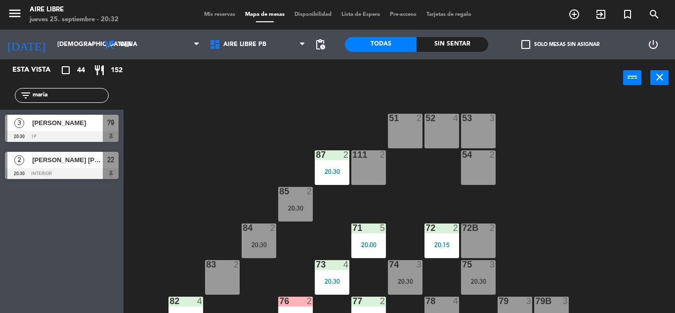
type input "maria"
click at [49, 266] on div "Esta vista crop_square 44 restaurant 152 filter_list maria 3 Maria jose Herrera…" at bounding box center [62, 186] width 124 height 254
click at [75, 163] on span "[PERSON_NAME] [PERSON_NAME]" at bounding box center [67, 160] width 71 height 10
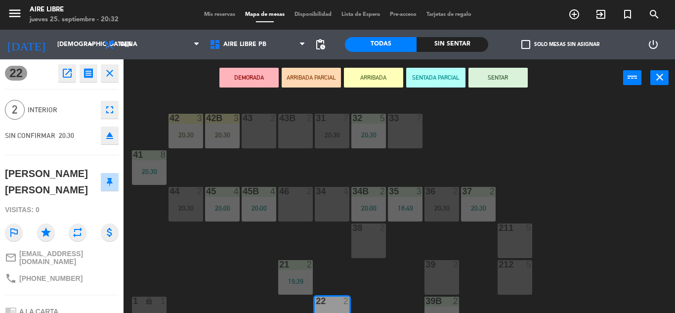
click at [375, 79] on button "ARRIBADA" at bounding box center [373, 78] width 59 height 20
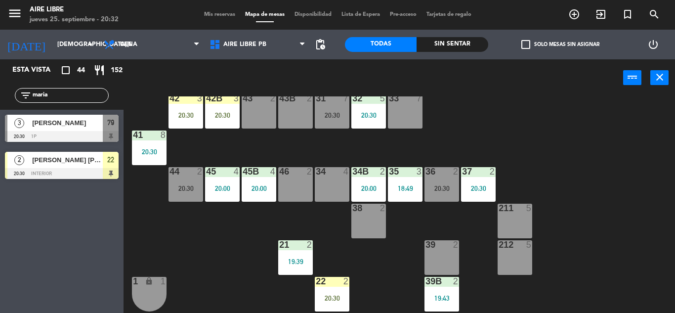
scroll to position [37, 0]
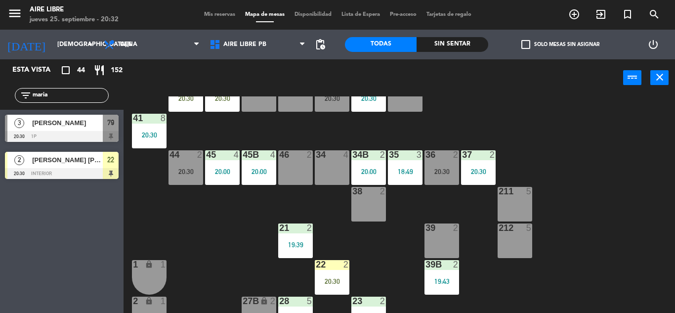
click at [78, 92] on input "maria" at bounding box center [70, 95] width 77 height 11
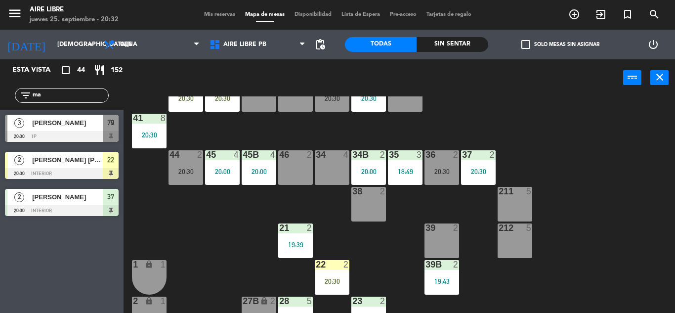
type input "m"
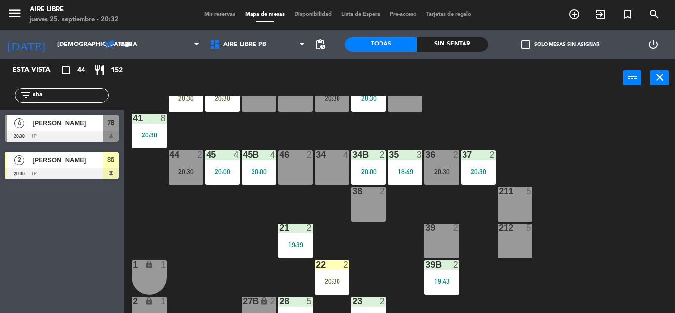
type input "sha"
click at [61, 247] on div "Esta vista crop_square 44 restaurant 152 filter_list sha 4 Sharon Berman 20:30 …" at bounding box center [62, 186] width 124 height 254
click at [75, 132] on div at bounding box center [62, 136] width 114 height 11
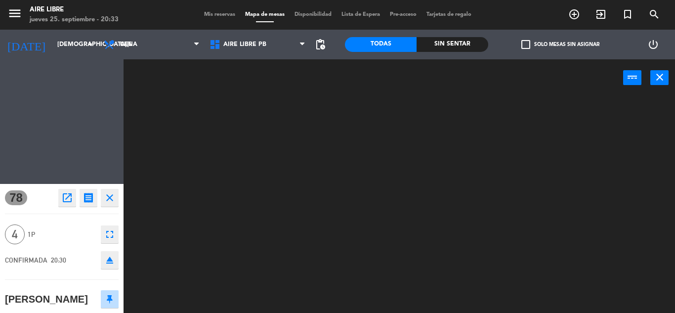
scroll to position [0, 0]
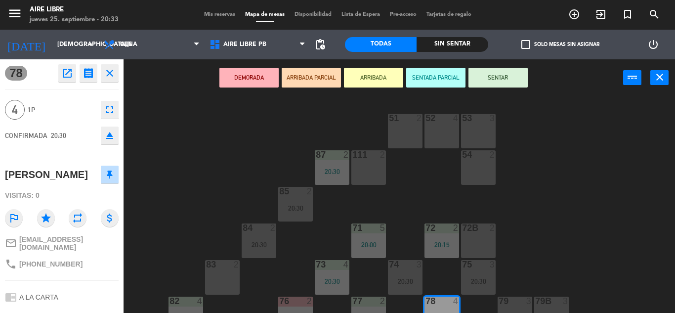
click at [379, 78] on button "ARRIBADA" at bounding box center [373, 78] width 59 height 20
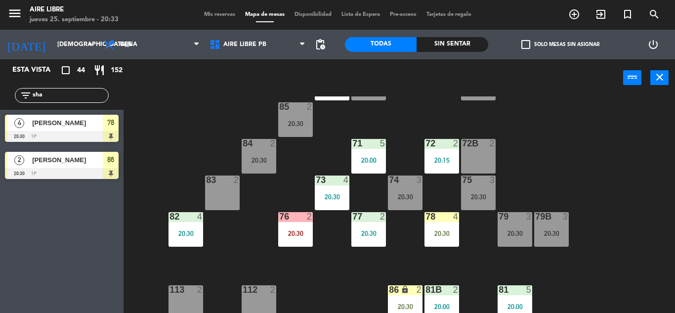
scroll to position [85, 0]
click at [441, 230] on div "20:30" at bounding box center [442, 232] width 35 height 7
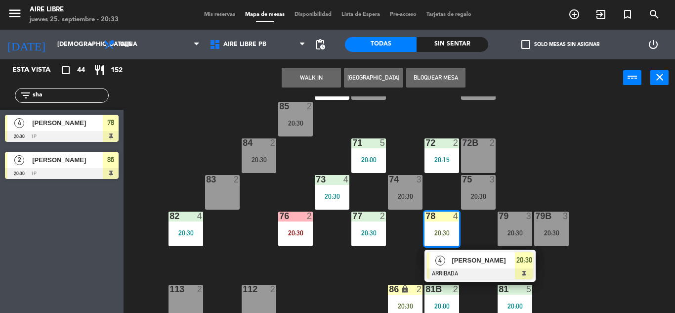
click at [468, 261] on span "[PERSON_NAME]" at bounding box center [483, 260] width 63 height 10
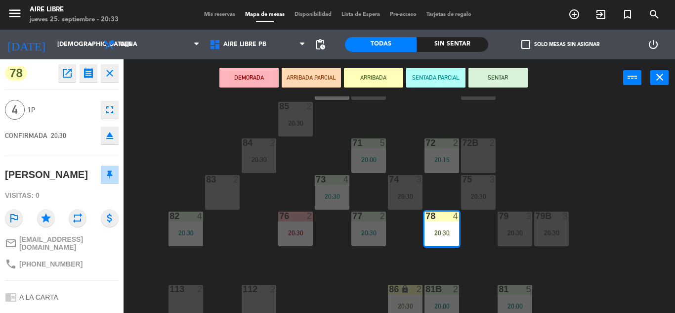
click at [502, 84] on button "SENTAR" at bounding box center [497, 78] width 59 height 20
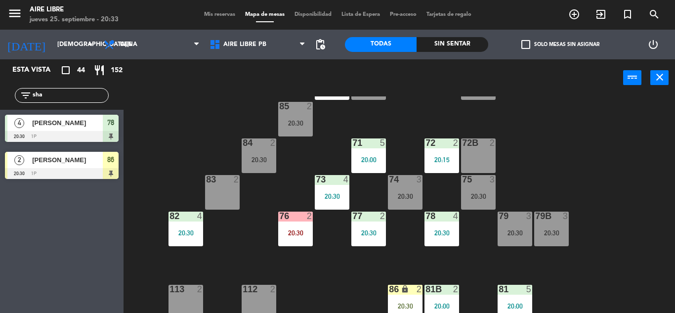
click at [47, 93] on input "sha" at bounding box center [70, 95] width 77 height 11
type input "s"
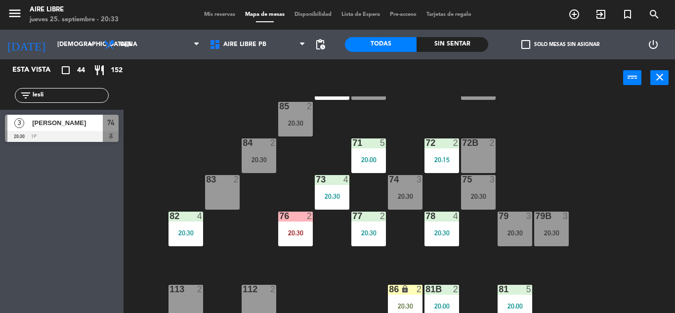
type input "lesli"
click at [72, 127] on span "[PERSON_NAME]" at bounding box center [67, 123] width 71 height 10
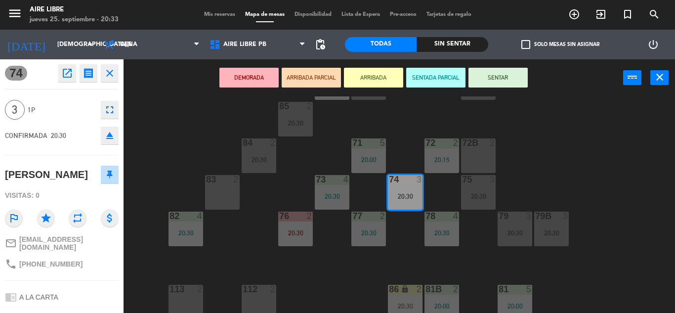
click at [381, 78] on button "ARRIBADA" at bounding box center [373, 78] width 59 height 20
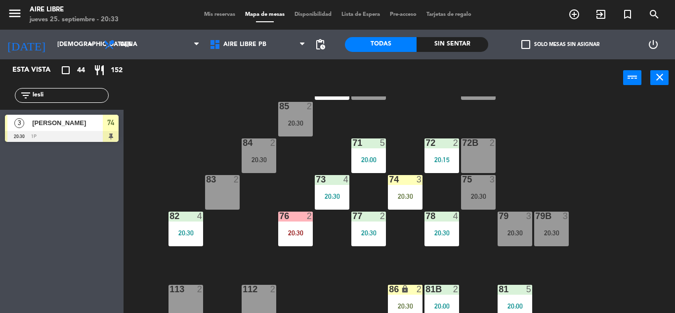
click at [71, 94] on input "lesli" at bounding box center [70, 95] width 77 height 11
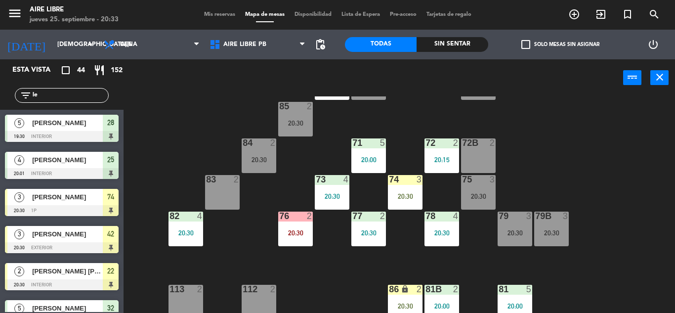
type input "l"
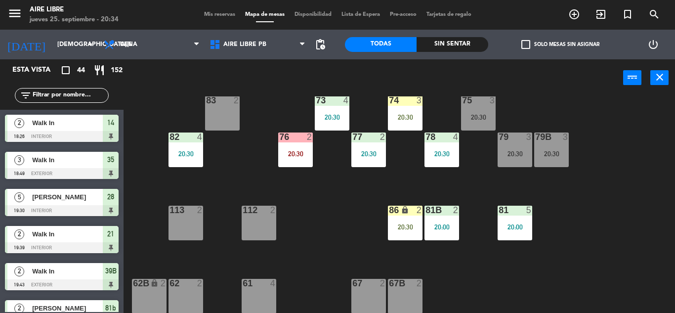
scroll to position [165, 0]
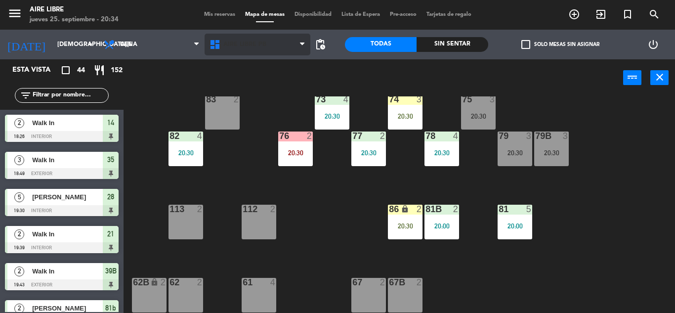
click at [259, 41] on span "Aire Libre PB" at bounding box center [244, 44] width 43 height 7
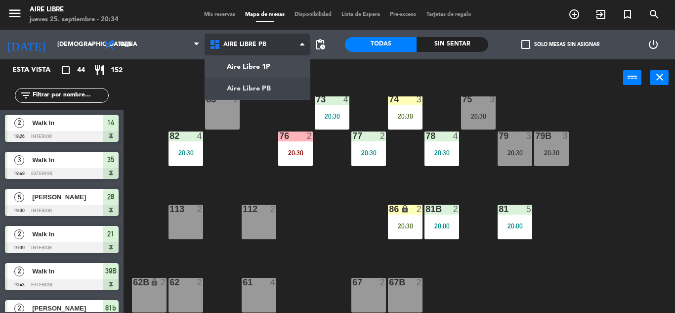
click at [267, 85] on ng-component "menu Aire Libre jueves 25. septiembre - 20:34 Mis reservas Mapa de mesas Dispon…" at bounding box center [337, 156] width 675 height 313
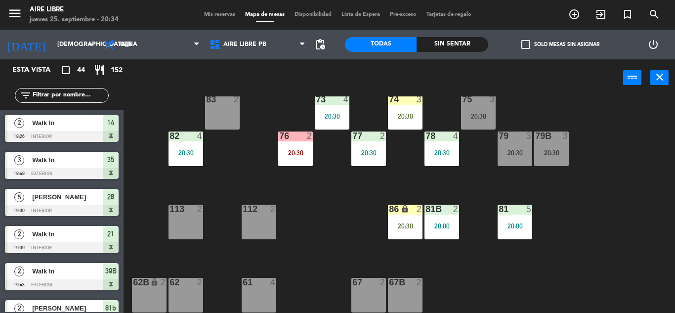
click at [267, 55] on div "Aire Libre 1P Aire Libre PB Aire Libre PB Aire Libre 1P Aire Libre PB" at bounding box center [258, 45] width 106 height 30
click at [267, 52] on span "Aire Libre PB" at bounding box center [258, 45] width 106 height 22
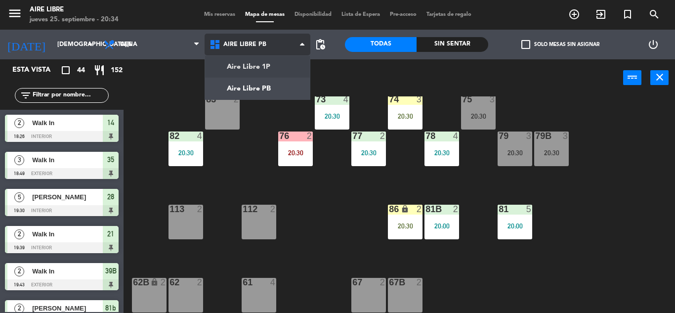
click at [269, 70] on ng-component "menu Aire Libre jueves 25. septiembre - 20:34 Mis reservas Mapa de mesas Dispon…" at bounding box center [337, 156] width 675 height 313
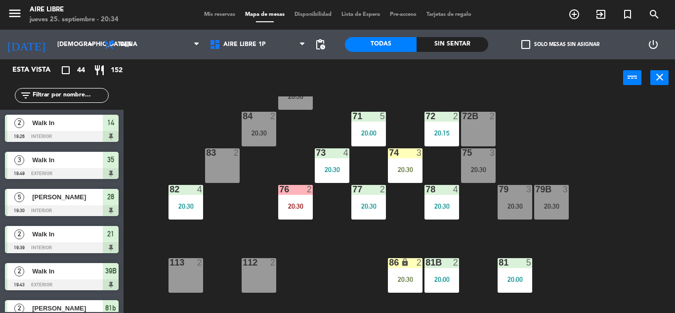
scroll to position [201, 0]
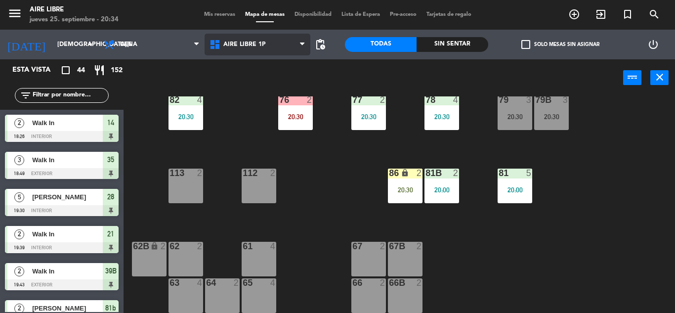
click at [262, 46] on span "Aire Libre 1P" at bounding box center [244, 44] width 42 height 7
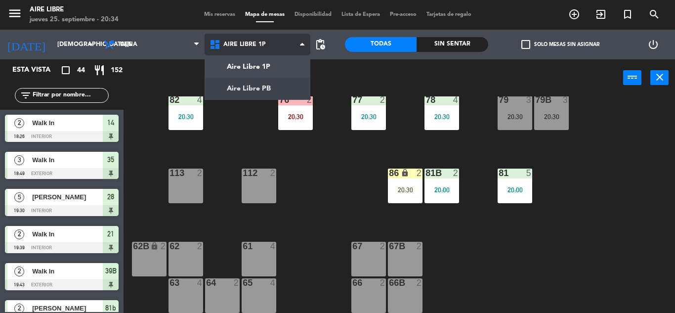
click at [267, 85] on ng-component "menu Aire Libre jueves 25. septiembre - 20:34 Mis reservas Mapa de mesas Dispon…" at bounding box center [337, 156] width 675 height 313
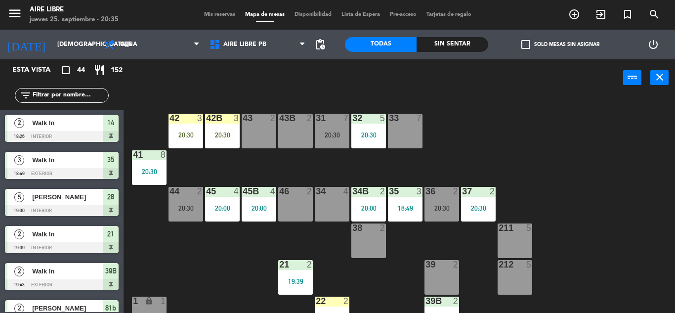
scroll to position [274, 0]
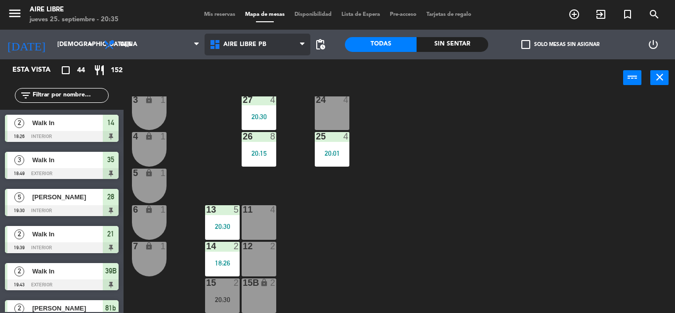
click at [253, 34] on span "Aire Libre PB" at bounding box center [258, 45] width 106 height 22
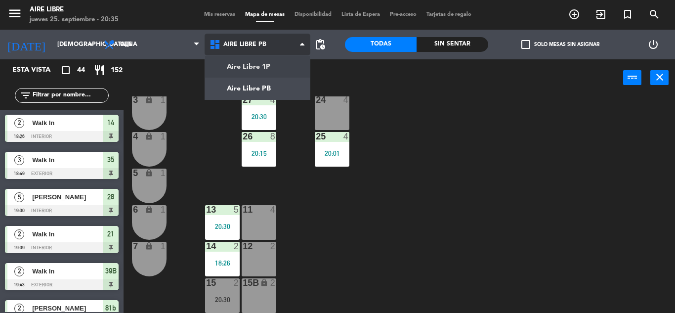
scroll to position [0, 0]
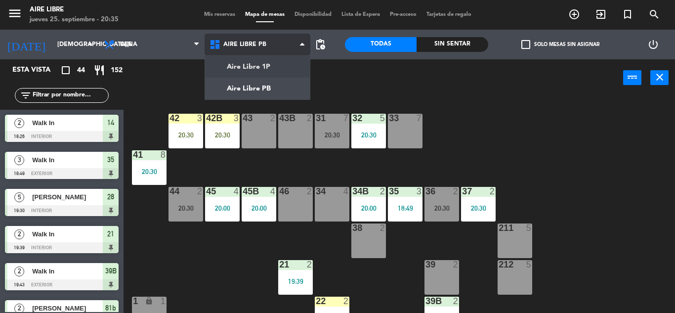
click at [273, 65] on ng-component "menu Aire Libre jueves 25. septiembre - 20:35 Mis reservas Mapa de mesas Dispon…" at bounding box center [337, 156] width 675 height 313
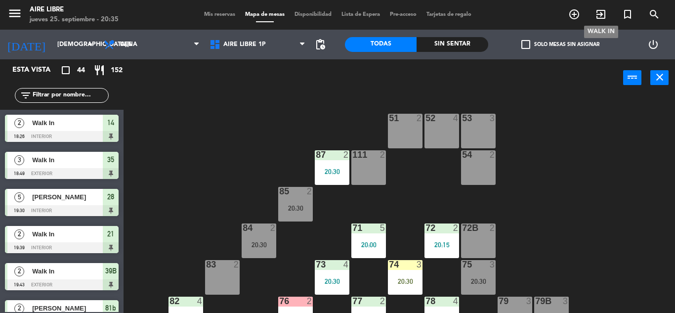
click at [597, 15] on icon "exit_to_app" at bounding box center [601, 14] width 12 height 12
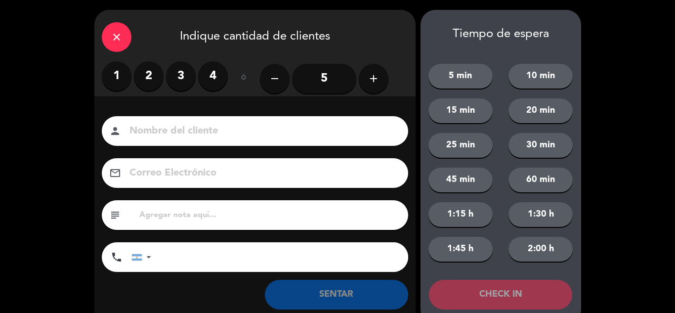
click at [202, 81] on label "4" at bounding box center [213, 76] width 30 height 30
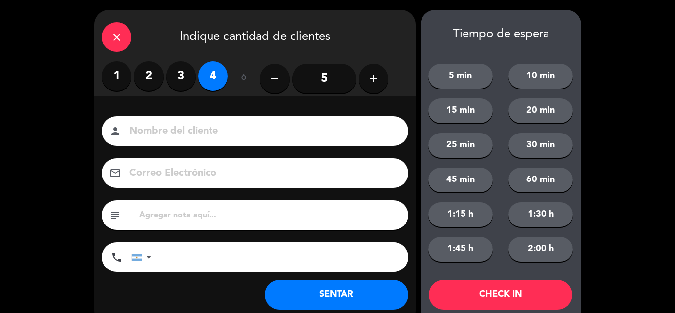
click at [304, 297] on button "SENTAR" at bounding box center [336, 295] width 143 height 30
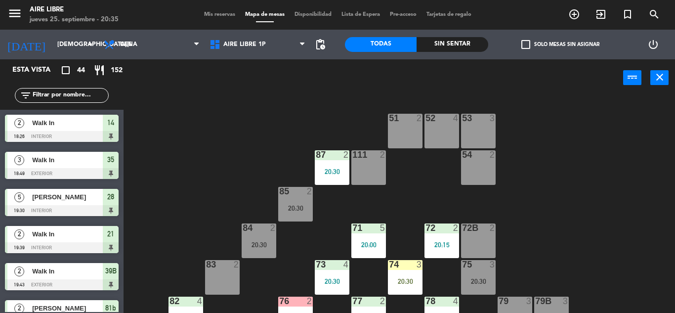
click at [57, 99] on input "text" at bounding box center [70, 95] width 77 height 11
click at [409, 274] on div "74 3 20:30" at bounding box center [405, 277] width 35 height 35
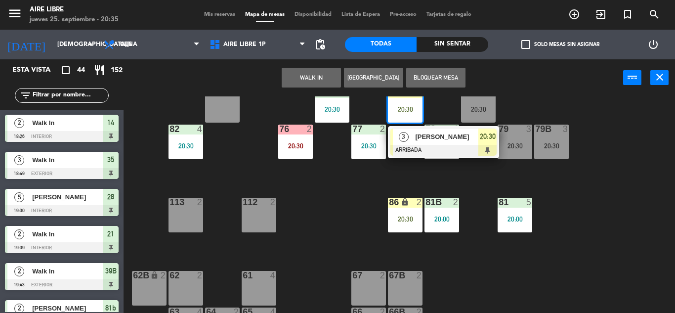
scroll to position [176, 0]
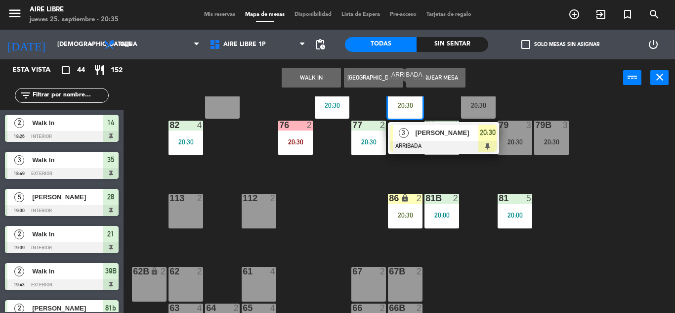
click at [444, 133] on span "[PERSON_NAME]" at bounding box center [446, 132] width 63 height 10
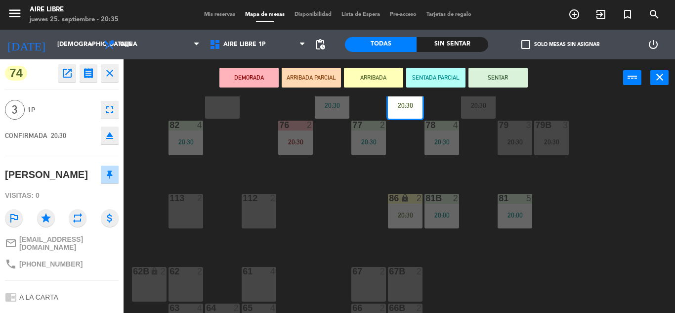
click at [502, 74] on button "SENTAR" at bounding box center [497, 78] width 59 height 20
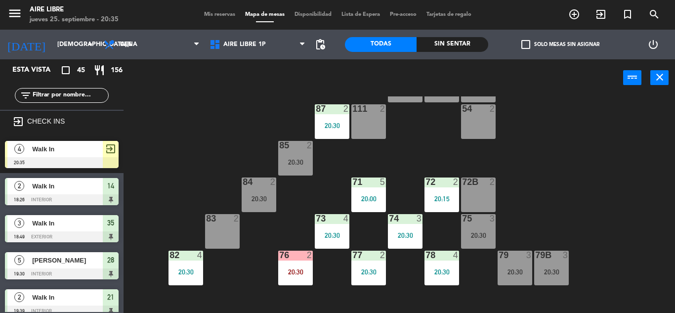
scroll to position [45, 0]
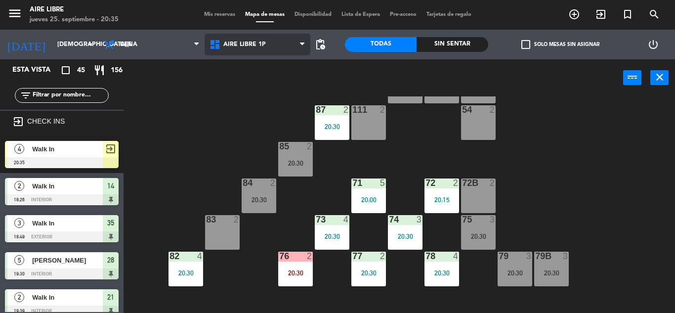
click at [297, 41] on span "Aire Libre 1P" at bounding box center [258, 45] width 106 height 22
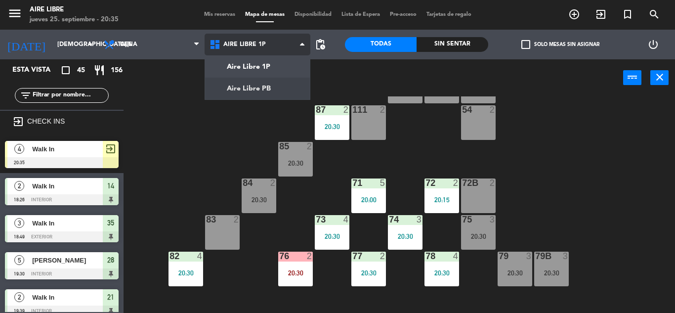
scroll to position [0, 0]
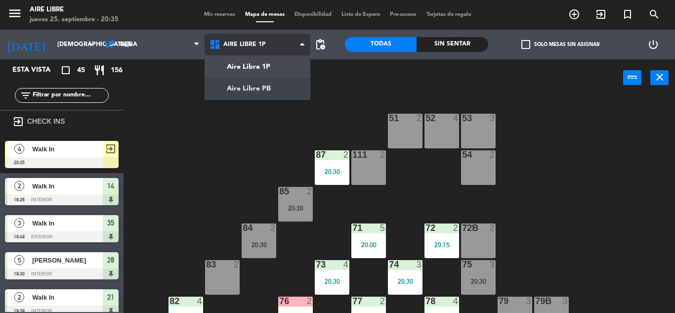
click at [282, 86] on ng-component "menu Aire Libre jueves 25. septiembre - 20:35 Mis reservas Mapa de mesas Dispon…" at bounding box center [337, 156] width 675 height 313
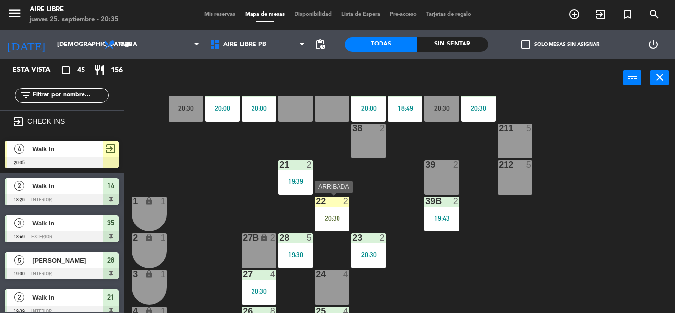
scroll to position [100, 0]
click at [330, 212] on div "22 2 20:30" at bounding box center [332, 213] width 35 height 35
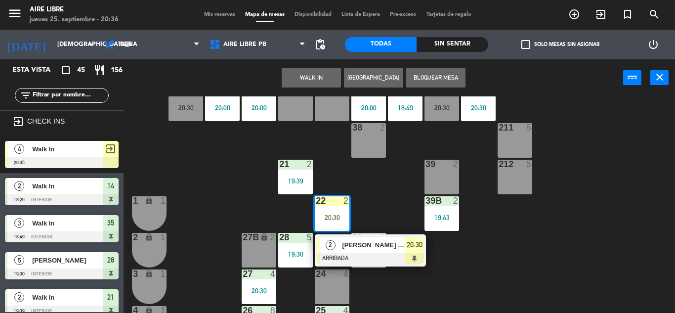
click at [443, 168] on div at bounding box center [441, 164] width 16 height 9
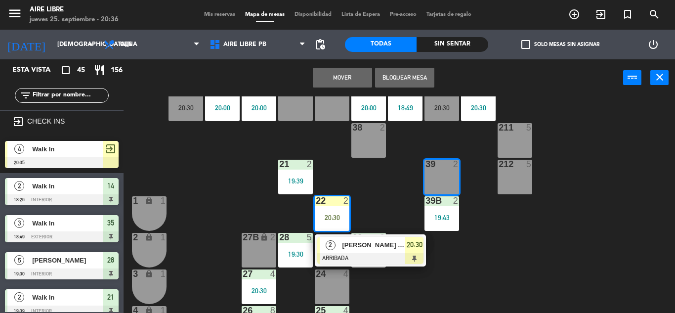
click at [353, 71] on button "Mover" at bounding box center [342, 78] width 59 height 20
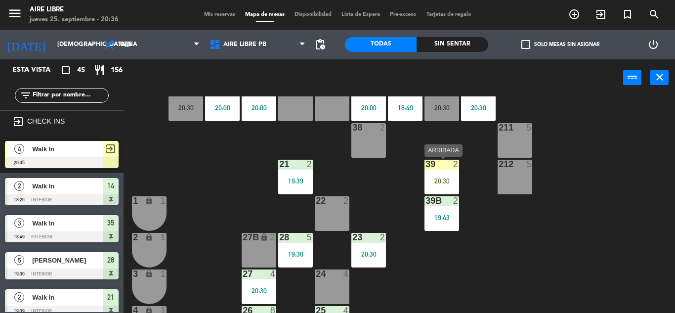
click at [446, 180] on div "20:30" at bounding box center [442, 180] width 35 height 7
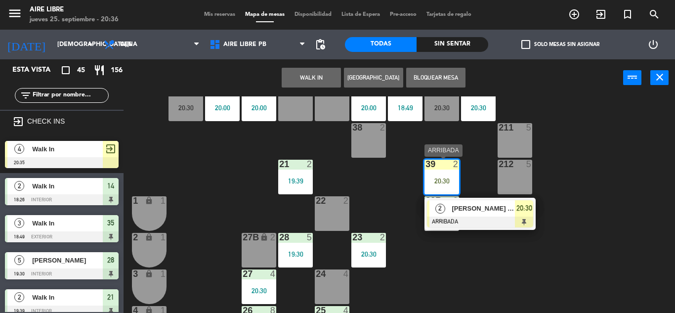
click at [476, 221] on div at bounding box center [480, 221] width 106 height 11
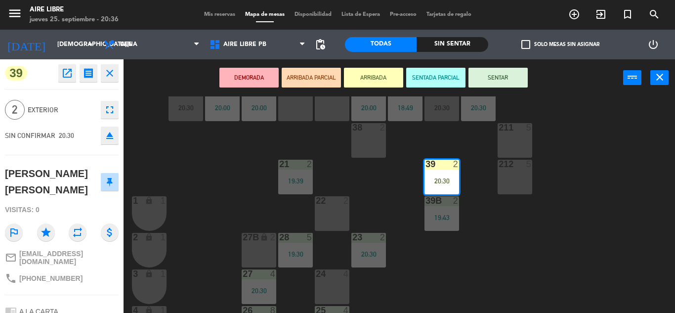
click at [518, 71] on button "SENTAR" at bounding box center [497, 78] width 59 height 20
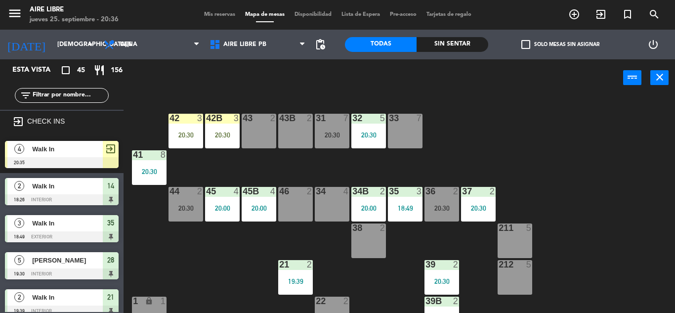
scroll to position [29, 0]
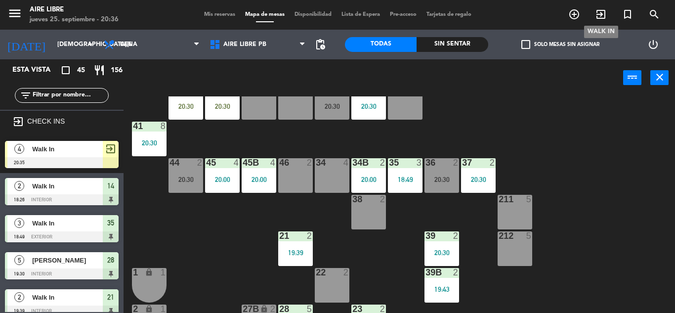
click at [601, 18] on icon "exit_to_app" at bounding box center [601, 14] width 12 height 12
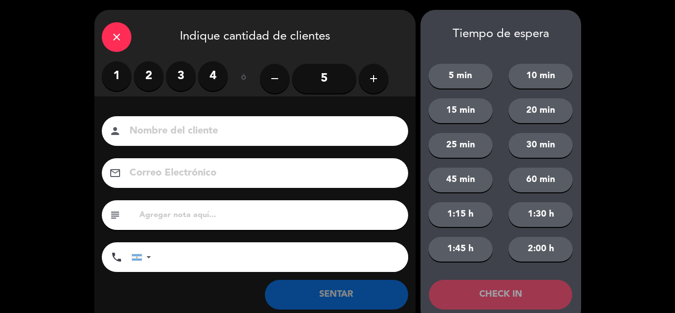
click at [146, 71] on label "2" at bounding box center [149, 76] width 30 height 30
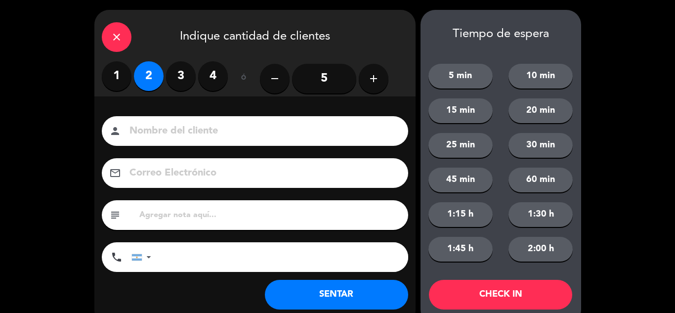
click at [352, 288] on button "SENTAR" at bounding box center [336, 295] width 143 height 30
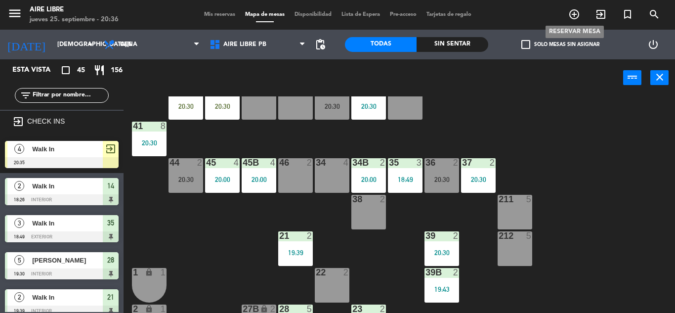
click at [571, 9] on icon "add_circle_outline" at bounding box center [574, 14] width 12 height 12
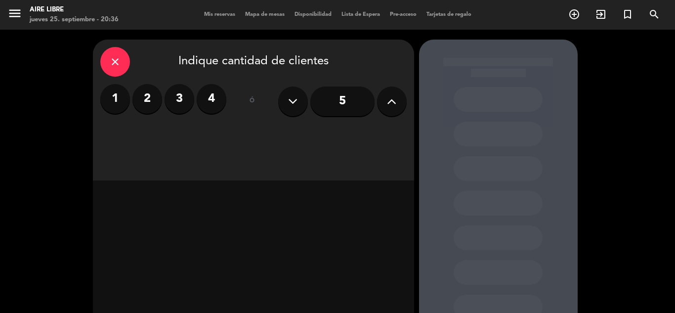
click at [217, 102] on label "4" at bounding box center [212, 99] width 30 height 30
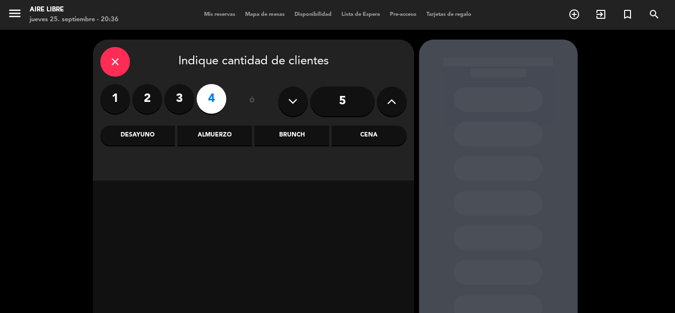
click at [356, 139] on div "Cena" at bounding box center [369, 136] width 75 height 20
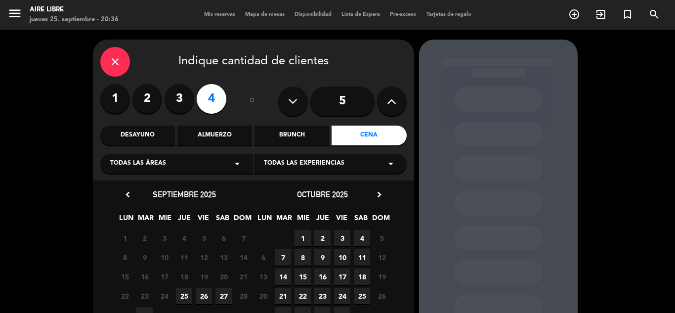
click at [223, 296] on span "27" at bounding box center [223, 296] width 16 height 16
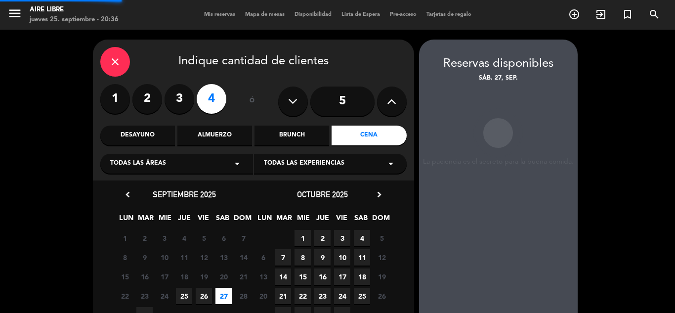
scroll to position [40, 0]
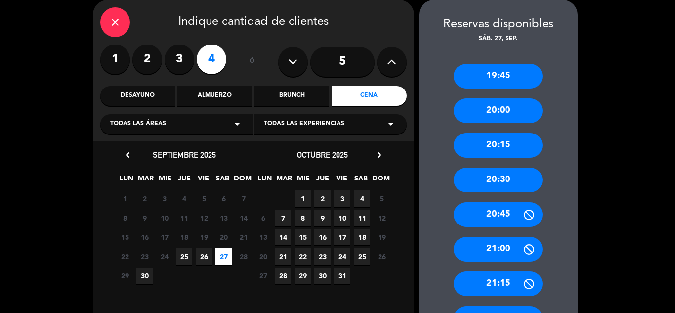
click at [496, 178] on div "20:30" at bounding box center [498, 180] width 89 height 25
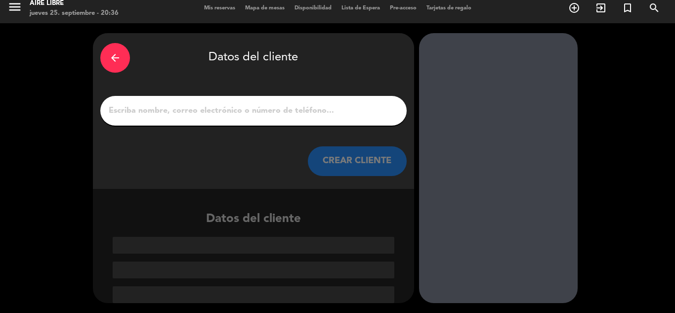
click at [233, 111] on input "1" at bounding box center [254, 111] width 292 height 14
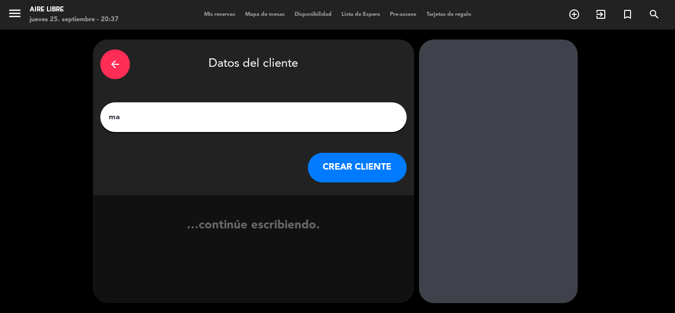
type input "m"
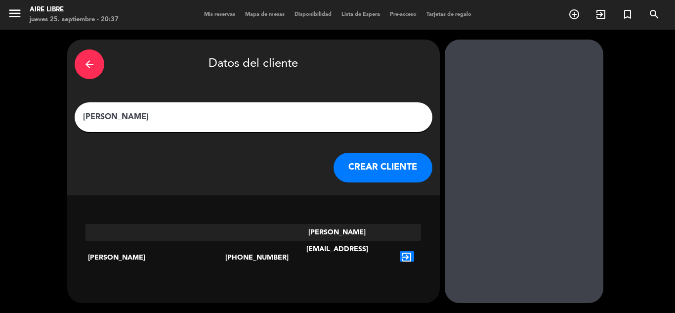
type input "Marcelo Lapaju"
click at [400, 251] on icon "exit_to_app" at bounding box center [407, 257] width 14 height 13
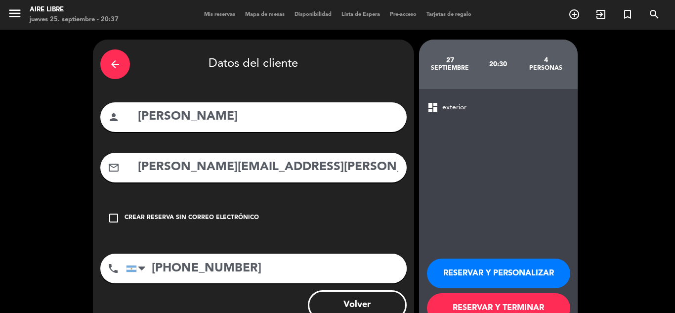
scroll to position [32, 0]
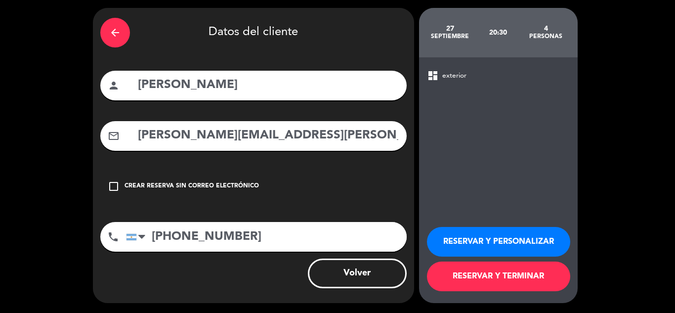
click at [518, 233] on button "RESERVAR Y PERSONALIZAR" at bounding box center [498, 242] width 143 height 30
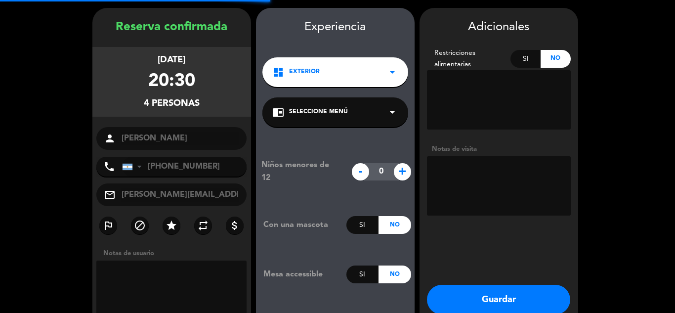
scroll to position [40, 0]
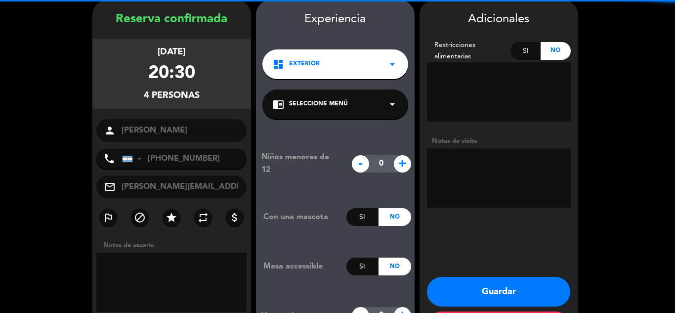
click at [478, 181] on textarea at bounding box center [499, 177] width 144 height 59
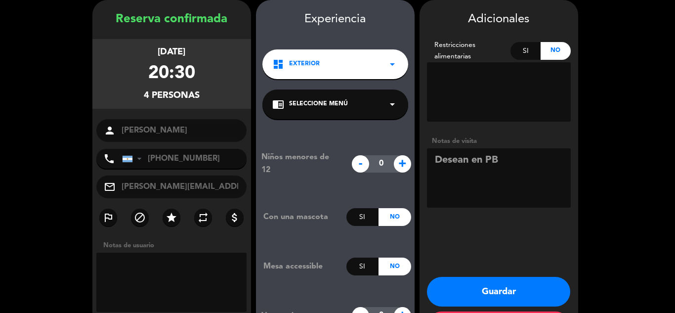
scroll to position [83, 0]
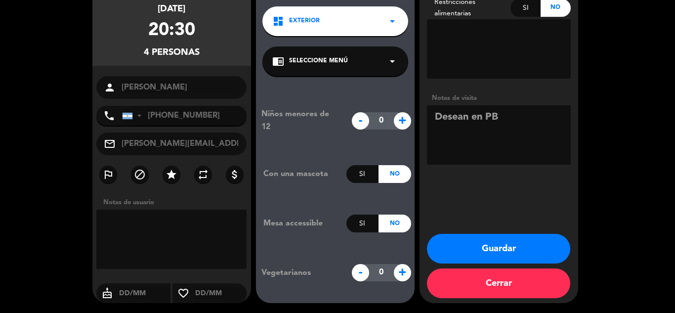
type textarea "Desean en PB"
click at [355, 231] on div "Si" at bounding box center [362, 223] width 32 height 18
click at [507, 247] on button "Guardar" at bounding box center [498, 249] width 143 height 30
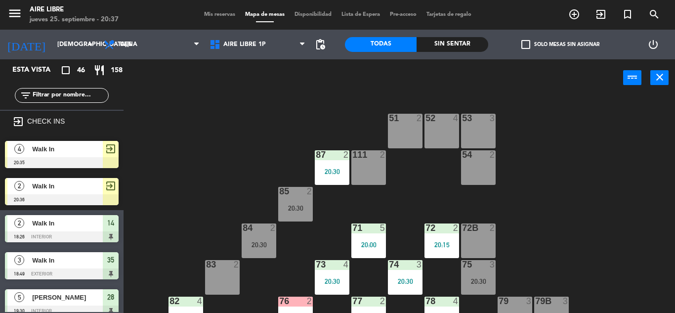
click at [53, 94] on input "text" at bounding box center [70, 95] width 77 height 11
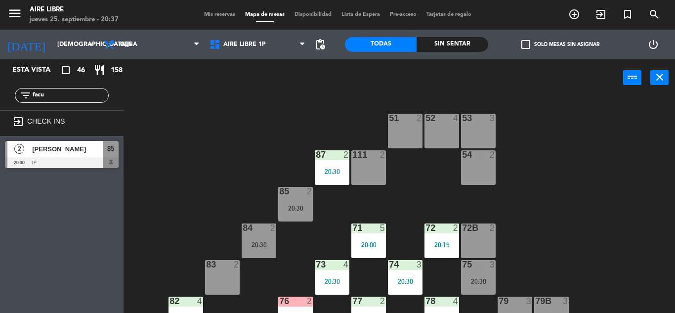
type input "facu"
click at [83, 158] on div at bounding box center [62, 162] width 114 height 11
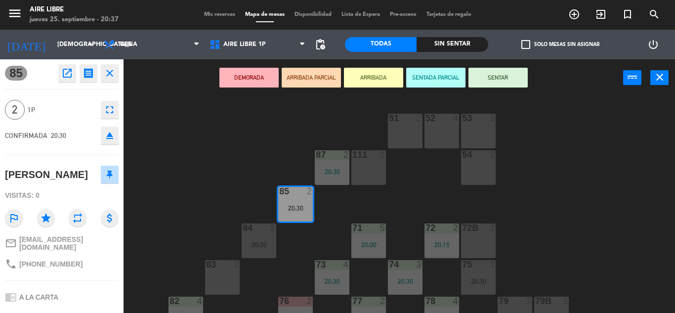
click at [366, 80] on button "ARRIBADA" at bounding box center [373, 78] width 59 height 20
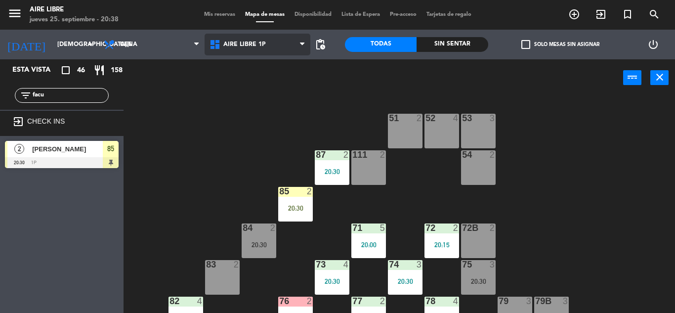
click at [254, 39] on span "Aire Libre 1P" at bounding box center [258, 45] width 106 height 22
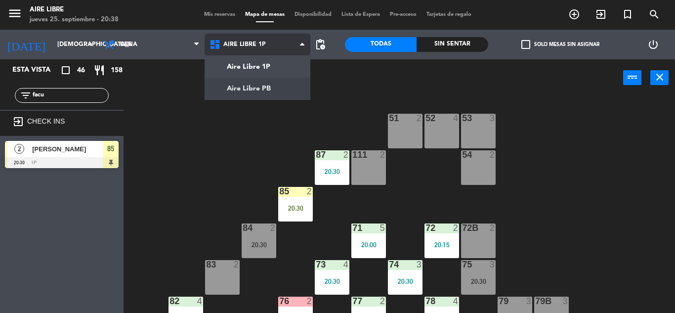
click at [263, 90] on ng-component "menu Aire Libre jueves 25. septiembre - 20:38 Mis reservas Mapa de mesas Dispon…" at bounding box center [337, 156] width 675 height 313
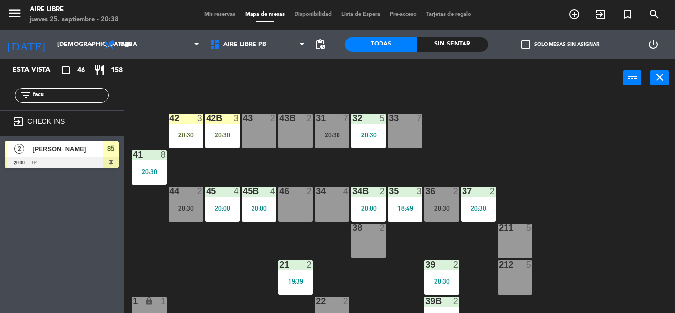
click at [72, 95] on input "facu" at bounding box center [70, 95] width 77 height 11
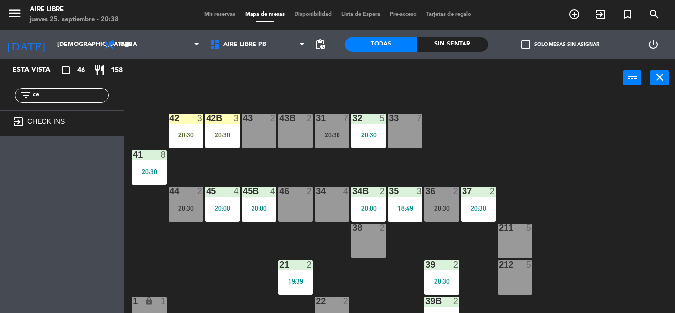
type input "c"
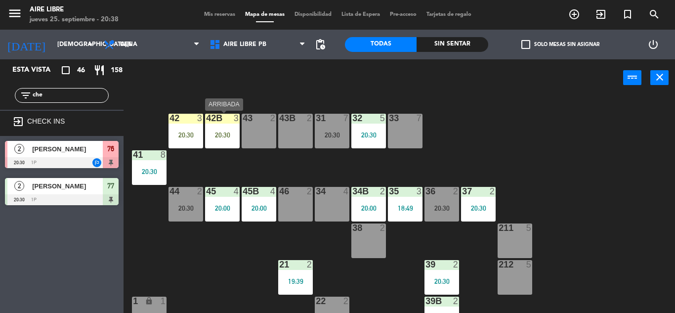
type input "che"
click at [221, 129] on div "42B 3 20:30" at bounding box center [222, 131] width 35 height 35
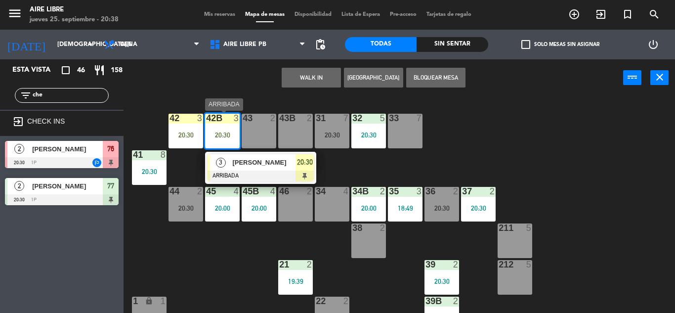
click at [294, 179] on div at bounding box center [261, 175] width 106 height 11
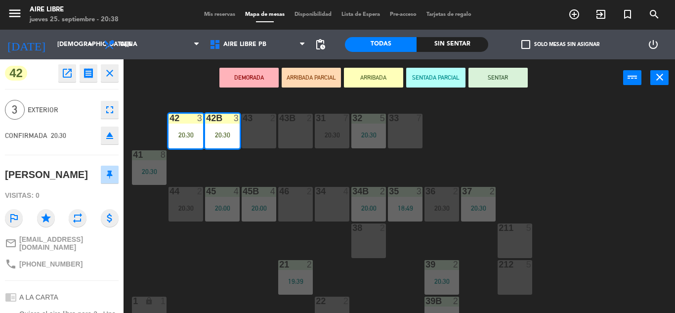
click at [478, 81] on button "SENTAR" at bounding box center [497, 78] width 59 height 20
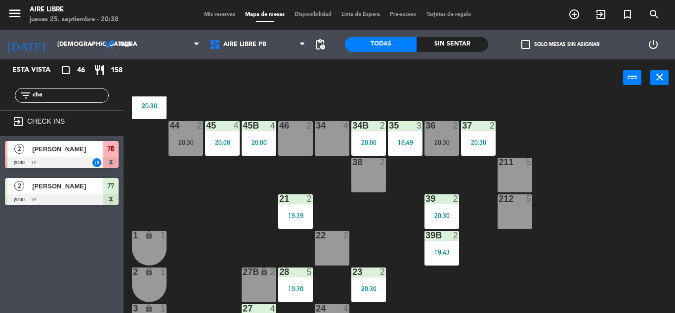
scroll to position [274, 0]
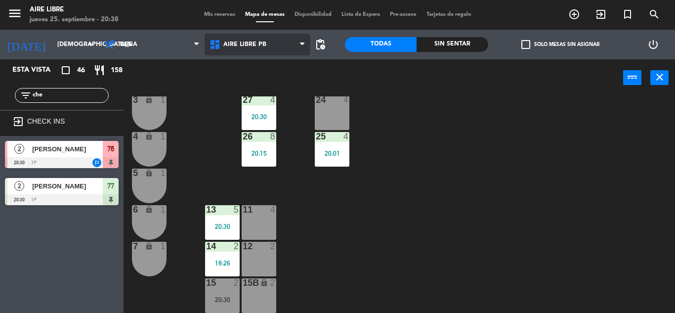
click at [260, 39] on span "Aire Libre PB" at bounding box center [258, 45] width 106 height 22
click at [309, 188] on div "42 3 20:30 43 2 31 7 20:30 32 5 20:30 33 7 42B 3 20:30 43B 2 41 8 20:30 44 2 20…" at bounding box center [402, 204] width 545 height 216
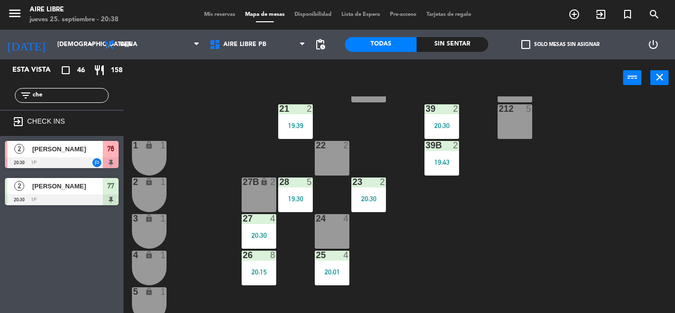
scroll to position [152, 0]
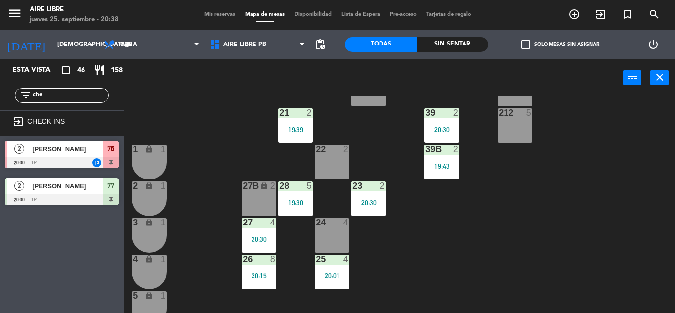
click at [281, 135] on div "21 2 19:39" at bounding box center [295, 125] width 35 height 35
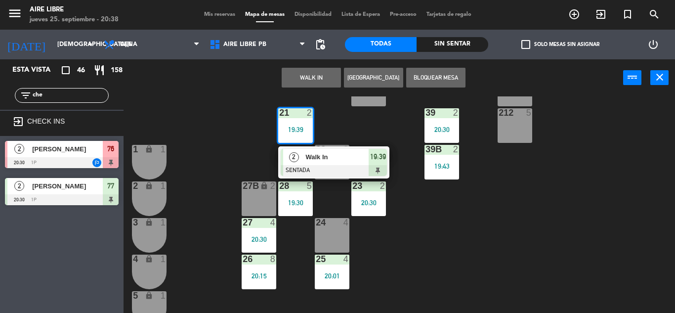
click at [323, 169] on div at bounding box center [334, 170] width 106 height 11
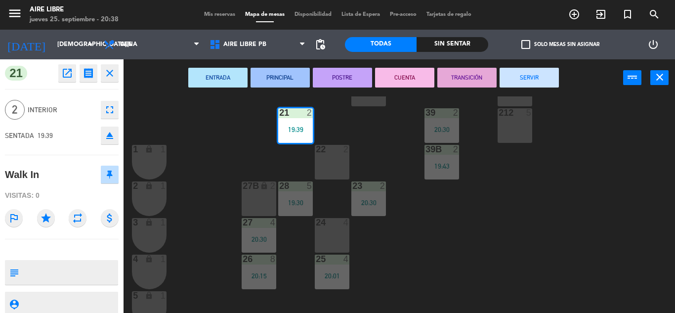
click at [521, 80] on button "SERVIR" at bounding box center [529, 78] width 59 height 20
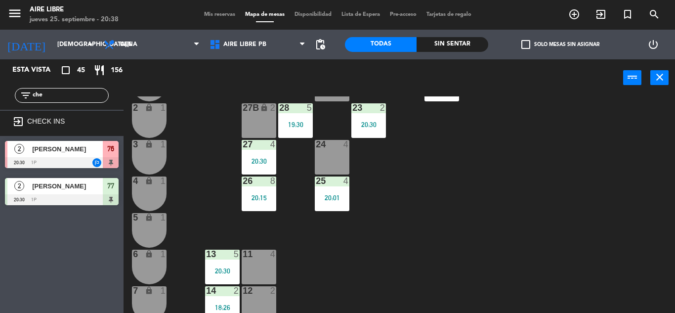
scroll to position [231, 0]
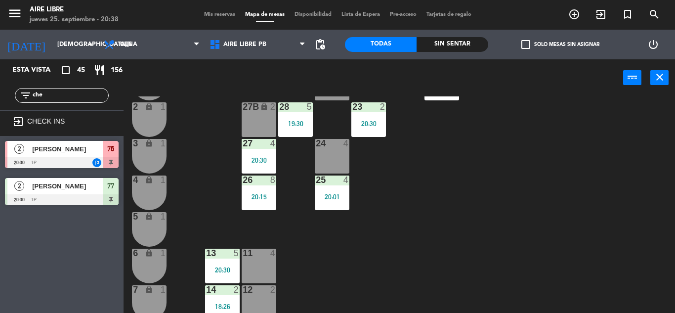
click at [59, 94] on input "che" at bounding box center [70, 95] width 77 height 11
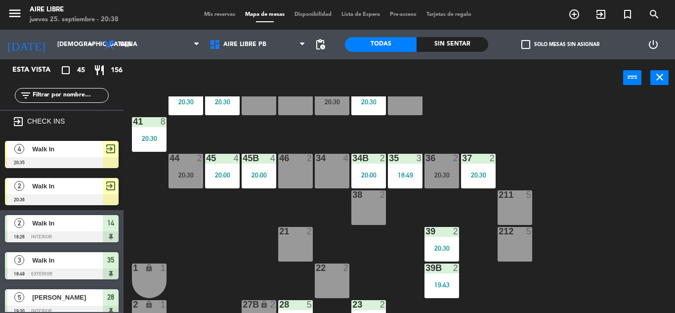
scroll to position [32, 0]
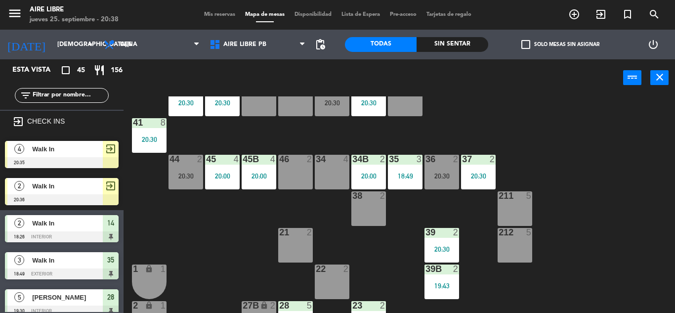
click at [100, 184] on span "Walk In" at bounding box center [67, 186] width 71 height 10
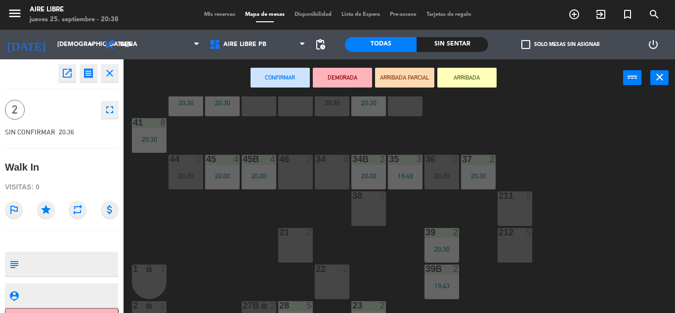
click at [294, 169] on div "46 2" at bounding box center [295, 172] width 35 height 35
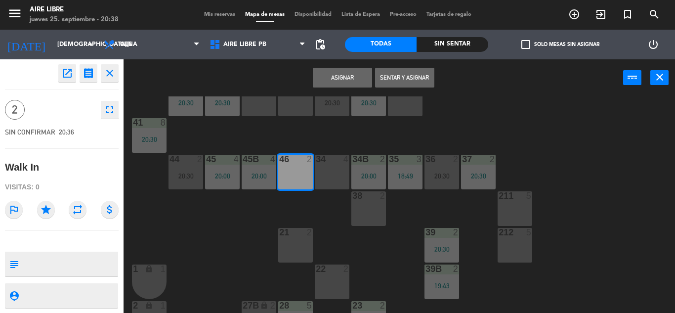
click at [340, 79] on button "Asignar" at bounding box center [342, 78] width 59 height 20
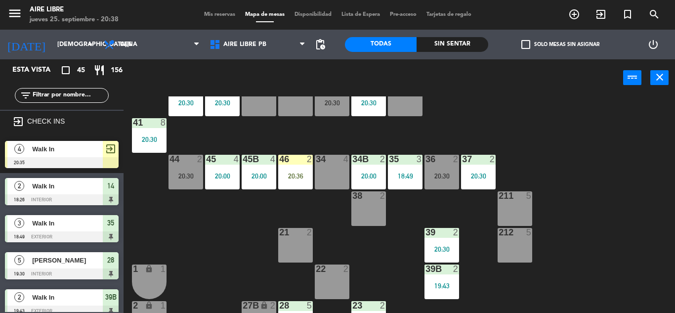
click at [95, 157] on div at bounding box center [62, 162] width 114 height 11
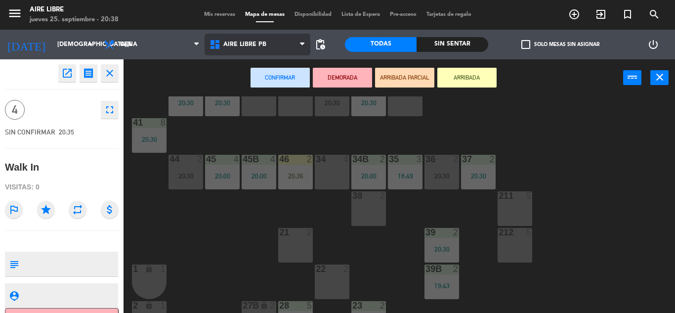
click at [269, 42] on span "Aire Libre PB" at bounding box center [258, 45] width 106 height 22
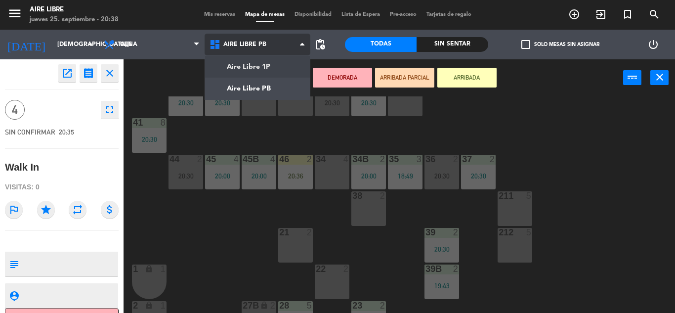
click at [268, 72] on ng-component "menu Aire Libre jueves 25. septiembre - 20:38 Mis reservas Mapa de mesas Dispon…" at bounding box center [337, 156] width 675 height 313
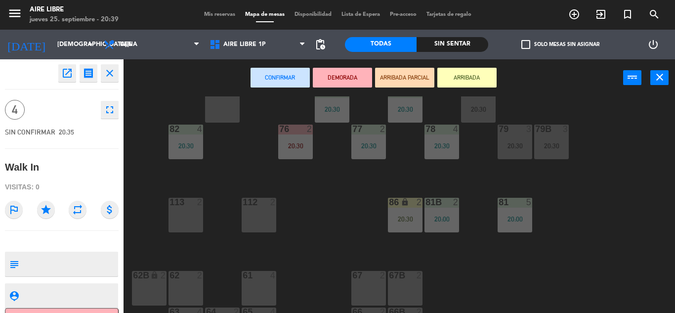
scroll to position [201, 0]
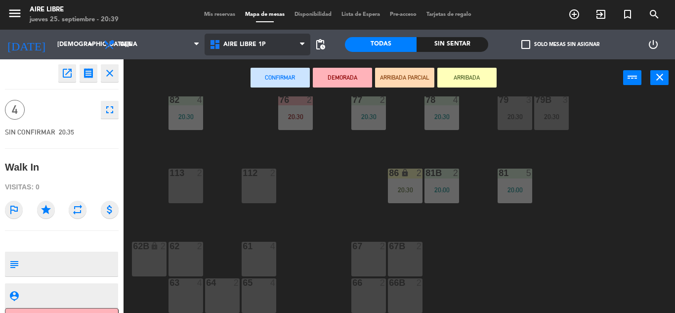
click at [289, 43] on span "Aire Libre 1P" at bounding box center [258, 45] width 106 height 22
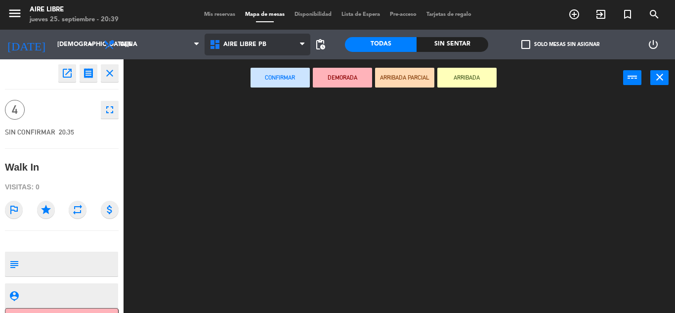
scroll to position [0, 0]
click at [269, 88] on ng-component "menu Aire Libre jueves 25. septiembre - 20:39 Mis reservas Mapa de mesas Dispon…" at bounding box center [337, 156] width 675 height 313
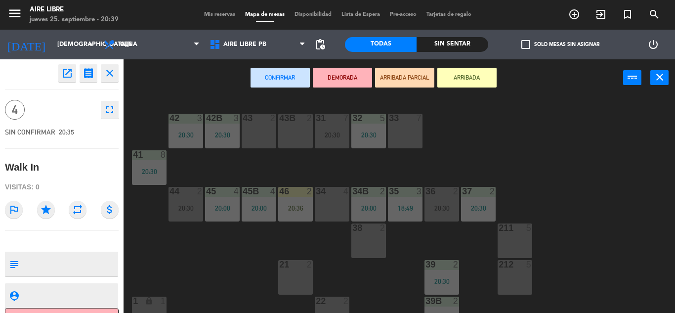
scroll to position [7, 0]
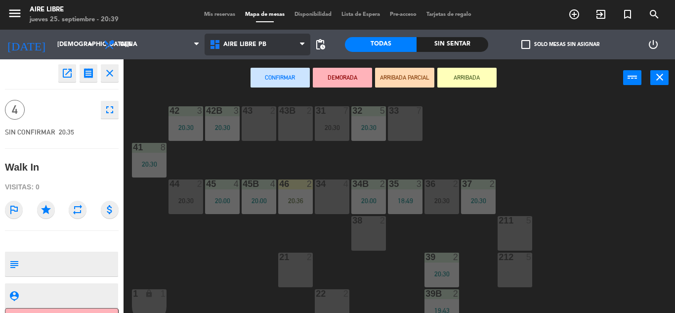
click at [259, 49] on span "Aire Libre PB" at bounding box center [258, 45] width 106 height 22
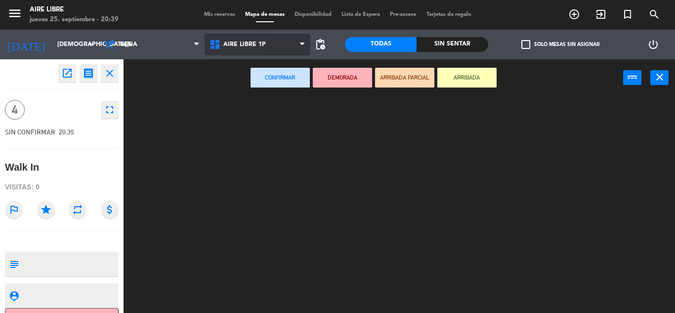
scroll to position [0, 0]
click at [267, 60] on ng-component "menu Aire Libre jueves 25. septiembre - 20:39 Mis reservas Mapa de mesas Dispon…" at bounding box center [337, 156] width 675 height 313
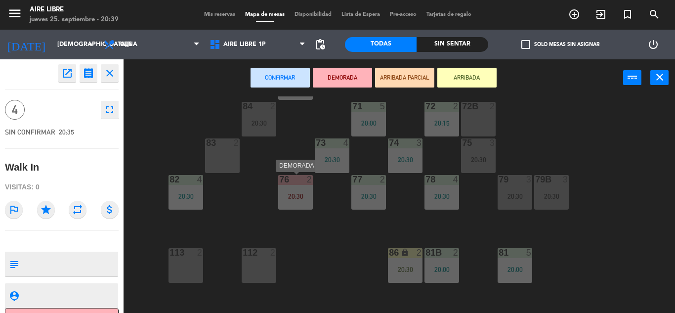
scroll to position [201, 0]
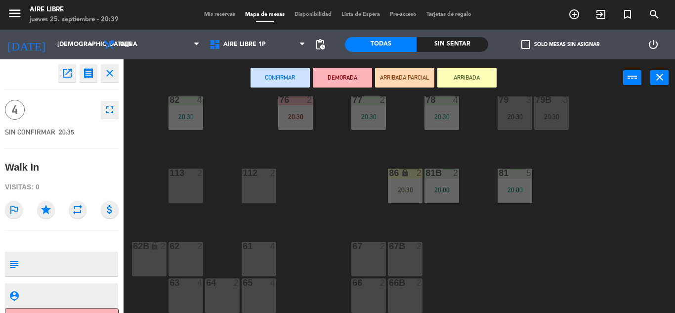
click at [249, 261] on div "61 4" at bounding box center [259, 259] width 35 height 35
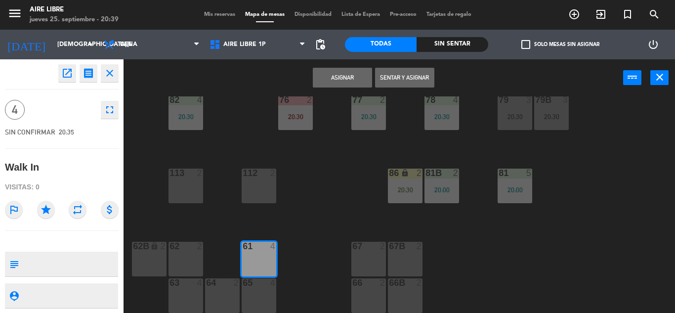
click at [408, 76] on button "Sentar y Asignar" at bounding box center [404, 78] width 59 height 20
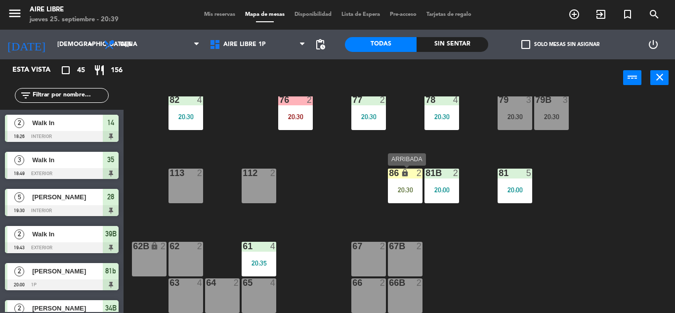
click at [419, 194] on div "86 lock 2 20:30" at bounding box center [405, 186] width 35 height 35
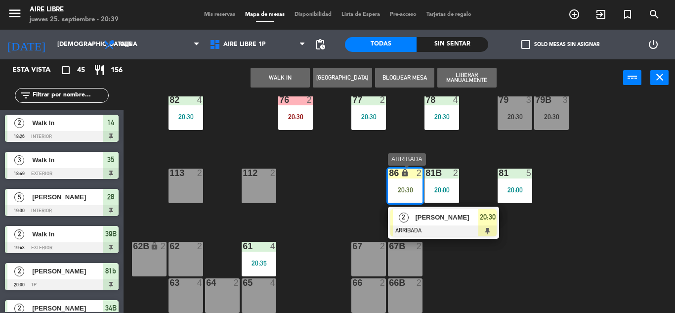
click at [437, 211] on div "[PERSON_NAME]" at bounding box center [446, 217] width 64 height 16
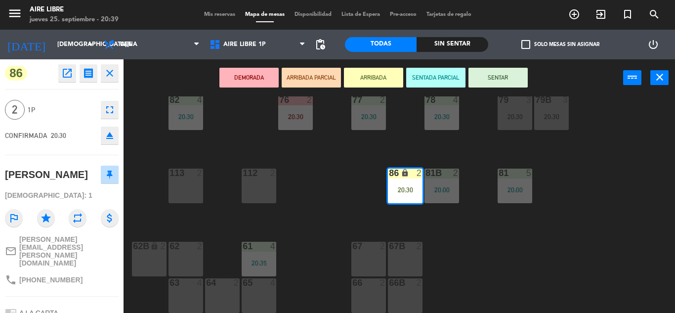
click at [487, 85] on button "SENTAR" at bounding box center [497, 78] width 59 height 20
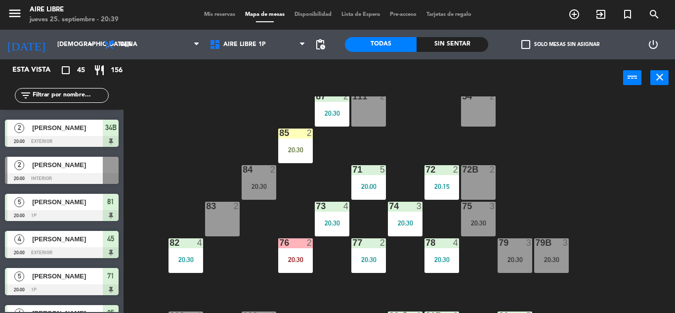
scroll to position [58, 0]
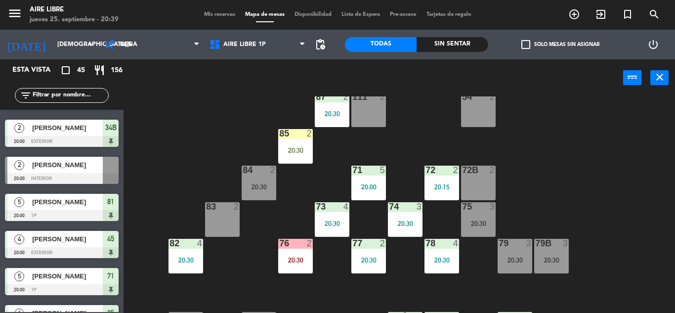
click at [73, 98] on input "text" at bounding box center [70, 95] width 77 height 11
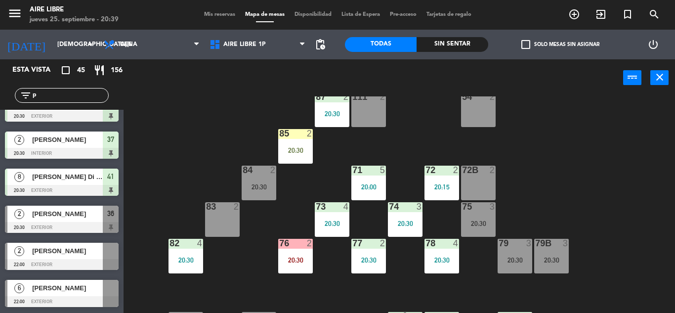
scroll to position [0, 0]
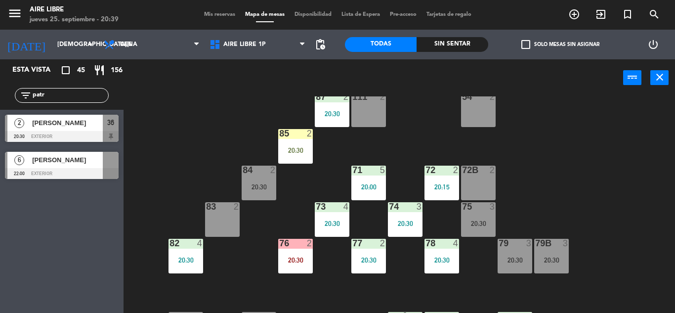
type input "patr"
click at [17, 288] on div "Esta vista crop_square 45 restaurant 156 filter_list patr 2 Patricia Spiteri 20…" at bounding box center [62, 186] width 124 height 254
click at [90, 127] on span "[PERSON_NAME]" at bounding box center [67, 123] width 71 height 10
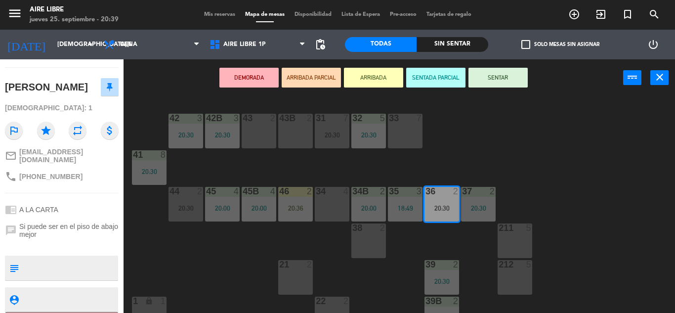
scroll to position [88, 0]
click at [369, 77] on button "ARRIBADA" at bounding box center [373, 78] width 59 height 20
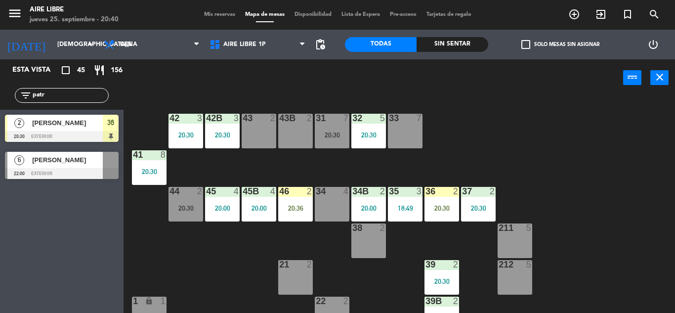
click at [145, 169] on div "20:30" at bounding box center [149, 171] width 35 height 7
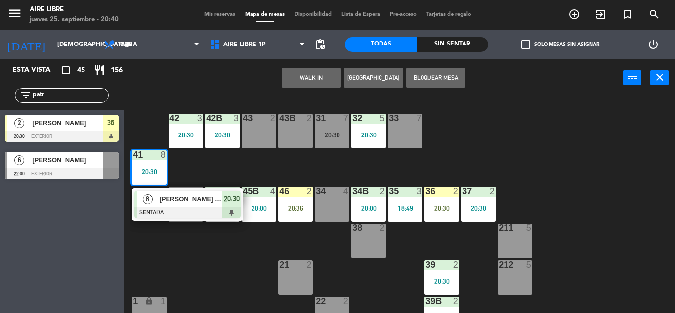
click at [410, 125] on div "33 7" at bounding box center [405, 131] width 35 height 35
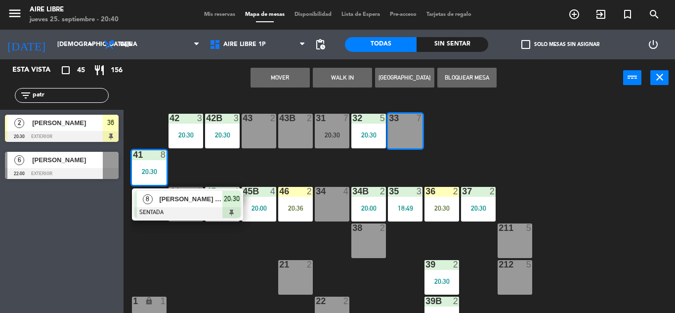
click at [286, 77] on button "Mover" at bounding box center [280, 78] width 59 height 20
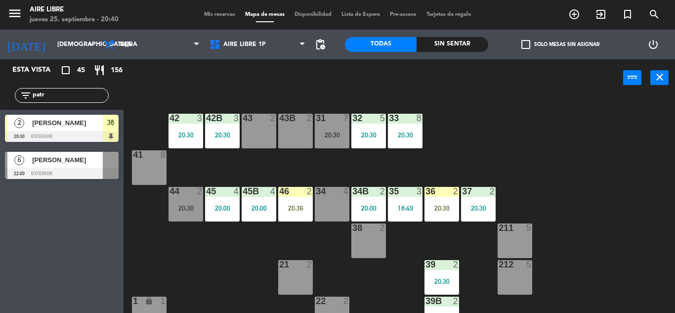
click at [52, 96] on input "patr" at bounding box center [70, 95] width 77 height 11
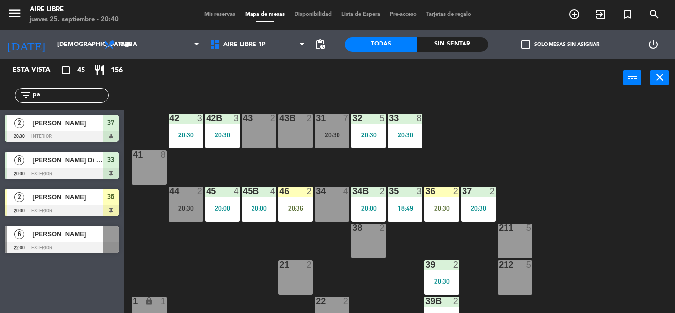
type input "p"
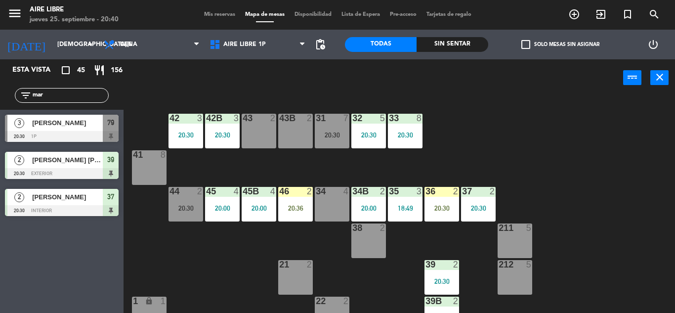
type input "mar"
click at [47, 272] on div "Esta vista crop_square 45 restaurant 156 filter_list mar 3 Maria jose Herrera 2…" at bounding box center [62, 186] width 124 height 254
click at [80, 133] on div at bounding box center [62, 136] width 114 height 11
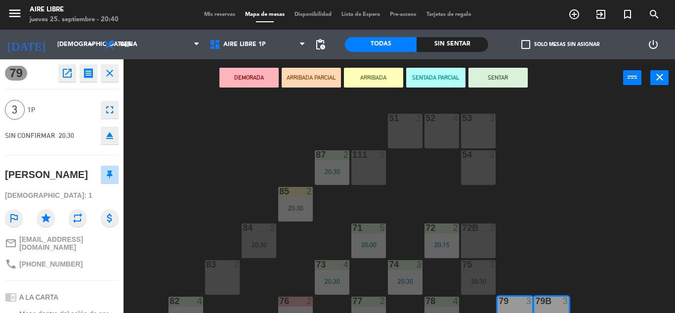
click at [376, 78] on button "ARRIBADA" at bounding box center [373, 78] width 59 height 20
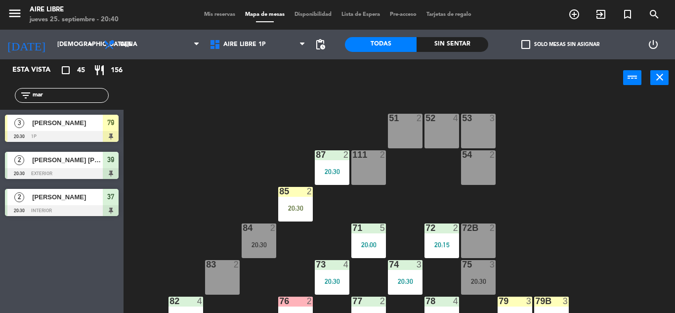
click at [65, 94] on input "mar" at bounding box center [70, 95] width 77 height 11
type input "ber"
click at [78, 135] on div at bounding box center [62, 136] width 114 height 11
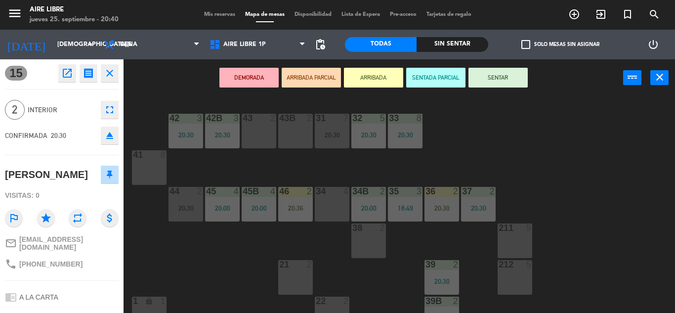
click at [374, 78] on button "ARRIBADA" at bounding box center [373, 78] width 59 height 20
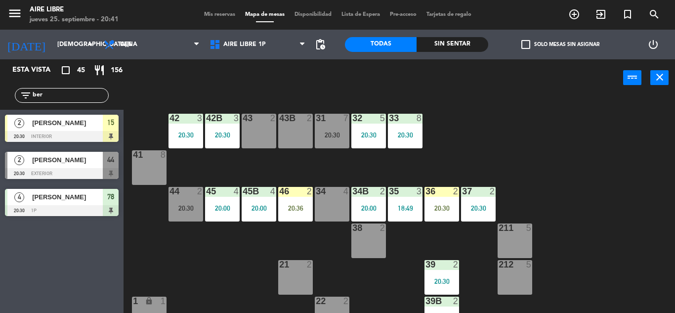
click at [62, 97] on input "ber" at bounding box center [70, 95] width 77 height 11
type input "b"
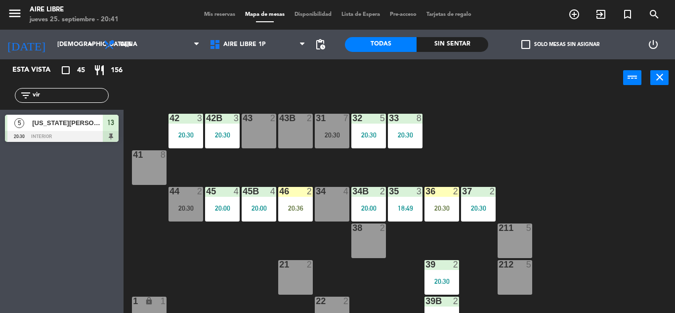
type input "vir"
click at [41, 189] on div "Esta vista crop_square 45 restaurant 156 filter_list vir 5 Virginia Zofio 20:30…" at bounding box center [62, 186] width 124 height 254
click at [54, 100] on input "vir" at bounding box center [70, 95] width 77 height 11
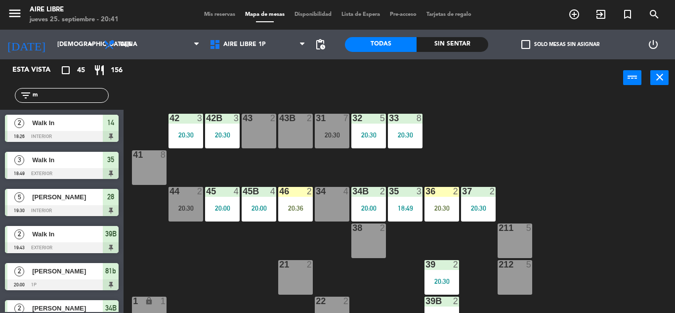
click at [54, 100] on input "m" at bounding box center [70, 95] width 77 height 11
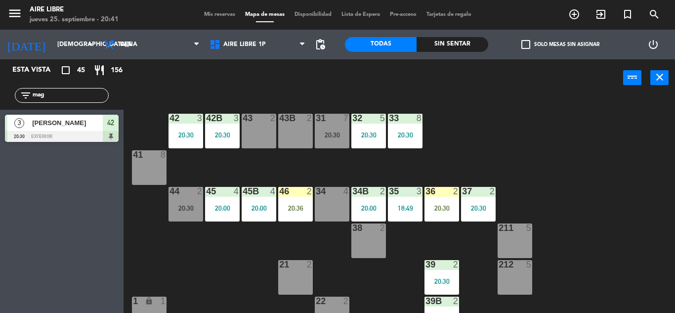
type input "magd"
click at [70, 99] on input "magd" at bounding box center [70, 95] width 77 height 11
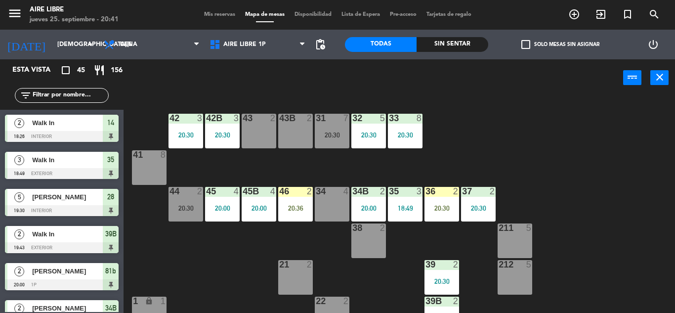
click at [301, 196] on div at bounding box center [295, 191] width 16 height 9
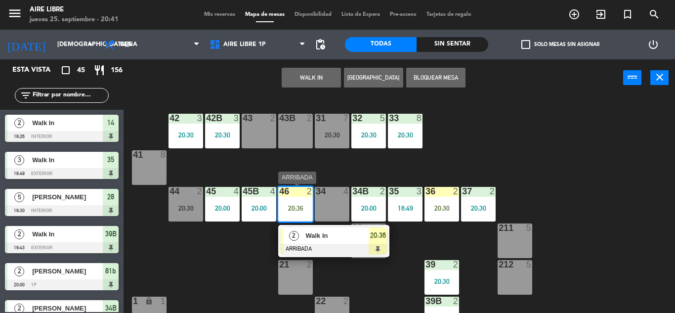
click at [340, 238] on span "Walk In" at bounding box center [336, 235] width 63 height 10
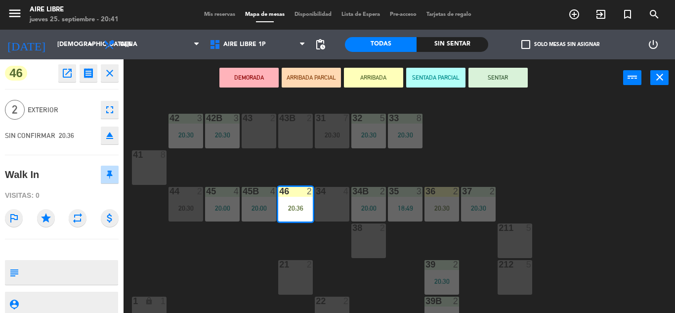
click at [502, 76] on button "SENTAR" at bounding box center [497, 78] width 59 height 20
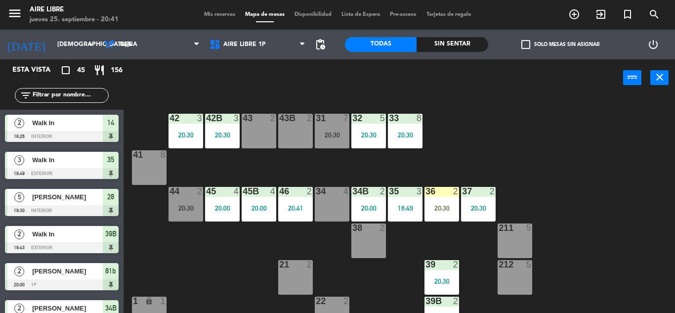
scroll to position [0, 0]
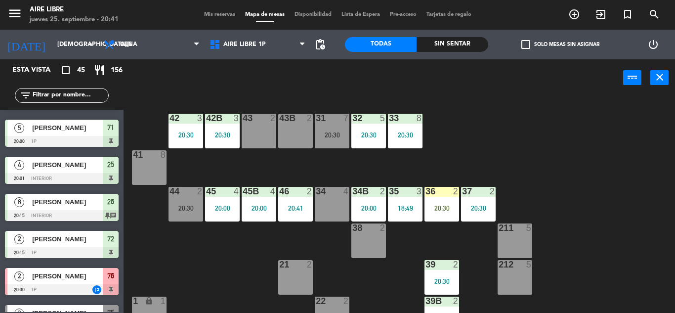
click at [343, 203] on div "34 4" at bounding box center [332, 204] width 35 height 35
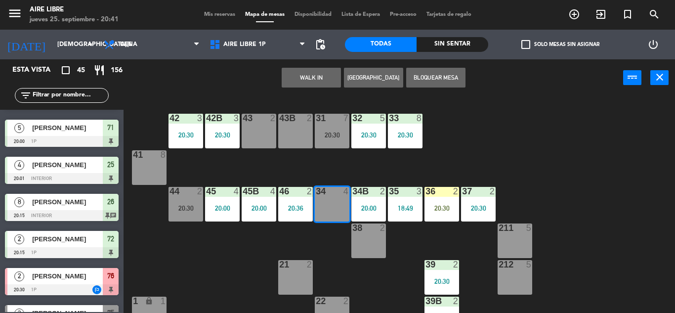
click at [309, 71] on button "WALK IN" at bounding box center [311, 78] width 59 height 20
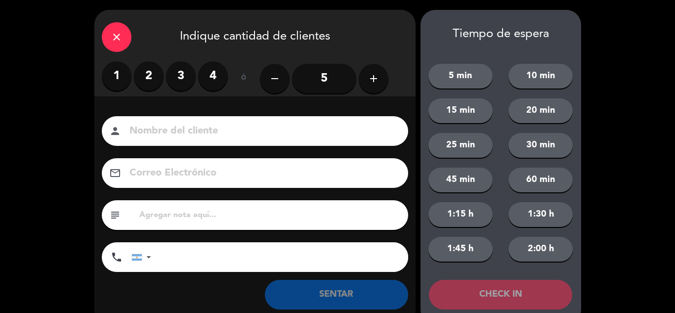
click at [216, 78] on label "4" at bounding box center [213, 76] width 30 height 30
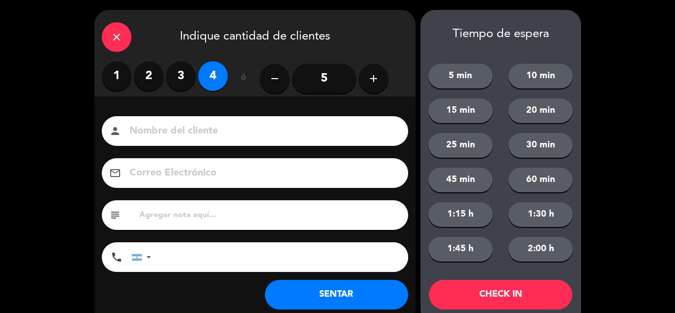
click at [336, 300] on button "SENTAR" at bounding box center [336, 295] width 143 height 30
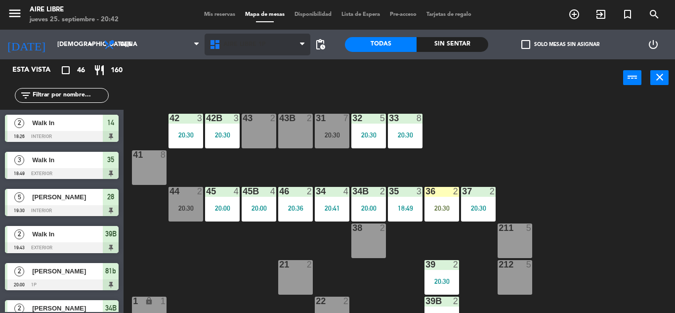
click at [233, 43] on span "Aire Libre 1P" at bounding box center [244, 44] width 42 height 7
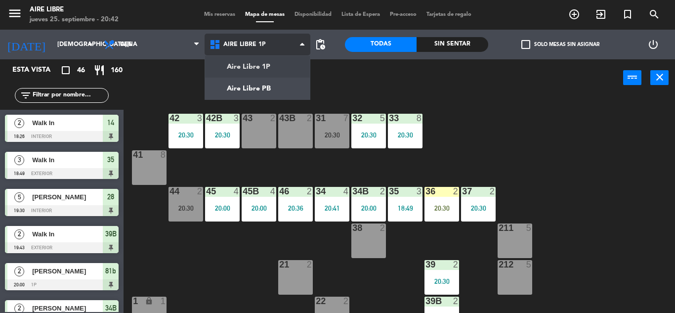
click at [258, 83] on ng-component "menu Aire Libre jueves 25. septiembre - 20:42 Mis reservas Mapa de mesas Dispon…" at bounding box center [337, 156] width 675 height 313
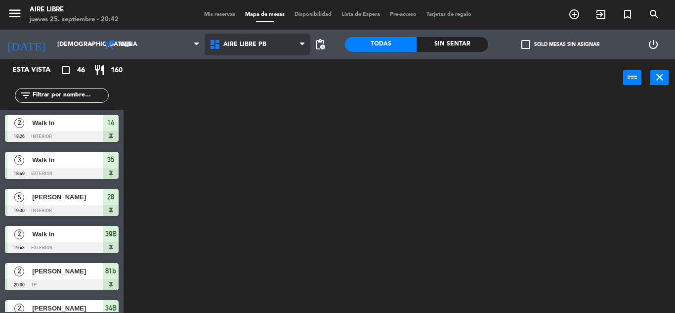
click at [243, 45] on span "Aire Libre PB" at bounding box center [244, 44] width 43 height 7
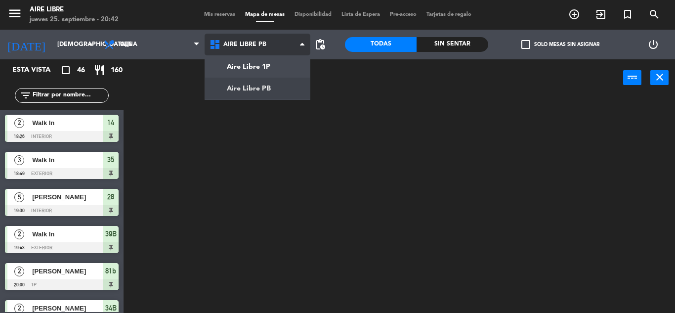
click at [256, 66] on ng-component "menu Aire Libre jueves 25. septiembre - 20:42 Mis reservas Mapa de mesas Dispon…" at bounding box center [337, 156] width 675 height 313
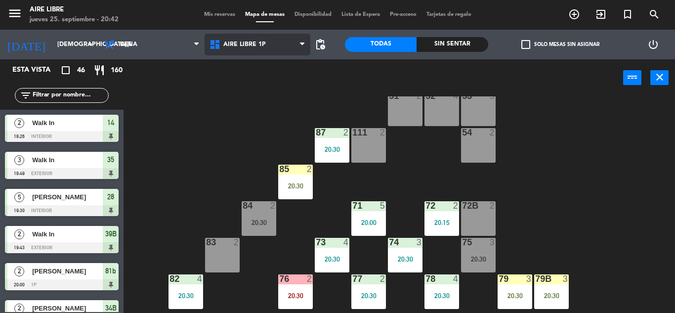
scroll to position [47, 0]
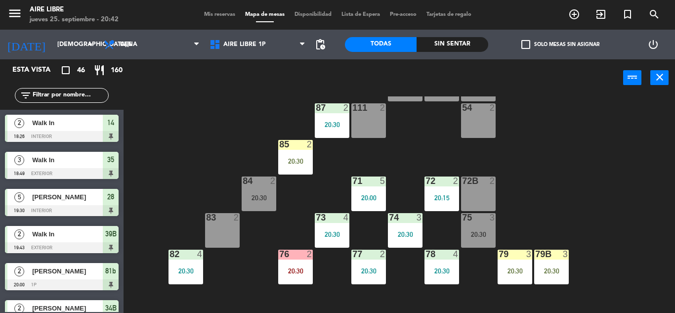
click at [509, 263] on div "79 3 20:30" at bounding box center [515, 267] width 35 height 35
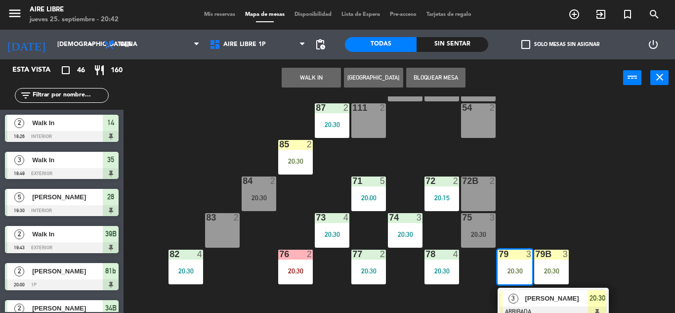
click at [217, 230] on div "83 2" at bounding box center [222, 230] width 35 height 35
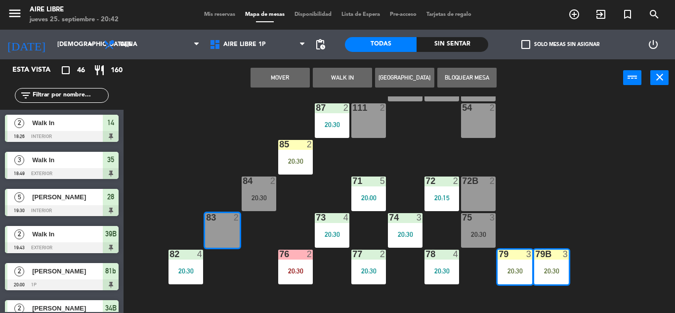
click at [285, 74] on button "Mover" at bounding box center [280, 78] width 59 height 20
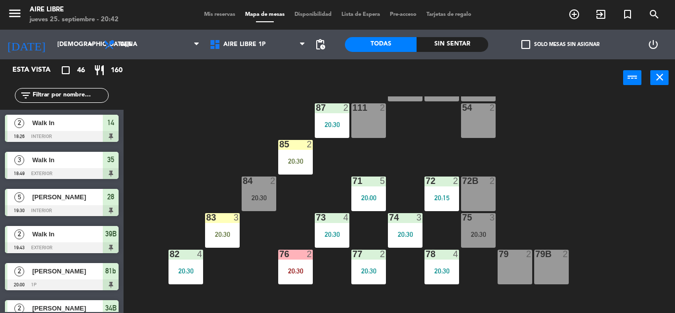
click at [213, 234] on div "20:30" at bounding box center [222, 234] width 35 height 7
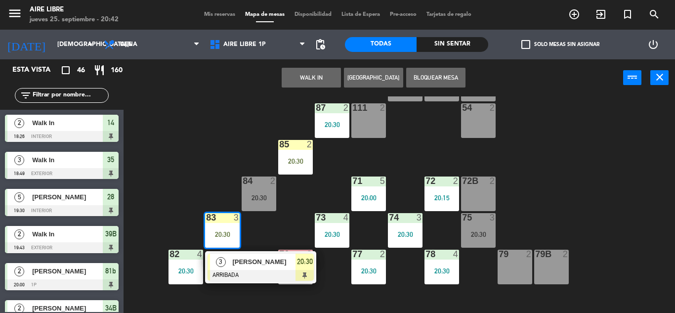
click at [250, 267] on span "[PERSON_NAME]" at bounding box center [263, 261] width 63 height 10
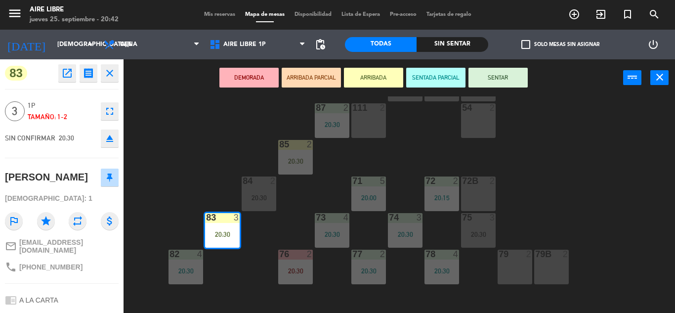
click at [508, 84] on button "SENTAR" at bounding box center [497, 78] width 59 height 20
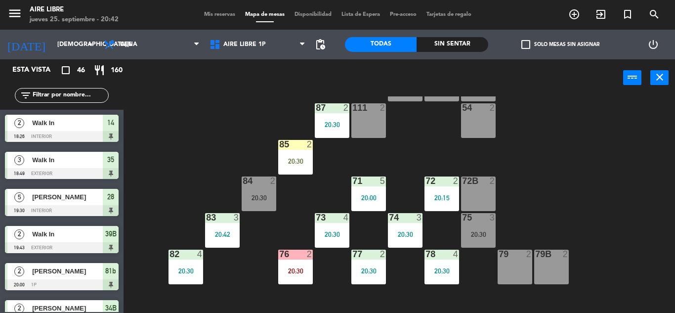
scroll to position [0, 0]
click at [297, 162] on div "20:30" at bounding box center [295, 161] width 35 height 7
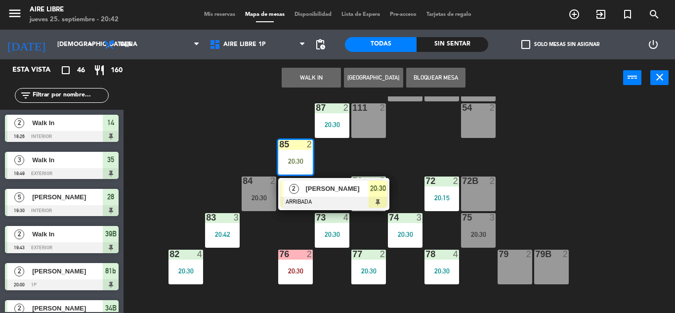
click at [317, 197] on div at bounding box center [334, 202] width 106 height 11
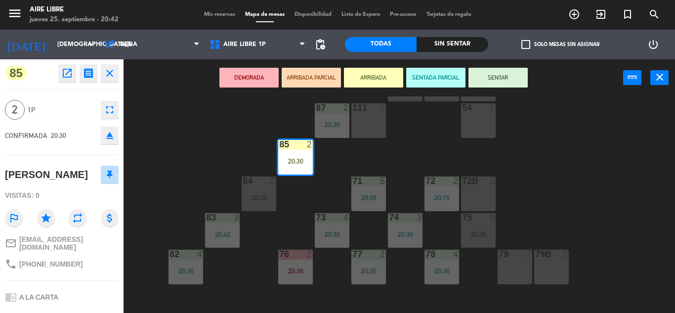
click at [509, 73] on button "SENTAR" at bounding box center [497, 78] width 59 height 20
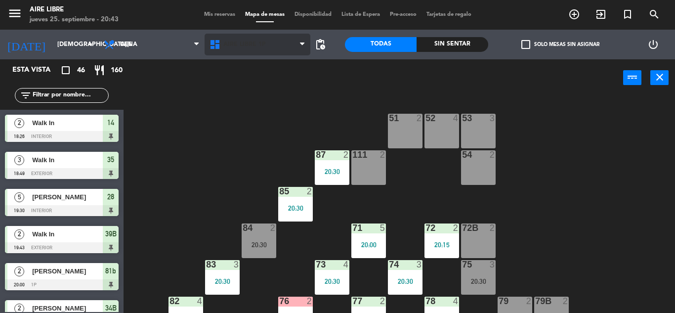
click at [243, 47] on span "Aire Libre 1P" at bounding box center [244, 44] width 42 height 7
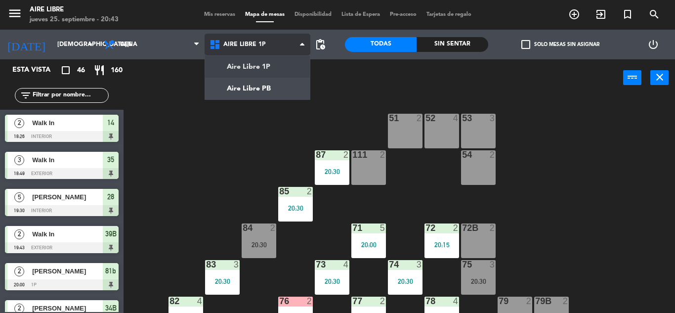
click at [245, 88] on ng-component "menu Aire Libre jueves 25. septiembre - 20:43 Mis reservas Mapa de mesas Dispon…" at bounding box center [337, 156] width 675 height 313
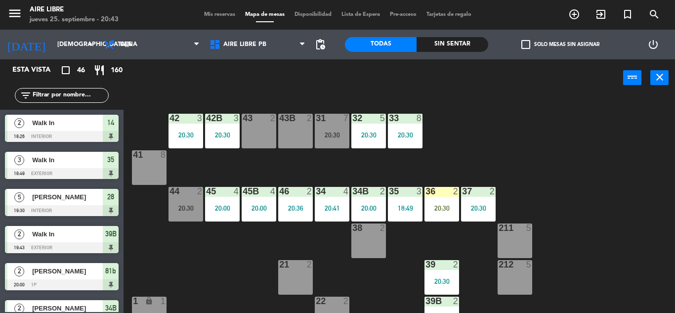
click at [433, 210] on div "20:30" at bounding box center [442, 208] width 35 height 7
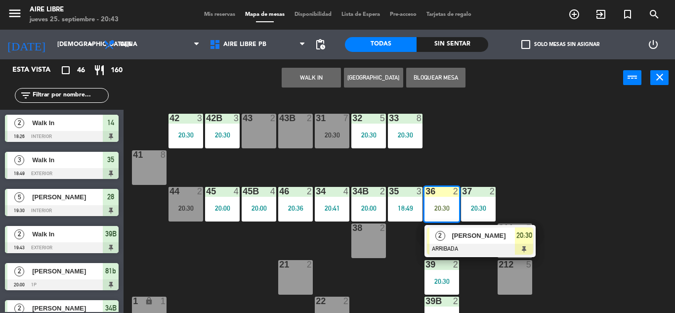
click at [463, 242] on div "[PERSON_NAME]" at bounding box center [483, 235] width 64 height 16
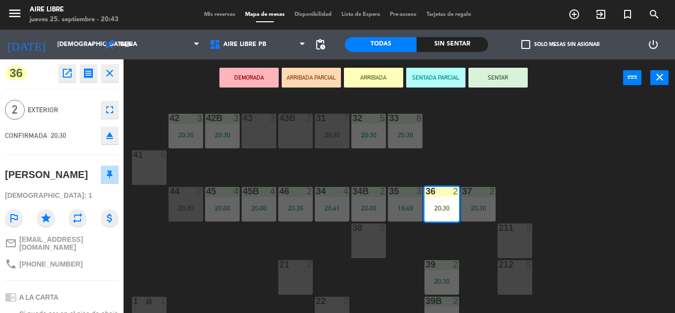
click at [506, 82] on button "SENTAR" at bounding box center [497, 78] width 59 height 20
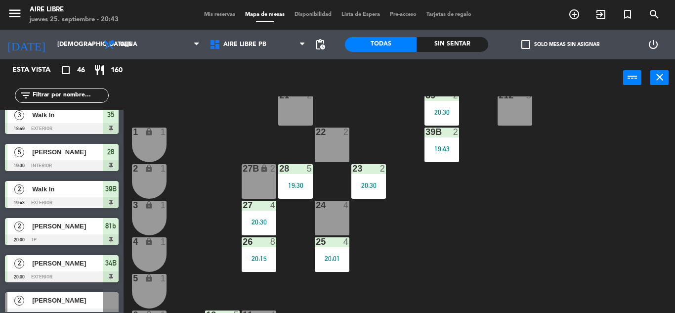
scroll to position [174, 0]
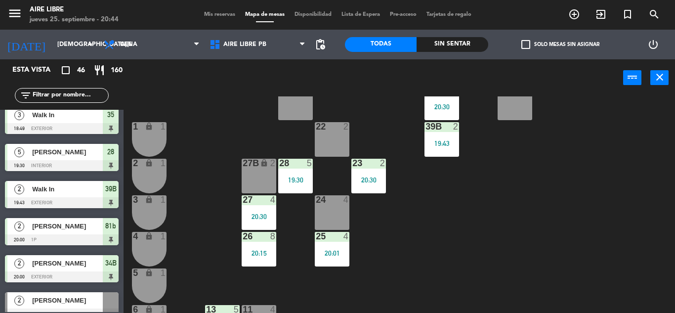
click at [441, 140] on div "19:43" at bounding box center [442, 143] width 35 height 7
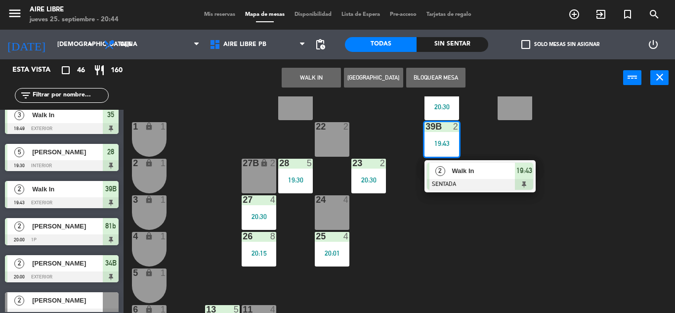
click at [471, 174] on span "Walk In" at bounding box center [483, 171] width 63 height 10
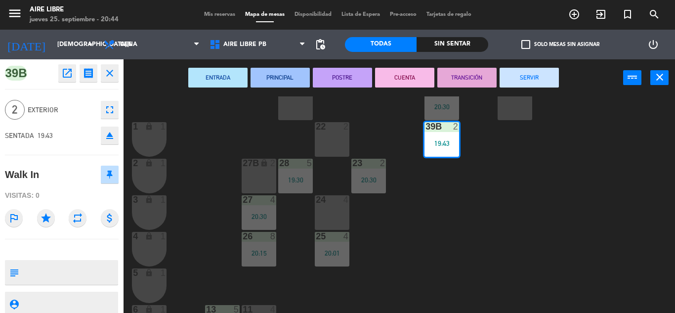
click at [540, 77] on button "SERVIR" at bounding box center [529, 78] width 59 height 20
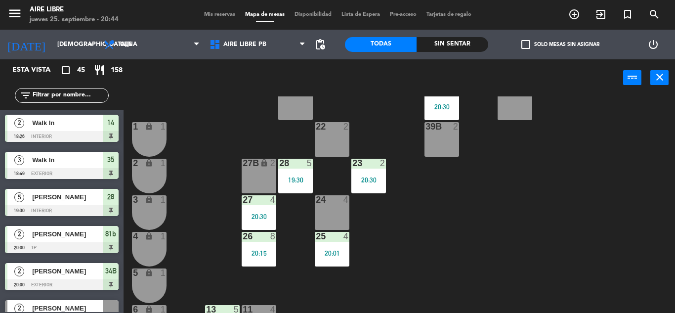
click at [65, 99] on input "text" at bounding box center [70, 95] width 77 height 11
click at [55, 96] on input "text" at bounding box center [70, 95] width 77 height 11
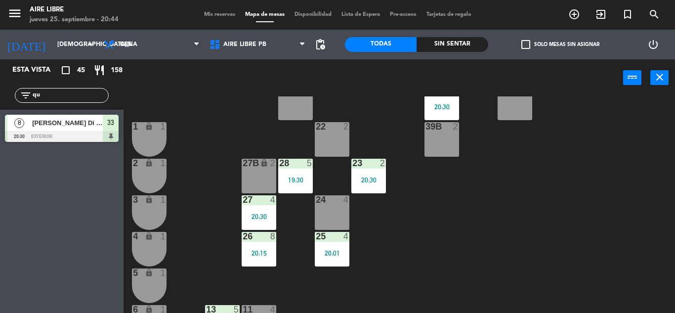
type input "q"
type input "fer"
click at [37, 257] on div "Esta vista crop_square 45 restaurant 158 filter_list fer 7 fernando gateno 20:3…" at bounding box center [62, 186] width 124 height 254
click at [54, 125] on span "[PERSON_NAME]" at bounding box center [67, 123] width 71 height 10
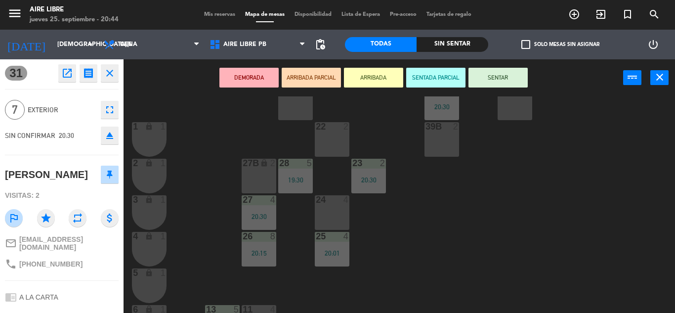
click at [383, 79] on button "ARRIBADA" at bounding box center [373, 78] width 59 height 20
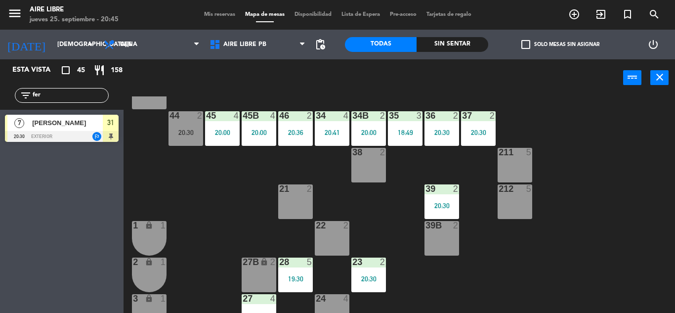
scroll to position [0, 0]
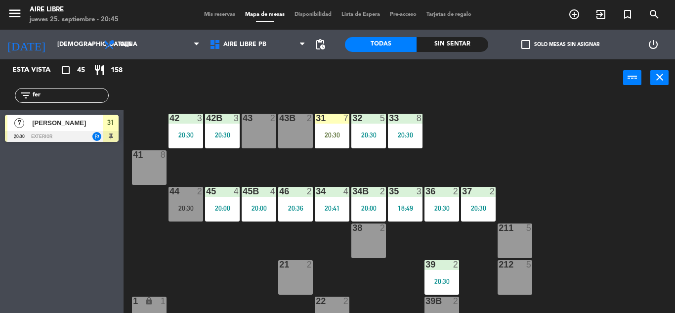
click at [325, 126] on div "31 7 20:30" at bounding box center [332, 131] width 35 height 35
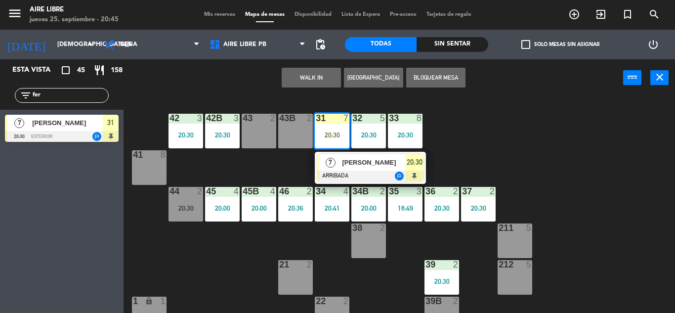
click at [349, 168] on span "[PERSON_NAME]" at bounding box center [373, 162] width 63 height 10
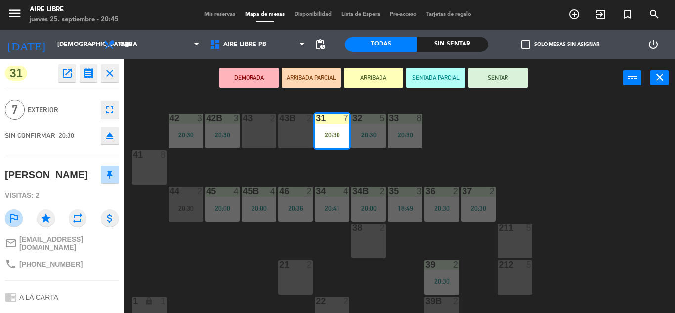
click at [495, 84] on button "SENTAR" at bounding box center [497, 78] width 59 height 20
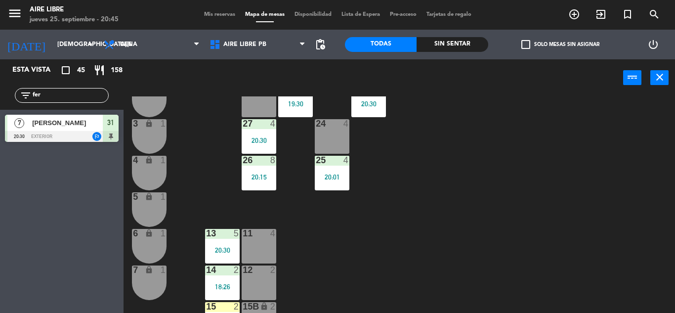
scroll to position [274, 0]
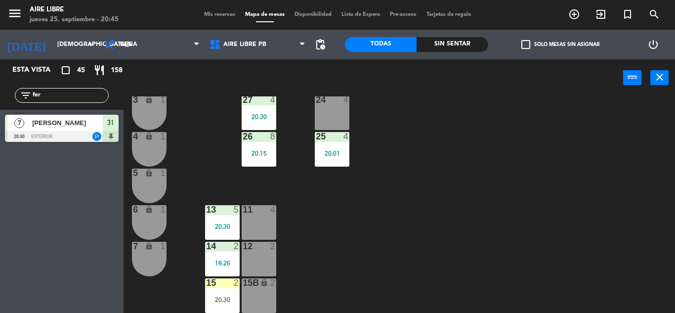
click at [219, 296] on div "20:30" at bounding box center [222, 299] width 35 height 7
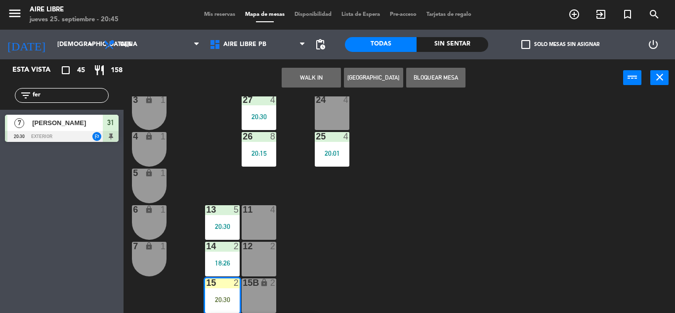
click at [151, 217] on div "6 lock 1" at bounding box center [149, 222] width 35 height 35
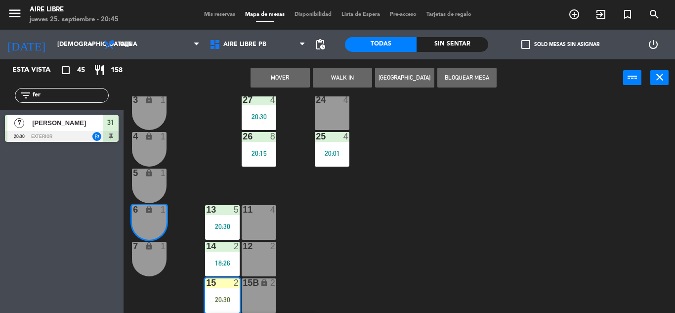
click at [280, 78] on button "Mover" at bounding box center [280, 78] width 59 height 20
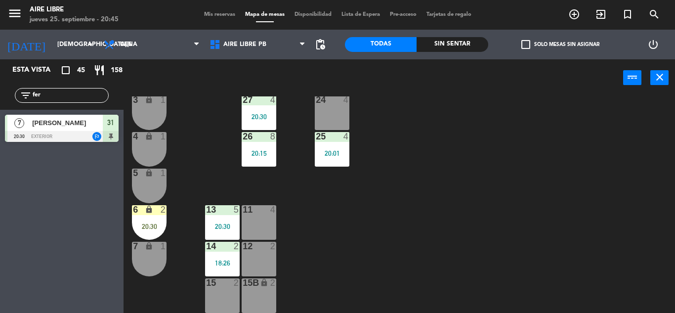
click at [150, 224] on div "20:30" at bounding box center [149, 226] width 35 height 7
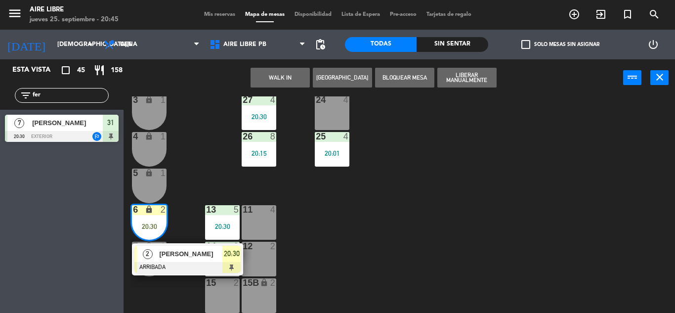
click at [178, 255] on span "[PERSON_NAME]" at bounding box center [190, 254] width 63 height 10
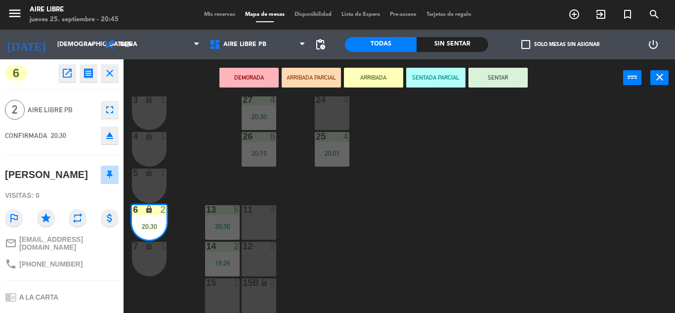
click at [506, 82] on button "SENTAR" at bounding box center [497, 78] width 59 height 20
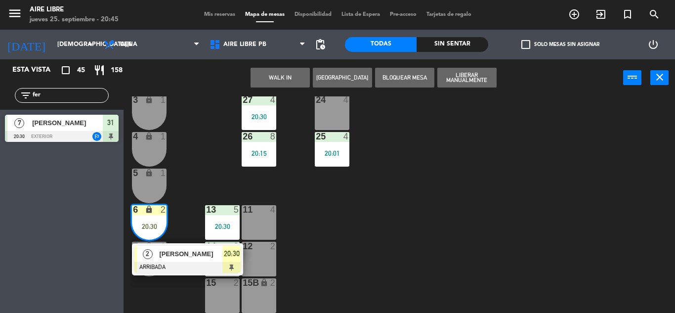
click at [221, 297] on div "15 2" at bounding box center [222, 295] width 35 height 35
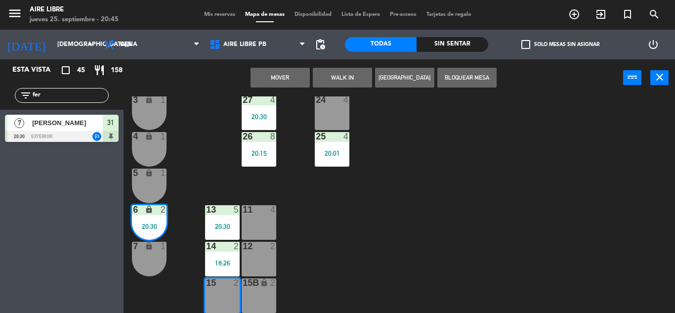
click at [286, 85] on button "Mover" at bounding box center [280, 78] width 59 height 20
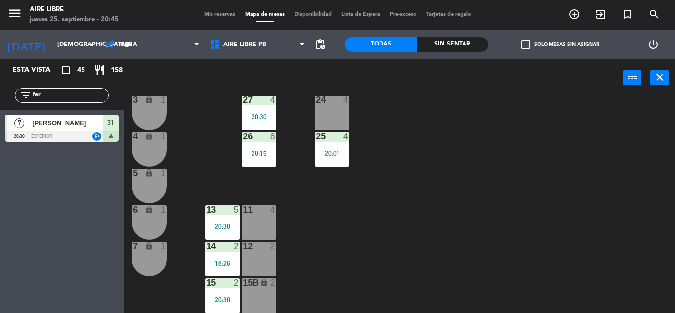
click at [48, 95] on input "fer" at bounding box center [70, 95] width 77 height 11
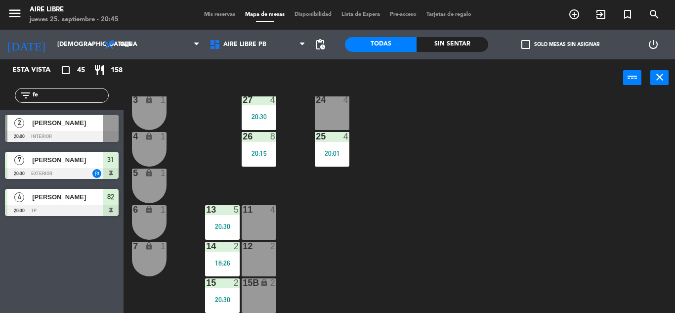
type input "f"
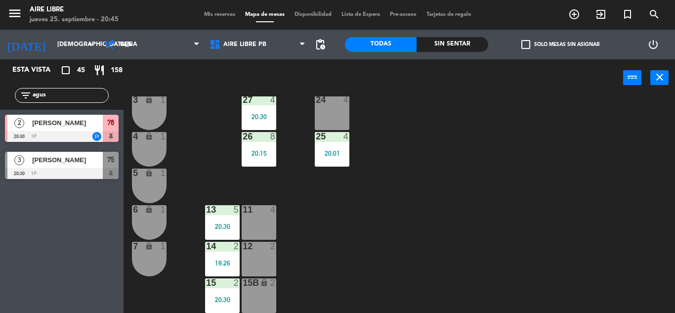
type input "agus"
click at [45, 281] on div "Esta vista crop_square 45 restaurant 158 filter_list agus 2 Agustin Fiasche 20:…" at bounding box center [62, 186] width 124 height 254
click at [70, 169] on div at bounding box center [62, 173] width 114 height 11
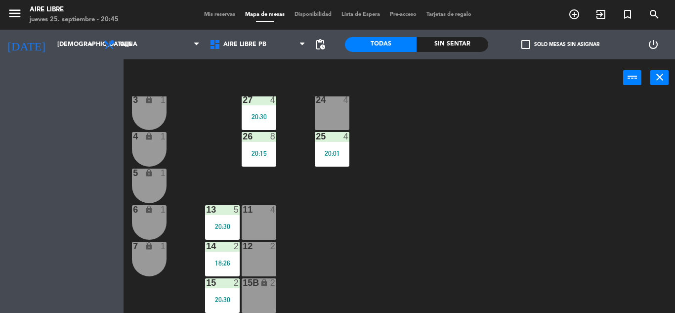
scroll to position [0, 0]
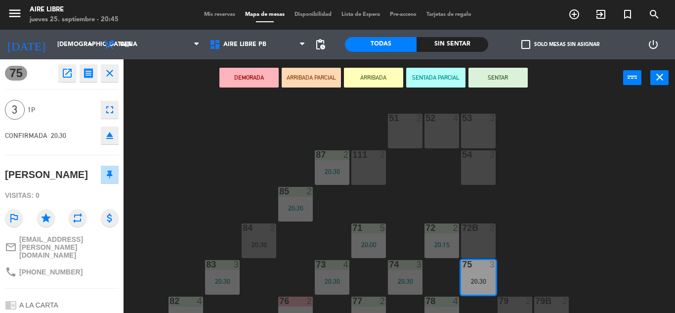
click at [369, 78] on button "ARRIBADA" at bounding box center [373, 78] width 59 height 20
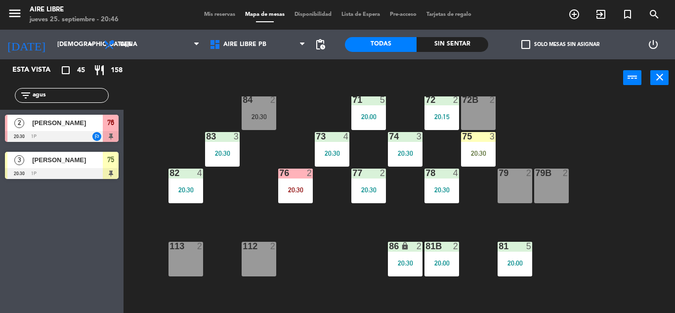
scroll to position [108, 0]
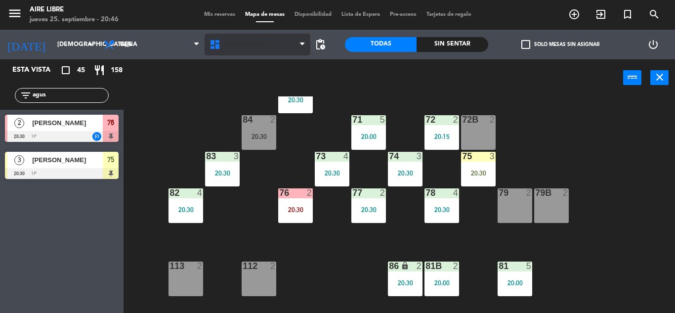
click at [244, 43] on span "Aire Libre PB" at bounding box center [244, 44] width 43 height 7
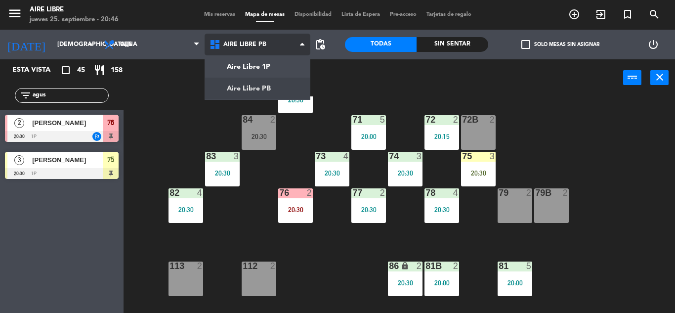
click at [241, 85] on ng-component "menu Aire Libre jueves 25. septiembre - 20:46 Mis reservas Mapa de mesas Dispon…" at bounding box center [337, 156] width 675 height 313
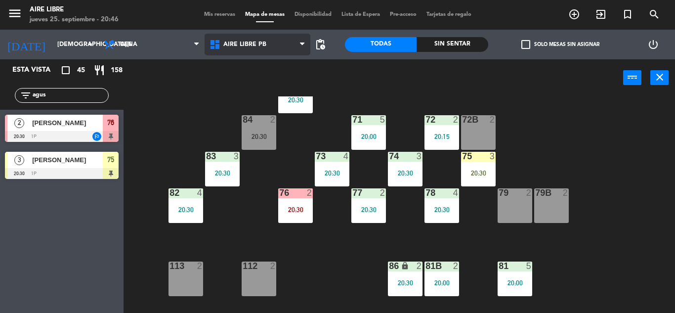
click at [246, 45] on span "Aire Libre PB" at bounding box center [244, 44] width 43 height 7
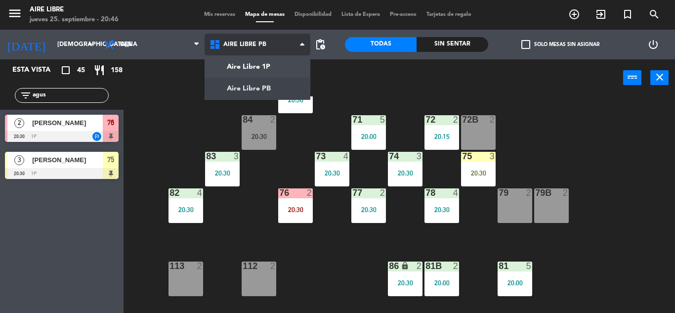
click at [249, 66] on ng-component "menu Aire Libre jueves 25. septiembre - 20:46 Mis reservas Mapa de mesas Dispon…" at bounding box center [337, 156] width 675 height 313
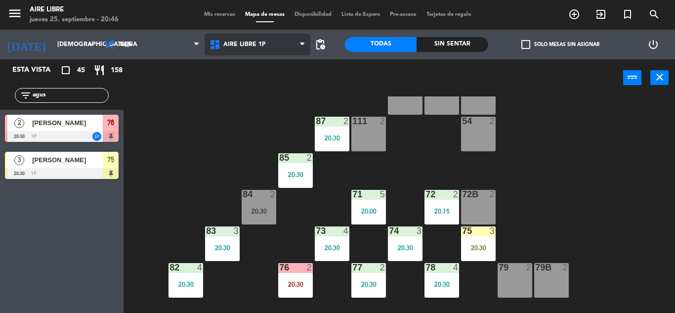
scroll to position [60, 0]
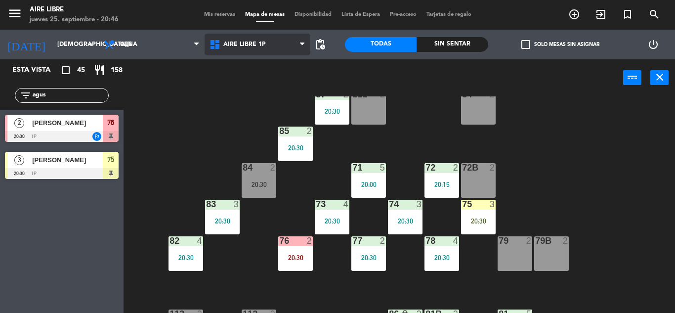
click at [261, 49] on span "Aire Libre 1P" at bounding box center [258, 45] width 106 height 22
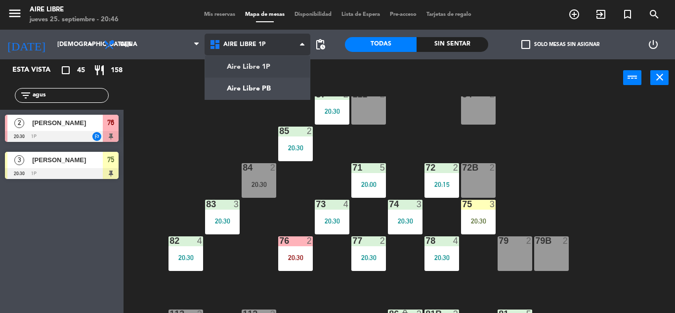
click at [244, 87] on ng-component "menu Aire Libre jueves 25. septiembre - 20:46 Mis reservas Mapa de mesas Dispon…" at bounding box center [337, 156] width 675 height 313
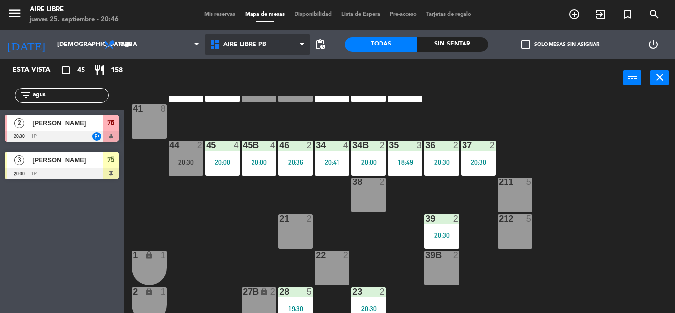
scroll to position [47, 0]
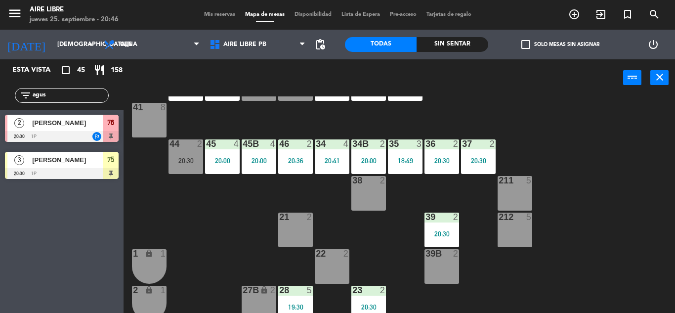
click at [448, 157] on div "20:30" at bounding box center [442, 160] width 35 height 7
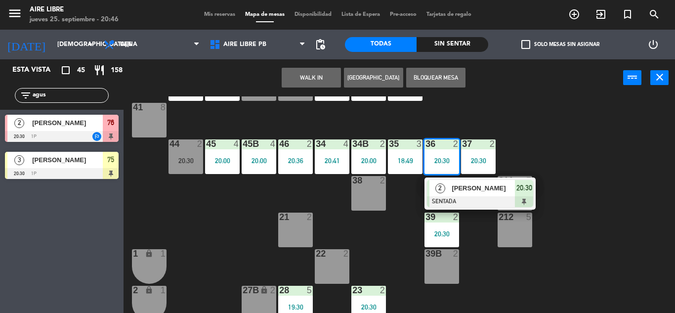
click at [464, 193] on span "[PERSON_NAME]" at bounding box center [483, 188] width 63 height 10
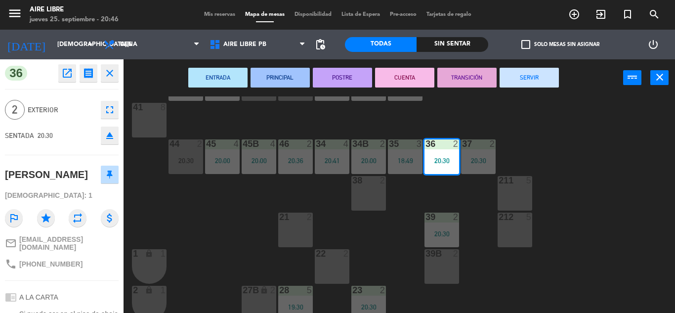
click at [112, 128] on button "eject" at bounding box center [110, 136] width 18 height 18
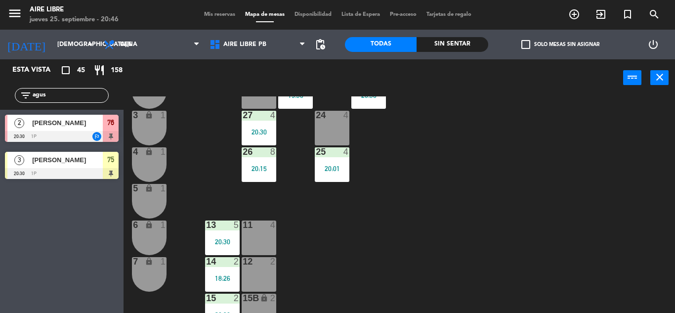
scroll to position [274, 0]
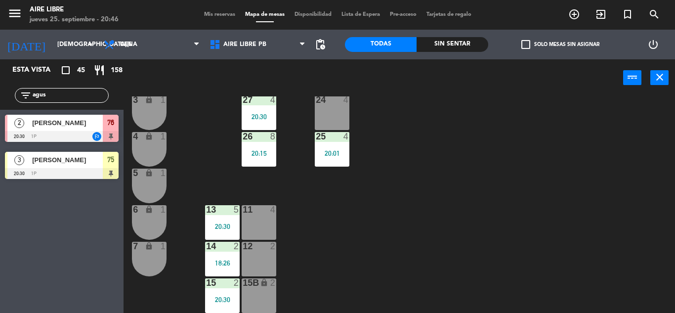
click at [69, 96] on input "agus" at bounding box center [70, 95] width 77 height 11
type input "a"
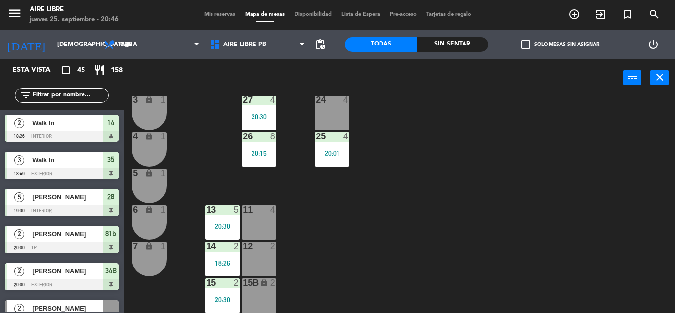
click at [53, 94] on input "text" at bounding box center [70, 95] width 77 height 11
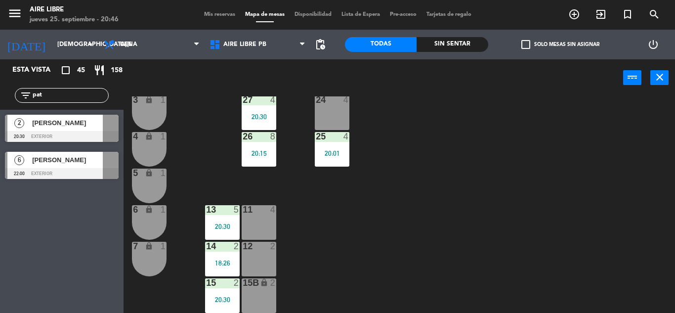
type input "pat"
click at [58, 270] on div "Esta vista crop_square 45 restaurant 158 filter_list pat 2 Patricia Spiteri 20:…" at bounding box center [62, 186] width 124 height 254
click at [62, 128] on div "[PERSON_NAME]" at bounding box center [67, 123] width 72 height 16
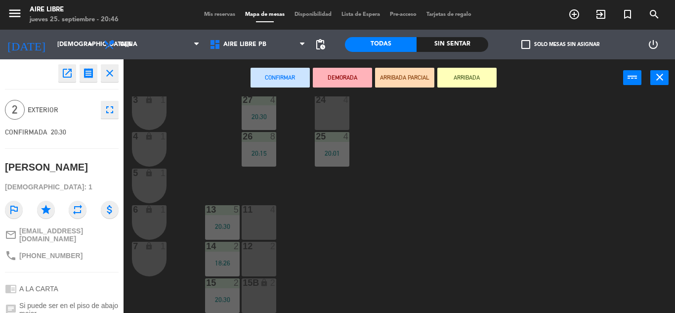
click at [252, 253] on div "12 2" at bounding box center [259, 259] width 35 height 35
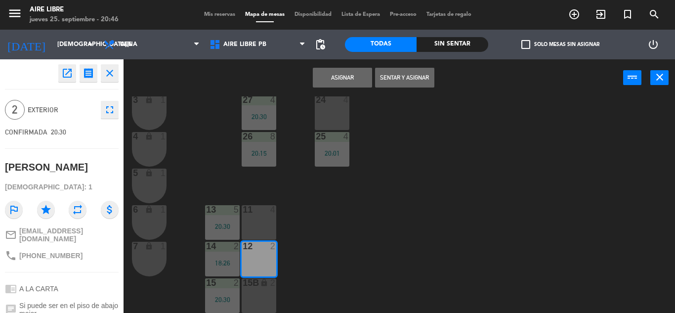
click at [402, 84] on button "Sentar y Asignar" at bounding box center [404, 78] width 59 height 20
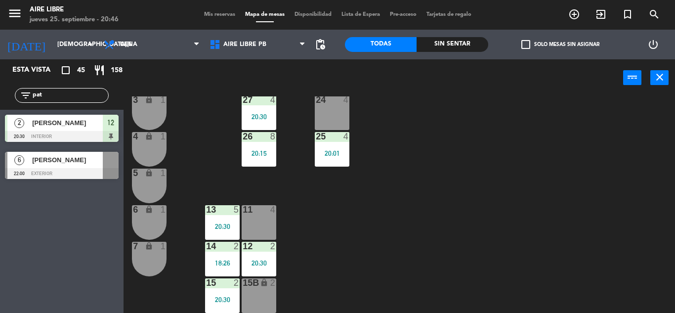
click at [63, 93] on input "pat" at bounding box center [70, 95] width 77 height 11
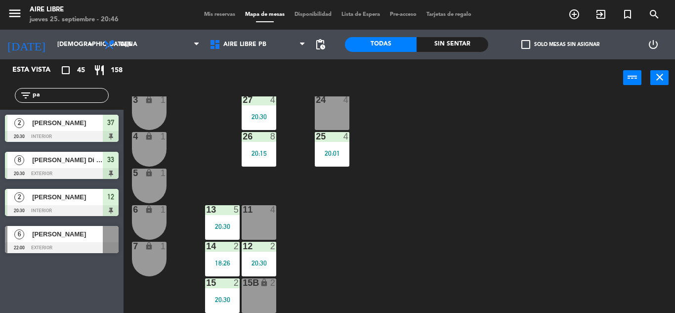
type input "p"
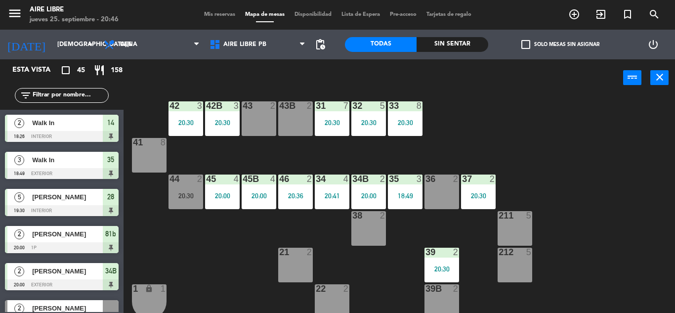
scroll to position [0, 0]
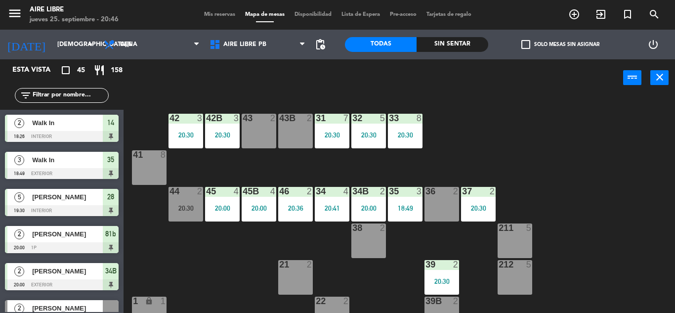
click at [325, 43] on span "pending_actions" at bounding box center [320, 45] width 12 height 12
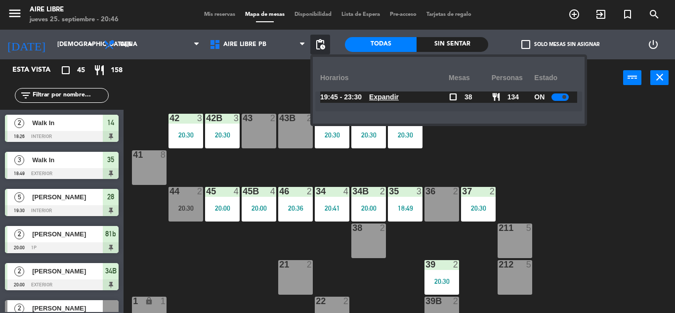
click at [325, 43] on span "pending_actions" at bounding box center [320, 45] width 12 height 12
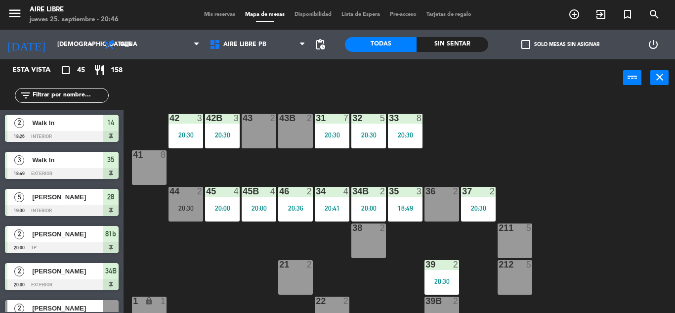
click at [315, 49] on span "pending_actions" at bounding box center [320, 45] width 12 height 12
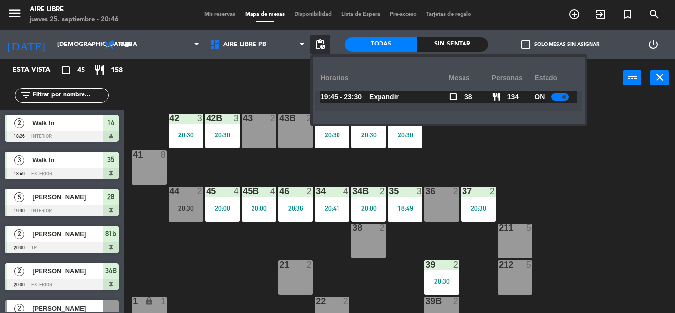
click at [390, 94] on u "Expandir" at bounding box center [384, 97] width 30 height 8
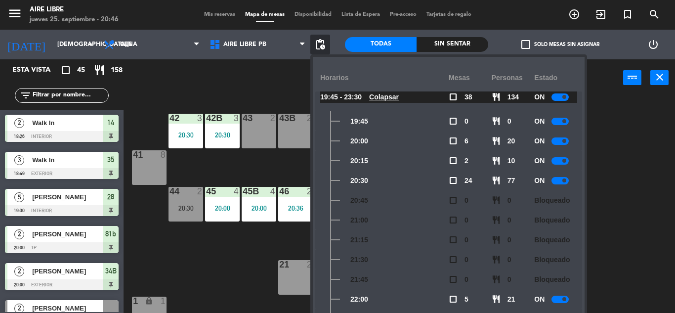
click at [234, 85] on div "power_input close" at bounding box center [374, 78] width 500 height 38
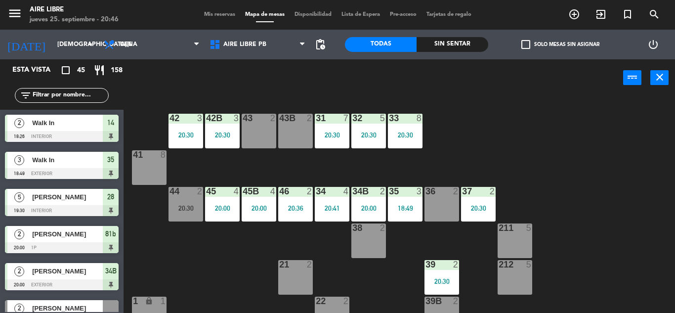
click at [531, 43] on label "check_box_outline_blank Solo mesas sin asignar" at bounding box center [560, 44] width 78 height 9
click at [560, 44] on input "check_box_outline_blank Solo mesas sin asignar" at bounding box center [560, 44] width 0 height 0
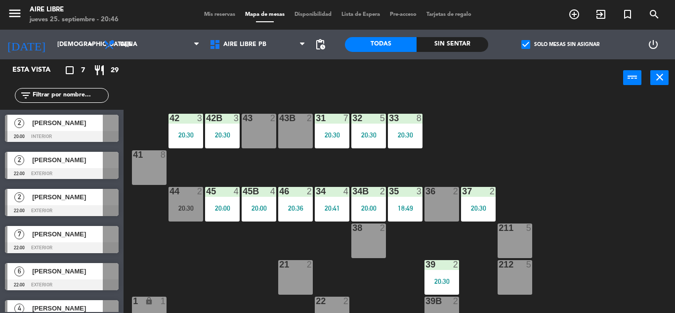
click at [53, 127] on span "[PERSON_NAME]" at bounding box center [67, 123] width 71 height 10
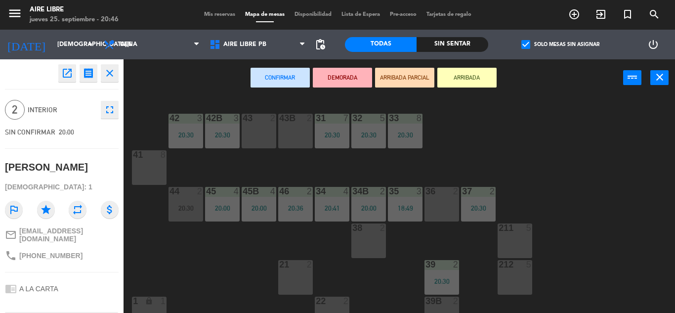
click at [67, 72] on icon "open_in_new" at bounding box center [67, 73] width 12 height 12
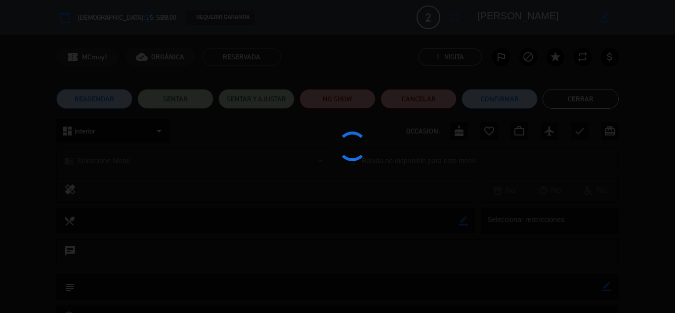
click at [500, 60] on div at bounding box center [337, 156] width 675 height 313
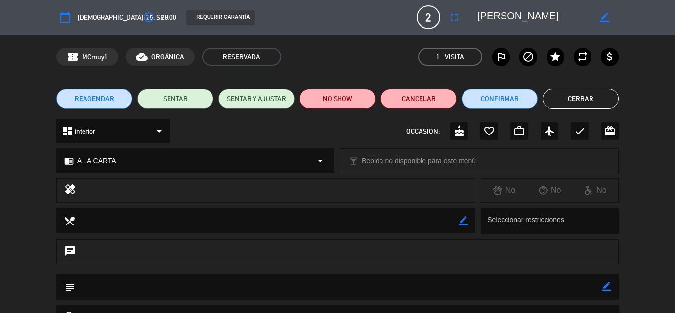
click at [500, 55] on icon "outlined_flag" at bounding box center [501, 57] width 12 height 12
click at [347, 101] on button "NO SHOW" at bounding box center [337, 99] width 76 height 20
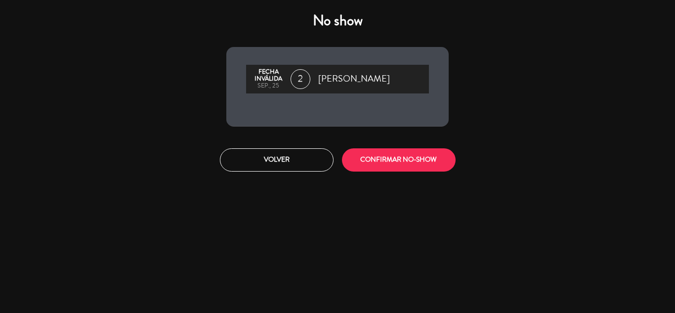
click at [403, 160] on button "CONFIRMAR NO-SHOW" at bounding box center [399, 159] width 114 height 23
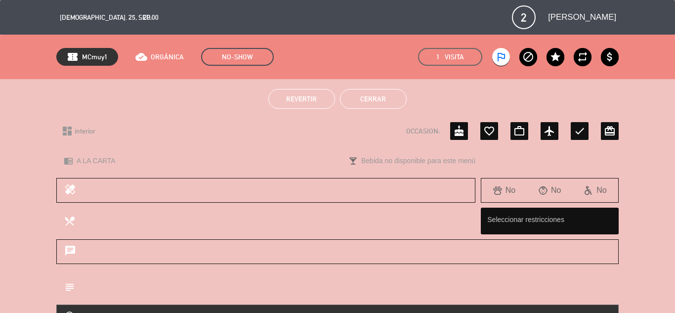
click at [359, 96] on button "Cerrar" at bounding box center [373, 99] width 67 height 20
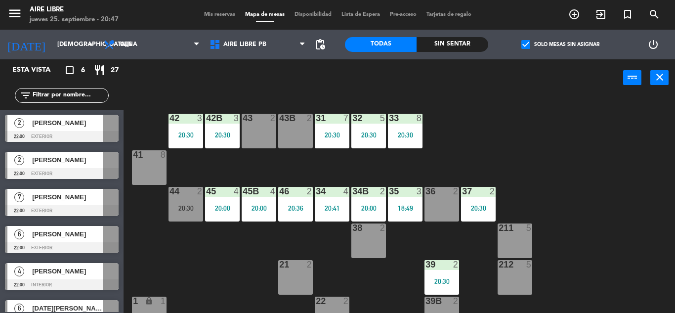
click at [522, 44] on span "check_box" at bounding box center [525, 44] width 9 height 9
click at [560, 44] on input "check_box Solo mesas sin asignar" at bounding box center [560, 44] width 0 height 0
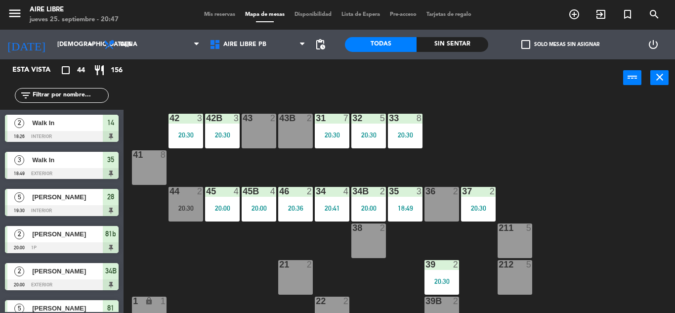
click at [50, 96] on input "text" at bounding box center [70, 95] width 77 height 11
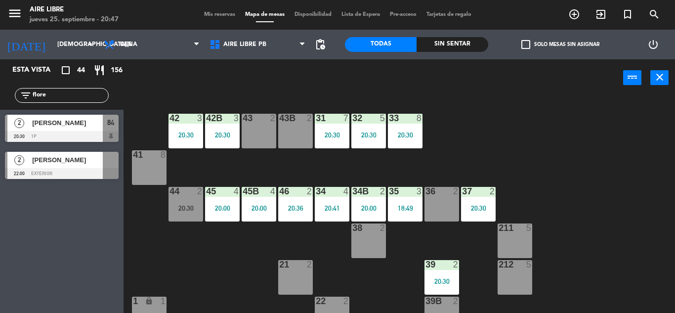
type input "flore"
click at [47, 248] on div "Esta vista crop_square 44 restaurant 156 filter_list flore 2 Florencia Confalon…" at bounding box center [62, 186] width 124 height 254
click at [71, 126] on span "[PERSON_NAME]" at bounding box center [67, 123] width 71 height 10
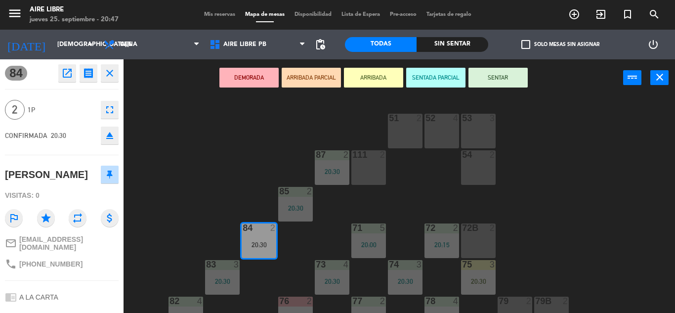
click at [252, 74] on button "DEMORADA" at bounding box center [248, 78] width 59 height 20
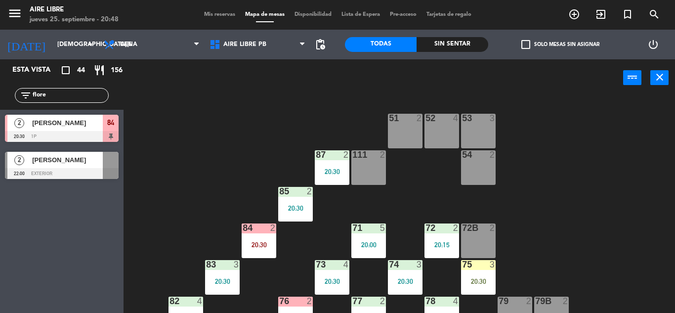
click at [63, 98] on input "flore" at bounding box center [70, 95] width 77 height 11
type input "f"
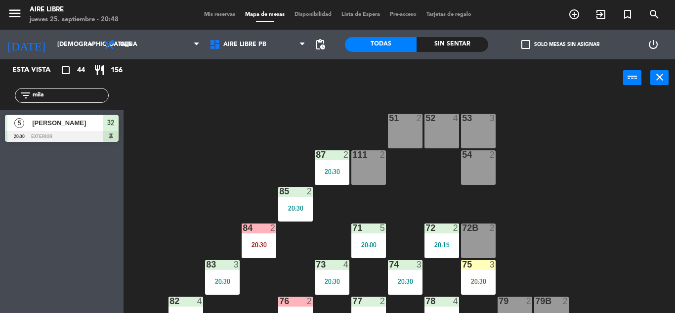
click at [42, 240] on div "Esta vista crop_square 44 restaurant 156 filter_list mila 5 Milagros Leivar 20:…" at bounding box center [62, 186] width 124 height 254
click at [62, 94] on input "mila" at bounding box center [70, 95] width 77 height 11
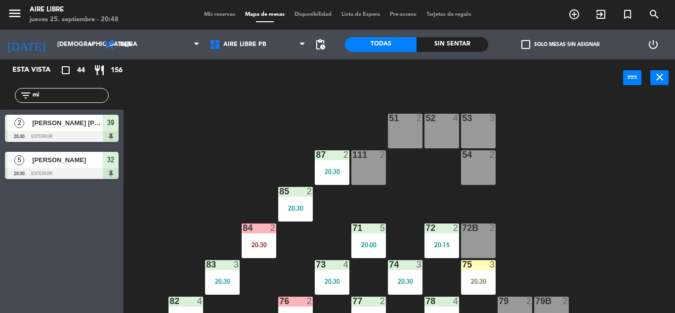
type input "m"
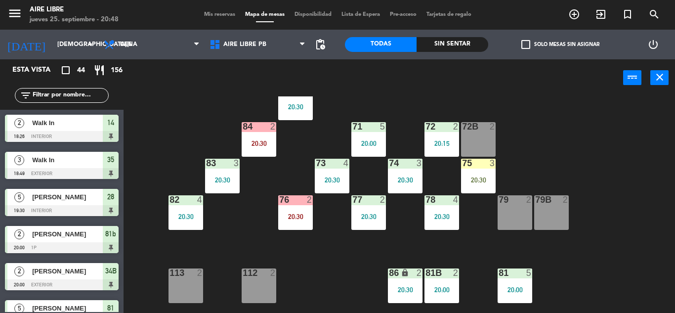
scroll to position [104, 0]
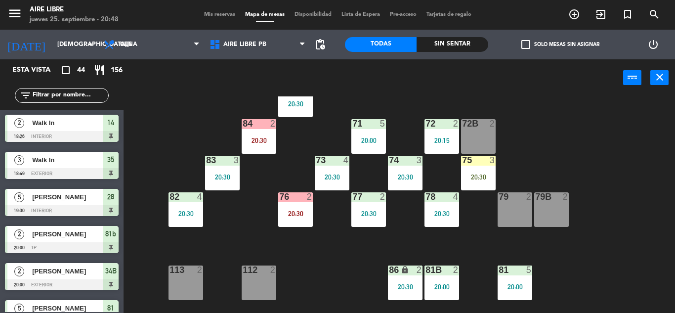
click at [474, 177] on div "20:30" at bounding box center [478, 176] width 35 height 7
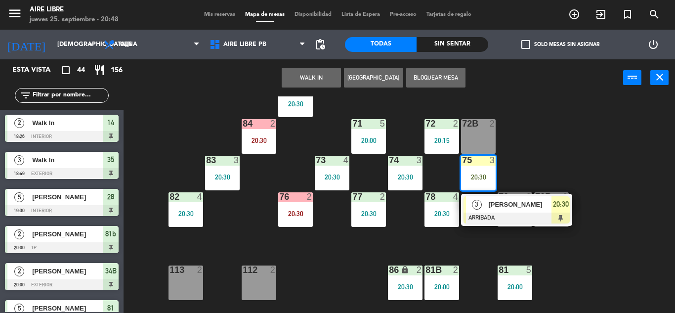
click at [498, 216] on div at bounding box center [517, 217] width 106 height 11
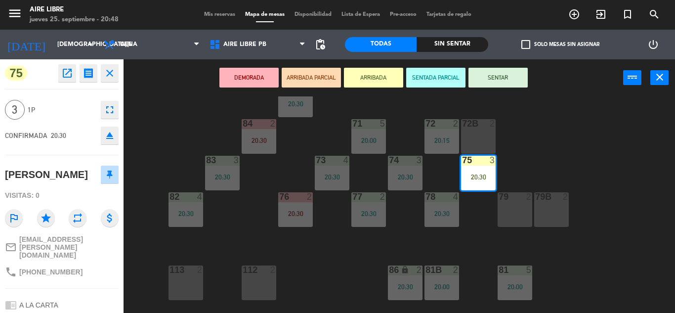
click at [492, 74] on button "SENTAR" at bounding box center [497, 78] width 59 height 20
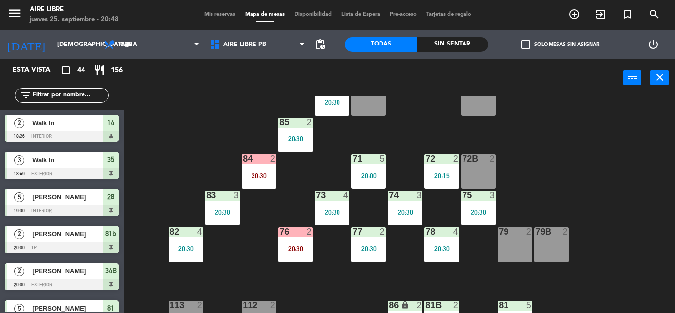
scroll to position [57, 0]
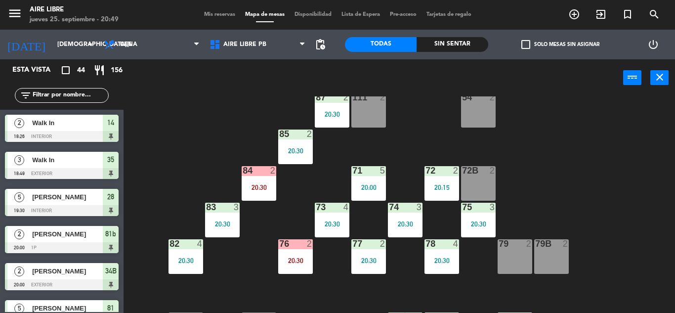
click at [159, 129] on div "51 2 52 4 53 3 111 2 54 2 87 2 20:30 85 2 20:30 72 2 20:15 84 2 20:30 71 5 20:0…" at bounding box center [402, 204] width 545 height 216
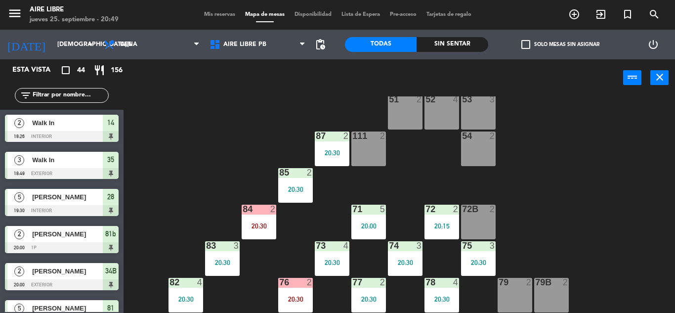
scroll to position [0, 0]
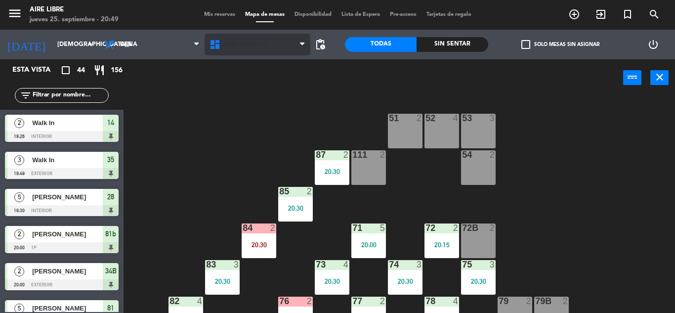
click at [233, 43] on span "Aire Libre PB" at bounding box center [244, 44] width 43 height 7
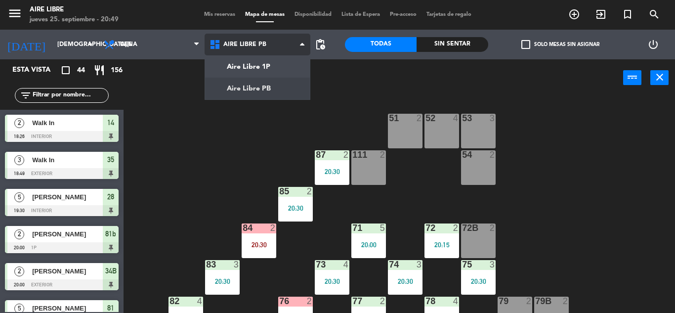
click at [235, 92] on ng-component "menu Aire Libre jueves 25. septiembre - 20:49 Mis reservas Mapa de mesas Dispon…" at bounding box center [337, 156] width 675 height 313
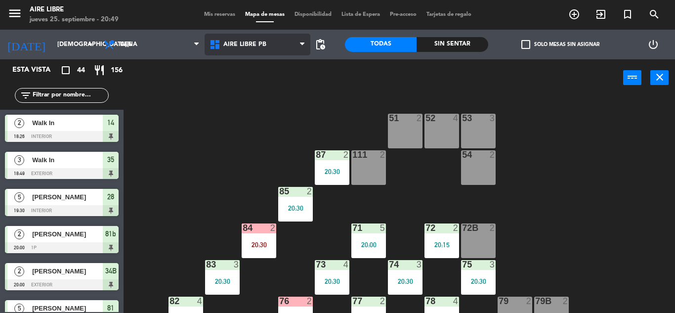
click at [233, 39] on span "Aire Libre PB" at bounding box center [258, 45] width 106 height 22
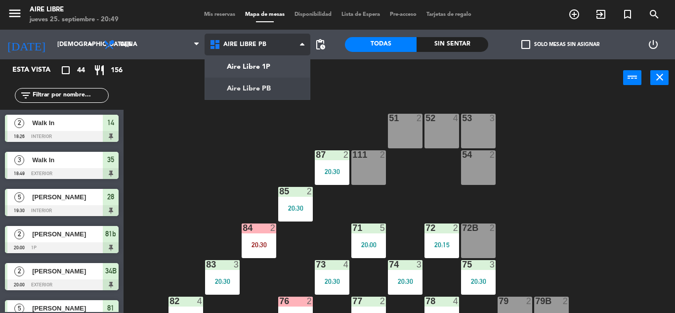
click at [230, 69] on ng-component "menu Aire Libre jueves 25. septiembre - 20:49 Mis reservas Mapa de mesas Dispon…" at bounding box center [337, 156] width 675 height 313
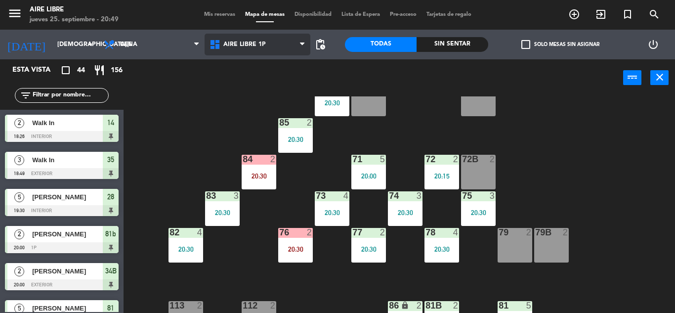
scroll to position [73, 0]
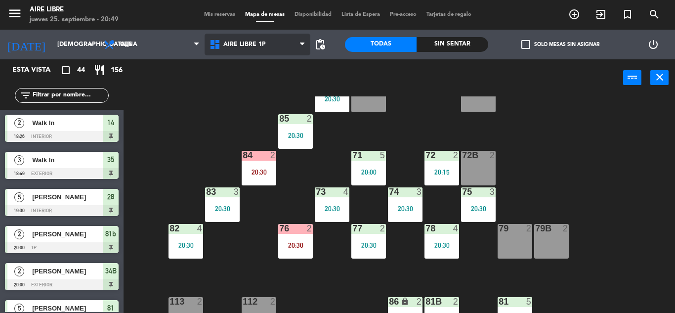
click at [238, 47] on span "Aire Libre 1P" at bounding box center [244, 44] width 42 height 7
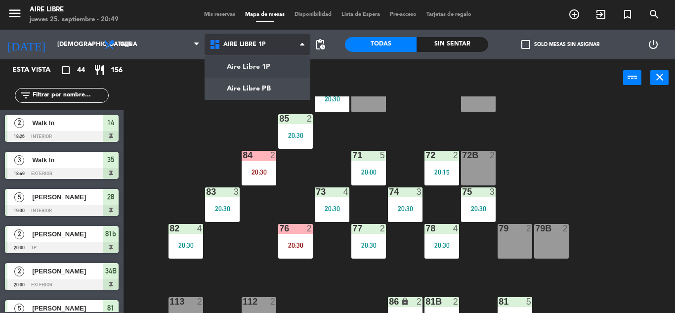
click at [233, 85] on ng-component "menu Aire Libre jueves 25. septiembre - 20:49 Mis reservas Mapa de mesas Dispon…" at bounding box center [337, 156] width 675 height 313
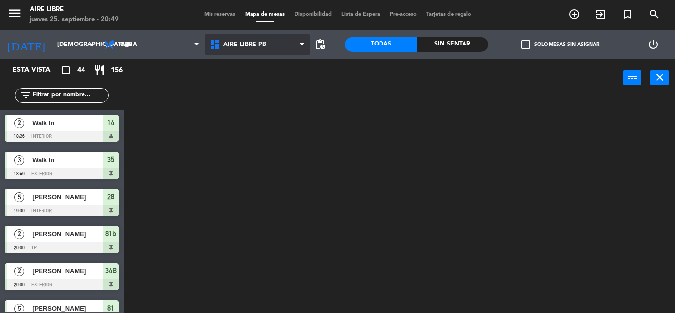
scroll to position [0, 0]
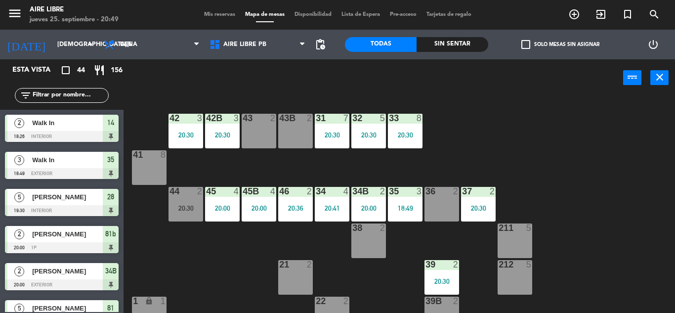
click at [62, 94] on input "text" at bounding box center [70, 95] width 77 height 11
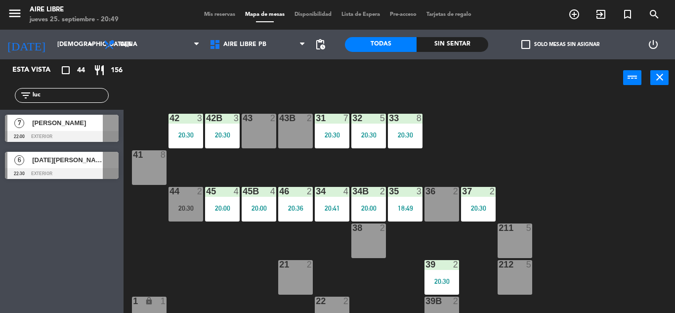
click at [42, 259] on div "Esta vista crop_square 44 restaurant 156 filter_list luc 7 Luciana De La Colina…" at bounding box center [62, 186] width 124 height 254
click at [74, 91] on input "luc" at bounding box center [70, 95] width 77 height 11
type input "l"
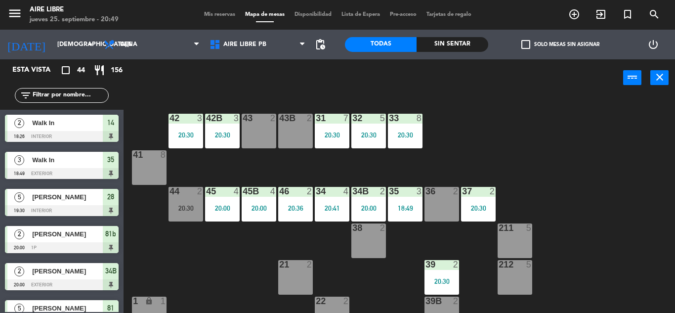
click at [332, 131] on div "20:30" at bounding box center [332, 134] width 35 height 7
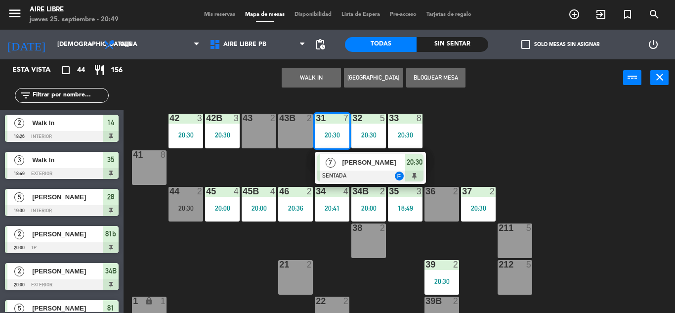
click at [372, 127] on div "32 5 20:30" at bounding box center [368, 131] width 35 height 35
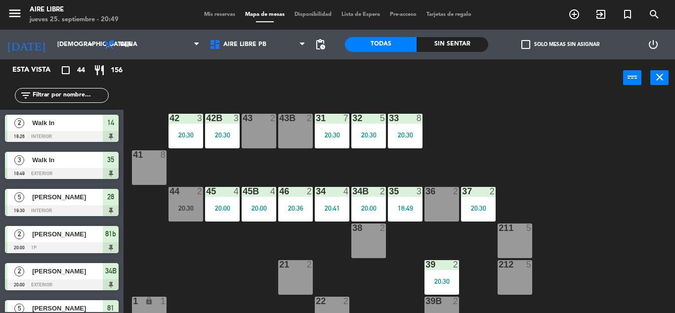
click at [208, 269] on div "42 3 20:30 43 2 31 7 20:30 32 5 20:30 33 8 20:30 42B 3 20:30 43B 2 41 8 44 2 20…" at bounding box center [402, 204] width 545 height 216
click at [375, 126] on div "32 5 20:30" at bounding box center [368, 131] width 35 height 35
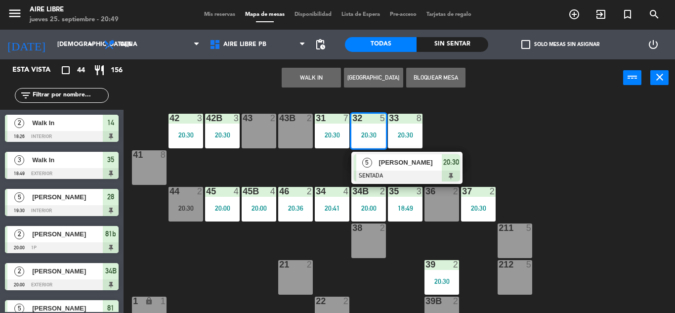
click at [205, 264] on div "42 3 20:30 43 2 31 7 20:30 32 5 20:30 5 Milagros Leivar SENTADA 20:30 33 8 20:3…" at bounding box center [402, 204] width 545 height 216
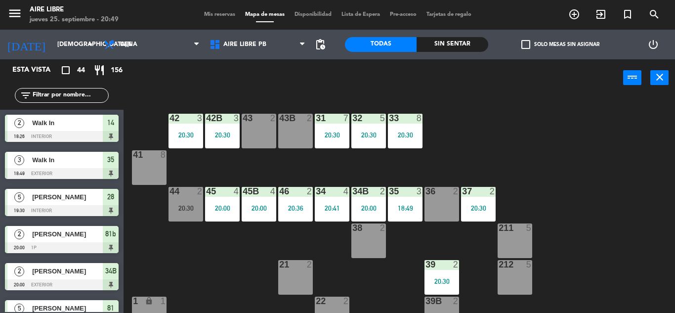
click at [50, 93] on input "text" at bounding box center [70, 95] width 77 height 11
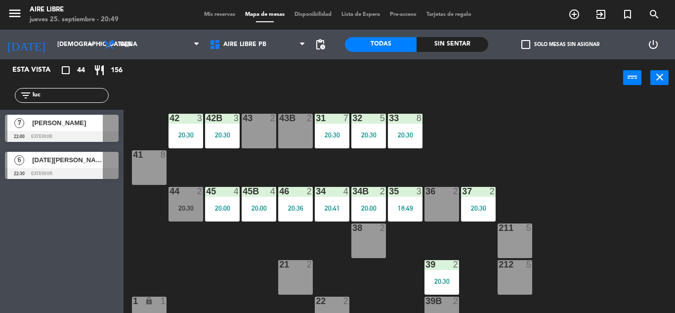
click at [30, 265] on div "Esta vista crop_square 44 restaurant 156 filter_list luc 7 Luciana De La Colina…" at bounding box center [62, 186] width 124 height 254
click at [422, 137] on div "20:30" at bounding box center [405, 134] width 35 height 7
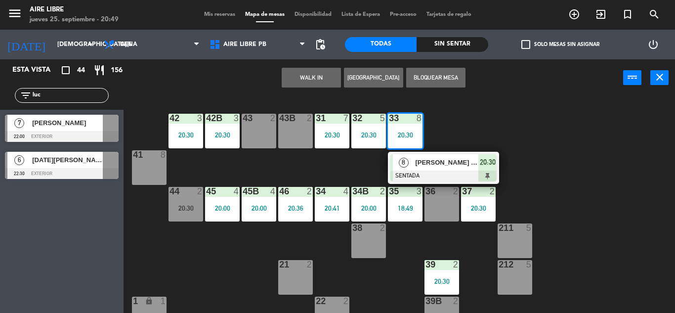
click at [187, 287] on div "42 3 20:30 43 2 31 7 20:30 32 5 20:30 33 8 20:30 8 Monica Di Pasquale SENTADA 2…" at bounding box center [402, 204] width 545 height 216
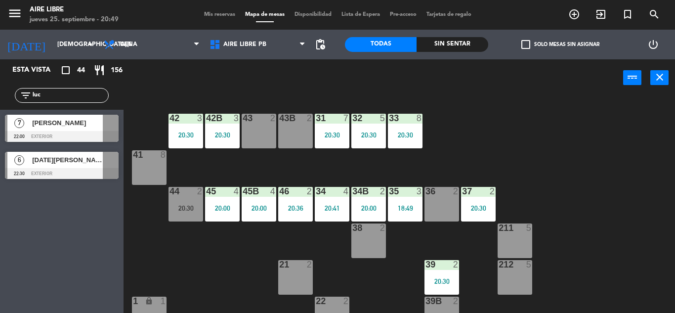
click at [56, 94] on input "luc" at bounding box center [70, 95] width 77 height 11
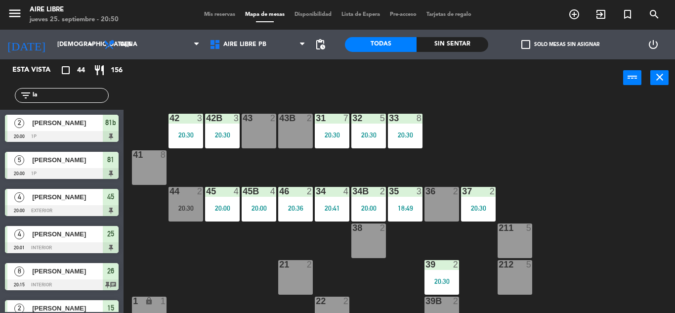
type input "l"
click at [219, 15] on span "Mis reservas" at bounding box center [219, 14] width 41 height 5
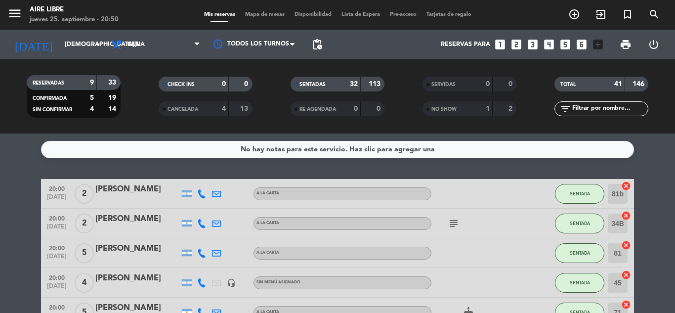
click at [271, 13] on span "Mapa de mesas" at bounding box center [264, 14] width 49 height 5
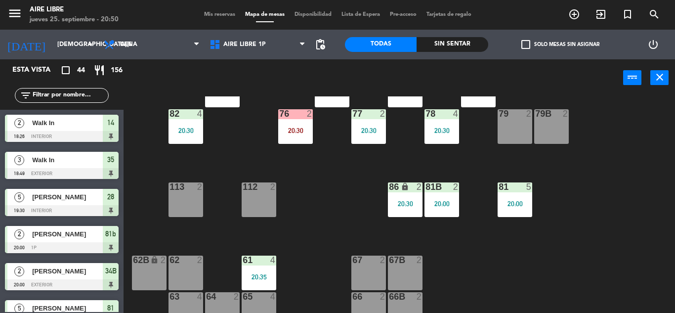
scroll to position [201, 0]
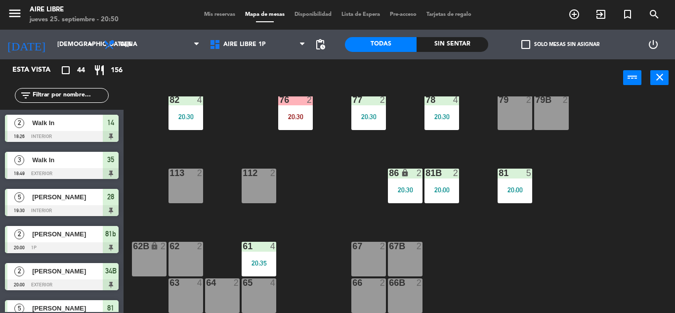
click at [266, 262] on div "20:35" at bounding box center [259, 262] width 35 height 7
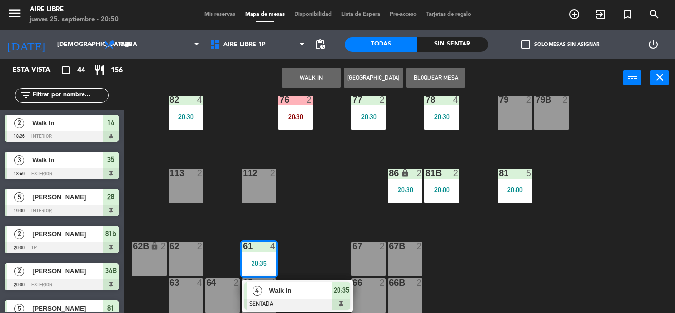
click at [317, 211] on div "51 2 52 4 53 3 111 2 54 2 87 2 20:30 85 2 20:30 72 2 20:15 84 2 20:30 71 5 20:0…" at bounding box center [402, 204] width 545 height 216
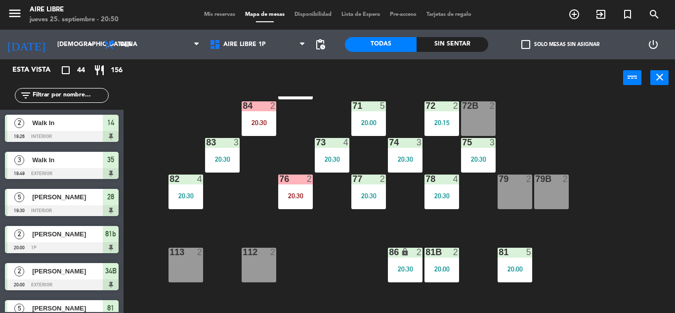
scroll to position [127, 0]
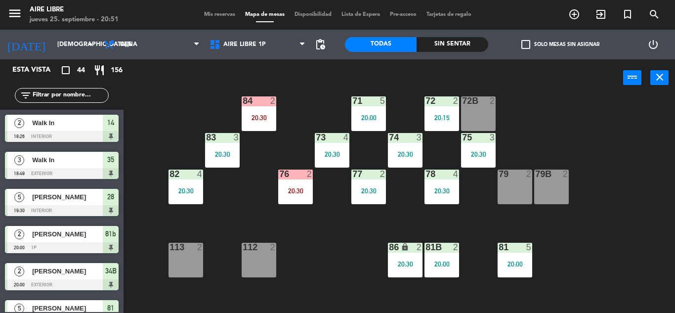
click at [524, 43] on span "check_box_outline_blank" at bounding box center [525, 44] width 9 height 9
click at [560, 44] on input "check_box_outline_blank Solo mesas sin asignar" at bounding box center [560, 44] width 0 height 0
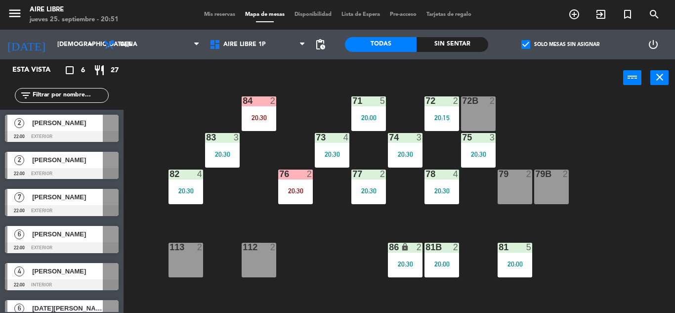
click at [339, 228] on div "51 2 52 4 53 3 111 2 54 2 87 2 20:30 85 2 20:30 72 2 20:15 84 2 20:30 71 5 20:0…" at bounding box center [402, 204] width 545 height 216
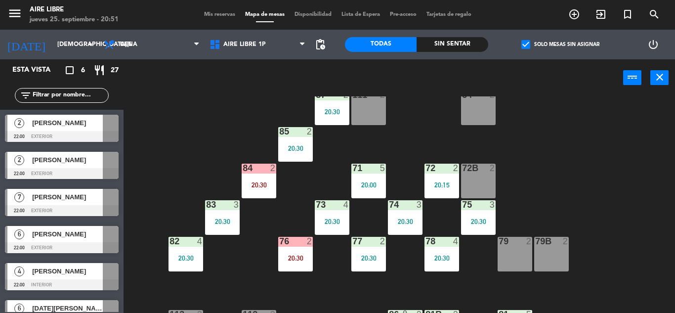
scroll to position [58, 0]
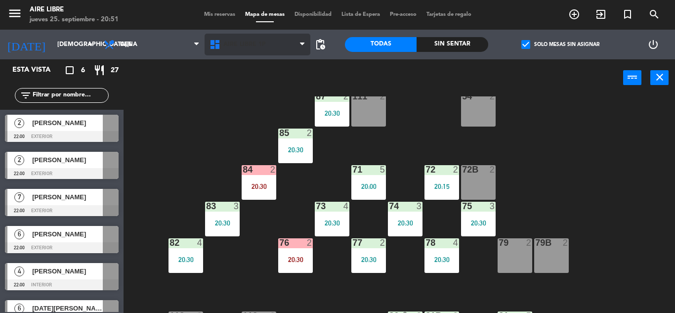
click at [234, 38] on span "Aire Libre 1P" at bounding box center [258, 45] width 106 height 22
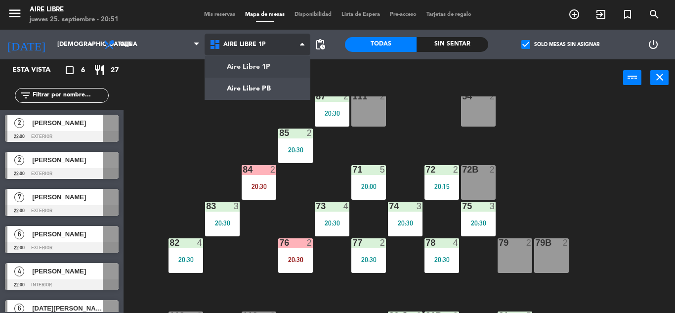
click at [239, 87] on ng-component "menu Aire Libre jueves 25. septiembre - 20:51 Mis reservas Mapa de mesas Dispon…" at bounding box center [337, 156] width 675 height 313
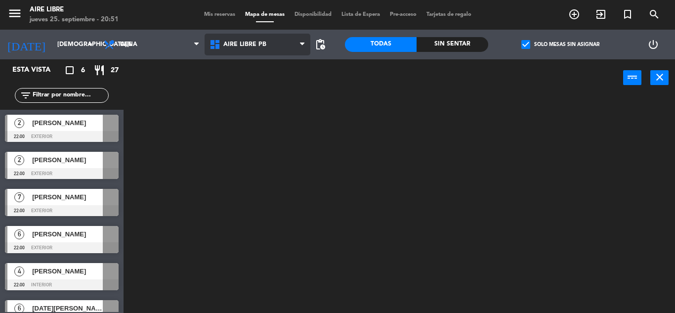
scroll to position [0, 0]
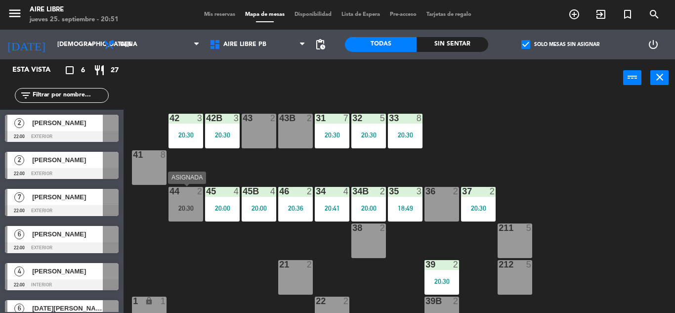
click at [182, 201] on div "44 2 20:30" at bounding box center [186, 204] width 35 height 35
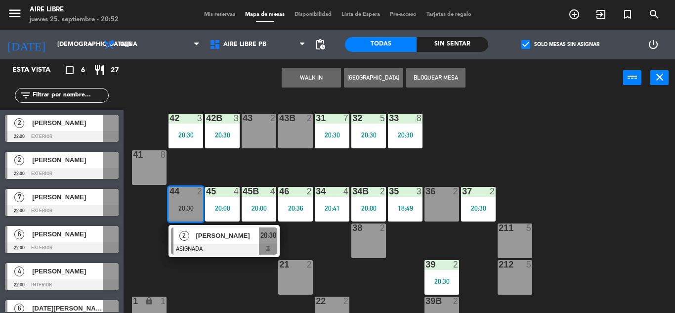
click at [197, 241] on div "[PERSON_NAME]" at bounding box center [227, 235] width 64 height 16
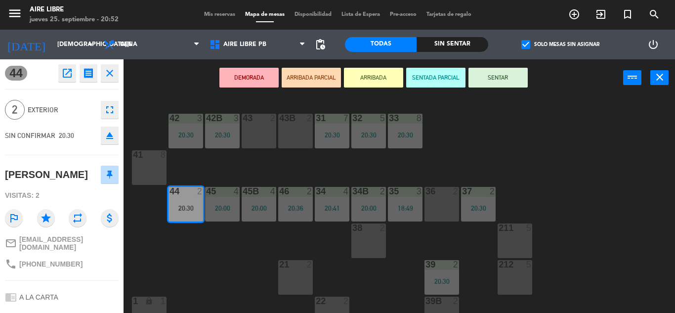
click at [47, 261] on span "[PHONE_NUMBER]" at bounding box center [50, 264] width 63 height 8
copy div "phone"
click at [106, 76] on icon "close" at bounding box center [110, 73] width 12 height 12
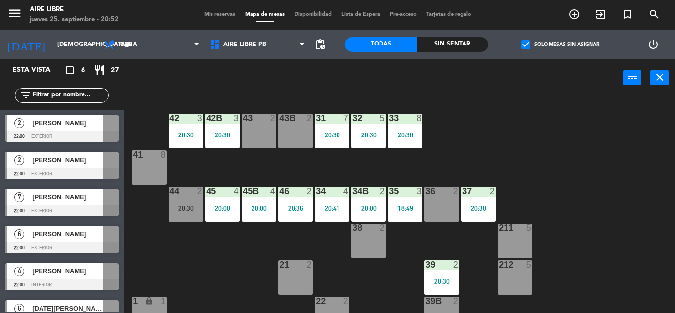
click at [192, 195] on div at bounding box center [185, 191] width 16 height 9
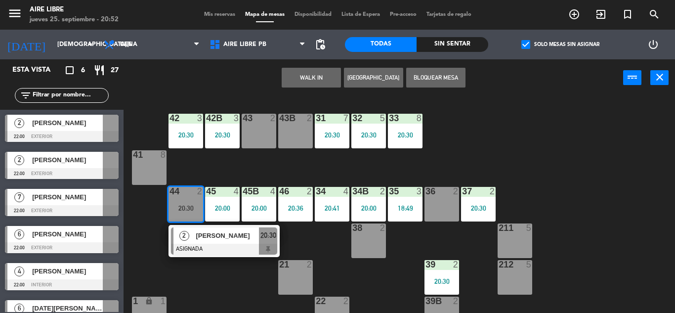
click at [208, 236] on span "[PERSON_NAME]" at bounding box center [227, 235] width 63 height 10
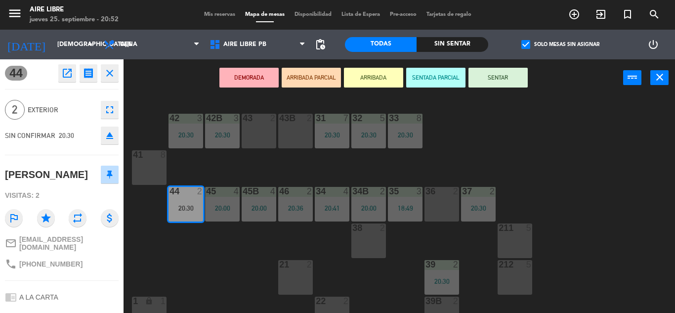
click at [61, 76] on icon "open_in_new" at bounding box center [67, 73] width 12 height 12
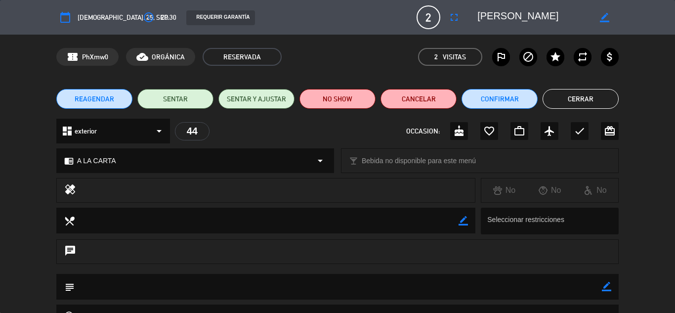
click at [502, 50] on label "outlined_flag" at bounding box center [501, 57] width 18 height 18
click at [337, 92] on button "NO SHOW" at bounding box center [337, 99] width 76 height 20
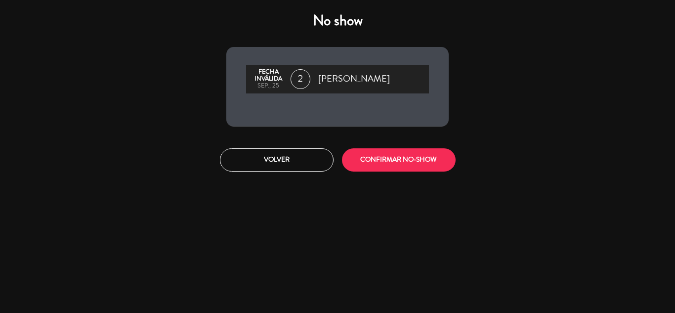
click at [380, 155] on button "CONFIRMAR NO-SHOW" at bounding box center [399, 159] width 114 height 23
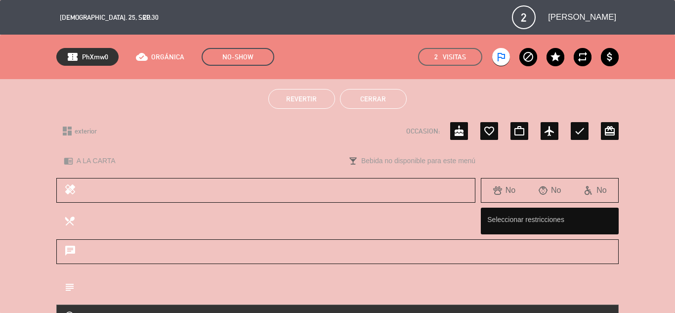
click at [374, 99] on button "Cerrar" at bounding box center [373, 99] width 67 height 20
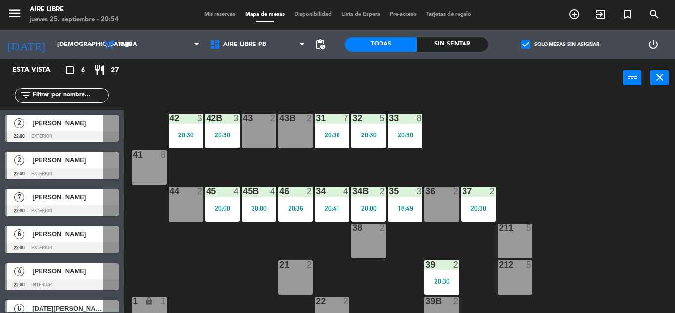
click at [51, 93] on input "text" at bounding box center [70, 95] width 77 height 11
click at [527, 42] on span "check_box" at bounding box center [525, 44] width 9 height 9
click at [560, 44] on input "check_box Solo mesas sin asignar" at bounding box center [560, 44] width 0 height 0
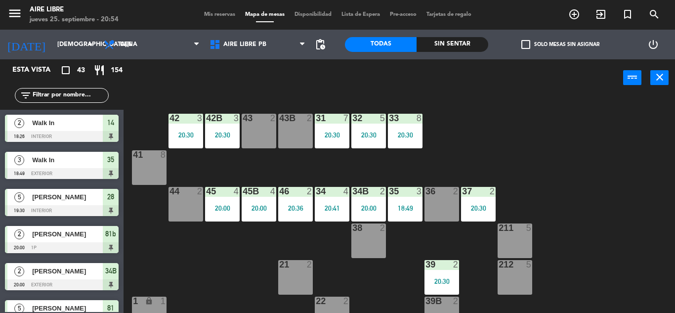
click at [78, 100] on input "text" at bounding box center [70, 95] width 77 height 11
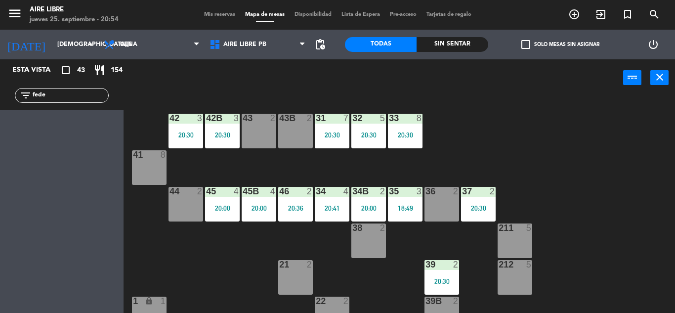
type input "fede"
click at [224, 14] on span "Mis reservas" at bounding box center [219, 14] width 41 height 5
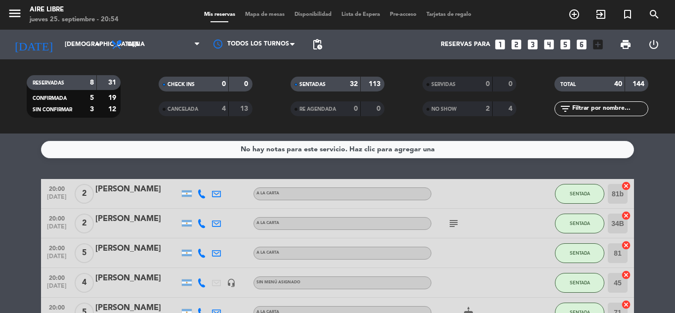
click at [455, 109] on span "NO SHOW" at bounding box center [443, 109] width 25 height 5
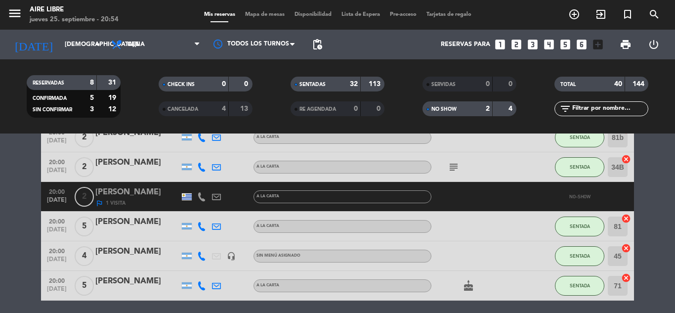
scroll to position [57, 0]
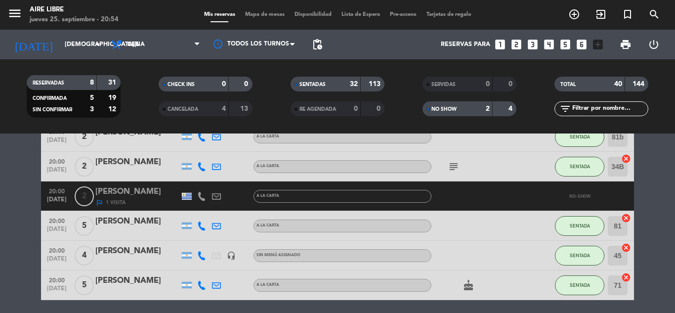
click at [117, 199] on span "1 Visita" at bounding box center [116, 203] width 20 height 8
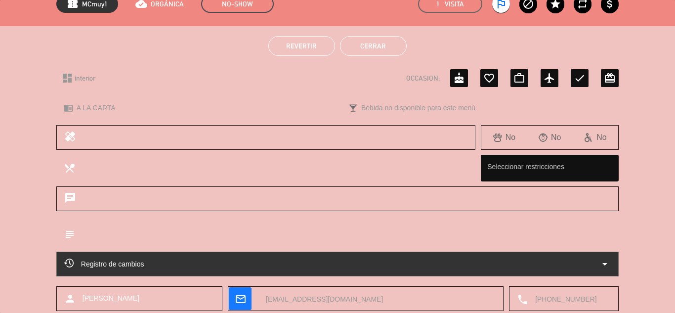
scroll to position [0, 0]
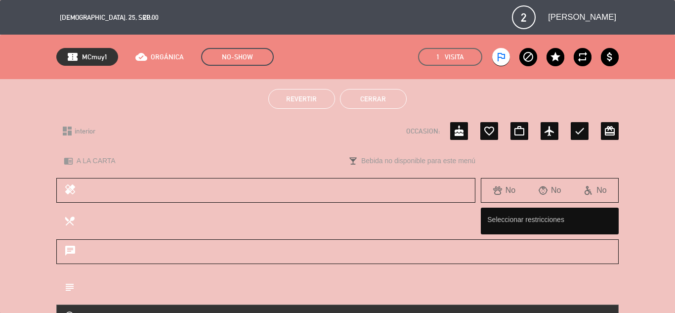
click at [295, 100] on span "Revertir" at bounding box center [301, 99] width 31 height 8
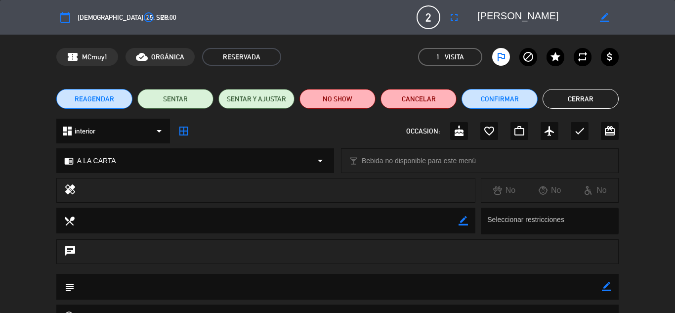
click at [576, 104] on button "Cerrar" at bounding box center [581, 99] width 76 height 20
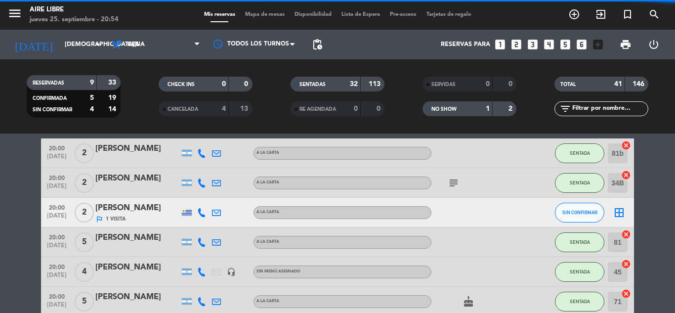
scroll to position [41, 0]
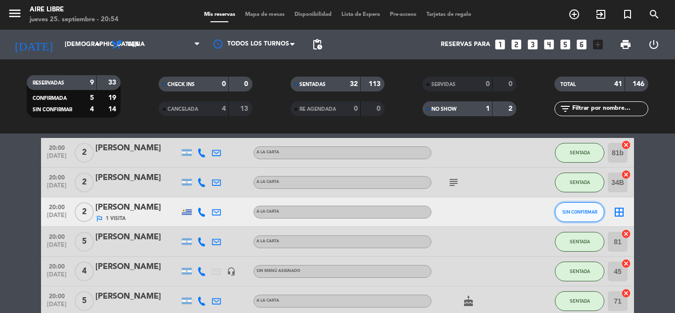
click at [584, 211] on span "SIN CONFIRMAR" at bounding box center [579, 211] width 35 height 5
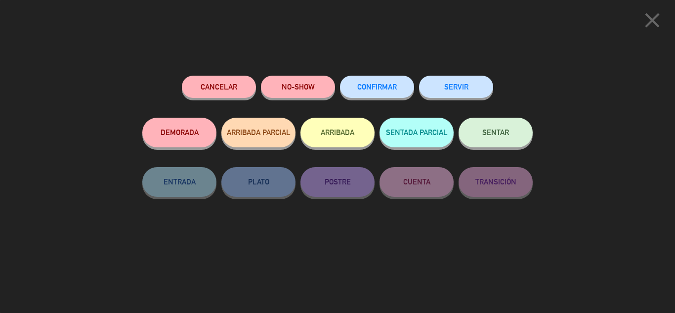
click at [335, 130] on button "ARRIBADA" at bounding box center [337, 133] width 74 height 30
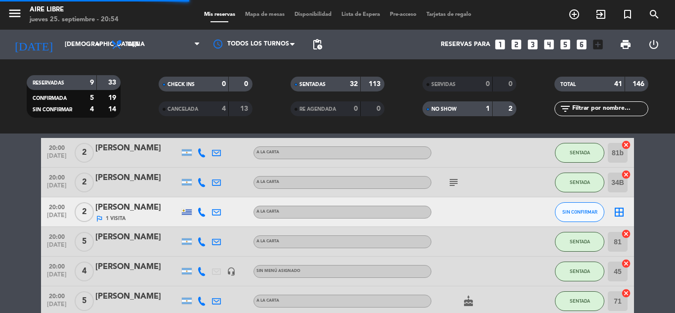
scroll to position [160, 0]
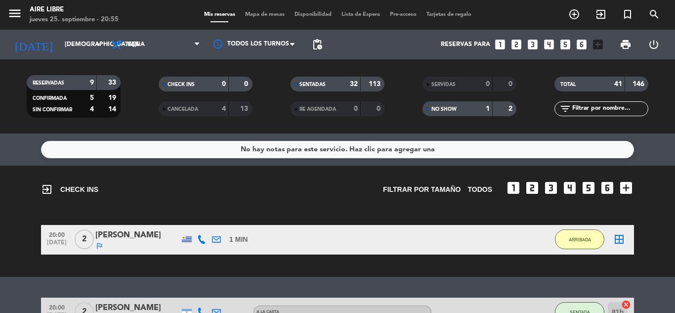
click at [579, 241] on span "ARRIBADA" at bounding box center [580, 239] width 22 height 5
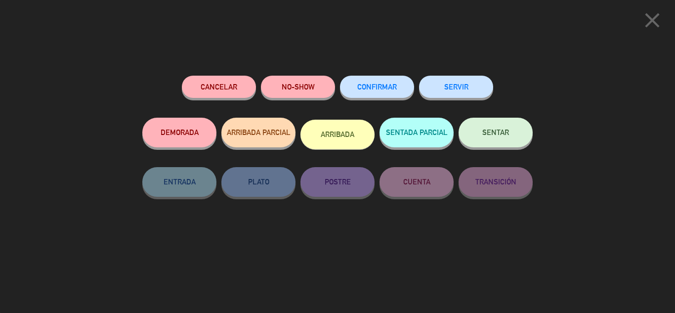
click at [490, 135] on span "SENTAR" at bounding box center [495, 132] width 27 height 8
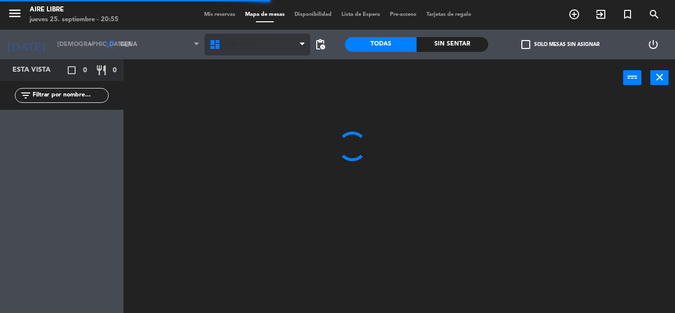
click at [242, 47] on span "Aire Libre 1P" at bounding box center [244, 44] width 42 height 7
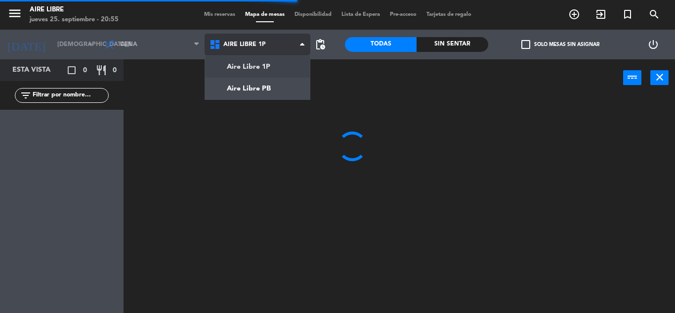
click at [243, 95] on ng-component "menu Aire Libre jueves 25. septiembre - 20:55 Mis reservas Mapa de mesas Dispon…" at bounding box center [337, 156] width 675 height 313
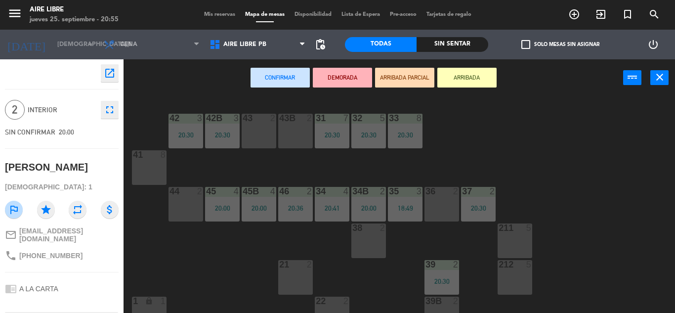
click at [183, 195] on div at bounding box center [185, 191] width 16 height 9
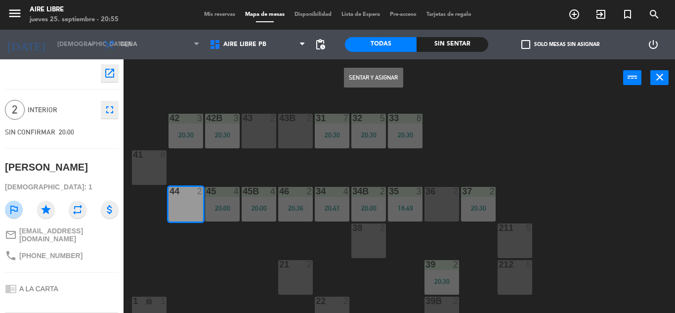
click at [375, 79] on button "Sentar y Asignar" at bounding box center [373, 78] width 59 height 20
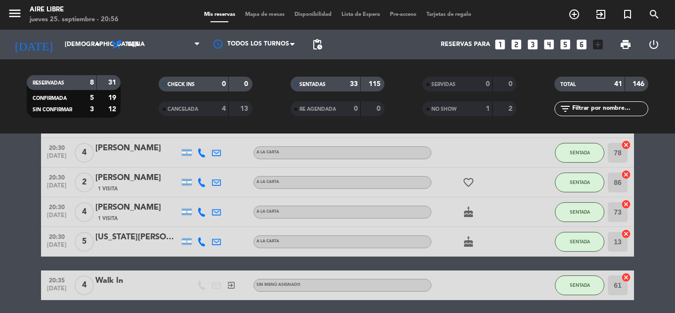
scroll to position [912, 0]
click at [584, 110] on input "text" at bounding box center [609, 108] width 77 height 11
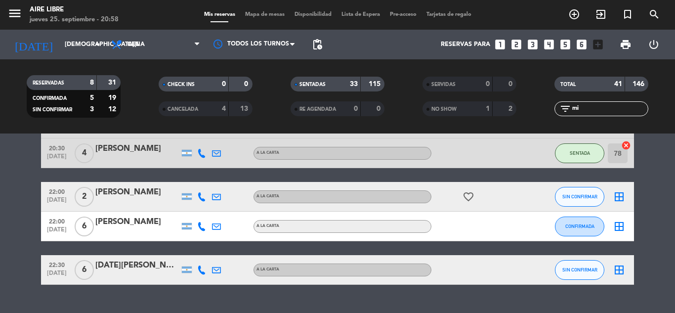
scroll to position [0, 0]
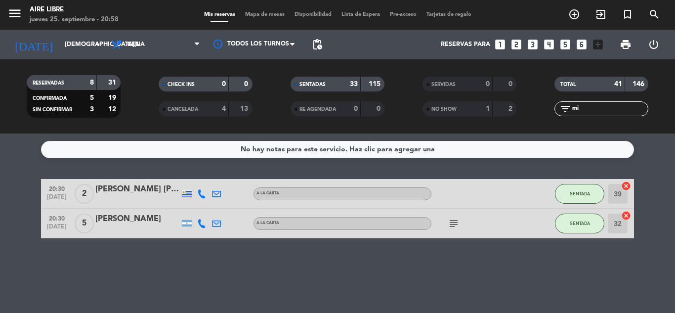
click at [375, 273] on div "No hay notas para este servicio. Haz clic para agregar una 20:30 sep. 25 2 Mari…" at bounding box center [337, 222] width 675 height 179
click at [591, 110] on input "mi" at bounding box center [609, 108] width 77 height 11
type input "m"
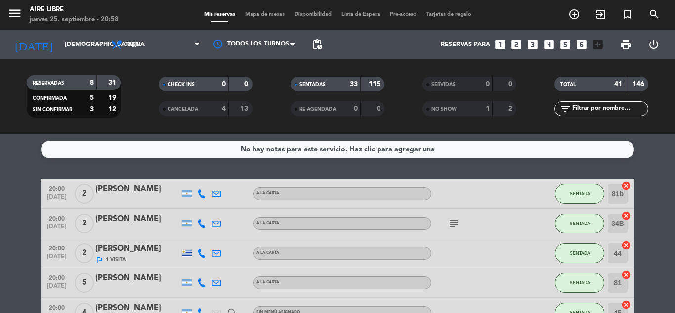
click at [263, 12] on span "Mapa de mesas" at bounding box center [264, 14] width 49 height 5
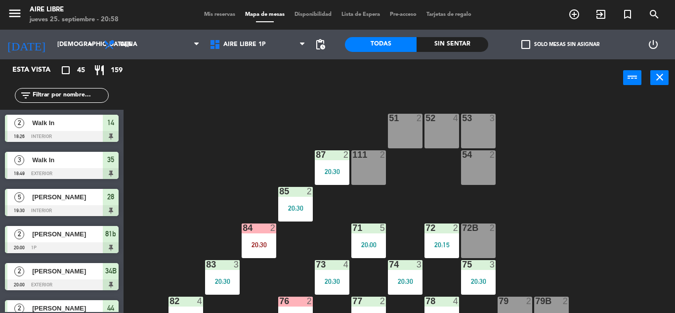
click at [526, 42] on span "check_box_outline_blank" at bounding box center [525, 44] width 9 height 9
click at [560, 44] on input "check_box_outline_blank Solo mesas sin asignar" at bounding box center [560, 44] width 0 height 0
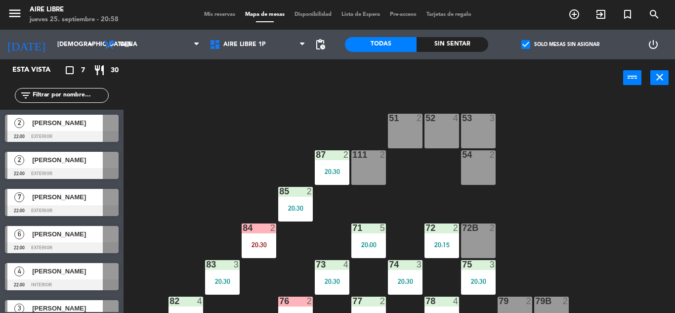
click at [526, 42] on span "check_box" at bounding box center [525, 44] width 9 height 9
click at [560, 44] on input "check_box Solo mesas sin asignar" at bounding box center [560, 44] width 0 height 0
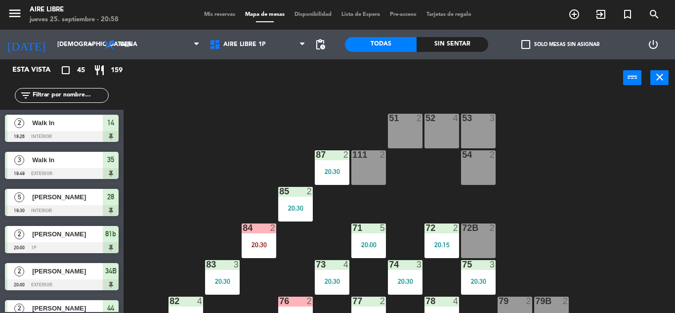
click at [64, 92] on input "text" at bounding box center [70, 95] width 77 height 11
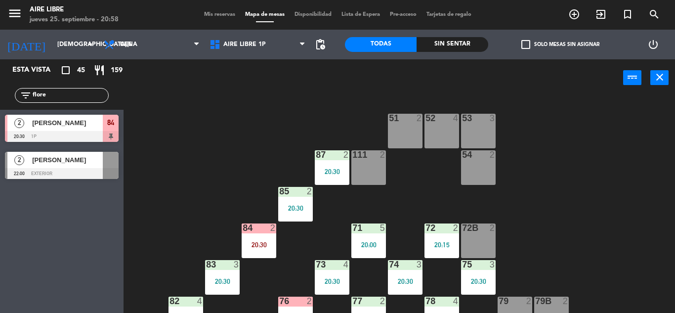
type input "flore"
click at [59, 256] on div "Esta vista crop_square 45 restaurant 159 filter_list flore 2 Florencia Confalon…" at bounding box center [62, 186] width 124 height 254
click at [82, 127] on span "[PERSON_NAME]" at bounding box center [67, 123] width 71 height 10
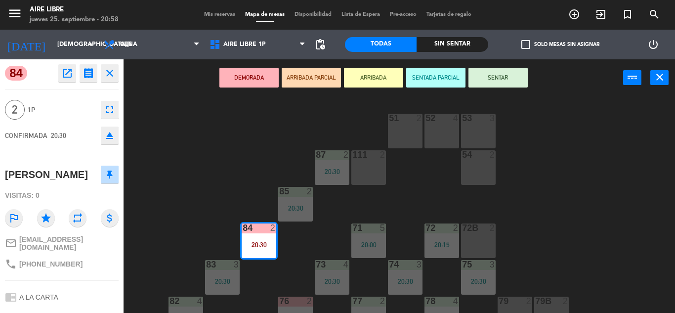
click at [381, 77] on button "ARRIBADA" at bounding box center [373, 78] width 59 height 20
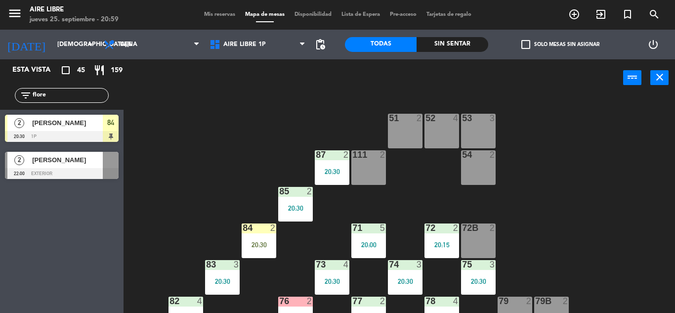
click at [62, 93] on input "flore" at bounding box center [70, 95] width 77 height 11
click at [65, 96] on input "flore" at bounding box center [70, 95] width 77 height 11
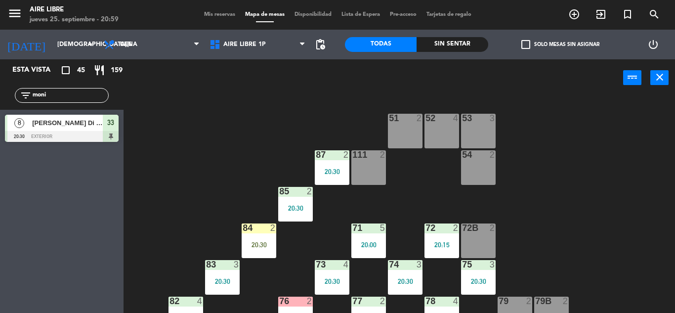
click at [31, 201] on div "Esta vista crop_square 45 restaurant 159 filter_list moni 8 Monica Di Pasquale …" at bounding box center [62, 186] width 124 height 254
click at [65, 95] on input "moni" at bounding box center [70, 95] width 77 height 11
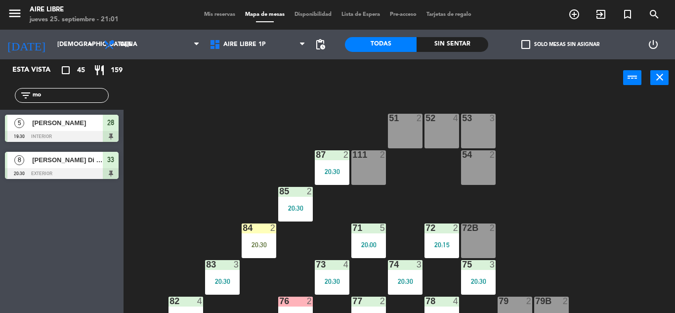
type input "m"
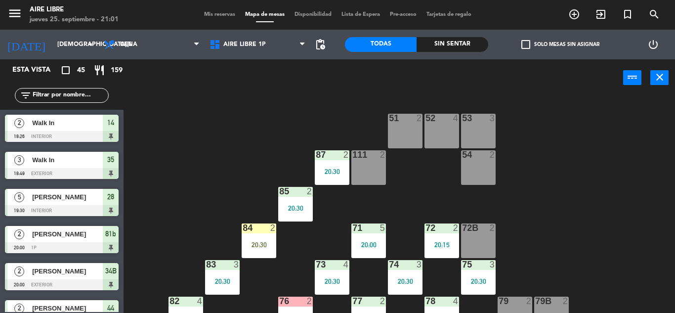
scroll to position [75, 0]
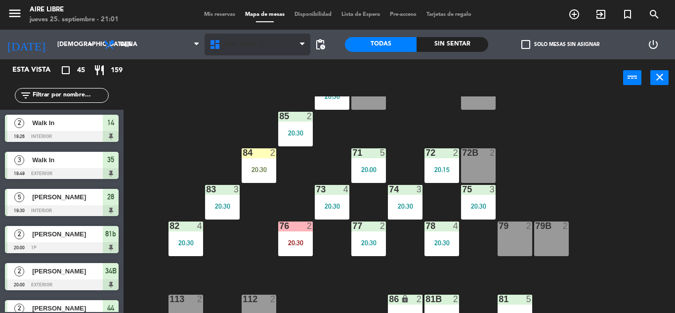
click at [241, 47] on span "Aire Libre 1P" at bounding box center [244, 44] width 42 height 7
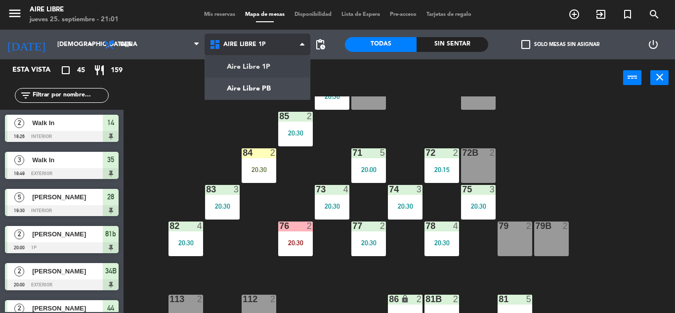
click at [240, 79] on ng-component "menu Aire Libre jueves 25. septiembre - 21:01 Mis reservas Mapa de mesas Dispon…" at bounding box center [337, 156] width 675 height 313
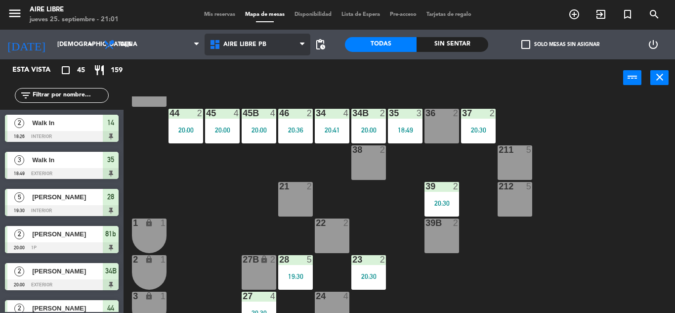
scroll to position [105, 0]
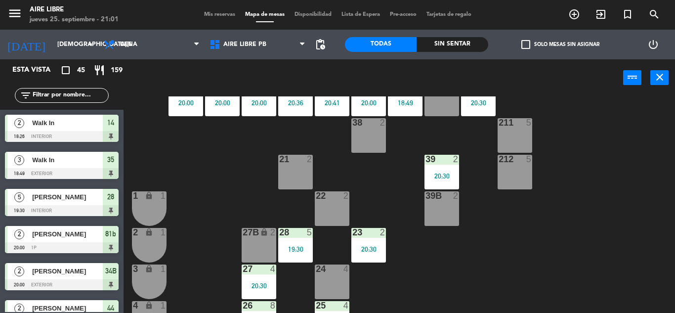
click at [295, 169] on div "21 2" at bounding box center [295, 172] width 35 height 35
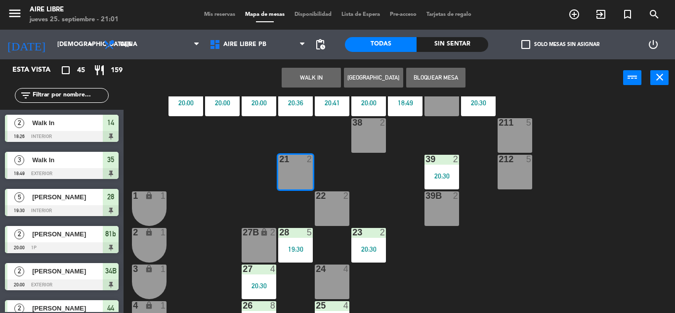
click at [310, 77] on button "WALK IN" at bounding box center [311, 78] width 59 height 20
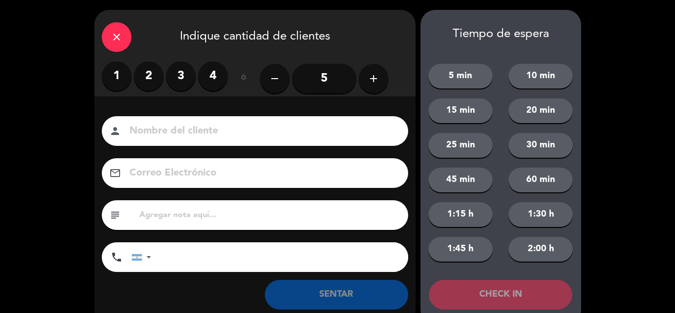
click at [154, 77] on label "2" at bounding box center [149, 76] width 30 height 30
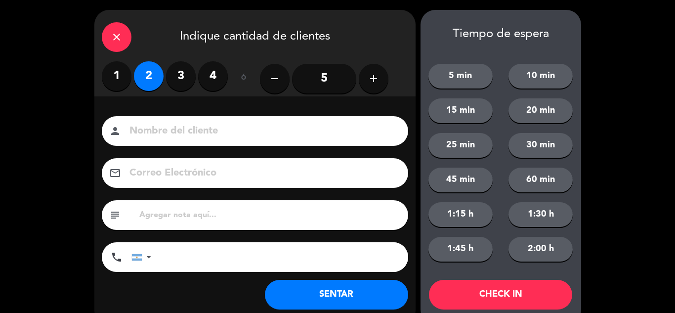
click at [318, 285] on button "SENTAR" at bounding box center [336, 295] width 143 height 30
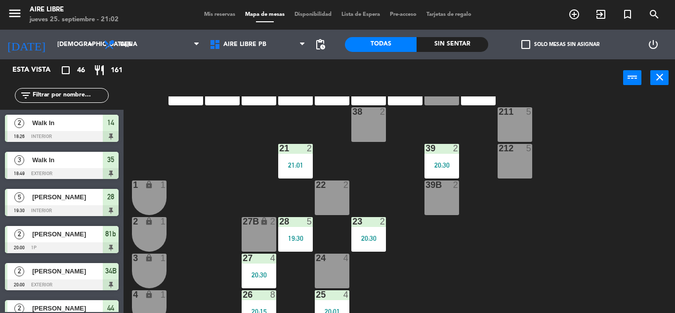
scroll to position [118, 0]
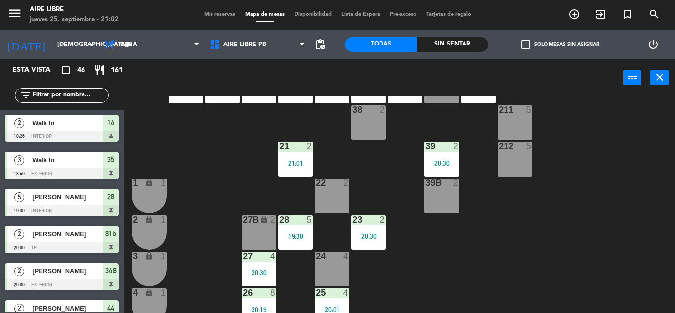
click at [331, 193] on div "22 2" at bounding box center [332, 195] width 35 height 35
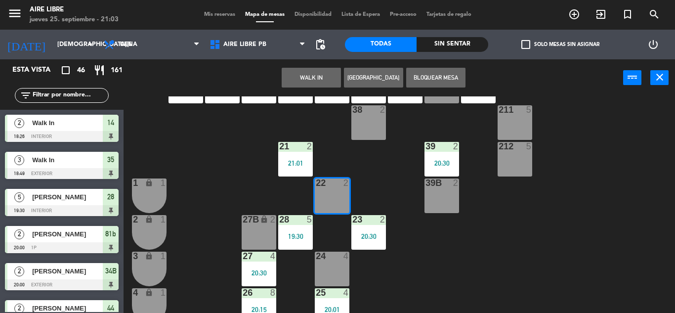
click at [308, 78] on button "WALK IN" at bounding box center [311, 78] width 59 height 20
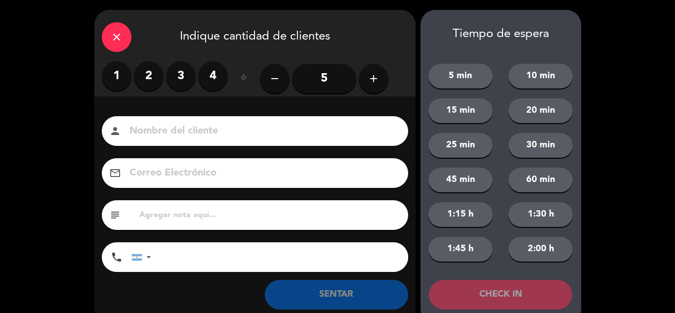
click at [148, 78] on label "2" at bounding box center [149, 76] width 30 height 30
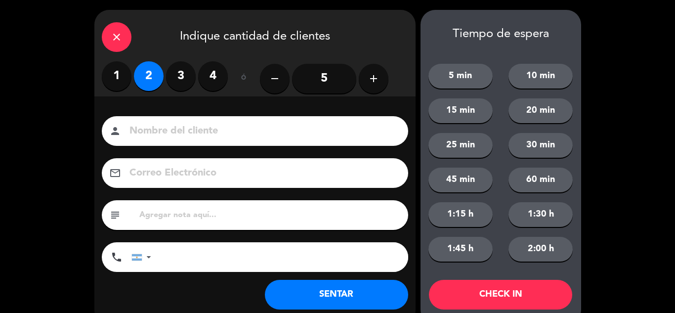
click at [323, 287] on button "SENTAR" at bounding box center [336, 295] width 143 height 30
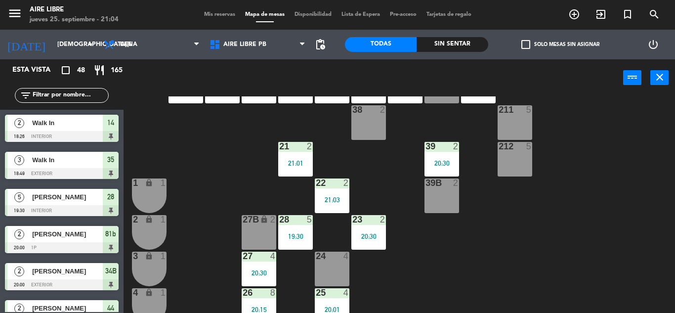
click at [65, 97] on input "text" at bounding box center [70, 95] width 77 height 11
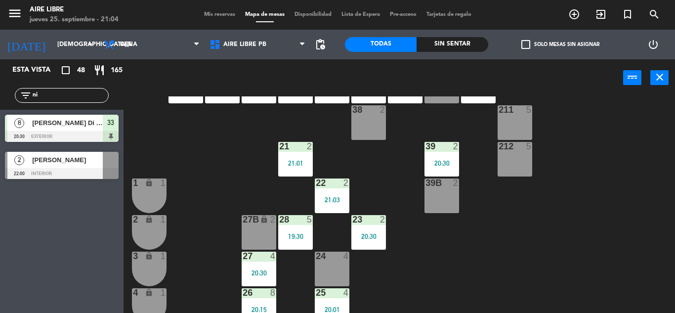
type input "n"
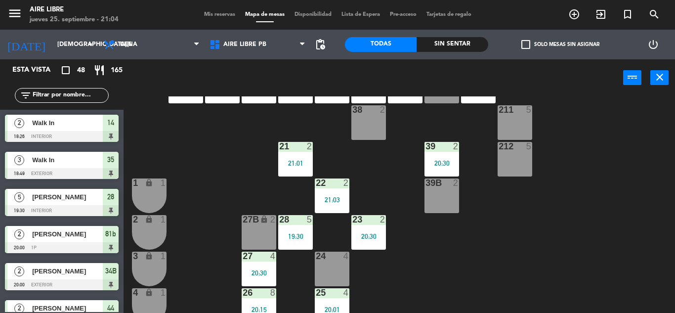
click at [216, 16] on span "Mis reservas" at bounding box center [219, 14] width 41 height 5
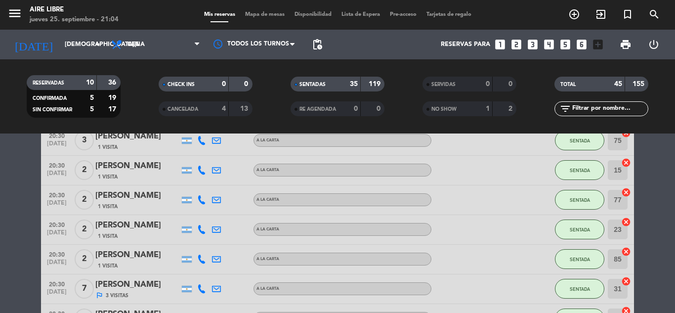
scroll to position [510, 0]
click at [452, 108] on span "NO SHOW" at bounding box center [443, 109] width 25 height 5
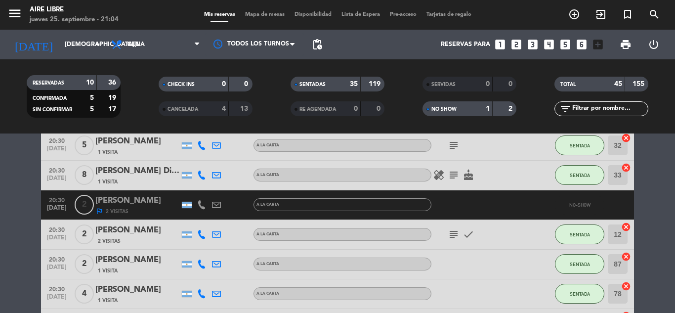
scroll to position [892, 0]
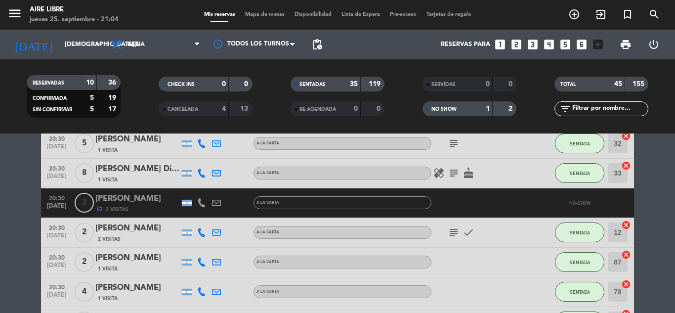
click at [145, 200] on div "[PERSON_NAME]" at bounding box center [137, 198] width 84 height 13
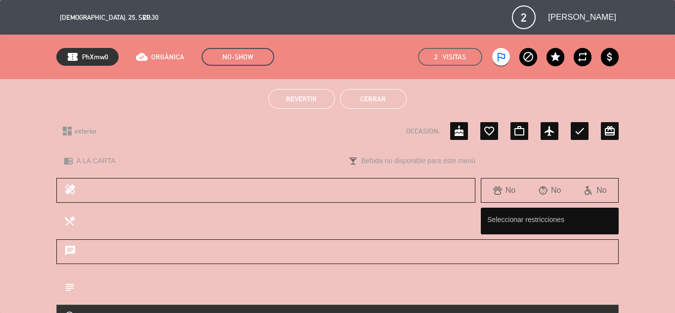
click at [304, 99] on span "Revertir" at bounding box center [301, 99] width 31 height 8
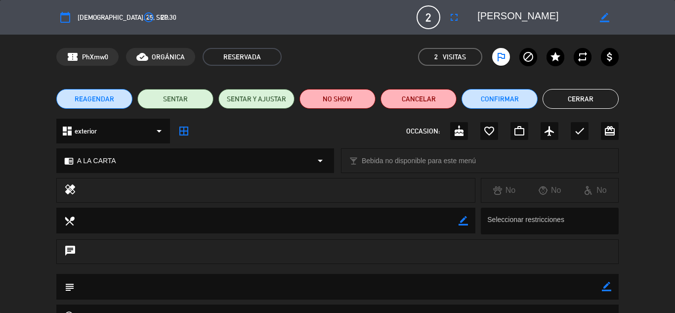
click at [589, 97] on button "Cerrar" at bounding box center [581, 99] width 76 height 20
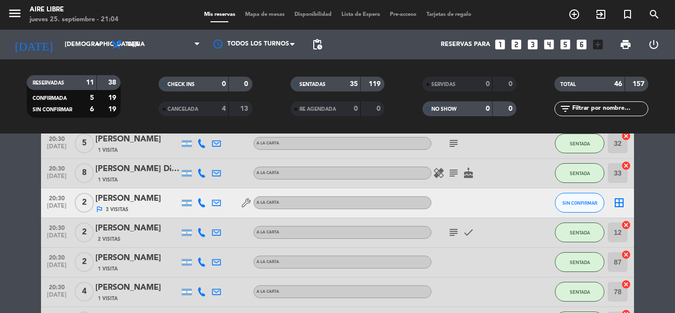
click at [661, 245] on bookings-row "20:00 sep. 25 2 Antonella Colangelo 1 Visita A LA CARTA SENTADA 81b cancel 20:0…" at bounding box center [337, 141] width 675 height 1473
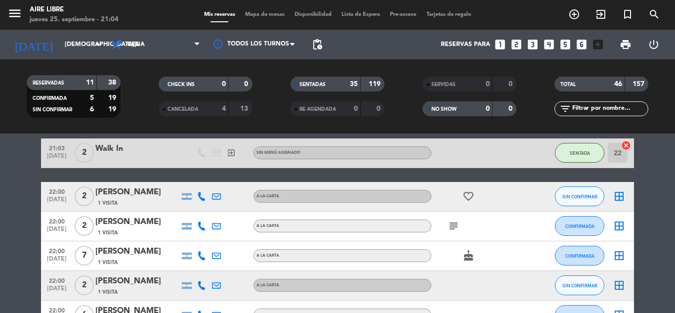
scroll to position [1340, 0]
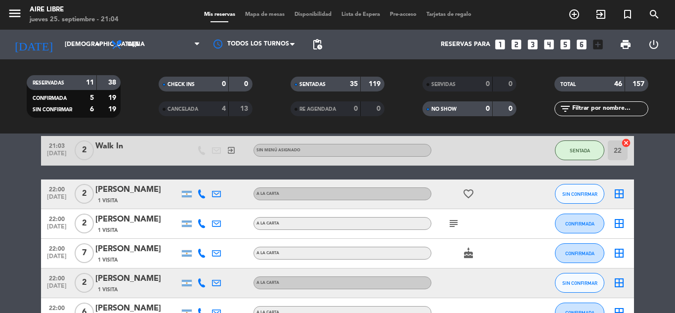
click at [596, 18] on icon "exit_to_app" at bounding box center [601, 14] width 12 height 12
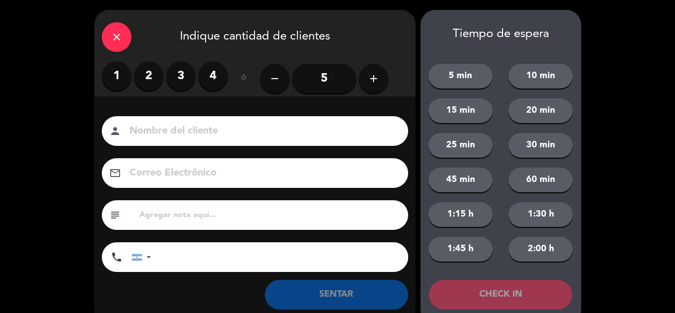
click at [174, 80] on label "3" at bounding box center [181, 76] width 30 height 30
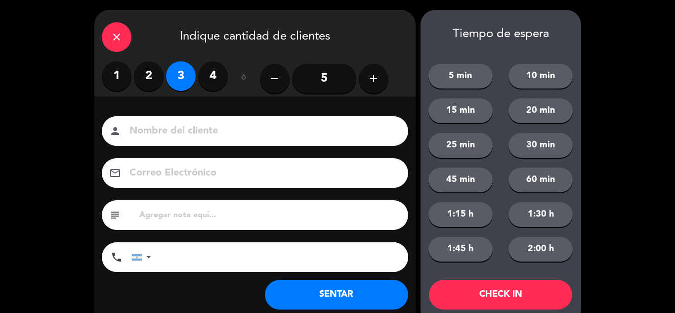
click at [311, 295] on button "SENTAR" at bounding box center [336, 295] width 143 height 30
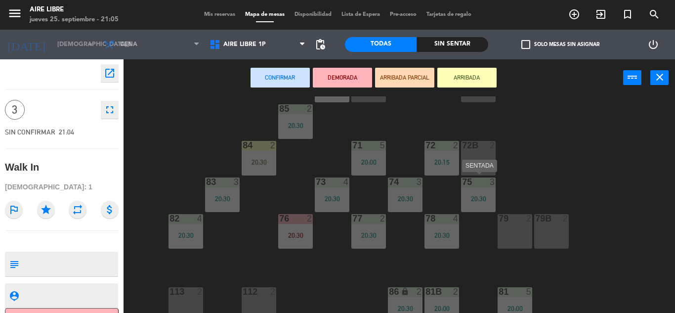
scroll to position [85, 0]
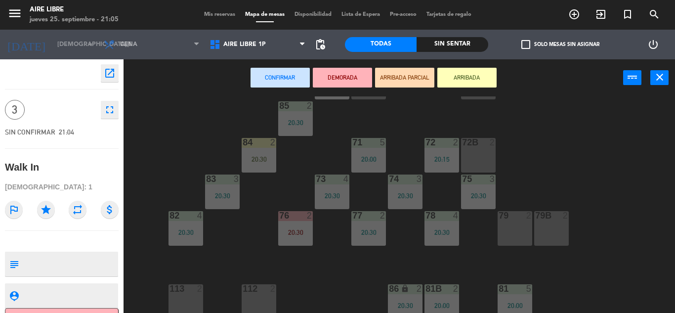
click at [508, 228] on div "79 2" at bounding box center [515, 228] width 35 height 35
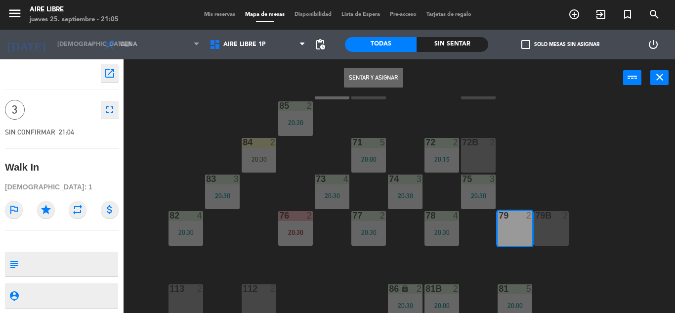
click at [553, 227] on div "79B 2" at bounding box center [551, 228] width 35 height 35
click at [363, 81] on button "Sentar y Asignar" at bounding box center [373, 78] width 59 height 20
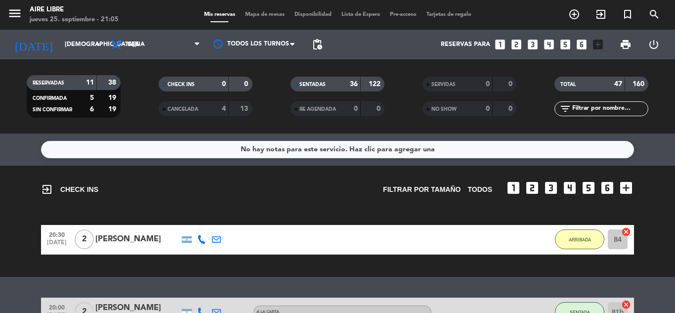
scroll to position [25, 0]
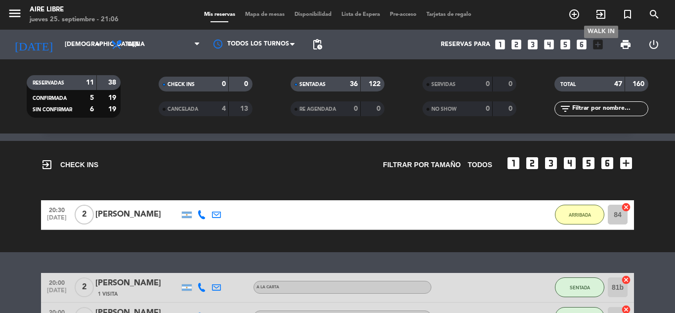
click at [602, 3] on div "menu Aire Libre jueves 25. septiembre - 21:06 Mis reservas Mapa de mesas Dispon…" at bounding box center [337, 15] width 675 height 30
click at [600, 22] on span "exit_to_app" at bounding box center [601, 14] width 27 height 17
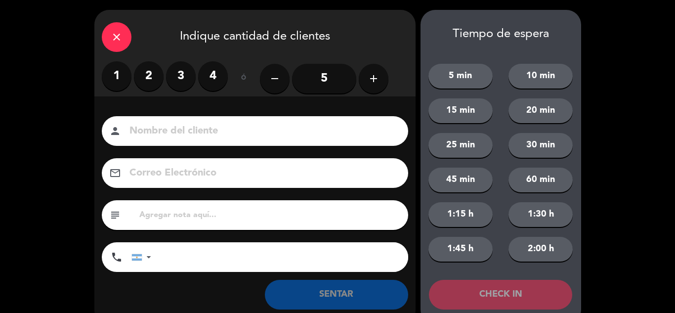
click at [146, 70] on label "2" at bounding box center [149, 76] width 30 height 30
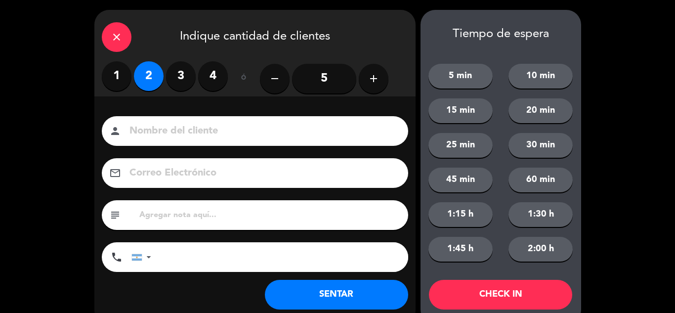
click at [347, 293] on button "SENTAR" at bounding box center [336, 295] width 143 height 30
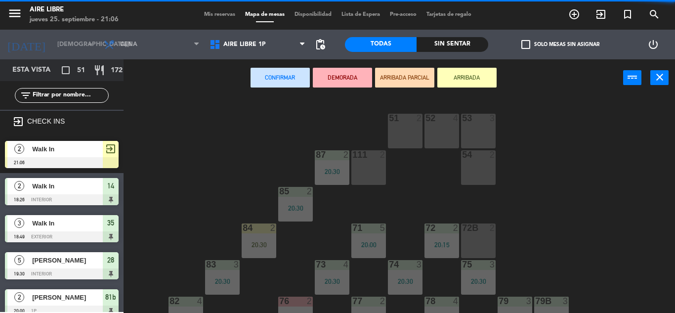
click at [254, 233] on div "84 2" at bounding box center [259, 228] width 35 height 10
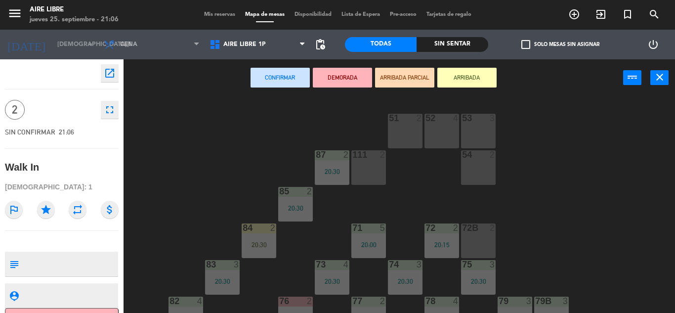
click at [626, 198] on div "51 2 52 4 53 3 111 2 54 2 87 2 20:30 85 2 20:30 72 2 20:15 84 2 20:30 71 5 20:0…" at bounding box center [402, 204] width 545 height 216
click at [662, 72] on icon "close" at bounding box center [660, 77] width 12 height 12
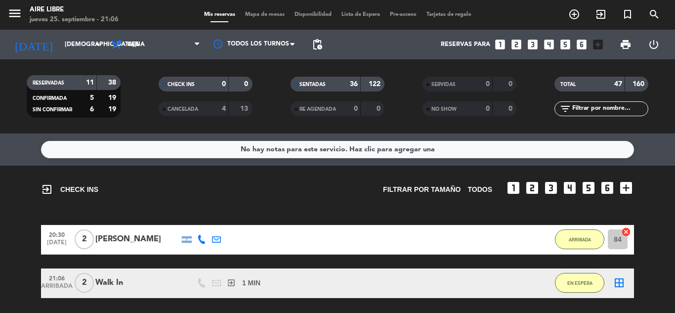
click at [258, 14] on span "Mapa de mesas" at bounding box center [264, 14] width 49 height 5
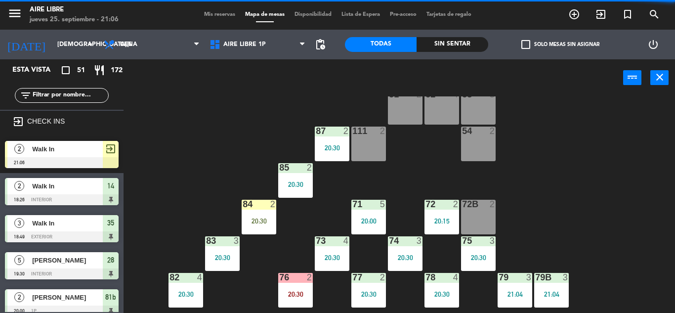
scroll to position [31, 0]
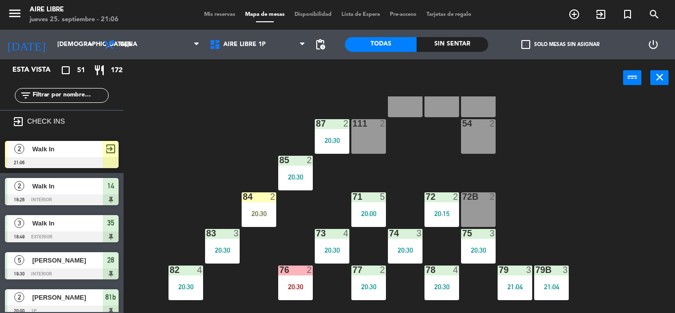
click at [260, 212] on div "20:30" at bounding box center [259, 213] width 35 height 7
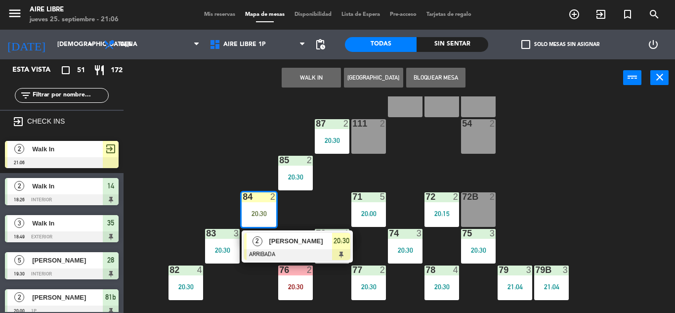
click at [285, 251] on div at bounding box center [297, 254] width 106 height 11
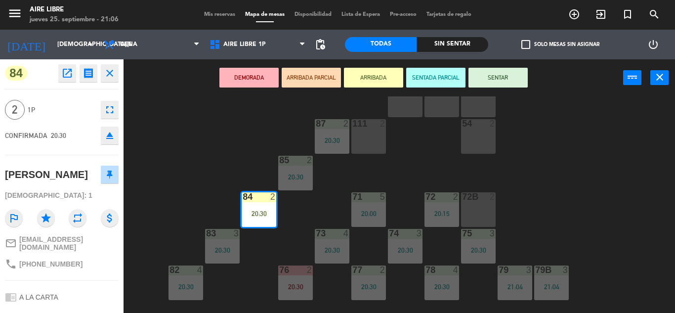
click at [507, 79] on button "SENTAR" at bounding box center [497, 78] width 59 height 20
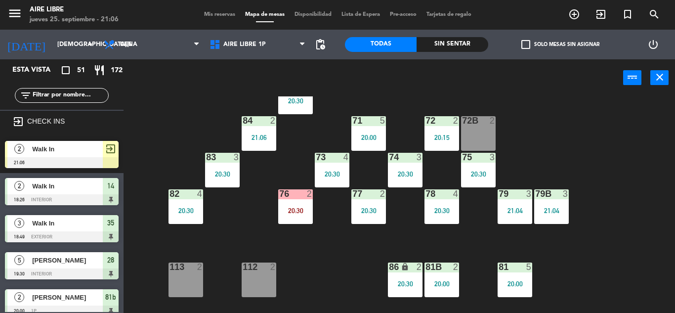
scroll to position [126, 0]
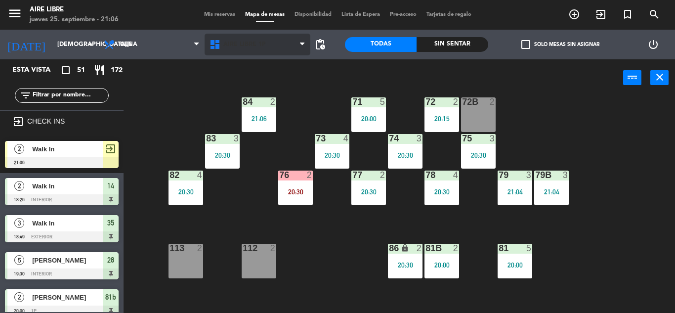
click at [246, 46] on span "Aire Libre 1P" at bounding box center [244, 44] width 42 height 7
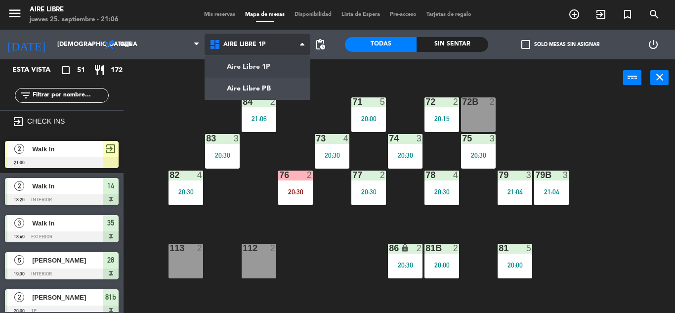
click at [264, 92] on ng-component "menu Aire Libre jueves 25. septiembre - 21:06 Mis reservas Mapa de mesas Dispon…" at bounding box center [337, 156] width 675 height 313
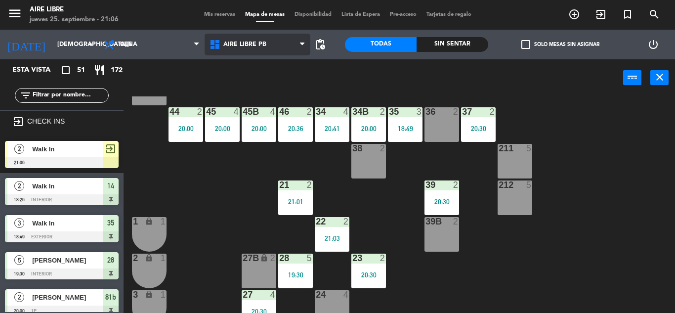
scroll to position [72, 0]
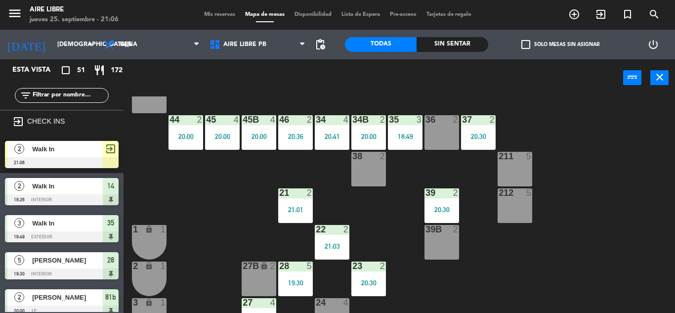
click at [88, 153] on span "Walk In" at bounding box center [67, 149] width 71 height 10
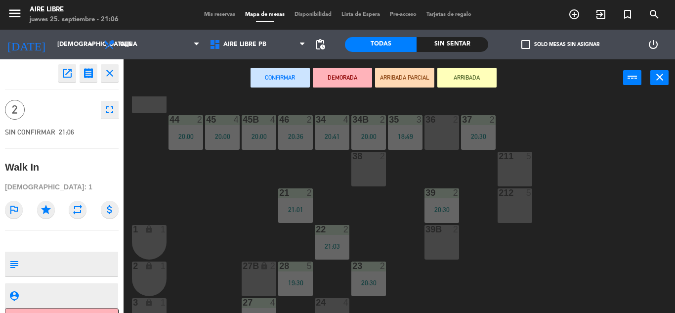
click at [457, 245] on div "39B 2" at bounding box center [442, 242] width 35 height 35
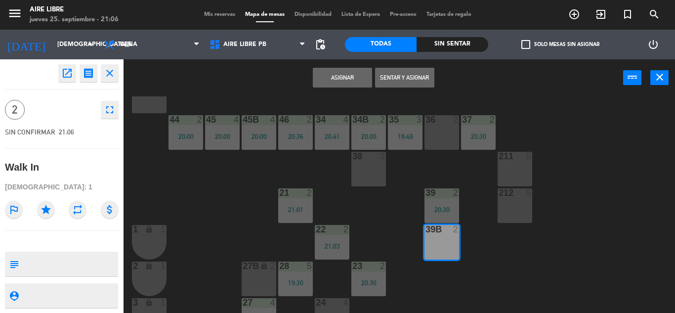
click at [415, 78] on button "Sentar y Asignar" at bounding box center [404, 78] width 59 height 20
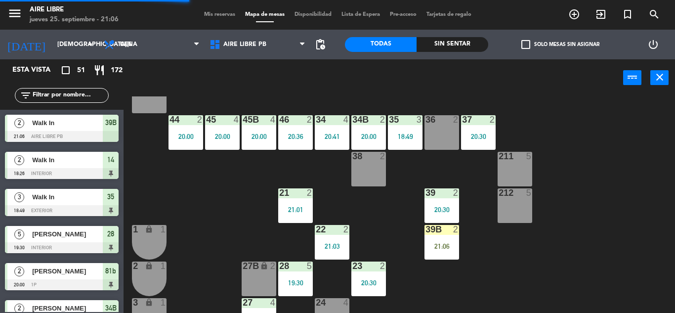
click at [675, 238] on div "42 3 20:30 43 2 31 7 20:30 32 5 20:30 33 8 20:30 42B 3 20:30 43B 2 41 8 44 2 20…" at bounding box center [402, 204] width 545 height 216
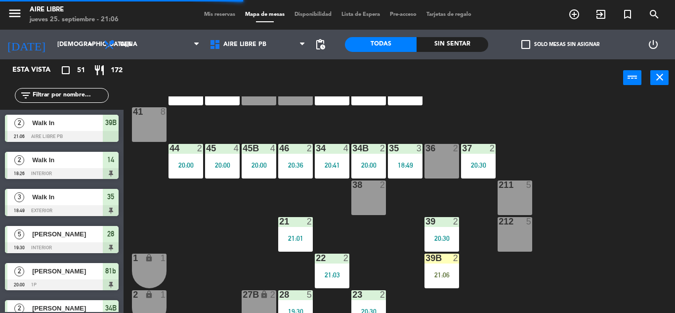
scroll to position [42, 0]
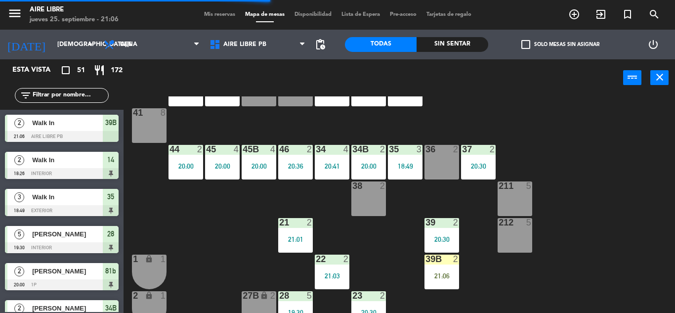
click at [438, 165] on div "36 2" at bounding box center [442, 162] width 35 height 35
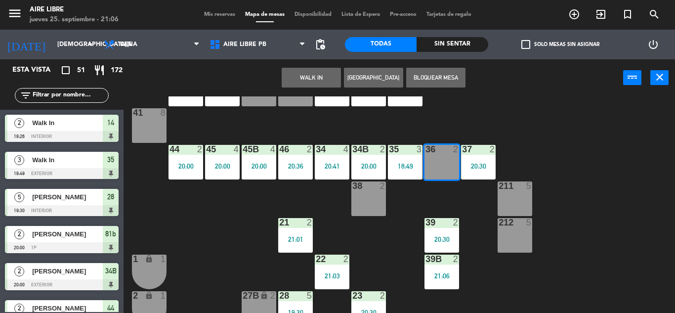
click at [628, 193] on div "42 3 20:30 43 2 31 7 20:30 32 5 20:30 33 8 20:30 42B 3 20:30 43B 2 41 8 44 2 20…" at bounding box center [402, 204] width 545 height 216
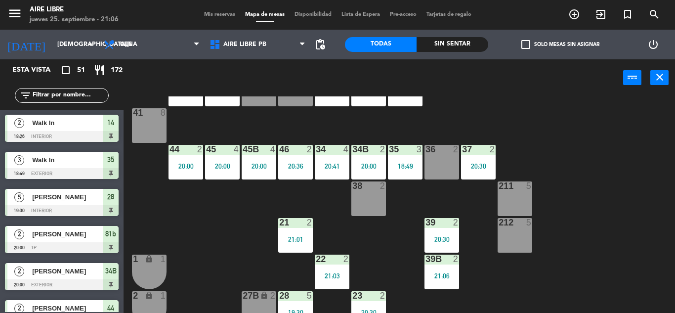
click at [60, 94] on input "text" at bounding box center [70, 95] width 77 height 11
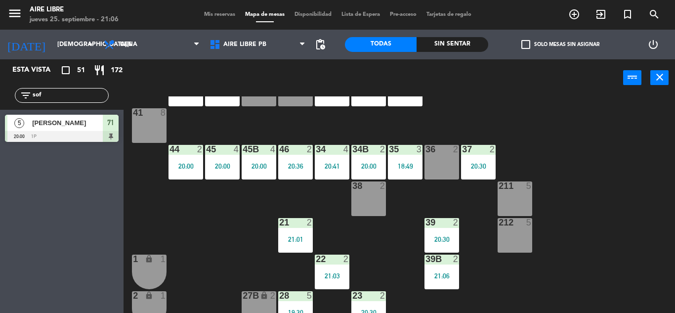
type input "sof"
click at [74, 241] on div "Esta vista crop_square 51 restaurant 172 filter_list sof 5 Sofía alonso 20:00 1…" at bounding box center [62, 186] width 124 height 254
click at [219, 15] on span "Mis reservas" at bounding box center [219, 14] width 41 height 5
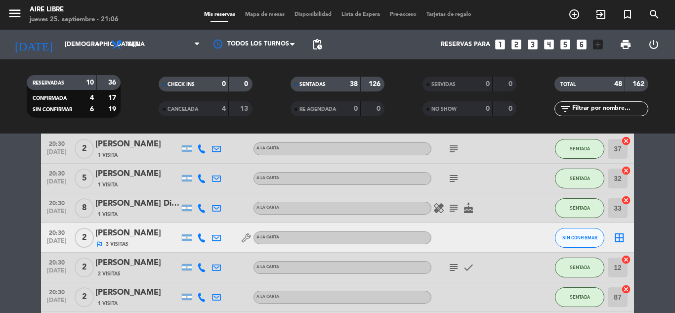
scroll to position [768, 0]
click at [621, 243] on icon "border_all" at bounding box center [619, 238] width 12 height 12
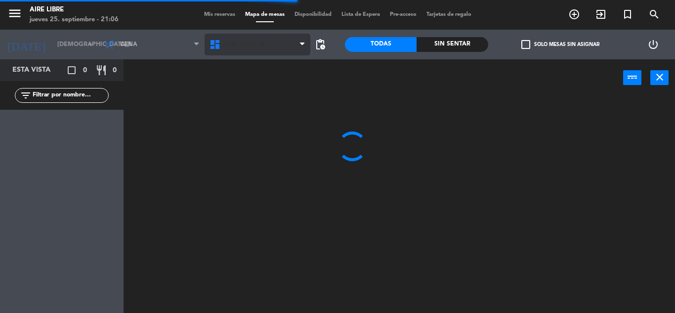
click at [247, 44] on span "Aire Libre 1P" at bounding box center [244, 44] width 42 height 7
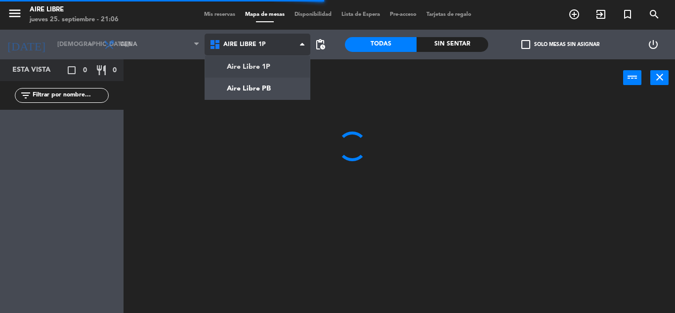
click at [258, 96] on ng-component "menu Aire Libre jueves 25. septiembre - 21:06 Mis reservas Mapa de mesas Dispon…" at bounding box center [337, 156] width 675 height 313
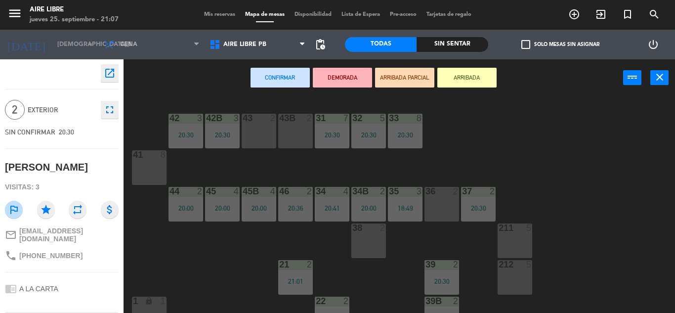
click at [438, 200] on div "36 2" at bounding box center [442, 204] width 35 height 35
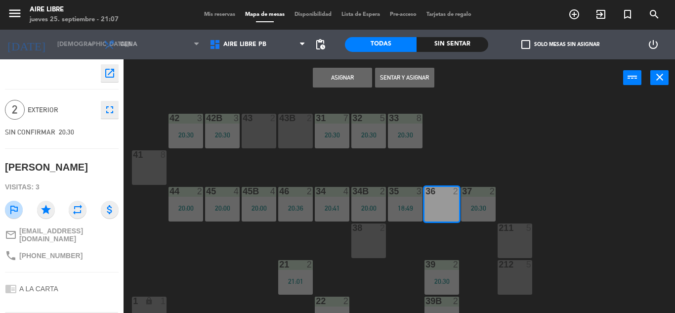
click at [402, 80] on button "Sentar y Asignar" at bounding box center [404, 78] width 59 height 20
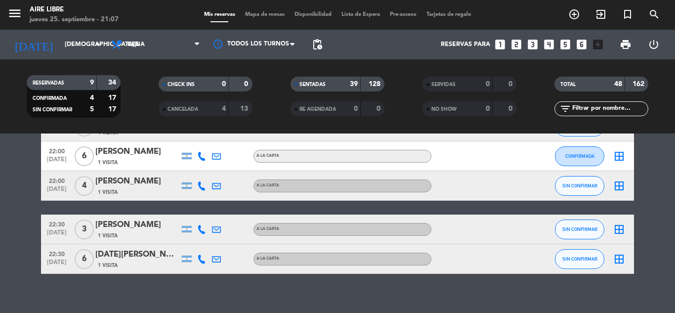
scroll to position [1491, 0]
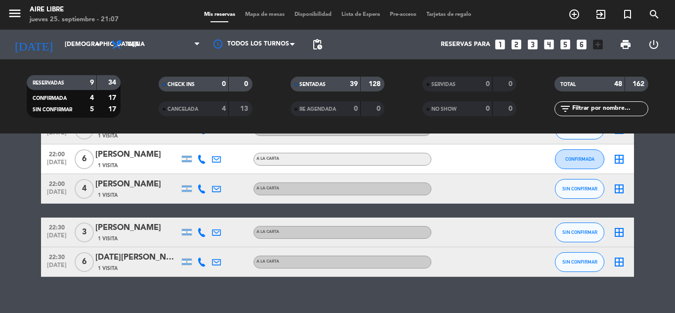
click at [200, 234] on icon at bounding box center [201, 232] width 9 height 9
click at [207, 215] on span "content_paste" at bounding box center [210, 215] width 7 height 7
click at [205, 215] on div "check_circle Copiado" at bounding box center [202, 216] width 38 height 10
click at [207, 213] on span "content_paste" at bounding box center [210, 215] width 7 height 7
copy div "Copiado"
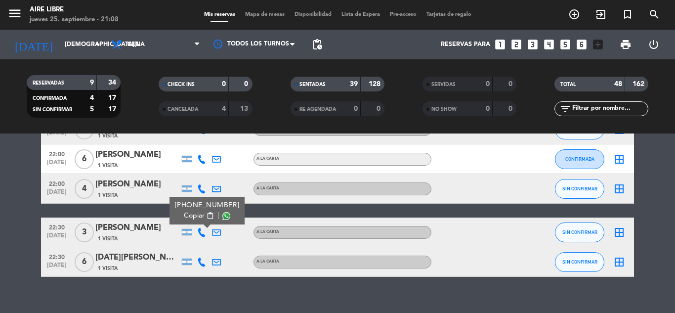
scroll to position [1505, 0]
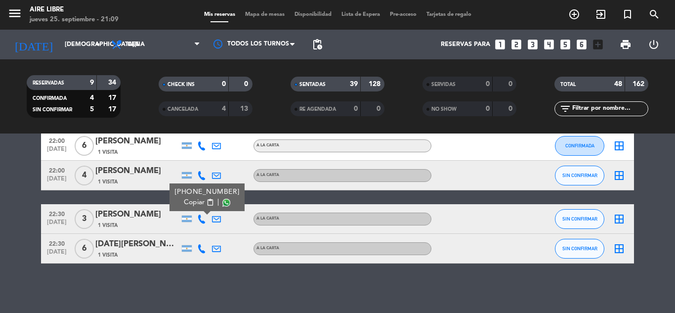
click at [272, 14] on span "Mapa de mesas" at bounding box center [264, 14] width 49 height 5
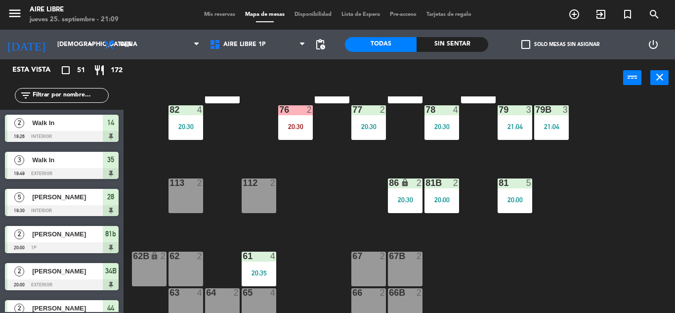
scroll to position [201, 0]
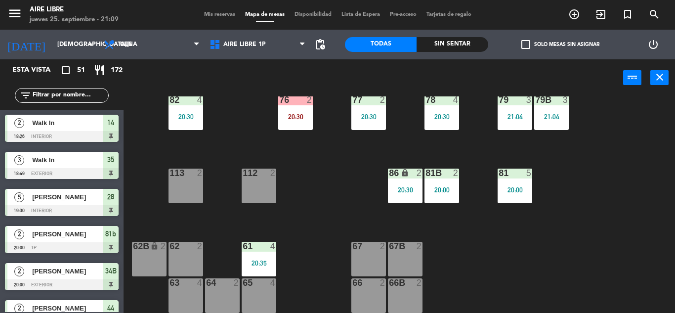
click at [189, 186] on div "113 2" at bounding box center [186, 186] width 35 height 35
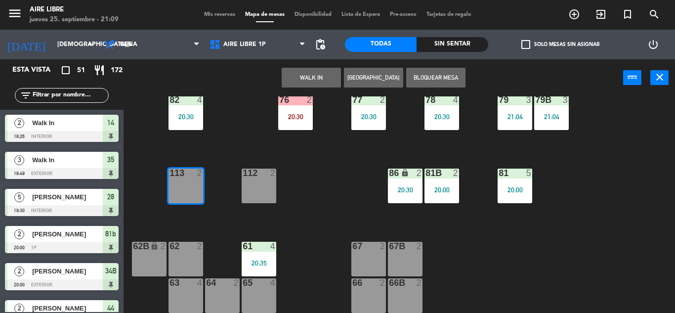
click at [319, 75] on button "WALK IN" at bounding box center [311, 78] width 59 height 20
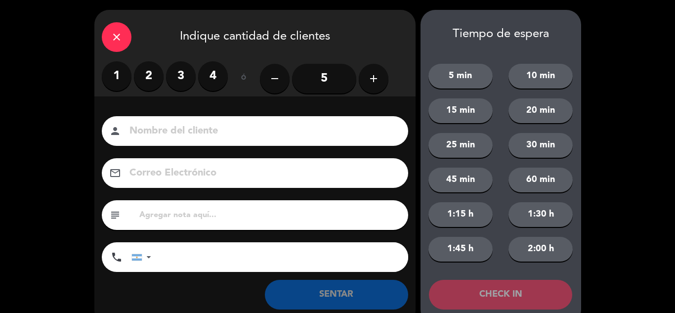
click at [150, 75] on label "2" at bounding box center [149, 76] width 30 height 30
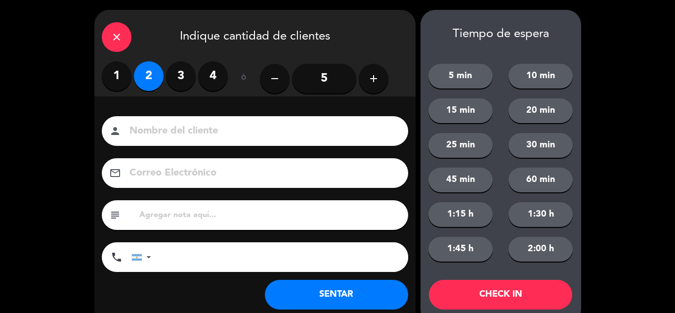
click at [329, 284] on button "SENTAR" at bounding box center [336, 295] width 143 height 30
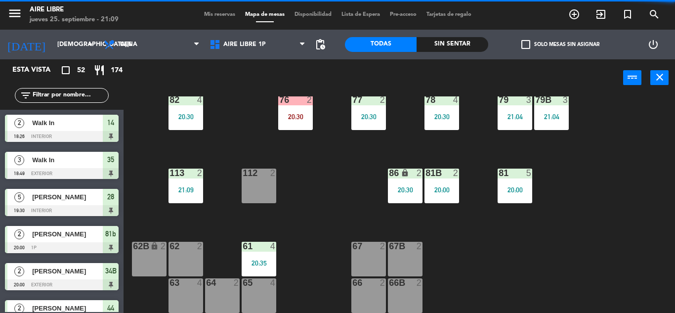
click at [185, 182] on div "113 2 21:09" at bounding box center [186, 186] width 35 height 35
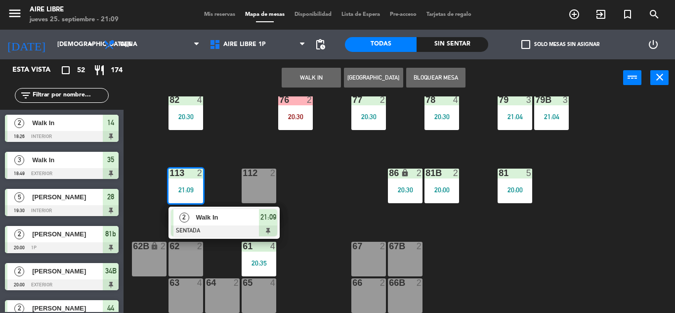
click at [260, 194] on div "112 2" at bounding box center [259, 186] width 35 height 35
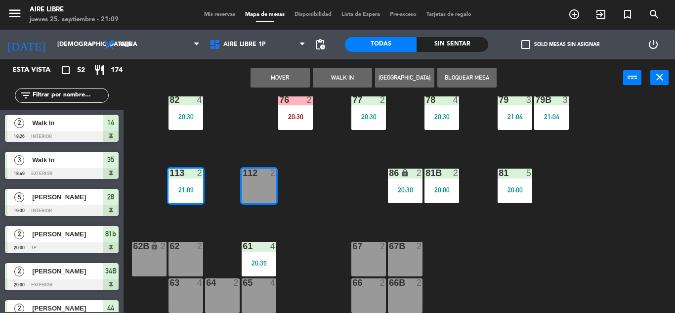
click at [295, 78] on button "Mover" at bounding box center [280, 78] width 59 height 20
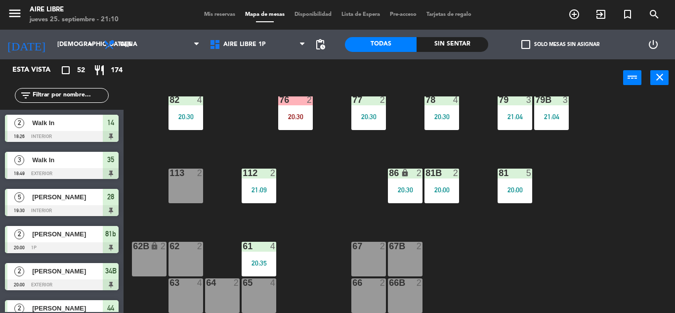
click at [527, 44] on span "check_box_outline_blank" at bounding box center [525, 44] width 9 height 9
click at [560, 44] on input "check_box_outline_blank Solo mesas sin asignar" at bounding box center [560, 44] width 0 height 0
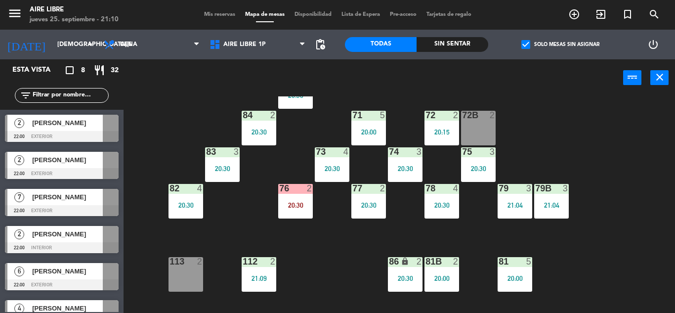
scroll to position [0, 0]
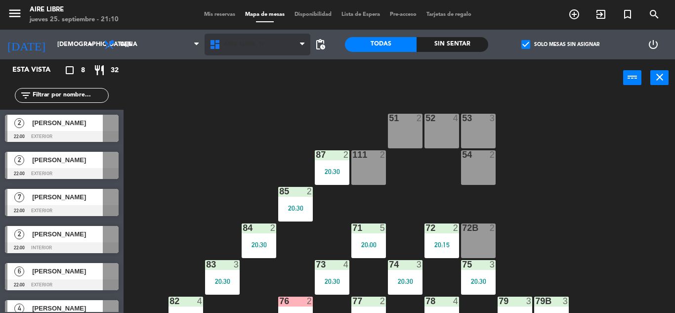
click at [232, 45] on span "Aire Libre 1P" at bounding box center [244, 44] width 42 height 7
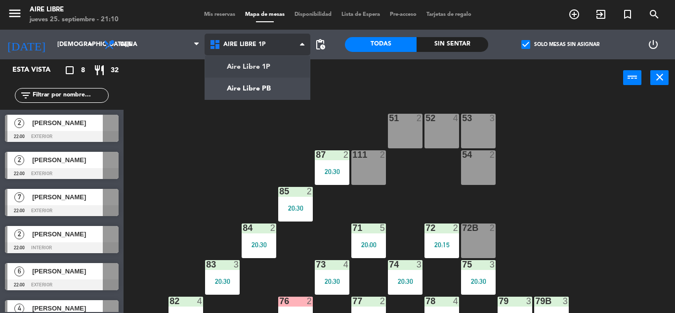
click at [251, 91] on ng-component "menu Aire Libre jueves 25. septiembre - 21:10 Mis reservas Mapa de mesas Dispon…" at bounding box center [337, 156] width 675 height 313
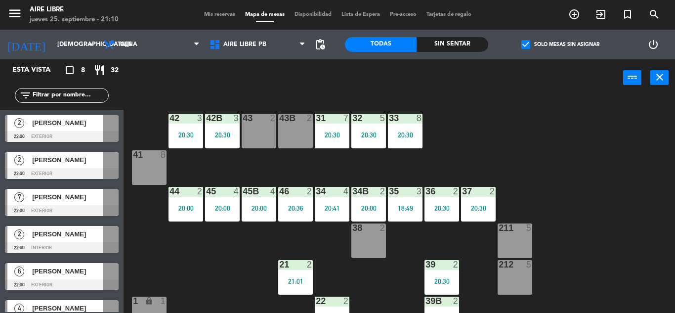
click at [91, 203] on div "[PERSON_NAME]" at bounding box center [67, 197] width 72 height 16
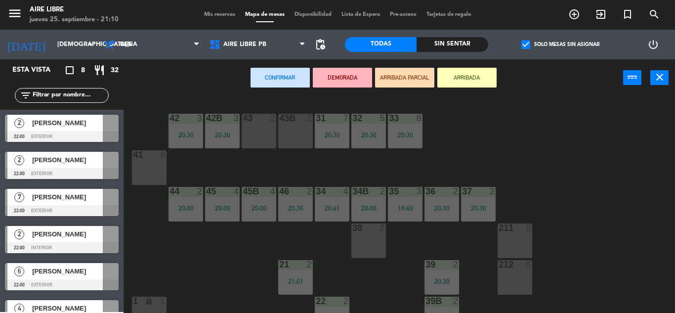
click at [146, 165] on div "41 8" at bounding box center [149, 167] width 35 height 35
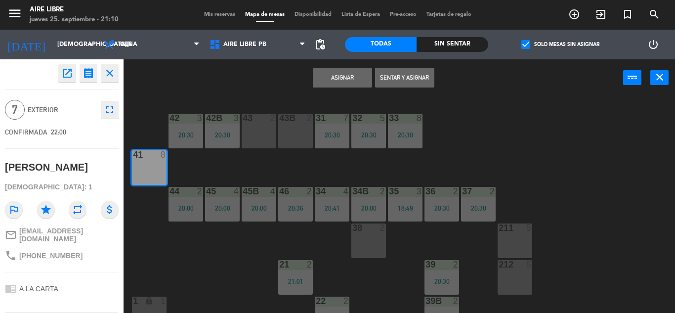
click at [350, 74] on button "Asignar" at bounding box center [342, 78] width 59 height 20
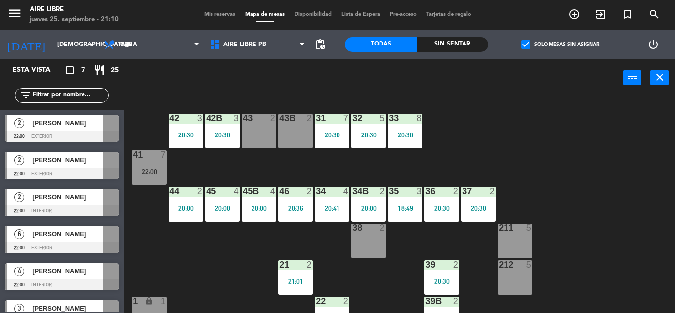
click at [328, 131] on div "20:30" at bounding box center [332, 134] width 35 height 7
click at [564, 171] on div "42 3 20:30 43 2 31 7 20:30 32 5 20:30 33 8 20:30 42B 3 20:30 43B 2 41 7 22:00 4…" at bounding box center [402, 204] width 545 height 216
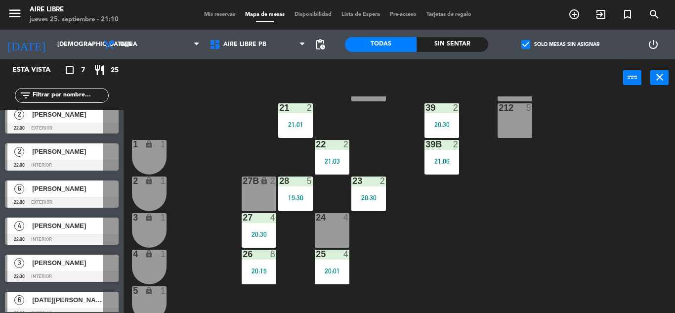
scroll to position [57, 0]
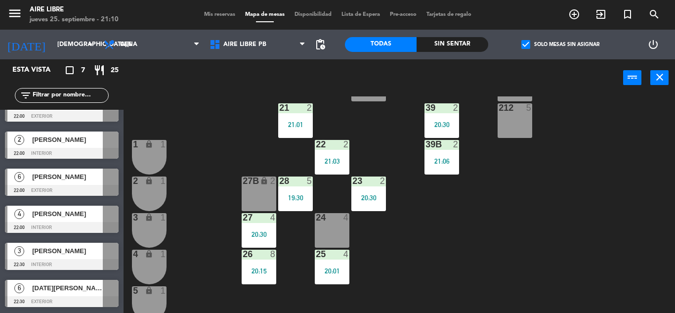
click at [71, 223] on div at bounding box center [62, 227] width 114 height 11
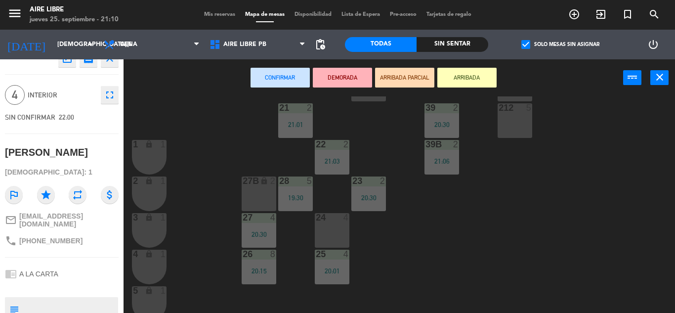
scroll to position [12, 0]
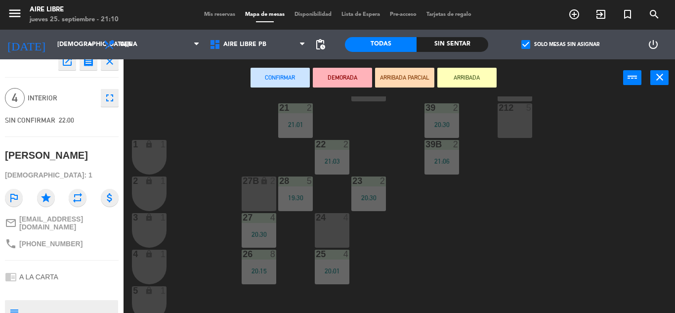
click at [204, 108] on div "42 3 20:30 43 2 31 7 20:30 32 5 20:30 33 8 20:30 42B 3 20:30 43B 2 41 7 22:00 4…" at bounding box center [402, 204] width 545 height 216
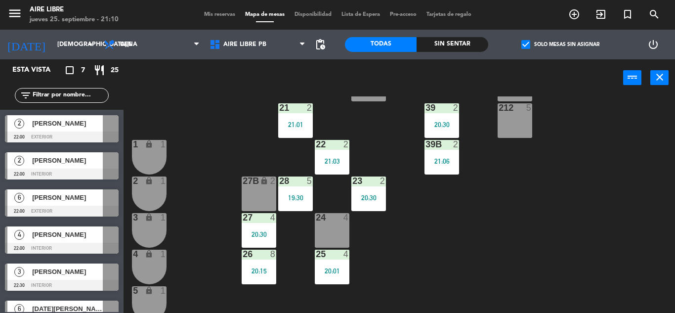
scroll to position [57, 0]
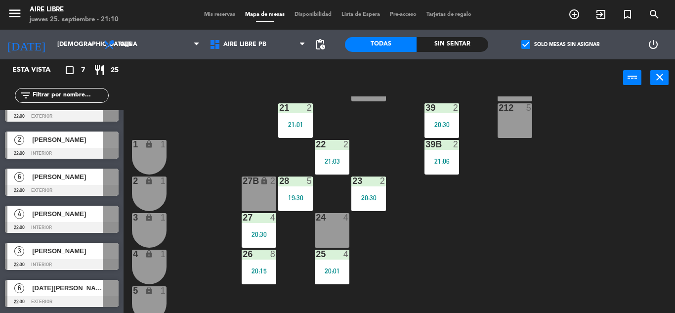
click at [83, 255] on span "[PERSON_NAME]" at bounding box center [67, 251] width 71 height 10
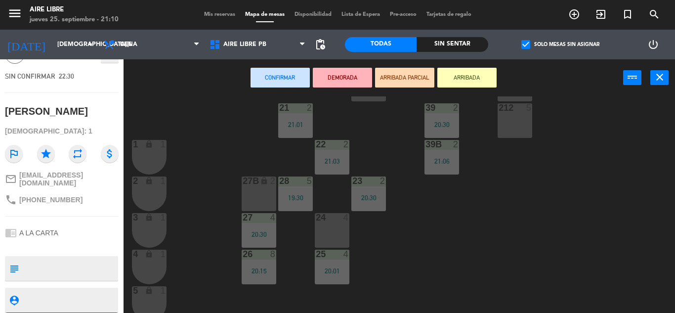
scroll to position [0, 0]
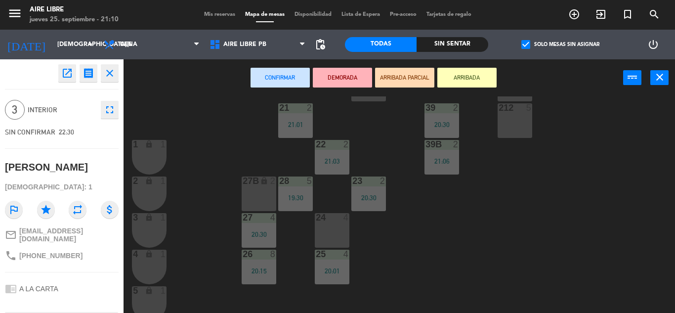
click at [226, 134] on div "42 3 20:30 43 2 31 7 20:30 32 5 20:30 33 8 20:30 42B 3 20:30 43B 2 41 7 22:00 4…" at bounding box center [402, 204] width 545 height 216
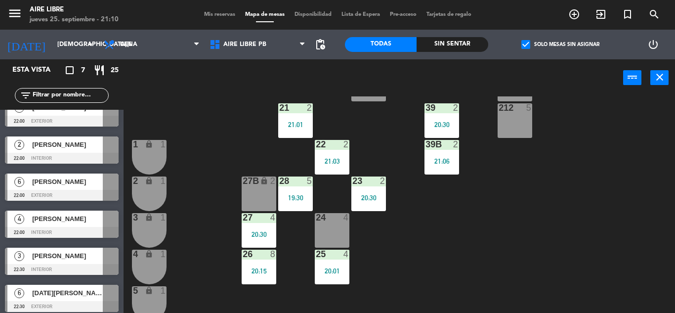
scroll to position [51, 0]
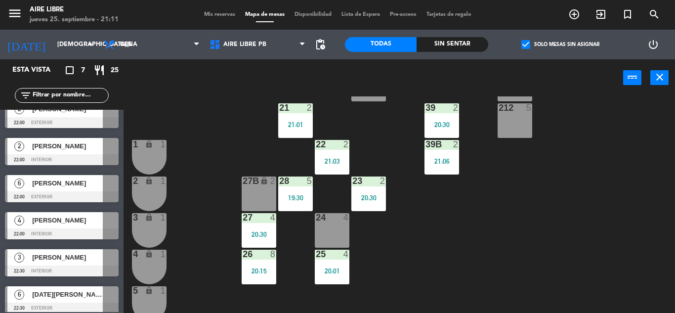
click at [76, 223] on span "[PERSON_NAME]" at bounding box center [67, 220] width 71 height 10
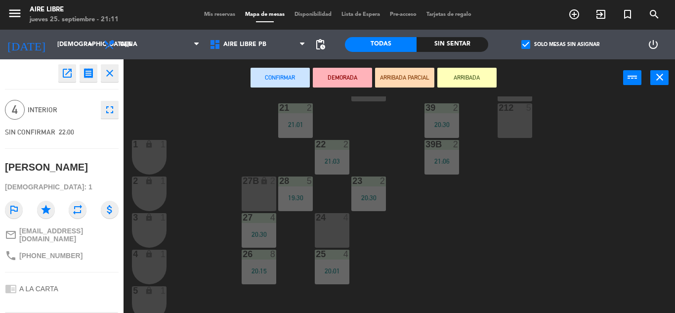
click at [338, 235] on div "24 4" at bounding box center [332, 230] width 35 height 35
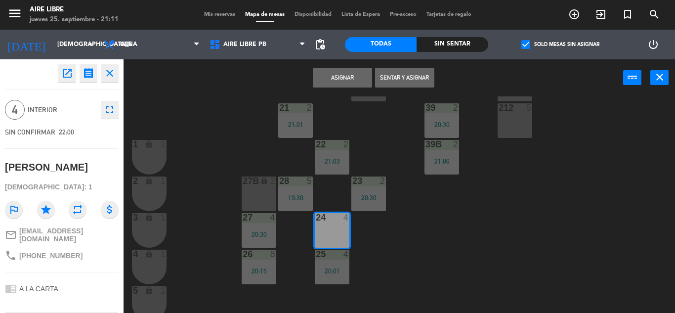
click at [338, 80] on button "Asignar" at bounding box center [342, 78] width 59 height 20
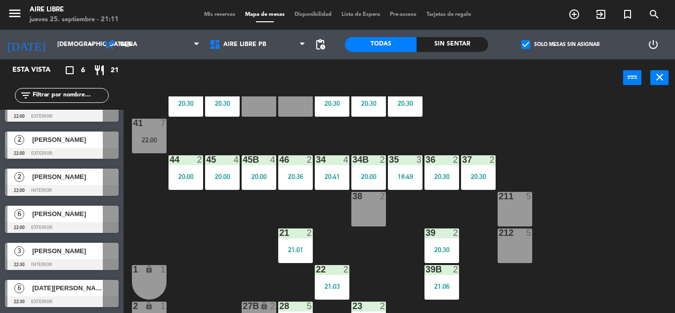
scroll to position [3, 0]
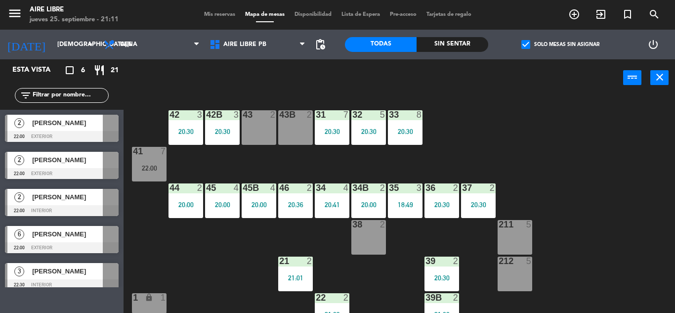
click at [209, 247] on div "42 3 20:30 43 2 31 7 20:30 32 5 20:30 33 8 20:30 42B 3 20:30 43B 2 41 7 22:00 4…" at bounding box center [402, 204] width 545 height 216
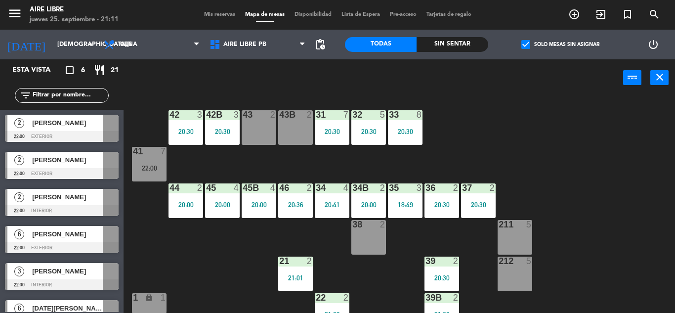
click at [63, 278] on div "[PERSON_NAME]" at bounding box center [67, 271] width 72 height 16
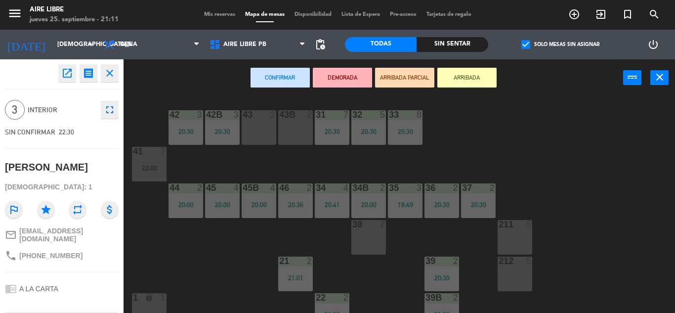
click at [251, 132] on div "43 2" at bounding box center [259, 127] width 35 height 35
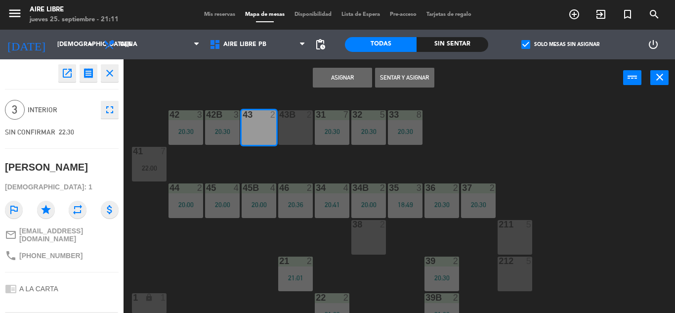
click at [293, 130] on div "43B 2" at bounding box center [295, 127] width 35 height 35
click at [341, 78] on button "Asignar" at bounding box center [342, 78] width 59 height 20
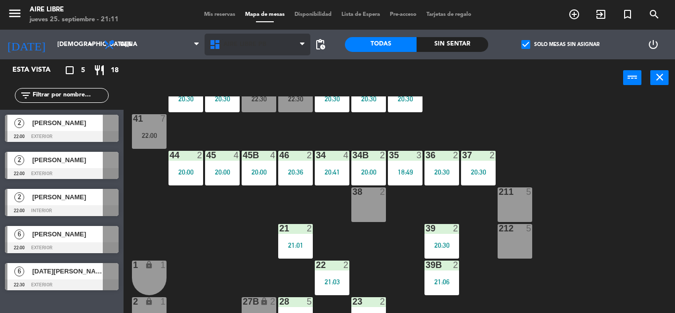
scroll to position [0, 0]
click at [215, 12] on span "Mis reservas" at bounding box center [219, 14] width 41 height 5
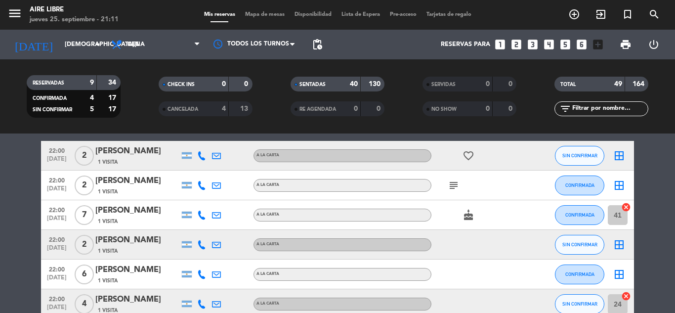
scroll to position [1422, 0]
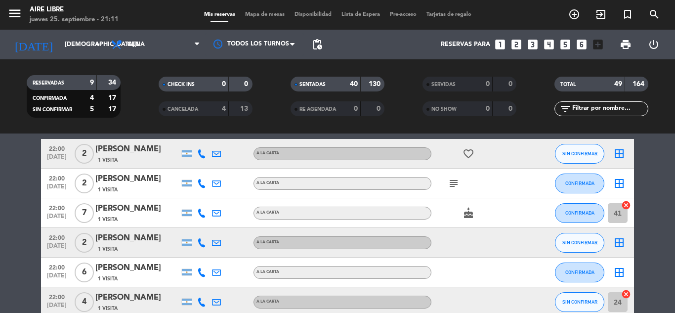
click at [453, 179] on icon "subject" at bounding box center [454, 183] width 12 height 12
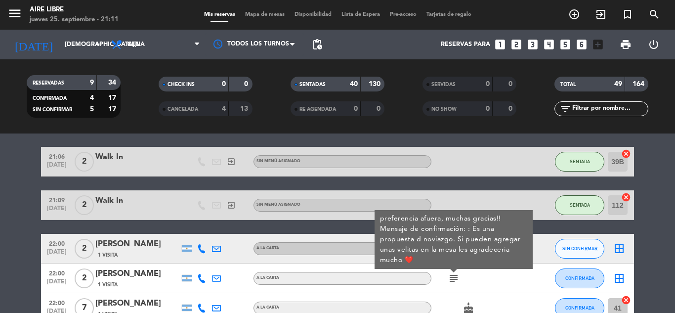
scroll to position [1316, 0]
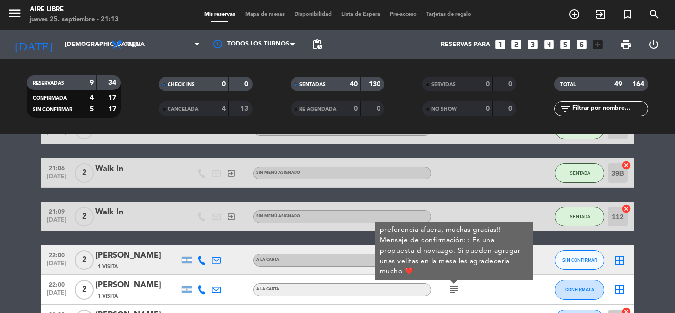
click at [268, 17] on span "Mapa de mesas" at bounding box center [264, 14] width 49 height 5
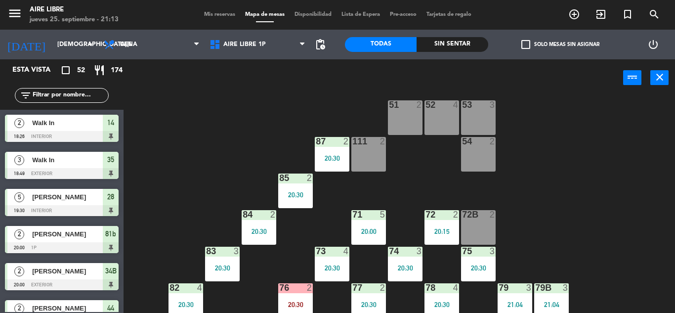
scroll to position [16, 0]
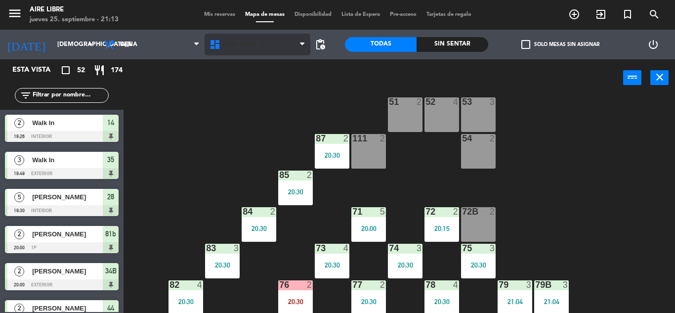
click at [242, 44] on span "Aire Libre 1P" at bounding box center [244, 44] width 42 height 7
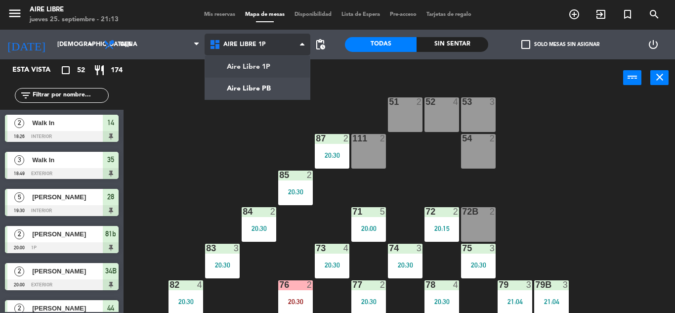
click at [256, 89] on ng-component "menu Aire Libre jueves 25. septiembre - 21:13 Mis reservas Mapa de mesas Dispon…" at bounding box center [337, 156] width 675 height 313
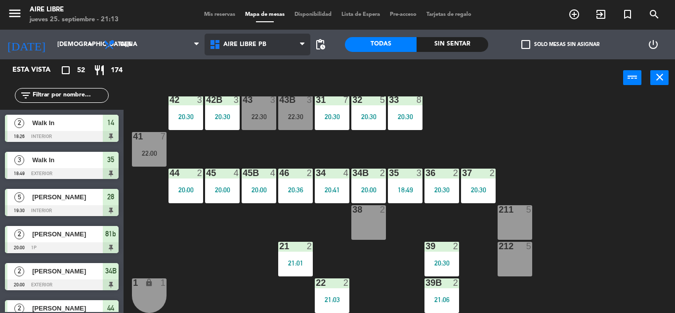
scroll to position [22, 0]
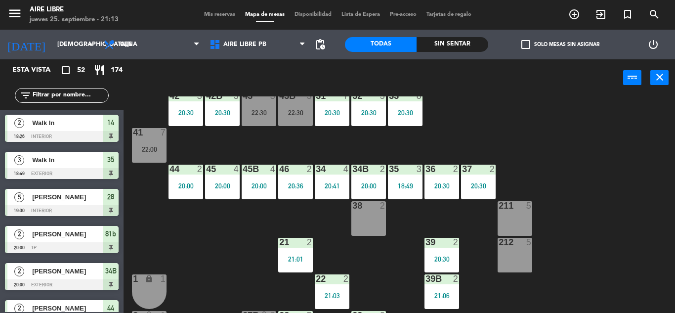
click at [646, 213] on div "42 3 20:30 43 3 22:30 31 7 20:30 32 5 20:30 33 8 20:30 42B 3 20:30 43B 3 22:30 …" at bounding box center [402, 204] width 545 height 216
click at [478, 186] on div "20:30" at bounding box center [478, 185] width 35 height 7
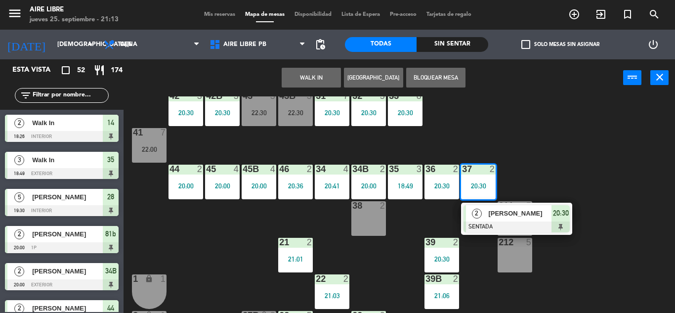
click at [359, 224] on div "38 2" at bounding box center [368, 218] width 35 height 35
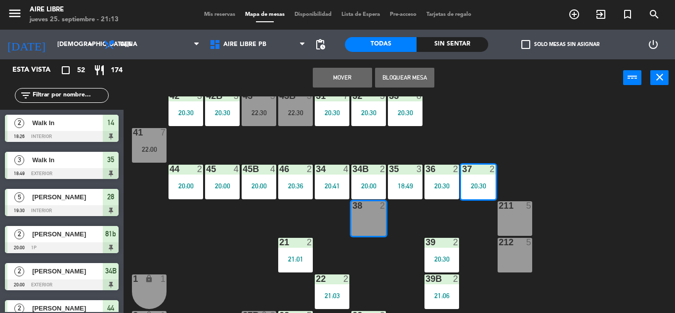
click at [333, 83] on button "Mover" at bounding box center [342, 78] width 59 height 20
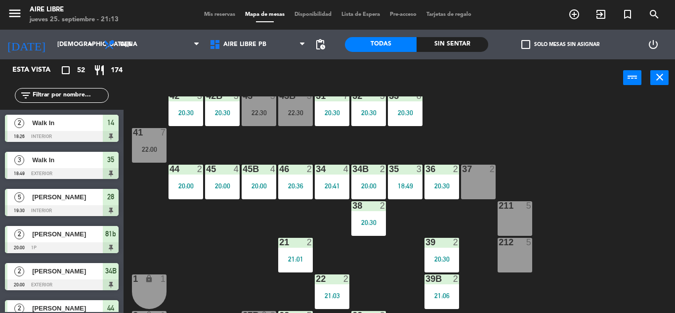
click at [477, 186] on div "37 2" at bounding box center [478, 182] width 35 height 35
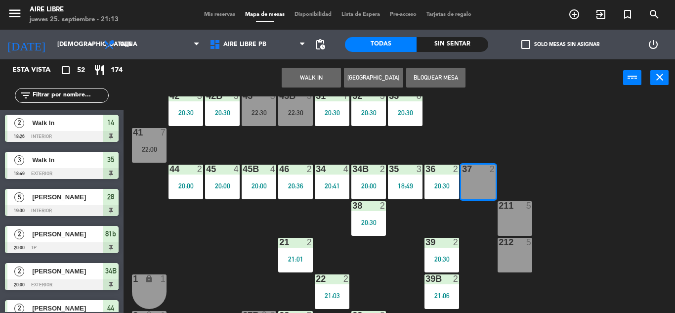
click at [320, 75] on button "WALK IN" at bounding box center [311, 78] width 59 height 20
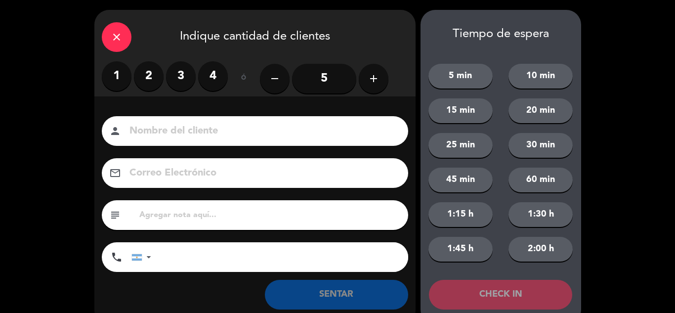
click at [148, 79] on label "2" at bounding box center [149, 76] width 30 height 30
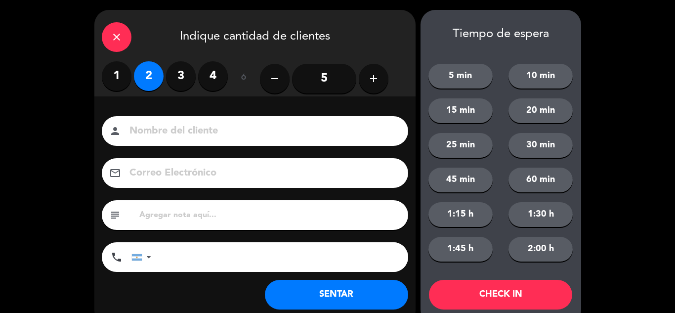
click at [327, 297] on button "SENTAR" at bounding box center [336, 295] width 143 height 30
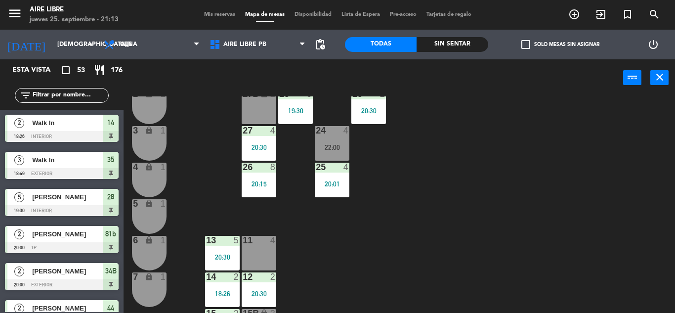
scroll to position [248, 0]
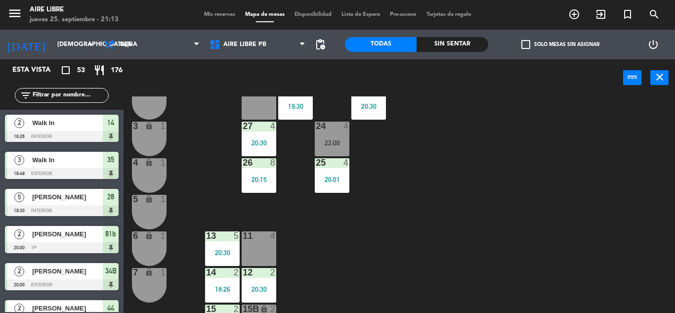
click at [61, 112] on div "2 Walk In 18:26 interior 14" at bounding box center [62, 128] width 124 height 37
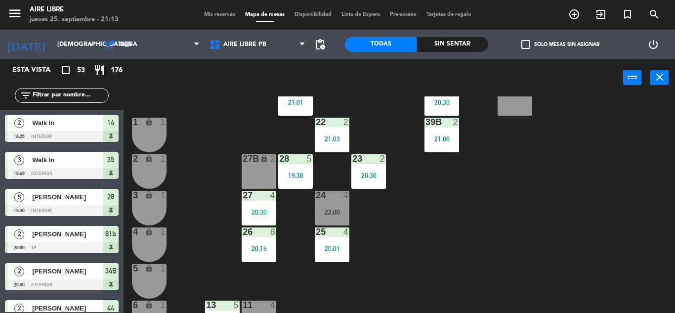
scroll to position [178, 0]
click at [52, 97] on input "text" at bounding box center [70, 95] width 77 height 11
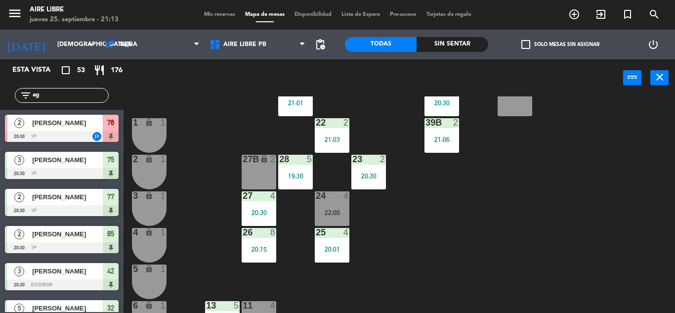
type input "ag"
click at [30, 132] on div at bounding box center [62, 136] width 114 height 11
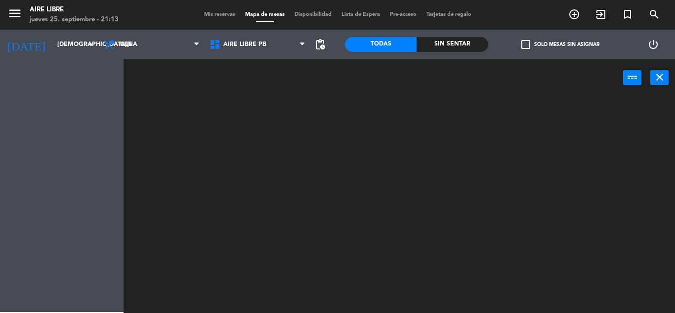
scroll to position [0, 0]
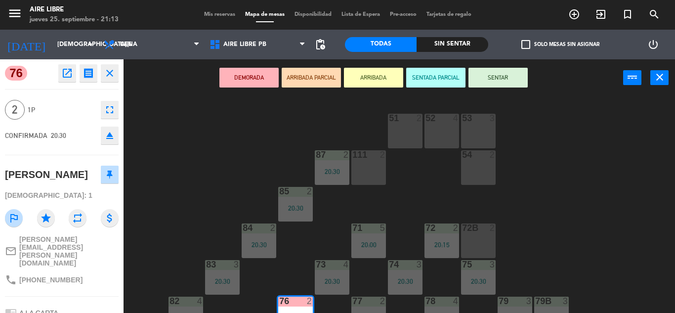
click at [375, 69] on button "ARRIBADA" at bounding box center [373, 78] width 59 height 20
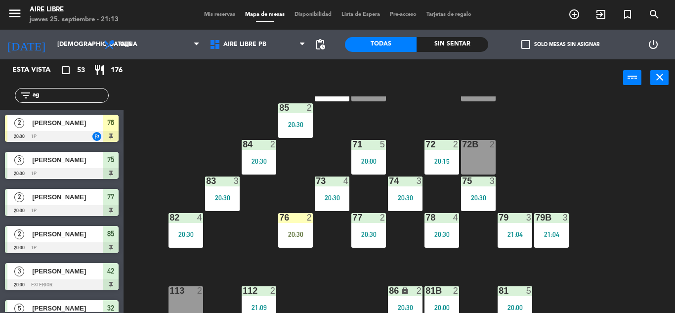
scroll to position [84, 0]
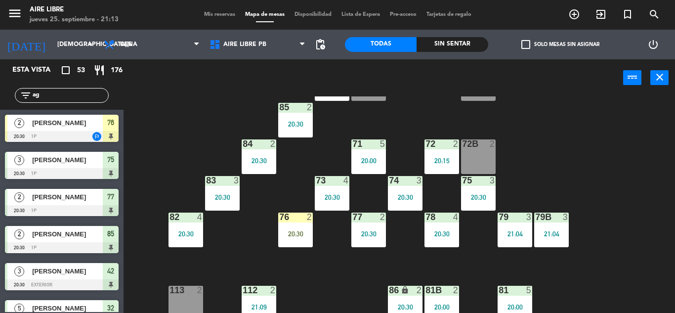
click at [302, 234] on div "20:30" at bounding box center [295, 233] width 35 height 7
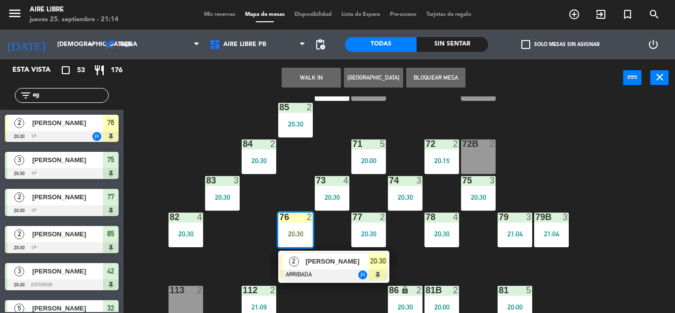
click at [340, 262] on span "[PERSON_NAME]" at bounding box center [336, 261] width 63 height 10
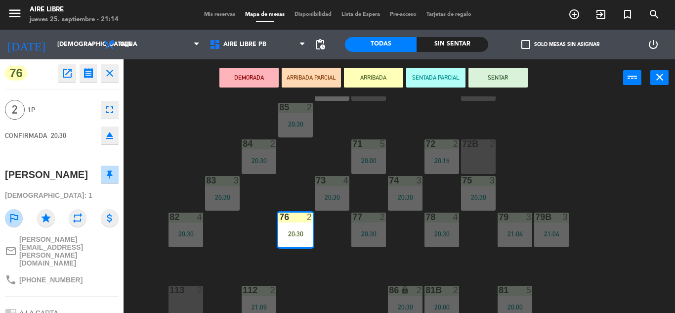
click at [497, 75] on button "SENTAR" at bounding box center [497, 78] width 59 height 20
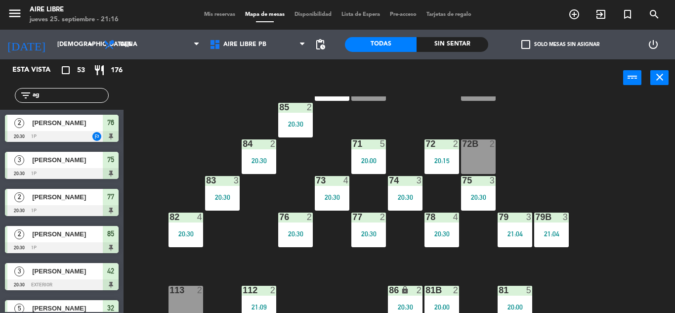
click at [192, 134] on div "51 2 52 4 53 3 111 2 54 2 87 2 20:30 85 2 20:30 72 2 20:15 84 2 20:30 71 5 20:0…" at bounding box center [402, 204] width 545 height 216
click at [223, 44] on icon at bounding box center [216, 45] width 14 height 12
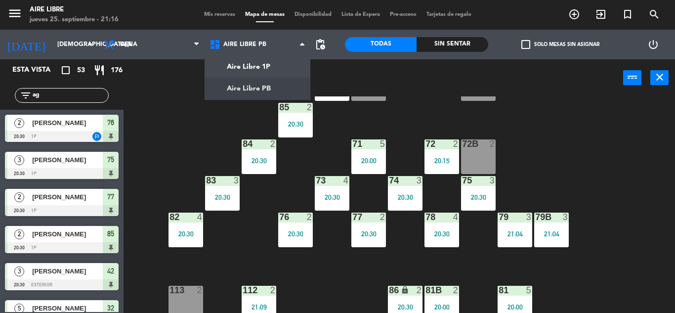
click at [213, 14] on span "Mis reservas" at bounding box center [219, 14] width 41 height 5
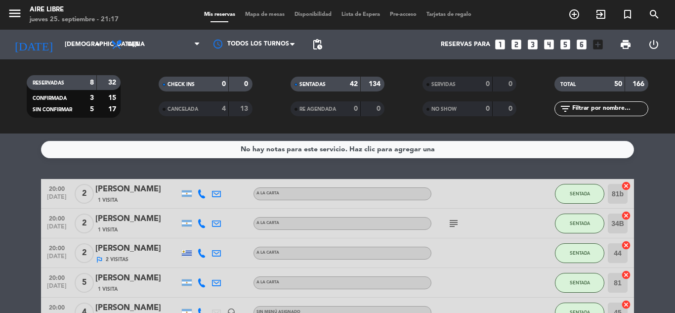
click at [580, 107] on input "text" at bounding box center [609, 108] width 77 height 11
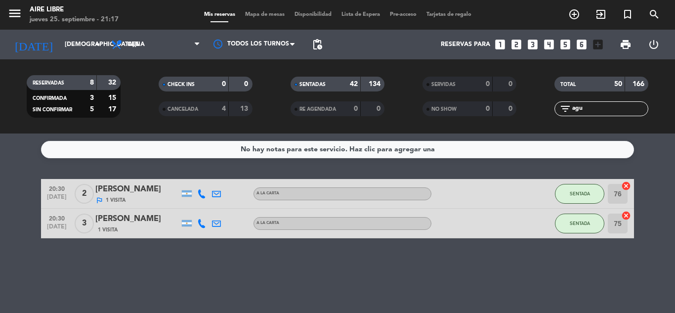
click at [35, 279] on div "No hay notas para este servicio. Haz clic para agregar una 20:30 sep. 25 2 Agus…" at bounding box center [337, 222] width 675 height 179
click at [598, 109] on input "agu" at bounding box center [609, 108] width 77 height 11
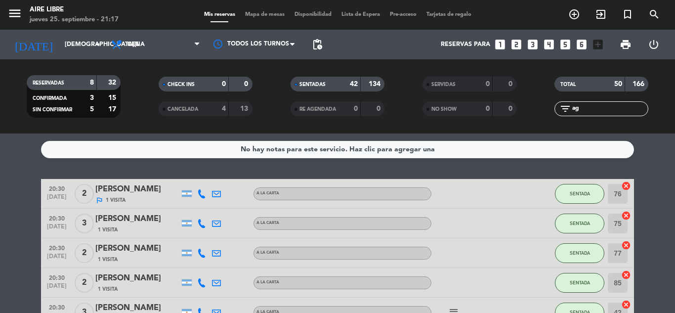
type input "a"
click at [259, 15] on span "Mapa de mesas" at bounding box center [264, 14] width 49 height 5
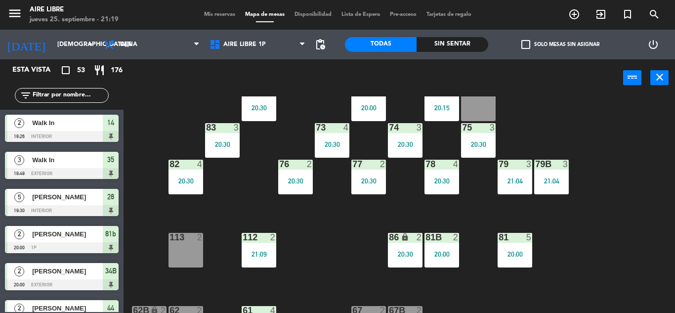
scroll to position [153, 0]
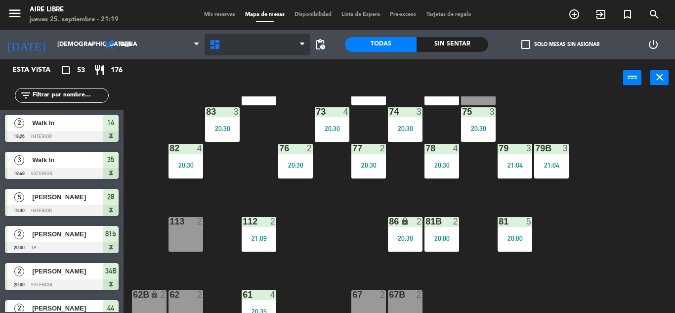
click at [234, 44] on span "Aire Libre 1P" at bounding box center [244, 44] width 42 height 7
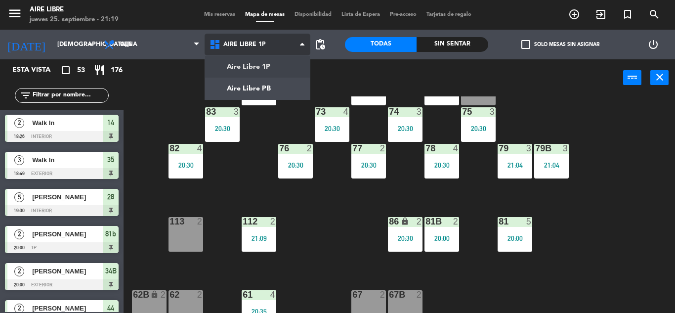
click at [242, 87] on ng-component "menu Aire Libre jueves 25. septiembre - 21:19 Mis reservas Mapa de mesas Dispon…" at bounding box center [337, 156] width 675 height 313
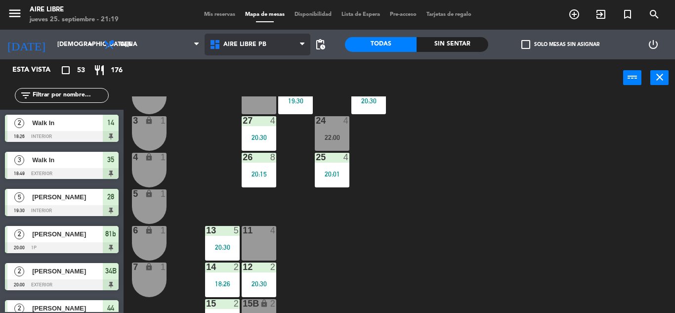
scroll to position [274, 0]
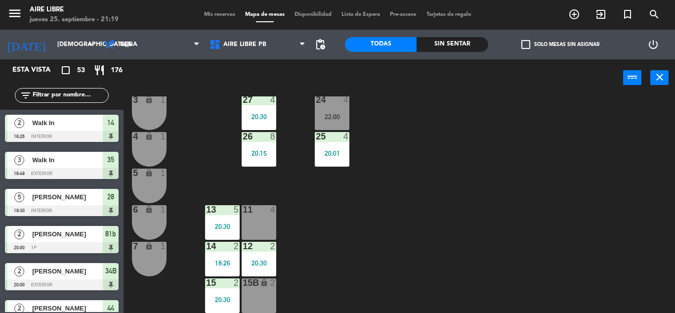
click at [152, 118] on div "3 lock 1" at bounding box center [149, 112] width 35 height 35
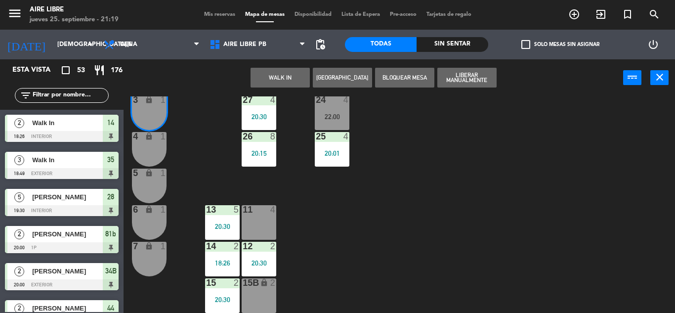
click at [157, 152] on div "4 lock 1" at bounding box center [149, 149] width 35 height 35
click at [282, 80] on button "WALK IN" at bounding box center [280, 78] width 59 height 20
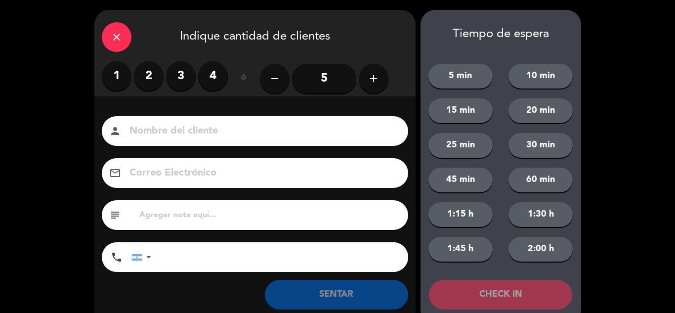
scroll to position [274, 0]
click at [150, 79] on label "2" at bounding box center [149, 76] width 30 height 30
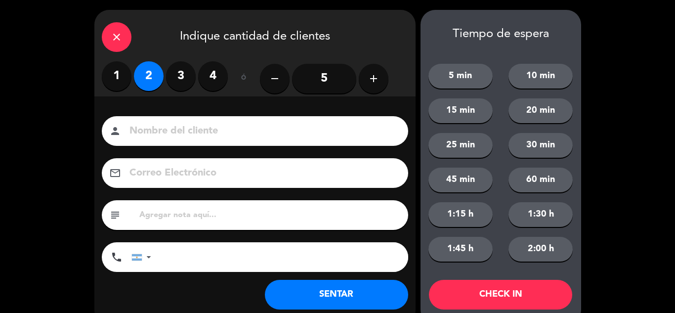
click at [322, 295] on button "SENTAR" at bounding box center [336, 295] width 143 height 30
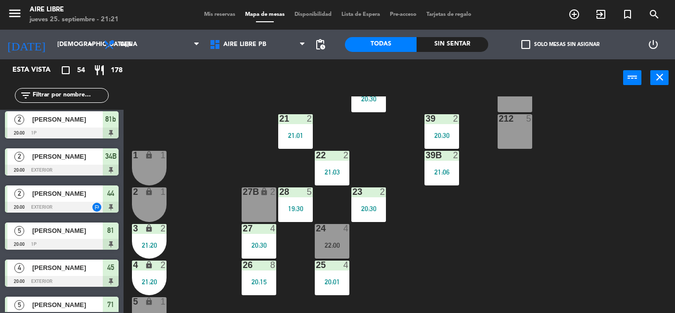
scroll to position [149, 0]
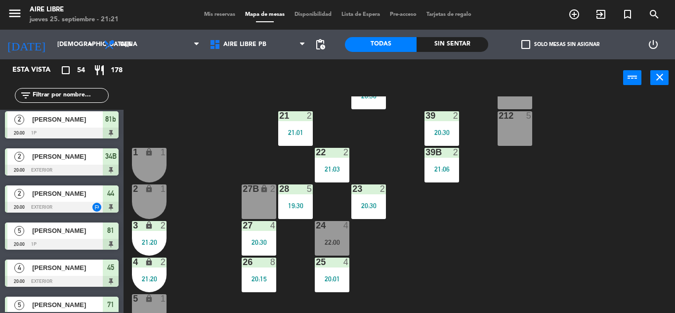
click at [287, 190] on div at bounding box center [295, 188] width 16 height 9
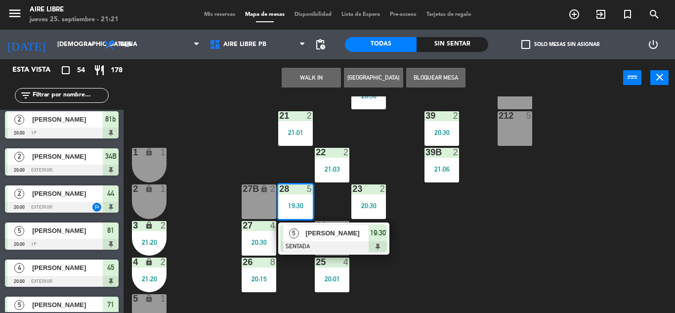
click at [308, 238] on span "[PERSON_NAME]" at bounding box center [336, 233] width 63 height 10
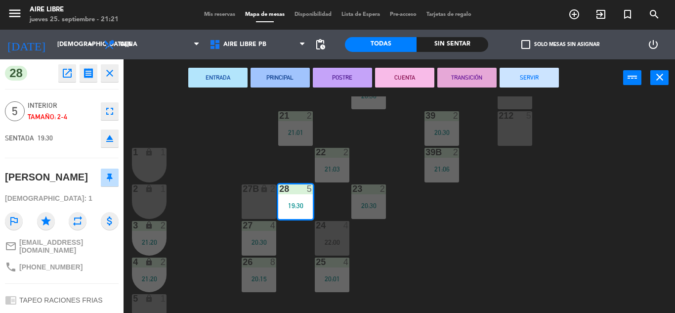
click at [550, 73] on button "SERVIR" at bounding box center [529, 78] width 59 height 20
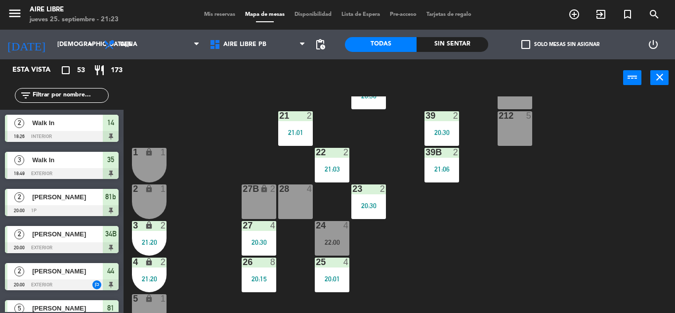
click at [524, 43] on span "check_box_outline_blank" at bounding box center [525, 44] width 9 height 9
click at [560, 44] on input "check_box_outline_blank Solo mesas sin asignar" at bounding box center [560, 44] width 0 height 0
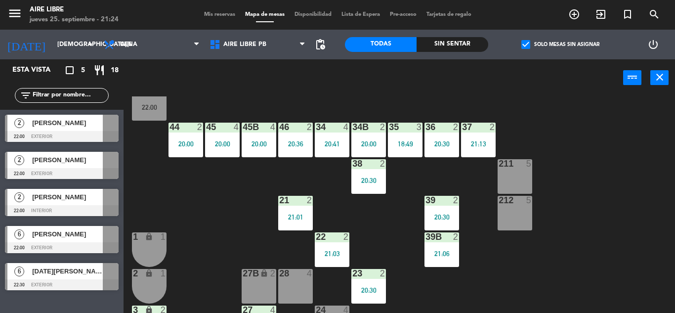
scroll to position [0, 0]
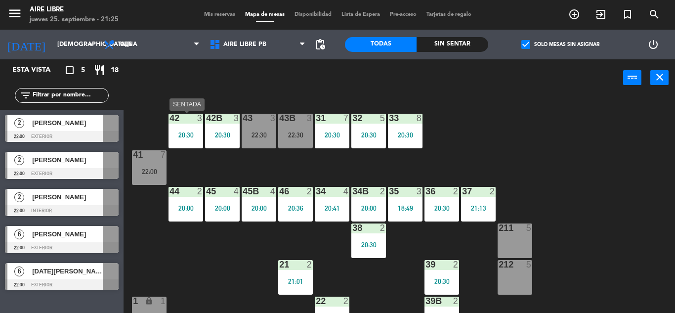
click at [200, 135] on div "20:30" at bounding box center [186, 134] width 35 height 7
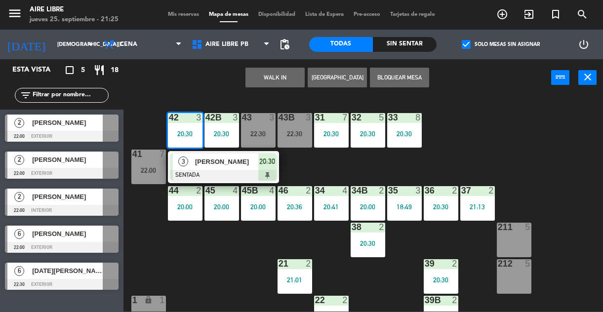
click at [205, 256] on div "42 3 20:30 3 [PERSON_NAME] SENTADA 20:30 43 3 22:30 31 7 20:30 32 5 20:30 33 8 …" at bounding box center [366, 203] width 474 height 216
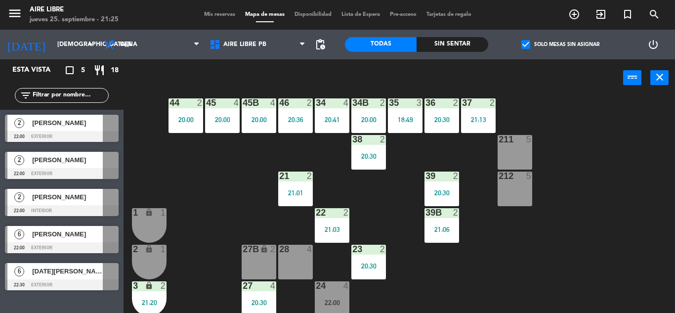
scroll to position [92, 0]
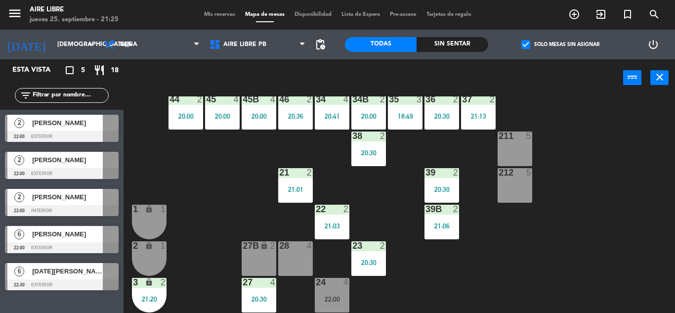
click at [154, 221] on div "1 lock 1" at bounding box center [149, 222] width 35 height 35
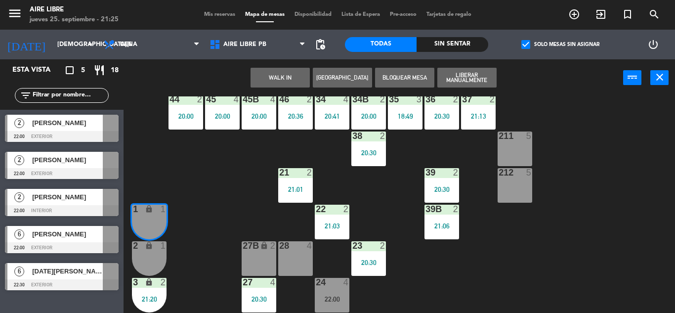
click at [151, 260] on div "2 lock 1" at bounding box center [149, 258] width 35 height 35
click at [280, 78] on button "WALK IN" at bounding box center [280, 78] width 59 height 20
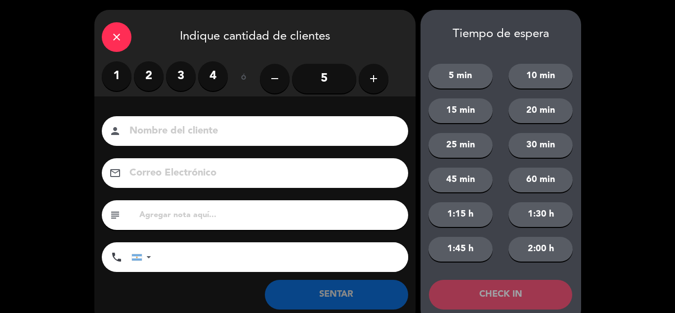
click at [149, 79] on label "2" at bounding box center [149, 76] width 30 height 30
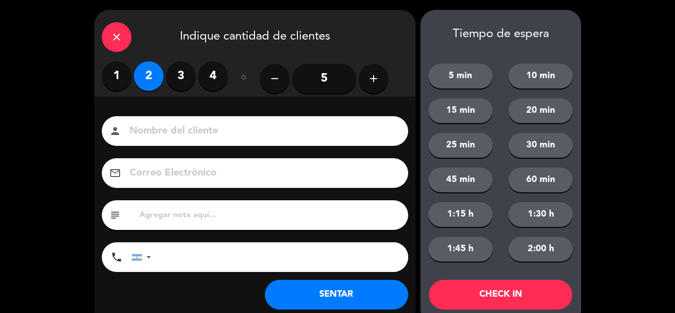
click at [345, 285] on button "SENTAR" at bounding box center [336, 295] width 143 height 30
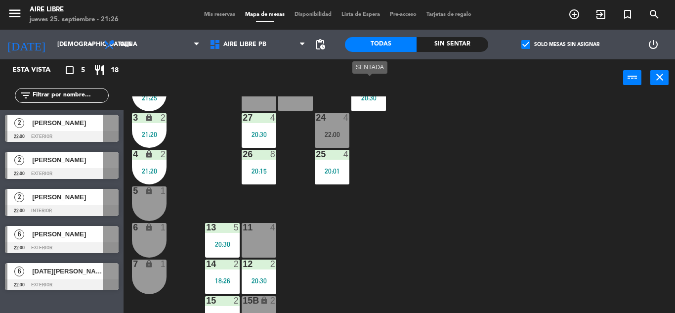
scroll to position [261, 0]
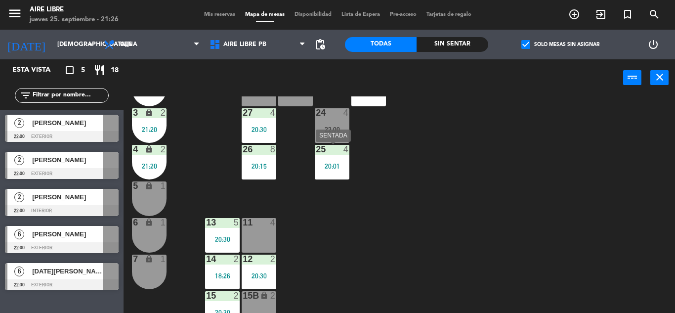
click at [340, 169] on div "20:01" at bounding box center [332, 166] width 35 height 7
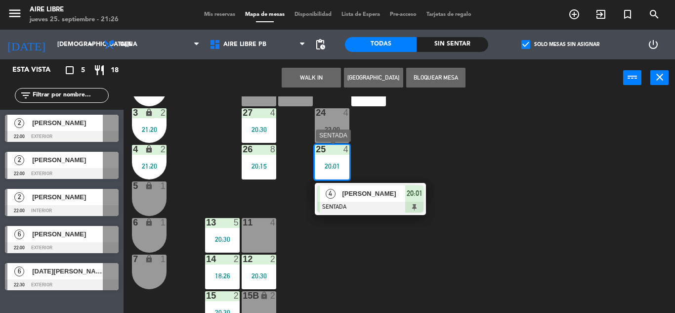
click at [385, 195] on span "[PERSON_NAME]" at bounding box center [373, 193] width 63 height 10
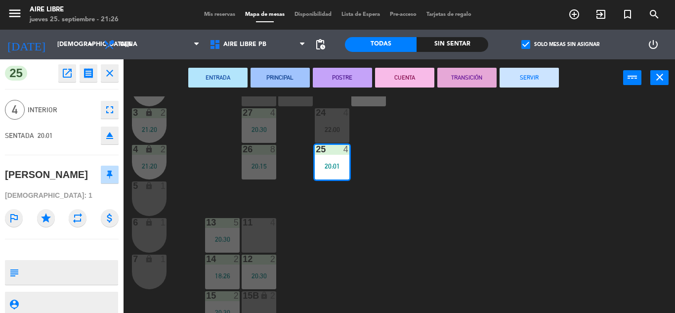
click at [531, 74] on button "SERVIR" at bounding box center [529, 78] width 59 height 20
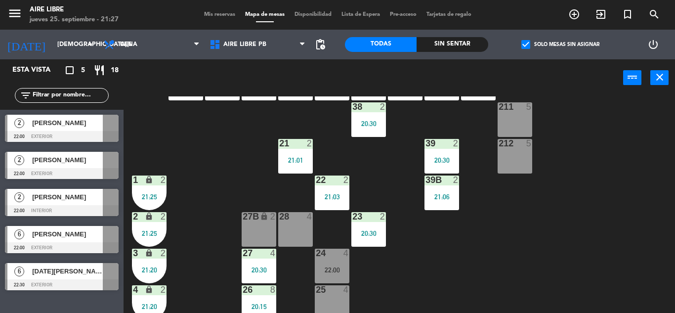
scroll to position [136, 0]
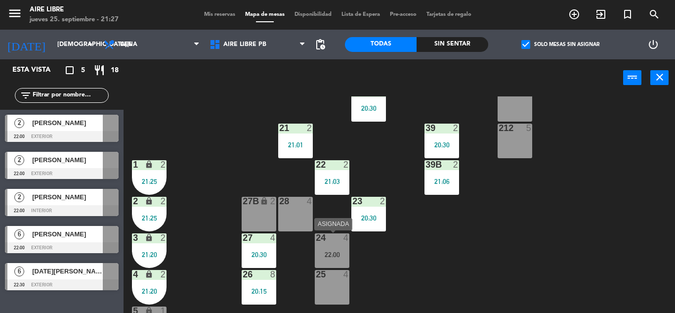
click at [323, 253] on div "22:00" at bounding box center [332, 254] width 35 height 7
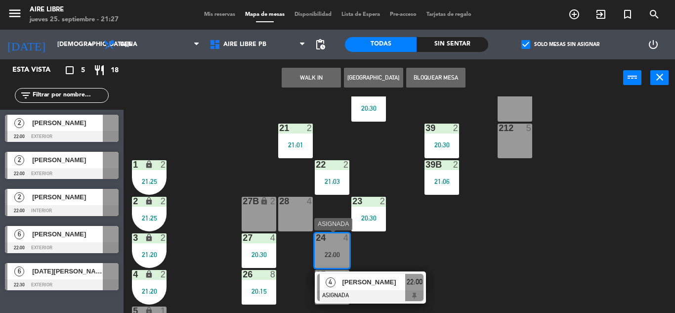
click at [328, 279] on span "4" at bounding box center [331, 282] width 10 height 10
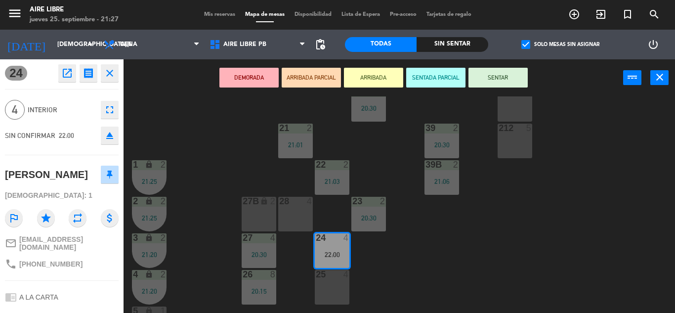
click at [332, 275] on div at bounding box center [332, 274] width 16 height 9
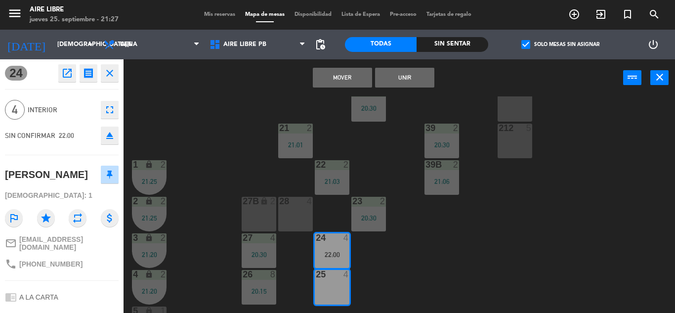
click at [341, 78] on button "Mover" at bounding box center [342, 78] width 59 height 20
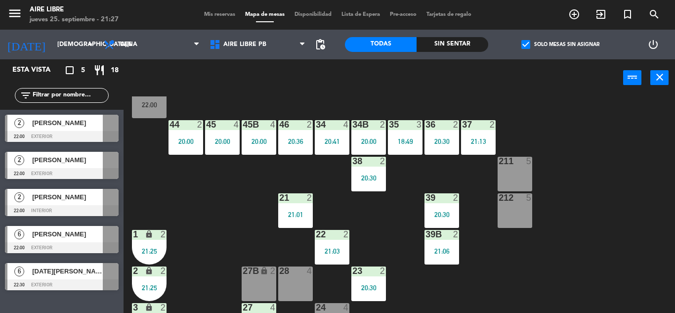
scroll to position [66, 0]
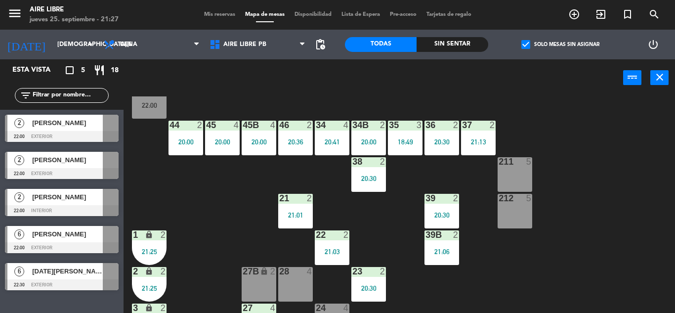
click at [70, 242] on div "[PERSON_NAME]" at bounding box center [67, 234] width 72 height 16
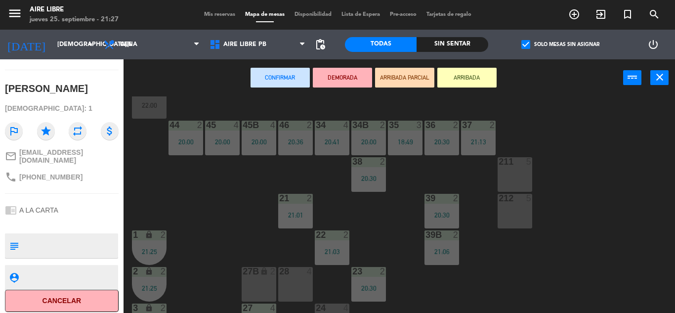
scroll to position [0, 0]
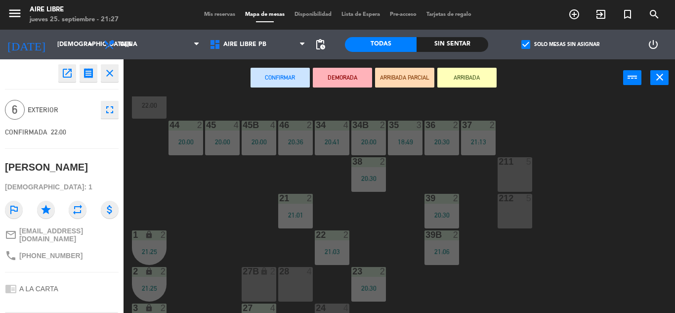
click at [109, 79] on icon "close" at bounding box center [110, 73] width 12 height 12
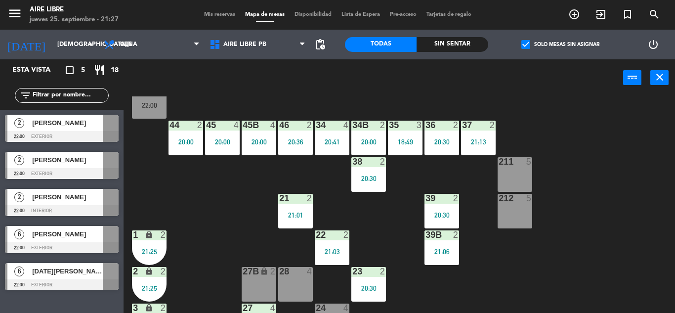
click at [60, 287] on div at bounding box center [62, 284] width 114 height 11
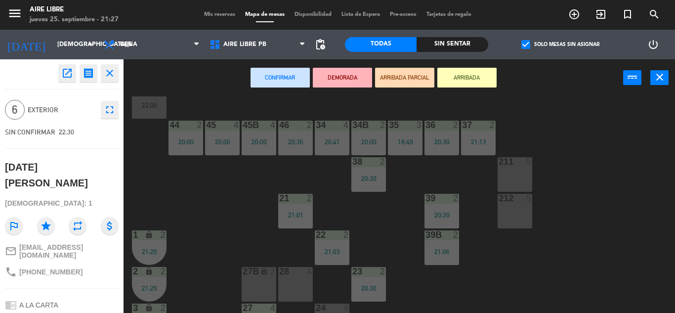
scroll to position [79, 0]
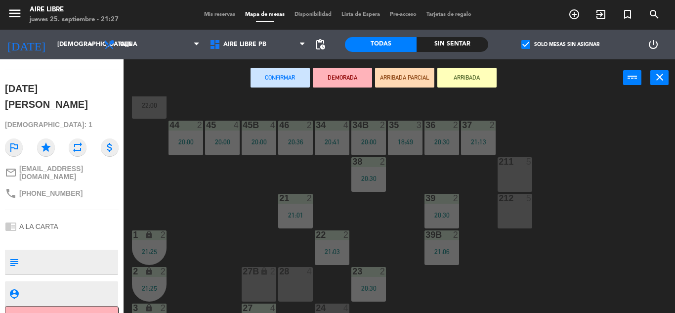
click at [170, 154] on div "44 2 20:00" at bounding box center [186, 138] width 35 height 35
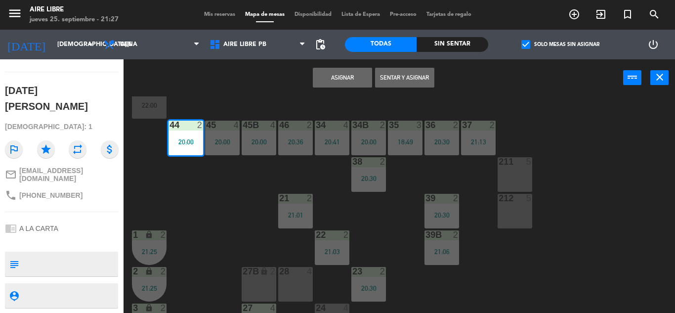
scroll to position [56, 0]
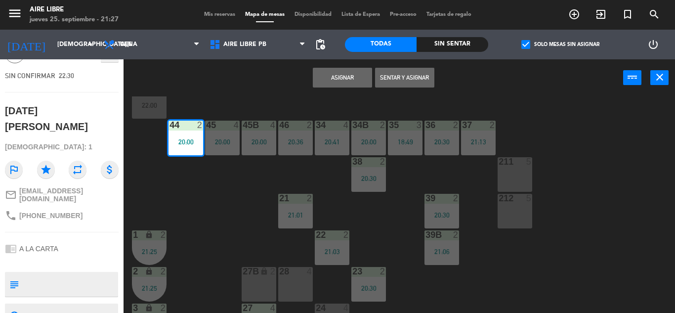
click at [211, 201] on div "42 3 20:30 43 3 22:30 31 7 20:30 32 5 20:30 33 8 20:30 42B 3 20:30 43B 3 22:30 …" at bounding box center [402, 204] width 545 height 216
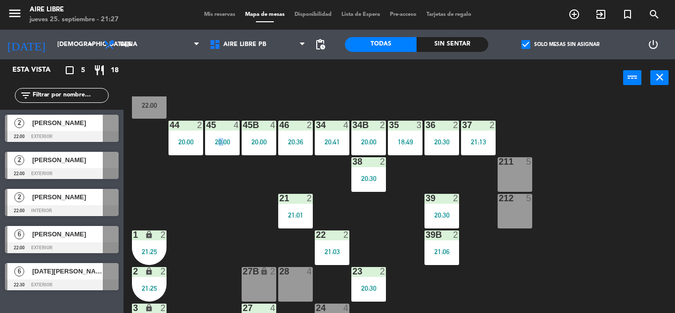
click at [211, 201] on div "42 3 20:30 43 3 22:30 31 7 20:30 32 5 20:30 33 8 20:30 42B 3 20:30 43B 3 22:30 …" at bounding box center [402, 204] width 545 height 216
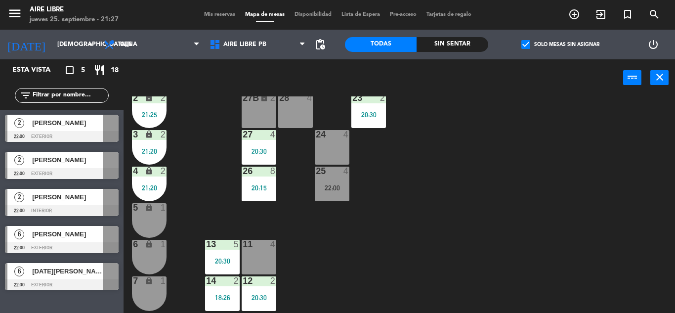
scroll to position [274, 0]
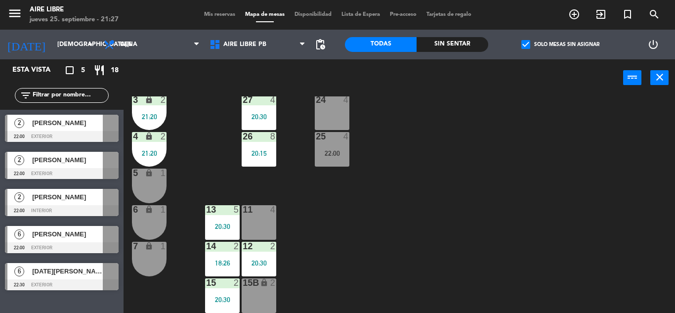
click at [344, 245] on div "42 3 20:30 43 3 22:30 31 7 20:30 32 5 20:30 33 8 20:30 42B 3 20:30 43B 3 22:30 …" at bounding box center [402, 204] width 545 height 216
click at [207, 249] on div "14" at bounding box center [206, 246] width 0 height 9
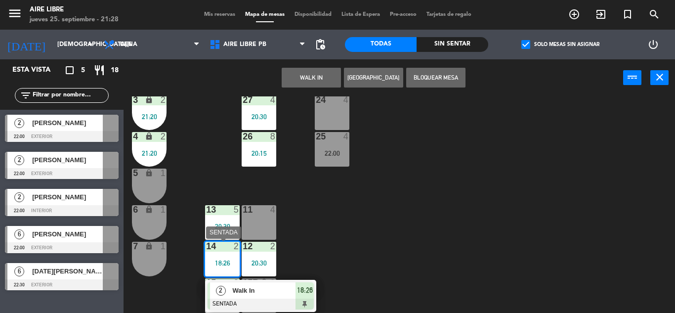
click at [285, 286] on span "Walk In" at bounding box center [263, 290] width 63 height 10
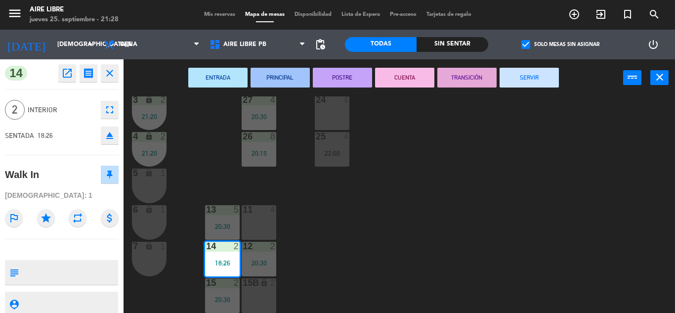
click at [523, 88] on div "ENTRADA PRINCIPAL POSTRE CUENTA TRANSICIÓN SERVIR power_input close" at bounding box center [374, 78] width 500 height 38
click at [549, 74] on button "SERVIR" at bounding box center [529, 78] width 59 height 20
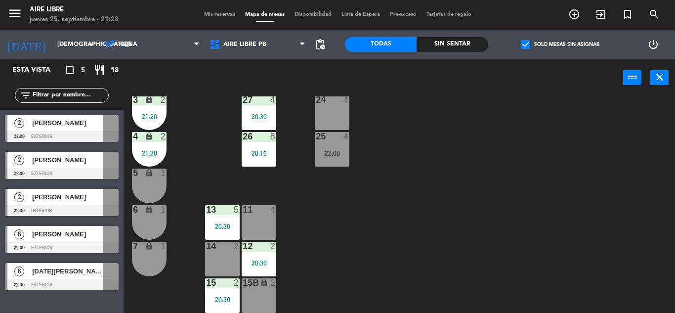
click at [101, 132] on div at bounding box center [62, 136] width 114 height 11
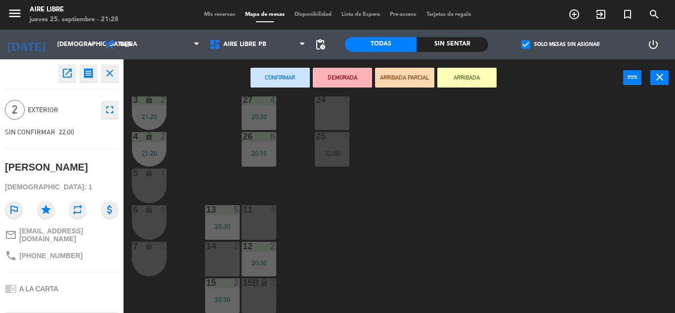
click at [215, 255] on div "14 2" at bounding box center [222, 259] width 35 height 35
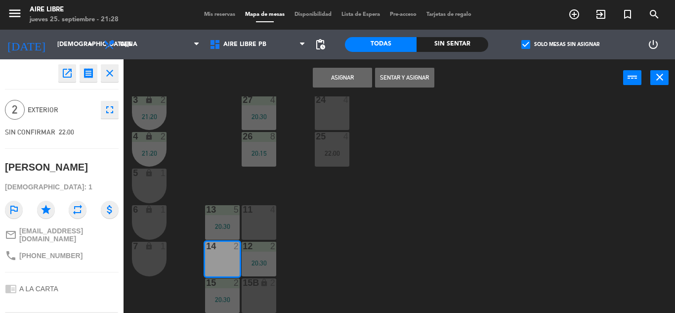
click at [330, 86] on button "Asignar" at bounding box center [342, 78] width 59 height 20
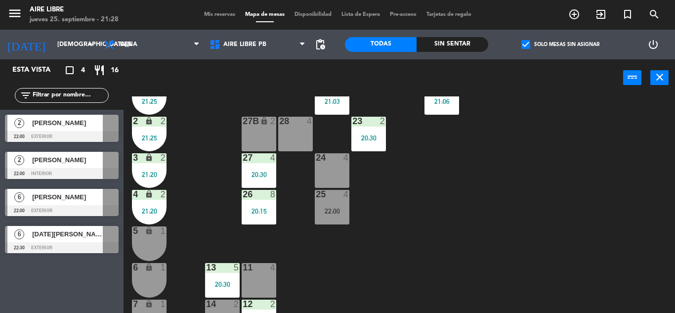
scroll to position [186, 0]
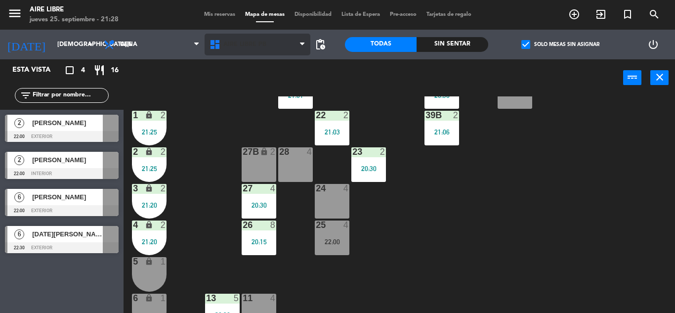
click at [235, 46] on span "Aire Libre PB" at bounding box center [244, 44] width 43 height 7
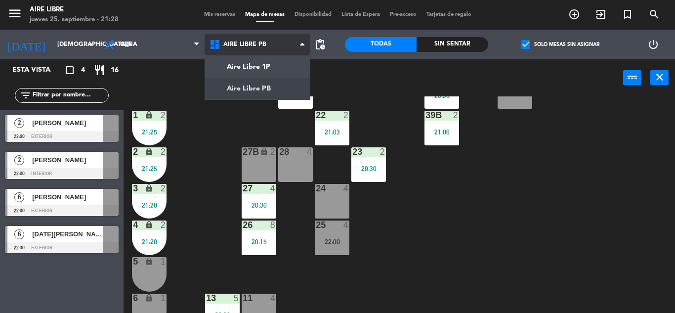
click at [259, 62] on ng-component "menu Aire Libre [DATE] 25. septiembre - 21:28 Mis reservas Mapa de mesas Dispon…" at bounding box center [337, 156] width 675 height 313
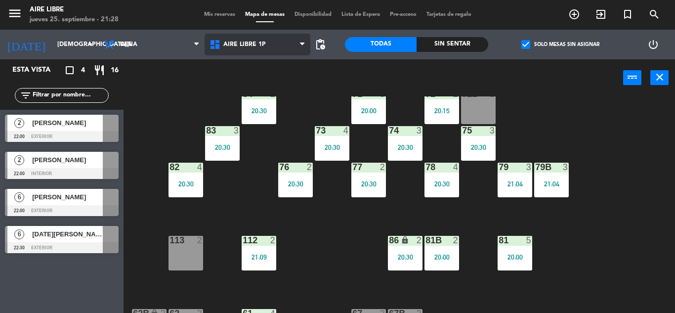
scroll to position [143, 0]
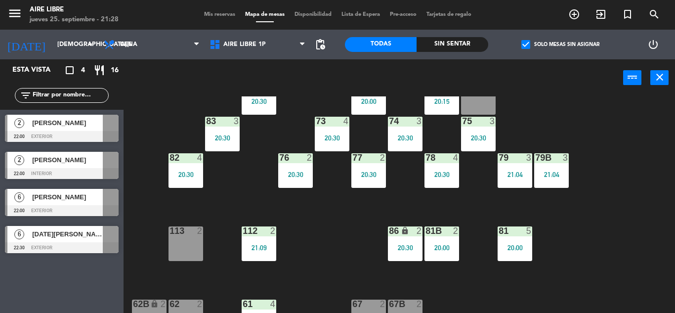
click at [411, 241] on div "86 lock 2 20:30" at bounding box center [405, 243] width 35 height 35
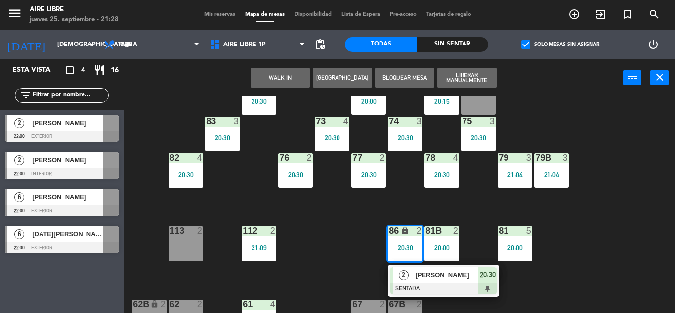
click at [425, 276] on span "[PERSON_NAME]" at bounding box center [446, 275] width 63 height 10
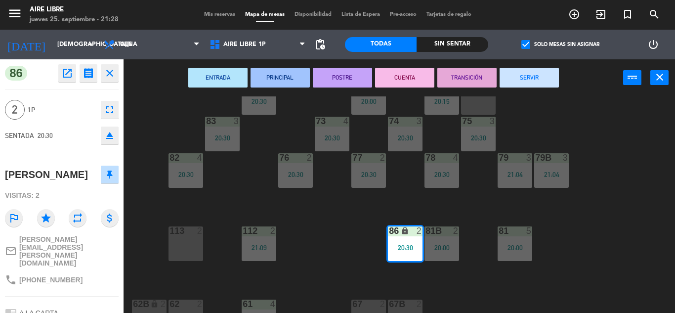
click at [540, 79] on button "SERVIR" at bounding box center [529, 78] width 59 height 20
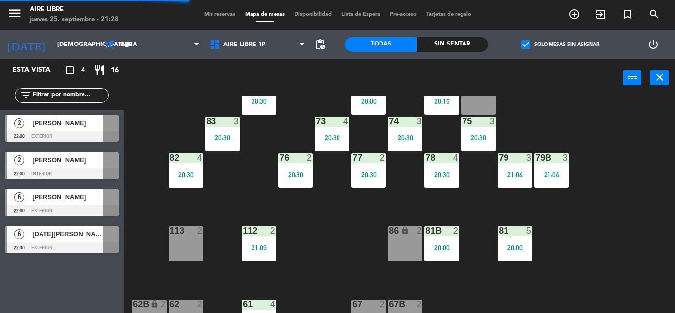
click at [71, 124] on span "[PERSON_NAME]" at bounding box center [67, 123] width 71 height 10
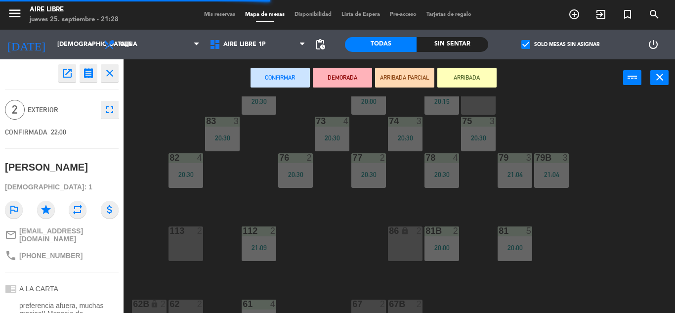
click at [401, 245] on div "86 lock 2" at bounding box center [405, 243] width 35 height 35
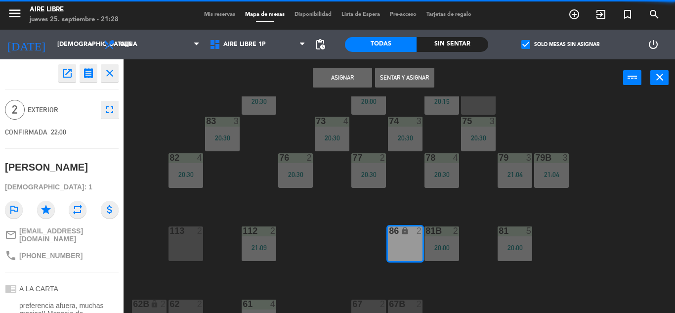
click at [340, 74] on button "Asignar" at bounding box center [342, 78] width 59 height 20
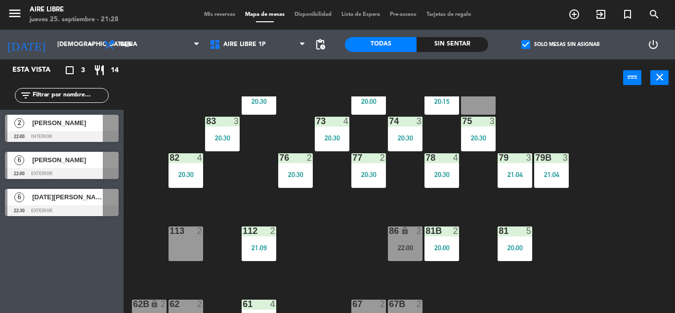
click at [398, 237] on div "86 lock 2 22:00" at bounding box center [405, 243] width 35 height 35
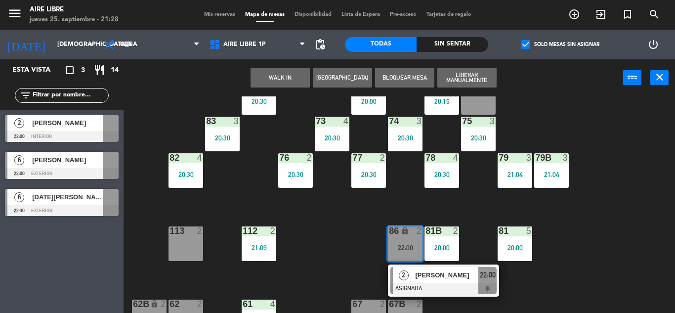
click at [434, 281] on div "[PERSON_NAME]" at bounding box center [446, 275] width 64 height 16
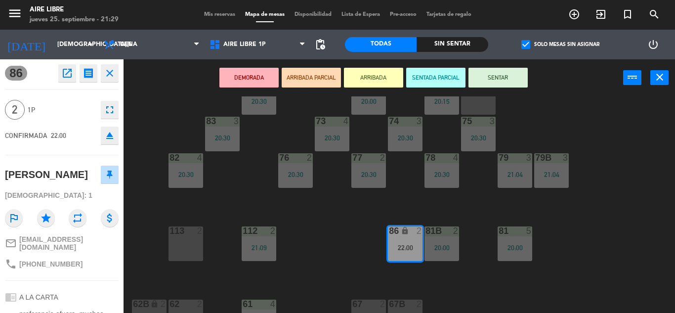
click at [113, 136] on icon "eject" at bounding box center [110, 135] width 12 height 12
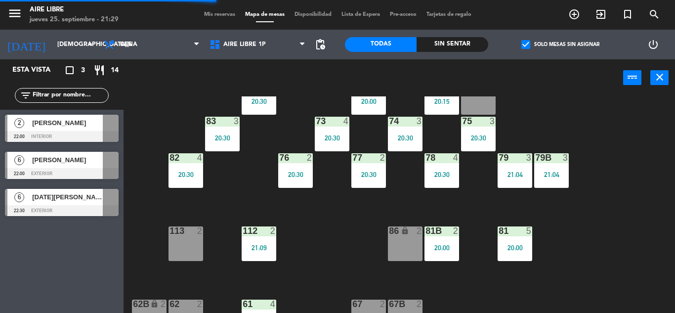
click at [82, 123] on span "[PERSON_NAME]" at bounding box center [67, 123] width 71 height 10
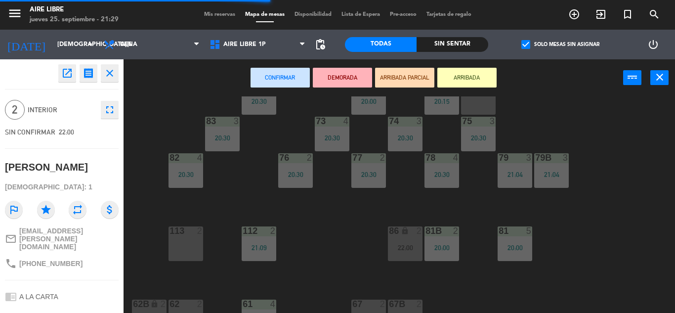
click at [407, 249] on div "22:00" at bounding box center [405, 247] width 35 height 7
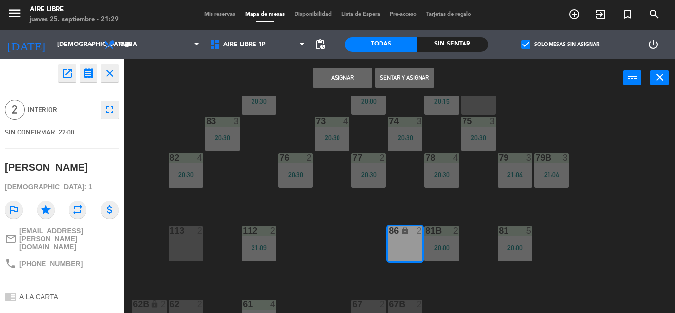
click at [343, 72] on button "Asignar" at bounding box center [342, 78] width 59 height 20
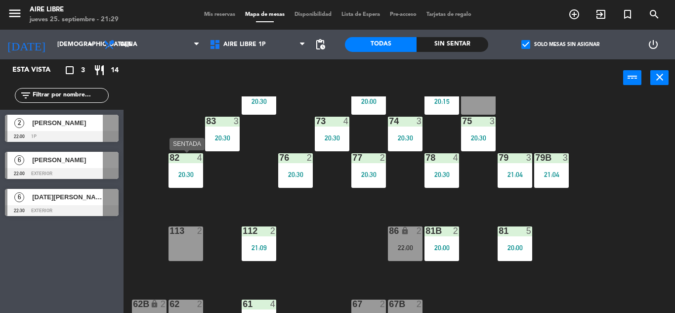
click at [400, 244] on div "22:00" at bounding box center [405, 247] width 35 height 7
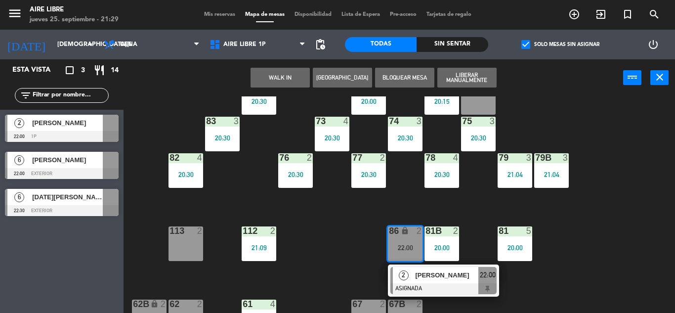
click at [425, 280] on span "[PERSON_NAME]" at bounding box center [446, 275] width 63 height 10
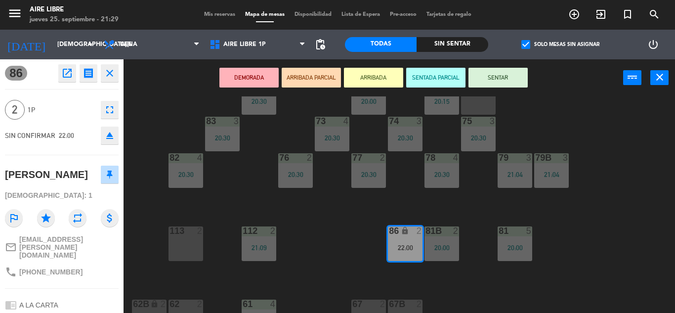
click at [55, 268] on span "[PHONE_NUMBER]" at bounding box center [50, 272] width 63 height 8
copy div "phone"
click at [111, 74] on icon "close" at bounding box center [110, 73] width 12 height 12
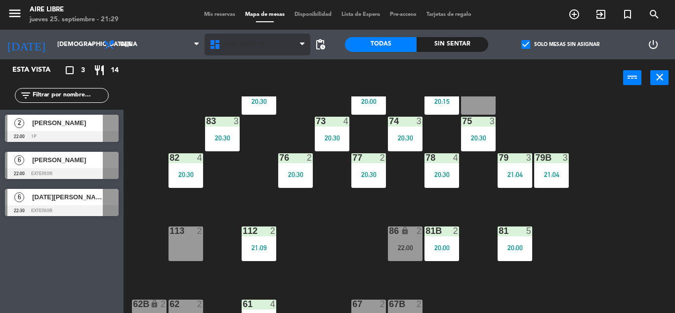
click at [238, 44] on span "Aire Libre 1P" at bounding box center [244, 44] width 42 height 7
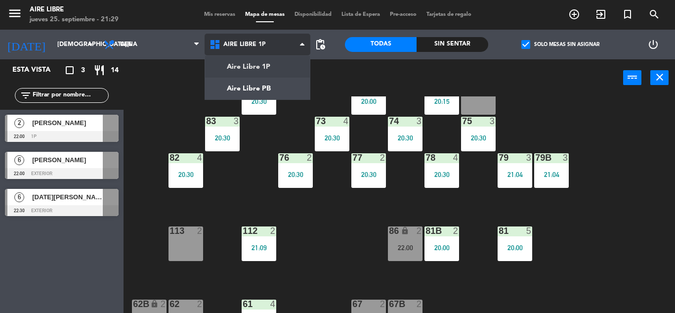
click at [241, 91] on ng-component "menu Aire Libre [DATE] 25. septiembre - 21:29 Mis reservas Mapa de mesas Dispon…" at bounding box center [337, 156] width 675 height 313
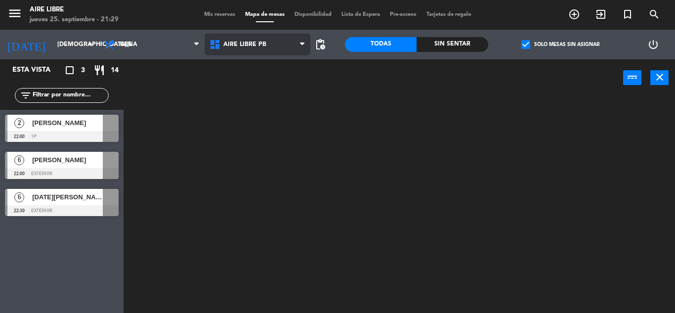
scroll to position [0, 0]
click at [627, 220] on div at bounding box center [402, 204] width 545 height 216
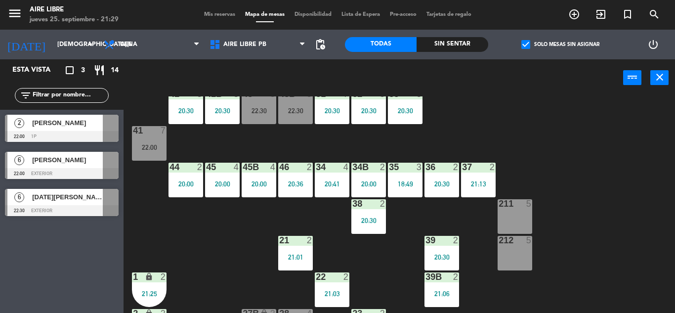
scroll to position [18, 0]
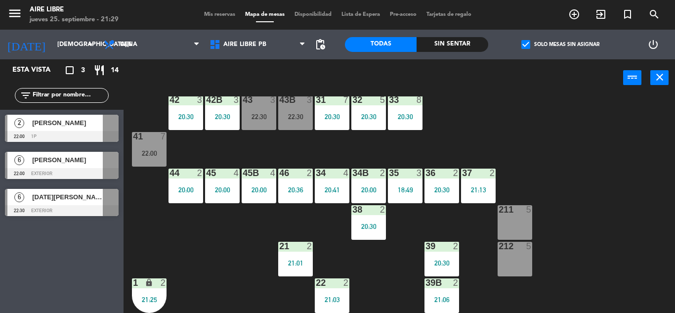
click at [260, 118] on div "22:30" at bounding box center [259, 116] width 35 height 7
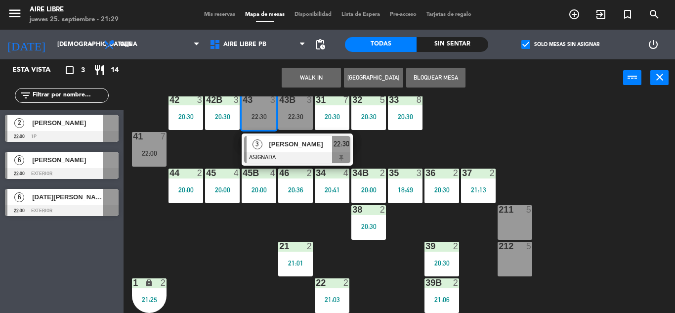
click at [291, 149] on span "[PERSON_NAME]" at bounding box center [300, 144] width 63 height 10
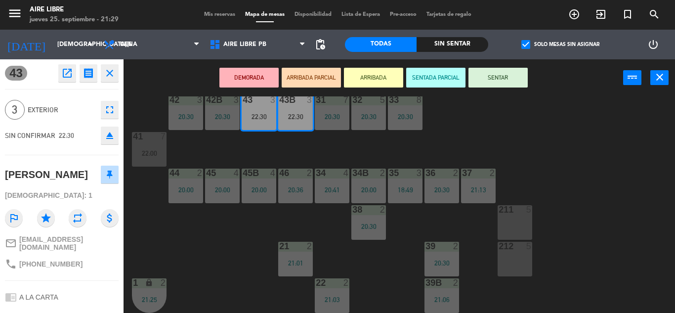
click at [114, 140] on icon "eject" at bounding box center [110, 135] width 12 height 12
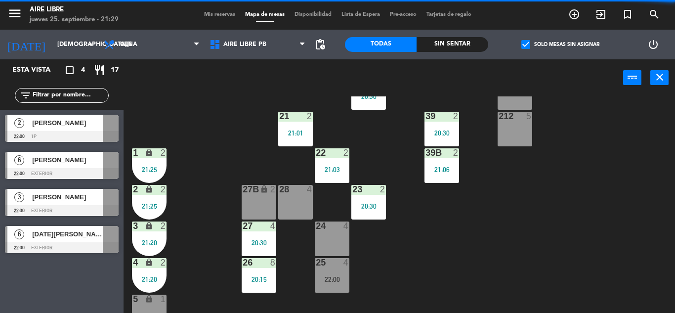
scroll to position [149, 0]
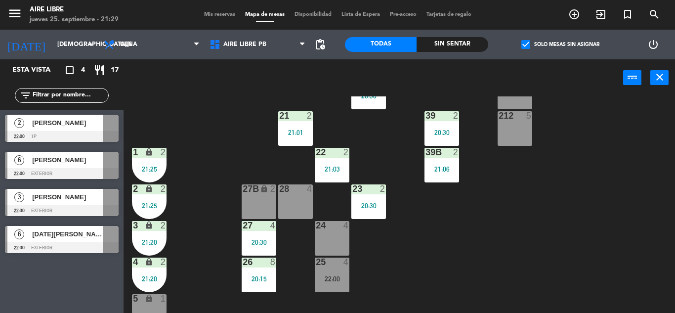
click at [95, 204] on div "[PERSON_NAME]" at bounding box center [67, 197] width 72 height 16
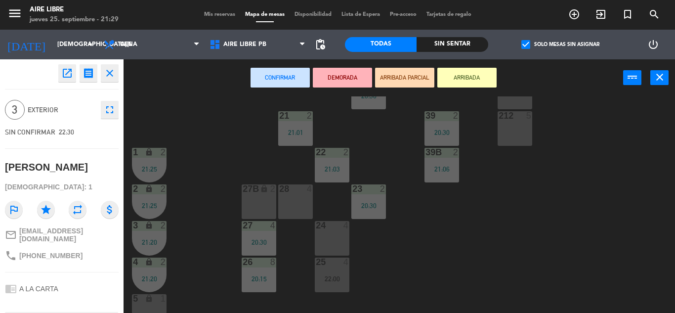
click at [331, 239] on div "24 4" at bounding box center [332, 238] width 35 height 35
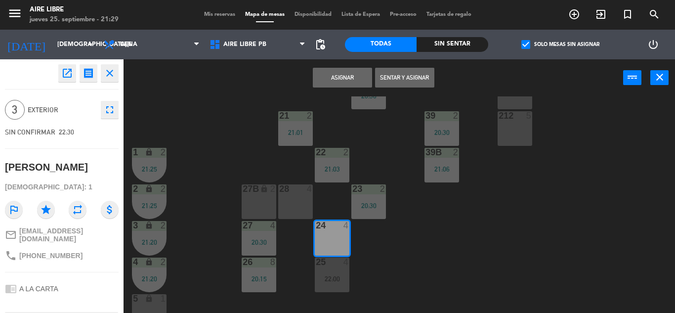
click at [338, 78] on button "Asignar" at bounding box center [342, 78] width 59 height 20
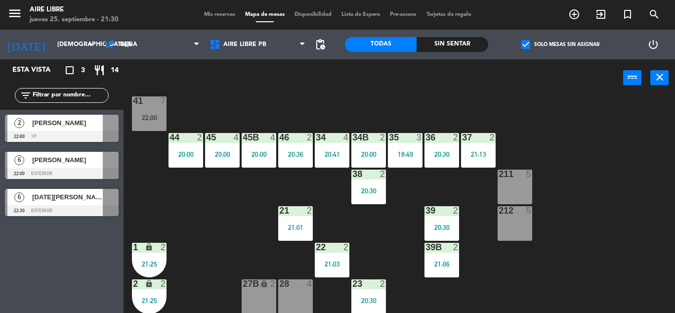
scroll to position [88, 0]
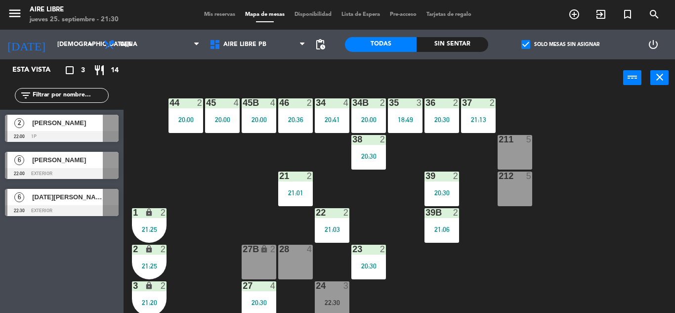
click at [90, 164] on span "[PERSON_NAME]" at bounding box center [67, 160] width 71 height 10
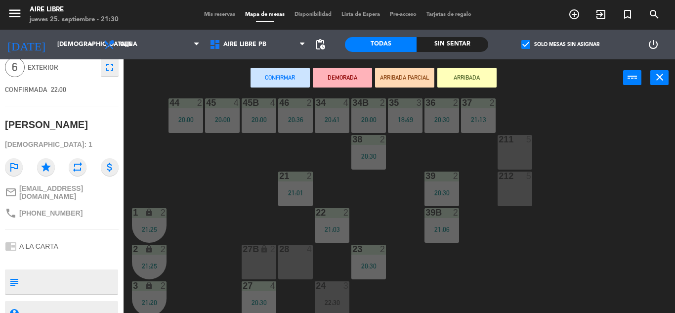
scroll to position [79, 0]
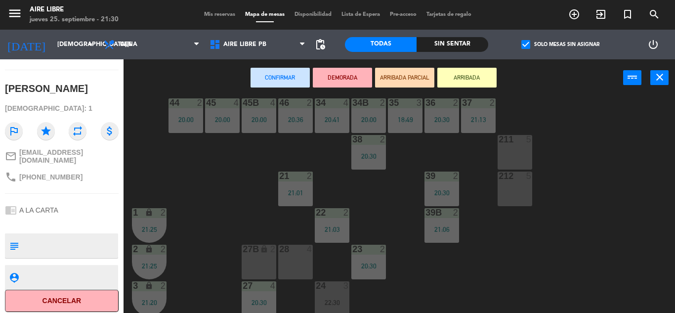
click at [281, 258] on div "28 4" at bounding box center [295, 262] width 35 height 35
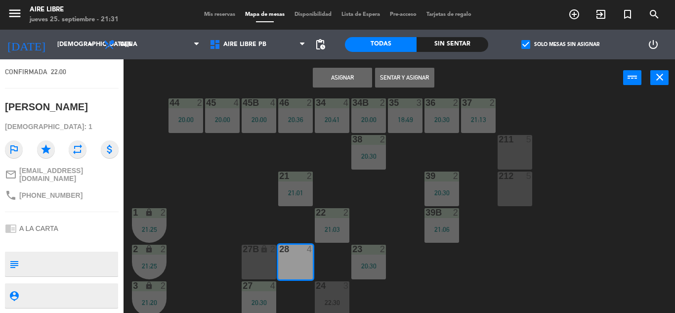
scroll to position [56, 0]
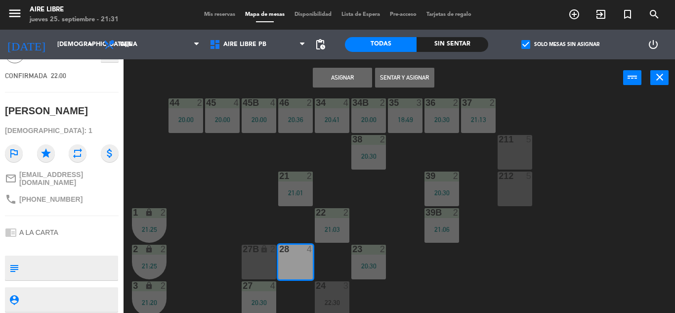
click at [348, 76] on button "Asignar" at bounding box center [342, 78] width 59 height 20
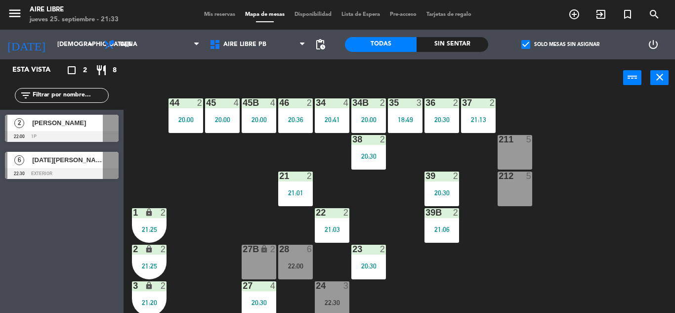
click at [332, 228] on div "21:03" at bounding box center [332, 229] width 35 height 7
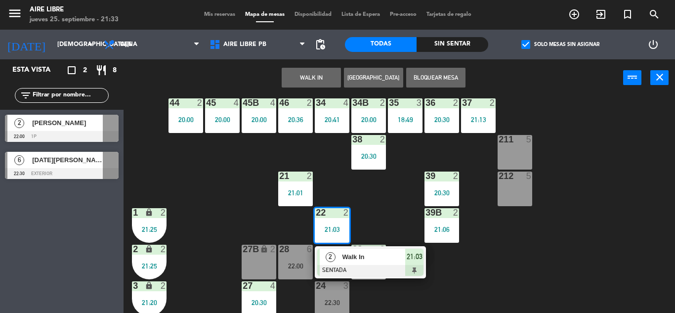
click at [385, 261] on span "Walk In" at bounding box center [373, 257] width 63 height 10
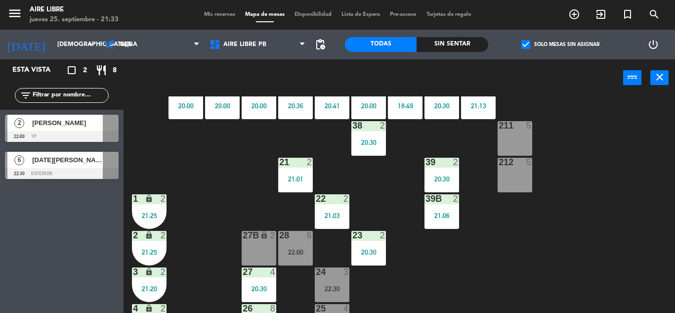
scroll to position [113, 0]
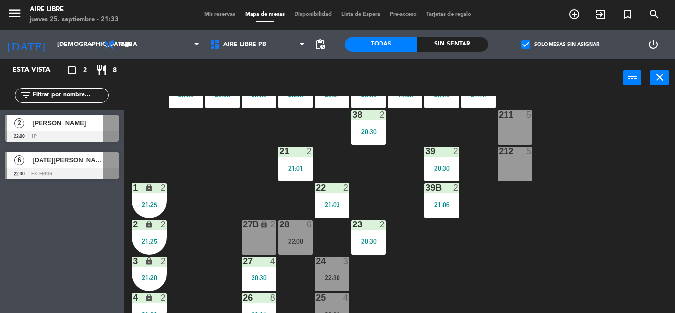
click at [331, 198] on div "22 2 21:03" at bounding box center [332, 200] width 35 height 35
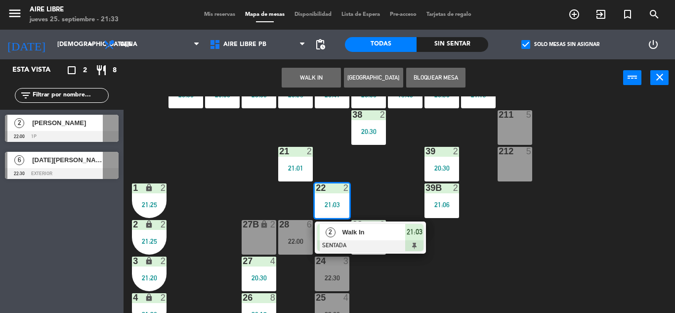
click at [351, 234] on span "Walk In" at bounding box center [373, 232] width 63 height 10
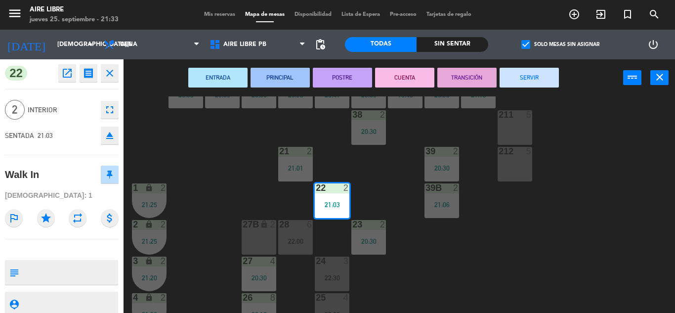
click at [70, 77] on icon "open_in_new" at bounding box center [67, 73] width 12 height 12
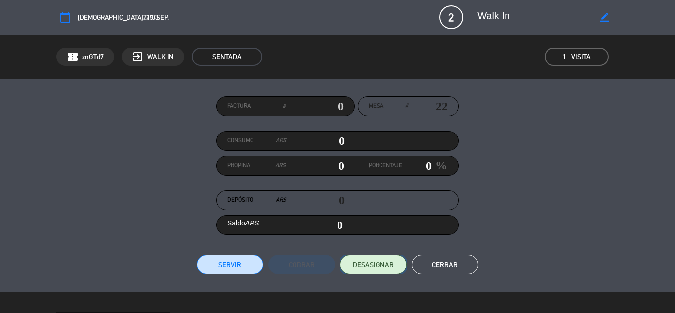
click at [376, 263] on span "DESASIGNAR" at bounding box center [373, 264] width 41 height 10
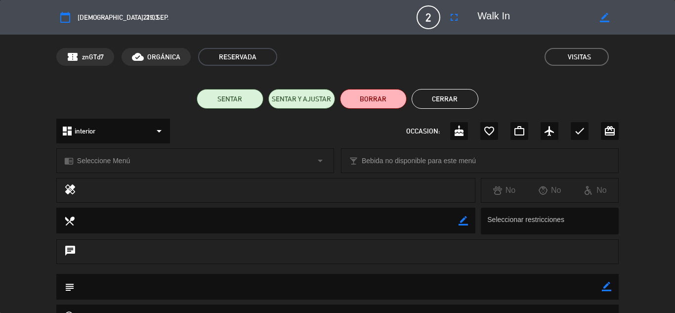
click at [377, 97] on button "BORRAR" at bounding box center [373, 99] width 67 height 20
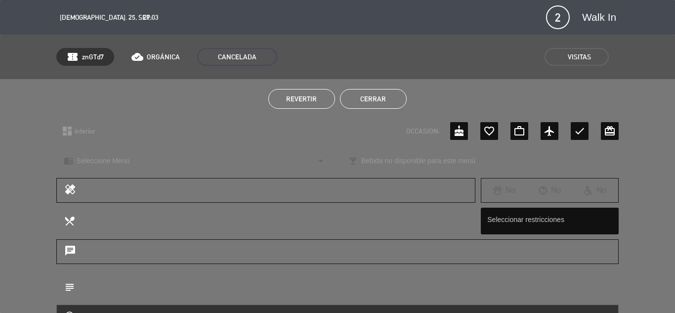
click at [377, 97] on button "Cerrar" at bounding box center [373, 99] width 67 height 20
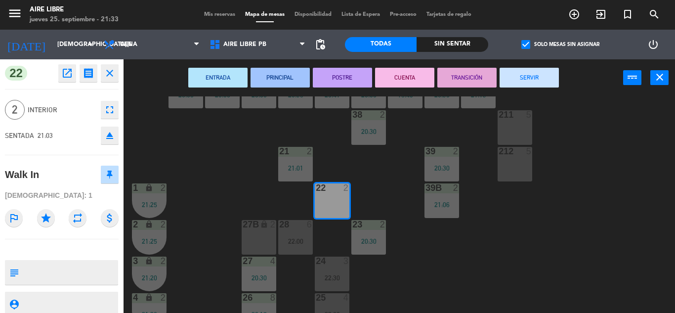
click at [114, 73] on icon "close" at bounding box center [110, 73] width 12 height 12
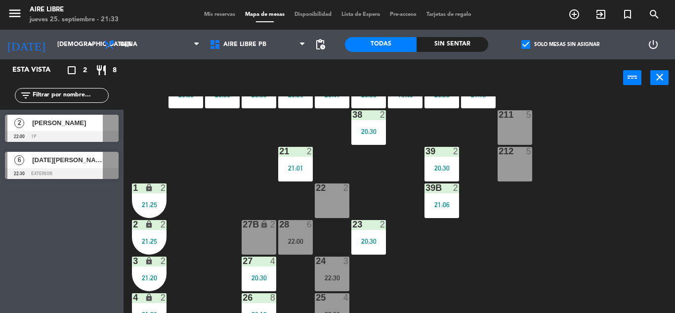
click at [70, 91] on input "text" at bounding box center [70, 95] width 77 height 11
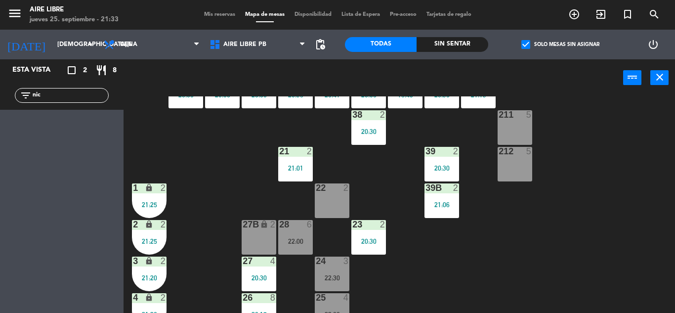
type input "nic"
click at [524, 41] on span "check_box" at bounding box center [525, 44] width 9 height 9
click at [560, 44] on input "check_box Solo mesas sin asignar" at bounding box center [560, 44] width 0 height 0
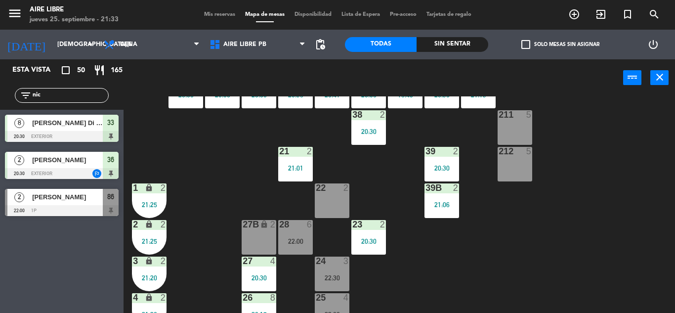
click at [71, 204] on div "[PERSON_NAME]" at bounding box center [67, 197] width 72 height 16
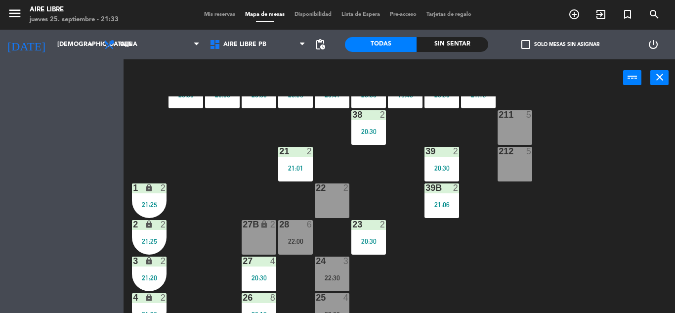
scroll to position [0, 0]
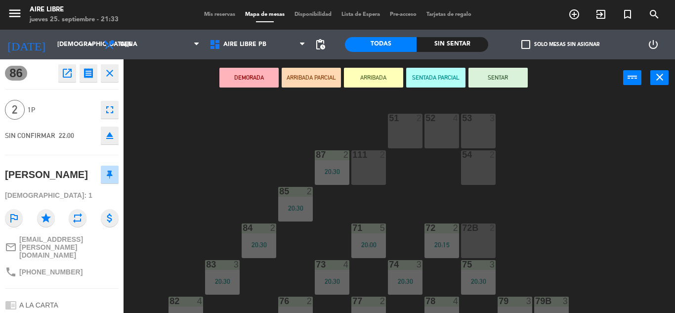
click at [113, 135] on icon "eject" at bounding box center [110, 135] width 12 height 12
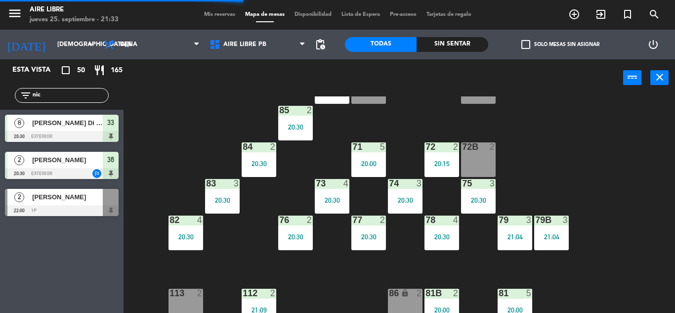
scroll to position [87, 0]
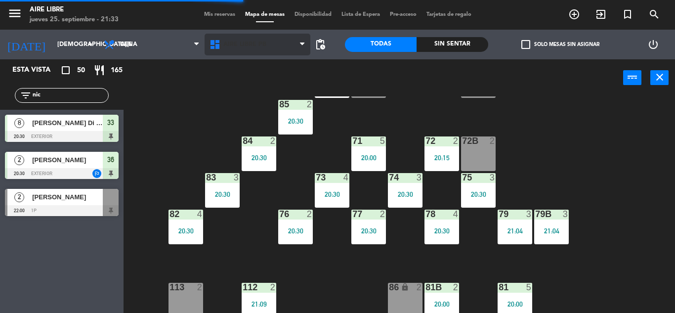
click at [237, 44] on span "Aire Libre PB" at bounding box center [244, 44] width 43 height 7
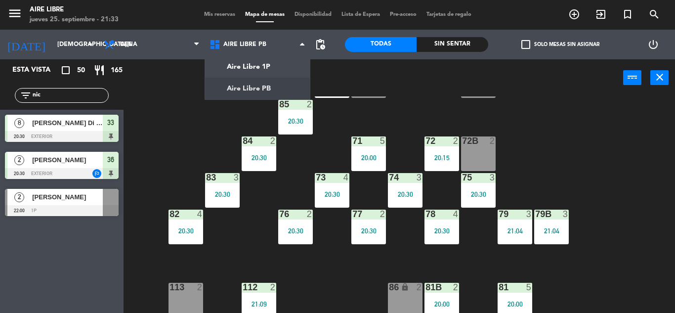
click at [70, 204] on div "[PERSON_NAME]" at bounding box center [67, 197] width 72 height 16
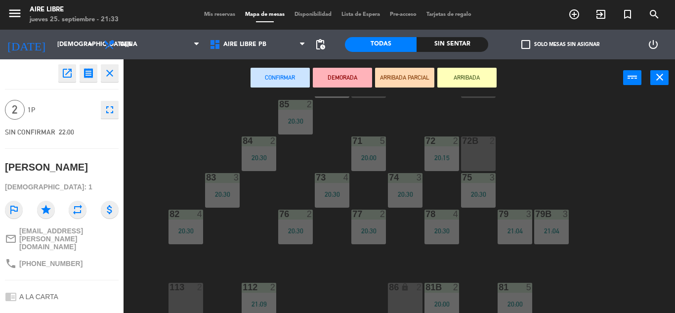
click at [402, 288] on icon "lock" at bounding box center [405, 287] width 8 height 8
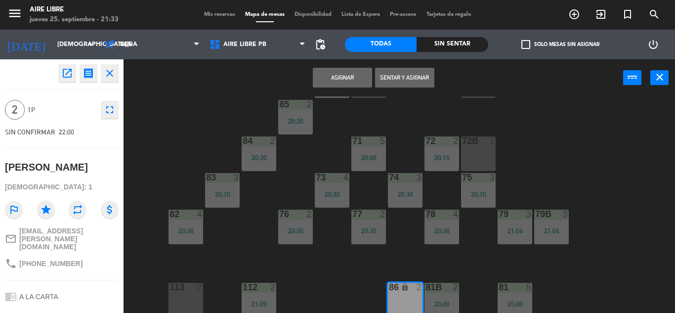
click at [410, 80] on button "Sentar y Asignar" at bounding box center [404, 78] width 59 height 20
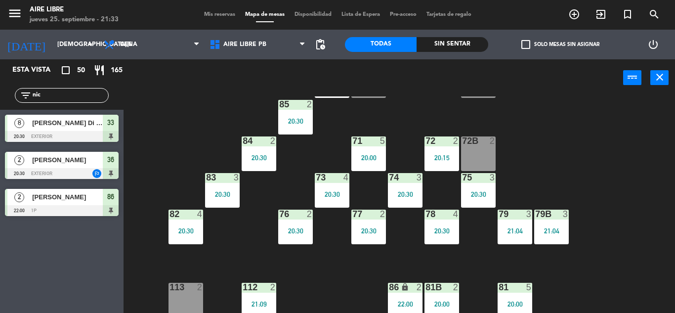
click at [88, 194] on span "[PERSON_NAME]" at bounding box center [67, 197] width 71 height 10
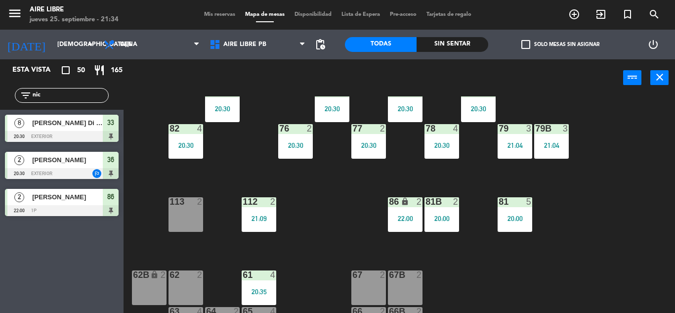
scroll to position [177, 0]
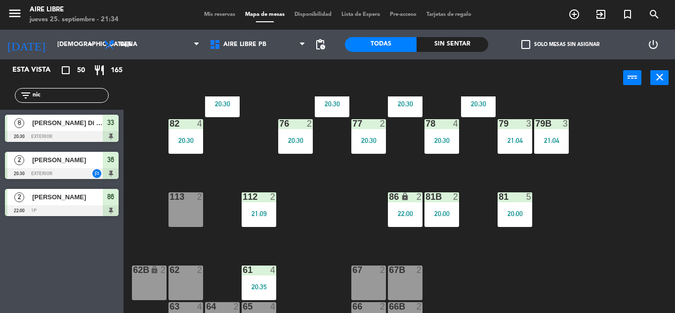
click at [399, 215] on div "22:00" at bounding box center [405, 213] width 35 height 7
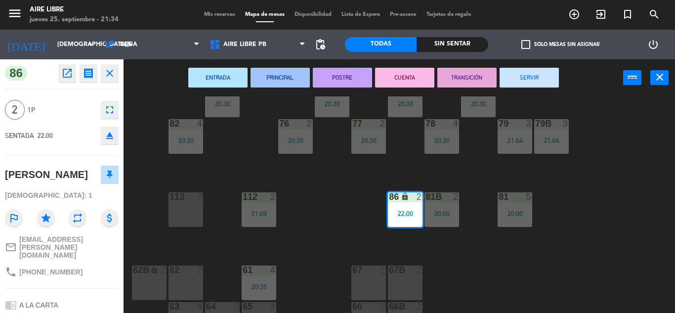
click at [112, 141] on icon "eject" at bounding box center [110, 135] width 12 height 12
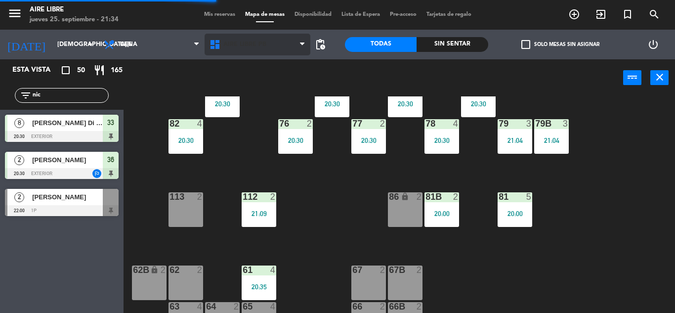
click at [250, 45] on span "Aire Libre PB" at bounding box center [244, 44] width 43 height 7
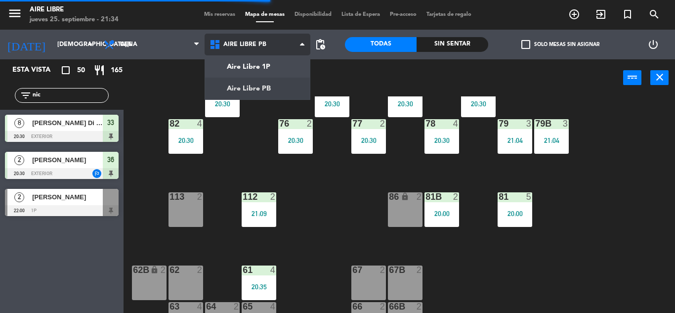
click at [261, 64] on ng-component "menu Aire Libre [DATE] 25. septiembre - 21:34 Mis reservas Mapa de mesas Dispon…" at bounding box center [337, 156] width 675 height 313
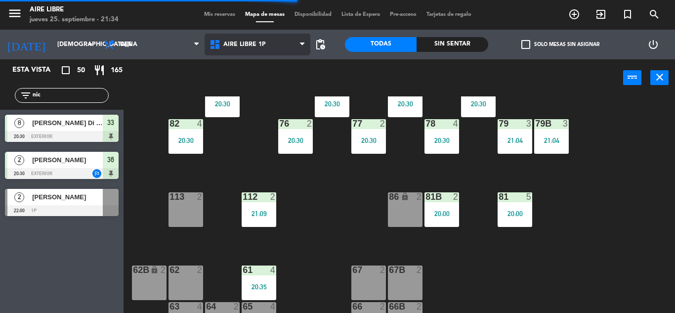
scroll to position [0, 0]
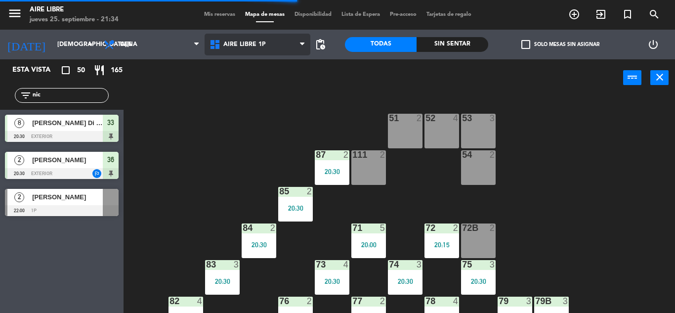
click at [243, 46] on span "Aire Libre 1P" at bounding box center [244, 44] width 42 height 7
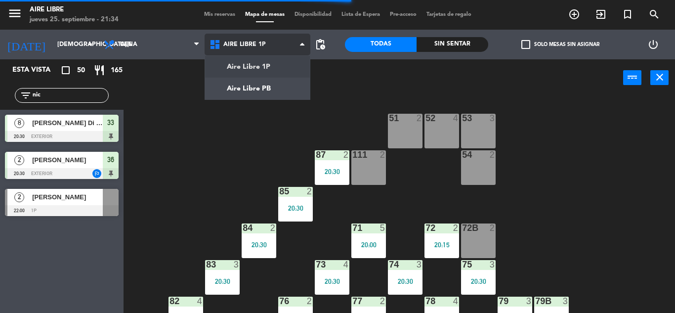
click at [257, 92] on ng-component "menu Aire Libre [DATE] 25. septiembre - 21:34 Mis reservas Mapa de mesas Dispon…" at bounding box center [337, 156] width 675 height 313
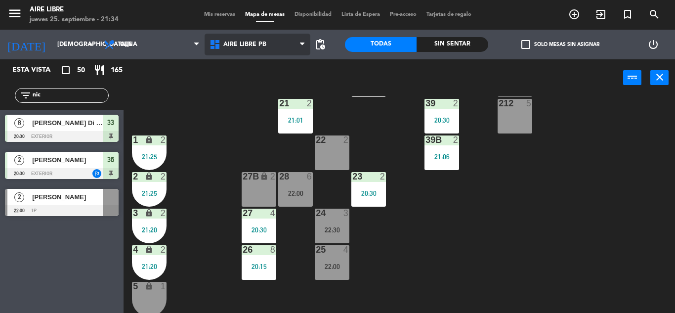
scroll to position [145, 0]
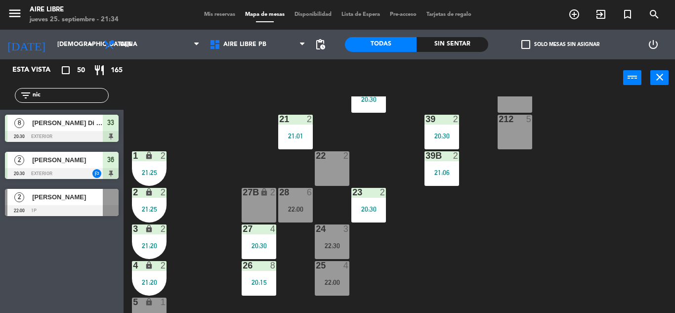
click at [84, 201] on span "[PERSON_NAME]" at bounding box center [67, 197] width 71 height 10
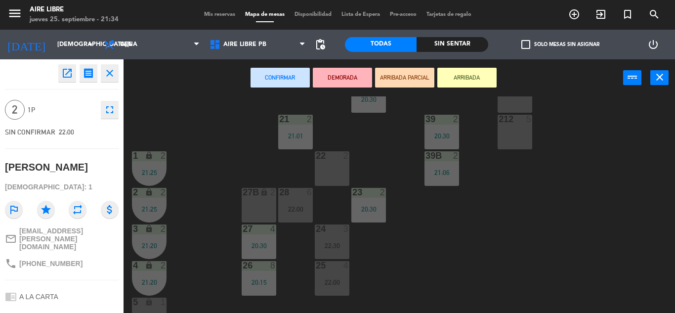
click at [336, 174] on div "22 2" at bounding box center [332, 168] width 35 height 35
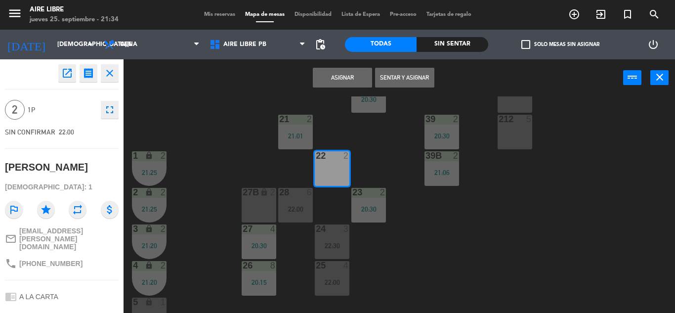
click at [412, 80] on button "Sentar y Asignar" at bounding box center [404, 78] width 59 height 20
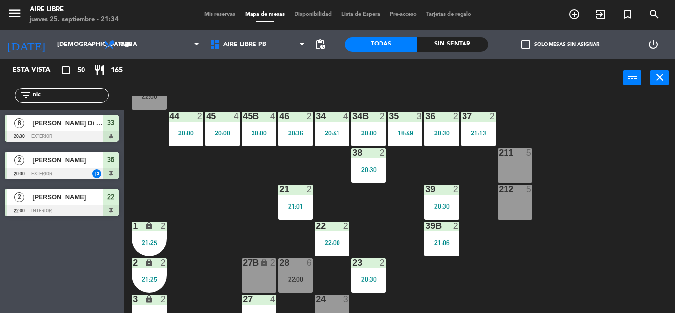
scroll to position [79, 0]
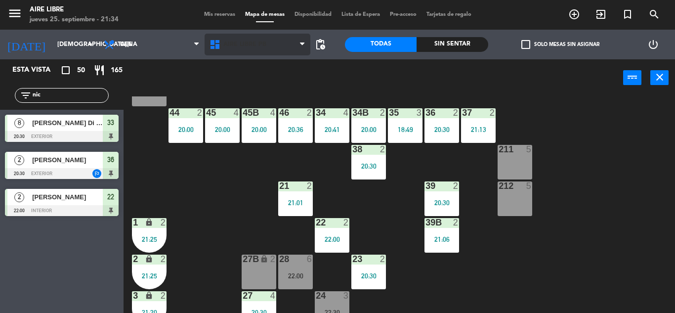
click at [246, 34] on span "Aire Libre PB" at bounding box center [258, 45] width 106 height 22
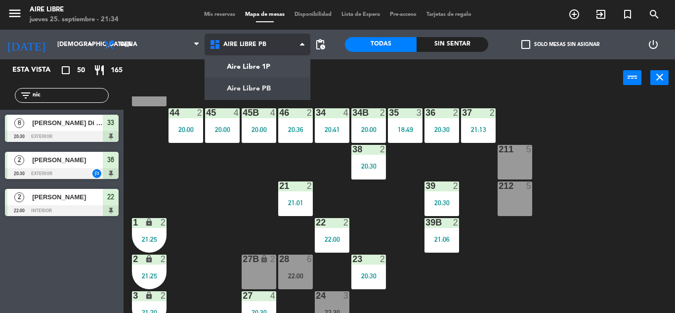
click at [257, 65] on ng-component "menu Aire Libre [DATE] 25. septiembre - 21:34 Mis reservas Mapa de mesas Dispon…" at bounding box center [337, 156] width 675 height 313
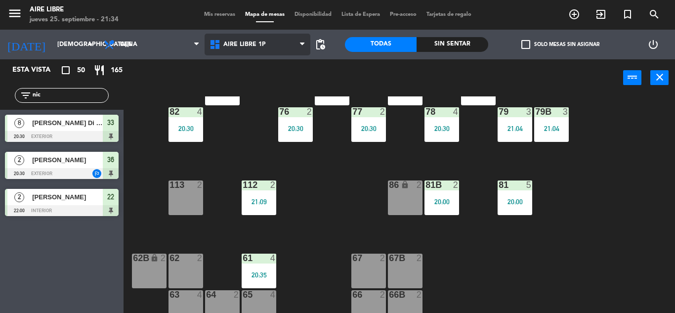
scroll to position [201, 0]
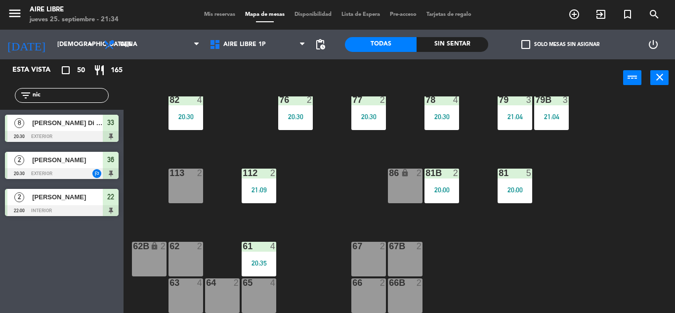
click at [258, 288] on div "65 4" at bounding box center [259, 283] width 35 height 10
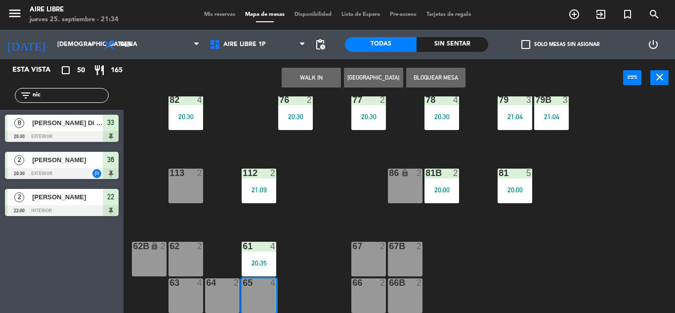
click at [318, 71] on button "WALK IN" at bounding box center [311, 78] width 59 height 20
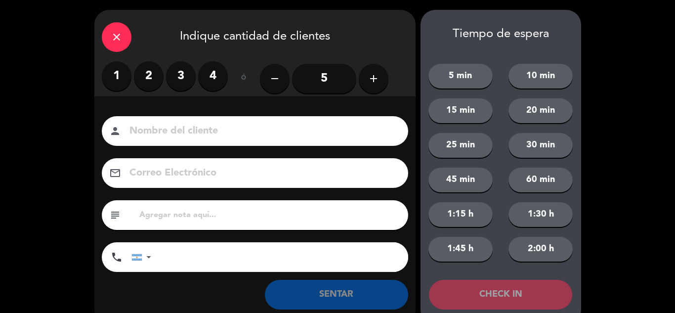
click at [154, 86] on label "2" at bounding box center [149, 76] width 30 height 30
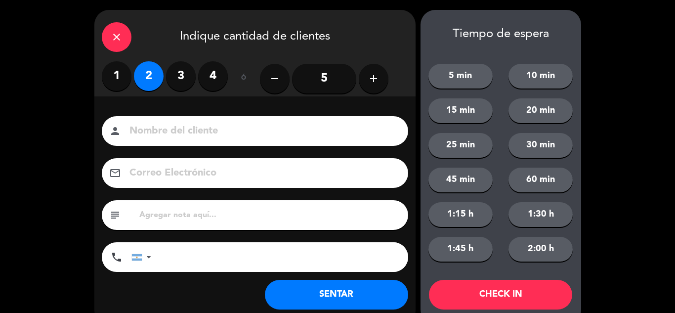
click at [332, 289] on button "SENTAR" at bounding box center [336, 295] width 143 height 30
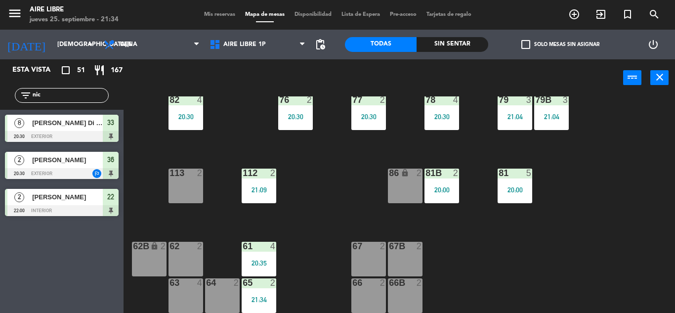
click at [65, 96] on input "nic" at bounding box center [70, 95] width 77 height 11
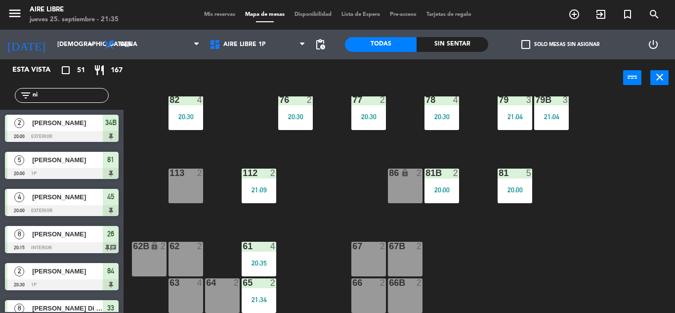
type input "n"
click at [532, 47] on label "check_box_outline_blank Solo mesas sin asignar" at bounding box center [560, 44] width 78 height 9
click at [560, 44] on input "check_box_outline_blank Solo mesas sin asignar" at bounding box center [560, 44] width 0 height 0
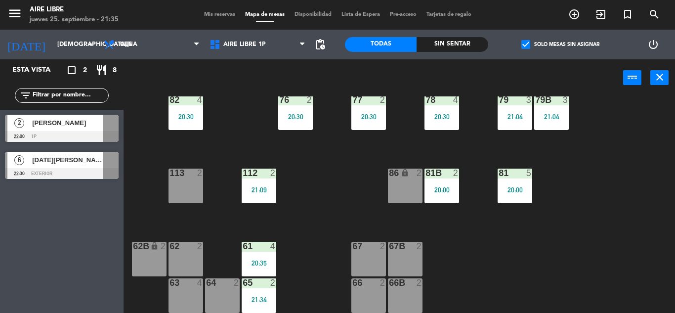
click at [82, 129] on div "[PERSON_NAME]" at bounding box center [67, 123] width 72 height 16
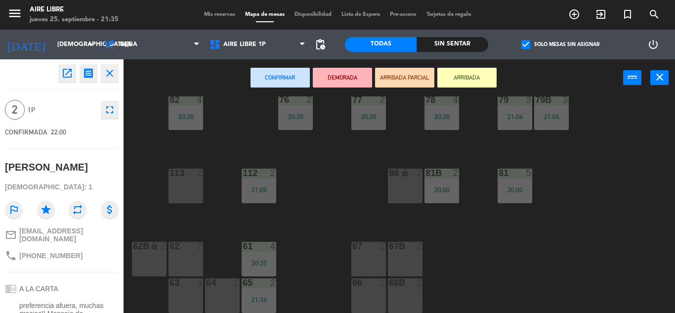
click at [613, 252] on div "51 2 52 4 53 3 111 2 54 2 87 2 20:30 85 2 20:30 72 2 20:15 84 2 20:30 71 5 20:0…" at bounding box center [402, 204] width 545 height 216
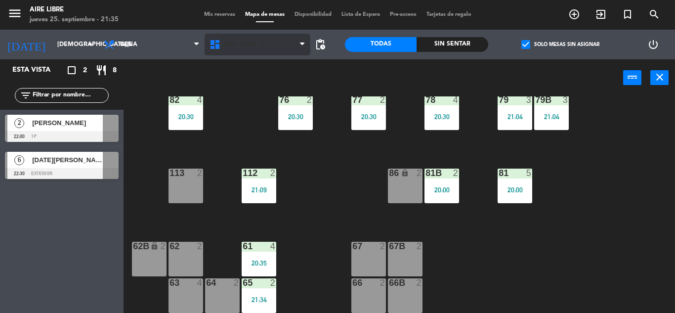
click at [234, 46] on span "Aire Libre 1P" at bounding box center [244, 44] width 42 height 7
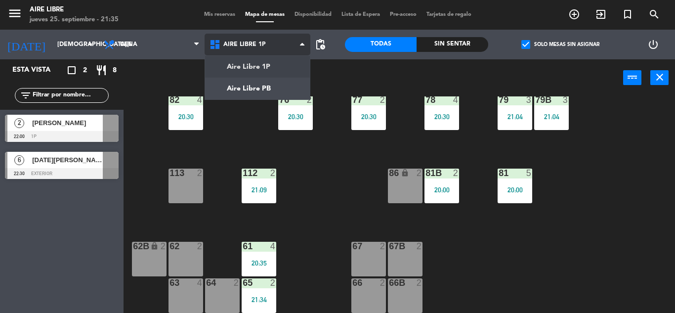
click at [246, 87] on ng-component "menu Aire Libre [DATE] 25. septiembre - 21:35 Mis reservas Mapa de mesas Dispon…" at bounding box center [337, 156] width 675 height 313
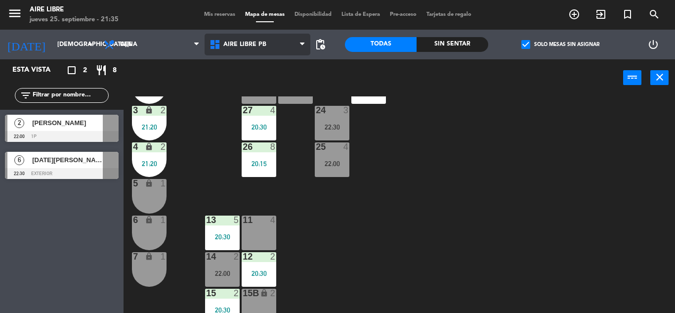
scroll to position [274, 0]
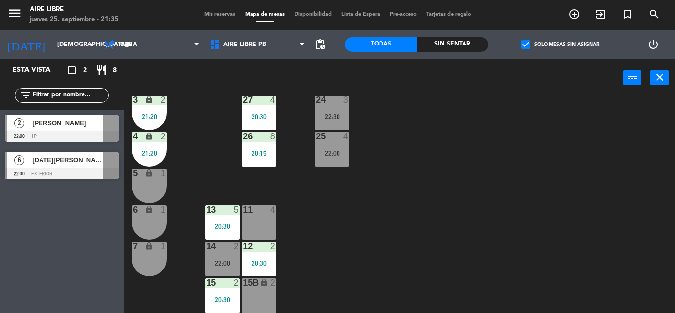
click at [228, 262] on div "22:00" at bounding box center [222, 262] width 35 height 7
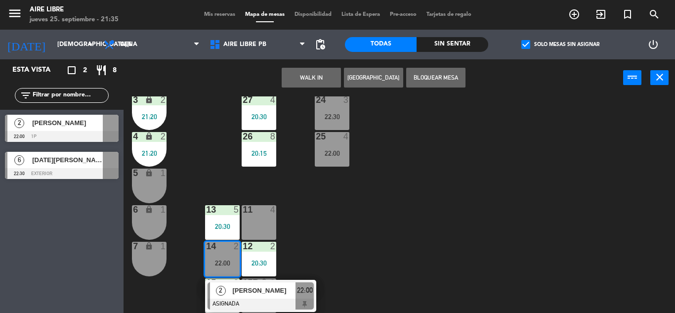
click at [419, 254] on div "42 3 20:30 43 2 31 7 20:30 32 5 20:30 33 8 20:30 42B 3 20:30 43B 2 41 7 22:00 4…" at bounding box center [402, 204] width 545 height 216
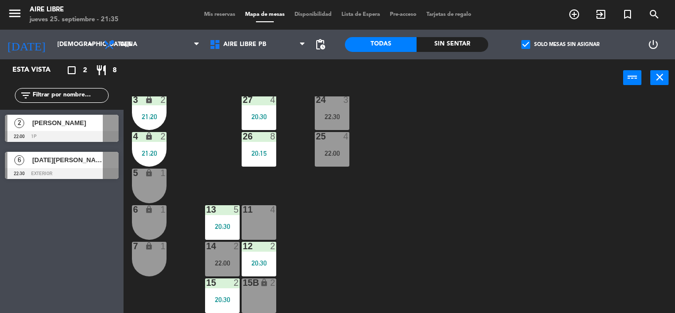
click at [481, 190] on div "42 3 20:30 43 2 31 7 20:30 32 5 20:30 33 8 20:30 42B 3 20:30 43B 2 41 7 22:00 4…" at bounding box center [402, 204] width 545 height 216
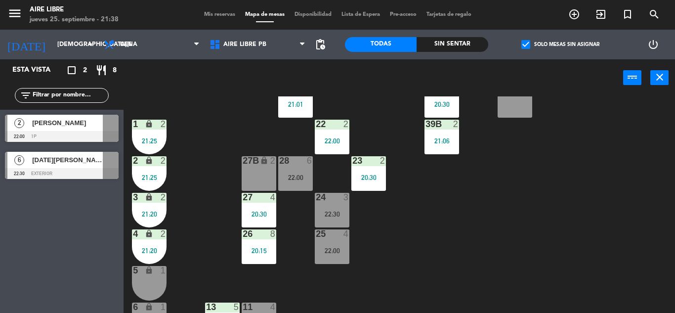
scroll to position [175, 0]
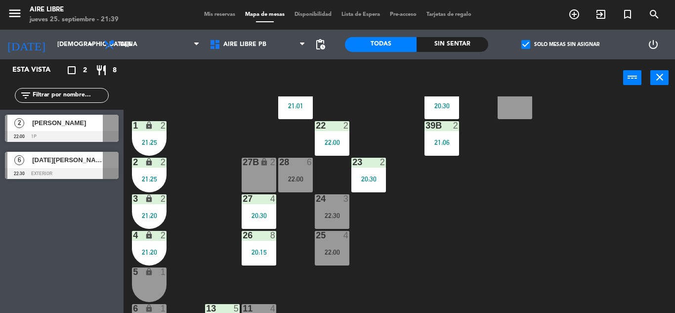
click at [473, 174] on div "42 3 20:30 43 2 31 7 20:30 32 5 20:30 33 8 20:30 42B 3 20:30 43B 2 41 7 22:00 4…" at bounding box center [402, 204] width 545 height 216
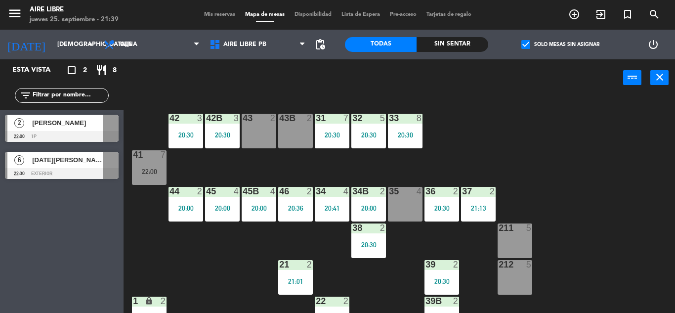
scroll to position [274, 0]
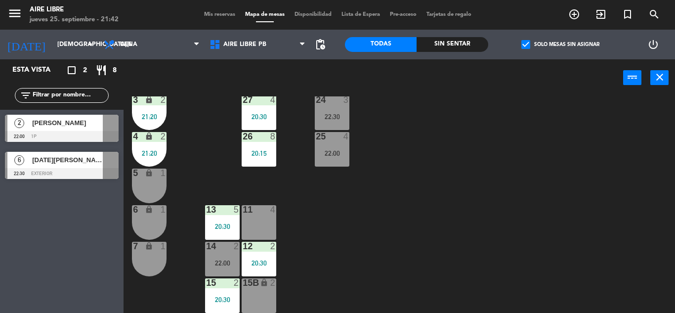
click at [603, 7] on span "exit_to_app" at bounding box center [601, 14] width 27 height 17
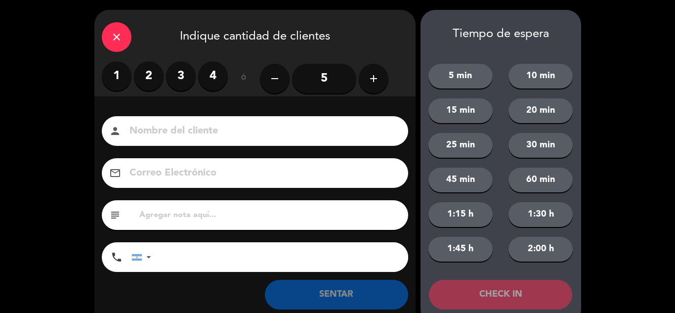
click at [152, 72] on label "2" at bounding box center [149, 76] width 30 height 30
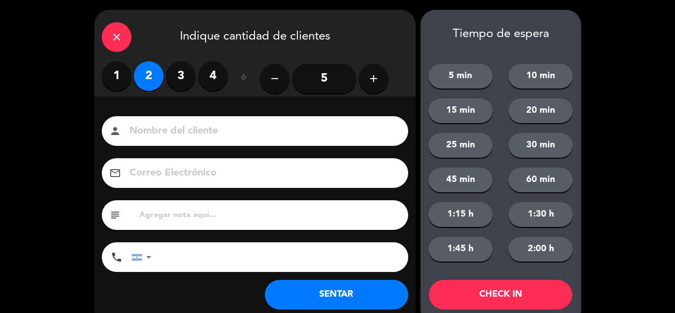
click at [311, 296] on button "SENTAR" at bounding box center [336, 295] width 143 height 30
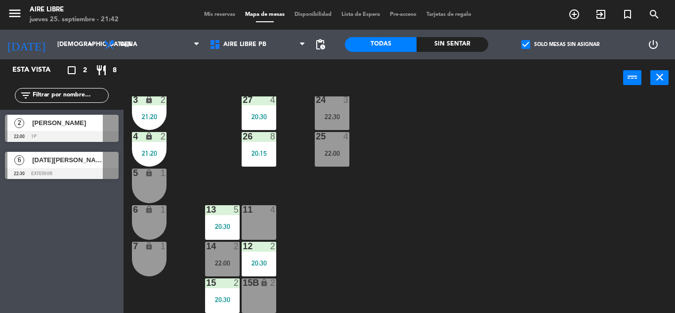
click at [153, 175] on icon "lock" at bounding box center [149, 173] width 8 height 8
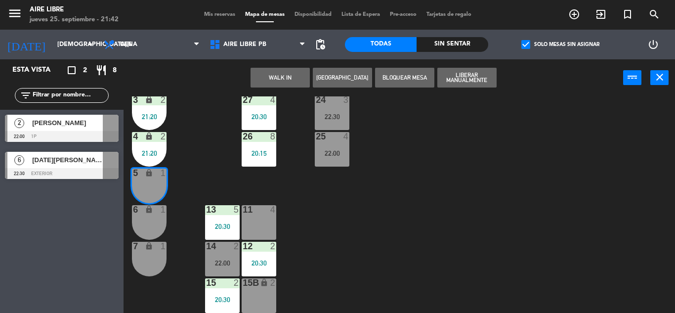
click at [149, 219] on div "6 lock 1" at bounding box center [149, 222] width 35 height 35
click at [285, 80] on button "WALK IN" at bounding box center [280, 78] width 59 height 20
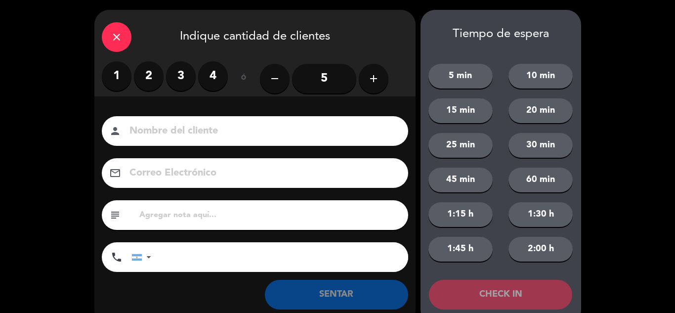
click at [125, 36] on div "close" at bounding box center [117, 37] width 30 height 30
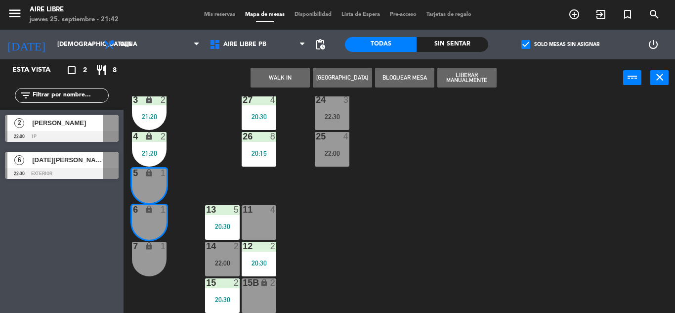
click at [434, 204] on div "42 3 20:30 43 2 31 7 20:30 32 5 20:30 33 8 20:30 42B 3 20:30 43B 2 41 7 22:00 4…" at bounding box center [402, 204] width 545 height 216
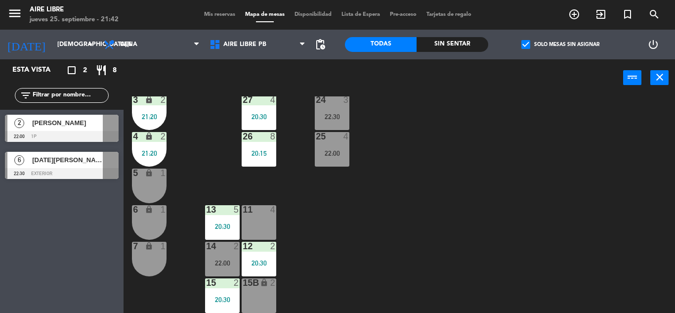
click at [528, 45] on span "check_box" at bounding box center [525, 44] width 9 height 9
click at [560, 44] on input "check_box Solo mesas sin asignar" at bounding box center [560, 44] width 0 height 0
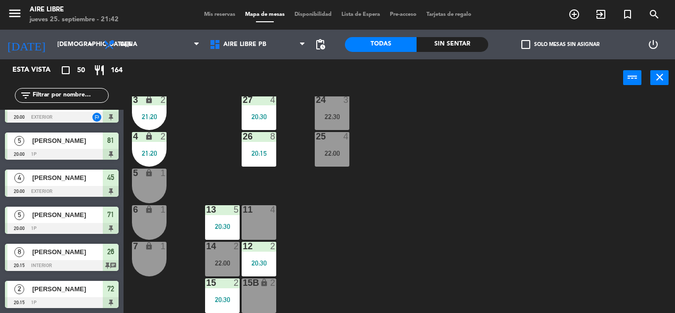
scroll to position [0, 0]
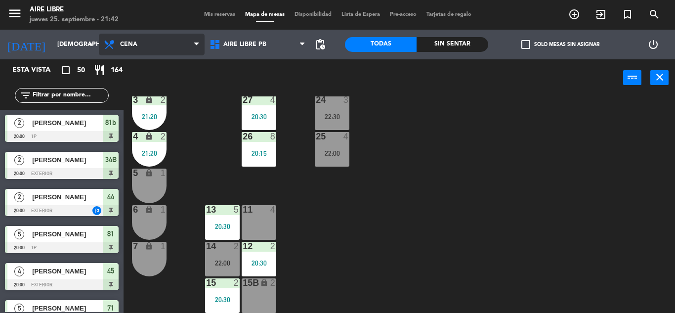
click at [189, 52] on span "Cena" at bounding box center [152, 45] width 106 height 22
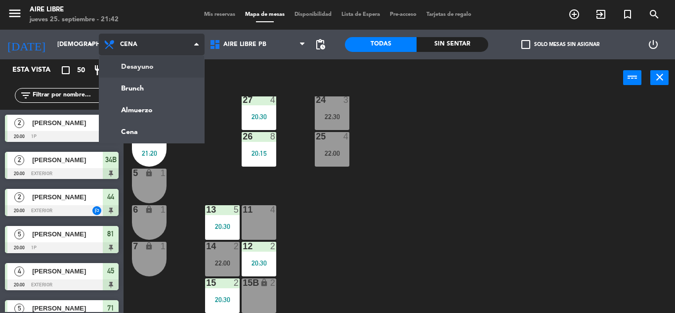
click at [181, 73] on ng-component "menu Aire Libre [DATE] 25. septiembre - 21:42 Mis reservas Mapa de mesas Dispon…" at bounding box center [337, 156] width 675 height 313
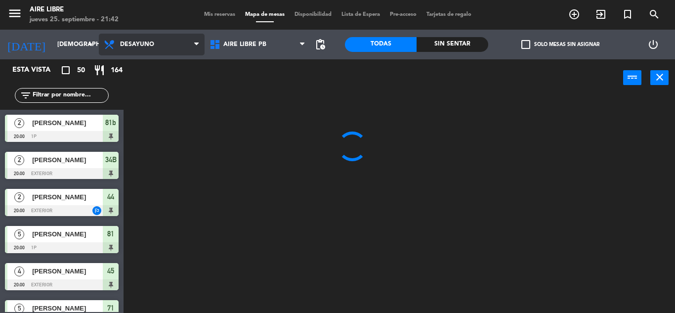
click at [175, 50] on span "Desayuno" at bounding box center [152, 45] width 106 height 22
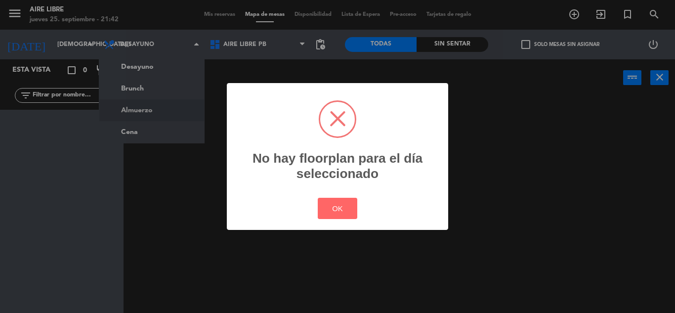
click at [155, 135] on div "? ! i No hay floorplan para el día seleccionado × OK Cancel" at bounding box center [337, 156] width 675 height 313
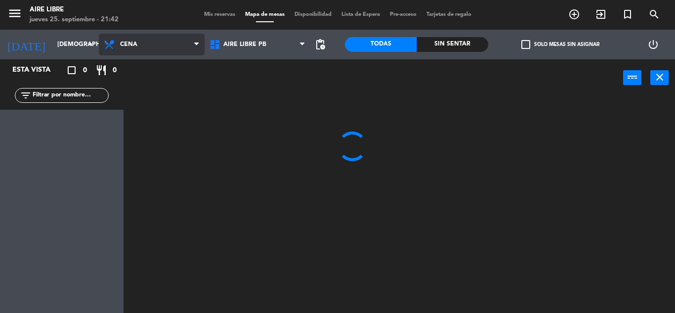
click at [141, 128] on ng-component "menu Aire Libre [DATE] 25. septiembre - 21:42 Mis reservas Mapa de mesas Dispon…" at bounding box center [337, 156] width 675 height 313
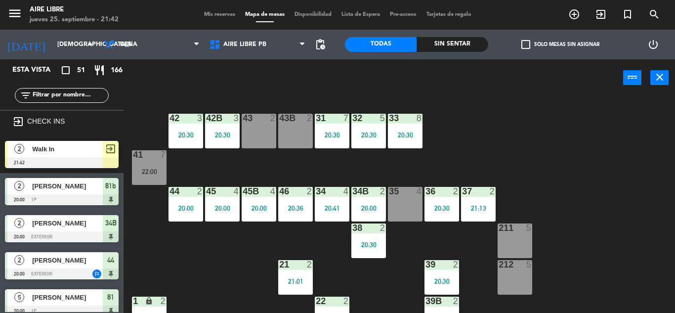
click at [88, 139] on div "2 Walk In 21:42 exit_to_app" at bounding box center [62, 154] width 124 height 37
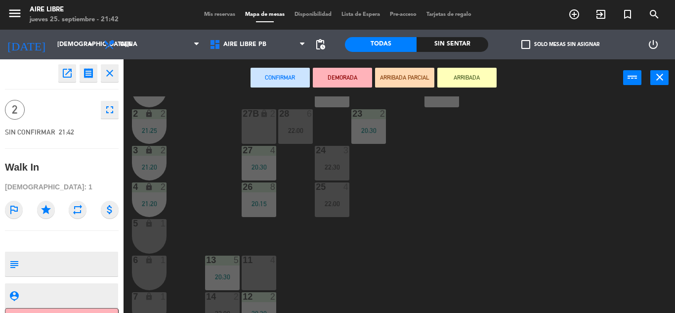
scroll to position [224, 0]
click at [145, 238] on div "5 lock 1" at bounding box center [149, 235] width 35 height 35
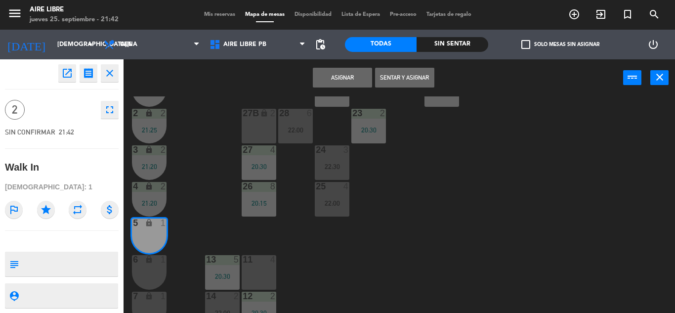
click at [141, 269] on div "6 lock 1" at bounding box center [149, 272] width 35 height 35
click at [422, 76] on button "Sentar y Asignar" at bounding box center [404, 78] width 59 height 20
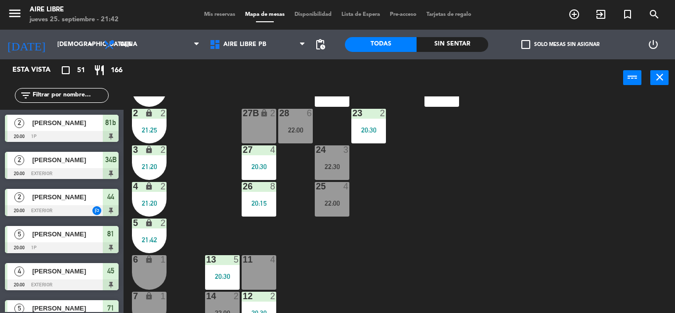
click at [55, 98] on input "text" at bounding box center [70, 95] width 77 height 11
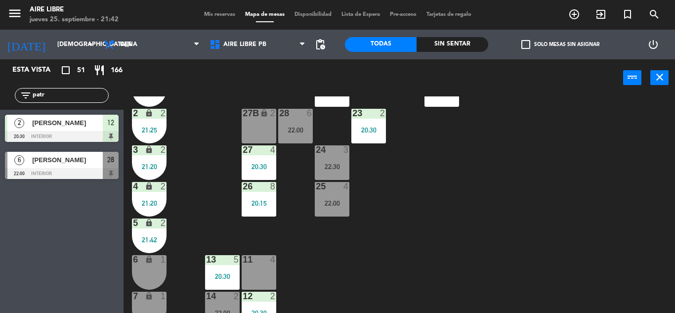
type input "patr"
click at [85, 306] on div "Esta vista crop_square 51 restaurant 166 filter_list patr 2 [PERSON_NAME] 20:30…" at bounding box center [62, 186] width 124 height 254
click at [98, 165] on span "[PERSON_NAME]" at bounding box center [67, 160] width 71 height 10
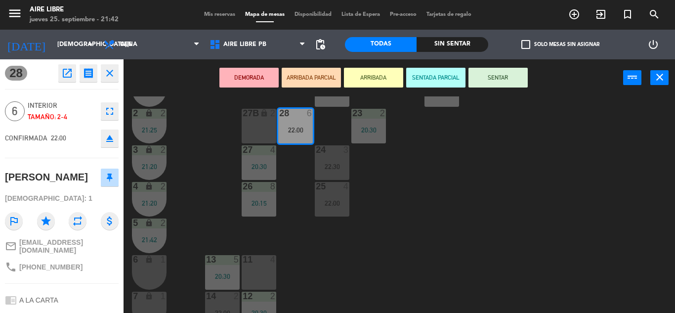
click at [380, 73] on button "ARRIBADA" at bounding box center [373, 78] width 59 height 20
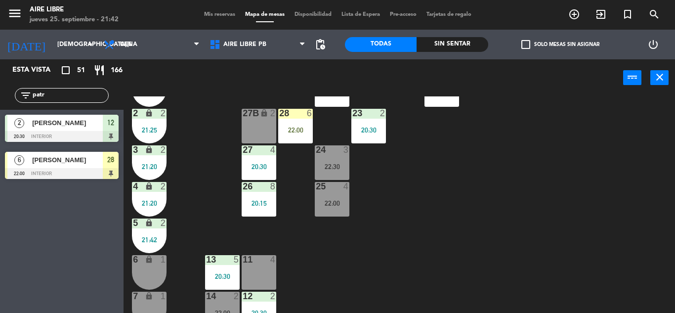
scroll to position [274, 0]
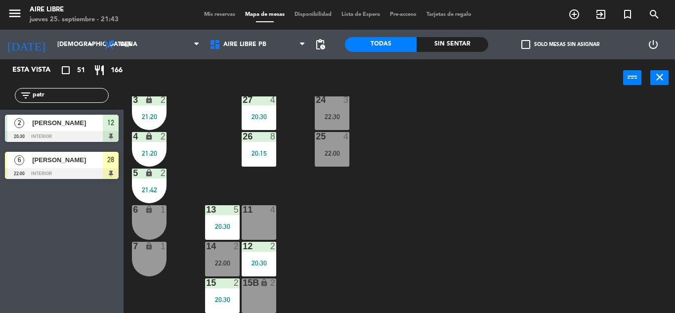
click at [113, 174] on div at bounding box center [62, 173] width 114 height 11
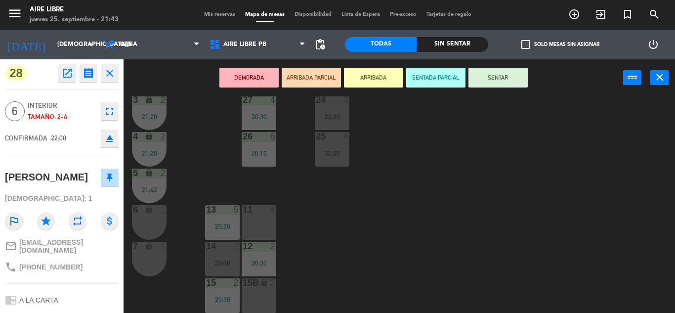
click at [512, 78] on button "SENTAR" at bounding box center [497, 78] width 59 height 20
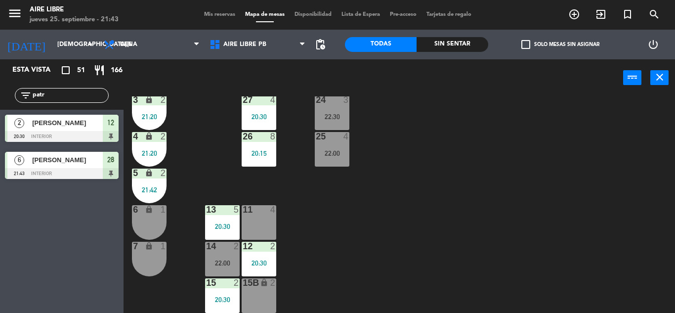
click at [65, 89] on div "filter_list patr" at bounding box center [62, 95] width 94 height 15
click at [65, 97] on input "patr" at bounding box center [70, 95] width 77 height 11
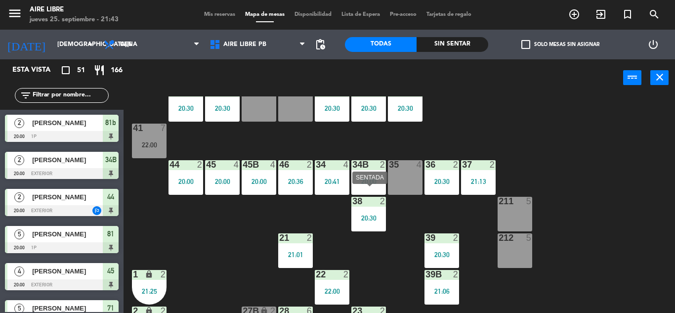
scroll to position [0, 0]
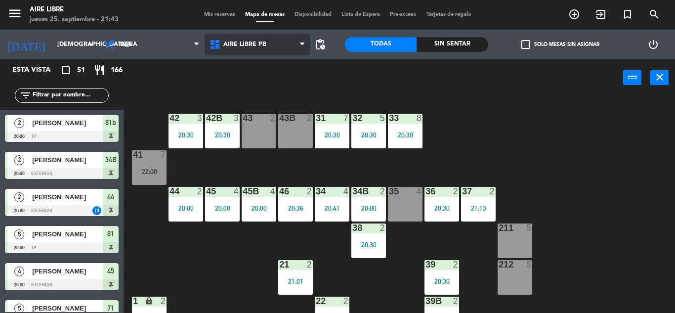
click at [255, 54] on span "Aire Libre PB" at bounding box center [258, 45] width 106 height 22
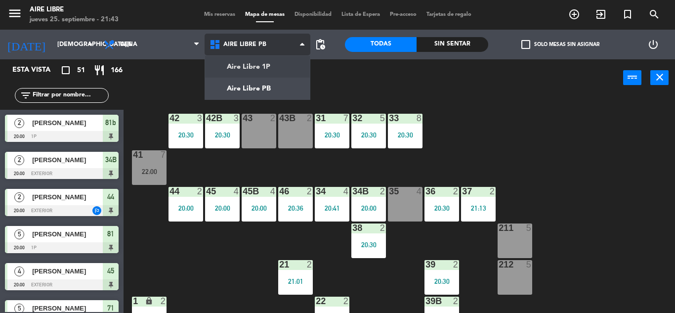
click at [258, 65] on ng-component "menu Aire Libre [DATE] 25. septiembre - 21:43 Mis reservas Mapa de mesas Dispon…" at bounding box center [337, 156] width 675 height 313
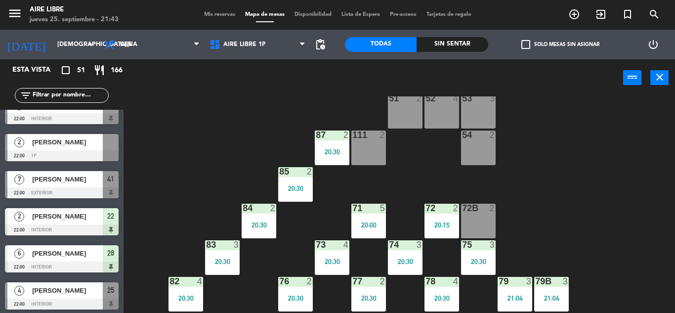
scroll to position [1611, 0]
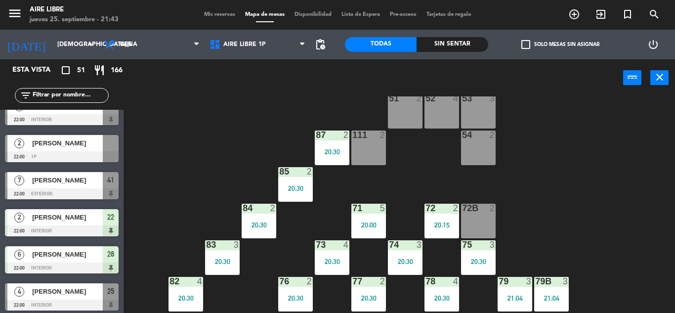
click at [80, 147] on span "[PERSON_NAME]" at bounding box center [67, 143] width 71 height 10
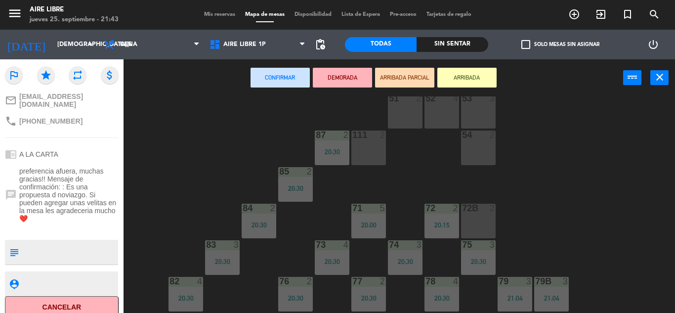
scroll to position [135, 0]
click at [658, 79] on icon "close" at bounding box center [660, 77] width 12 height 12
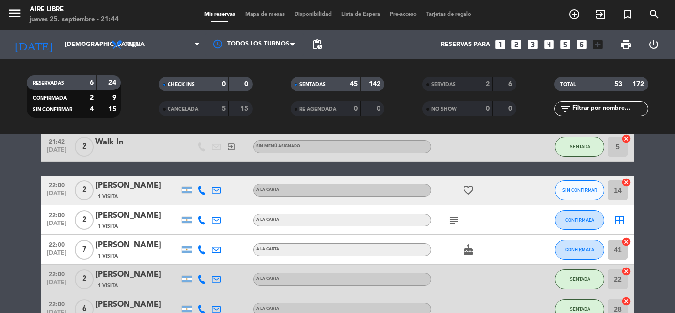
scroll to position [1509, 0]
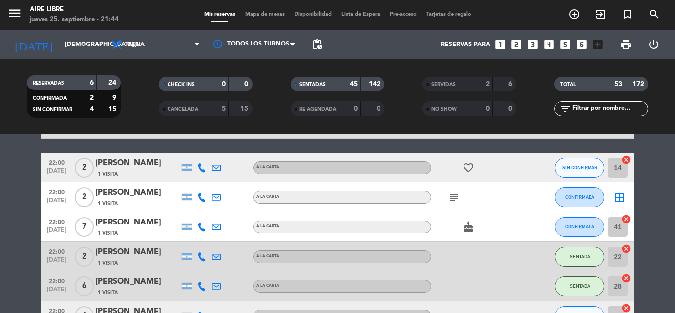
click at [614, 198] on icon "border_all" at bounding box center [619, 197] width 12 height 12
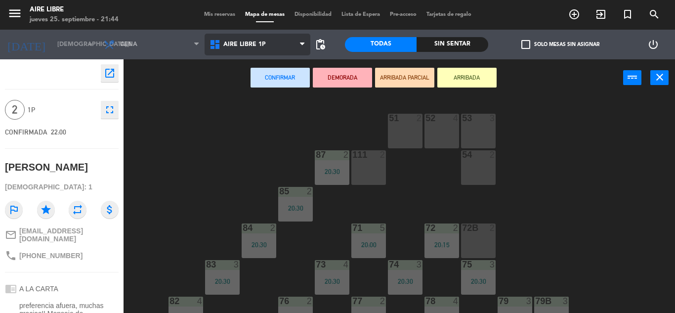
click at [272, 47] on span "Aire Libre 1P" at bounding box center [258, 45] width 106 height 22
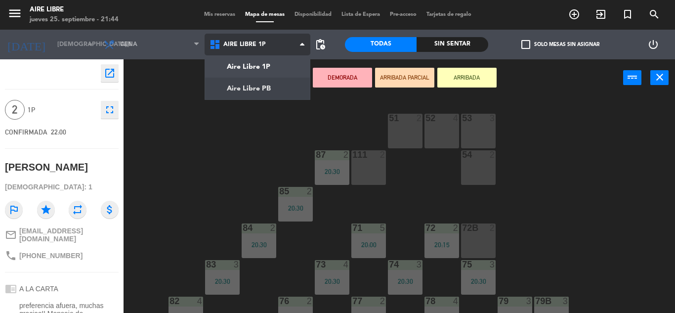
click at [253, 93] on ng-component "menu Aire Libre [DATE] 25. septiembre - 21:44 Mis reservas Mapa de mesas Dispon…" at bounding box center [337, 156] width 675 height 313
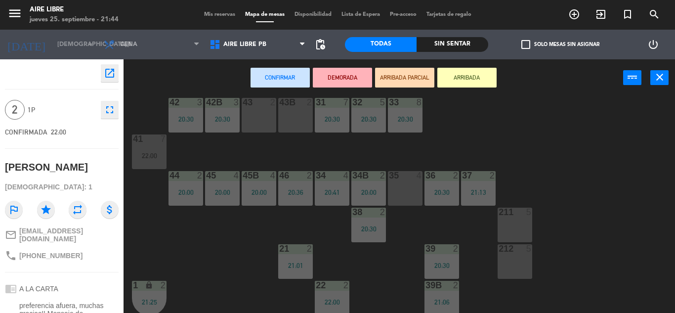
scroll to position [16, 0]
click at [403, 190] on div "35 4" at bounding box center [405, 187] width 35 height 35
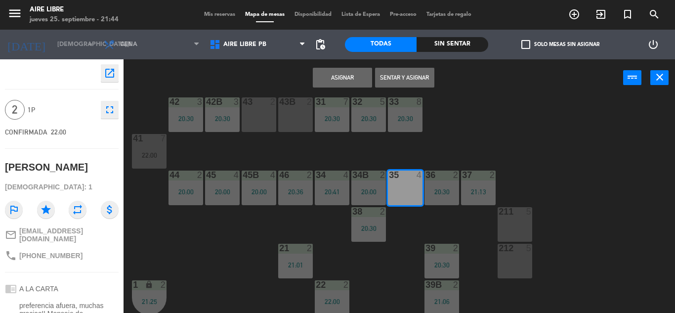
click at [359, 79] on button "Asignar" at bounding box center [342, 78] width 59 height 20
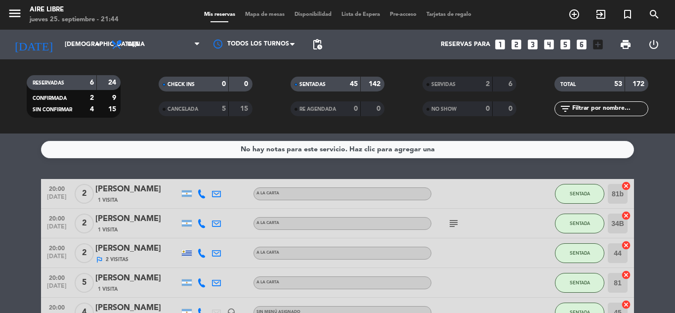
click at [262, 15] on span "Mapa de mesas" at bounding box center [264, 14] width 49 height 5
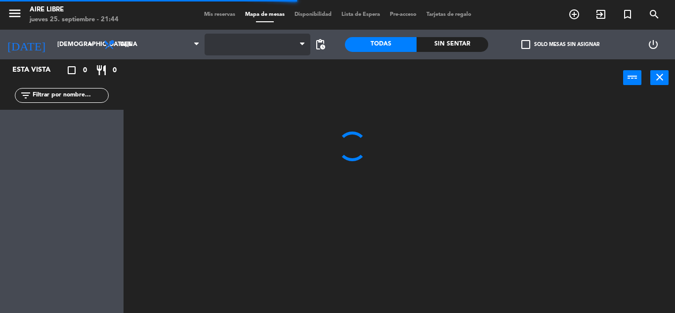
click at [282, 51] on span at bounding box center [258, 45] width 106 height 22
click at [284, 49] on span at bounding box center [258, 45] width 106 height 22
click at [281, 42] on span "Aire Libre 1P" at bounding box center [258, 45] width 106 height 22
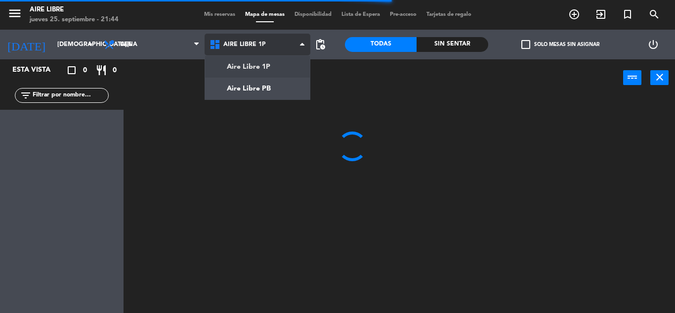
click at [268, 87] on ng-component "menu Aire Libre [DATE] 25. septiembre - 21:44 Mis reservas Mapa de mesas Dispon…" at bounding box center [337, 156] width 675 height 313
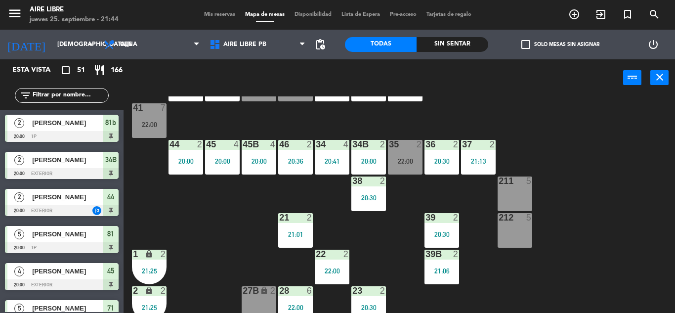
scroll to position [46, 0]
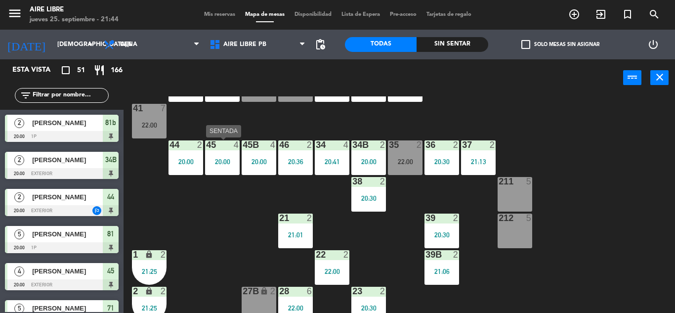
click at [223, 166] on div "45 4 20:00" at bounding box center [222, 157] width 35 height 35
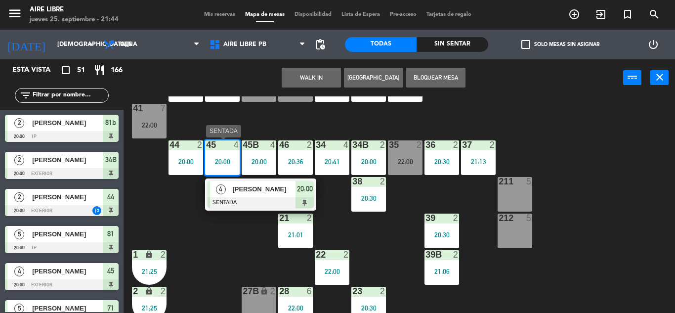
click at [280, 194] on span "[PERSON_NAME]" at bounding box center [263, 189] width 63 height 10
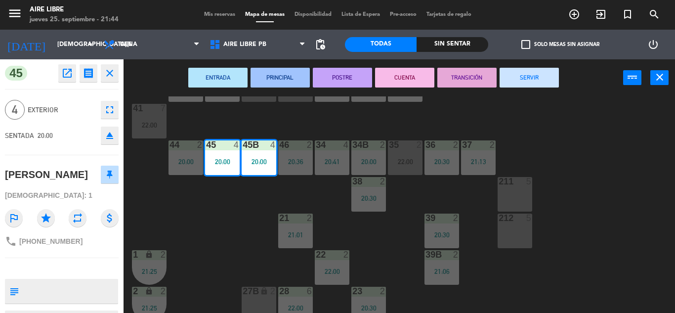
click at [526, 71] on button "SERVIR" at bounding box center [529, 78] width 59 height 20
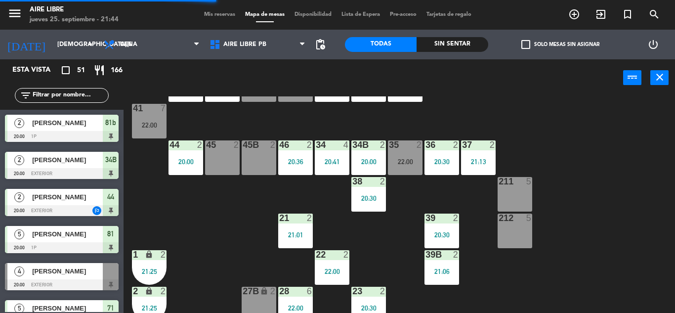
click at [406, 161] on div "22:00" at bounding box center [405, 161] width 35 height 7
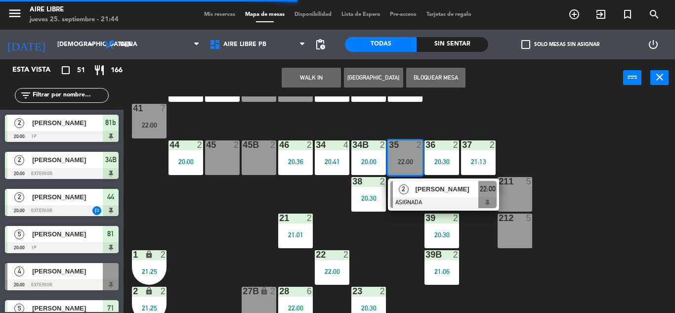
click at [227, 158] on div "45 2" at bounding box center [222, 157] width 35 height 35
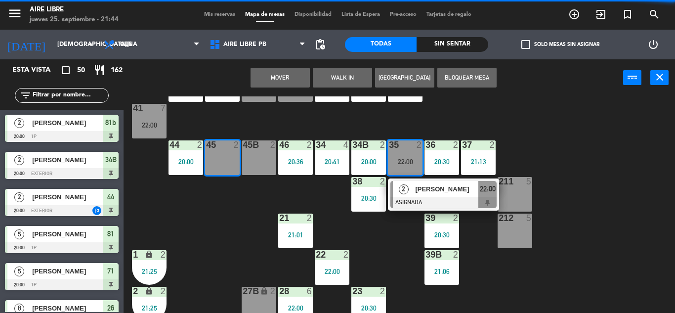
click at [244, 161] on div "45B 2" at bounding box center [259, 157] width 35 height 35
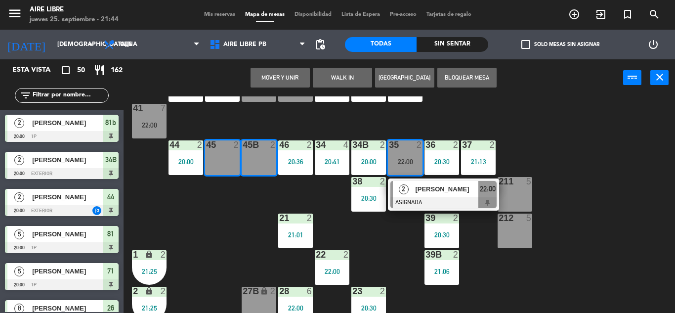
click at [293, 71] on button "Mover y Unir" at bounding box center [280, 78] width 59 height 20
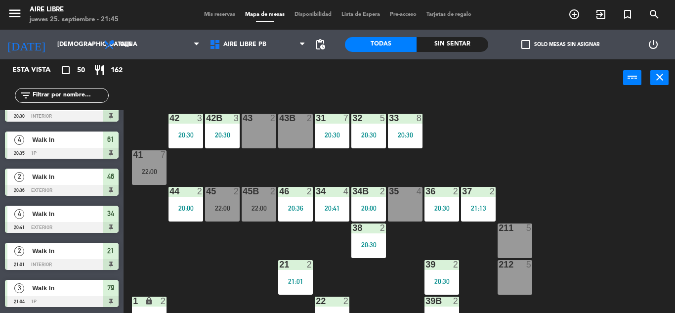
scroll to position [1651, 0]
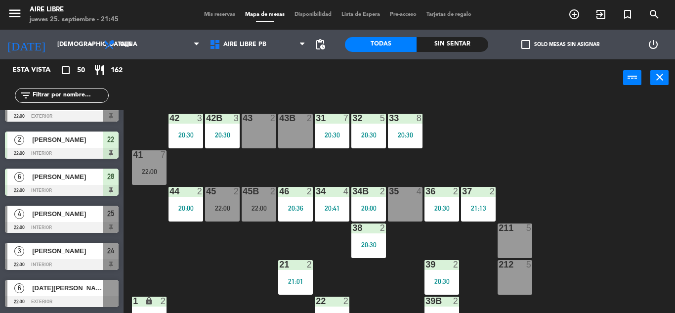
click at [31, 301] on div at bounding box center [62, 301] width 114 height 11
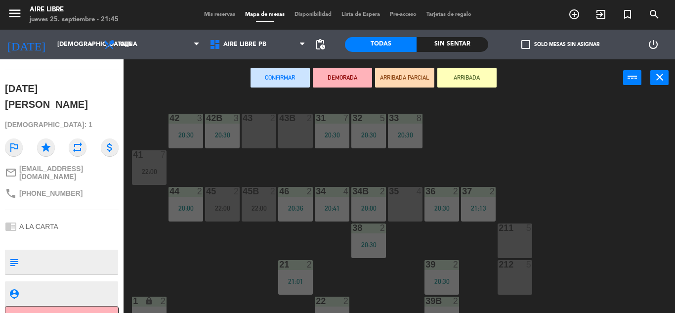
scroll to position [0, 0]
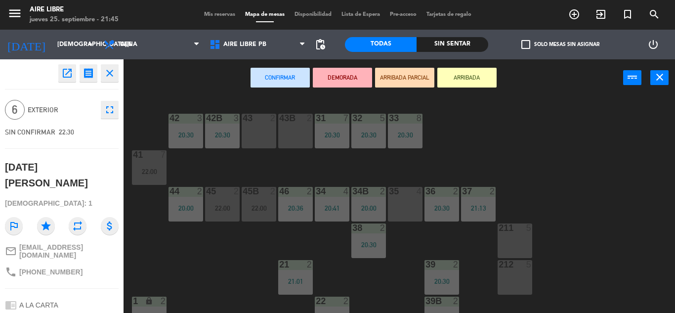
click at [114, 64] on button "close" at bounding box center [110, 73] width 18 height 18
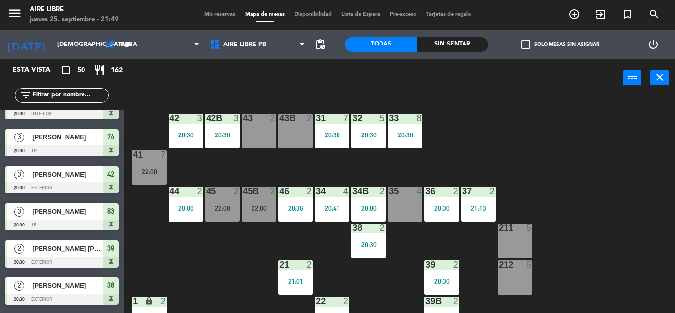
click at [56, 92] on input "text" at bounding box center [70, 95] width 77 height 11
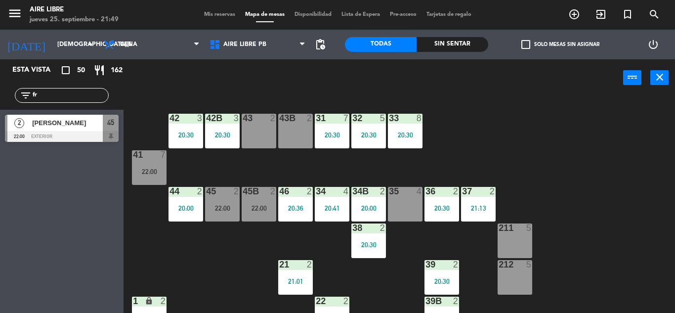
type input "fr"
click at [33, 231] on div "Esta vista crop_square 50 restaurant 162 filter_list fr 2 [PERSON_NAME] 22:00 e…" at bounding box center [62, 186] width 124 height 254
click at [84, 130] on div "[PERSON_NAME]" at bounding box center [67, 123] width 72 height 16
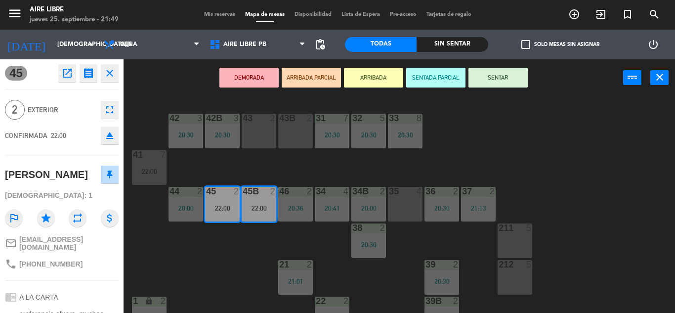
click at [377, 75] on button "ARRIBADA" at bounding box center [373, 78] width 59 height 20
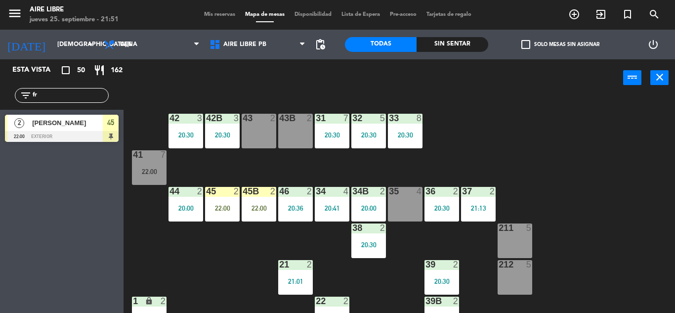
click at [245, 206] on div "22:00" at bounding box center [259, 208] width 35 height 7
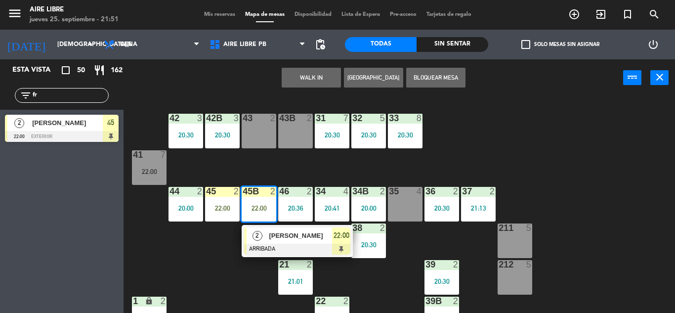
click at [334, 244] on div at bounding box center [297, 249] width 106 height 11
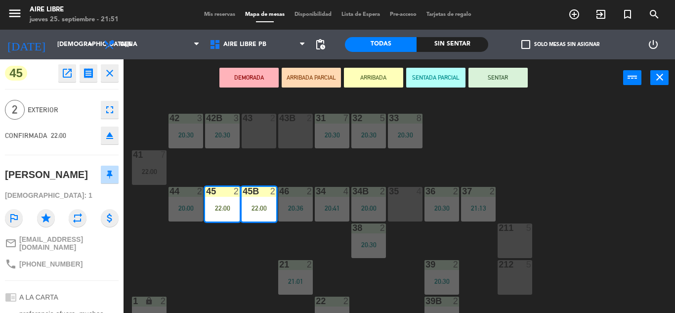
click at [508, 76] on button "SENTAR" at bounding box center [497, 78] width 59 height 20
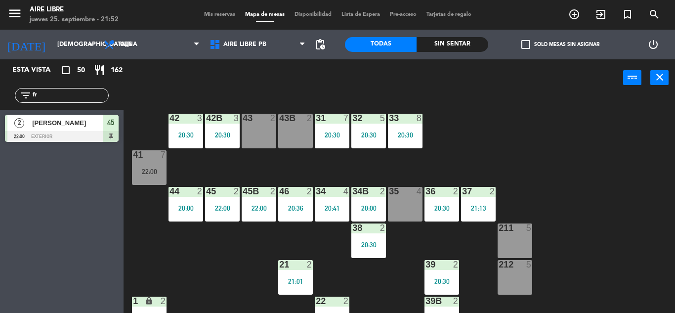
click at [66, 98] on input "fr" at bounding box center [70, 95] width 77 height 11
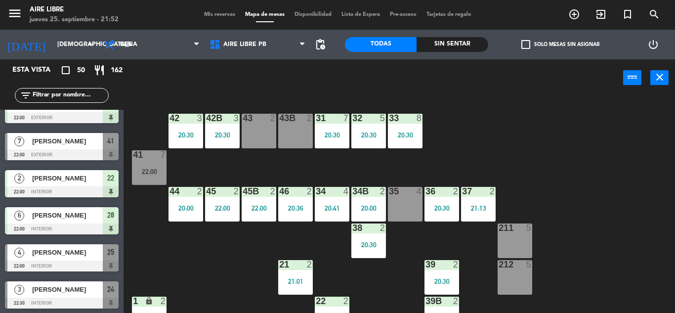
scroll to position [1651, 0]
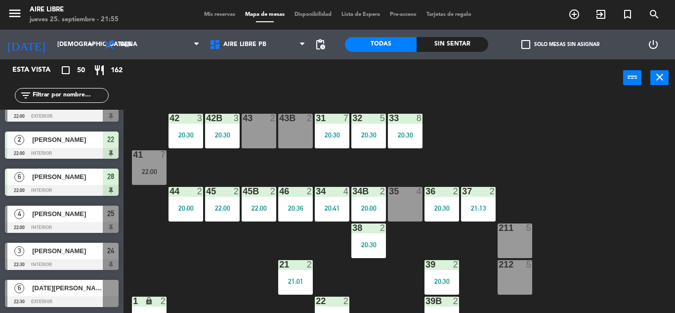
click at [508, 165] on div "42 3 20:30 43 2 31 7 20:30 32 5 20:30 33 8 20:30 42B 3 20:30 43B 2 41 7 22:00 4…" at bounding box center [402, 204] width 545 height 216
click at [467, 41] on div "Sin sentar" at bounding box center [453, 44] width 72 height 15
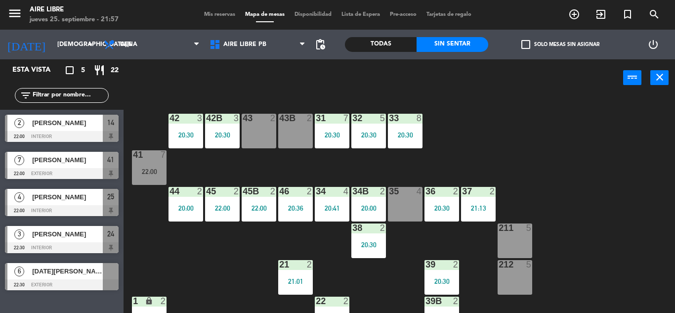
scroll to position [32, 0]
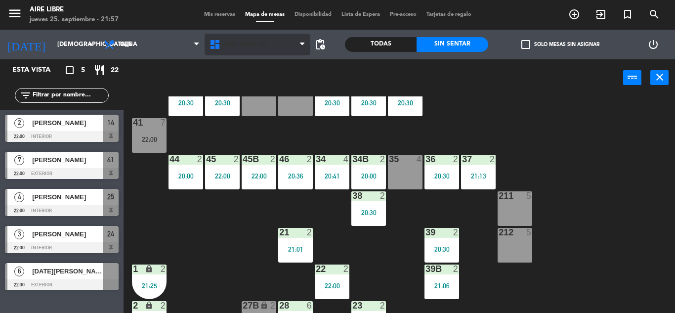
click at [233, 39] on span "Aire Libre PB" at bounding box center [258, 45] width 106 height 22
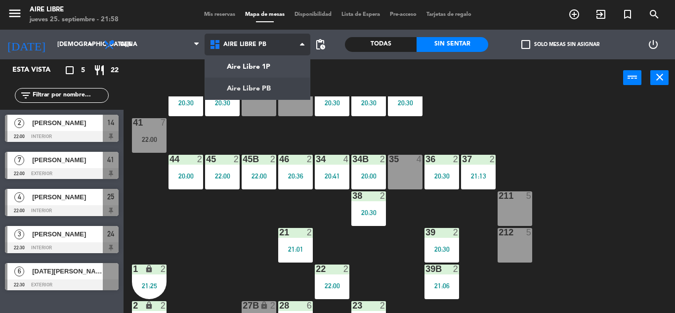
click at [243, 62] on ng-component "menu Aire Libre [DATE] 25. septiembre - 21:58 Mis reservas Mapa de mesas Dispon…" at bounding box center [337, 156] width 675 height 313
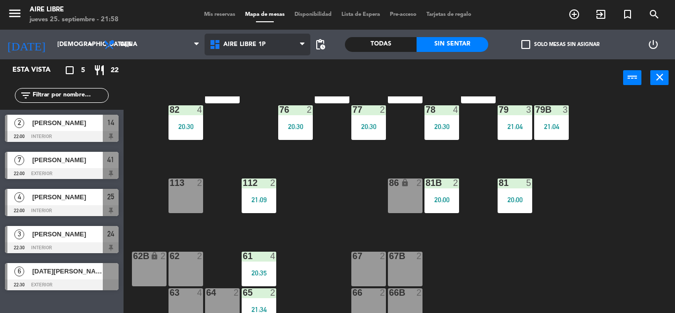
scroll to position [201, 0]
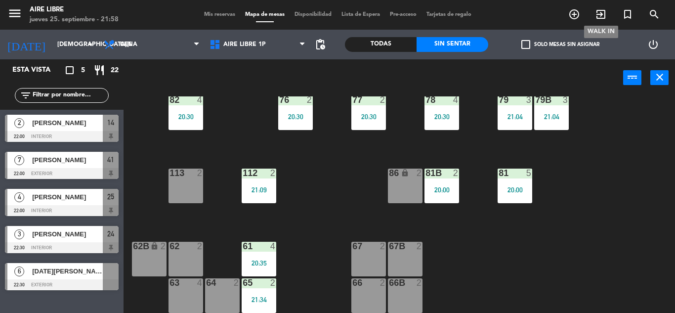
click at [598, 15] on icon "exit_to_app" at bounding box center [601, 14] width 12 height 12
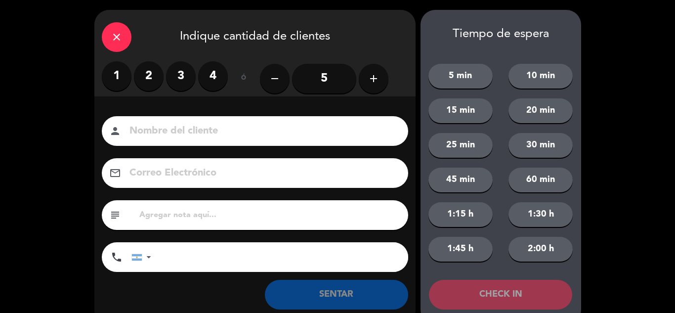
click at [145, 78] on label "2" at bounding box center [149, 76] width 30 height 30
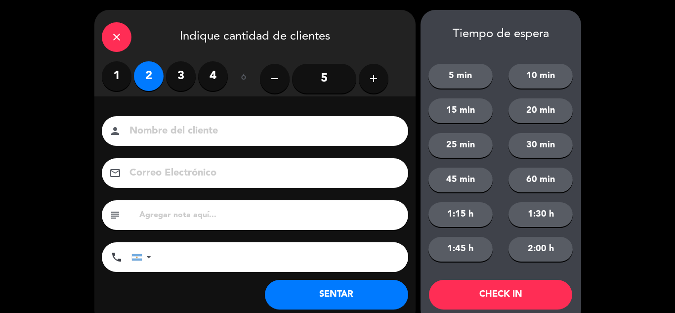
click at [301, 291] on button "SENTAR" at bounding box center [336, 295] width 143 height 30
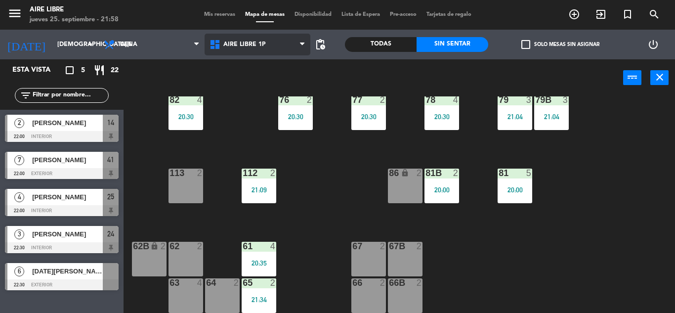
click at [257, 48] on span "Aire Libre 1P" at bounding box center [258, 45] width 106 height 22
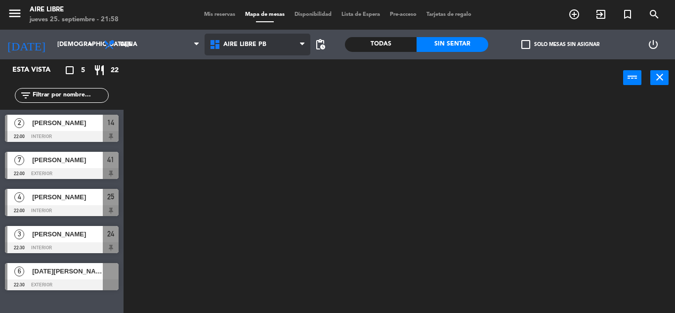
click at [256, 86] on ng-component "menu Aire Libre [DATE] 25. septiembre - 21:58 Mis reservas Mapa de mesas Dispon…" at bounding box center [337, 156] width 675 height 313
click at [259, 50] on span "Aire Libre PB" at bounding box center [258, 45] width 106 height 22
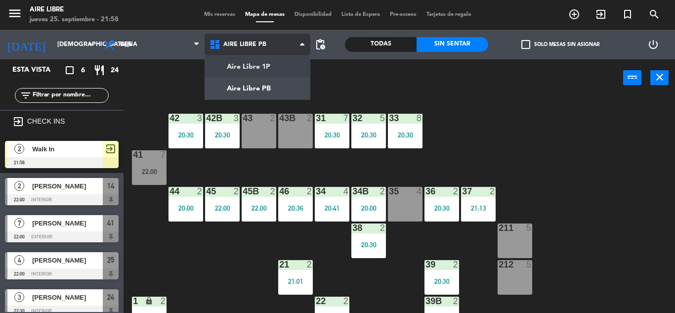
click at [256, 71] on ng-component "menu Aire Libre [DATE] 25. septiembre - 21:58 Mis reservas Mapa de mesas Dispon…" at bounding box center [337, 156] width 675 height 313
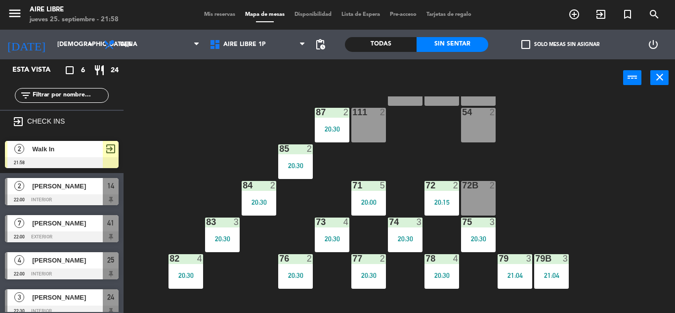
scroll to position [201, 0]
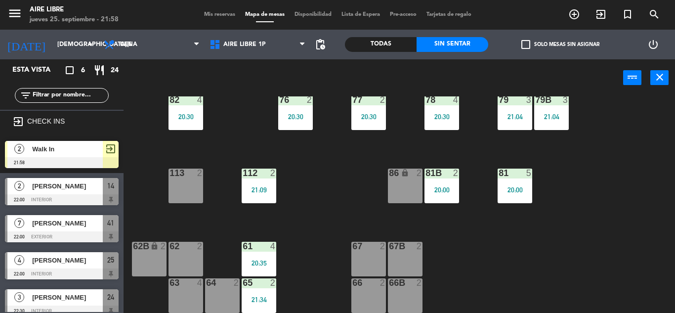
click at [526, 40] on span "check_box_outline_blank" at bounding box center [525, 44] width 9 height 9
click at [560, 44] on input "check_box_outline_blank Solo mesas sin asignar" at bounding box center [560, 44] width 0 height 0
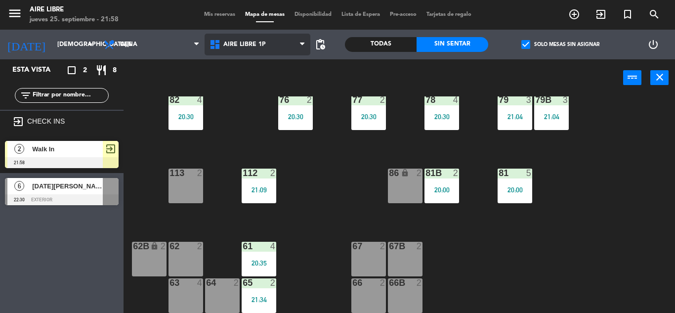
click at [279, 46] on span "Aire Libre 1P" at bounding box center [258, 45] width 106 height 22
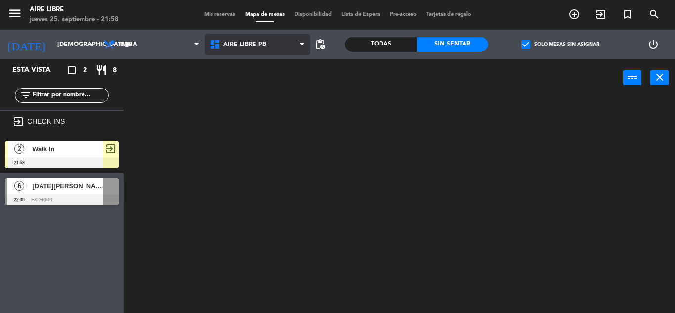
click at [275, 87] on ng-component "menu Aire Libre [DATE] 25. septiembre - 21:58 Mis reservas Mapa de mesas Dispon…" at bounding box center [337, 156] width 675 height 313
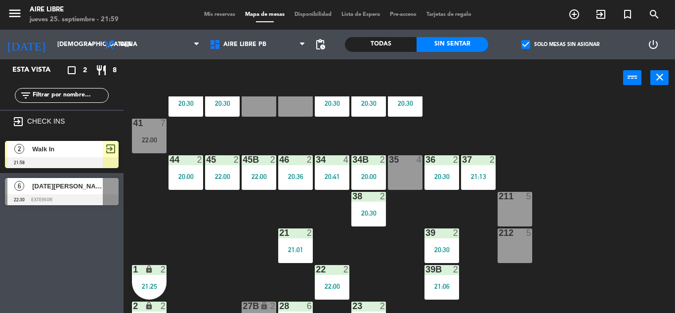
scroll to position [32, 0]
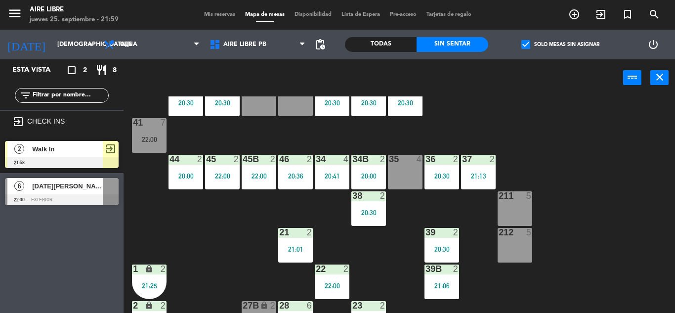
click at [292, 182] on div "46 2 20:36" at bounding box center [295, 172] width 35 height 35
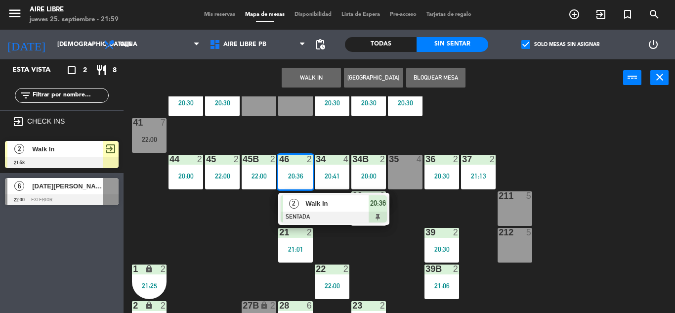
click at [313, 209] on div "Walk In" at bounding box center [336, 203] width 64 height 16
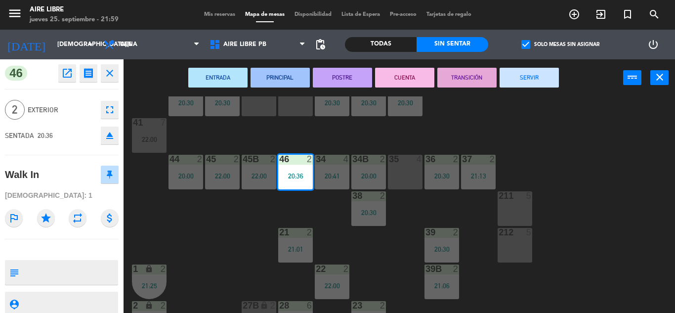
click at [535, 80] on button "SERVIR" at bounding box center [529, 78] width 59 height 20
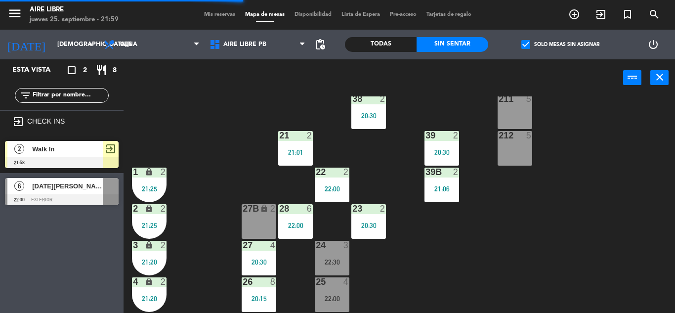
scroll to position [130, 0]
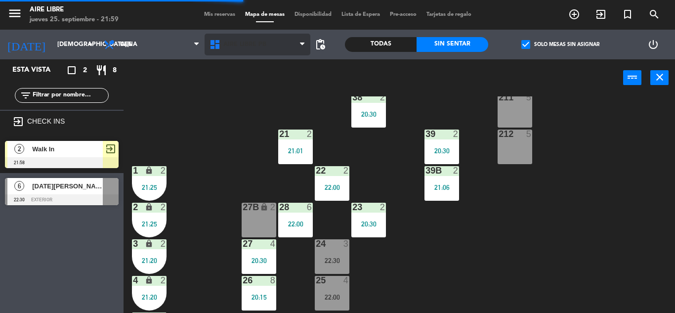
click at [246, 44] on span "Aire Libre PB" at bounding box center [244, 44] width 43 height 7
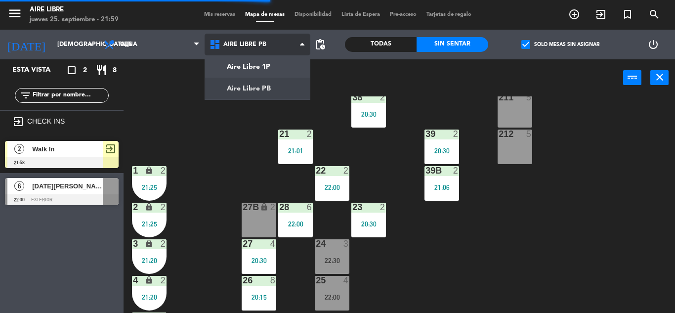
click at [253, 67] on ng-component "menu Aire Libre [DATE] 25. septiembre - 21:59 Mis reservas Mapa de mesas Dispon…" at bounding box center [337, 156] width 675 height 313
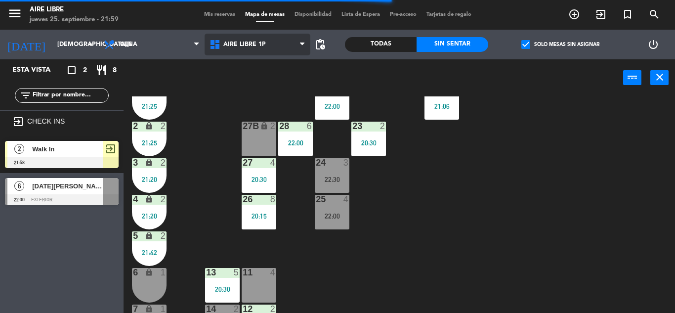
scroll to position [201, 0]
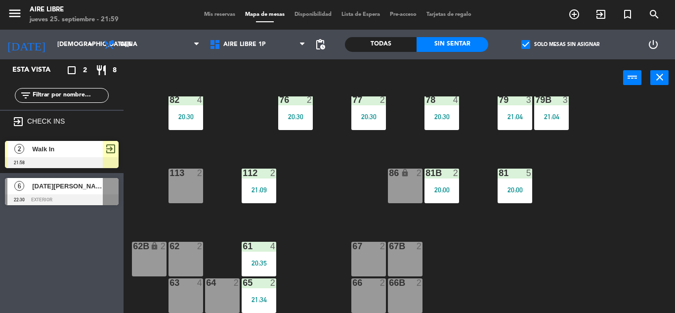
click at [90, 151] on span "Walk In" at bounding box center [67, 149] width 71 height 10
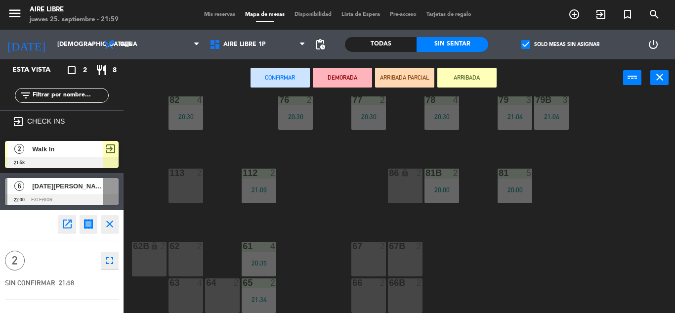
click at [180, 187] on div "113 2" at bounding box center [186, 186] width 35 height 35
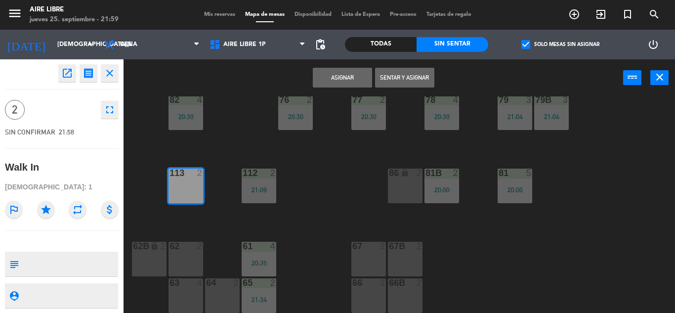
click at [408, 84] on button "Sentar y Asignar" at bounding box center [404, 78] width 59 height 20
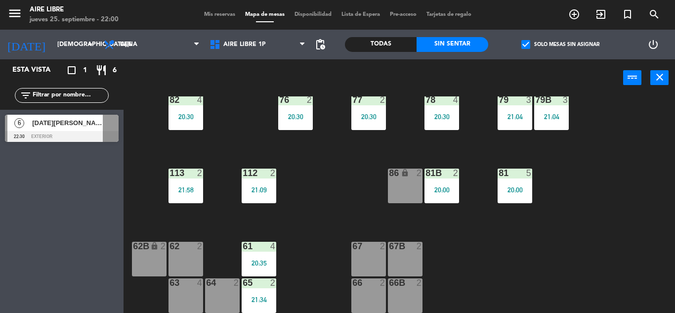
click at [530, 42] on span "check_box" at bounding box center [525, 44] width 9 height 9
click at [560, 44] on input "check_box Solo mesas sin asignar" at bounding box center [560, 44] width 0 height 0
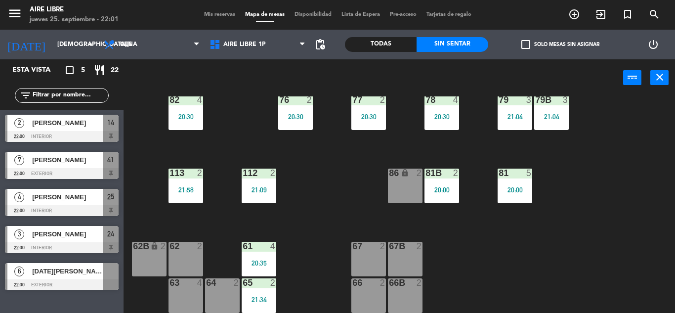
click at [66, 201] on span "[PERSON_NAME]" at bounding box center [67, 197] width 71 height 10
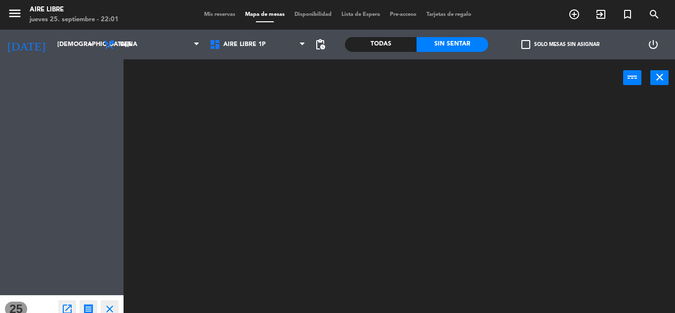
scroll to position [0, 0]
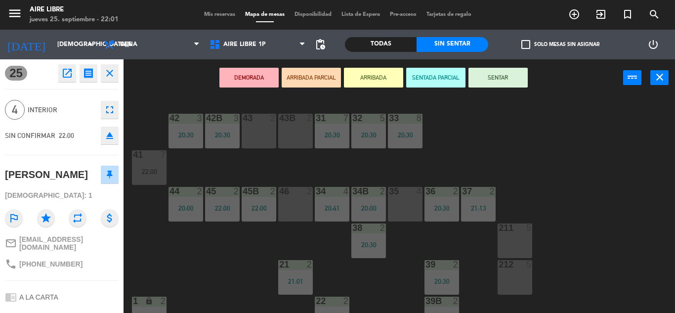
click at [374, 80] on button "ARRIBADA" at bounding box center [373, 78] width 59 height 20
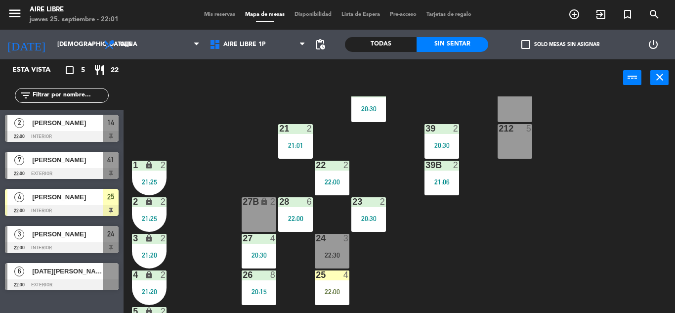
scroll to position [158, 0]
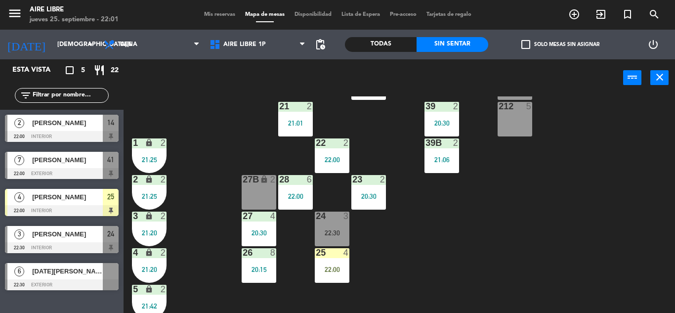
click at [333, 264] on div "25 4 22:00" at bounding box center [332, 265] width 35 height 35
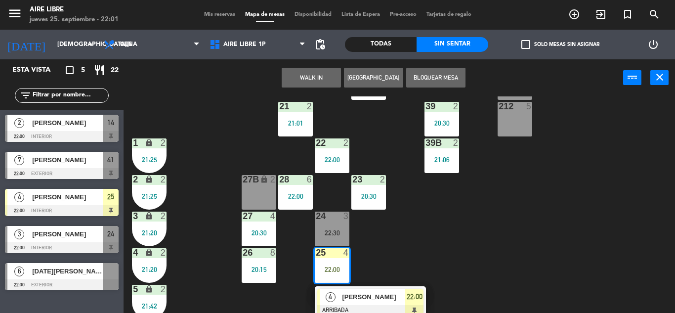
click at [363, 297] on span "[PERSON_NAME]" at bounding box center [373, 297] width 63 height 10
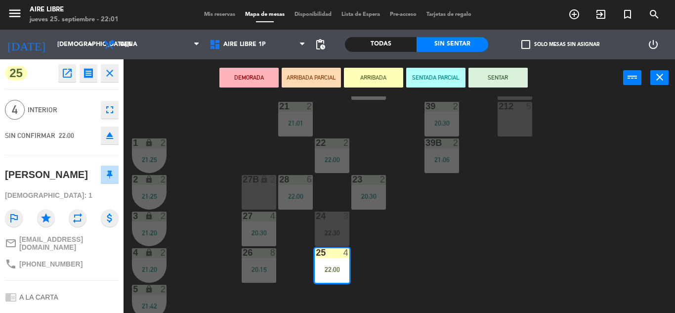
click at [495, 74] on button "SENTAR" at bounding box center [497, 78] width 59 height 20
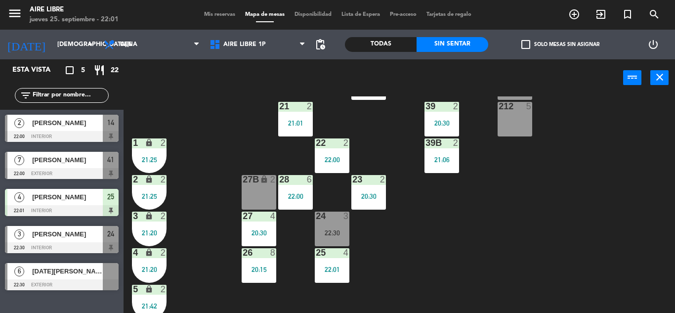
click at [209, 12] on span "Mis reservas" at bounding box center [219, 14] width 41 height 5
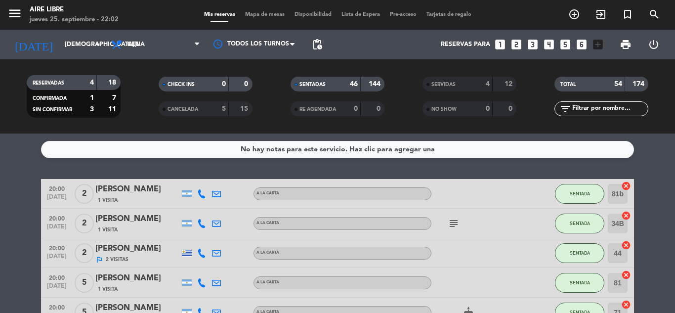
click at [400, 169] on div "No hay notas para este servicio. Haz clic para agregar una 20:00 [DATE] 2 [PERS…" at bounding box center [337, 222] width 675 height 179
click at [264, 13] on span "Mapa de mesas" at bounding box center [264, 14] width 49 height 5
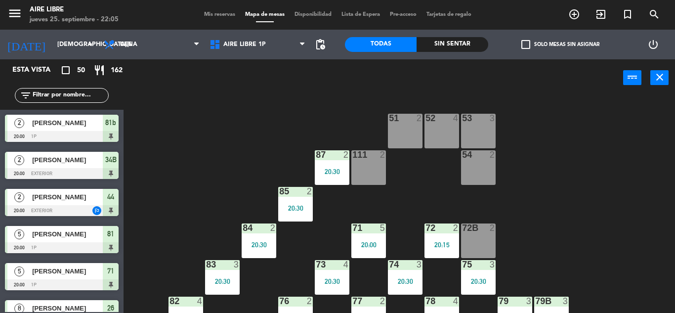
click at [62, 91] on input "text" at bounding box center [70, 95] width 77 height 11
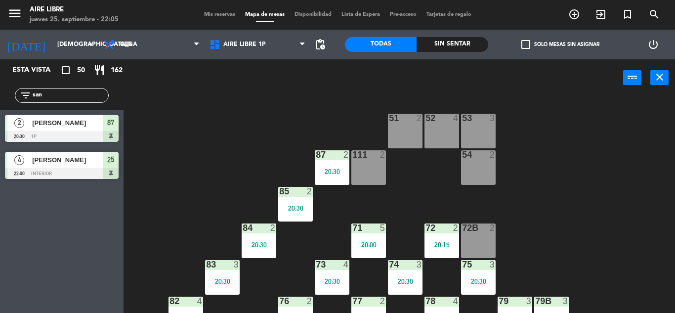
click at [38, 274] on div "Esta vista crop_square 50 restaurant 162 filter_list san 2 [PERSON_NAME] 20:30 …" at bounding box center [62, 186] width 124 height 254
click at [189, 100] on div "51 2 52 4 53 3 111 2 54 2 87 2 20:30 85 2 20:30 72 2 20:15 84 2 20:30 71 5 20:0…" at bounding box center [402, 204] width 545 height 216
click at [73, 93] on input "san" at bounding box center [70, 95] width 77 height 11
type input "s"
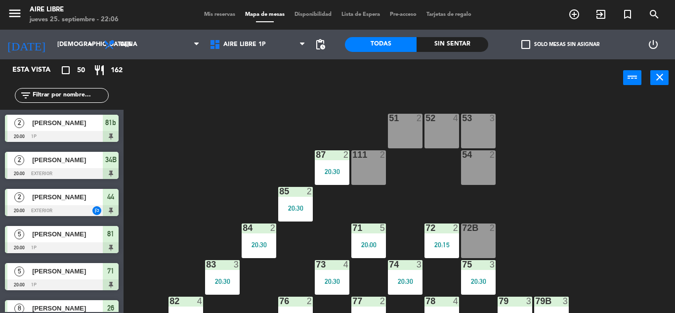
click at [329, 160] on div "87 2" at bounding box center [332, 155] width 35 height 10
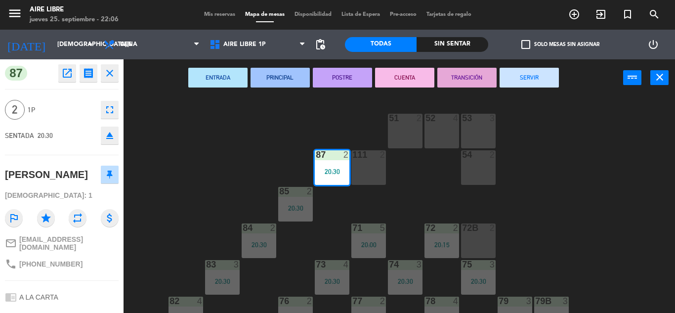
click at [526, 84] on button "SERVIR" at bounding box center [529, 78] width 59 height 20
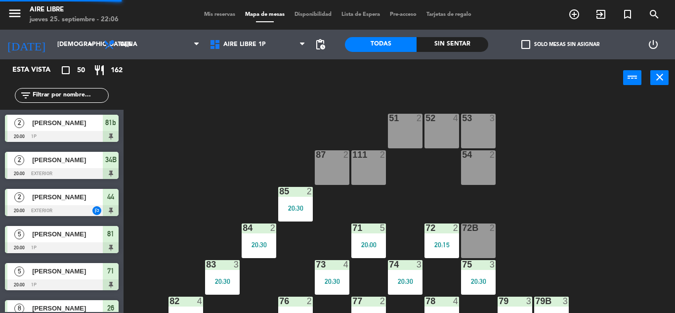
click at [289, 210] on div "20:30" at bounding box center [295, 208] width 35 height 7
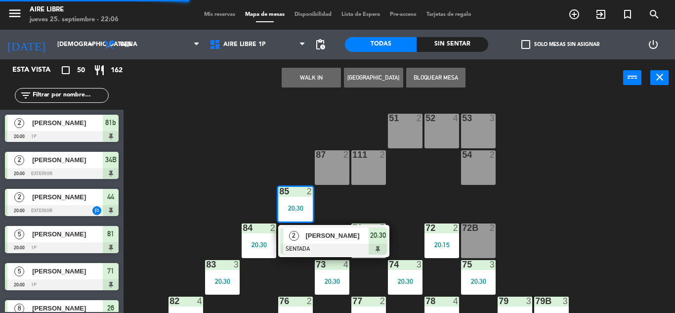
click at [315, 235] on span "[PERSON_NAME]" at bounding box center [336, 235] width 63 height 10
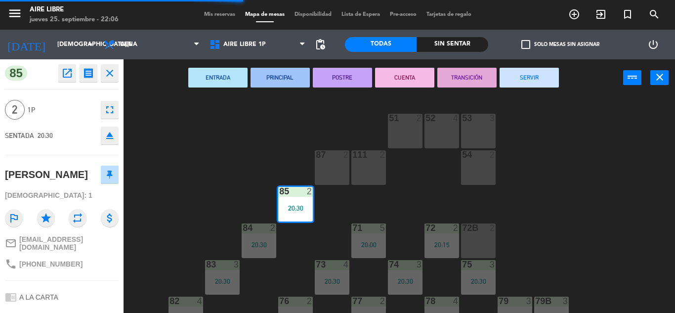
click at [527, 78] on button "SERVIR" at bounding box center [529, 78] width 59 height 20
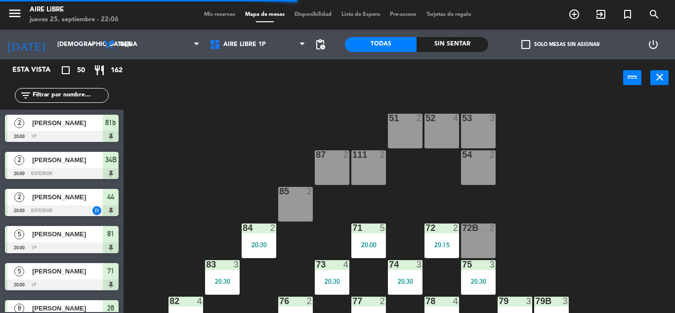
click at [261, 245] on div "20:30" at bounding box center [259, 244] width 35 height 7
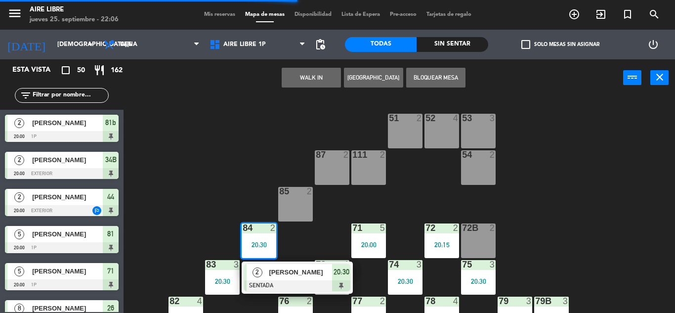
click at [286, 267] on span "[PERSON_NAME]" at bounding box center [300, 272] width 63 height 10
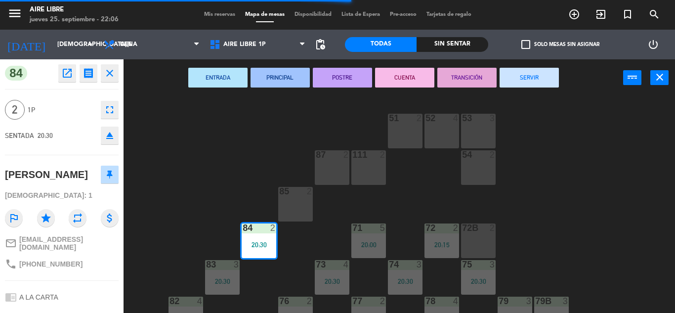
click at [536, 84] on button "SERVIR" at bounding box center [529, 78] width 59 height 20
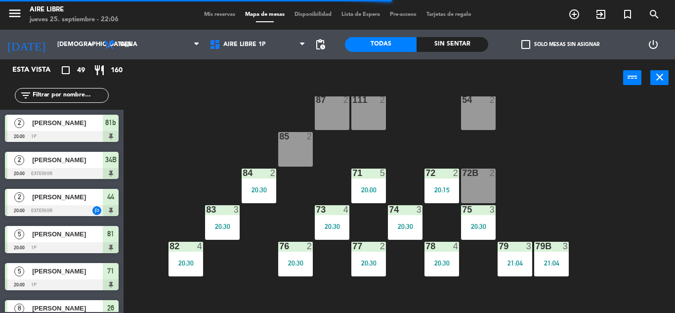
scroll to position [64, 0]
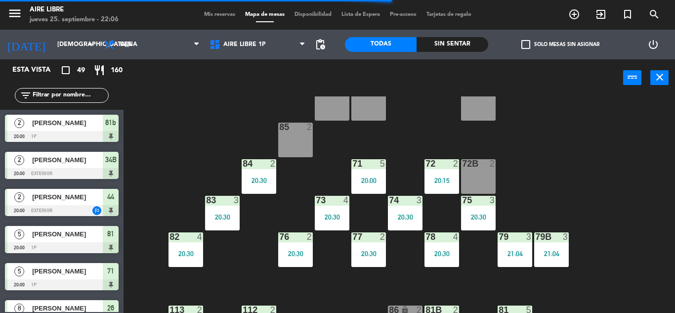
click at [224, 222] on div "83 3 20:30" at bounding box center [222, 213] width 35 height 35
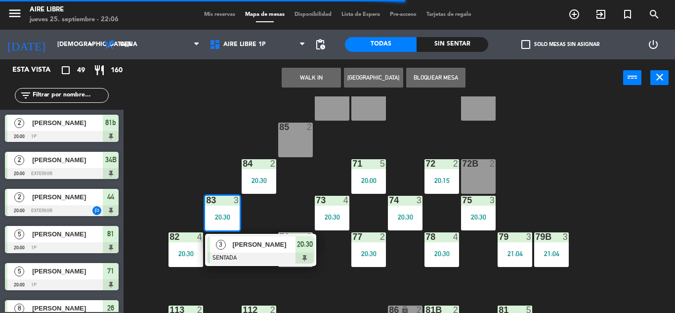
click at [250, 248] on span "[PERSON_NAME]" at bounding box center [263, 244] width 63 height 10
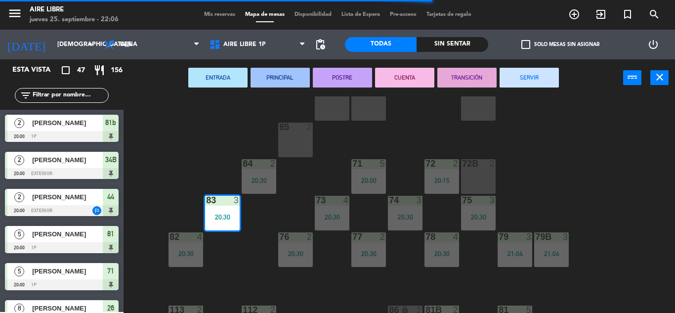
click at [533, 70] on button "SERVIR" at bounding box center [529, 78] width 59 height 20
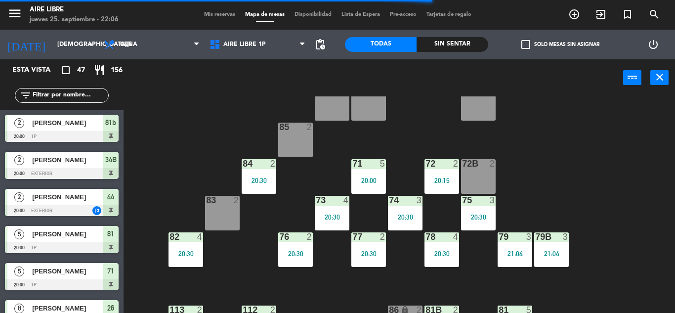
scroll to position [0, 0]
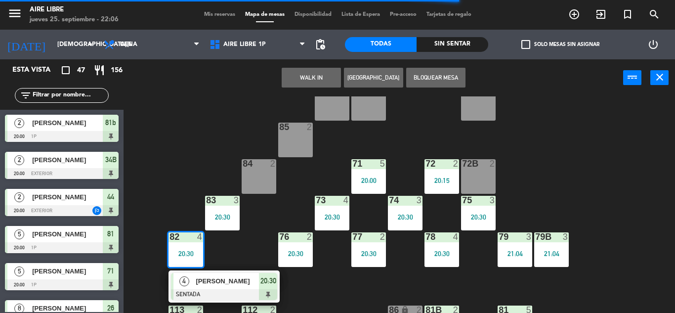
click at [218, 271] on div "4 [PERSON_NAME] SENTADA 20:30" at bounding box center [224, 286] width 111 height 32
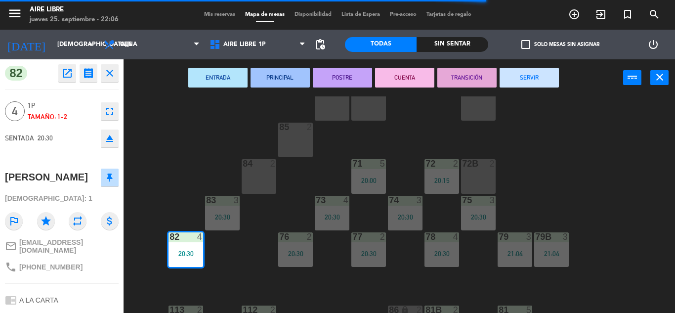
click at [535, 77] on button "SERVIR" at bounding box center [529, 78] width 59 height 20
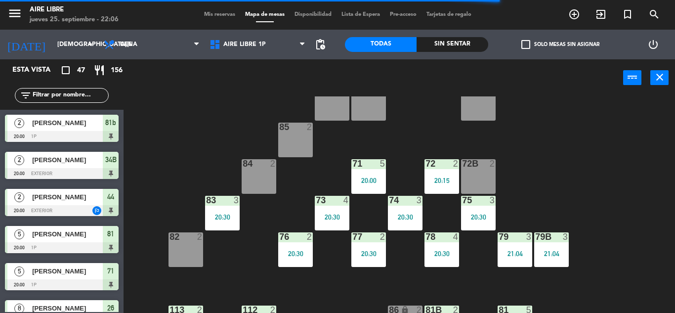
click at [369, 176] on div "20:00" at bounding box center [368, 179] width 35 height 7
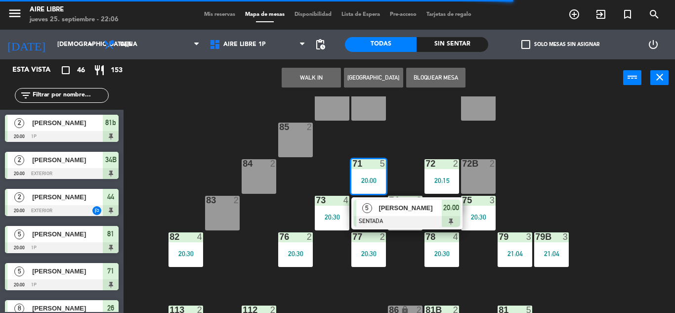
click at [383, 210] on span "[PERSON_NAME]" at bounding box center [410, 208] width 63 height 10
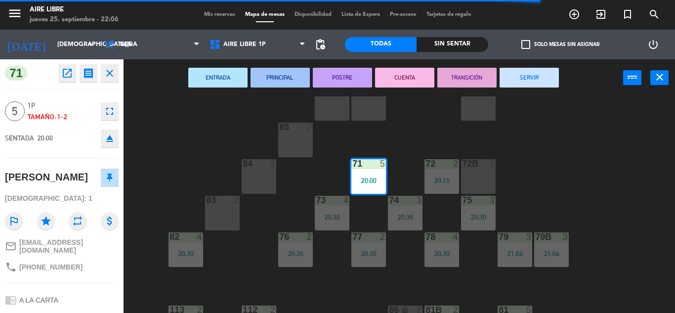
click at [534, 80] on button "SERVIR" at bounding box center [529, 78] width 59 height 20
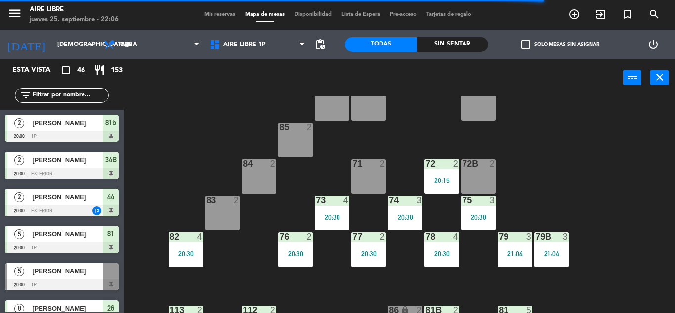
click at [438, 177] on div "20:15" at bounding box center [442, 180] width 35 height 7
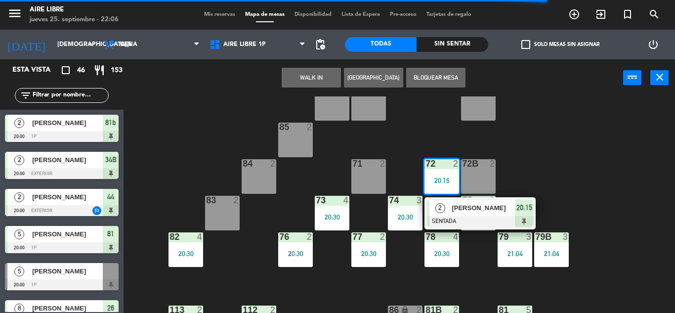
click at [458, 209] on span "[PERSON_NAME]" at bounding box center [483, 208] width 63 height 10
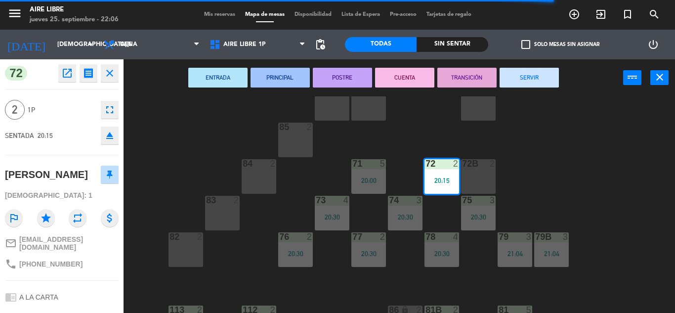
click at [540, 82] on button "SERVIR" at bounding box center [529, 78] width 59 height 20
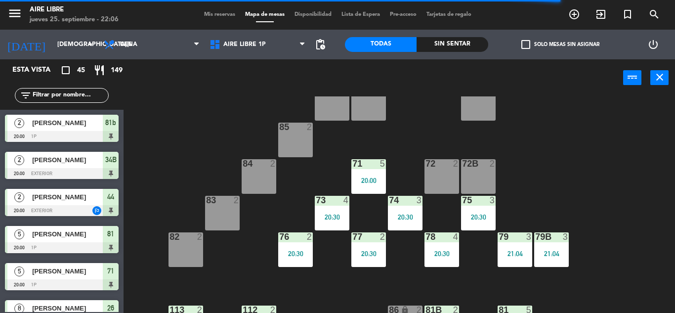
click at [334, 211] on div "73 4 20:30" at bounding box center [332, 213] width 35 height 35
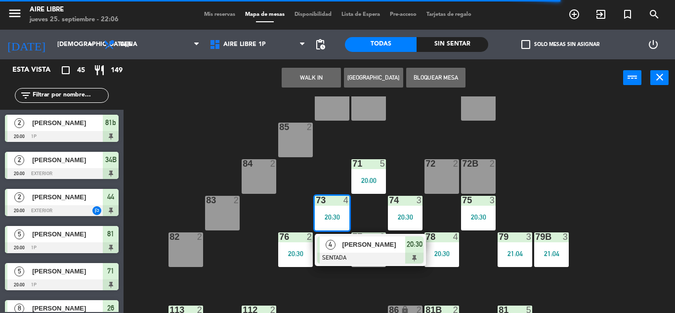
click at [353, 237] on div "[PERSON_NAME]" at bounding box center [373, 244] width 64 height 16
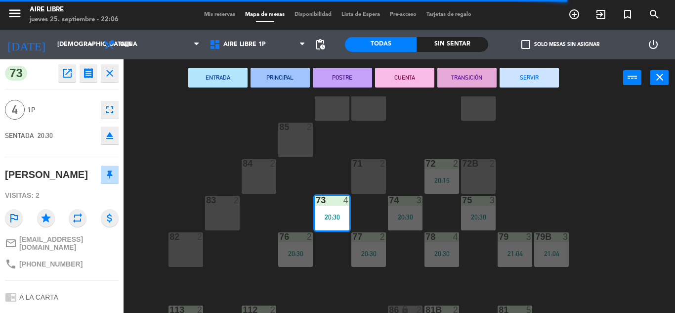
click at [536, 85] on button "SERVIR" at bounding box center [529, 78] width 59 height 20
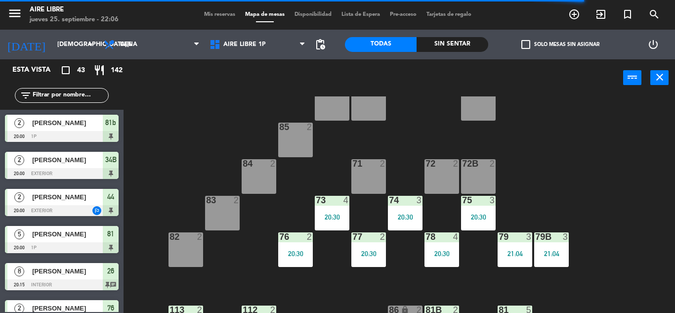
click at [409, 211] on div "74 3 20:30" at bounding box center [405, 213] width 35 height 35
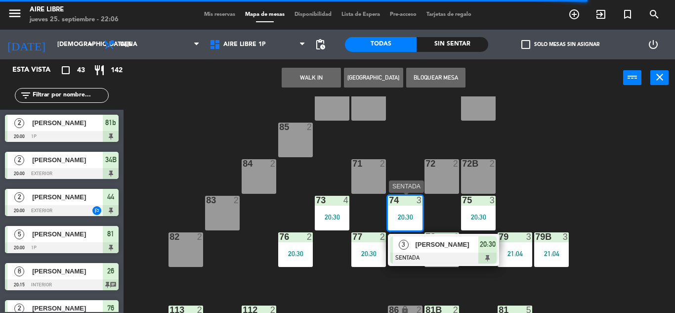
click at [420, 243] on span "[PERSON_NAME]" at bounding box center [446, 244] width 63 height 10
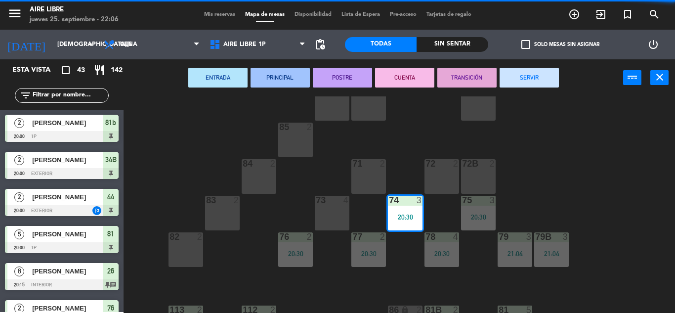
click at [532, 80] on button "SERVIR" at bounding box center [529, 78] width 59 height 20
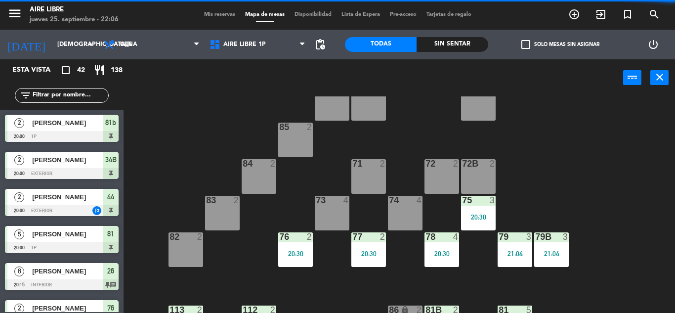
click at [485, 212] on div "75 3 20:30" at bounding box center [478, 213] width 35 height 35
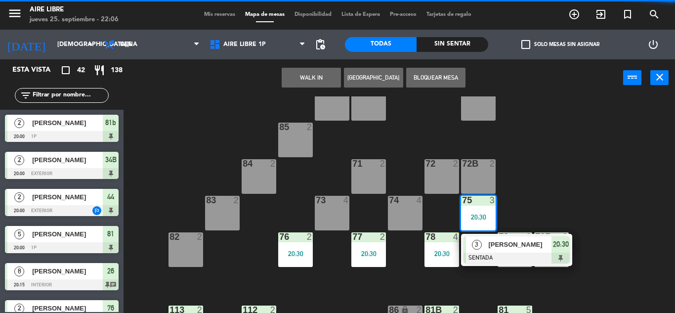
click at [496, 241] on span "[PERSON_NAME]" at bounding box center [519, 244] width 63 height 10
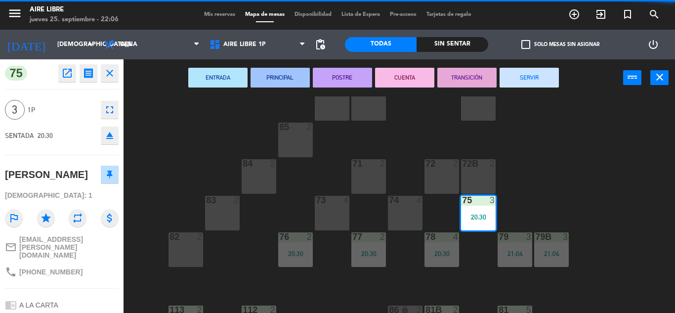
click at [534, 81] on button "SERVIR" at bounding box center [529, 78] width 59 height 20
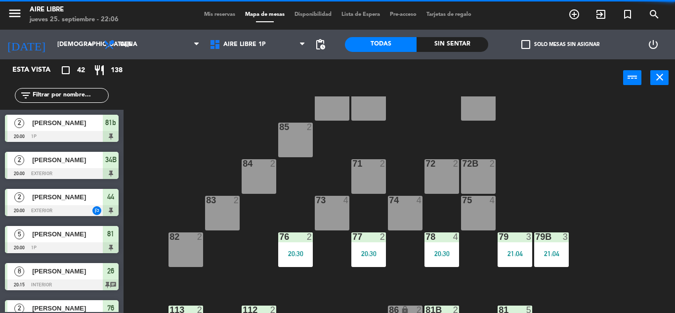
click at [297, 248] on div "76 2 20:30" at bounding box center [295, 249] width 35 height 35
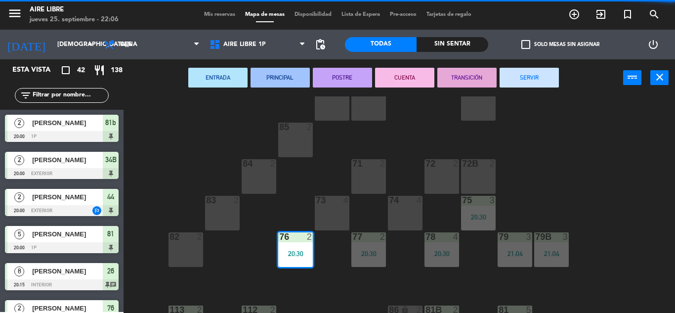
click at [549, 77] on button "SERVIR" at bounding box center [529, 78] width 59 height 20
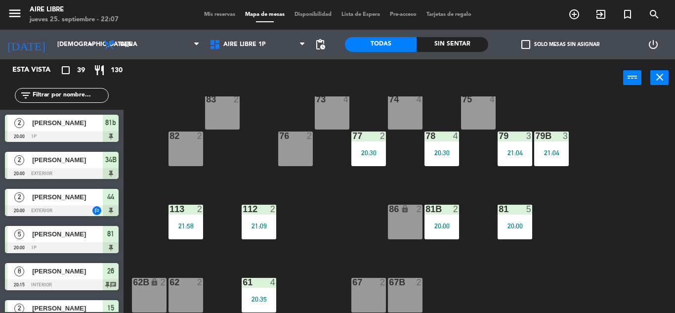
scroll to position [165, 0]
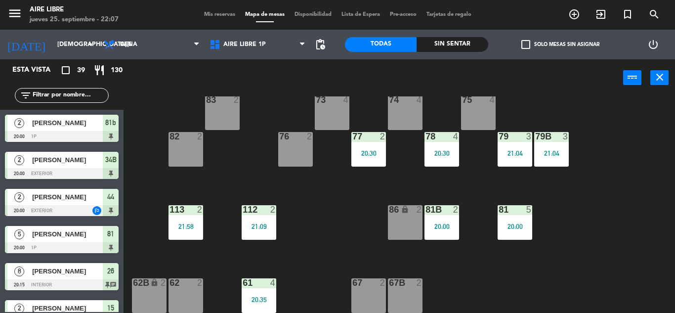
click at [529, 44] on span "check_box_outline_blank" at bounding box center [525, 44] width 9 height 9
click at [560, 44] on input "check_box_outline_blank Solo mesas sin asignar" at bounding box center [560, 44] width 0 height 0
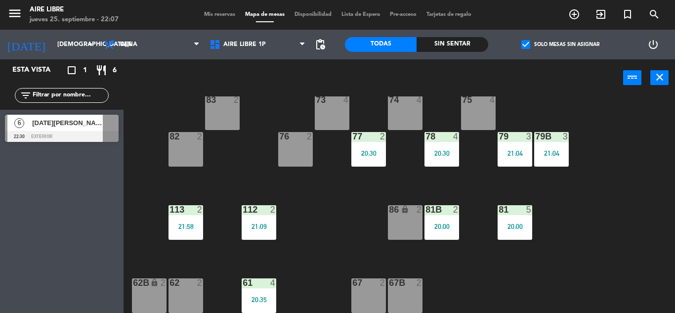
click at [521, 42] on span "check_box" at bounding box center [525, 44] width 9 height 9
click at [560, 44] on input "check_box Solo mesas sin asignar" at bounding box center [560, 44] width 0 height 0
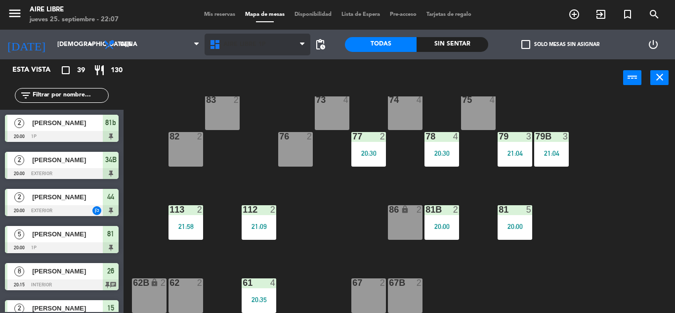
click at [238, 37] on span "Aire Libre 1P" at bounding box center [258, 45] width 106 height 22
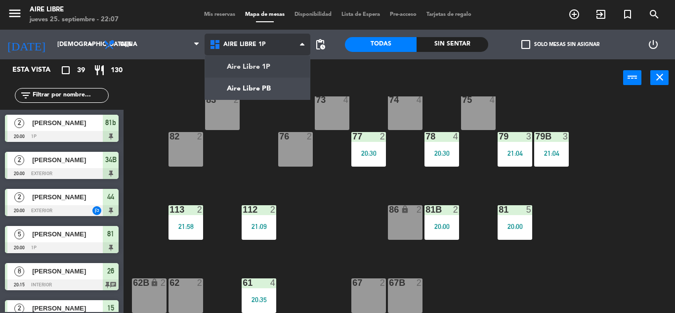
click at [246, 88] on ng-component "menu Aire Libre [DATE] 25. septiembre - 22:07 Mis reservas Mapa de mesas Dispon…" at bounding box center [337, 156] width 675 height 313
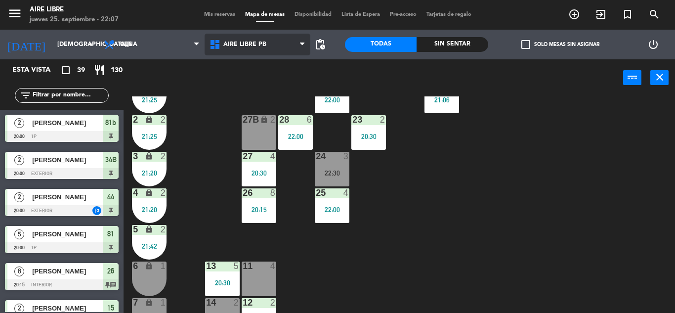
scroll to position [274, 0]
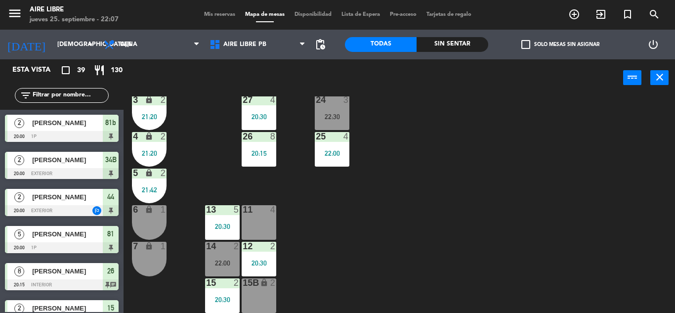
click at [221, 261] on div "22:00" at bounding box center [222, 262] width 35 height 7
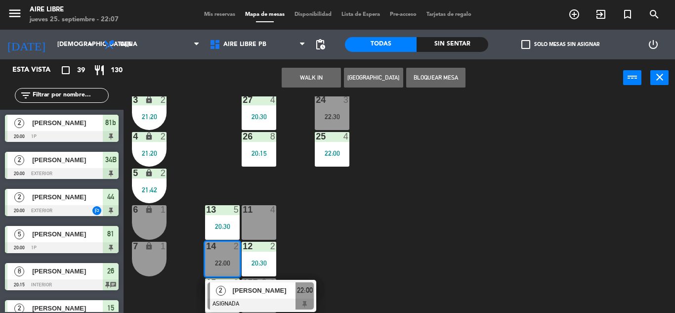
click at [231, 294] on div "2" at bounding box center [220, 290] width 21 height 16
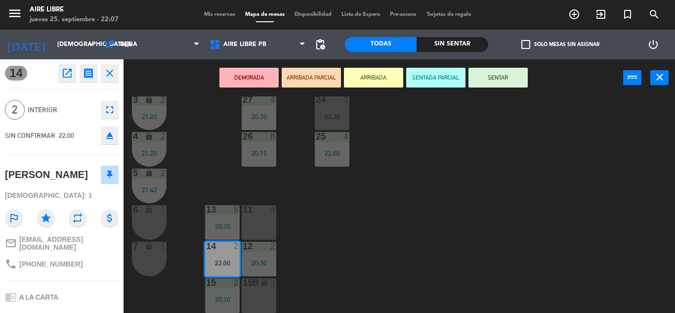
click at [109, 139] on icon "eject" at bounding box center [110, 135] width 12 height 12
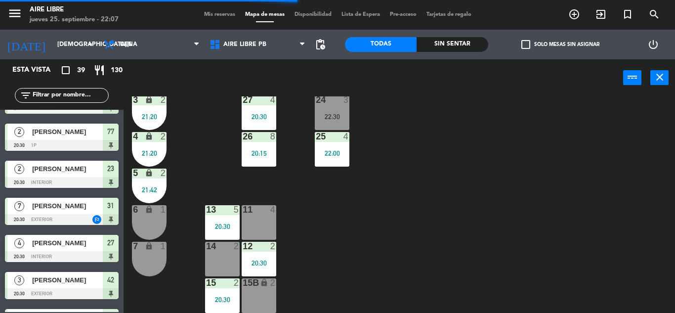
click at [218, 257] on div "14 2" at bounding box center [222, 259] width 35 height 35
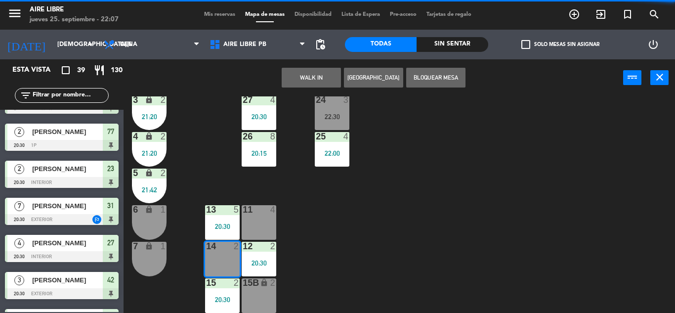
click at [310, 74] on button "WALK IN" at bounding box center [311, 78] width 59 height 20
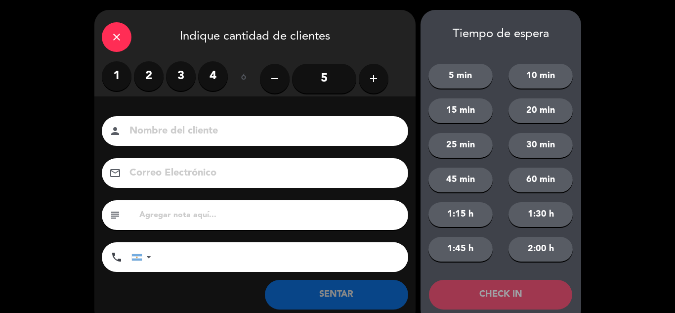
click at [153, 78] on label "2" at bounding box center [149, 76] width 30 height 30
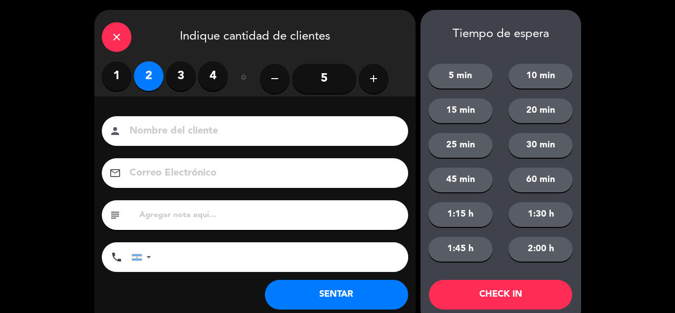
click at [343, 285] on button "SENTAR" at bounding box center [336, 295] width 143 height 30
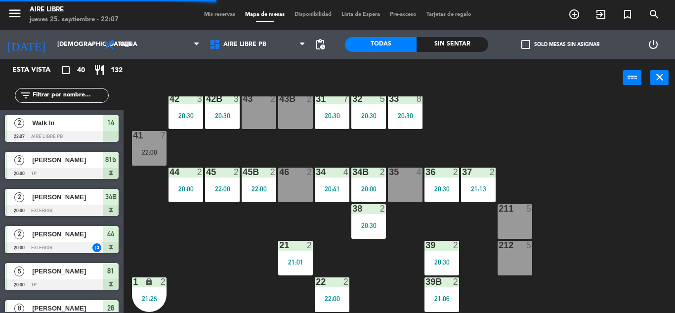
scroll to position [0, 0]
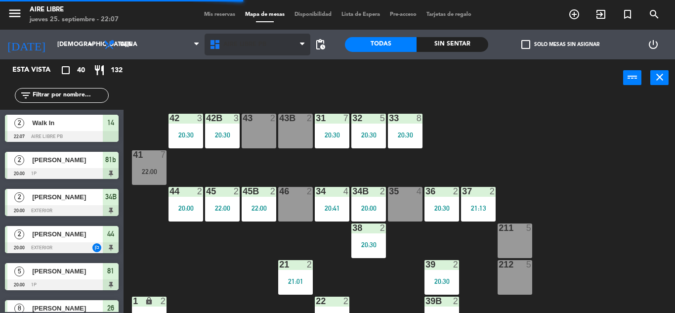
click at [249, 44] on span "Aire Libre PB" at bounding box center [244, 44] width 43 height 7
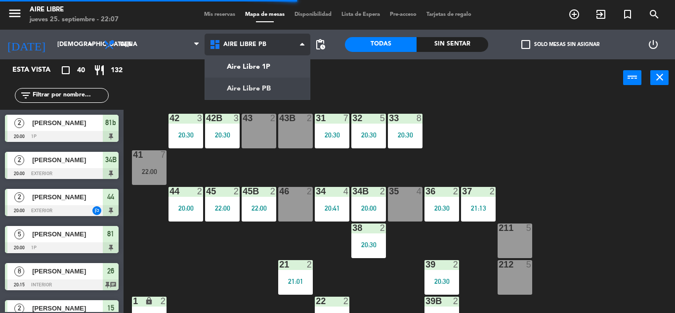
click at [266, 66] on ng-component "menu Aire Libre [DATE] 25. septiembre - 22:07 Mis reservas Mapa de mesas Dispon…" at bounding box center [337, 156] width 675 height 313
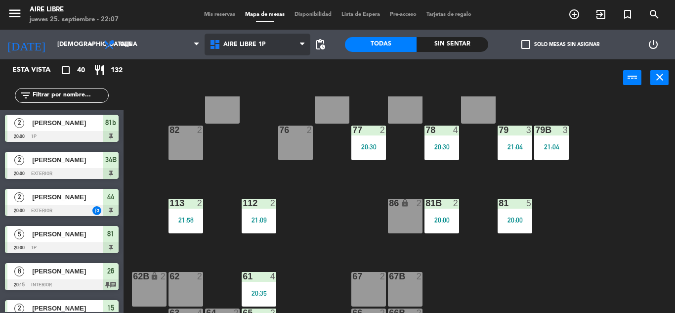
scroll to position [173, 0]
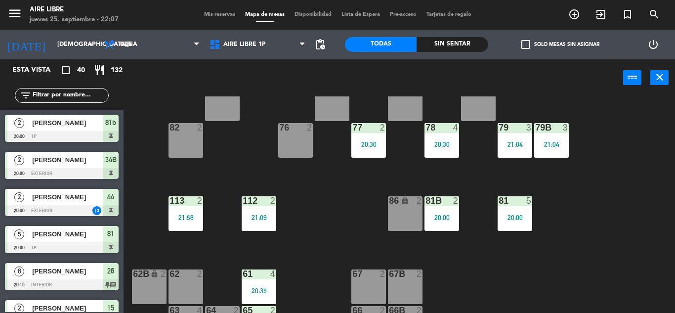
click at [527, 43] on span "check_box_outline_blank" at bounding box center [525, 44] width 9 height 9
click at [560, 44] on input "check_box_outline_blank Solo mesas sin asignar" at bounding box center [560, 44] width 0 height 0
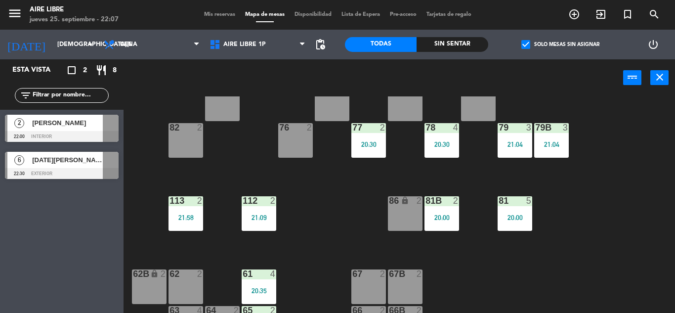
click at [94, 127] on span "[PERSON_NAME]" at bounding box center [67, 123] width 71 height 10
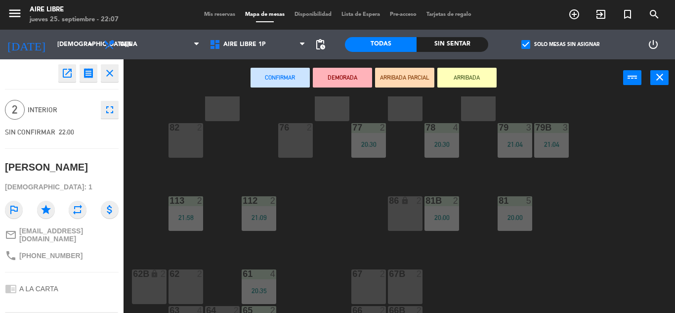
click at [398, 218] on div "86 lock 2" at bounding box center [405, 213] width 35 height 35
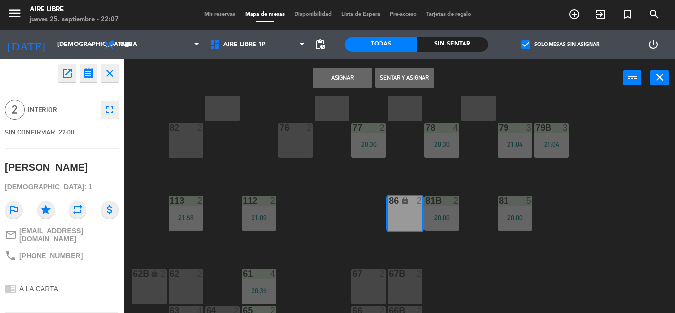
click at [632, 212] on div "51 2 52 4 53 3 111 2 54 2 87 2 85 2 72 2 84 2 71 2 72B 2 83 2 73 4 74 4 75 4 82…" at bounding box center [402, 204] width 545 height 216
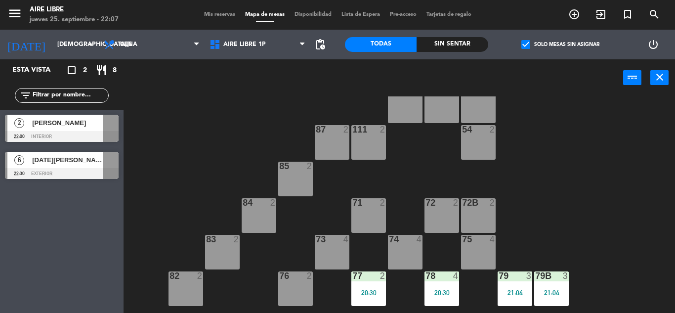
scroll to position [25, 0]
click at [85, 128] on div "[PERSON_NAME]" at bounding box center [67, 123] width 72 height 16
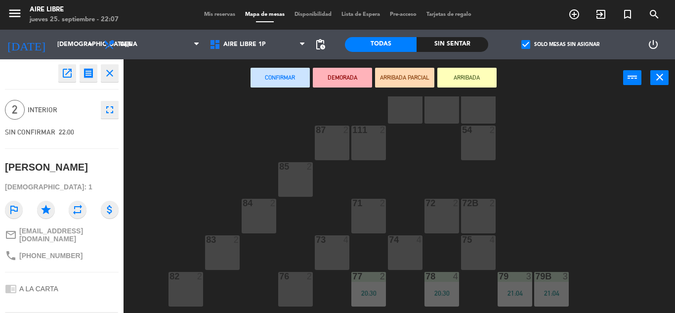
click at [301, 185] on div "85 2" at bounding box center [295, 179] width 35 height 35
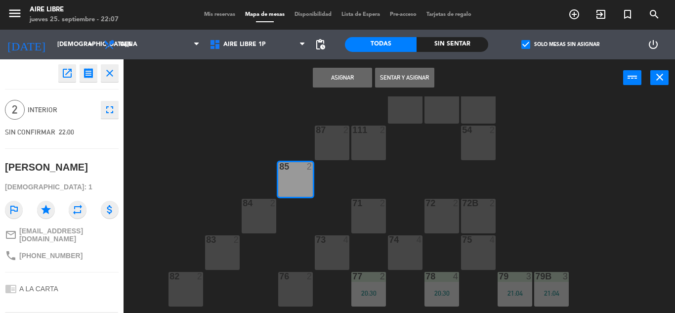
click at [333, 82] on button "Asignar" at bounding box center [342, 78] width 59 height 20
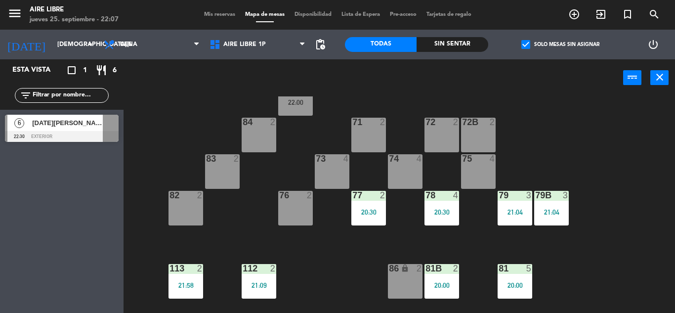
scroll to position [108, 0]
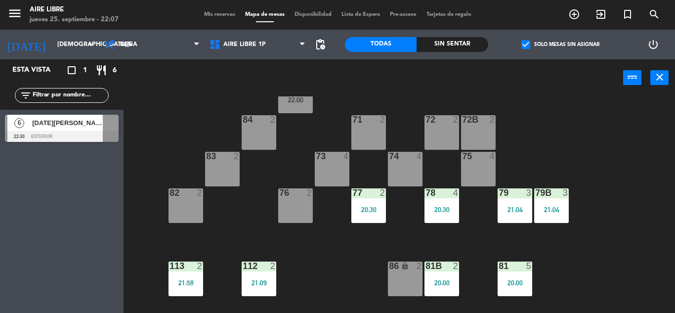
click at [367, 212] on div "20:30" at bounding box center [368, 209] width 35 height 7
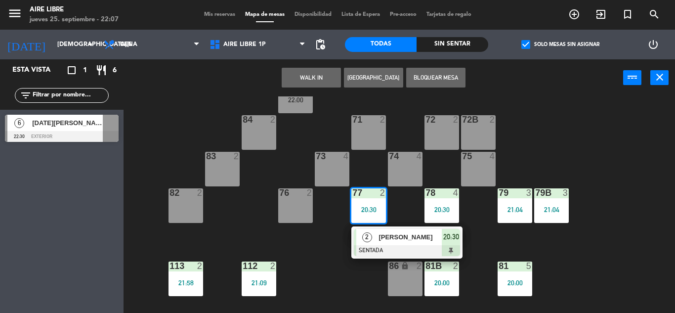
click at [382, 239] on span "[PERSON_NAME]" at bounding box center [410, 237] width 63 height 10
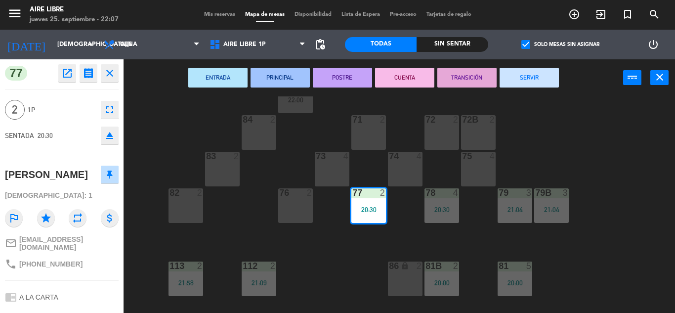
click at [534, 75] on button "SERVIR" at bounding box center [529, 78] width 59 height 20
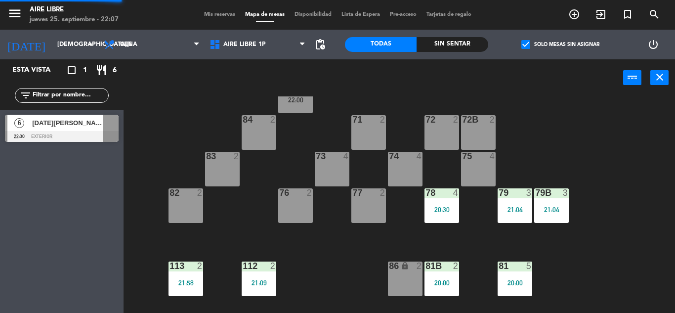
click at [446, 212] on div "20:30" at bounding box center [442, 209] width 35 height 7
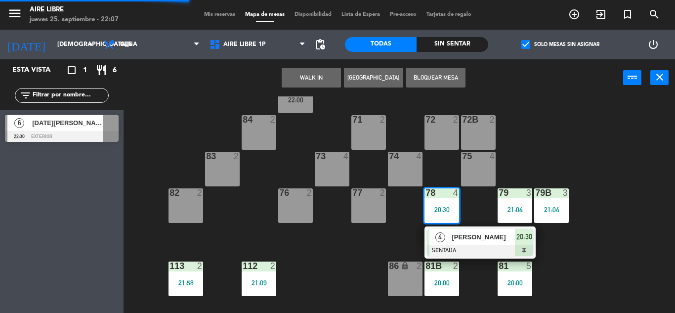
click at [460, 239] on span "[PERSON_NAME]" at bounding box center [483, 237] width 63 height 10
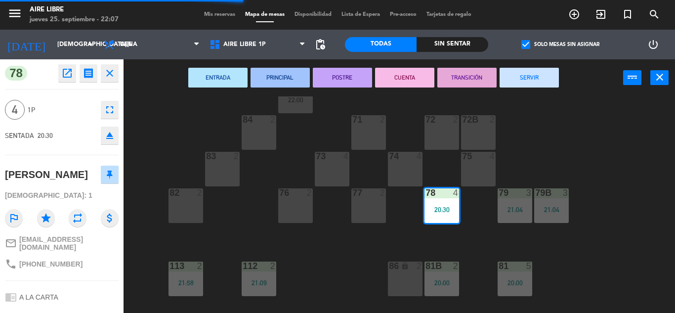
click at [529, 77] on button "SERVIR" at bounding box center [529, 78] width 59 height 20
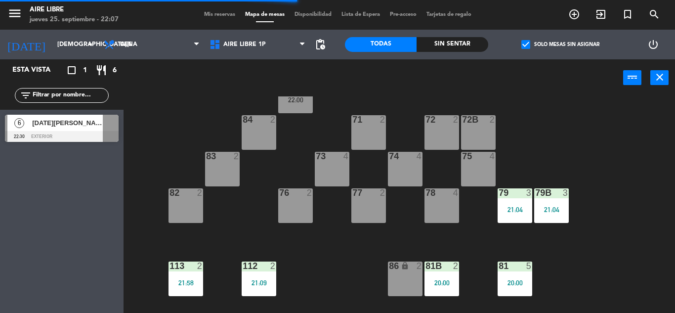
click at [514, 206] on div "21:04" at bounding box center [515, 209] width 35 height 7
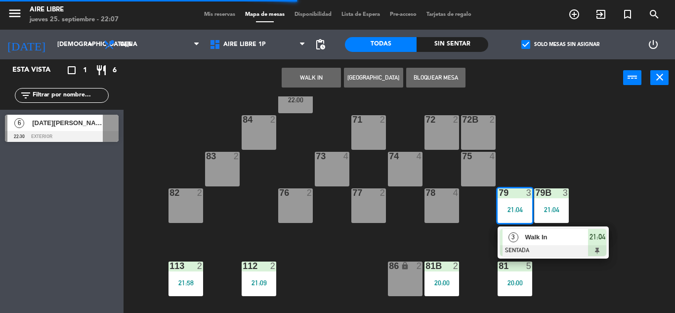
click at [532, 243] on div "Walk In" at bounding box center [556, 237] width 64 height 16
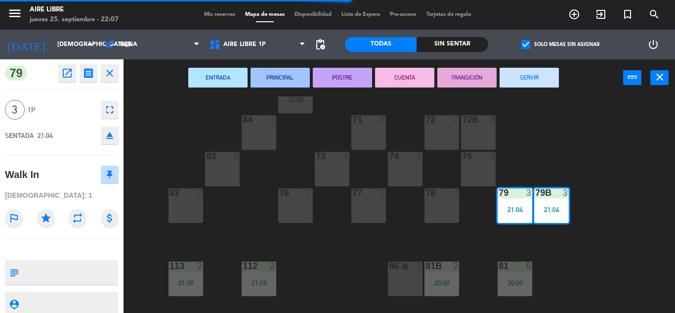
click at [532, 77] on button "SERVIR" at bounding box center [529, 78] width 59 height 20
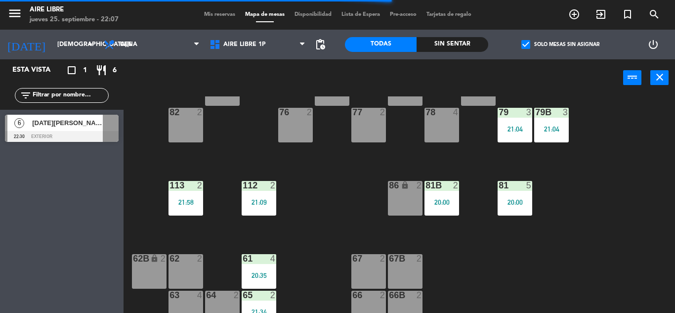
scroll to position [198, 0]
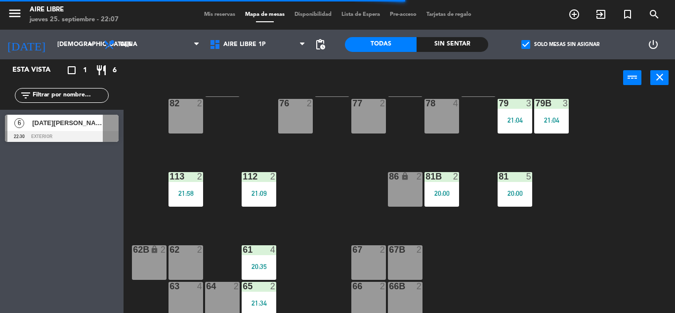
click at [514, 193] on div "20:00" at bounding box center [515, 193] width 35 height 7
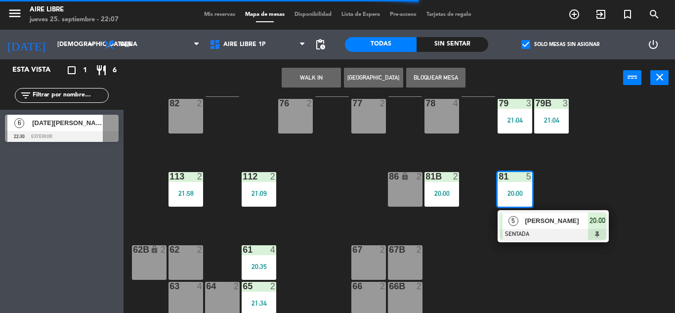
click at [532, 227] on div "[PERSON_NAME]" at bounding box center [556, 220] width 64 height 16
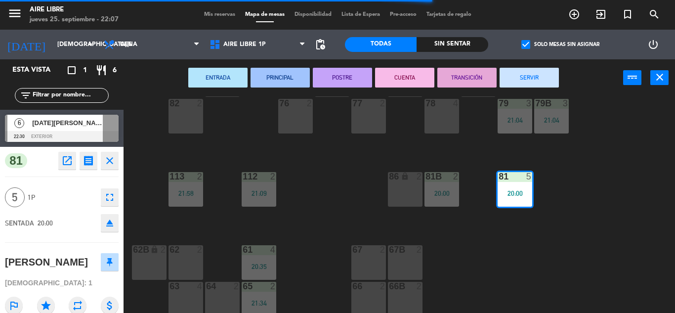
click at [537, 74] on button "SERVIR" at bounding box center [529, 78] width 59 height 20
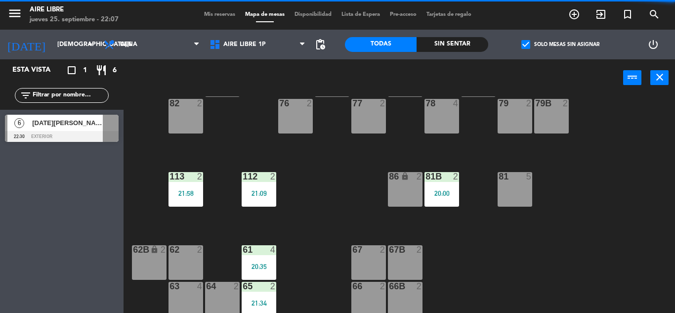
click at [448, 197] on div "81b 2 20:00" at bounding box center [442, 189] width 35 height 35
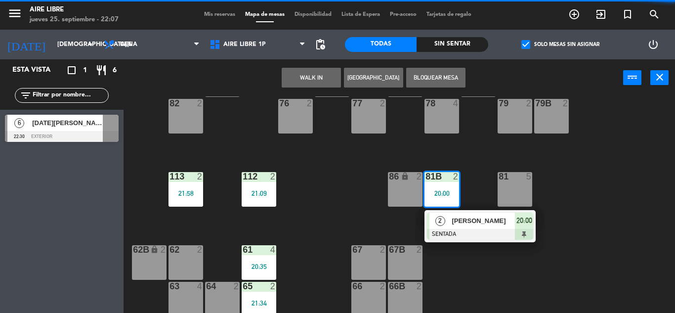
click at [466, 232] on div at bounding box center [480, 234] width 106 height 11
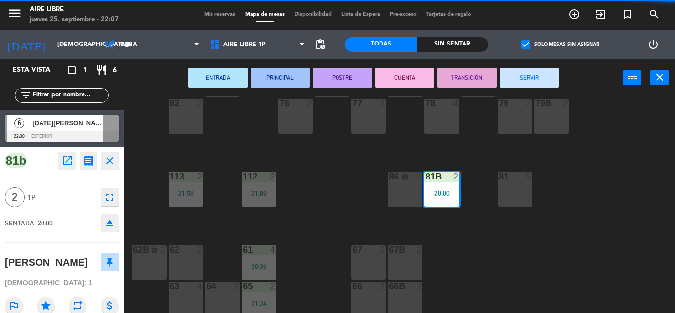
click at [529, 80] on button "SERVIR" at bounding box center [529, 78] width 59 height 20
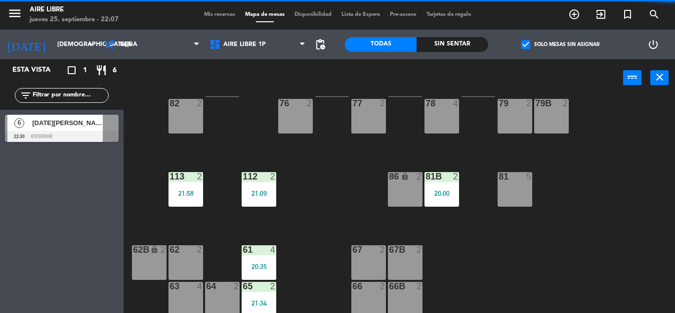
scroll to position [201, 0]
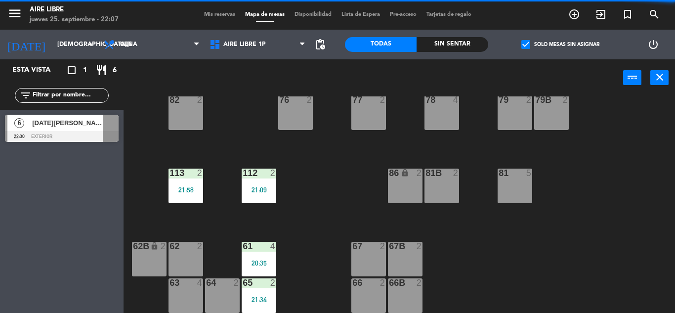
click at [262, 190] on div "21:09" at bounding box center [259, 189] width 35 height 7
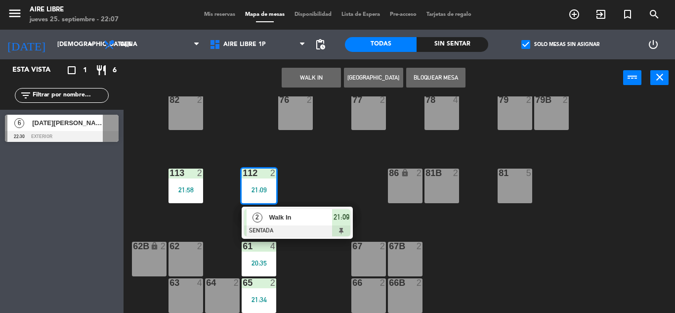
click at [293, 223] on div "Walk In" at bounding box center [300, 217] width 64 height 16
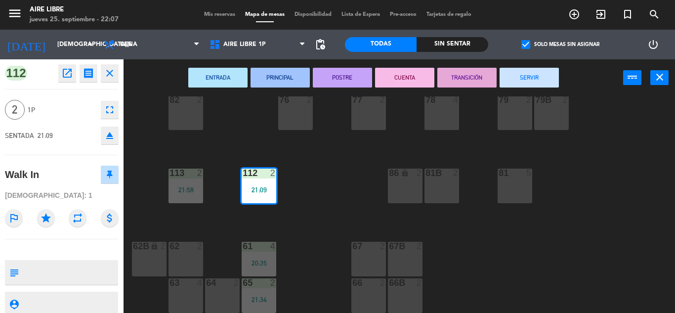
click at [526, 68] on button "SERVIR" at bounding box center [529, 78] width 59 height 20
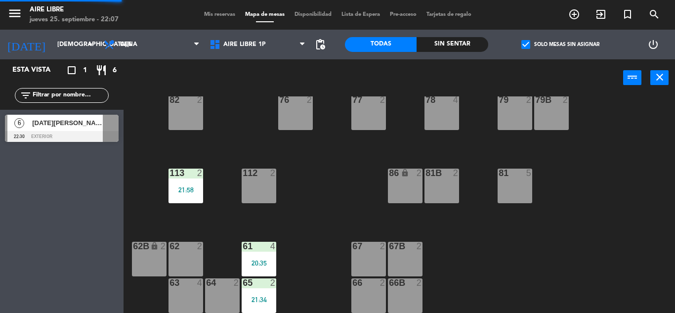
click at [266, 257] on div "61 4 20:35" at bounding box center [259, 259] width 35 height 35
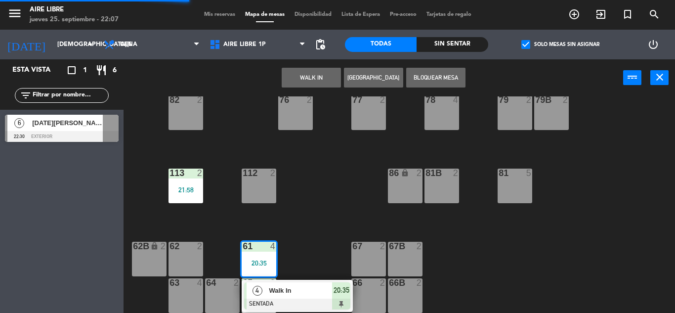
click at [297, 284] on div "Walk In" at bounding box center [300, 290] width 64 height 16
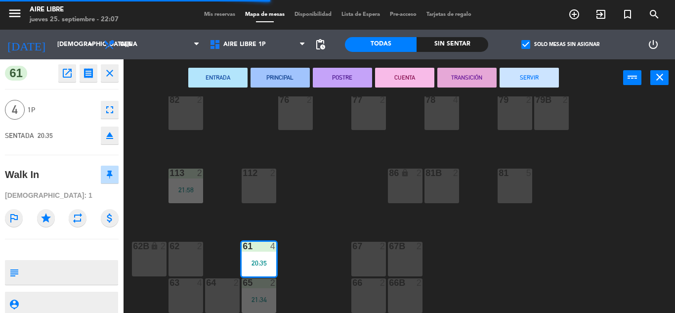
click at [536, 79] on button "SERVIR" at bounding box center [529, 78] width 59 height 20
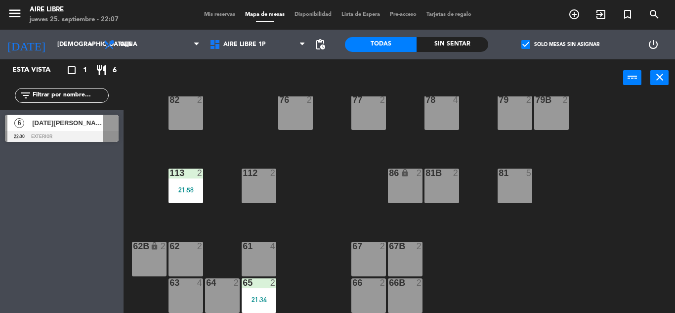
click at [262, 301] on div "21:34" at bounding box center [259, 299] width 35 height 7
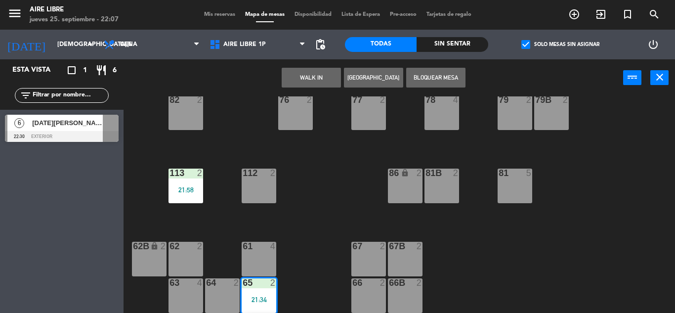
click at [258, 258] on div "61 4" at bounding box center [259, 259] width 35 height 35
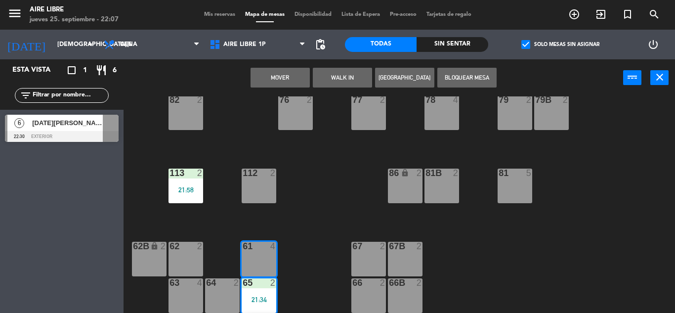
click at [289, 79] on button "Mover" at bounding box center [280, 78] width 59 height 20
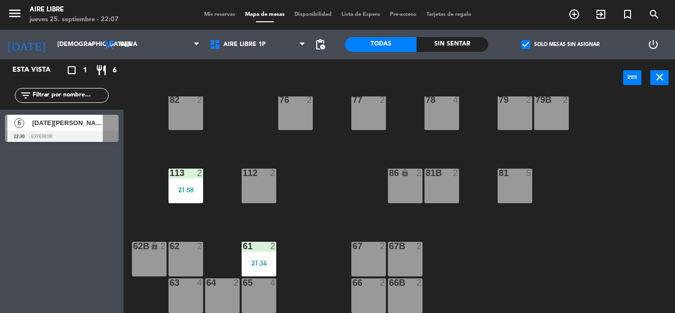
click at [262, 262] on div "21:34" at bounding box center [259, 262] width 35 height 7
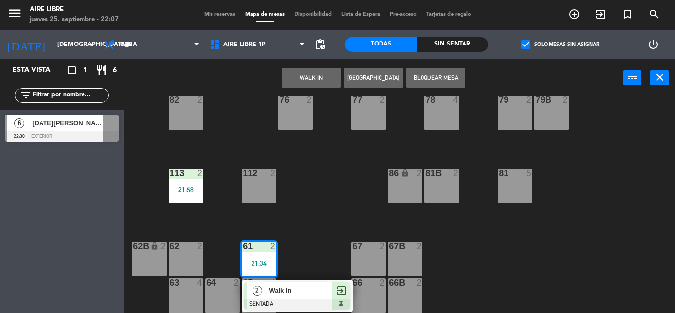
click at [297, 293] on span "Walk In" at bounding box center [300, 290] width 63 height 10
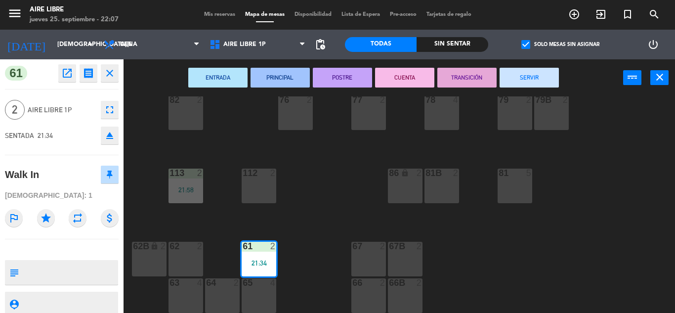
click at [539, 78] on button "SERVIR" at bounding box center [529, 78] width 59 height 20
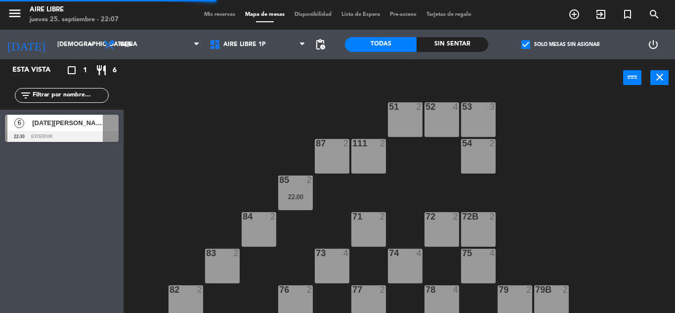
scroll to position [0, 0]
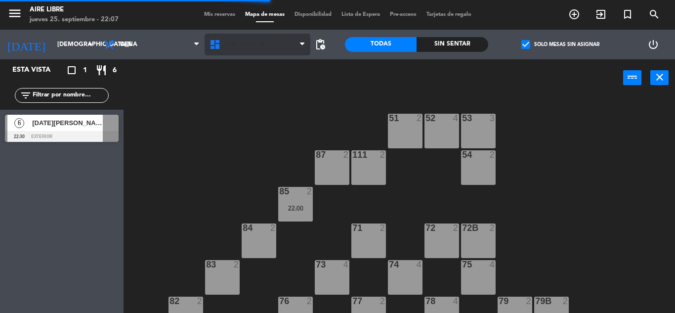
click at [247, 50] on span "Aire Libre 1P" at bounding box center [258, 45] width 106 height 22
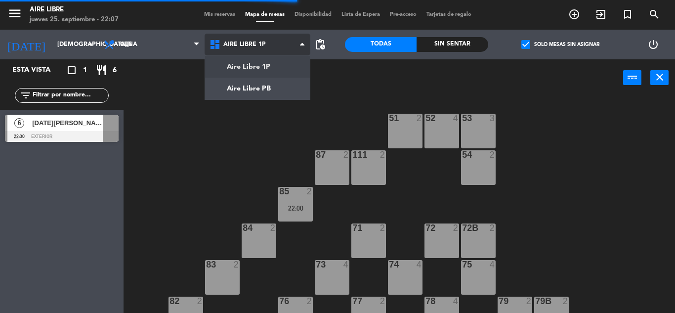
click at [261, 89] on ng-component "menu Aire Libre [DATE] 25. septiembre - 22:07 Mis reservas Mapa de mesas Dispon…" at bounding box center [337, 156] width 675 height 313
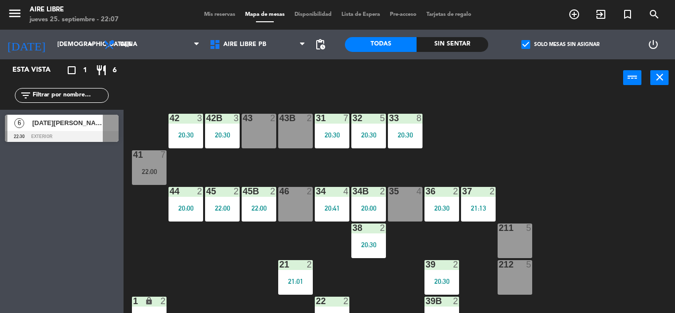
click at [408, 137] on div "20:30" at bounding box center [405, 134] width 35 height 7
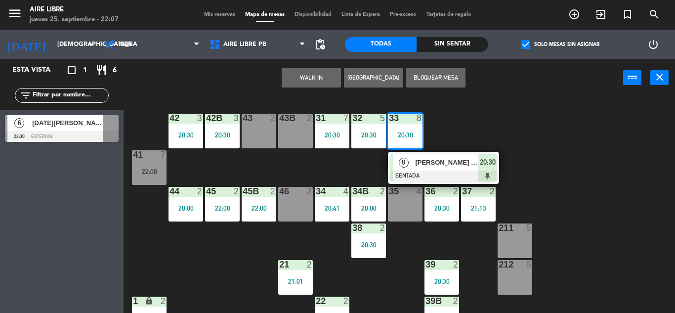
click at [457, 168] on div "[PERSON_NAME] Di [PERSON_NAME]" at bounding box center [446, 162] width 64 height 16
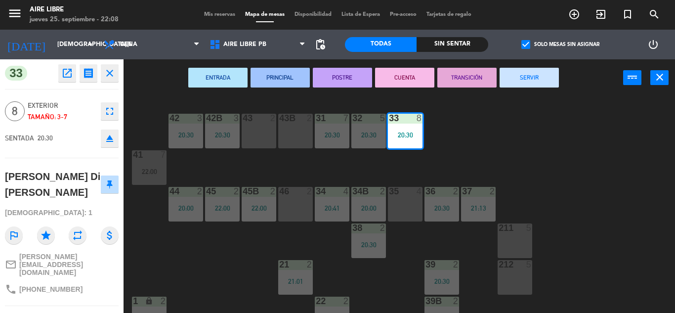
click at [522, 82] on button "SERVIR" at bounding box center [529, 78] width 59 height 20
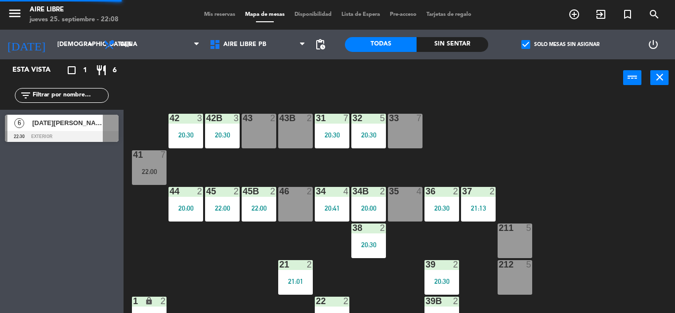
click at [362, 134] on div "20:30" at bounding box center [368, 134] width 35 height 7
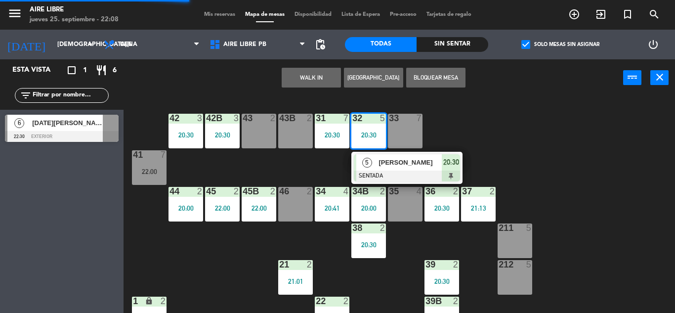
click at [376, 162] on div "5" at bounding box center [366, 162] width 21 height 16
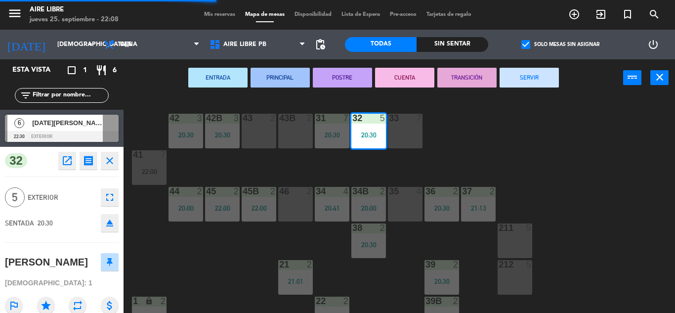
click at [531, 77] on button "SERVIR" at bounding box center [529, 78] width 59 height 20
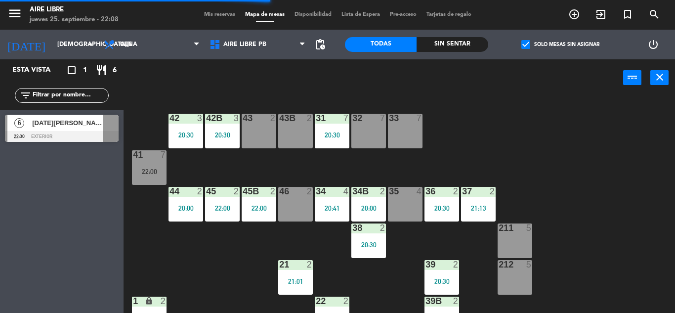
click at [331, 136] on div "20:30" at bounding box center [332, 134] width 35 height 7
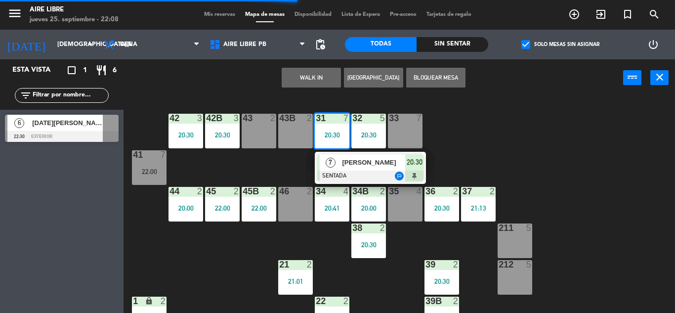
click at [342, 166] on span "[PERSON_NAME]" at bounding box center [373, 162] width 63 height 10
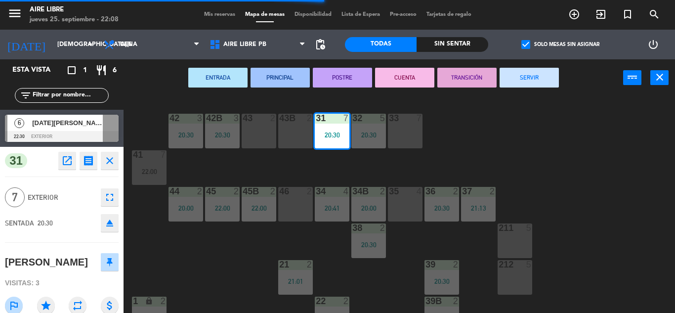
click at [528, 81] on button "SERVIR" at bounding box center [529, 78] width 59 height 20
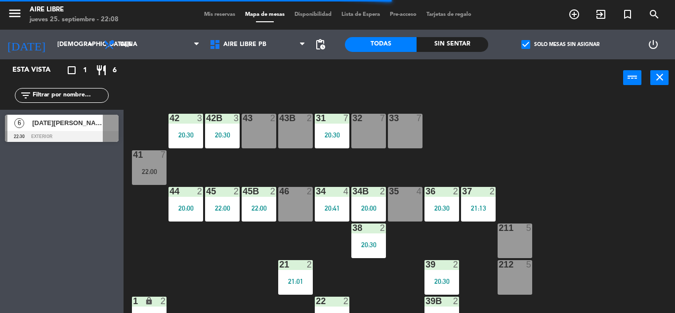
click at [218, 131] on div "20:30" at bounding box center [222, 134] width 35 height 7
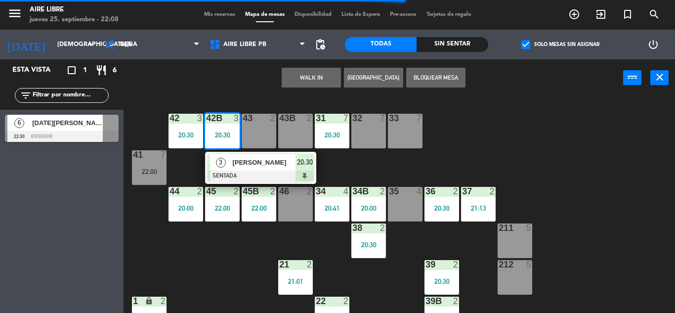
click at [233, 168] on div "[PERSON_NAME]" at bounding box center [263, 162] width 64 height 16
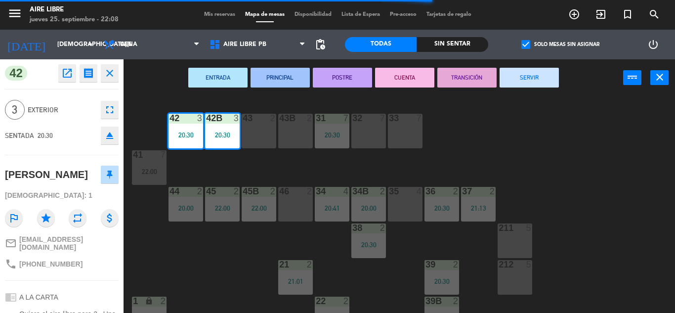
click at [531, 75] on button "SERVIR" at bounding box center [529, 78] width 59 height 20
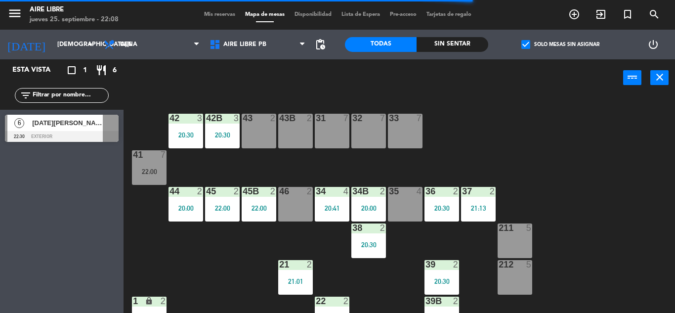
click at [189, 209] on div "20:00" at bounding box center [186, 208] width 35 height 7
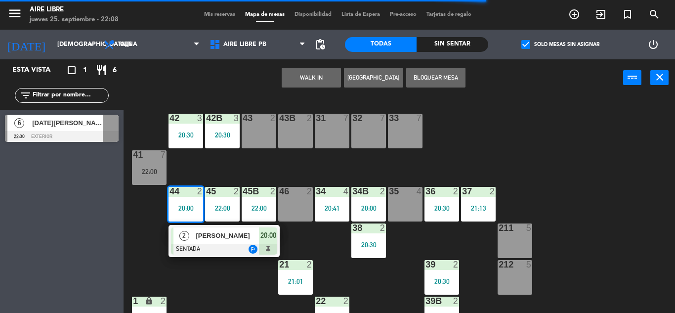
click at [211, 235] on span "[PERSON_NAME]" at bounding box center [227, 235] width 63 height 10
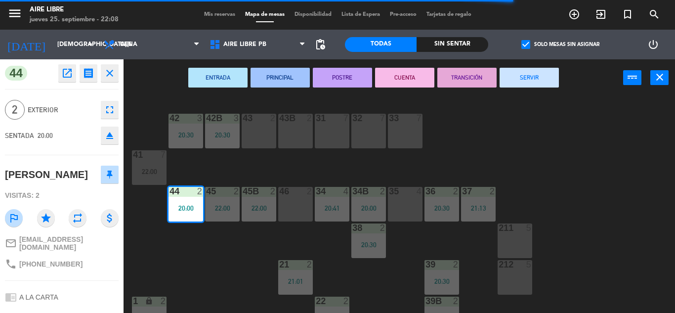
click at [530, 84] on button "SERVIR" at bounding box center [529, 78] width 59 height 20
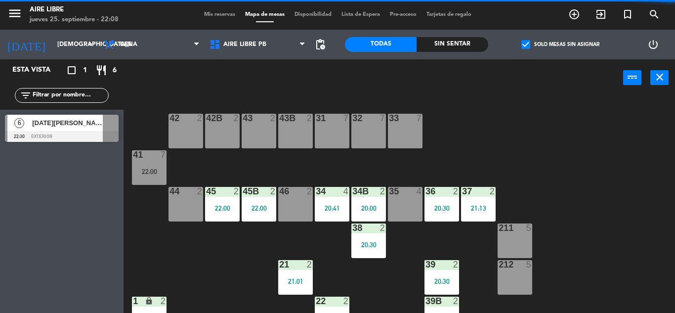
click at [222, 212] on div "45 2 22:00" at bounding box center [222, 204] width 35 height 35
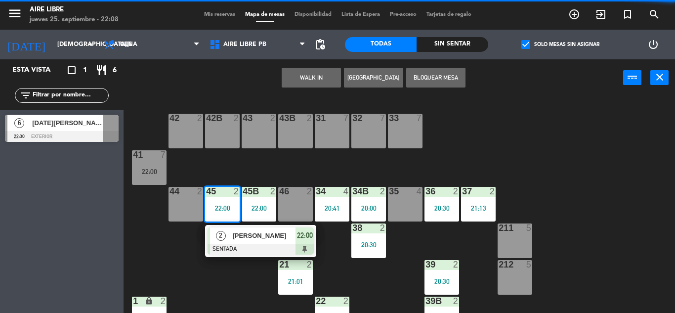
click at [229, 237] on div "2" at bounding box center [220, 235] width 21 height 16
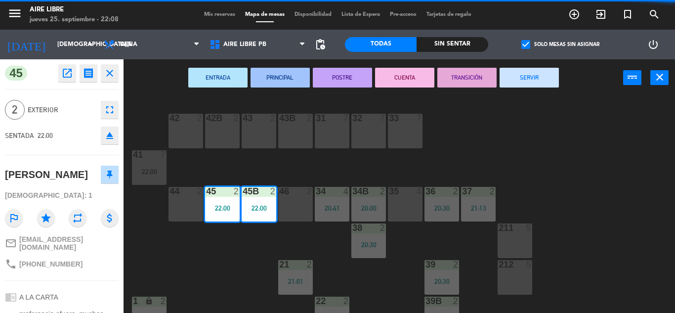
click at [531, 77] on button "SERVIR" at bounding box center [529, 78] width 59 height 20
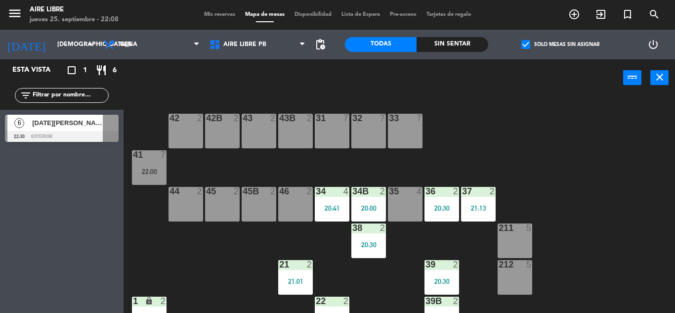
click at [338, 205] on div "20:41" at bounding box center [332, 208] width 35 height 7
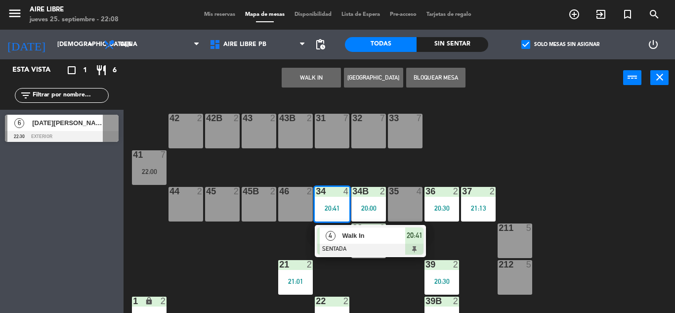
click at [342, 240] on span "Walk In" at bounding box center [373, 235] width 63 height 10
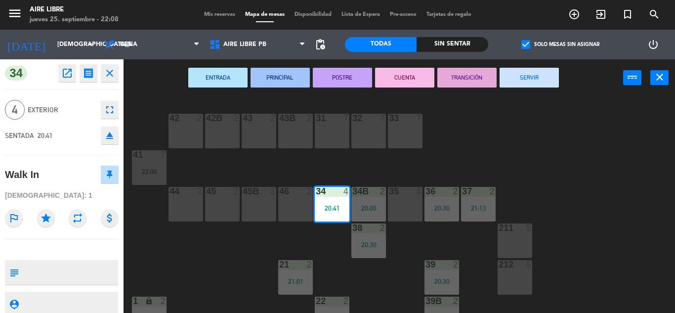
click at [537, 77] on button "SERVIR" at bounding box center [529, 78] width 59 height 20
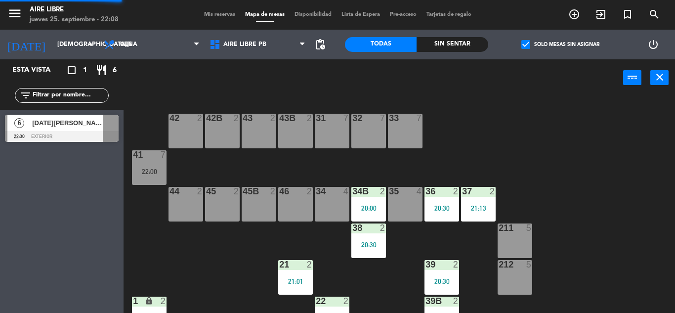
click at [365, 209] on div "20:00" at bounding box center [368, 208] width 35 height 7
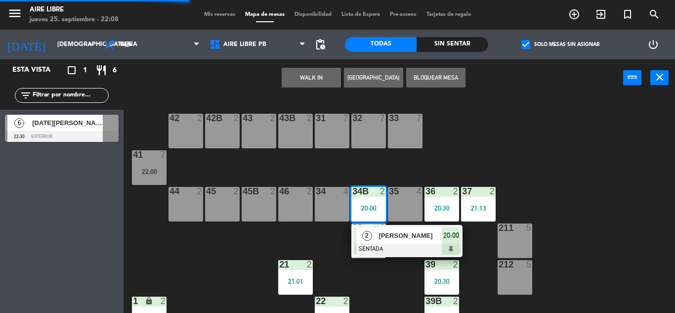
click at [398, 239] on span "[PERSON_NAME]" at bounding box center [410, 235] width 63 height 10
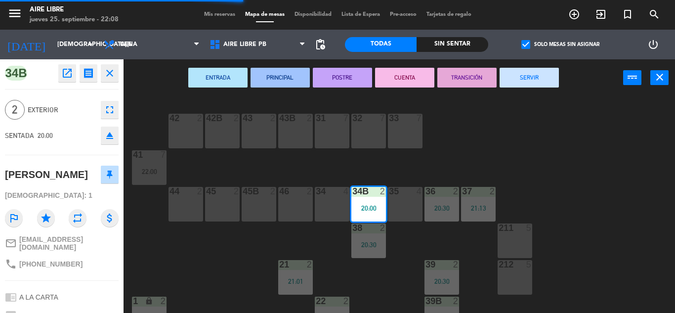
click at [528, 78] on button "SERVIR" at bounding box center [529, 78] width 59 height 20
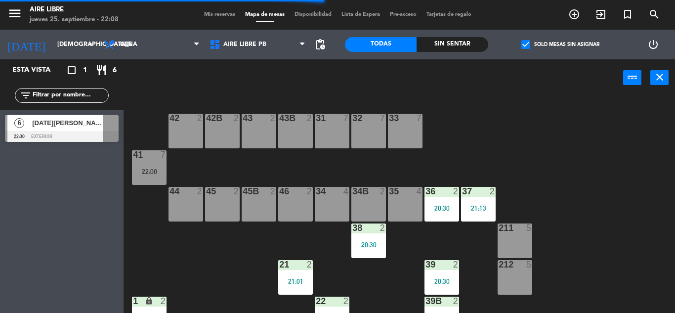
click at [370, 246] on div "20:30" at bounding box center [368, 244] width 35 height 7
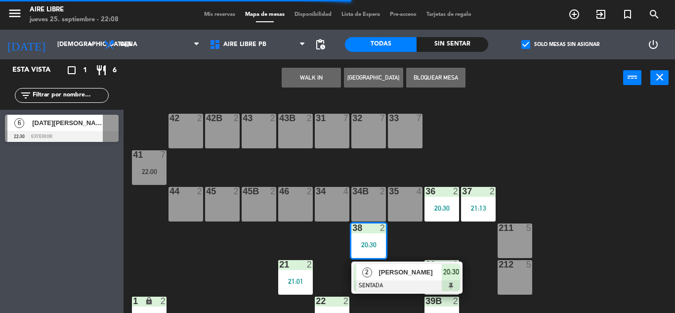
click at [393, 269] on span "[PERSON_NAME]" at bounding box center [410, 272] width 63 height 10
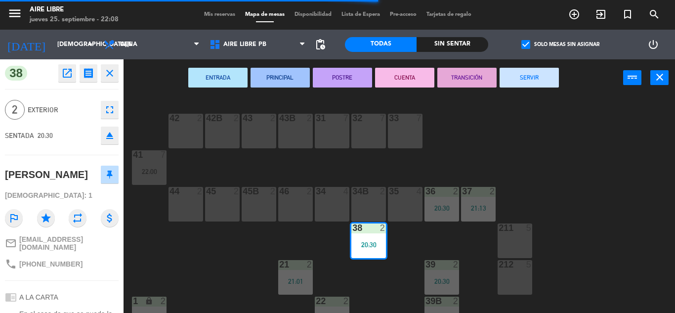
click at [537, 81] on button "SERVIR" at bounding box center [529, 78] width 59 height 20
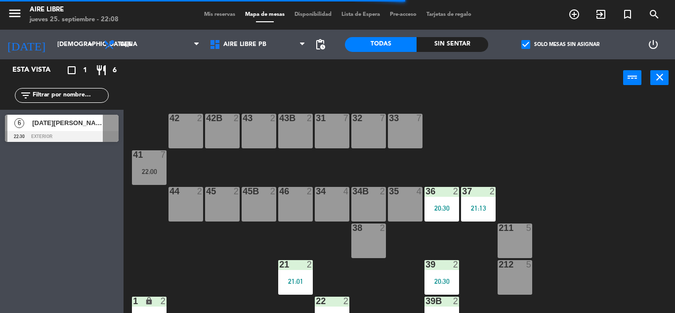
click at [443, 212] on div "36 2 20:30" at bounding box center [442, 204] width 35 height 35
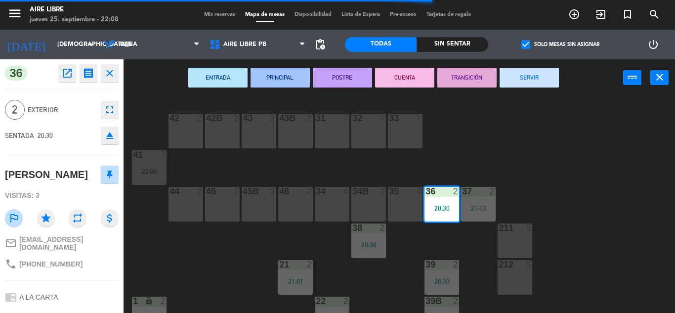
click at [522, 70] on button "SERVIR" at bounding box center [529, 78] width 59 height 20
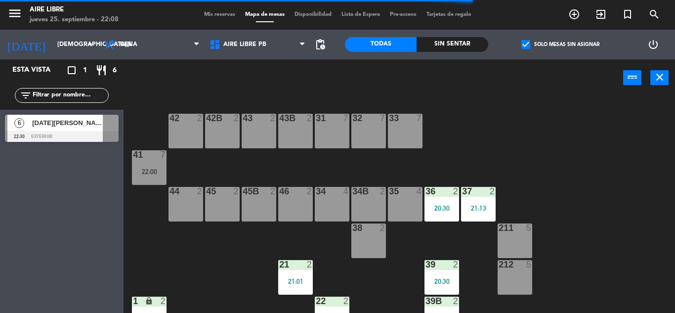
click at [477, 208] on div "21:13" at bounding box center [478, 208] width 35 height 7
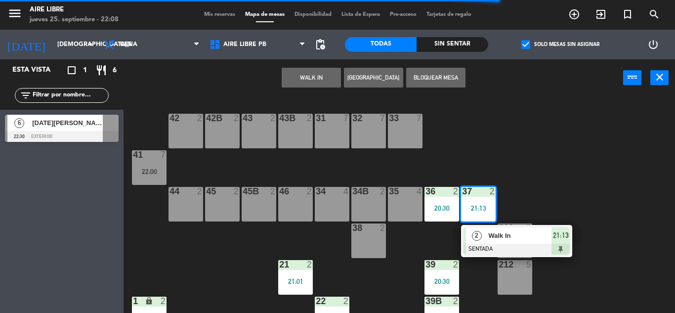
click at [491, 243] on div "Walk In" at bounding box center [519, 235] width 64 height 16
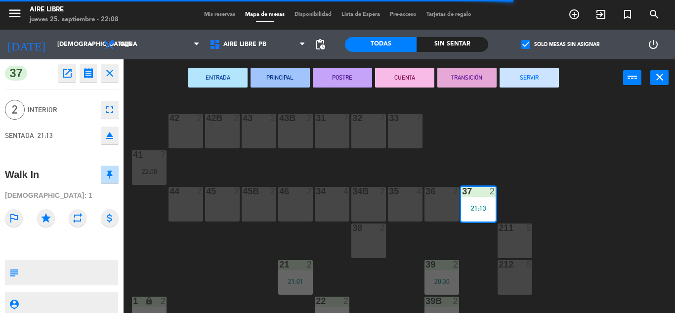
click at [532, 78] on button "SERVIR" at bounding box center [529, 78] width 59 height 20
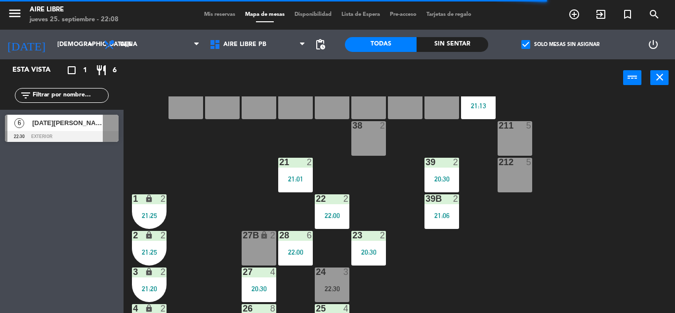
scroll to position [103, 0]
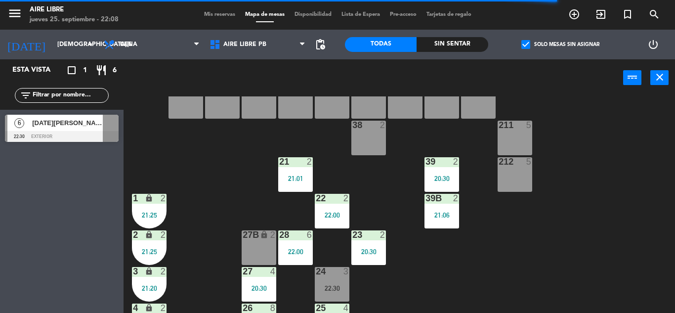
click at [447, 176] on div "20:30" at bounding box center [442, 178] width 35 height 7
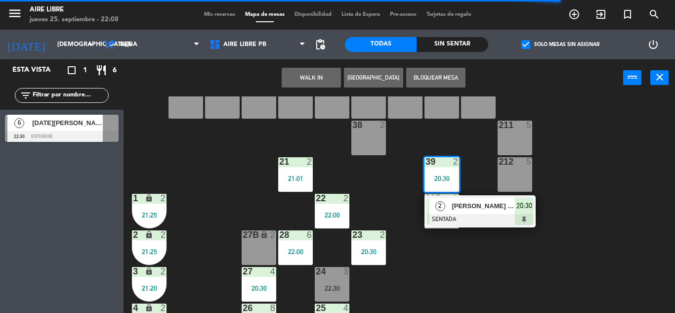
click at [480, 216] on div at bounding box center [480, 219] width 106 height 11
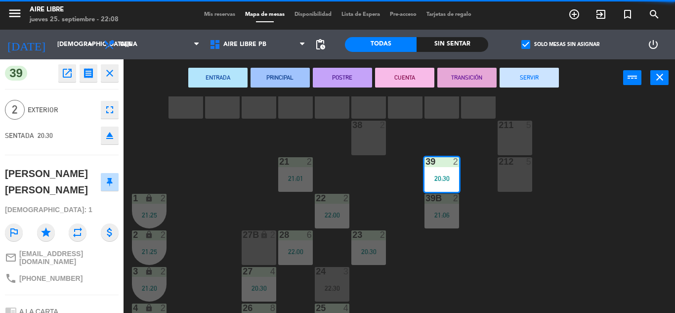
click at [553, 78] on button "SERVIR" at bounding box center [529, 78] width 59 height 20
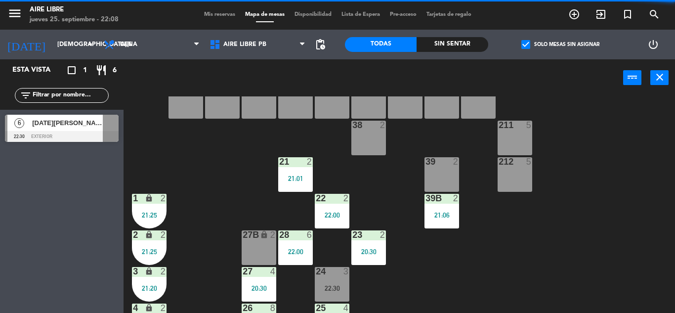
click at [443, 224] on div "39B 2 21:06" at bounding box center [442, 211] width 35 height 35
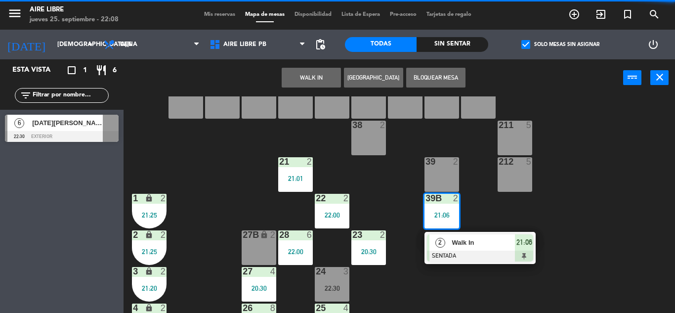
click at [466, 246] on span "Walk In" at bounding box center [483, 242] width 63 height 10
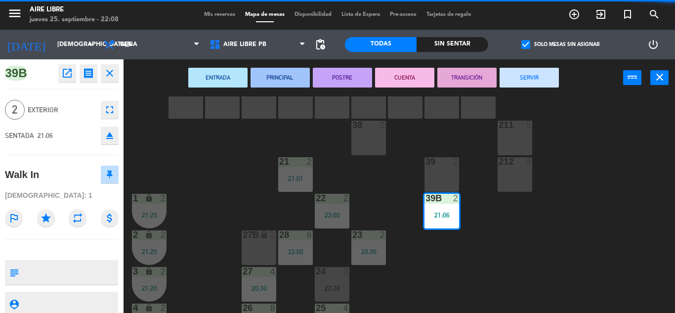
click at [544, 80] on button "SERVIR" at bounding box center [529, 78] width 59 height 20
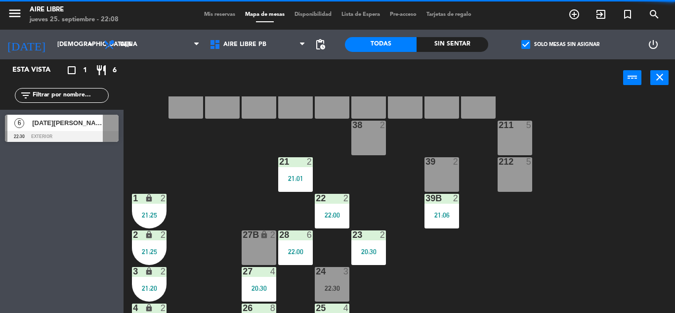
click at [290, 181] on div "21:01" at bounding box center [295, 178] width 35 height 7
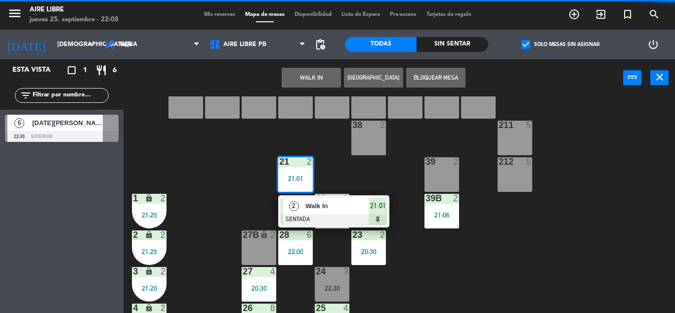
click at [306, 213] on div "Walk In" at bounding box center [336, 206] width 64 height 16
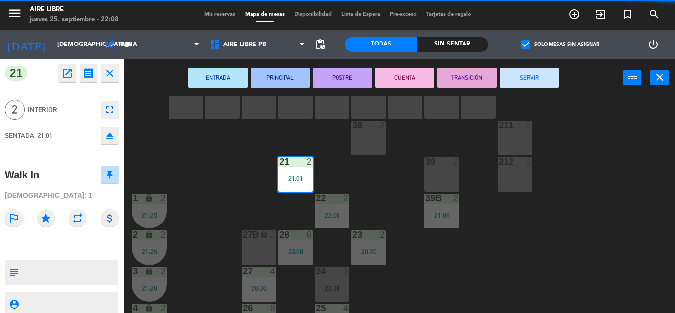
click at [524, 79] on button "SERVIR" at bounding box center [529, 78] width 59 height 20
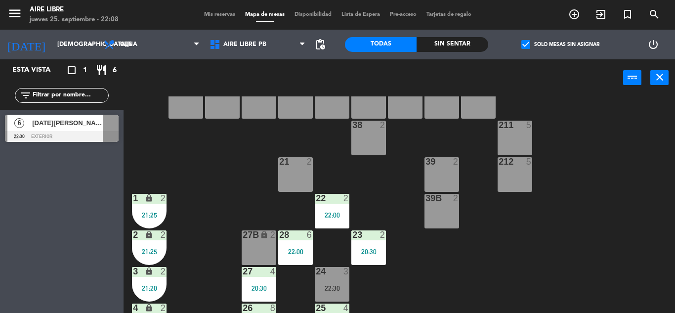
click at [320, 215] on div "22:00" at bounding box center [332, 215] width 35 height 7
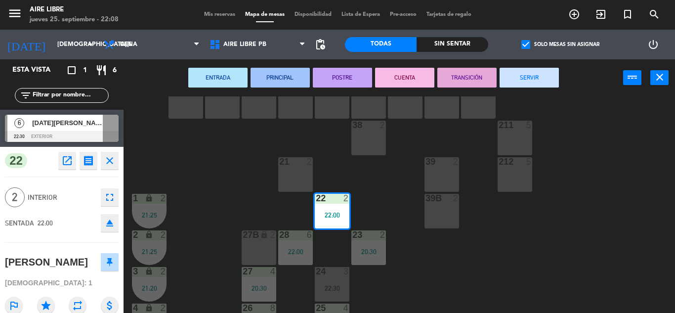
click at [539, 80] on button "SERVIR" at bounding box center [529, 78] width 59 height 20
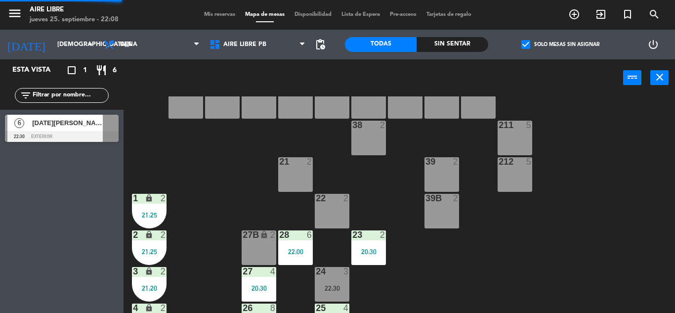
click at [368, 254] on div "20:30" at bounding box center [368, 251] width 35 height 7
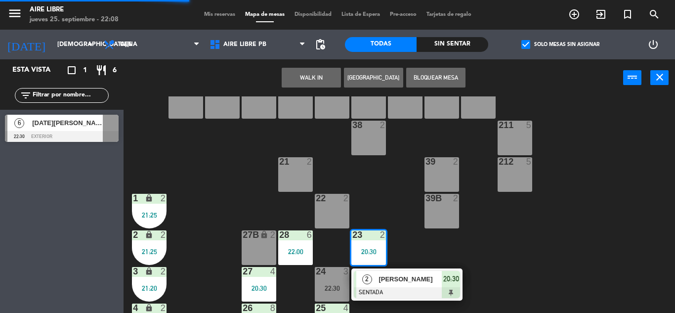
click at [385, 278] on span "[PERSON_NAME]" at bounding box center [410, 279] width 63 height 10
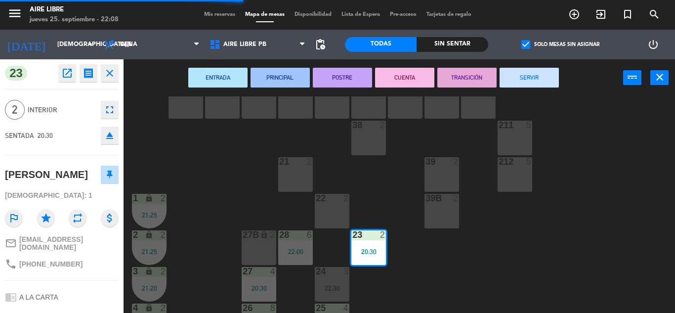
click at [538, 76] on button "SERVIR" at bounding box center [529, 78] width 59 height 20
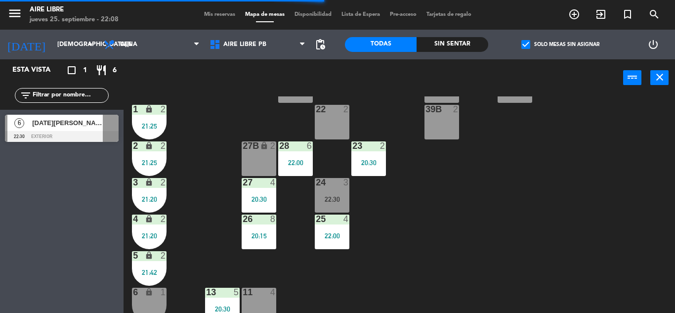
scroll to position [194, 0]
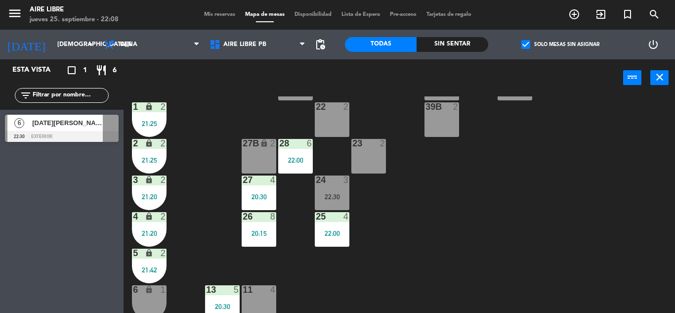
click at [331, 233] on div "22:00" at bounding box center [332, 233] width 35 height 7
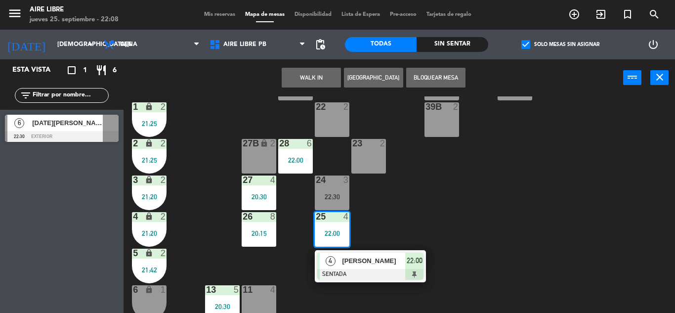
click at [373, 264] on span "[PERSON_NAME]" at bounding box center [373, 260] width 63 height 10
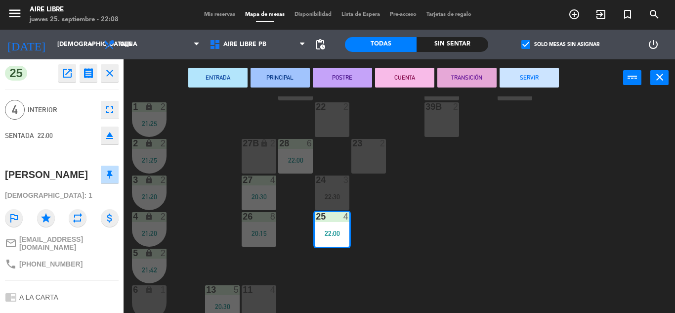
click at [510, 228] on div "42 2 43 2 31 7 32 7 33 7 42B 2 43B 2 41 7 22:00 44 2 45 2 46 2 35 4 34 4 36 2 4…" at bounding box center [402, 204] width 545 height 216
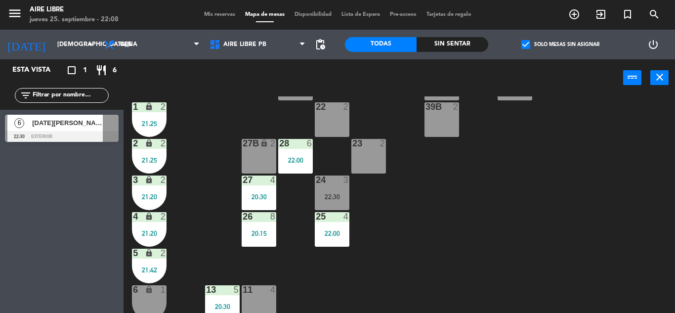
click at [263, 193] on div "20:30" at bounding box center [259, 196] width 35 height 7
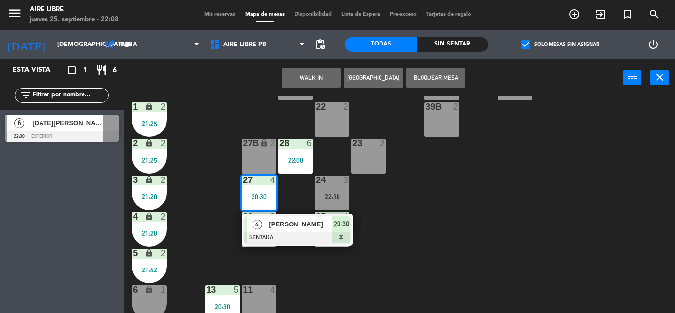
click at [296, 227] on span "[PERSON_NAME]" at bounding box center [300, 224] width 63 height 10
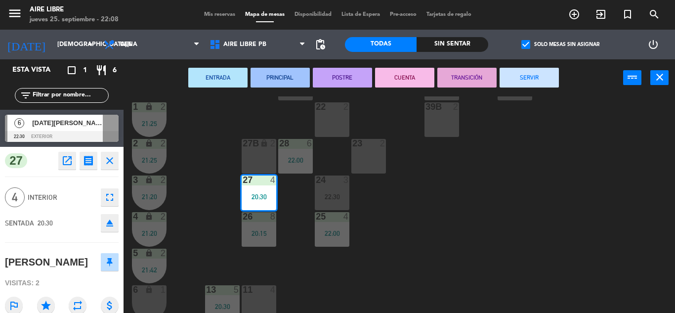
click at [527, 81] on button "SERVIR" at bounding box center [529, 78] width 59 height 20
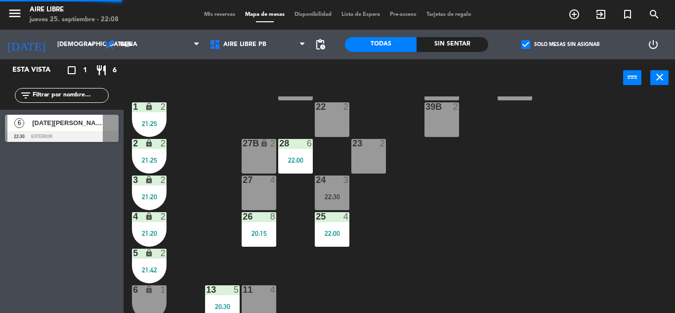
click at [262, 231] on div "20:15" at bounding box center [259, 233] width 35 height 7
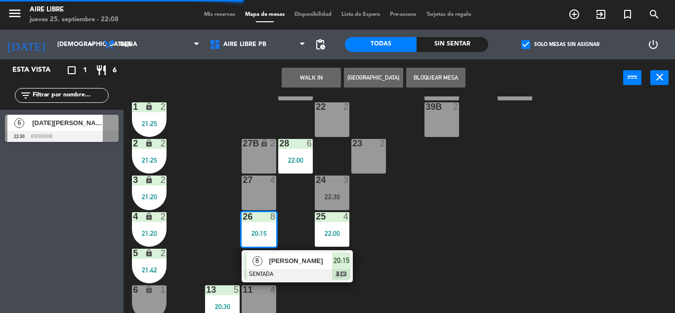
click at [295, 263] on span "[PERSON_NAME]" at bounding box center [300, 260] width 63 height 10
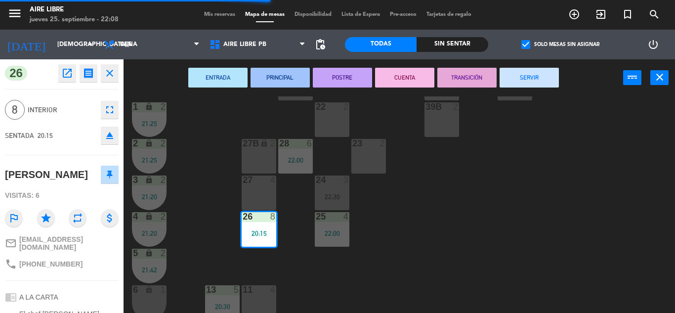
click at [527, 75] on button "SERVIR" at bounding box center [529, 78] width 59 height 20
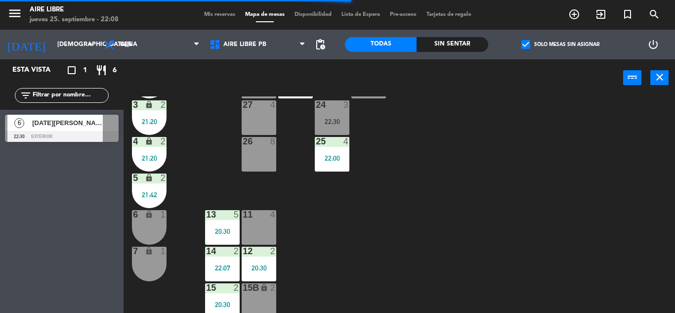
scroll to position [274, 0]
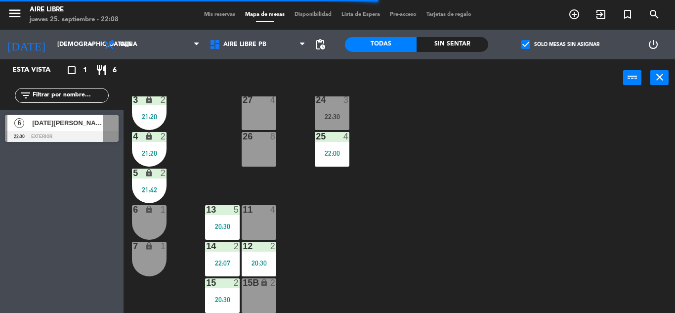
click at [227, 228] on div "20:30" at bounding box center [222, 226] width 35 height 7
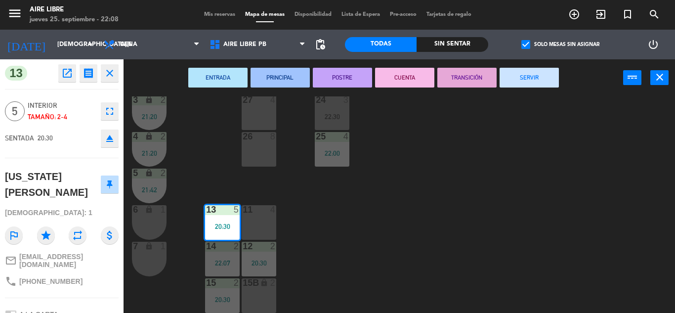
click at [542, 84] on button "SERVIR" at bounding box center [529, 78] width 59 height 20
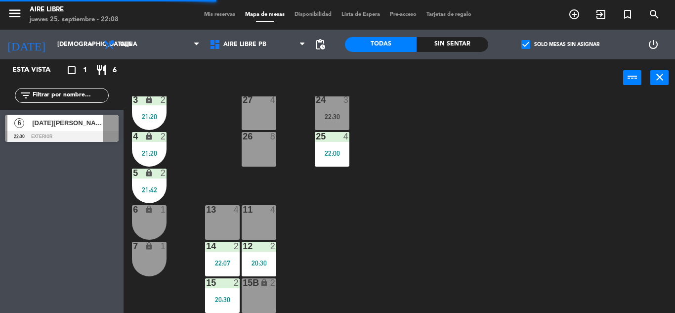
click at [216, 257] on div "14 2 22:07" at bounding box center [222, 259] width 35 height 35
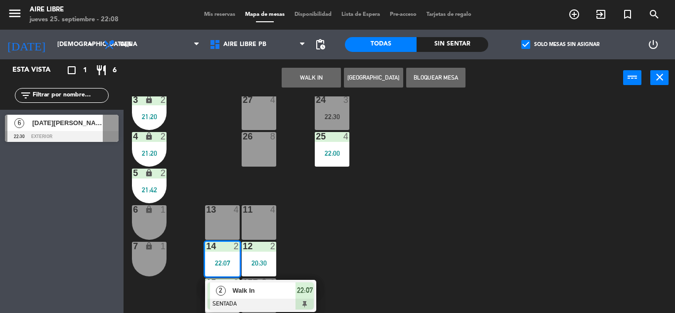
click at [214, 265] on div "22:07" at bounding box center [222, 262] width 35 height 7
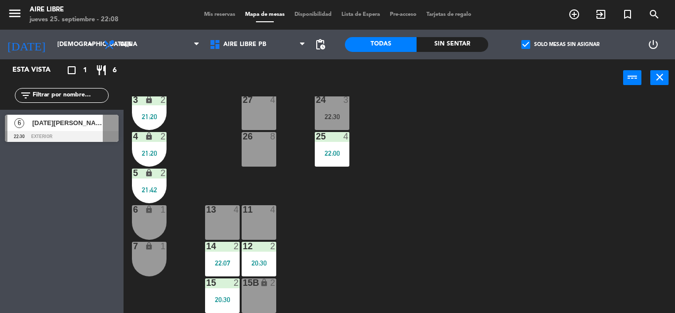
click at [226, 259] on div "22:07" at bounding box center [222, 262] width 35 height 7
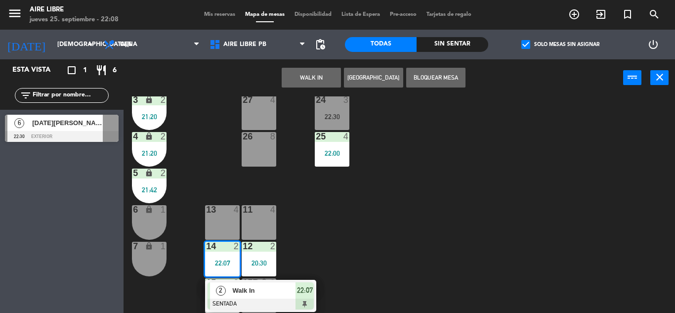
click at [270, 296] on div "Walk In" at bounding box center [263, 290] width 64 height 16
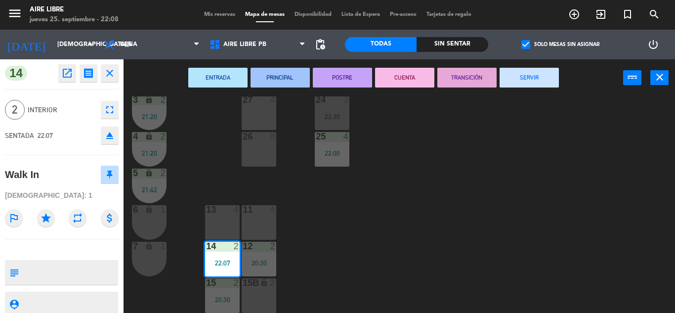
click at [530, 78] on button "SERVIR" at bounding box center [529, 78] width 59 height 20
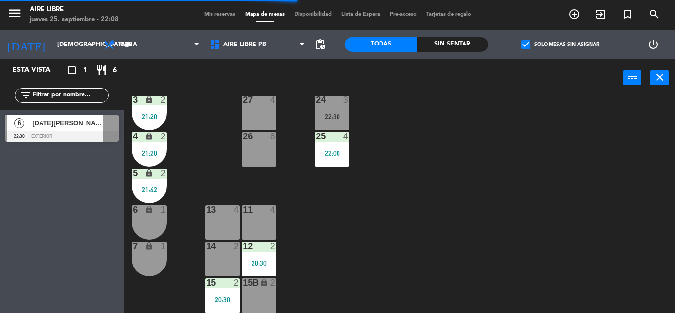
click at [262, 263] on div "20:30" at bounding box center [259, 262] width 35 height 7
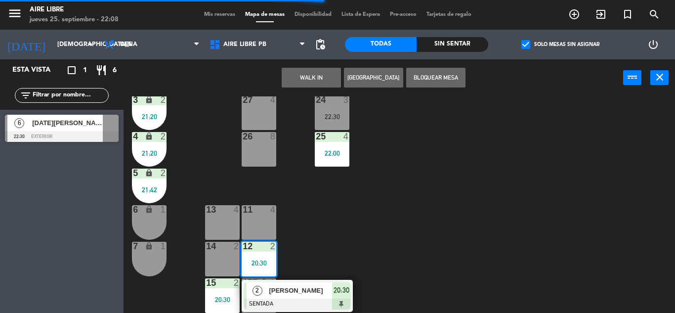
click at [297, 297] on div "[PERSON_NAME]" at bounding box center [300, 290] width 64 height 16
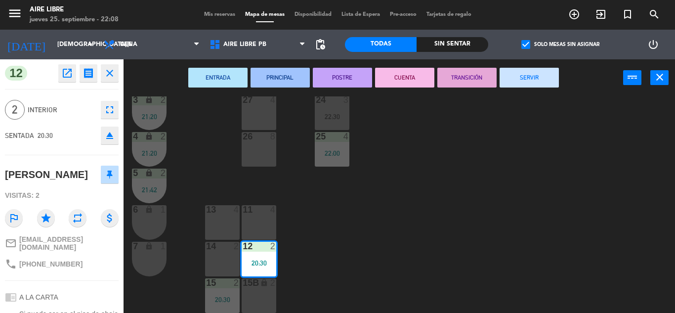
click at [518, 75] on button "SERVIR" at bounding box center [529, 78] width 59 height 20
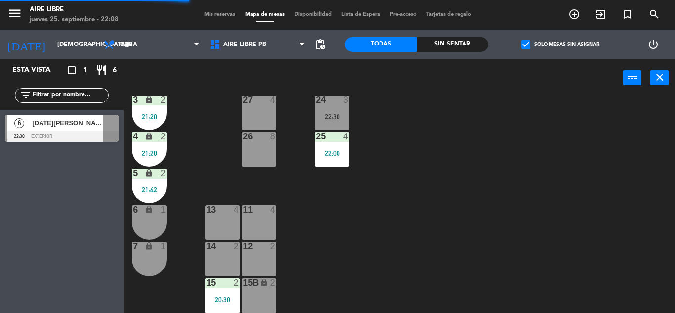
click at [219, 300] on div "20:30" at bounding box center [222, 299] width 35 height 7
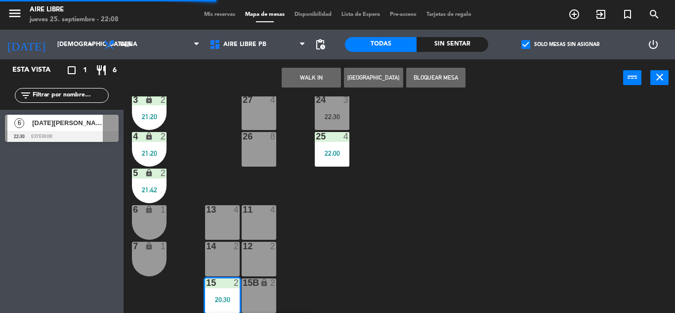
click at [222, 255] on div "14 2" at bounding box center [222, 259] width 35 height 35
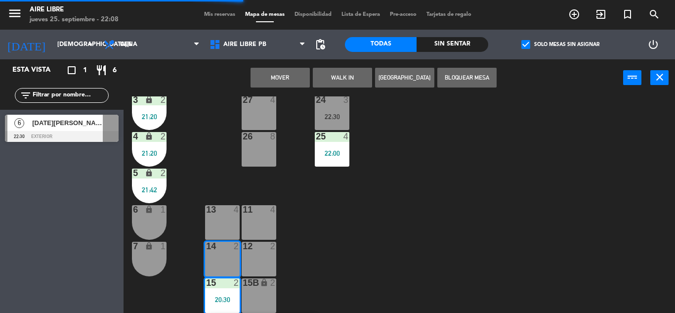
click at [287, 82] on button "Mover" at bounding box center [280, 78] width 59 height 20
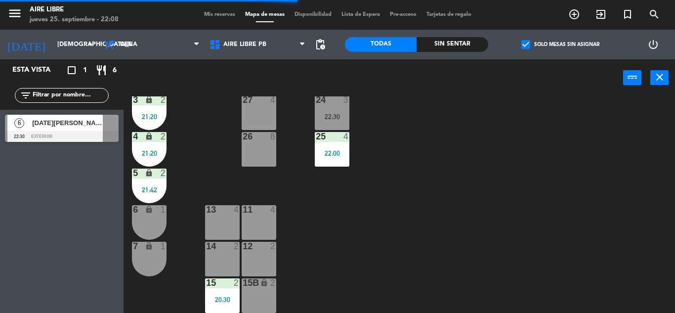
click at [228, 256] on div "14 2" at bounding box center [222, 259] width 35 height 35
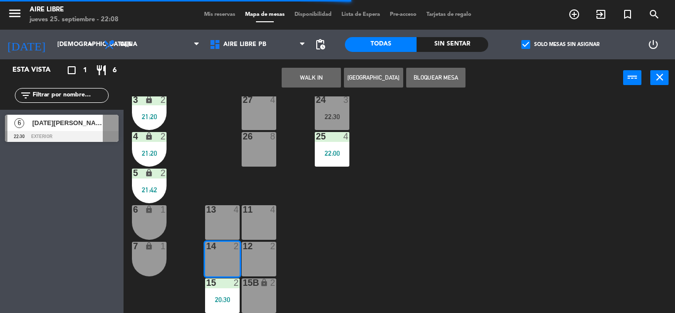
click at [403, 247] on div "42 2 43 2 31 7 32 7 33 7 42B 2 43B 2 41 7 22:00 44 2 45 2 46 2 35 4 34 4 36 2 4…" at bounding box center [402, 204] width 545 height 216
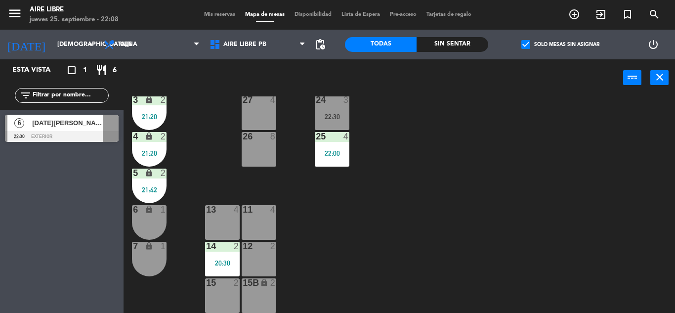
click at [226, 262] on div "20:30" at bounding box center [222, 262] width 35 height 7
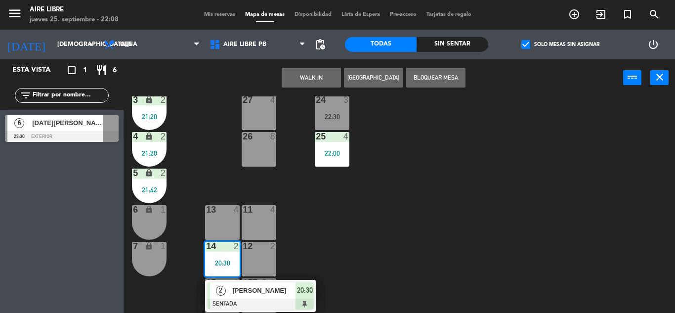
click at [243, 287] on span "[PERSON_NAME]" at bounding box center [263, 290] width 63 height 10
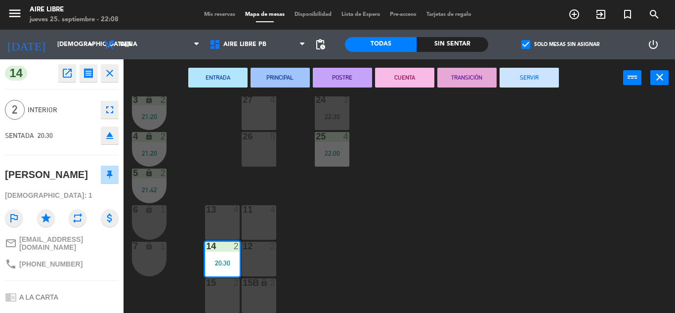
click at [542, 78] on button "SERVIR" at bounding box center [529, 78] width 59 height 20
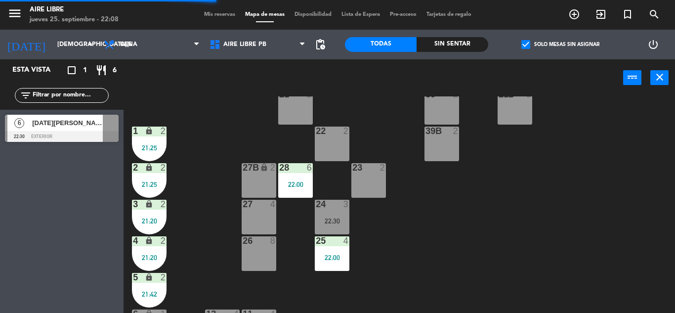
scroll to position [170, 0]
click at [241, 44] on span "Aire Libre PB" at bounding box center [244, 44] width 43 height 7
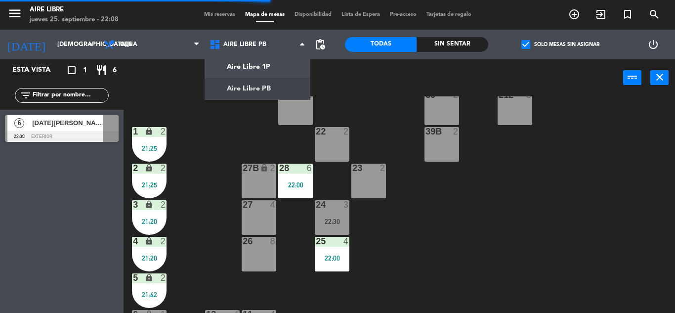
click at [218, 15] on span "Mis reservas" at bounding box center [219, 14] width 41 height 5
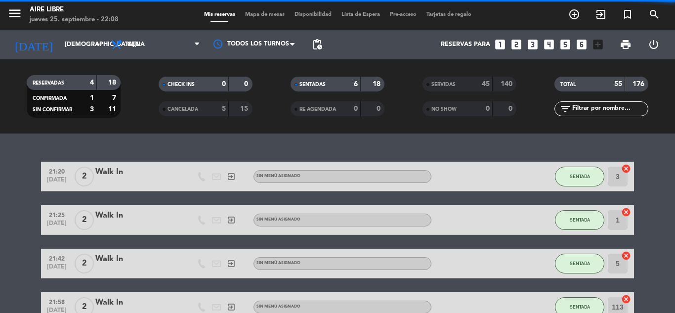
click at [456, 85] on span "SERVIDAS" at bounding box center [443, 84] width 24 height 5
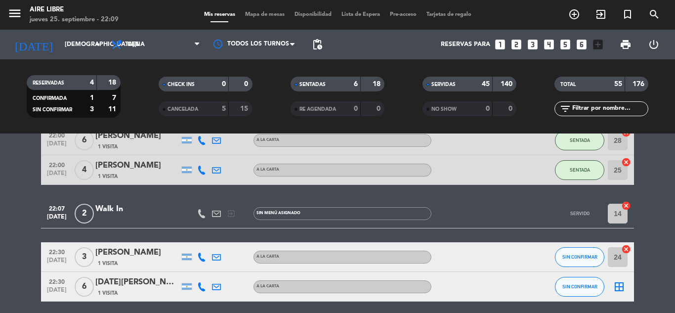
scroll to position [1763, 0]
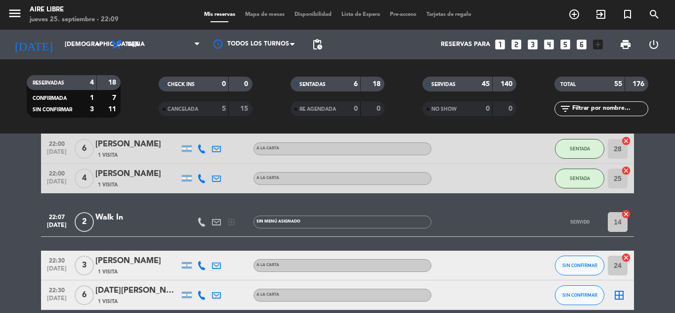
click at [121, 222] on div "Walk In" at bounding box center [137, 217] width 84 height 13
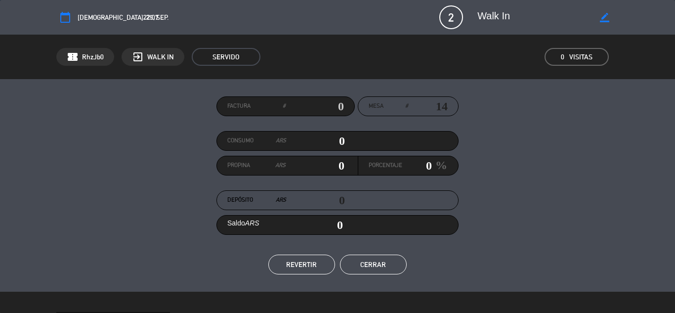
click at [303, 265] on button "REVERTIR" at bounding box center [301, 265] width 67 height 20
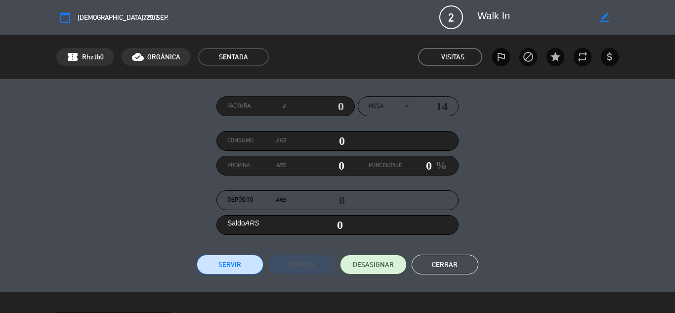
click at [443, 262] on button "Cerrar" at bounding box center [445, 265] width 67 height 20
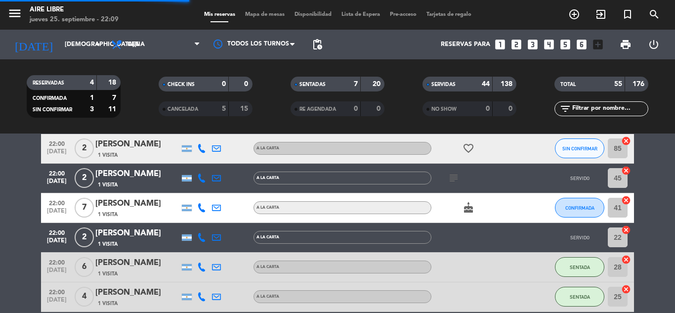
scroll to position [1881, 0]
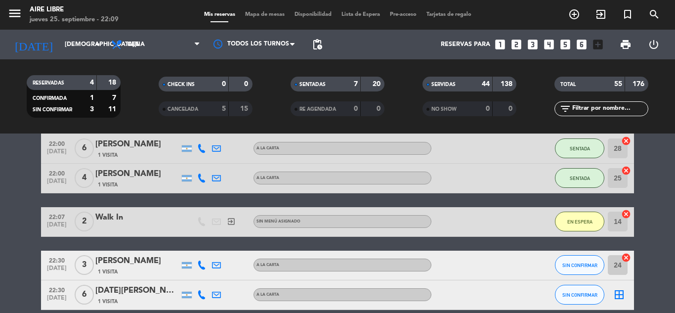
click at [577, 221] on span "EN ESPERA" at bounding box center [579, 221] width 25 height 5
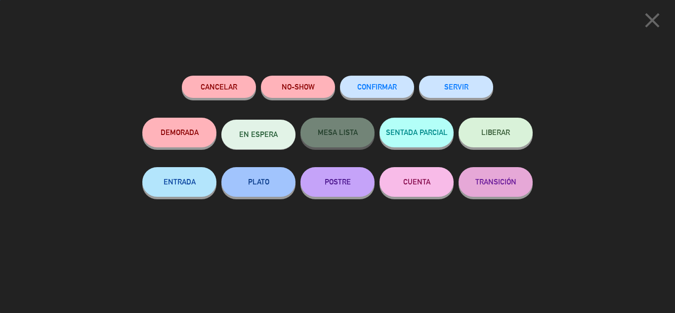
click at [499, 127] on button "LIBERAR" at bounding box center [496, 133] width 74 height 30
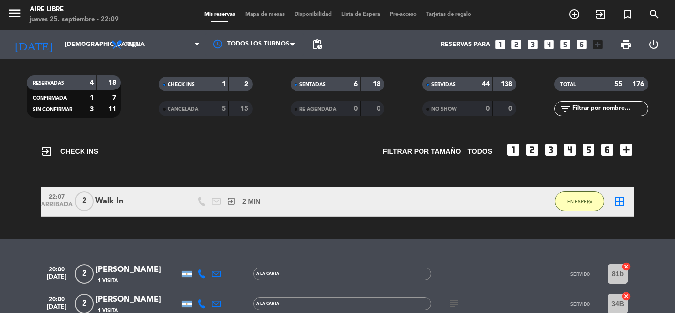
scroll to position [0, 0]
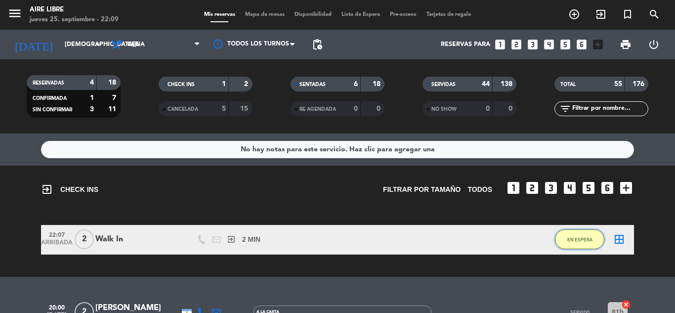
click at [578, 239] on span "EN ESPERA" at bounding box center [579, 239] width 25 height 5
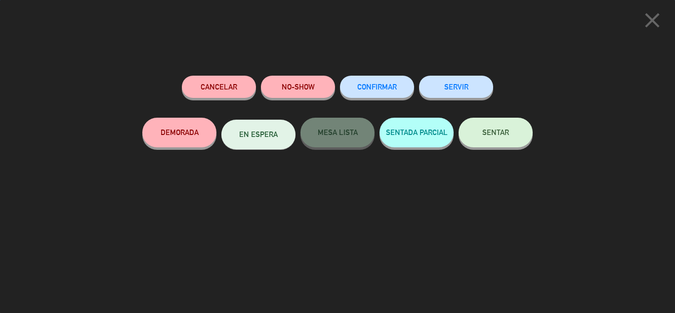
click at [498, 127] on button "SENTAR" at bounding box center [496, 133] width 74 height 30
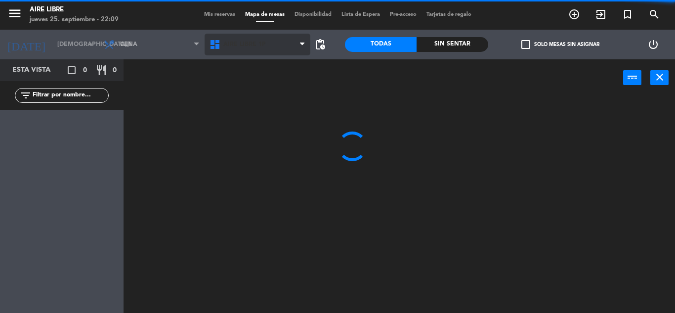
click at [242, 44] on span "Aire Libre 1P" at bounding box center [244, 44] width 42 height 7
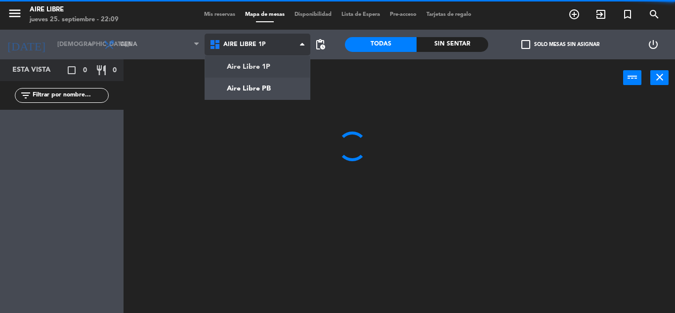
click at [257, 88] on ng-component "menu Aire Libre [DATE] 25. septiembre - 22:09 Mis reservas Mapa de mesas Dispon…" at bounding box center [337, 156] width 675 height 313
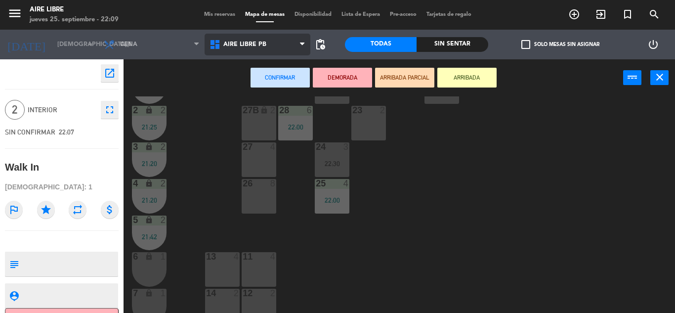
scroll to position [274, 0]
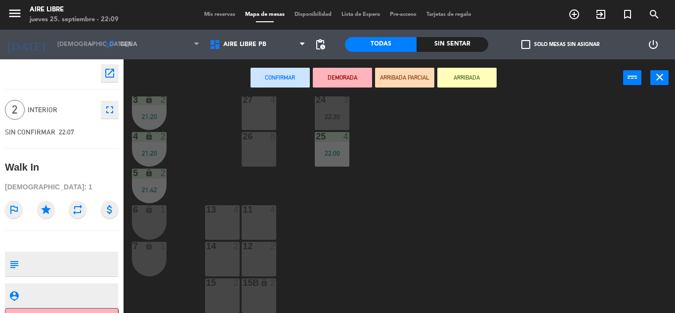
click at [218, 257] on div "14 2" at bounding box center [222, 259] width 35 height 35
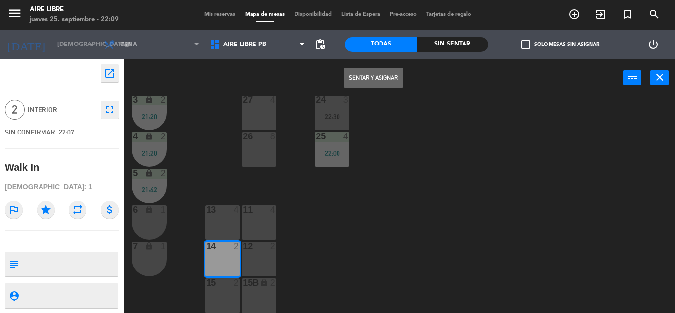
click at [379, 83] on button "Sentar y Asignar" at bounding box center [373, 78] width 59 height 20
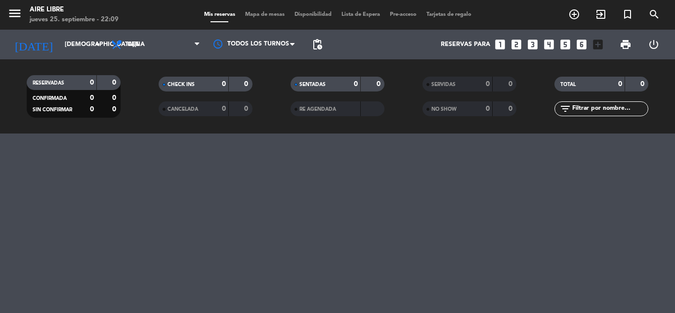
click at [471, 182] on div "menu Aire Libre [DATE] 25. septiembre - 22:09 Mis reservas Mapa de mesas Dispon…" at bounding box center [337, 156] width 675 height 313
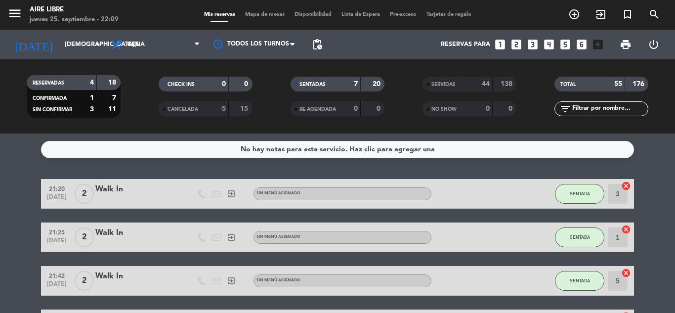
click at [262, 11] on div "Mis reservas Mapa de mesas Disponibilidad Lista de Espera Pre-acceso Tarjetas d…" at bounding box center [337, 14] width 277 height 9
click at [261, 14] on span "Mapa de mesas" at bounding box center [264, 14] width 49 height 5
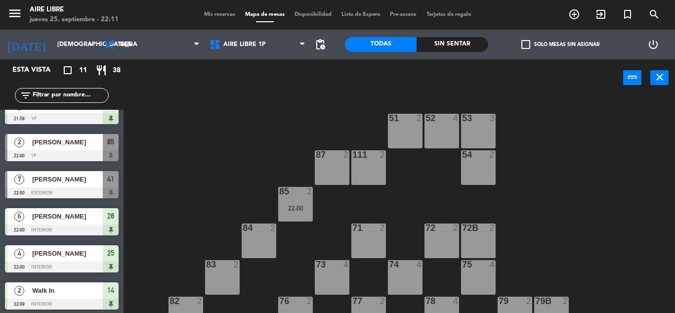
scroll to position [206, 0]
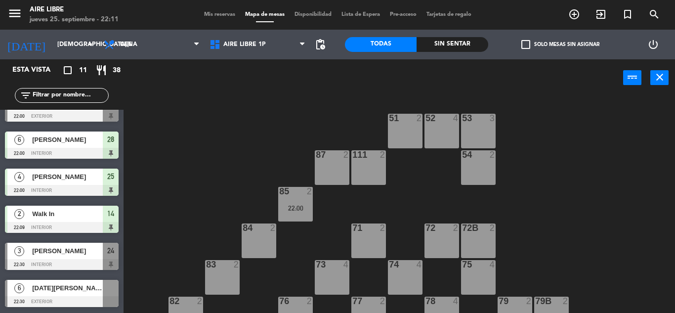
click at [75, 300] on div at bounding box center [62, 301] width 114 height 11
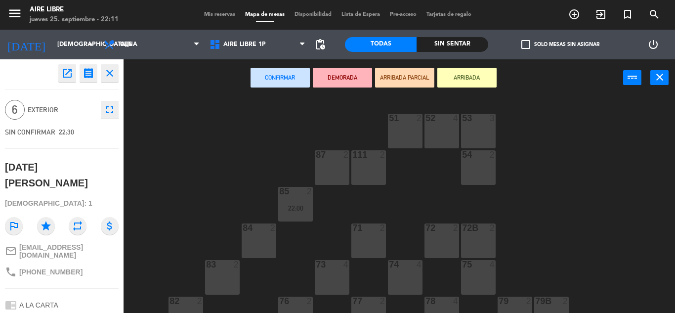
click at [181, 158] on div "51 2 52 4 53 3 111 2 54 2 87 2 85 2 22:00 72 2 84 2 71 2 72B 2 83 2 73 4 74 4 7…" at bounding box center [402, 204] width 545 height 216
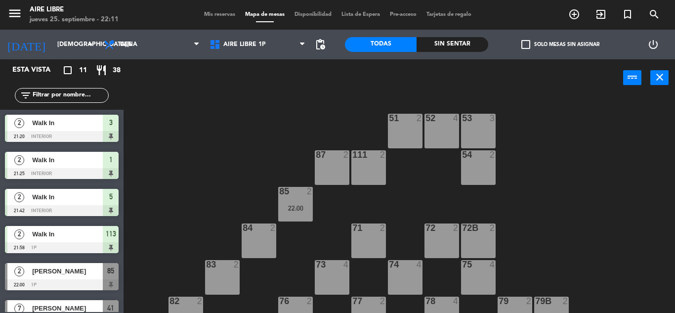
scroll to position [110, 0]
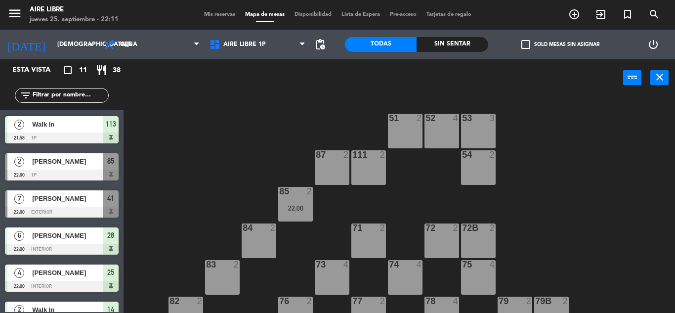
click at [69, 202] on span "[PERSON_NAME]" at bounding box center [67, 198] width 71 height 10
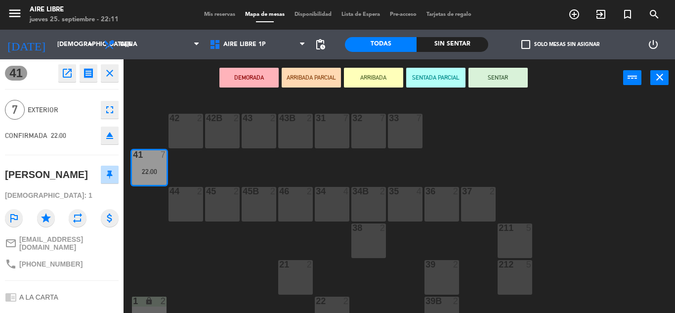
click at [374, 77] on button "ARRIBADA" at bounding box center [373, 78] width 59 height 20
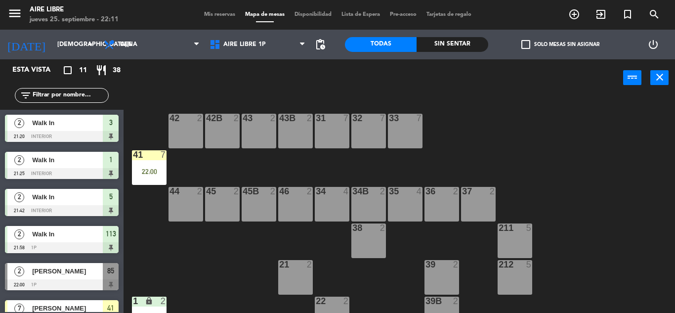
click at [144, 174] on div "22:00" at bounding box center [149, 171] width 35 height 7
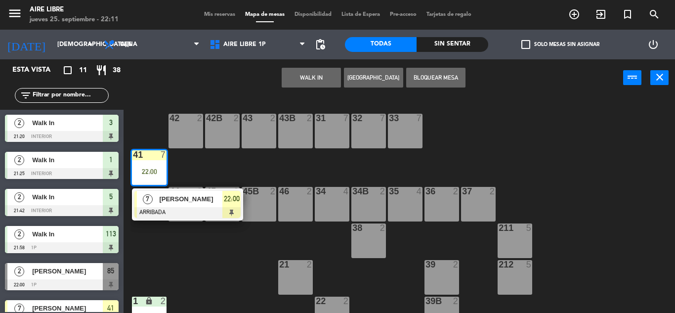
click at [177, 207] on div "[PERSON_NAME]" at bounding box center [190, 199] width 64 height 16
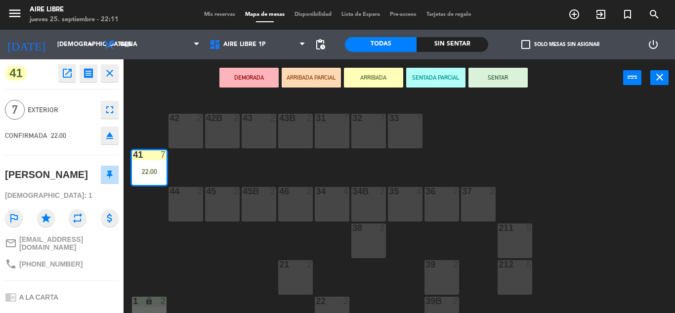
click at [606, 158] on div "42 2 43 2 31 7 32 7 33 7 42B 2 43B 2 41 7 22:00 44 2 45 2 46 2 35 4 34 4 36 2 4…" at bounding box center [402, 204] width 545 height 216
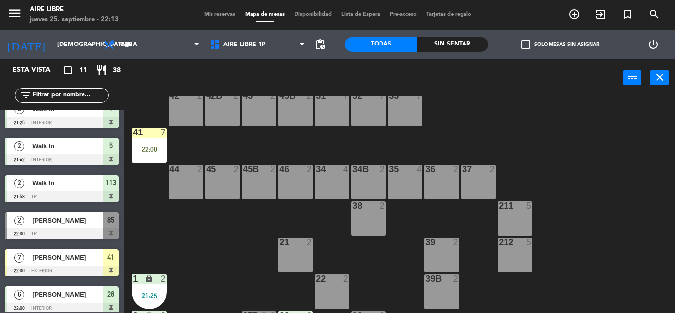
scroll to position [28, 0]
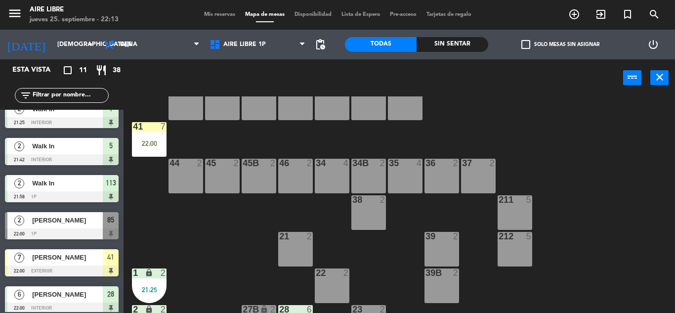
click at [146, 138] on div "41 7 22:00" at bounding box center [149, 139] width 35 height 35
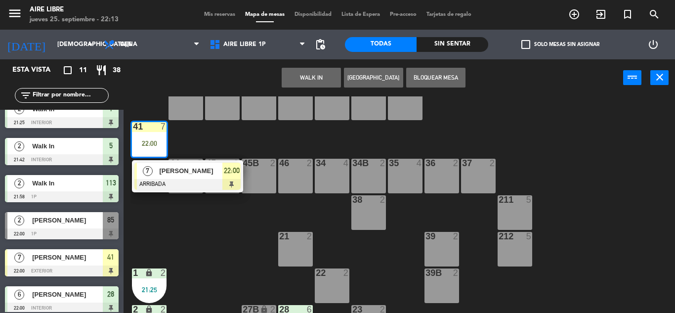
click at [173, 173] on span "[PERSON_NAME]" at bounding box center [190, 171] width 63 height 10
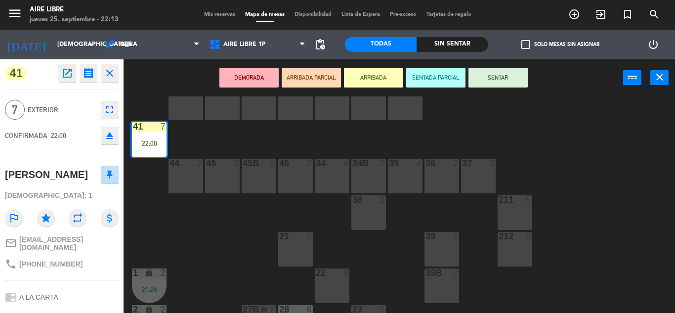
click at [501, 77] on button "SENTAR" at bounding box center [497, 78] width 59 height 20
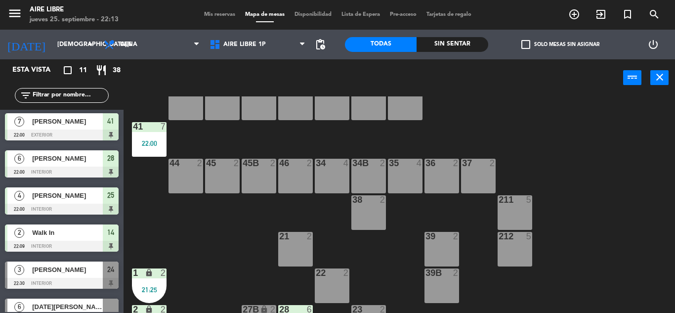
scroll to position [206, 0]
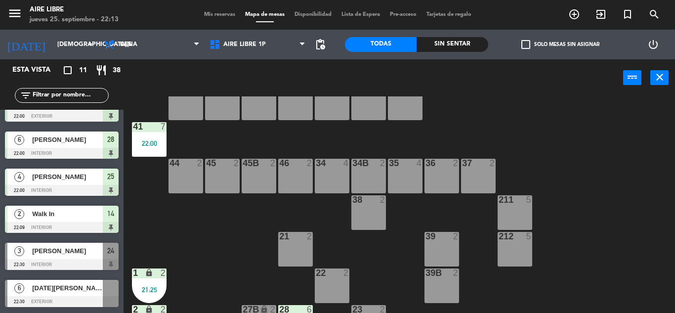
click at [56, 299] on div at bounding box center [62, 301] width 114 height 11
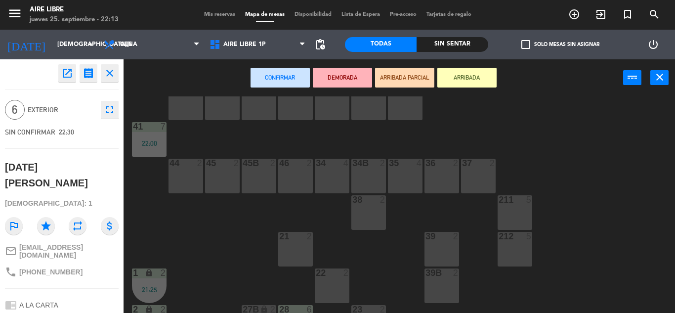
click at [57, 268] on span "[PHONE_NUMBER]" at bounding box center [50, 272] width 63 height 8
copy div "phone"
click at [109, 70] on icon "close" at bounding box center [110, 73] width 12 height 12
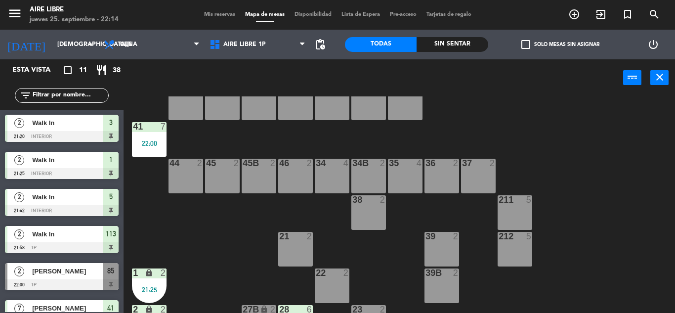
scroll to position [110, 0]
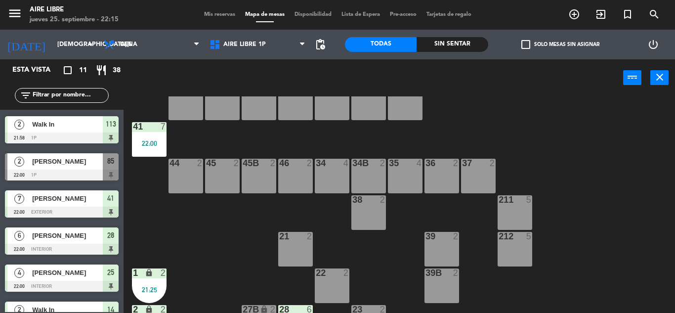
click at [62, 163] on span "[PERSON_NAME]" at bounding box center [67, 161] width 71 height 10
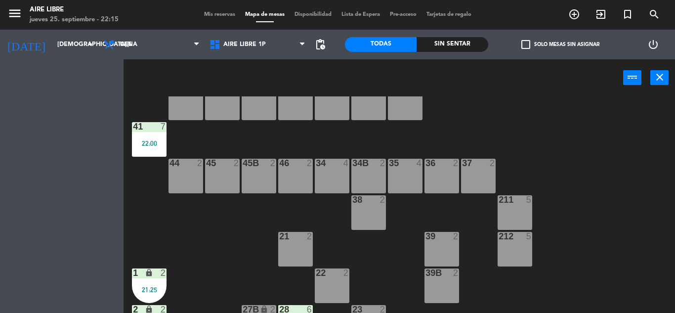
scroll to position [0, 0]
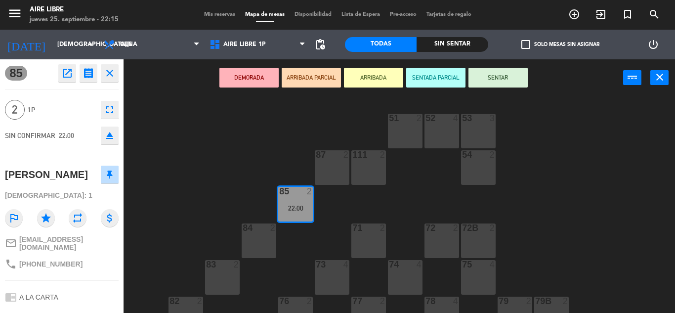
click at [52, 268] on span "[PHONE_NUMBER]" at bounding box center [50, 264] width 63 height 8
copy div "phone"
click at [110, 71] on icon "close" at bounding box center [110, 73] width 12 height 12
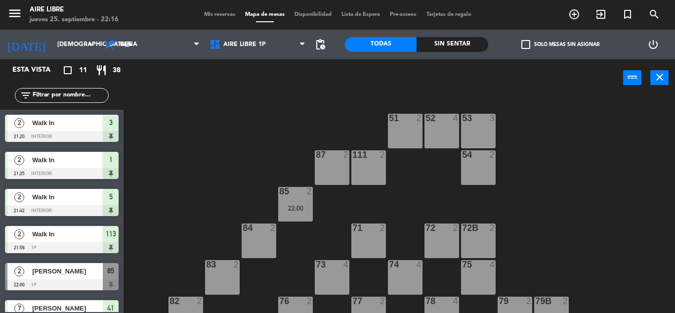
click at [295, 209] on div "22:00" at bounding box center [295, 208] width 35 height 7
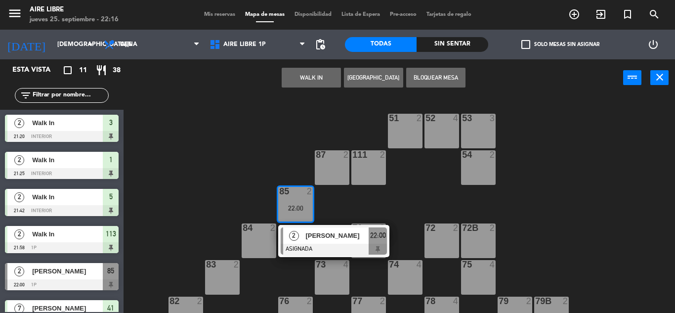
click at [352, 237] on span "[PERSON_NAME]" at bounding box center [336, 235] width 63 height 10
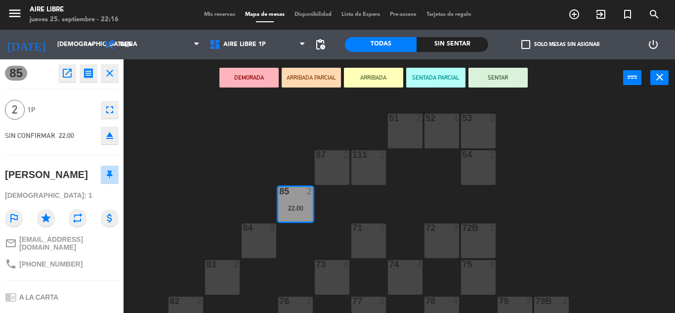
click at [373, 76] on button "ARRIBADA" at bounding box center [373, 78] width 59 height 20
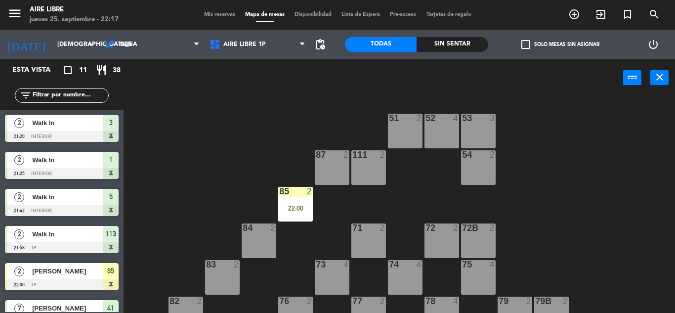
click at [284, 196] on div "85 2" at bounding box center [295, 192] width 35 height 10
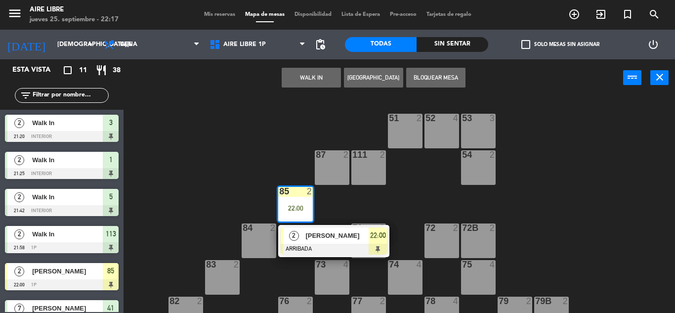
click at [317, 236] on span "[PERSON_NAME]" at bounding box center [336, 235] width 63 height 10
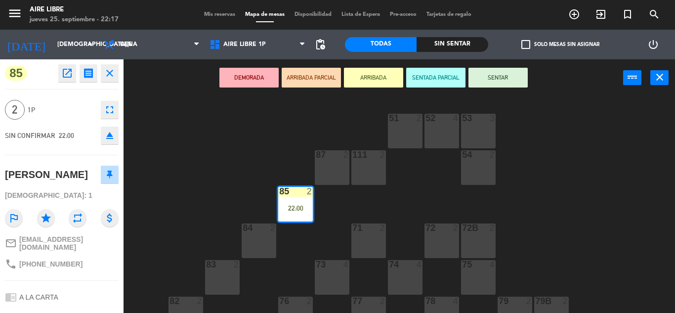
click at [507, 78] on button "SENTAR" at bounding box center [497, 78] width 59 height 20
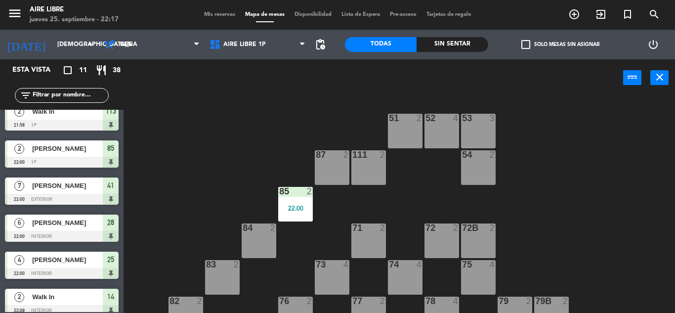
scroll to position [206, 0]
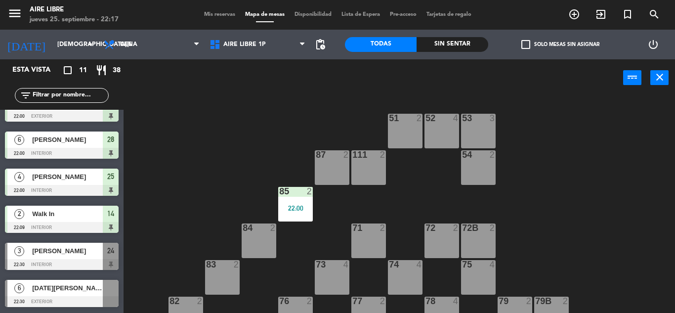
click at [49, 252] on span "[PERSON_NAME]" at bounding box center [67, 251] width 71 height 10
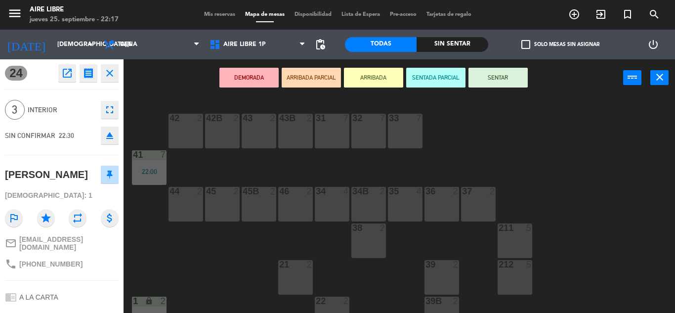
click at [59, 260] on span "[PHONE_NUMBER]" at bounding box center [50, 264] width 63 height 8
copy div "phone"
click at [640, 163] on div "42 2 43 2 31 7 32 7 33 7 42B 2 43B 2 41 7 22:00 44 2 45 2 46 2 35 4 34 4 36 2 4…" at bounding box center [402, 204] width 545 height 216
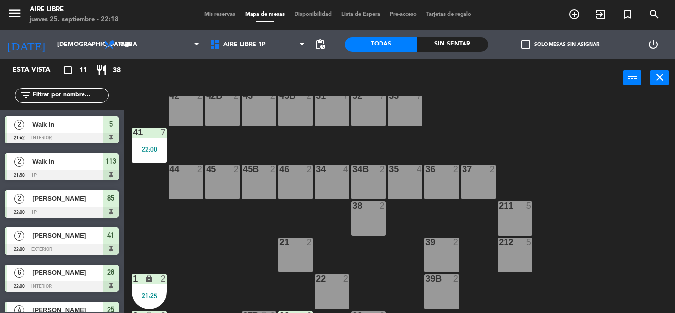
scroll to position [0, 0]
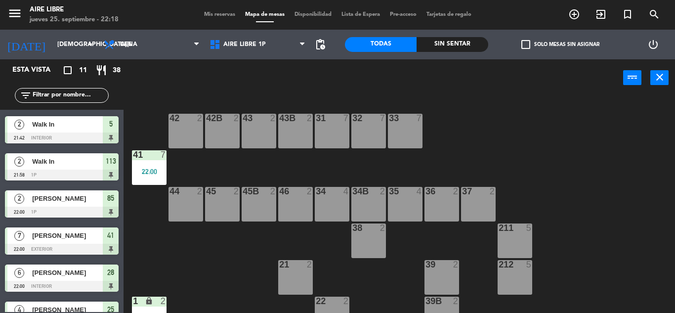
click at [207, 12] on span "Mis reservas" at bounding box center [219, 14] width 41 height 5
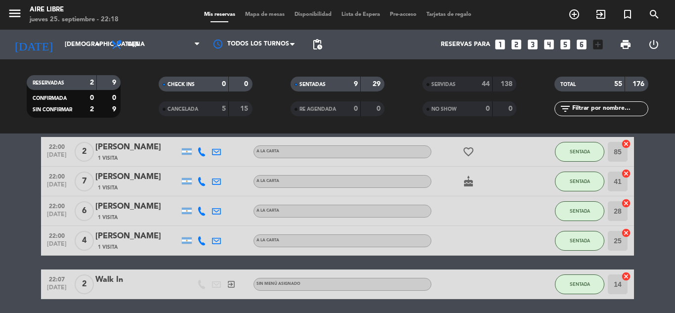
scroll to position [216, 0]
click at [125, 204] on div "[PERSON_NAME]" at bounding box center [137, 206] width 84 height 13
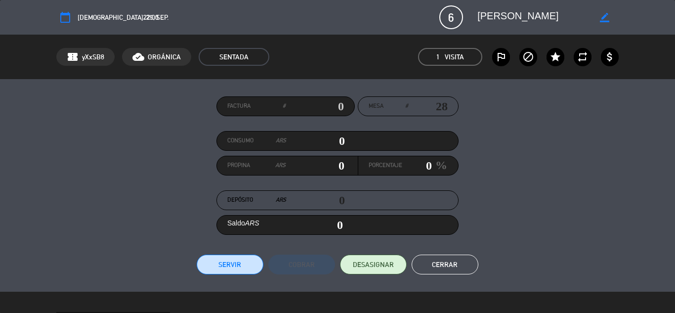
click at [376, 266] on span "DESASIGNAR" at bounding box center [373, 264] width 41 height 10
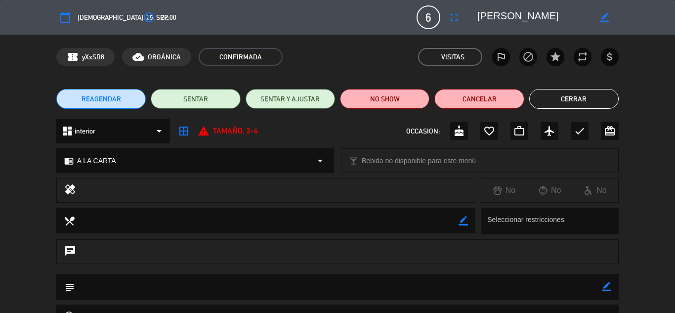
click at [453, 17] on icon "fullscreen" at bounding box center [454, 17] width 12 height 12
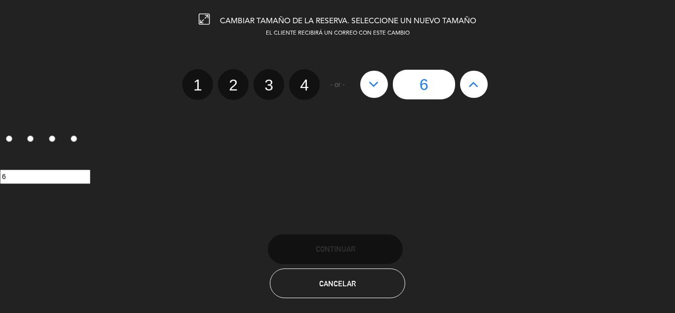
click at [378, 85] on icon at bounding box center [374, 84] width 10 height 16
type input "5"
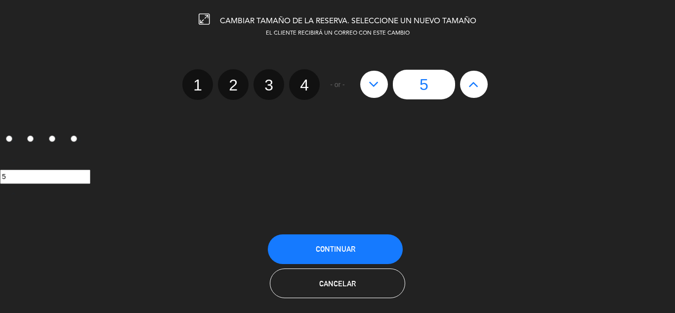
click at [345, 243] on button "Continuar" at bounding box center [335, 249] width 135 height 30
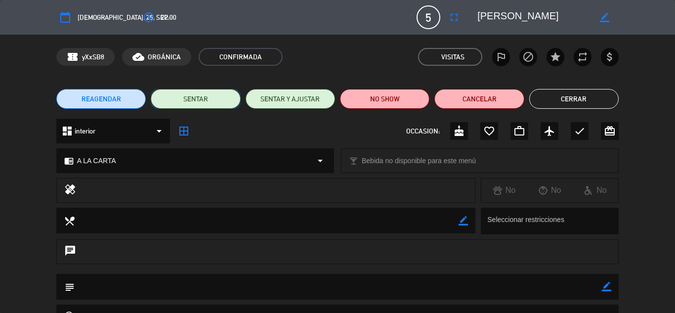
click at [198, 94] on button "SENTAR" at bounding box center [195, 99] width 89 height 20
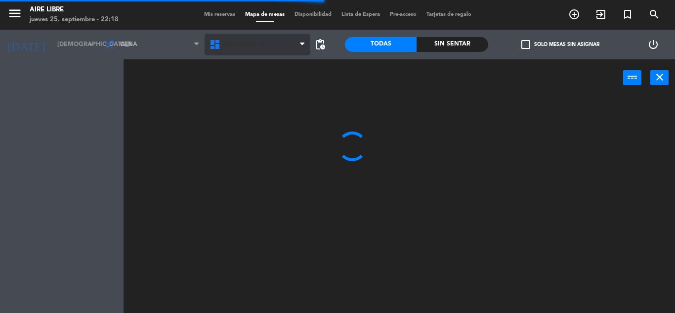
click at [238, 43] on span "Aire Libre 1P" at bounding box center [244, 44] width 42 height 7
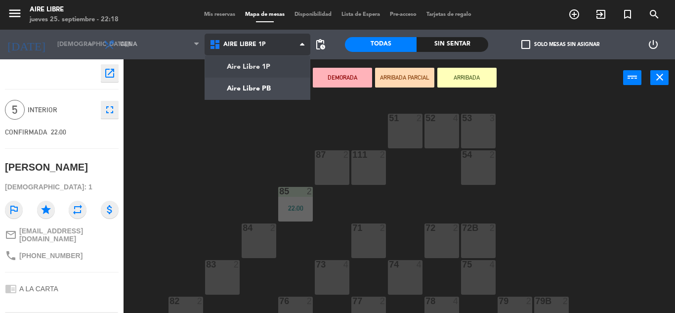
click at [255, 88] on ng-component "menu Aire Libre [DATE] 25. septiembre - 22:18 Mis reservas Mapa de mesas Dispon…" at bounding box center [337, 156] width 675 height 313
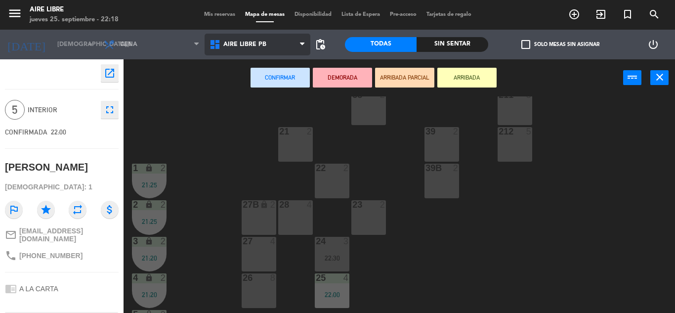
scroll to position [136, 0]
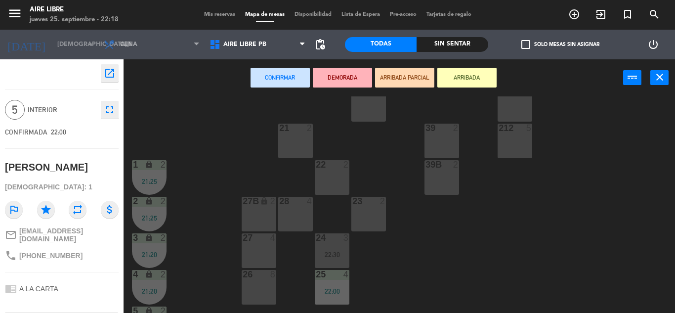
click at [296, 212] on div "28 4" at bounding box center [295, 214] width 35 height 35
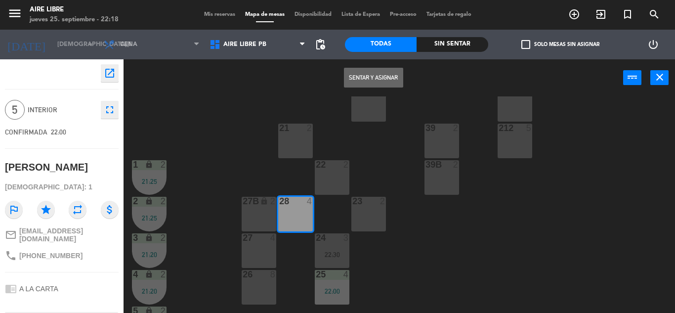
click at [392, 78] on button "Sentar y Asignar" at bounding box center [373, 78] width 59 height 20
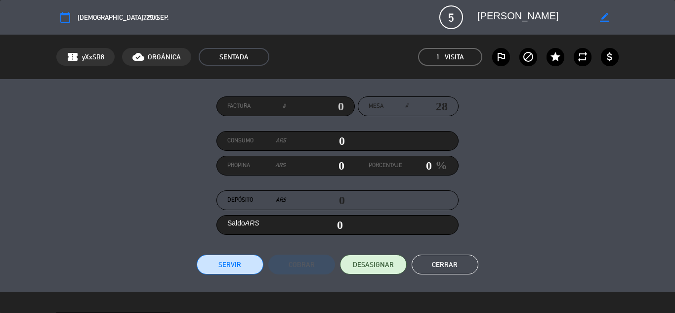
click at [228, 266] on button "Servir" at bounding box center [230, 265] width 67 height 20
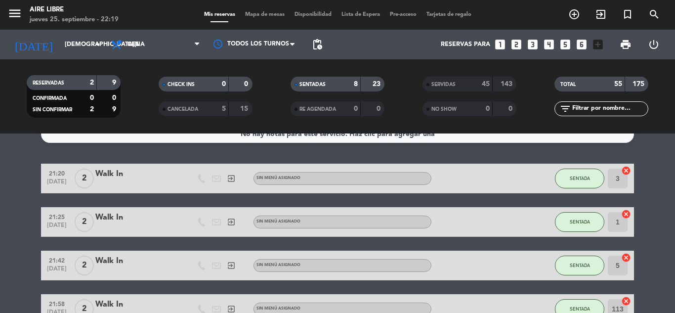
scroll to position [23, 0]
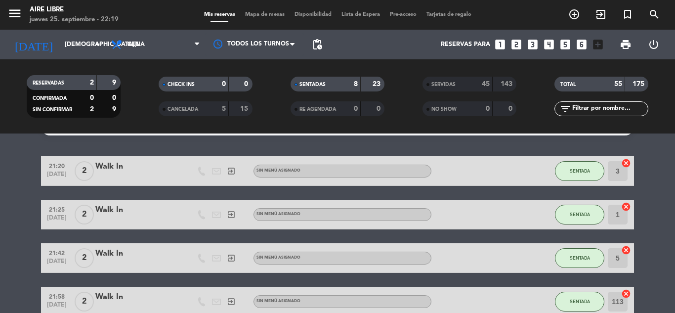
click at [584, 174] on button "SENTADA" at bounding box center [579, 171] width 49 height 20
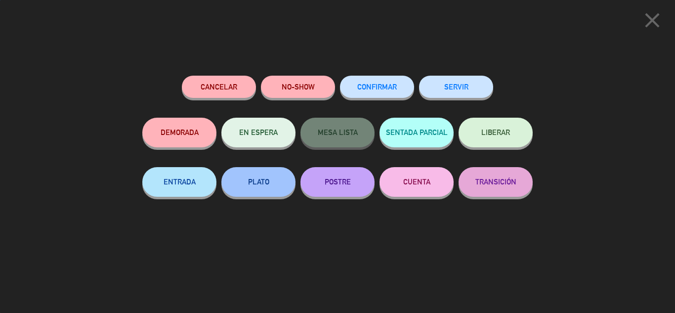
click at [456, 91] on button "SERVIR" at bounding box center [456, 87] width 74 height 22
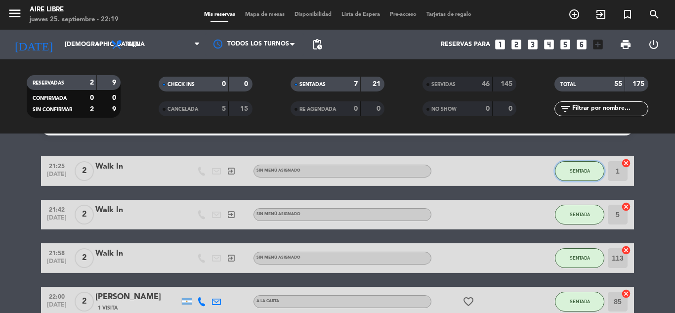
click at [577, 168] on span "SENTADA" at bounding box center [580, 170] width 20 height 5
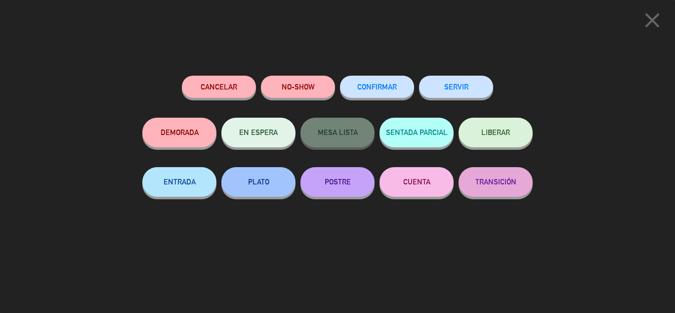
click at [457, 85] on button "SERVIR" at bounding box center [456, 87] width 74 height 22
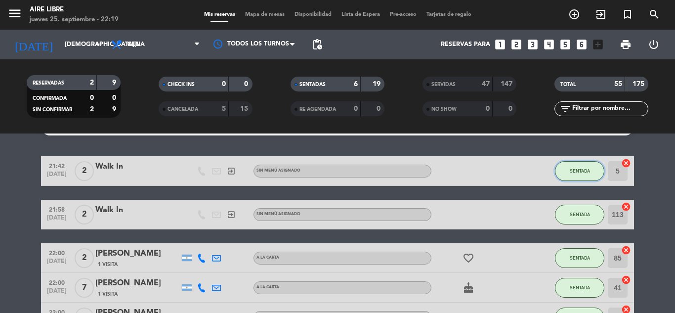
click at [581, 172] on span "SENTADA" at bounding box center [580, 170] width 20 height 5
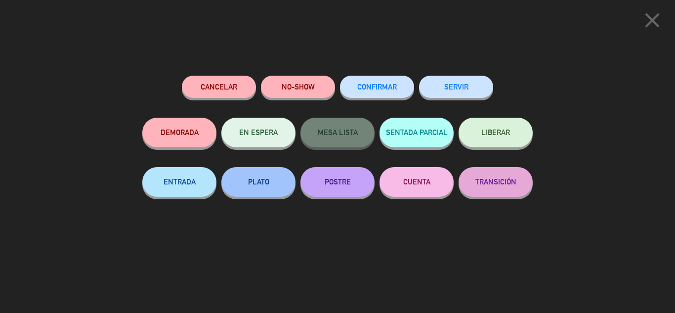
click at [463, 82] on button "SERVIR" at bounding box center [456, 87] width 74 height 22
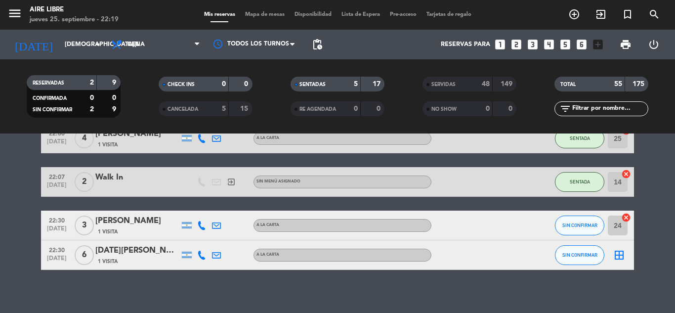
scroll to position [158, 0]
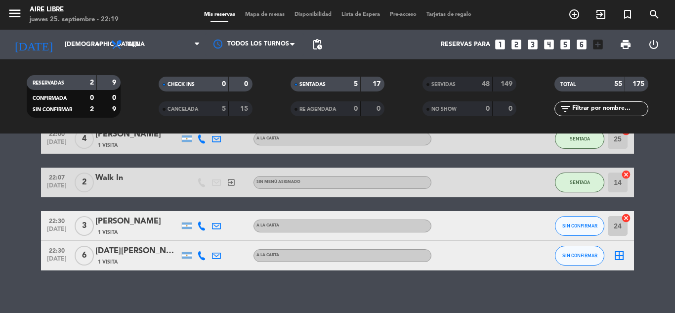
click at [653, 266] on bookings-row "21:58 [DATE] 2 Walk In exit_to_app Sin menú asignado SENTADA 113 cancel 22:00 […" at bounding box center [337, 145] width 675 height 249
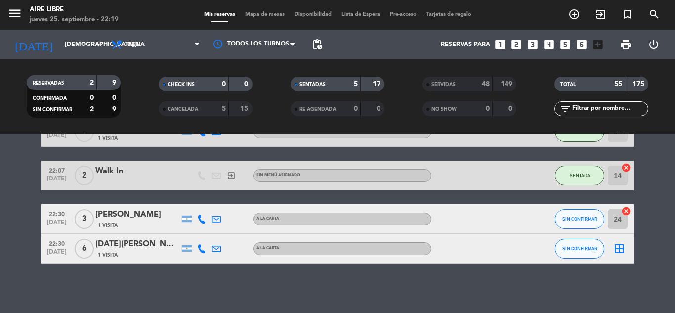
click at [168, 162] on div "22:07 [DATE] 2 Walk In exit_to_app Sin menú asignado SENTADA 14 cancel" at bounding box center [337, 176] width 593 height 30
click at [492, 287] on div "No hay notas para este servicio. Haz clic para agregar una 21:58 [DATE] 2 Walk …" at bounding box center [337, 222] width 675 height 179
click at [198, 216] on icon at bounding box center [201, 218] width 9 height 9
click at [198, 199] on span "Copiar" at bounding box center [194, 202] width 21 height 10
click at [202, 252] on icon at bounding box center [201, 248] width 9 height 9
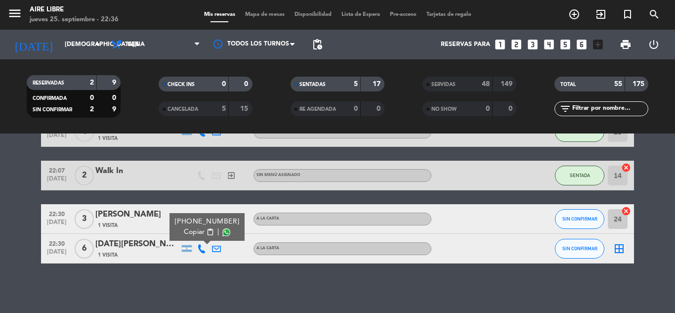
click at [191, 233] on span "Copiar" at bounding box center [194, 232] width 21 height 10
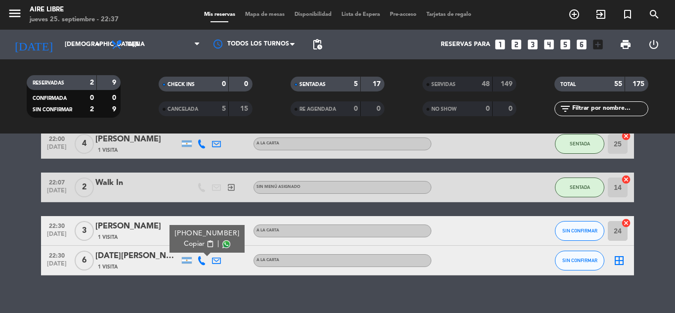
scroll to position [152, 0]
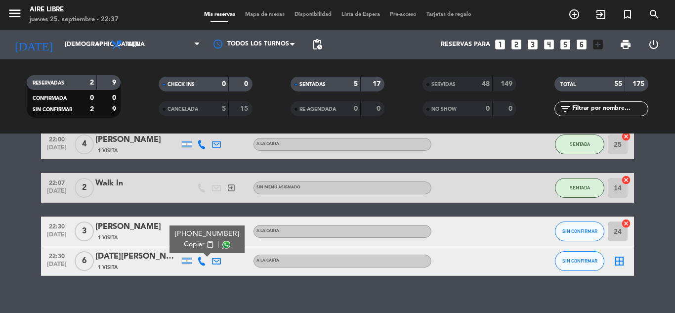
click at [144, 308] on div "No hay notas para este servicio. Haz clic para agregar una 21:58 [DATE] 2 Walk …" at bounding box center [337, 222] width 675 height 179
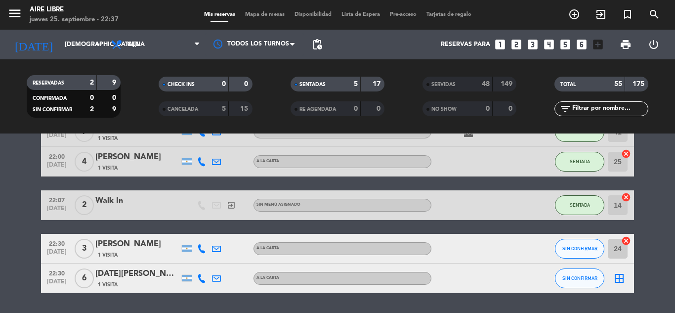
scroll to position [165, 0]
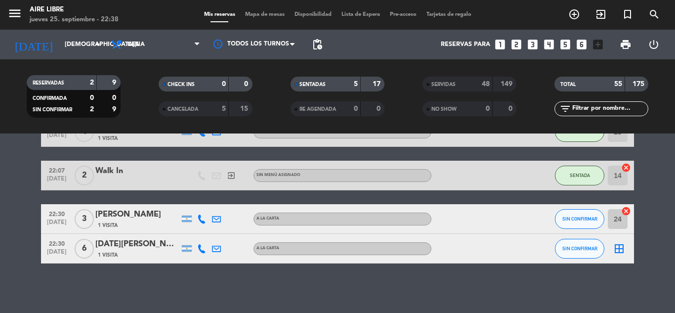
click at [0, 265] on div "No hay notas para este servicio. Haz clic para agregar una 21:58 [DATE] 2 Walk …" at bounding box center [337, 222] width 675 height 179
click at [538, 227] on div at bounding box center [533, 218] width 27 height 29
click at [631, 209] on icon "cancel" at bounding box center [626, 211] width 10 height 10
click at [581, 220] on span "SIN CONFIRMAR" at bounding box center [579, 218] width 35 height 5
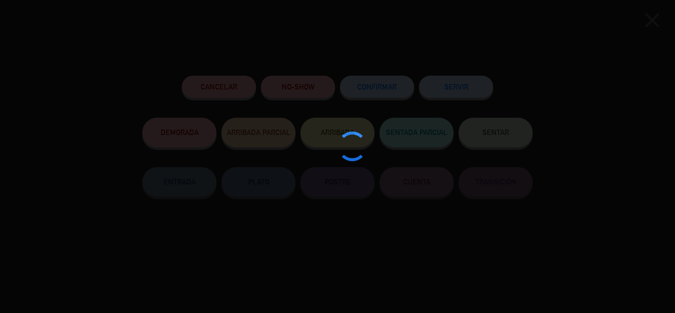
click at [332, 126] on button "ARRIBADA" at bounding box center [337, 133] width 74 height 30
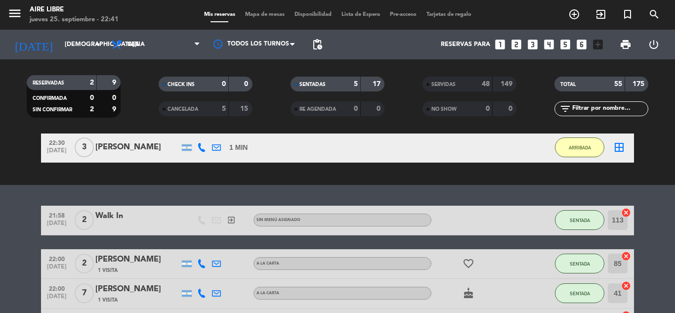
scroll to position [0, 0]
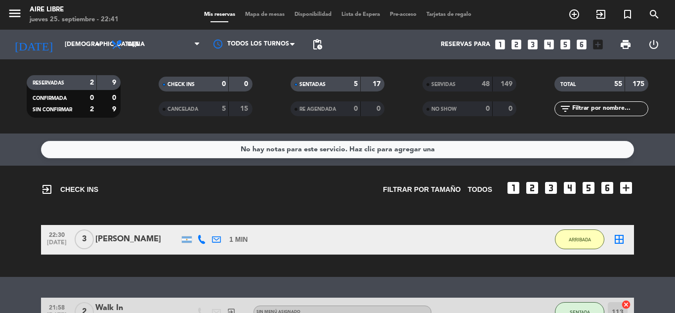
click at [621, 240] on icon "border_all" at bounding box center [619, 239] width 12 height 12
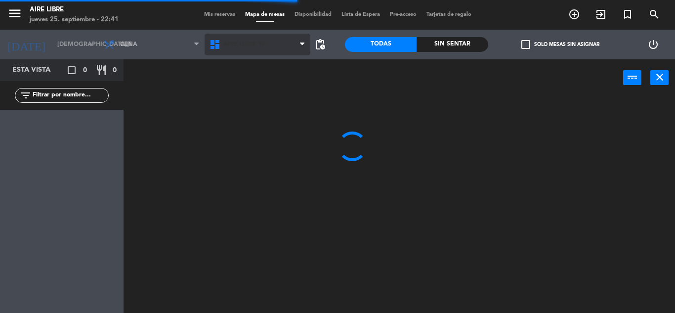
click at [243, 39] on span "Aire Libre 1P" at bounding box center [258, 45] width 106 height 22
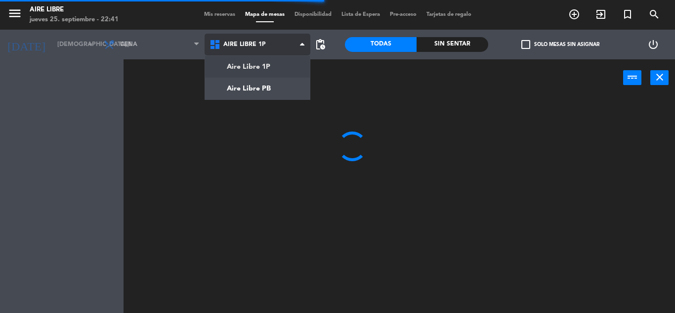
click at [255, 88] on ng-component "menu Aire Libre [DATE] 25. septiembre - 22:41 Mis reservas Mapa de mesas Dispon…" at bounding box center [337, 156] width 675 height 313
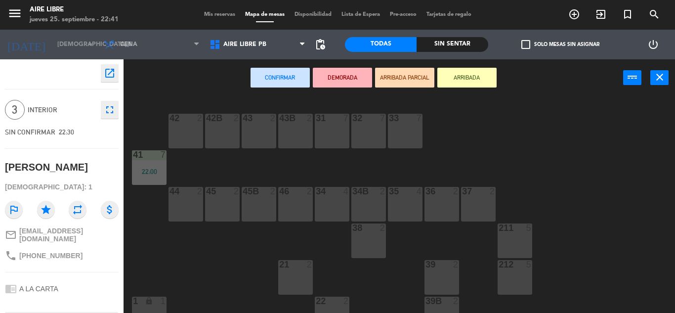
click at [325, 206] on div "34 4" at bounding box center [332, 204] width 35 height 35
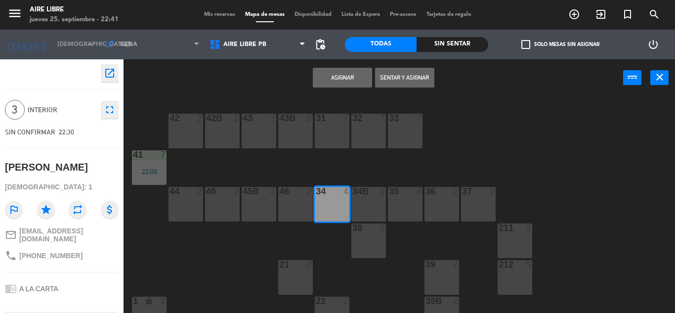
click at [407, 77] on button "Sentar y Asignar" at bounding box center [404, 78] width 59 height 20
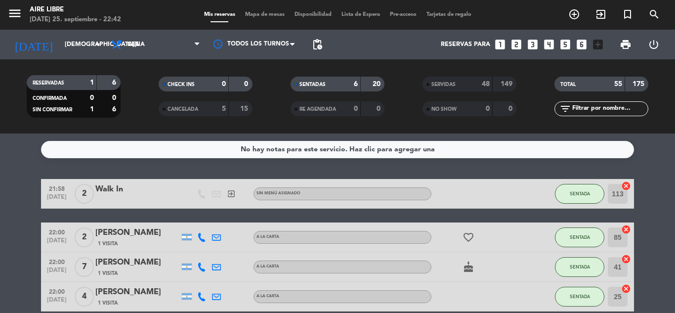
click at [538, 227] on div at bounding box center [533, 236] width 27 height 29
click at [590, 193] on span "SENTADA" at bounding box center [580, 193] width 20 height 5
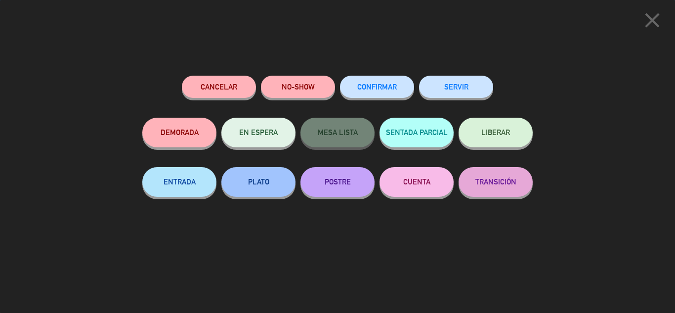
click at [464, 83] on button "SERVIR" at bounding box center [456, 87] width 74 height 22
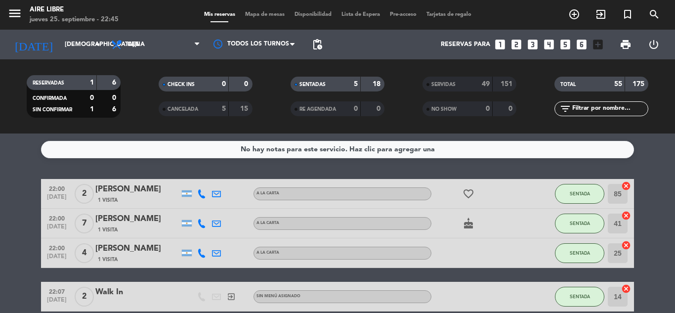
click at [575, 186] on button "SENTADA" at bounding box center [579, 194] width 49 height 20
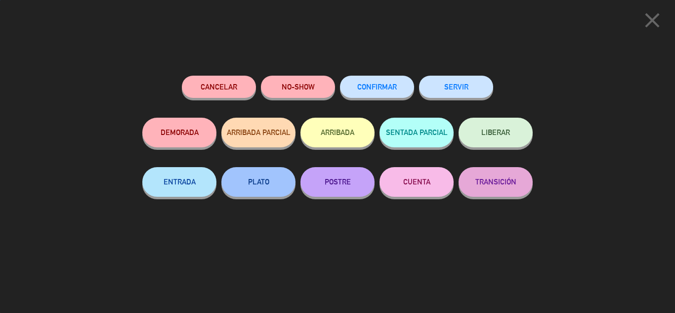
click at [467, 87] on button "SERVIR" at bounding box center [456, 87] width 74 height 22
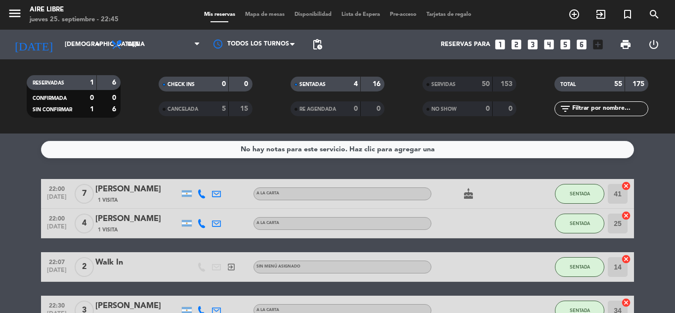
click at [585, 188] on button "SENTADA" at bounding box center [579, 194] width 49 height 20
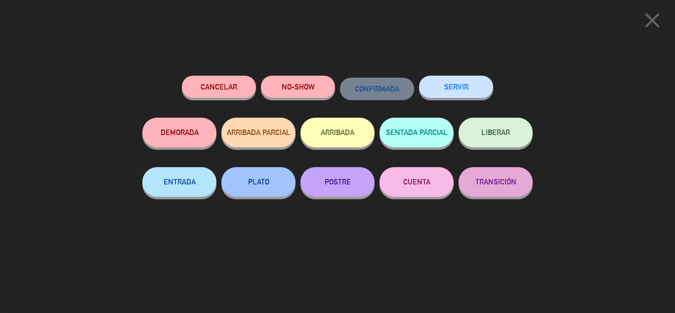
click at [651, 213] on div "close Cancelar NO-SHOW CONFIRMADA SERVIR DEMORADA ARRIBADA PARCIAL ARRIBADA SEN…" at bounding box center [337, 156] width 675 height 313
click at [655, 23] on icon "close" at bounding box center [652, 20] width 25 height 25
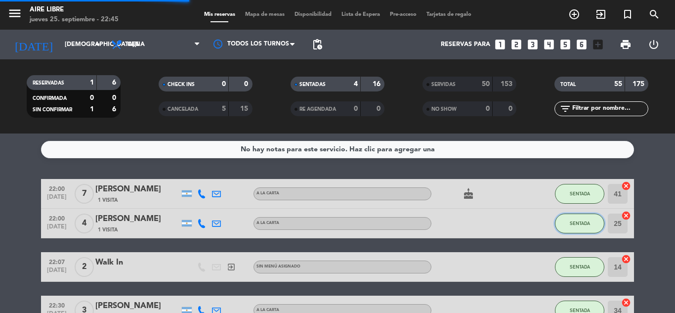
click at [579, 224] on span "SENTADA" at bounding box center [580, 222] width 20 height 5
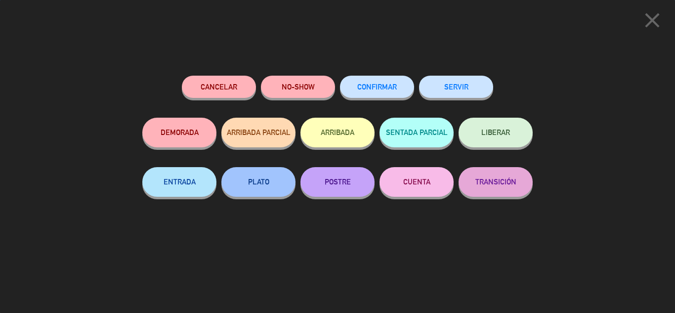
click at [465, 79] on button "SERVIR" at bounding box center [456, 87] width 74 height 22
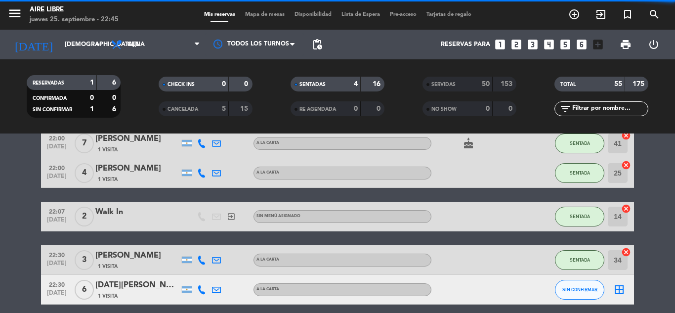
scroll to position [51, 0]
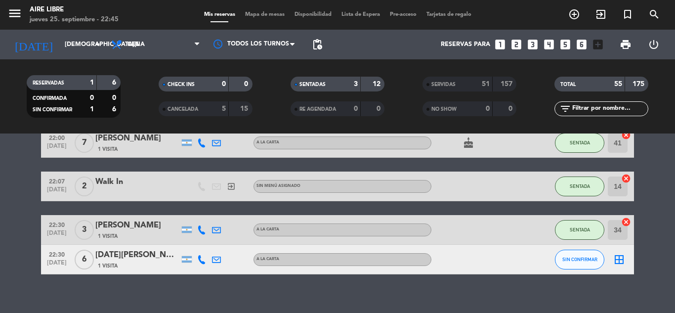
click at [579, 180] on button "SENTADA" at bounding box center [579, 186] width 49 height 20
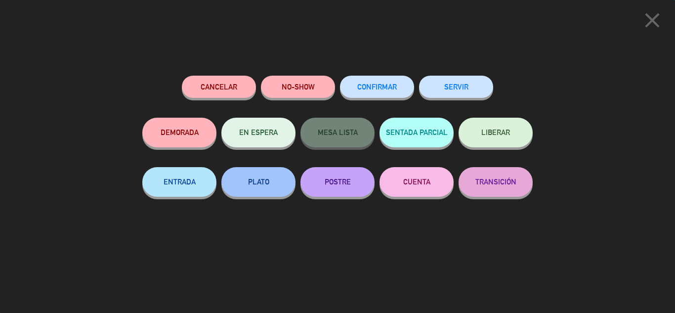
click at [452, 86] on button "SERVIR" at bounding box center [456, 87] width 74 height 22
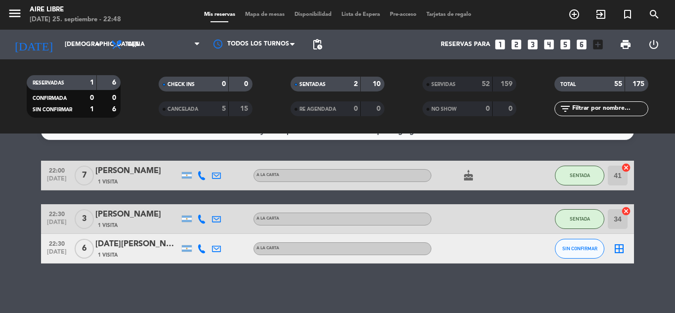
scroll to position [0, 0]
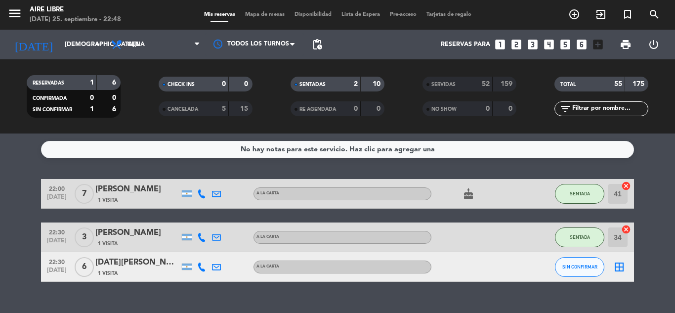
click at [460, 82] on div "SERVIDAS" at bounding box center [447, 84] width 45 height 11
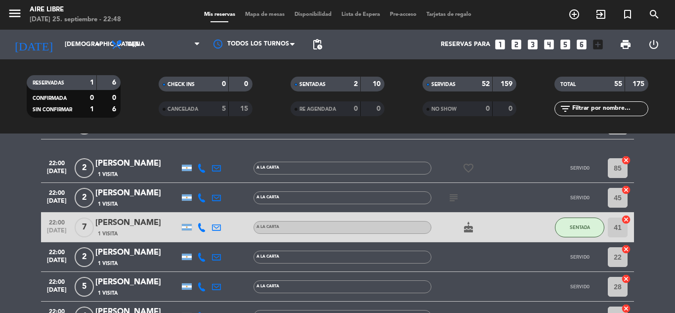
scroll to position [1595, 0]
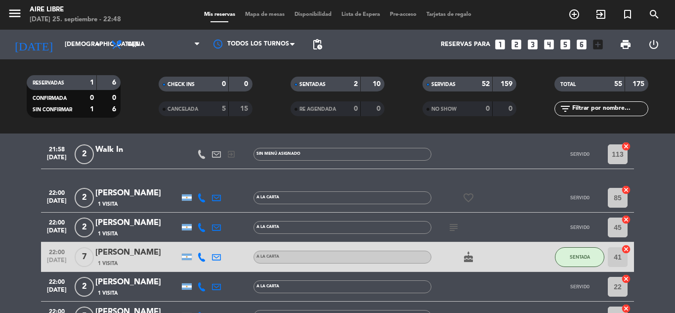
click at [144, 225] on div "[PERSON_NAME]" at bounding box center [137, 222] width 84 height 13
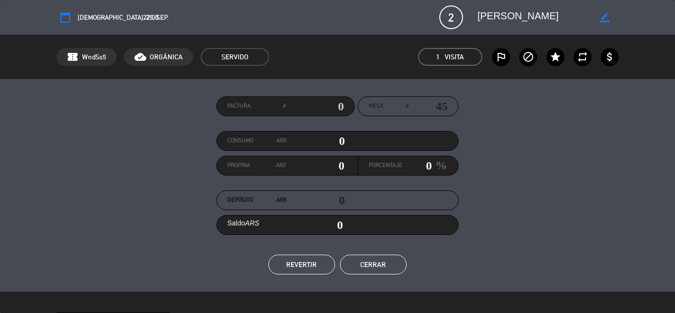
click at [382, 263] on button "Cerrar" at bounding box center [373, 265] width 67 height 20
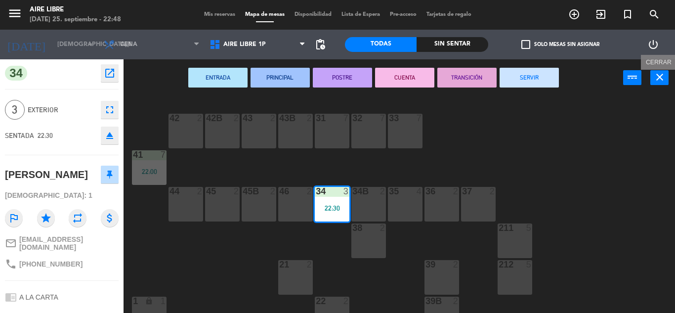
click at [660, 81] on icon "close" at bounding box center [660, 77] width 12 height 12
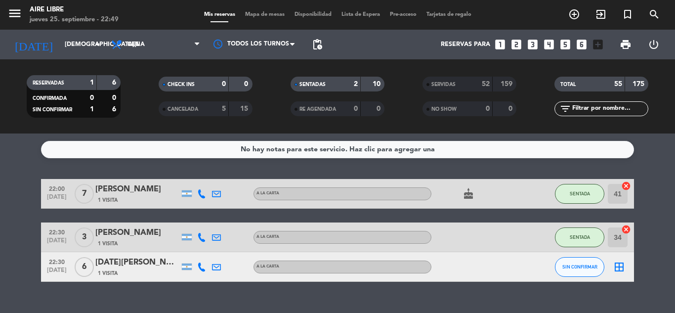
click at [261, 12] on span "Mapa de mesas" at bounding box center [264, 14] width 49 height 5
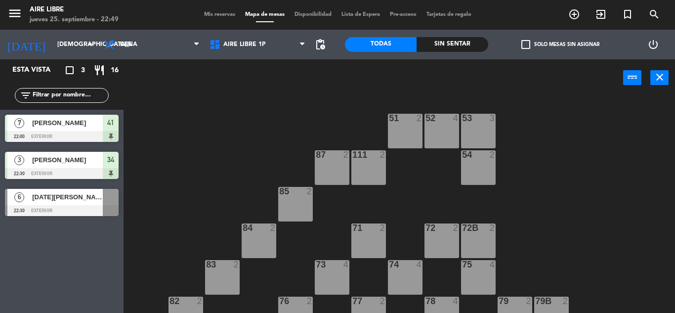
click at [361, 215] on div "51 2 52 4 53 3 111 2 54 2 87 2 85 2 72 2 84 2 71 2 72B 2 83 2 73 4 74 4 75 4 82…" at bounding box center [402, 204] width 545 height 216
click at [217, 17] on span "Mis reservas" at bounding box center [219, 14] width 41 height 5
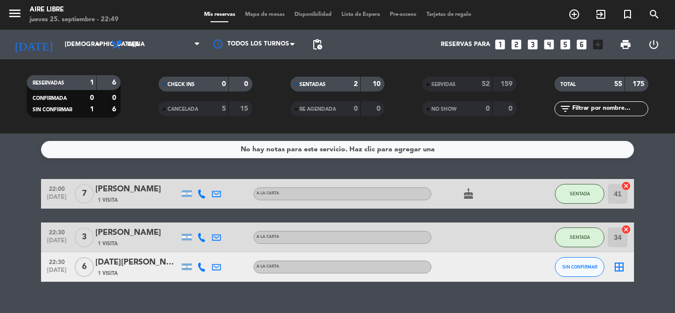
click at [445, 91] on div "SERVIDAS 52 159" at bounding box center [470, 89] width 132 height 25
click at [450, 85] on span "SERVIDAS" at bounding box center [443, 84] width 24 height 5
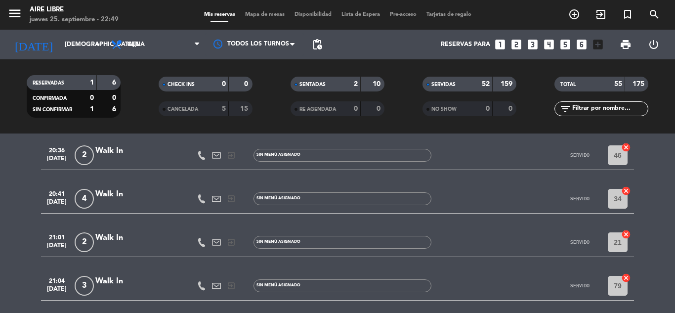
scroll to position [1114, 0]
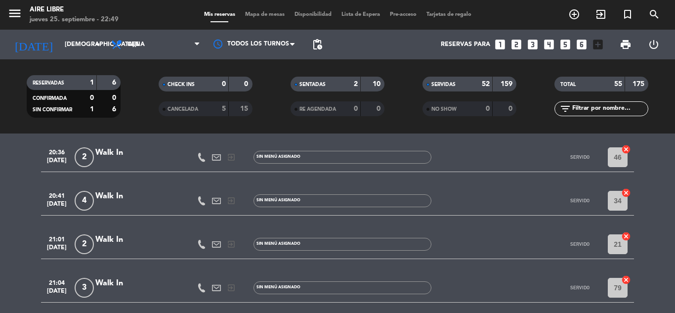
click at [489, 157] on div at bounding box center [475, 156] width 89 height 29
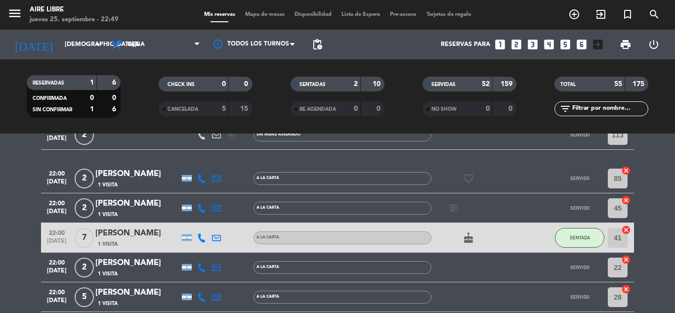
scroll to position [1615, 0]
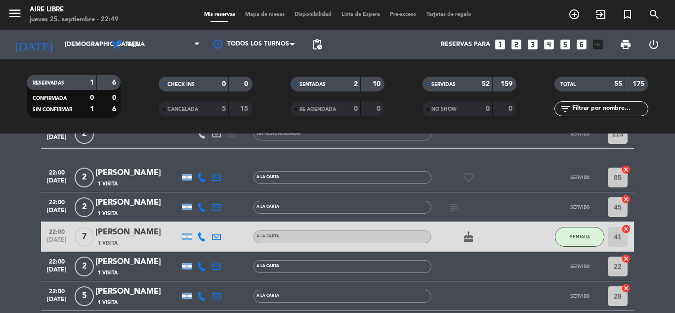
click at [452, 206] on icon "subject" at bounding box center [454, 207] width 12 height 12
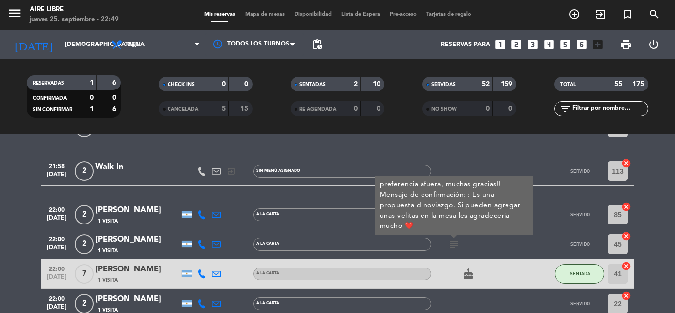
scroll to position [1577, 0]
